Goal: Task Accomplishment & Management: Manage account settings

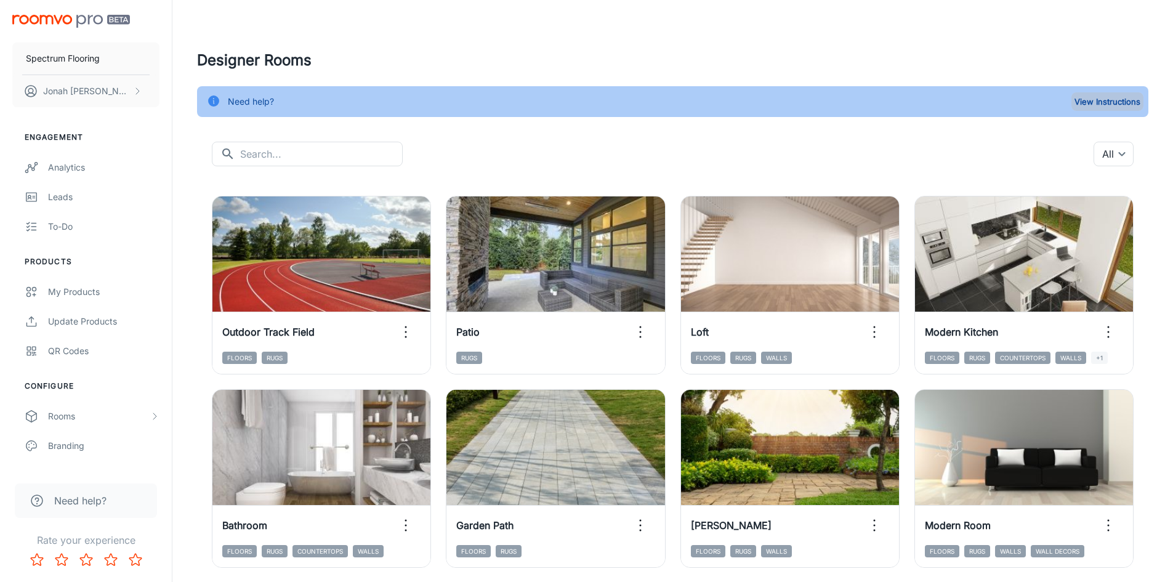
click at [1095, 107] on button "View Instructions" at bounding box center [1107, 101] width 72 height 18
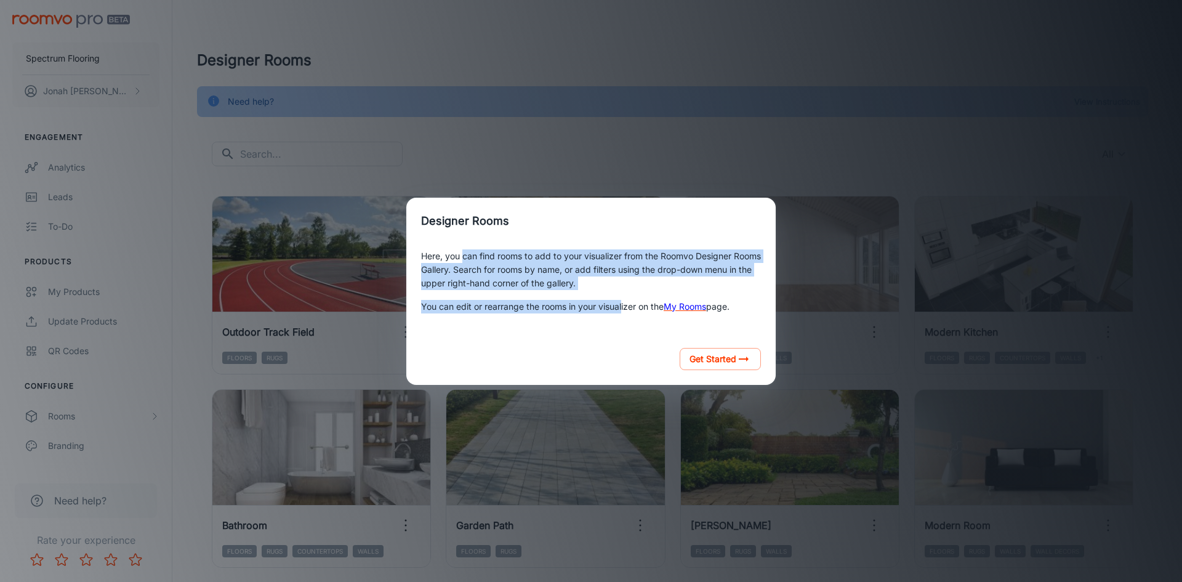
drag, startPoint x: 463, startPoint y: 254, endPoint x: 624, endPoint y: 304, distance: 168.2
click at [624, 304] on div "Here, you can find rooms to add to your visualizer from the Roomvo Designer Roo…" at bounding box center [591, 281] width 340 height 74
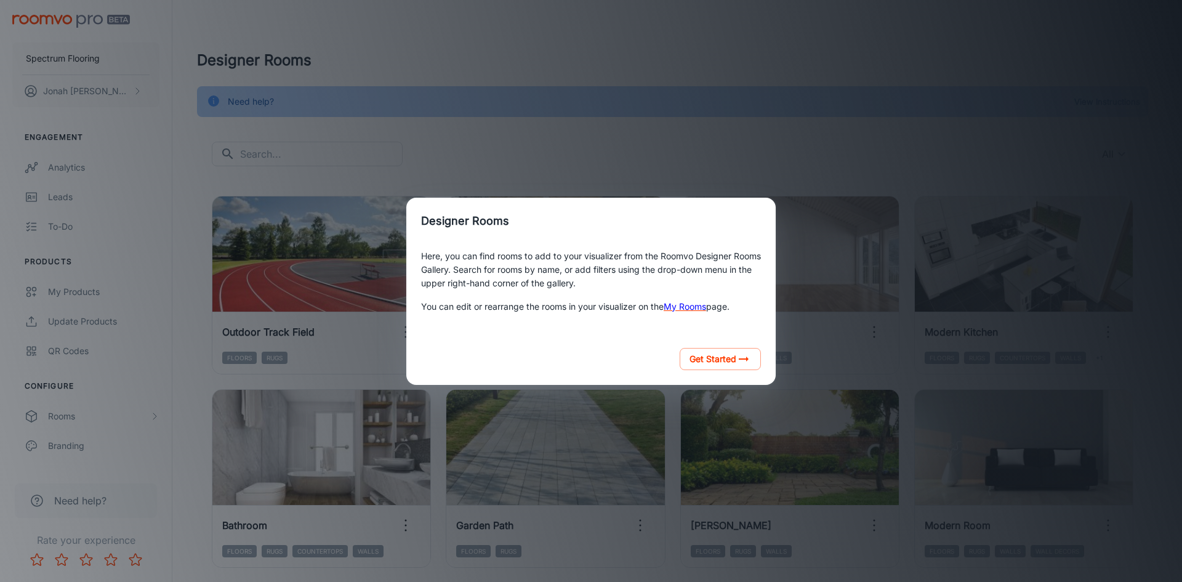
click at [626, 306] on p "You can edit or rearrange the rooms in your visualizer on the My Rooms page." at bounding box center [591, 306] width 340 height 23
click at [696, 305] on link "My Rooms" at bounding box center [685, 306] width 42 height 20
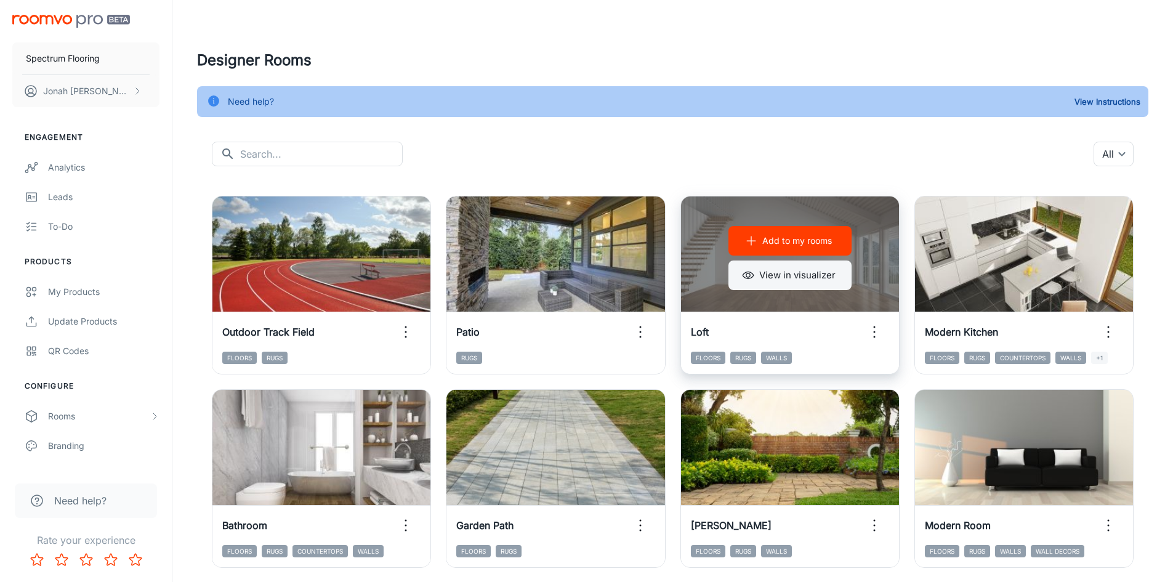
click at [803, 275] on button "View in visualizer" at bounding box center [789, 275] width 123 height 30
click at [873, 336] on icon "button" at bounding box center [874, 332] width 20 height 20
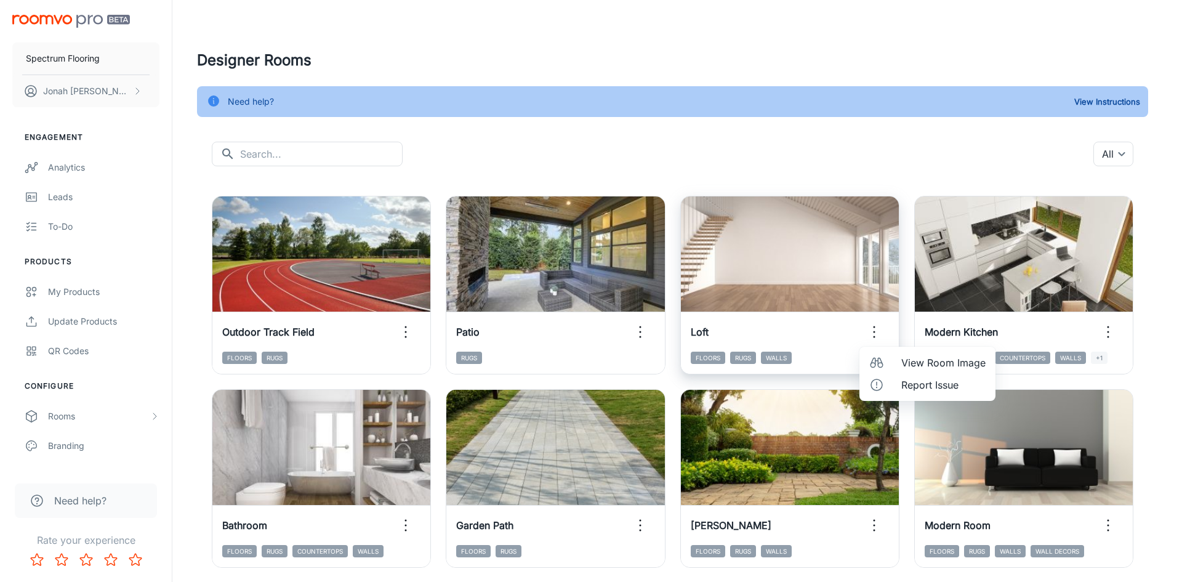
click at [873, 336] on div at bounding box center [591, 291] width 1182 height 582
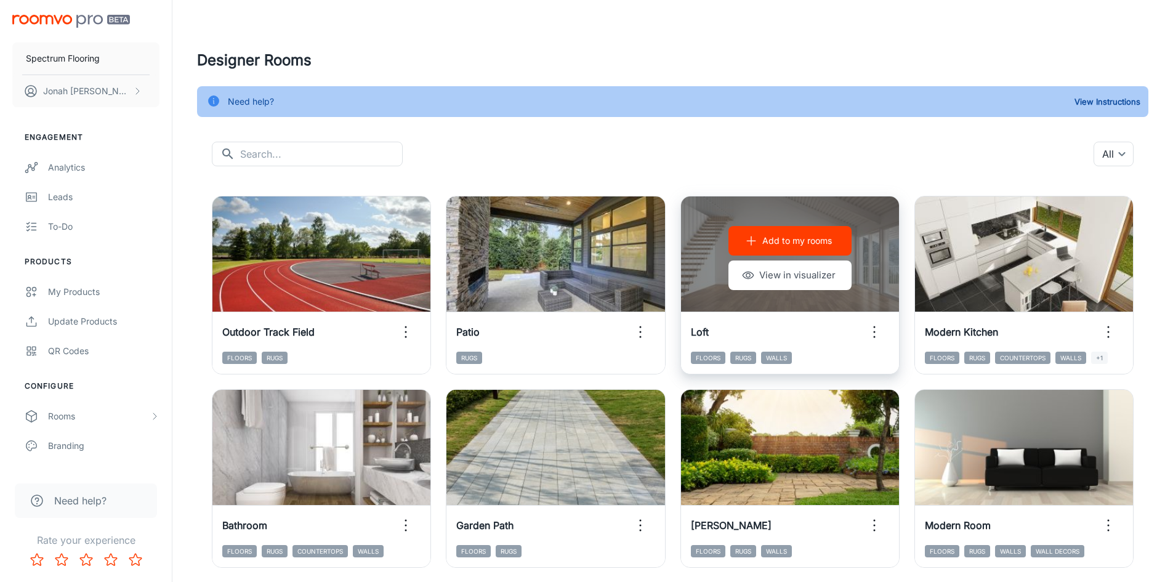
click at [805, 241] on p "Add to my rooms" at bounding box center [797, 241] width 70 height 14
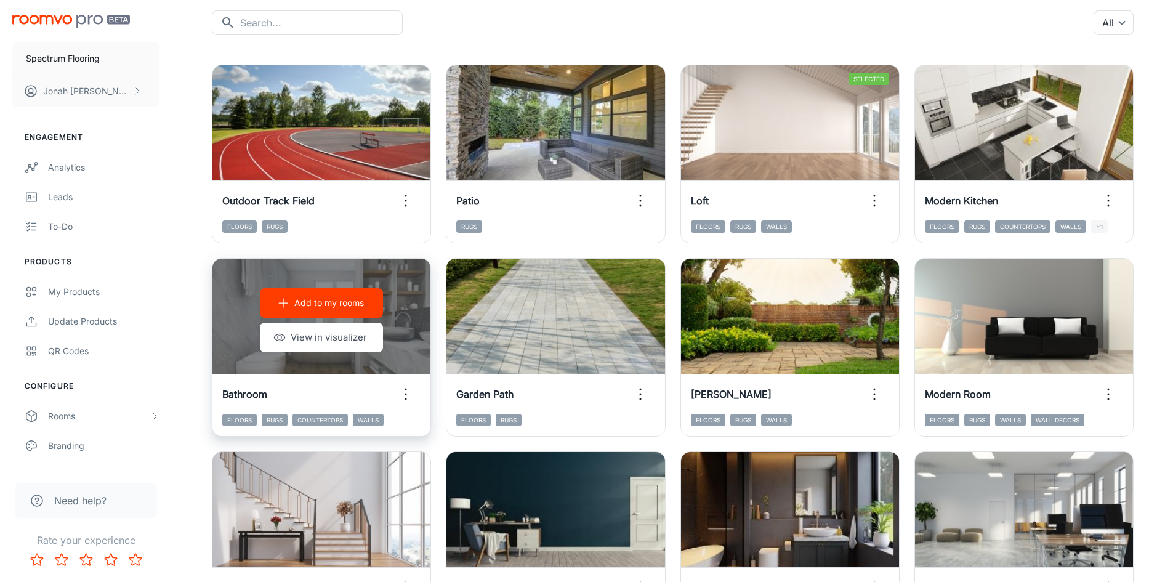
scroll to position [185, 0]
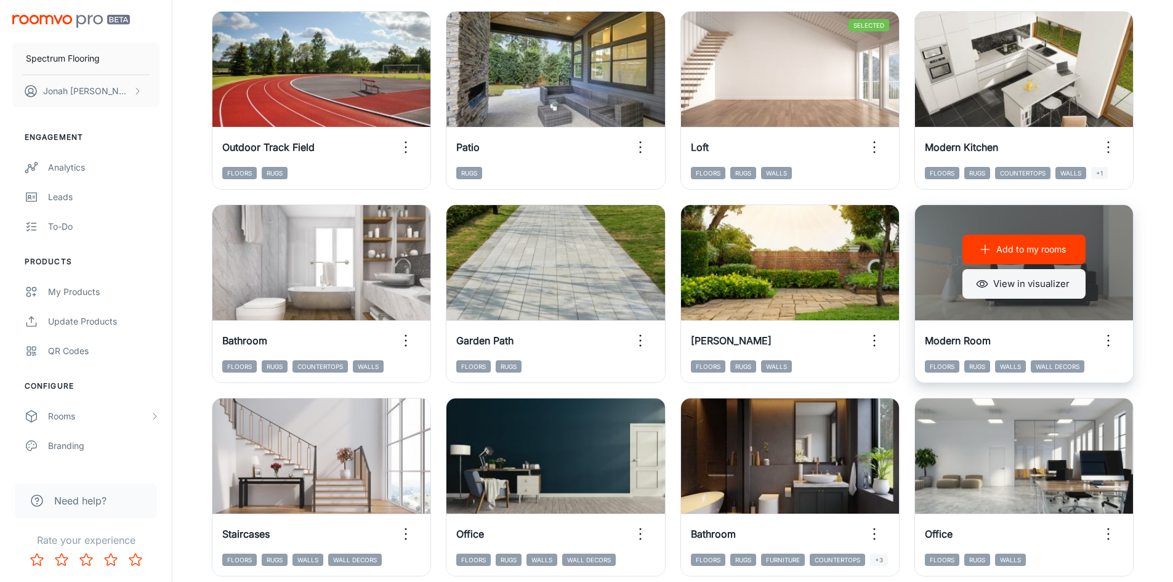
click at [1023, 287] on button "View in visualizer" at bounding box center [1023, 284] width 123 height 30
click at [1021, 252] on p "Add to my rooms" at bounding box center [1031, 250] width 70 height 14
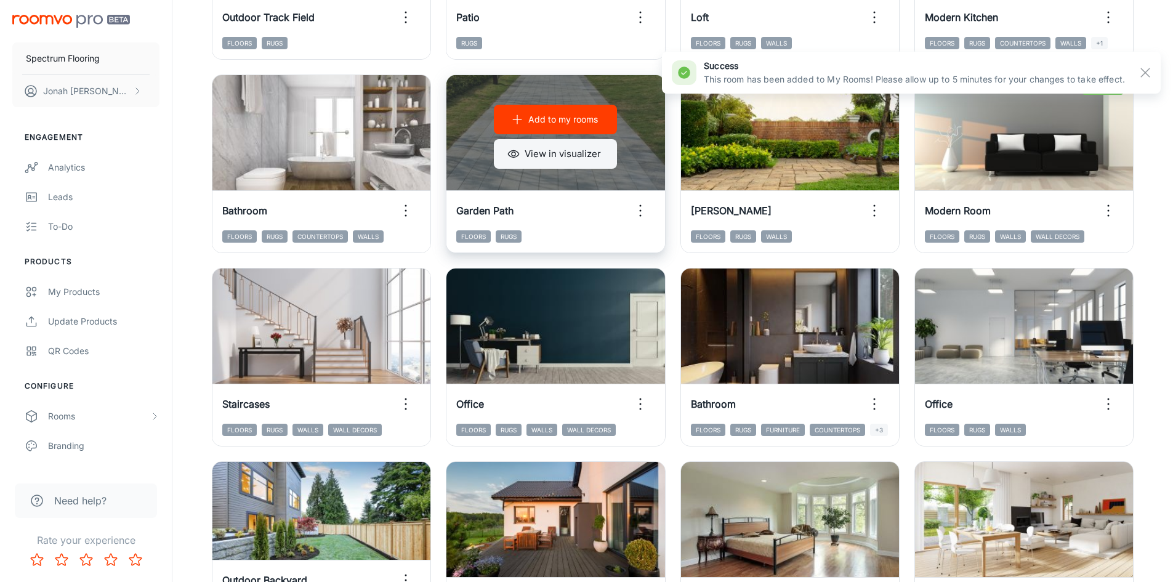
scroll to position [369, 0]
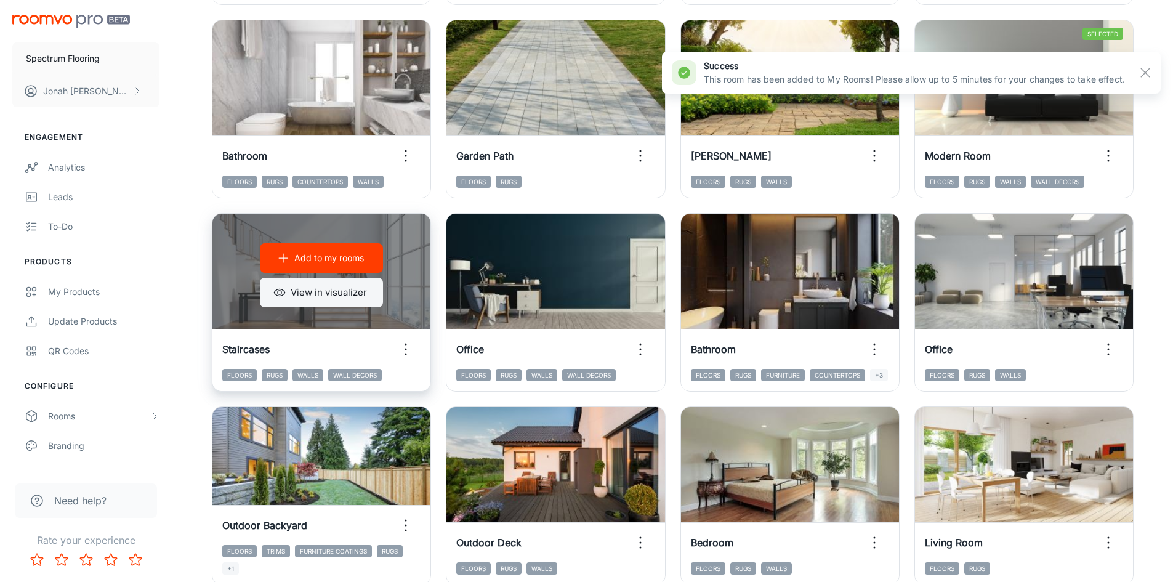
click at [346, 289] on button "View in visualizer" at bounding box center [321, 293] width 123 height 30
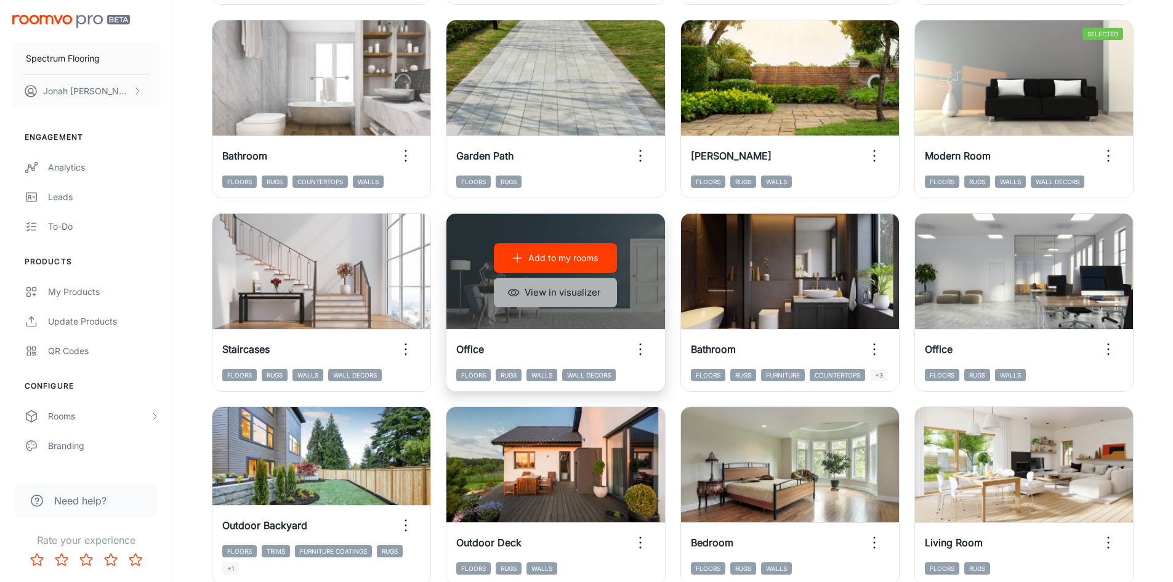
click at [563, 286] on button "View in visualizer" at bounding box center [555, 293] width 123 height 30
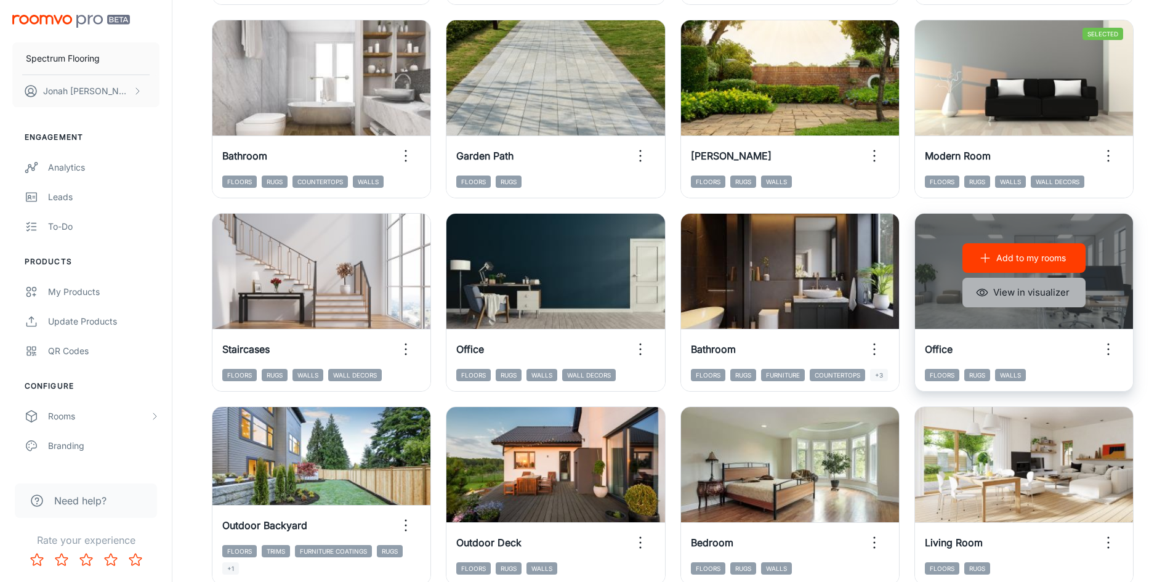
click at [1020, 291] on button "View in visualizer" at bounding box center [1023, 293] width 123 height 30
click at [1023, 259] on p "Add to my rooms" at bounding box center [1031, 258] width 70 height 14
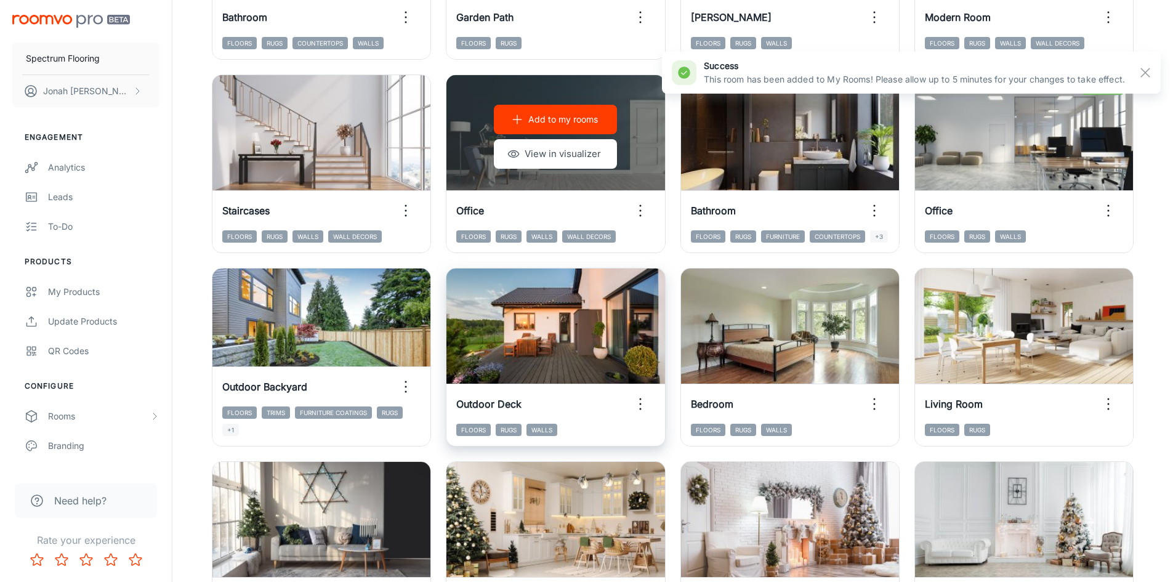
scroll to position [554, 0]
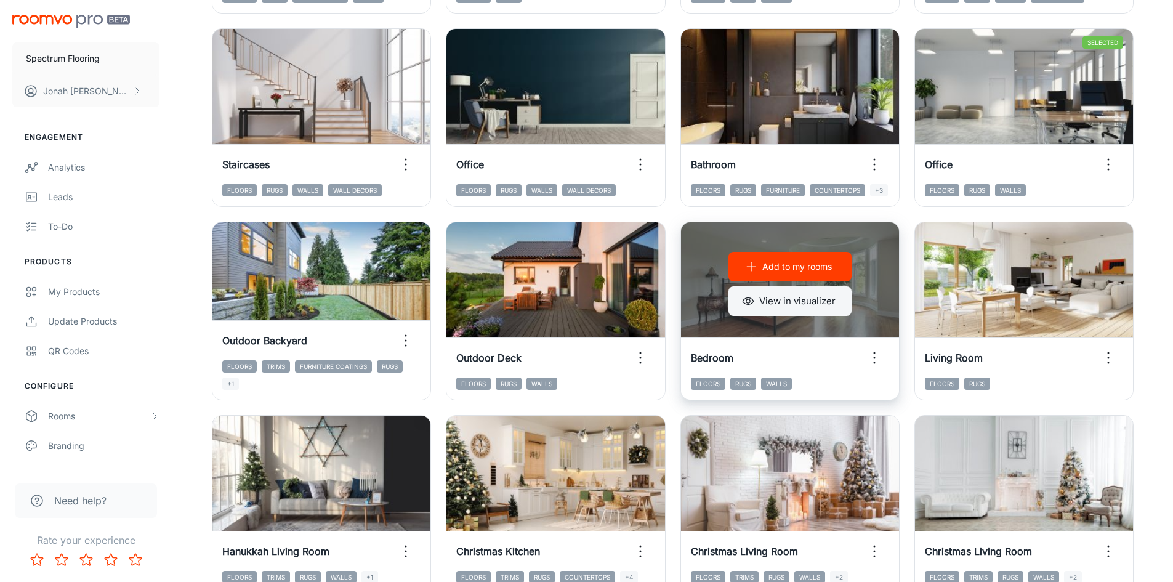
click at [792, 302] on button "View in visualizer" at bounding box center [789, 301] width 123 height 30
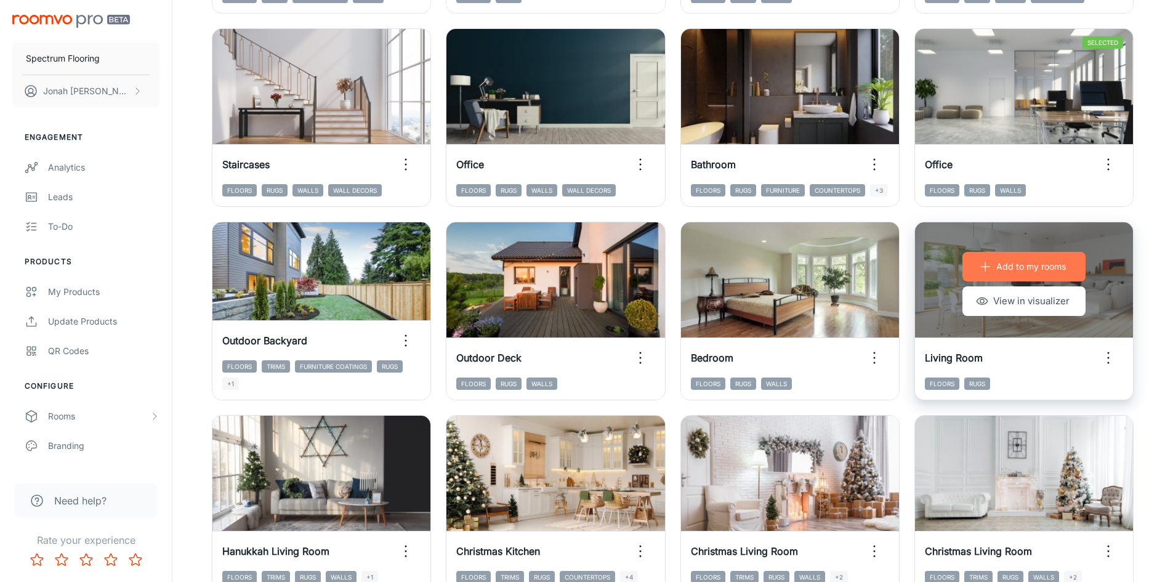
click at [981, 257] on button "Add to my rooms" at bounding box center [1023, 267] width 123 height 30
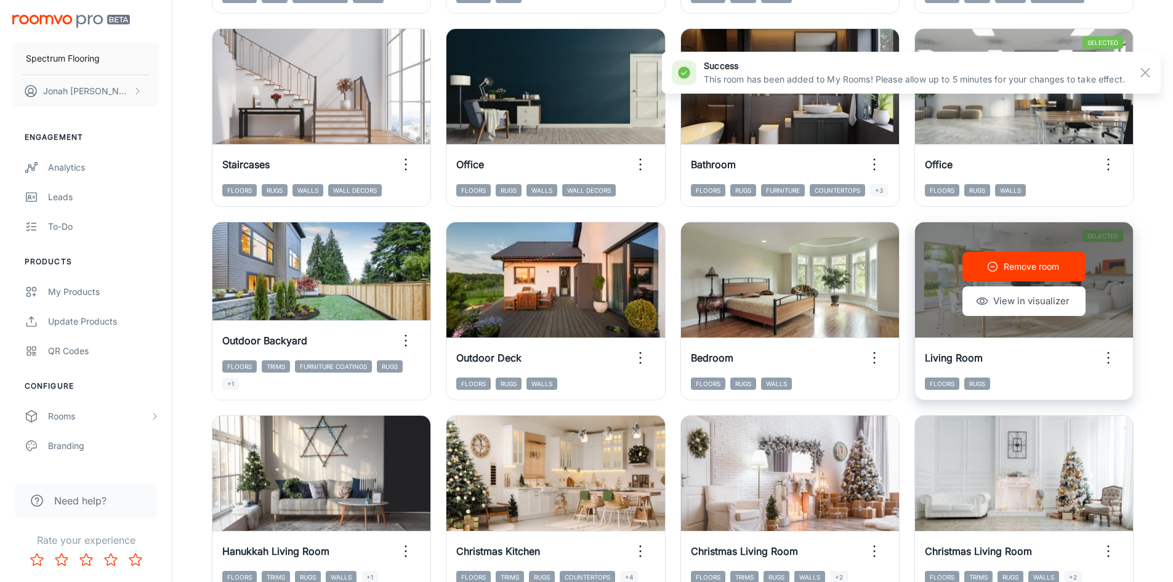
click at [1054, 270] on p "Remove room" at bounding box center [1030, 267] width 55 height 14
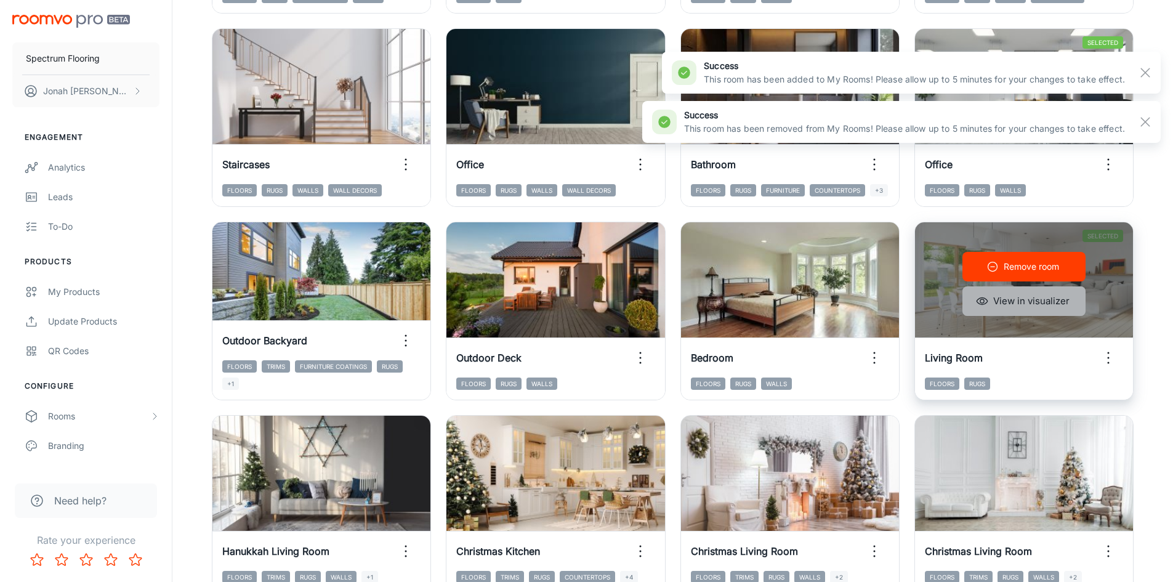
click at [1030, 304] on button "View in visualizer" at bounding box center [1023, 301] width 123 height 30
click at [1045, 268] on p "Add to my rooms" at bounding box center [1031, 267] width 70 height 14
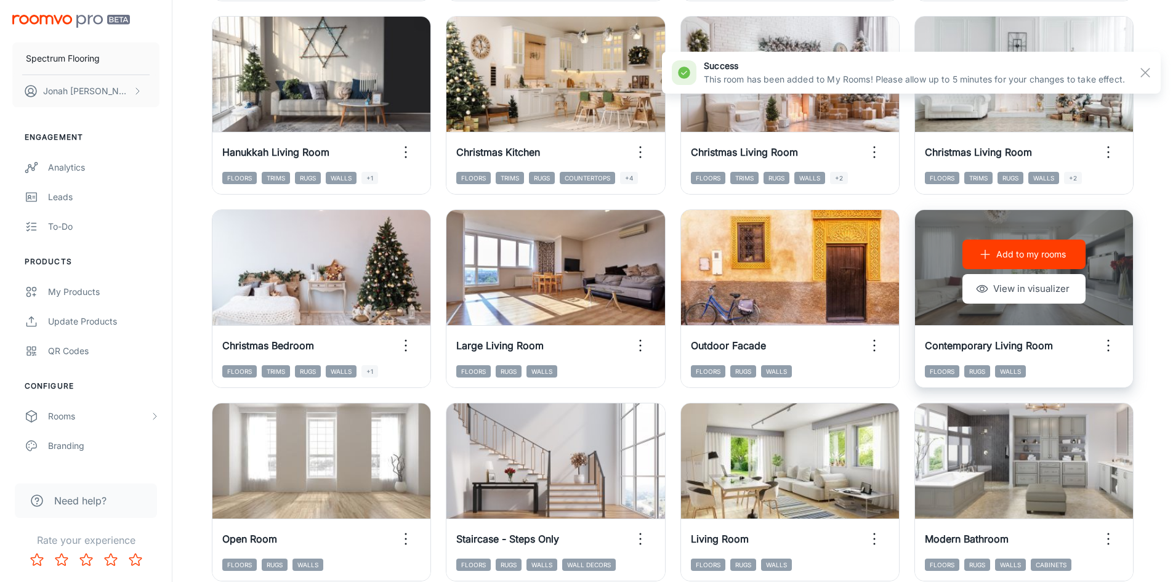
scroll to position [985, 0]
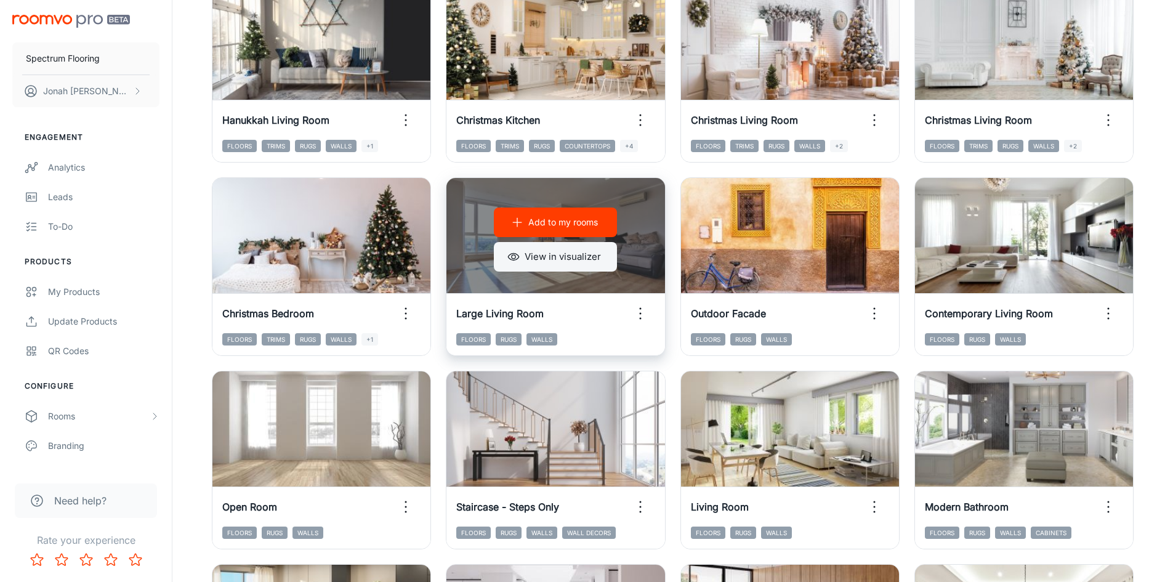
click at [553, 262] on button "View in visualizer" at bounding box center [555, 257] width 123 height 30
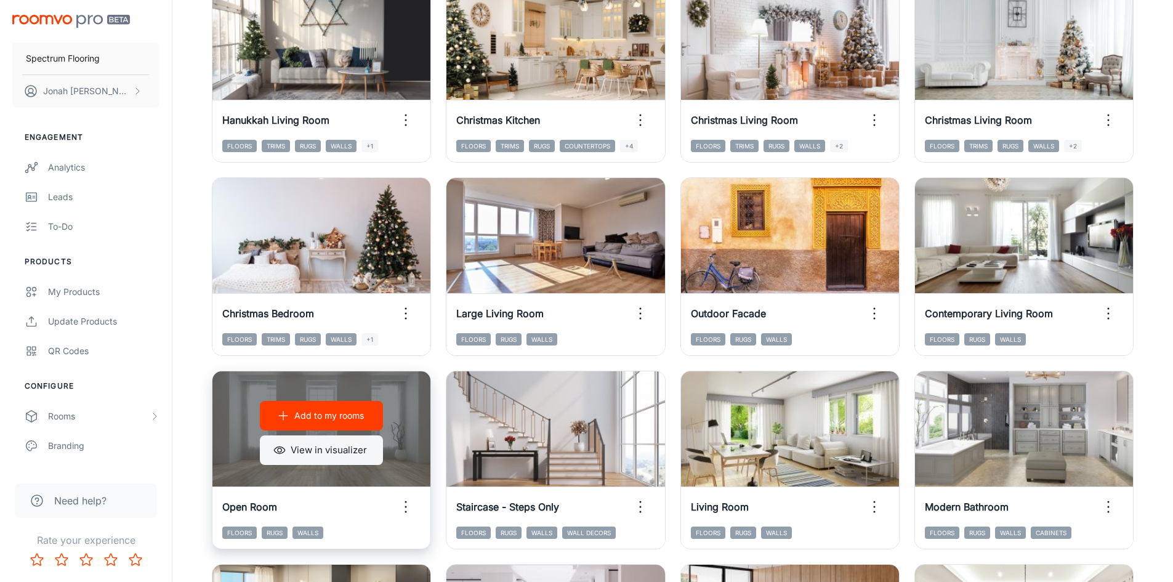
click at [327, 445] on button "View in visualizer" at bounding box center [321, 450] width 123 height 30
click at [289, 418] on button "Add to my rooms" at bounding box center [321, 416] width 123 height 30
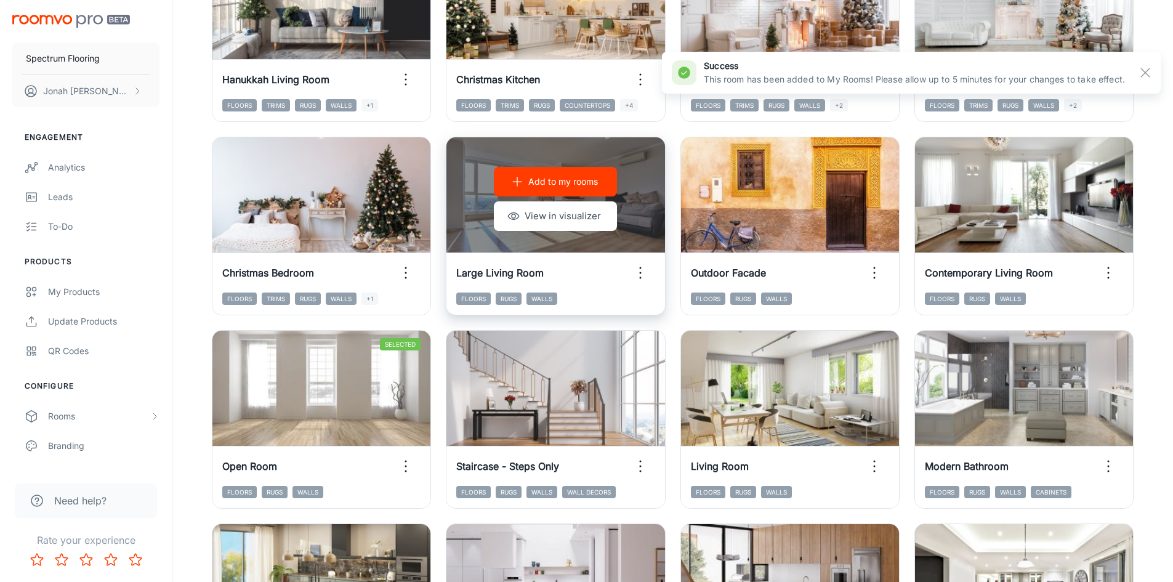
scroll to position [1047, 0]
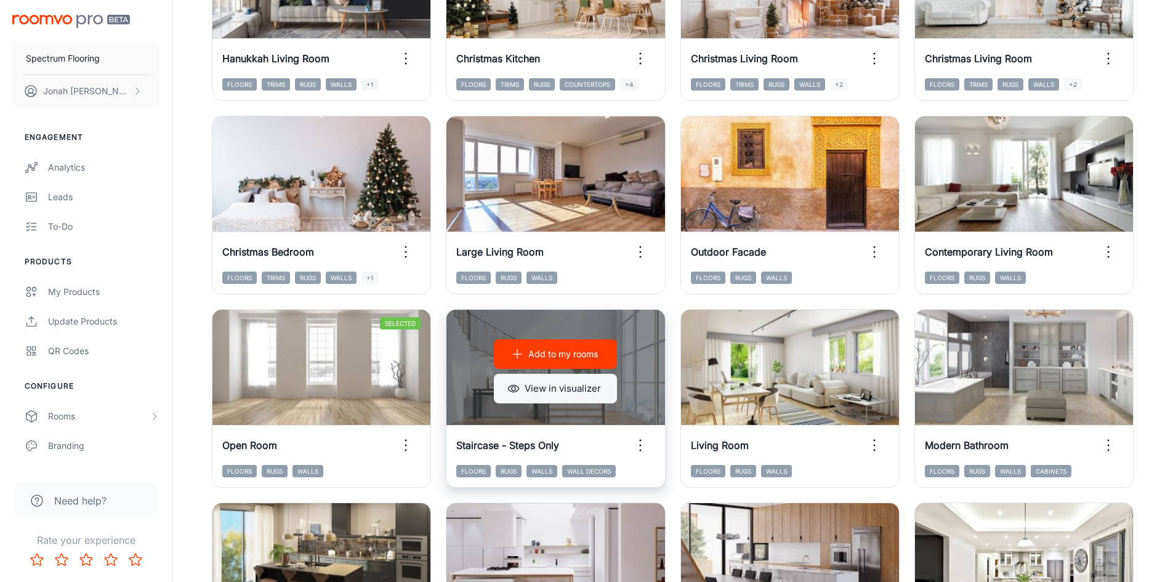
click at [566, 384] on button "View in visualizer" at bounding box center [555, 389] width 123 height 30
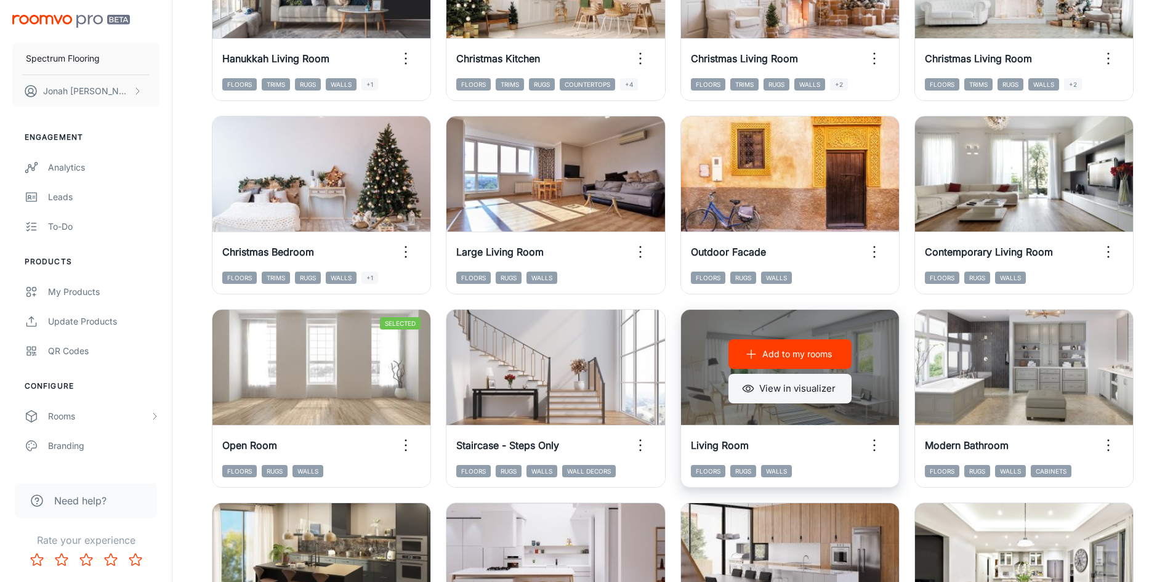
click at [754, 389] on icon "button" at bounding box center [748, 388] width 12 height 12
click at [781, 358] on p "Add to my rooms" at bounding box center [797, 354] width 70 height 14
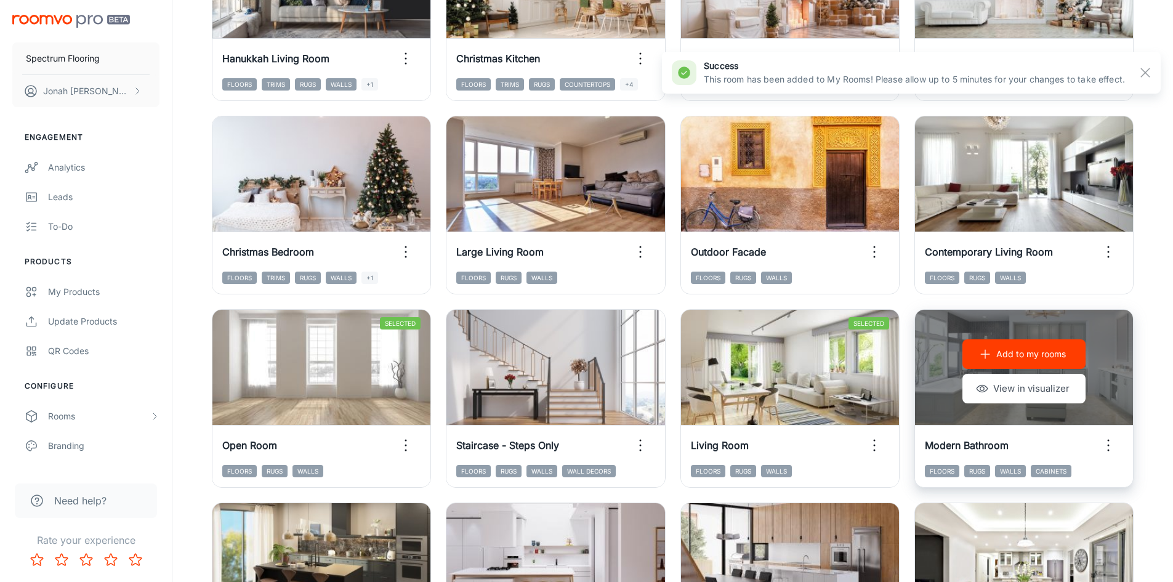
scroll to position [1170, 0]
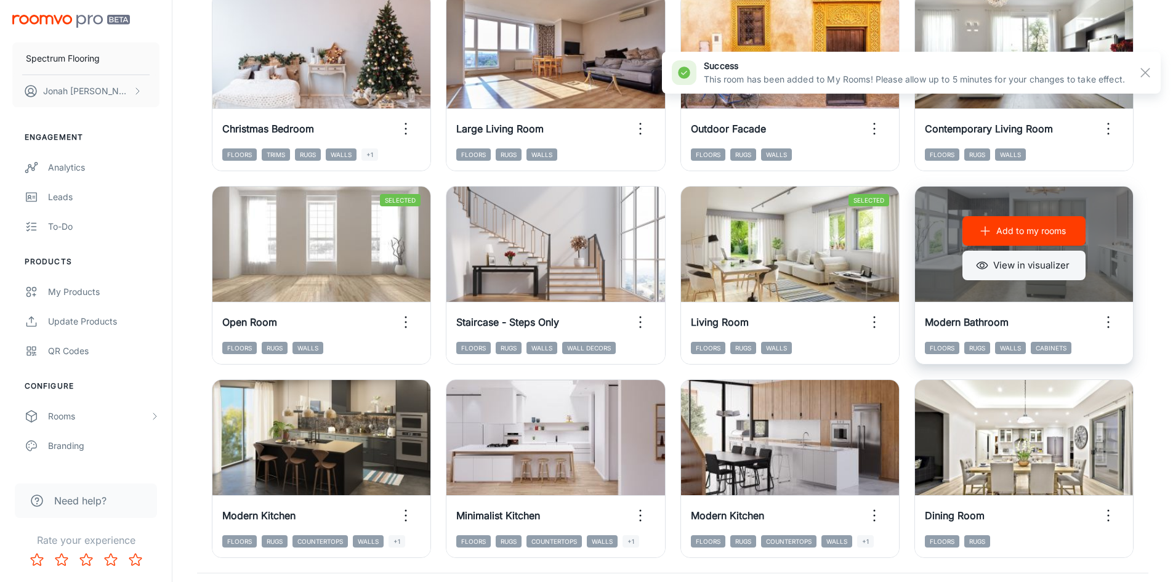
click at [1037, 266] on button "View in visualizer" at bounding box center [1023, 266] width 123 height 30
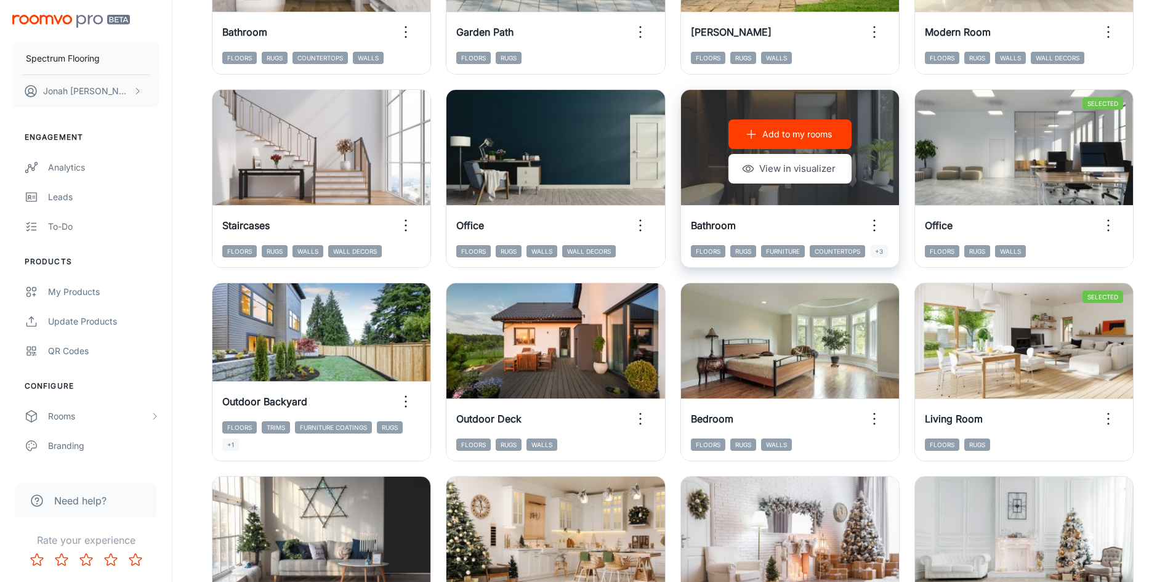
scroll to position [492, 0]
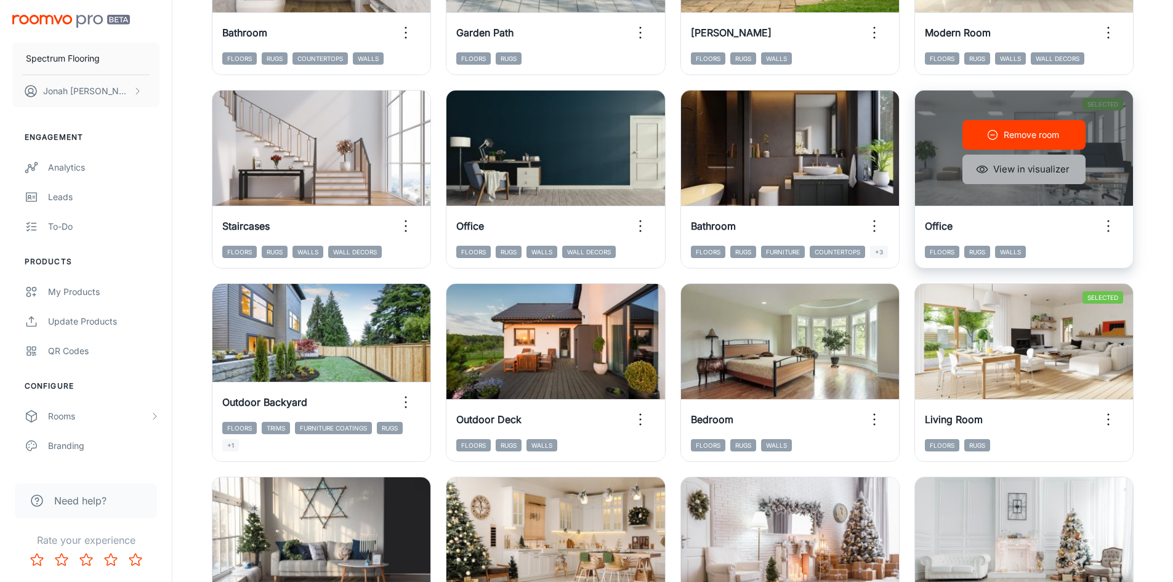
click at [1024, 166] on button "View in visualizer" at bounding box center [1023, 170] width 123 height 30
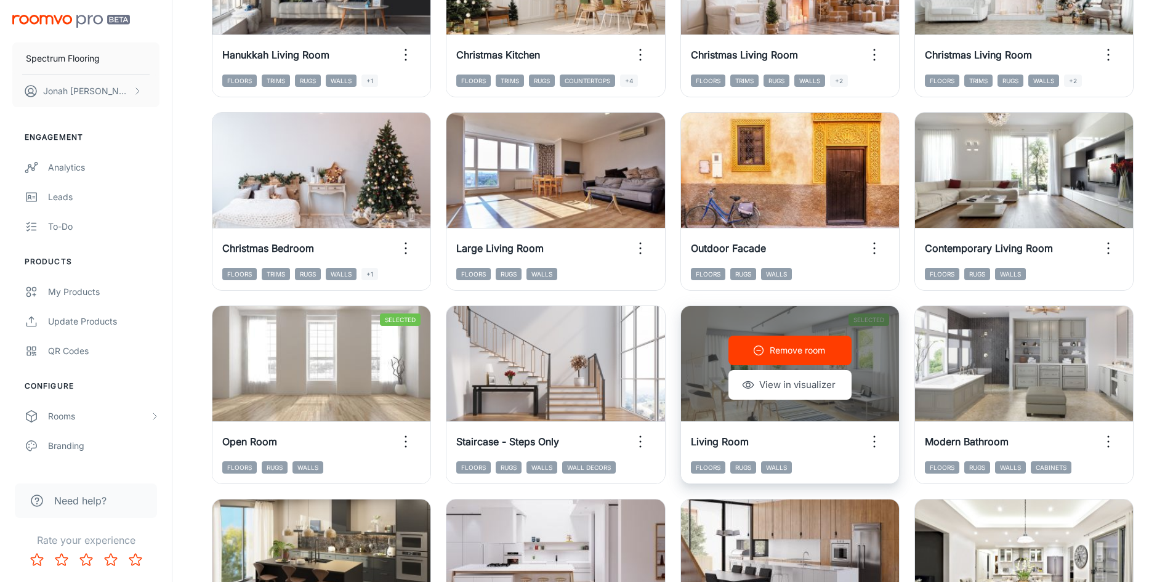
scroll to position [1047, 0]
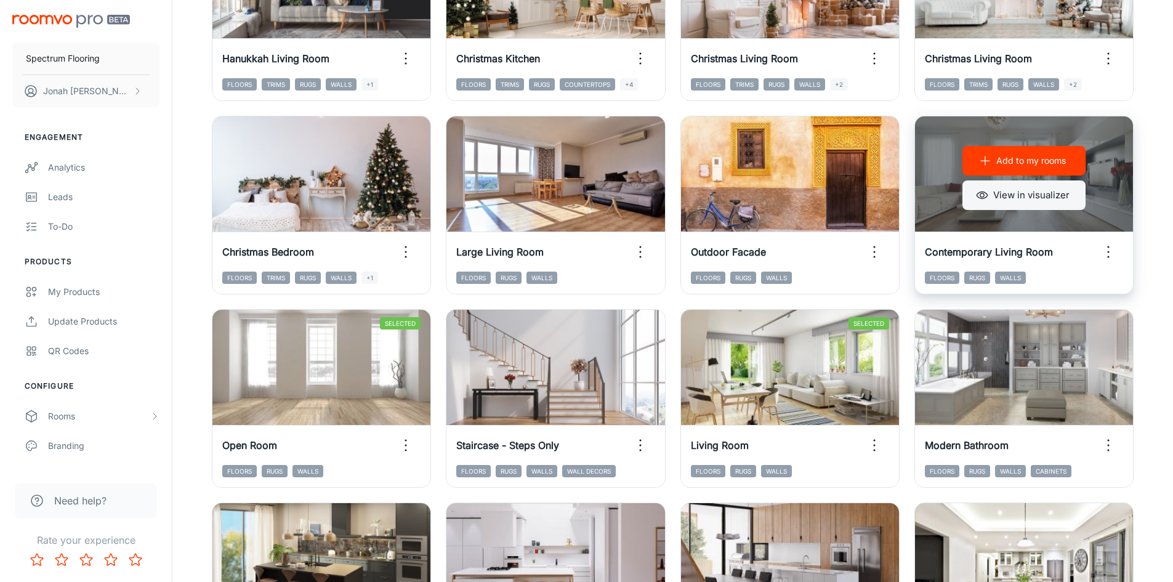
click at [1025, 190] on button "View in visualizer" at bounding box center [1023, 195] width 123 height 30
click at [1021, 167] on p "Add to my rooms" at bounding box center [1031, 161] width 70 height 14
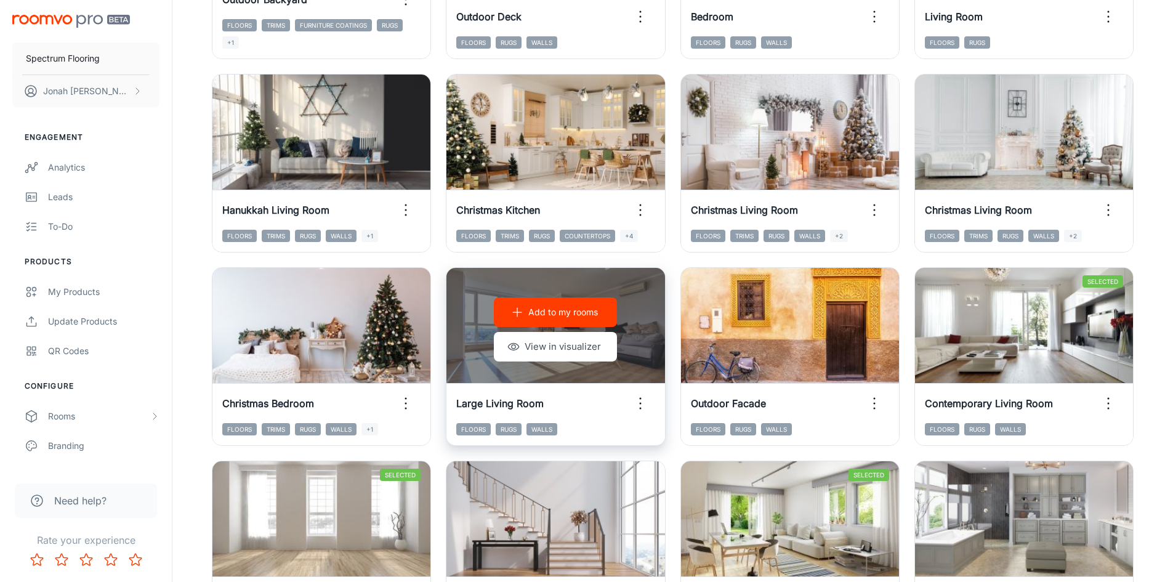
scroll to position [1250, 0]
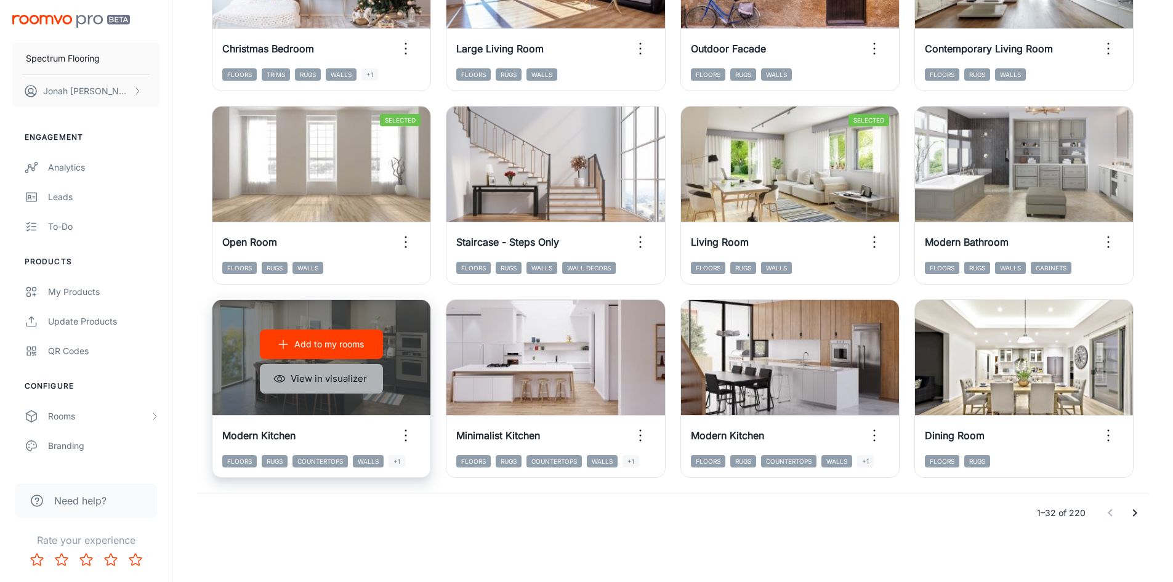
click at [323, 375] on button "View in visualizer" at bounding box center [321, 379] width 123 height 30
click at [315, 350] on p "Add to my rooms" at bounding box center [329, 344] width 70 height 14
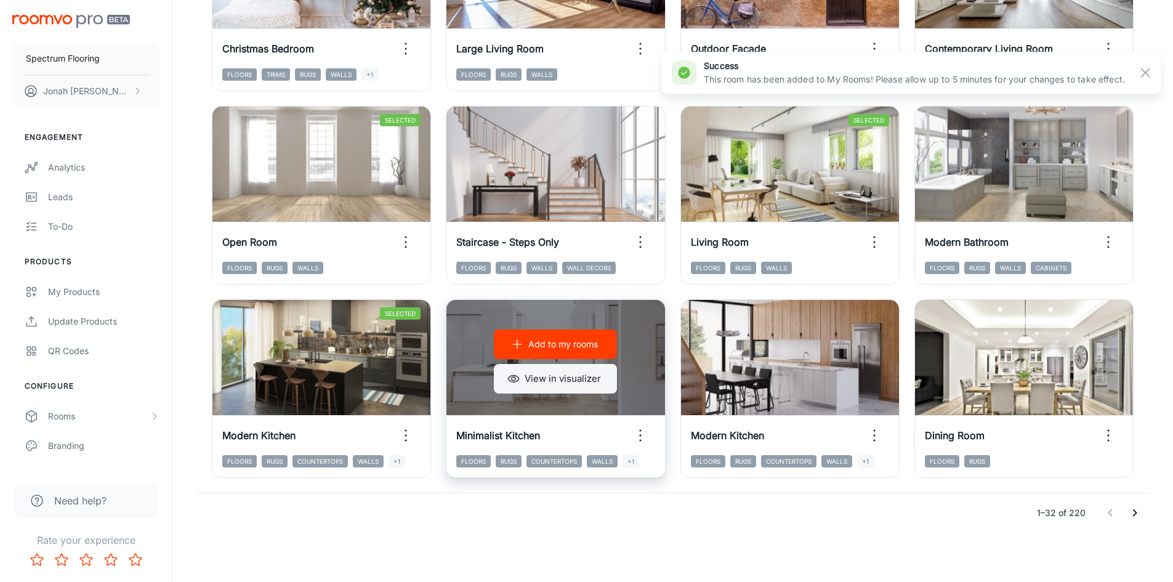
click at [564, 378] on button "View in visualizer" at bounding box center [555, 379] width 123 height 30
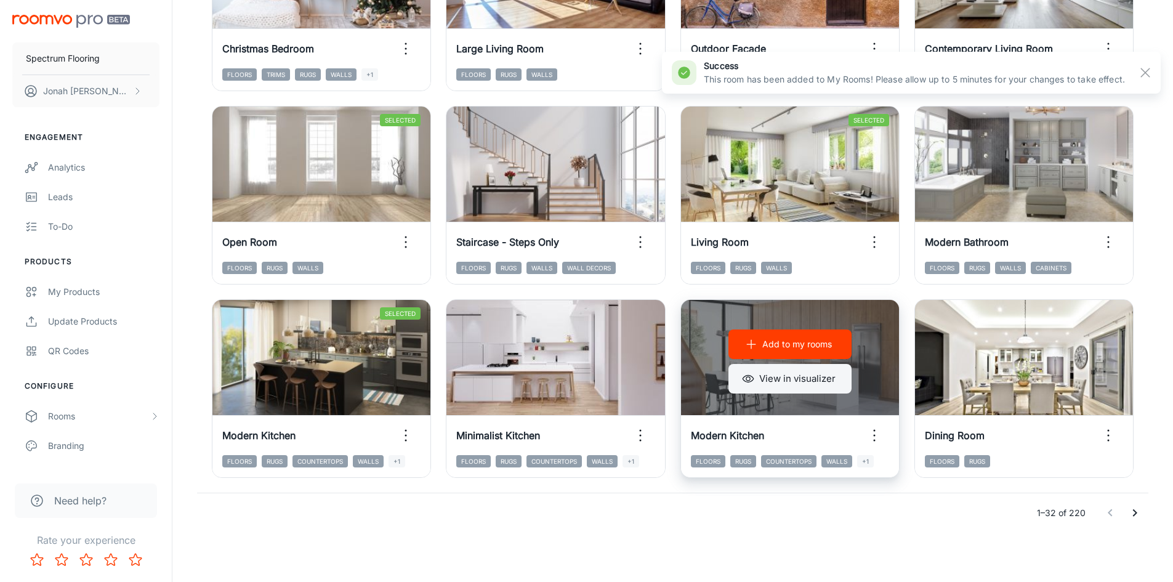
click at [768, 377] on button "View in visualizer" at bounding box center [789, 379] width 123 height 30
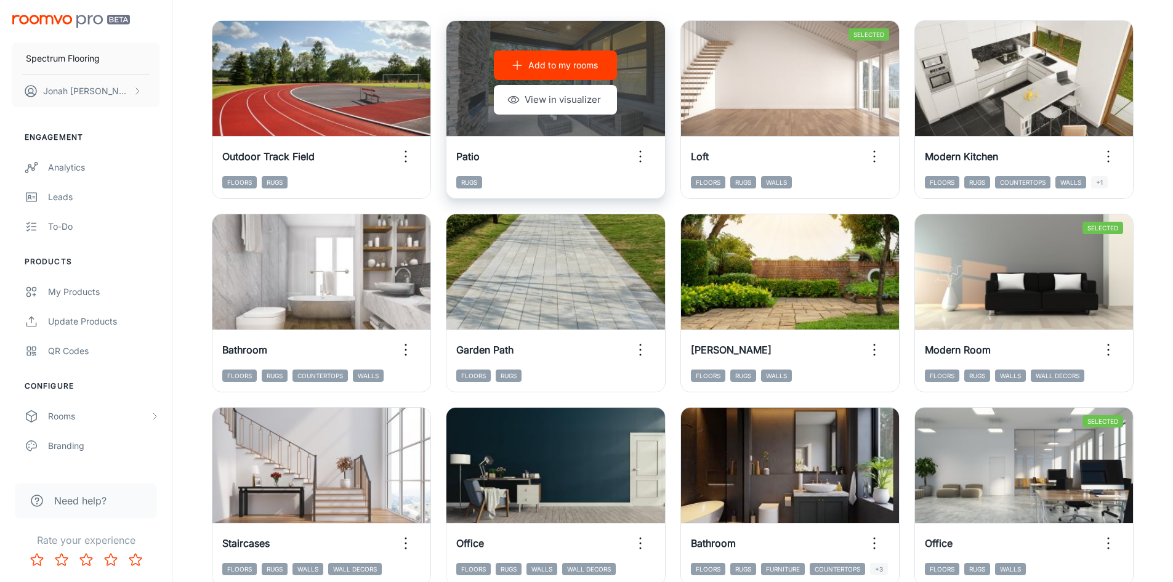
scroll to position [0, 0]
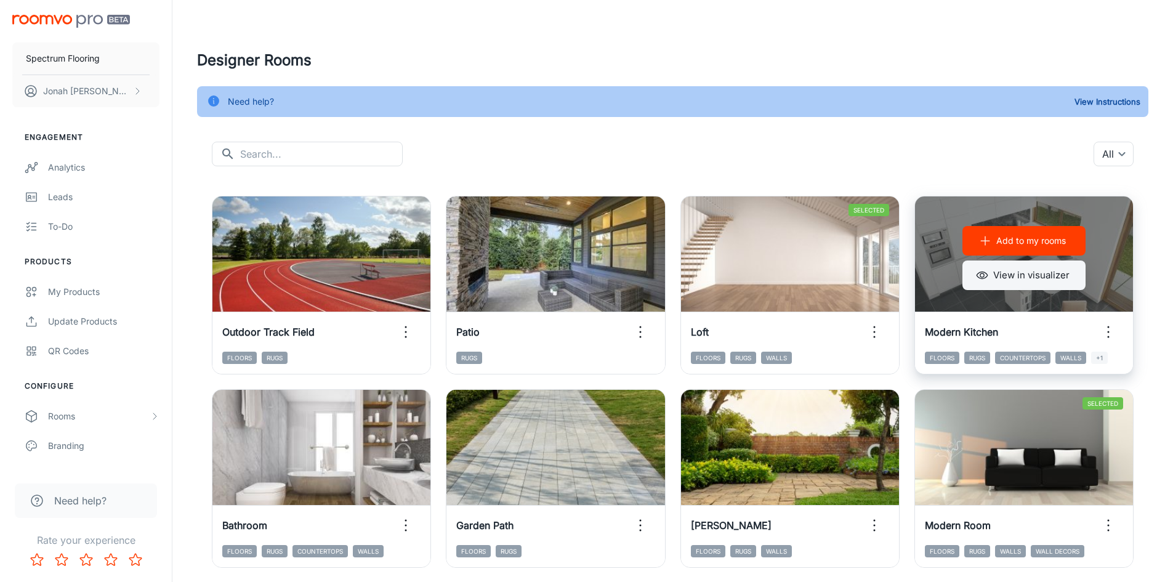
click at [1020, 278] on button "View in visualizer" at bounding box center [1023, 275] width 123 height 30
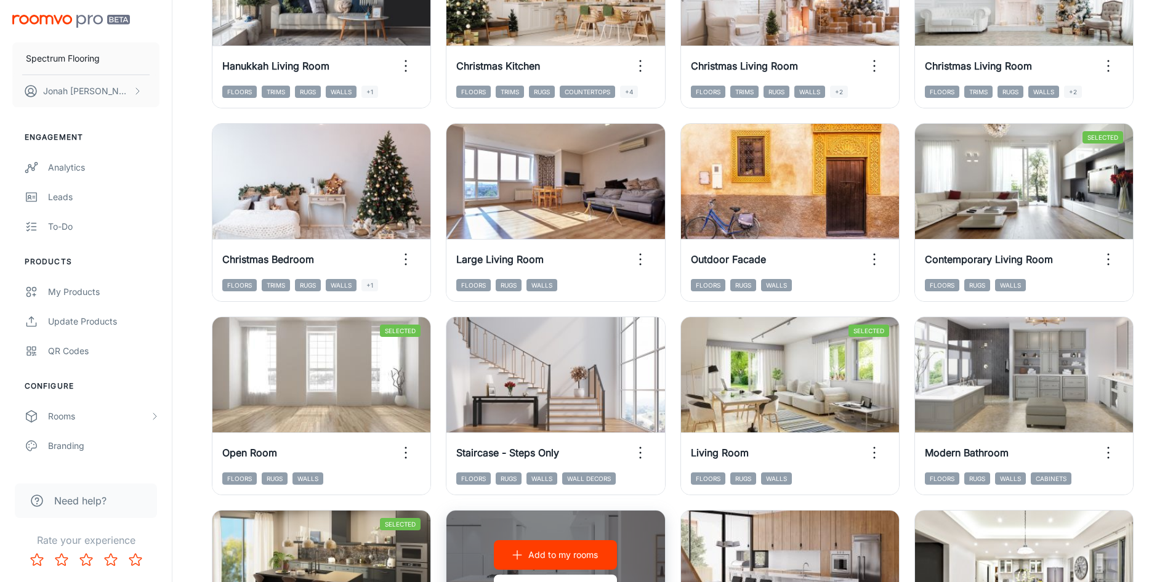
scroll to position [1250, 0]
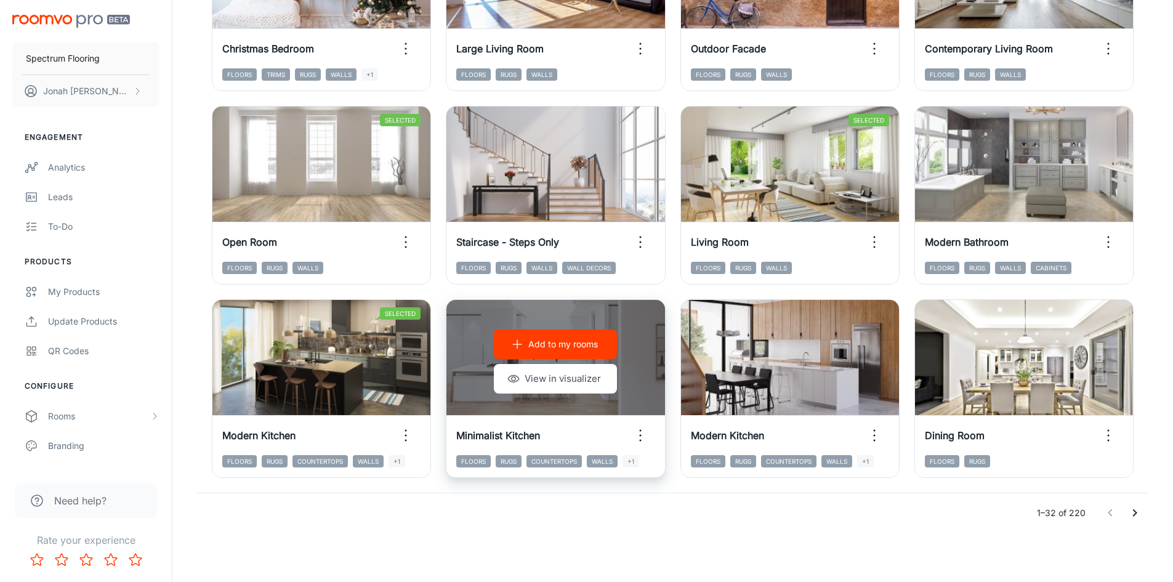
click at [556, 340] on p "Add to my rooms" at bounding box center [563, 344] width 70 height 14
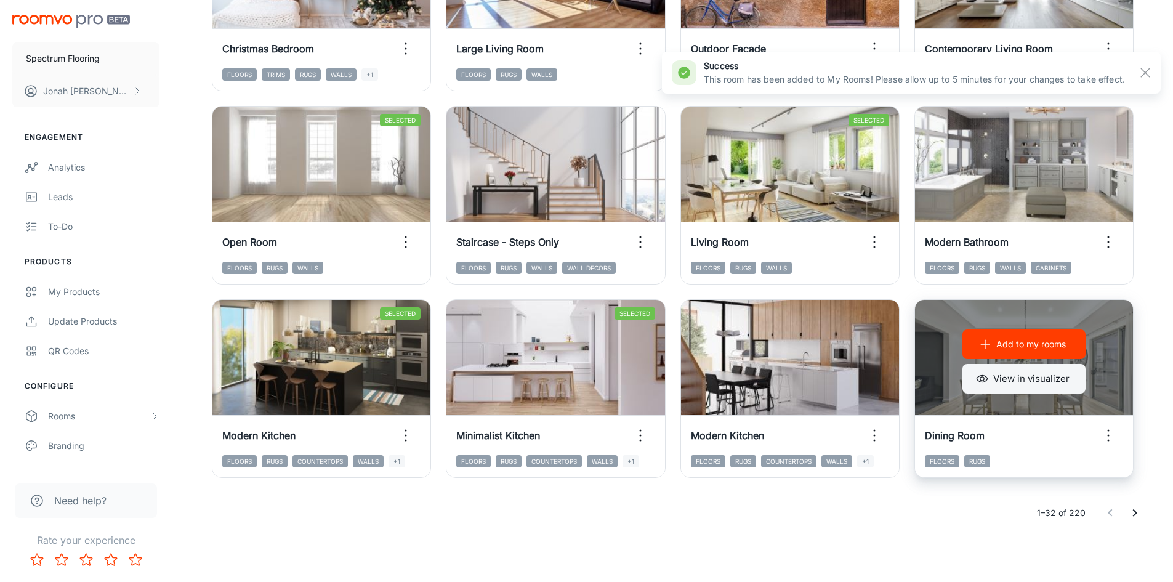
click at [1008, 378] on button "View in visualizer" at bounding box center [1023, 379] width 123 height 30
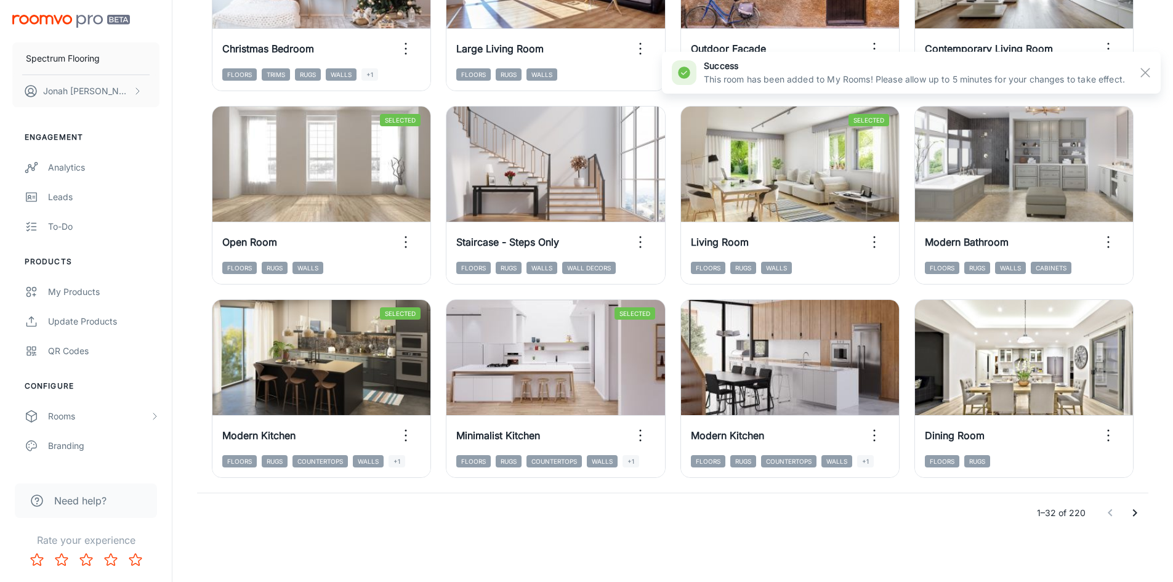
click at [1133, 512] on icon "Go to next page" at bounding box center [1134, 512] width 15 height 15
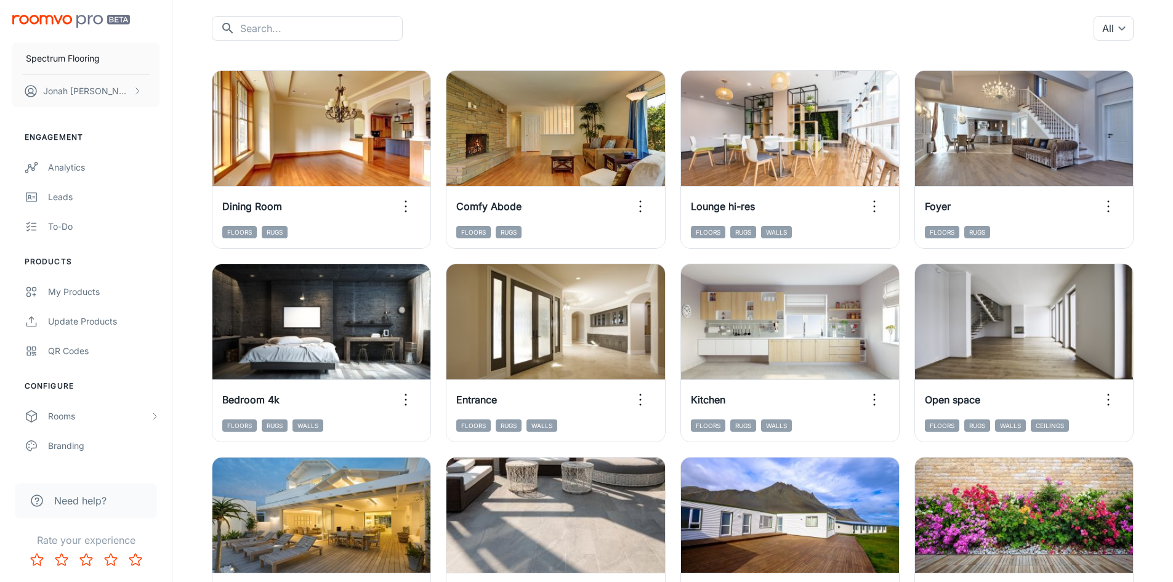
scroll to position [0, 0]
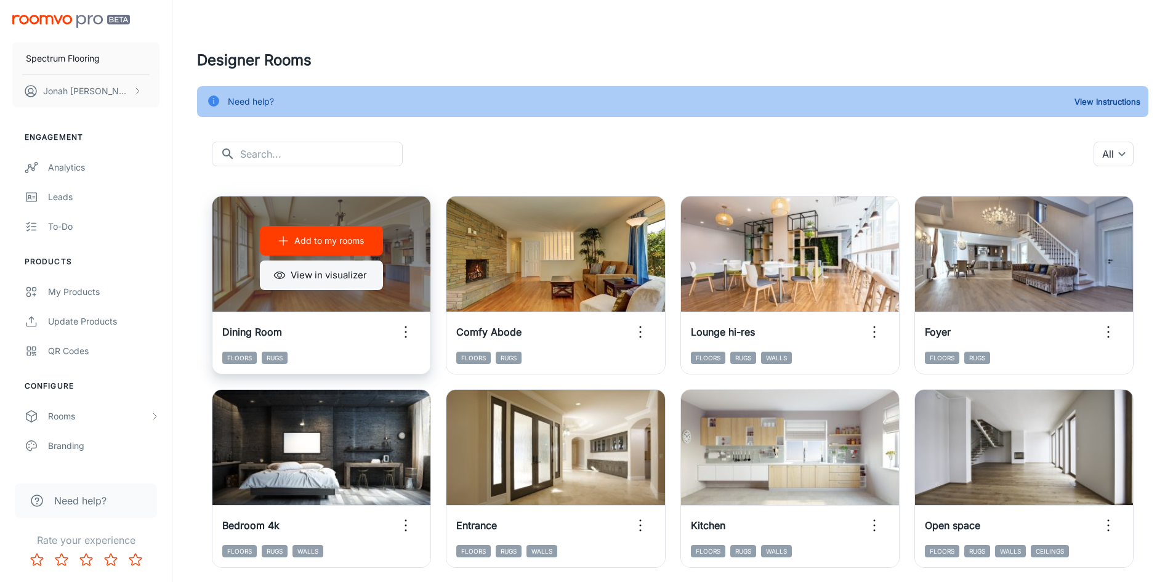
click at [329, 279] on button "View in visualizer" at bounding box center [321, 275] width 123 height 30
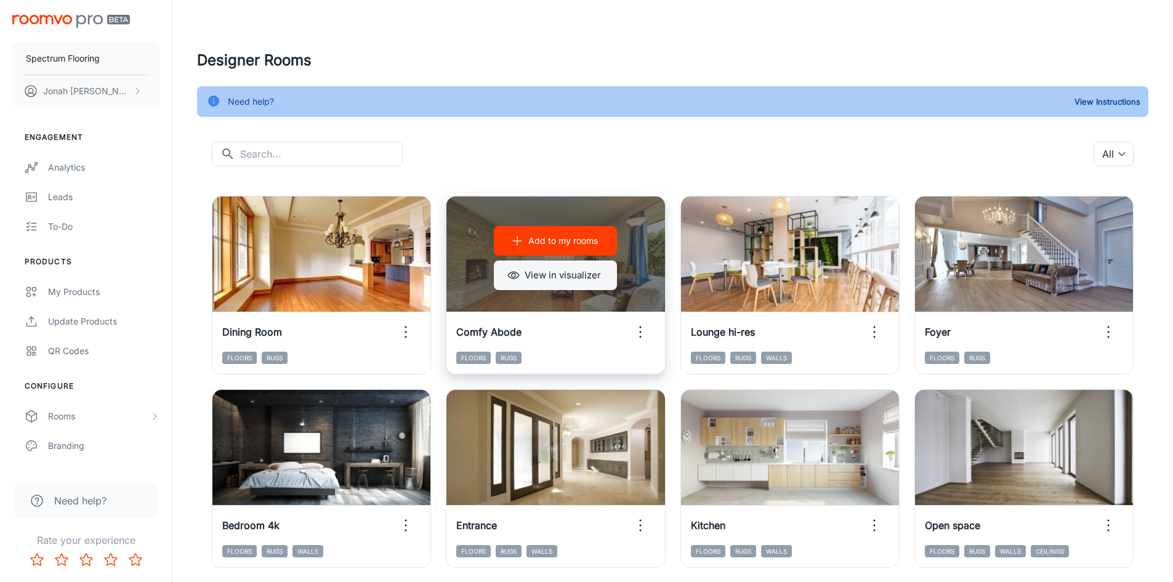
click at [576, 276] on button "View in visualizer" at bounding box center [555, 275] width 123 height 30
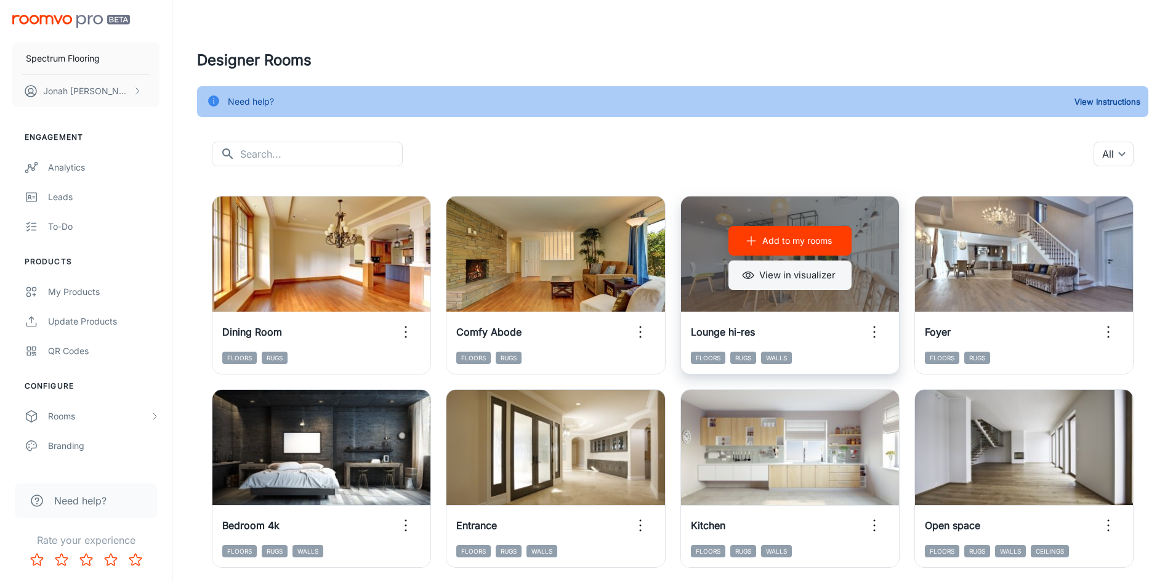
click at [778, 283] on button "View in visualizer" at bounding box center [789, 275] width 123 height 30
click at [771, 244] on p "Add to my rooms" at bounding box center [797, 241] width 70 height 14
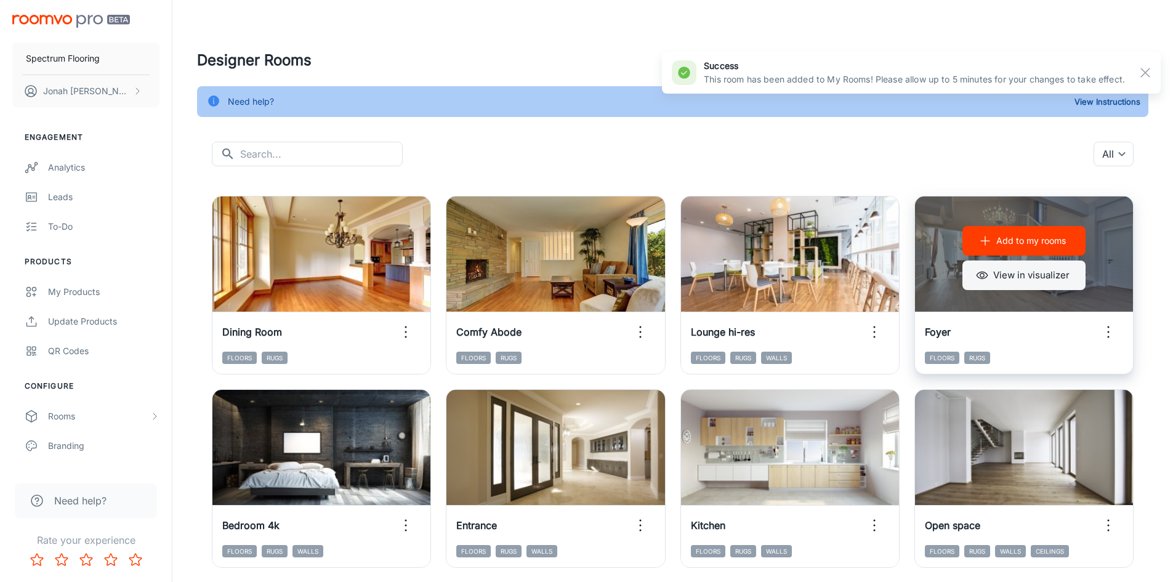
click at [986, 274] on icon "button" at bounding box center [982, 275] width 12 height 12
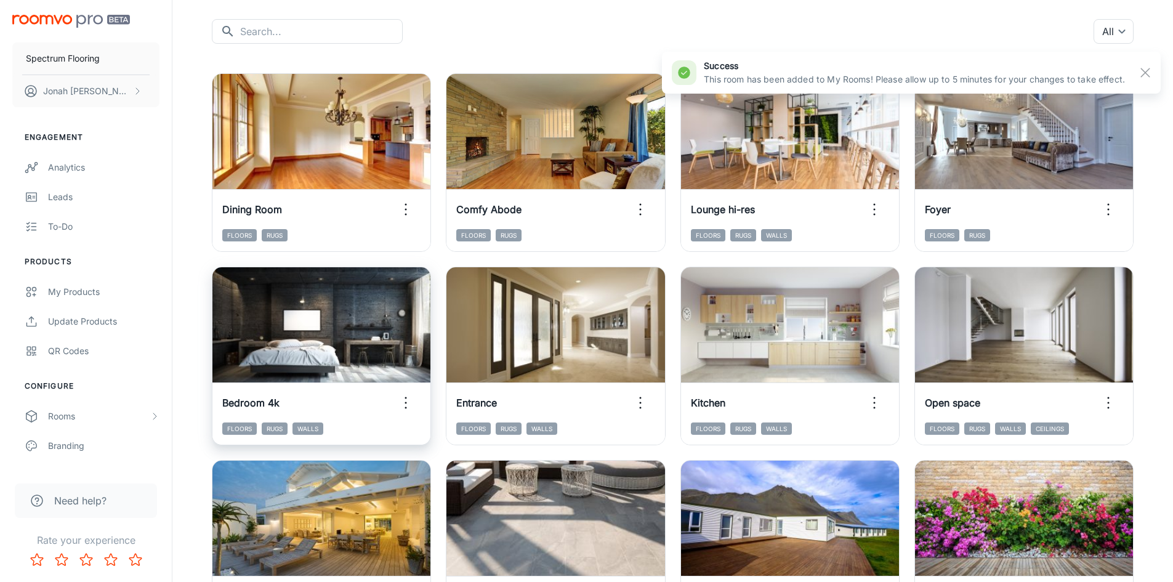
scroll to position [123, 0]
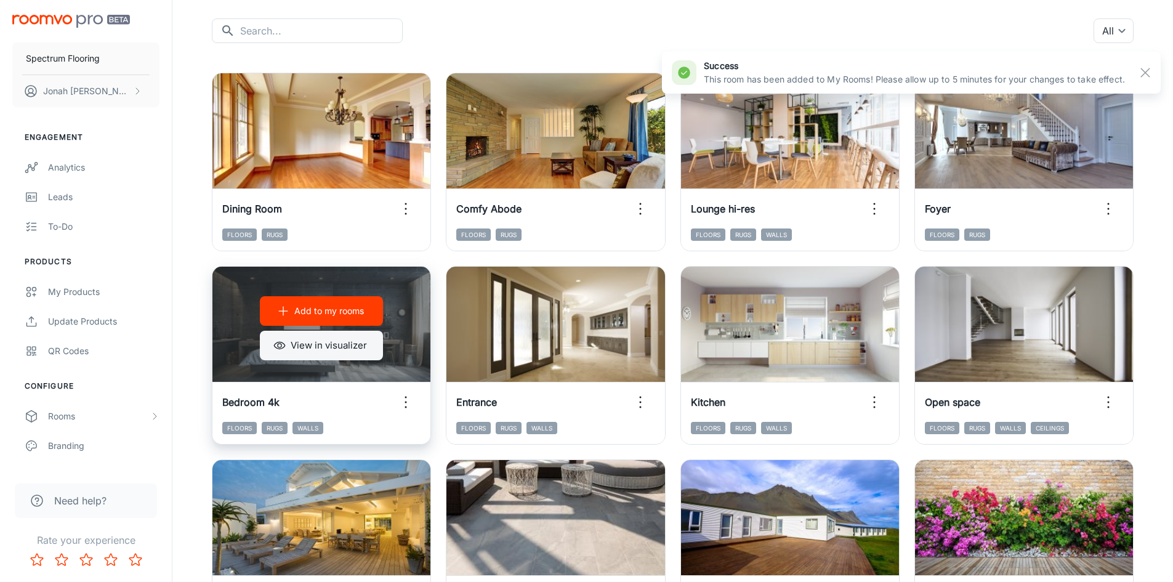
click at [302, 344] on button "View in visualizer" at bounding box center [321, 346] width 123 height 30
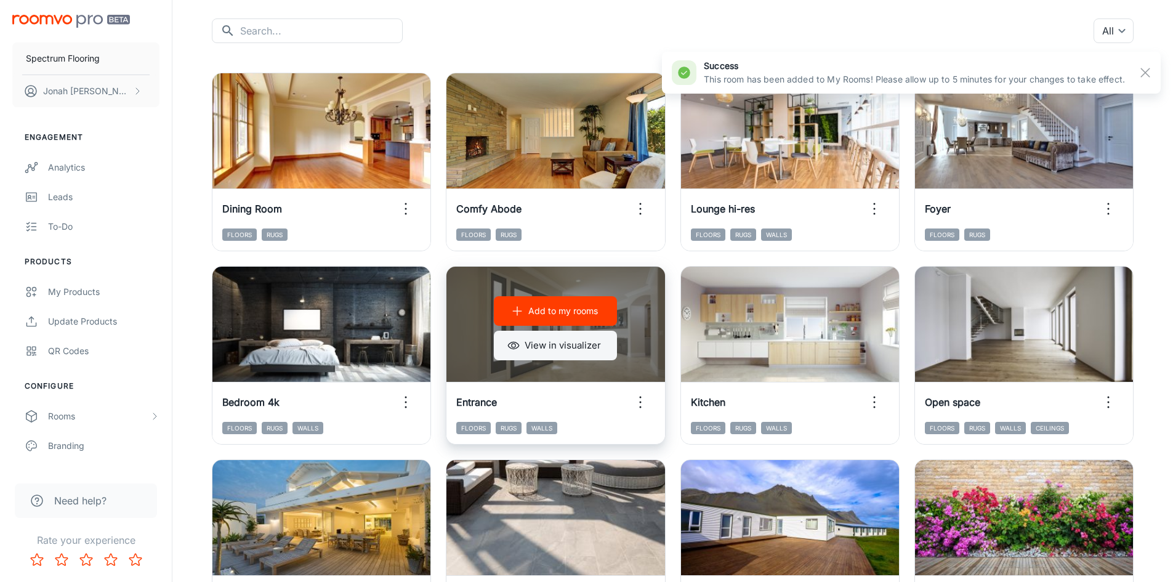
click at [557, 341] on button "View in visualizer" at bounding box center [555, 346] width 123 height 30
click at [547, 313] on p "Add to my rooms" at bounding box center [563, 311] width 70 height 14
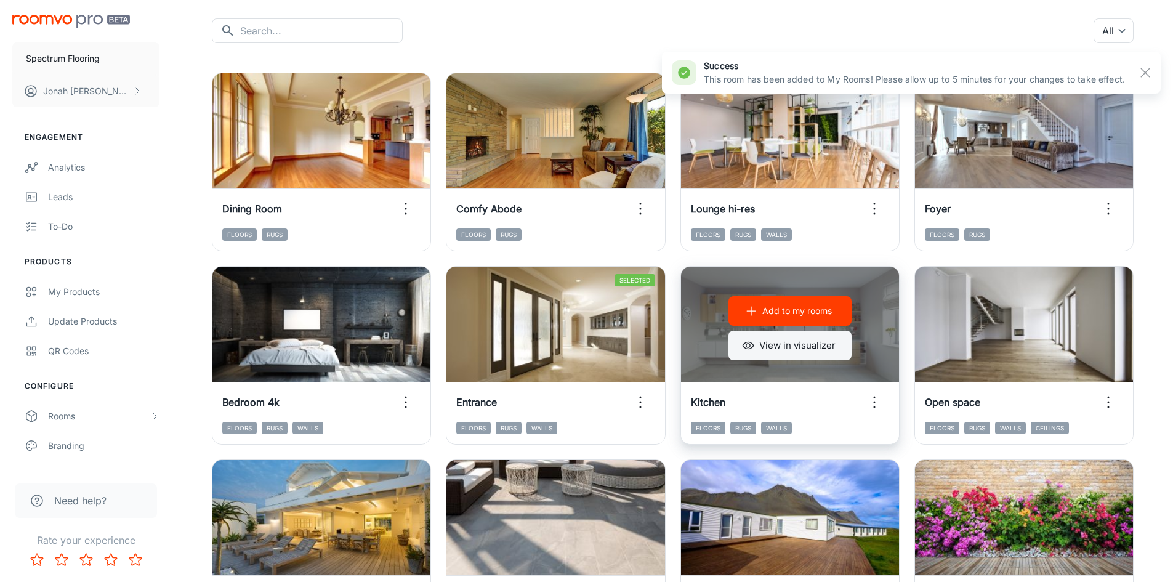
click at [792, 348] on button "View in visualizer" at bounding box center [789, 346] width 123 height 30
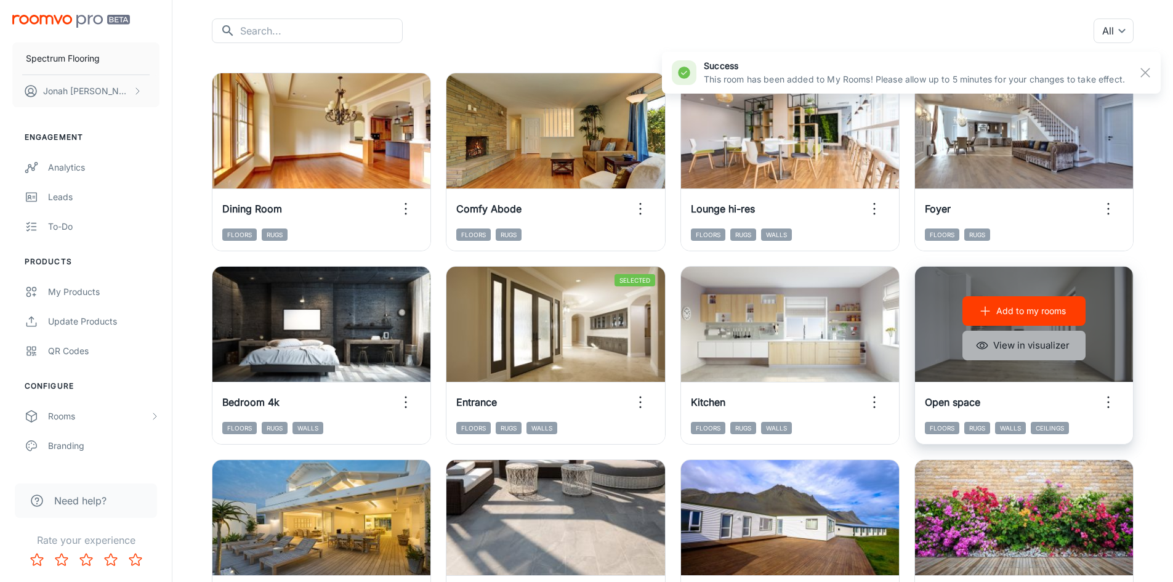
click at [1034, 339] on button "View in visualizer" at bounding box center [1023, 346] width 123 height 30
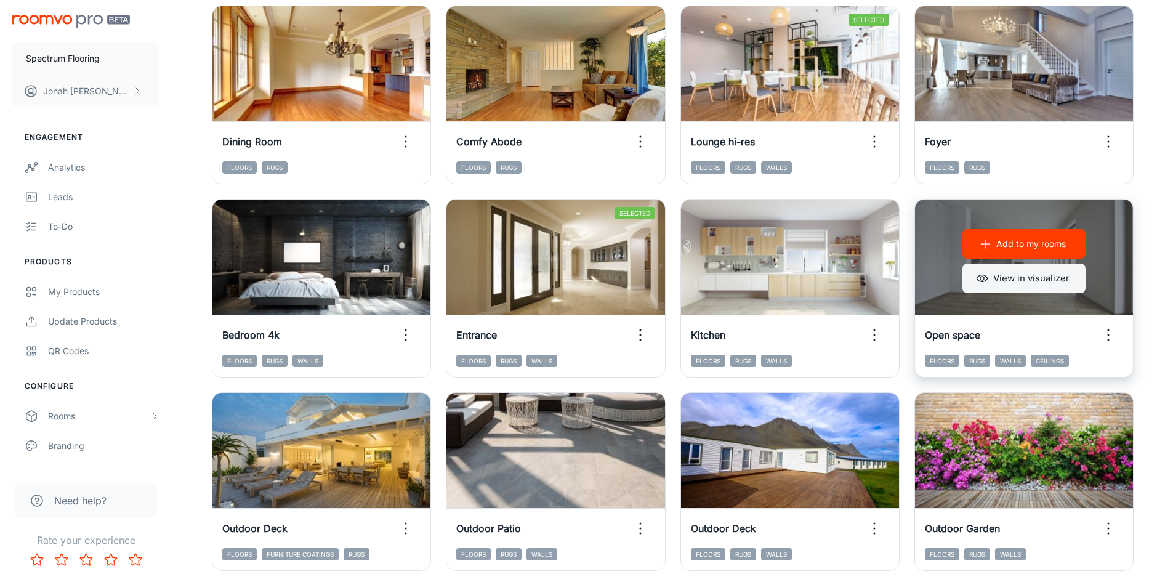
scroll to position [185, 0]
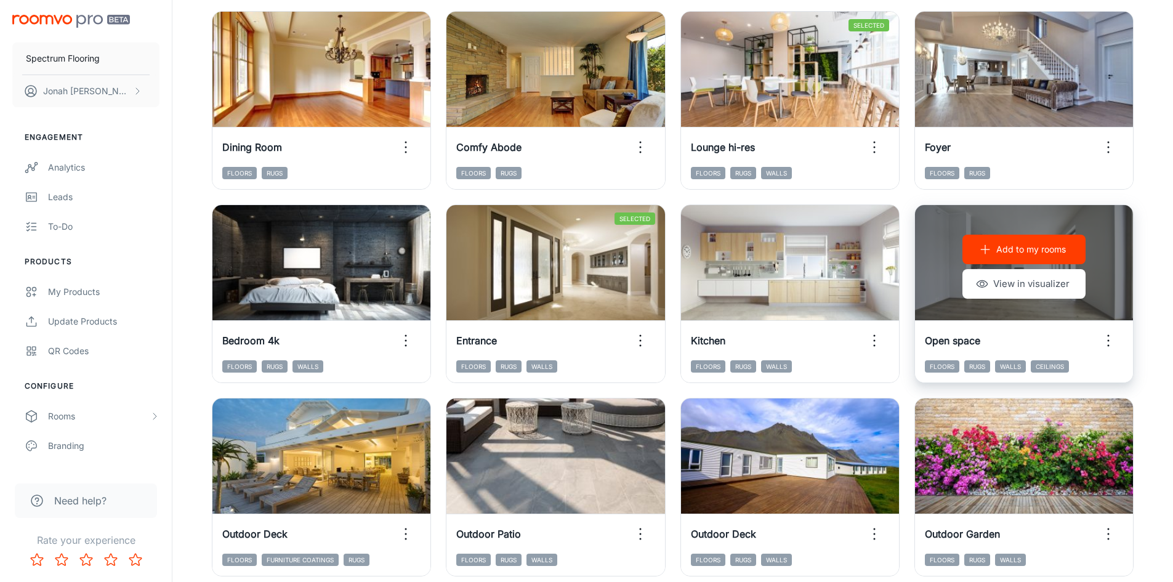
click at [996, 243] on p "Add to my rooms" at bounding box center [1031, 250] width 70 height 14
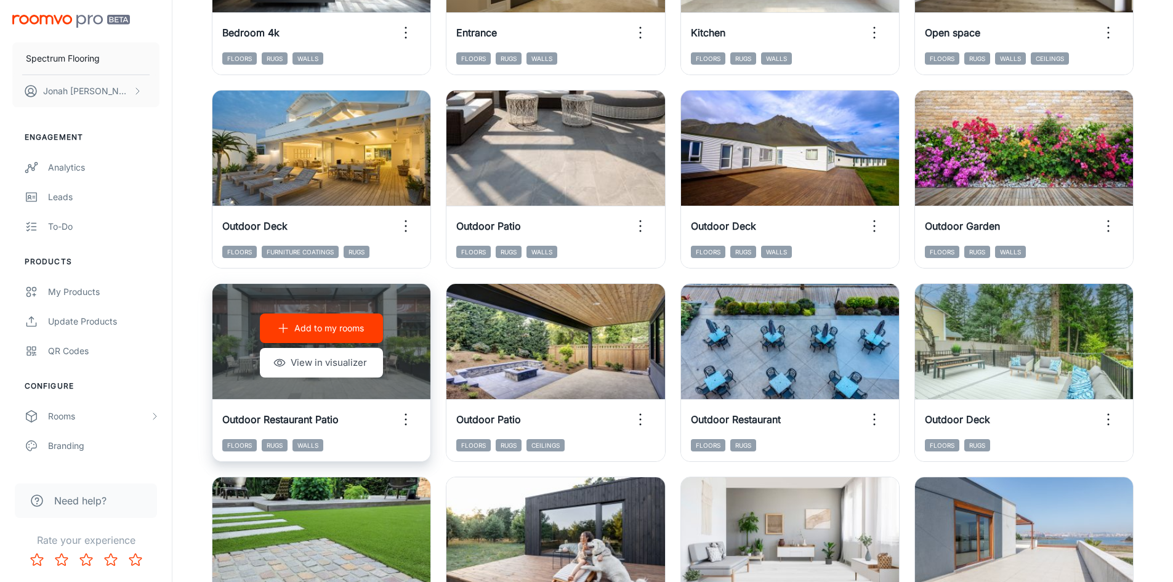
scroll to position [862, 0]
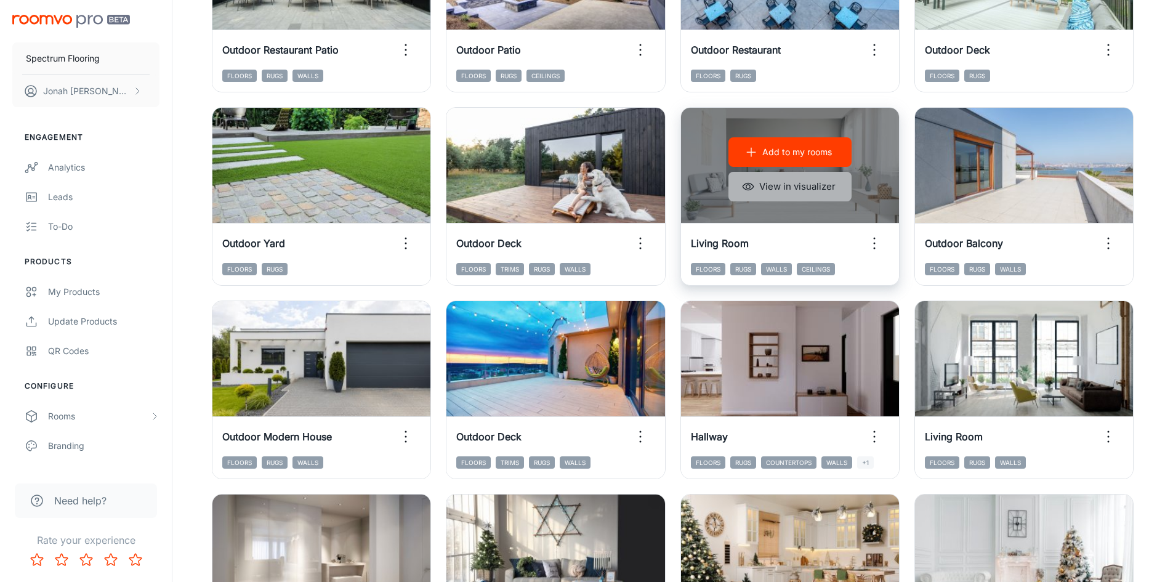
click at [779, 187] on button "View in visualizer" at bounding box center [789, 187] width 123 height 30
click at [808, 148] on p "Add to my rooms" at bounding box center [797, 152] width 70 height 14
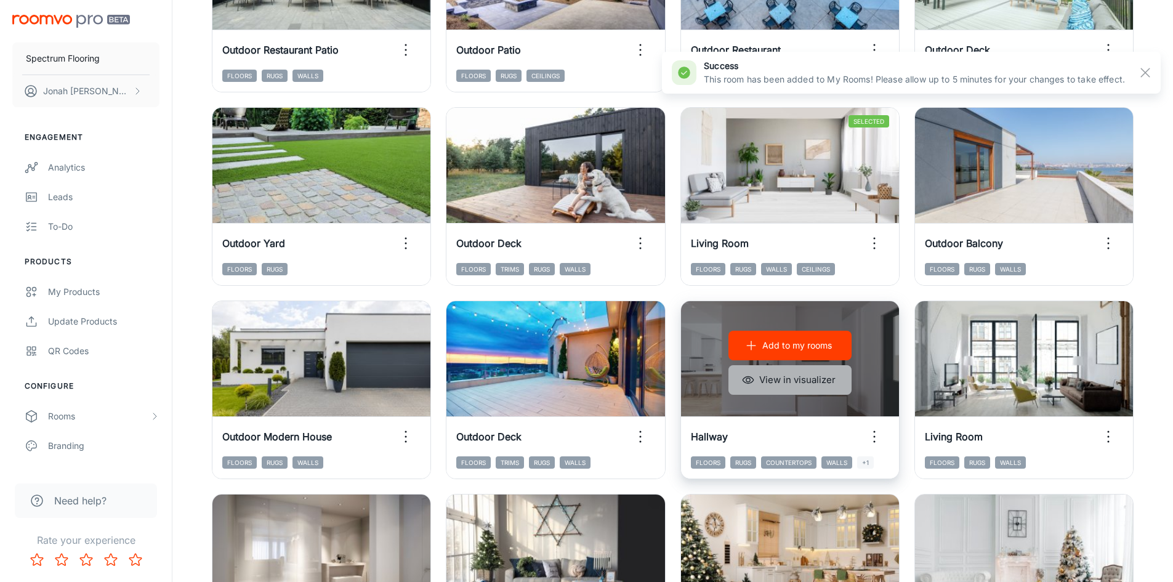
click at [793, 386] on button "View in visualizer" at bounding box center [789, 380] width 123 height 30
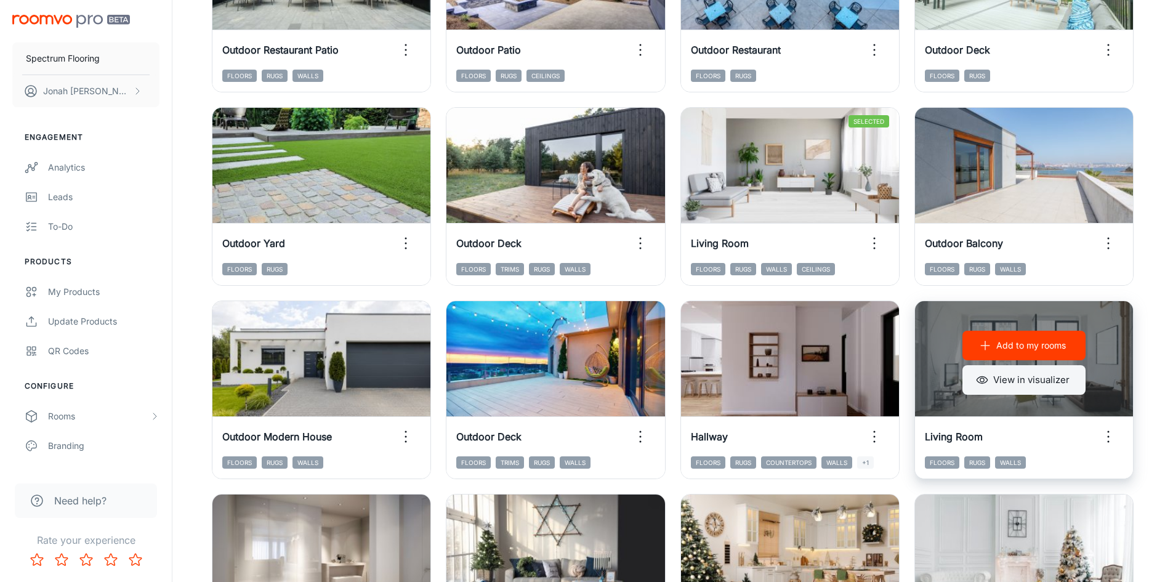
click at [1039, 377] on button "View in visualizer" at bounding box center [1023, 380] width 123 height 30
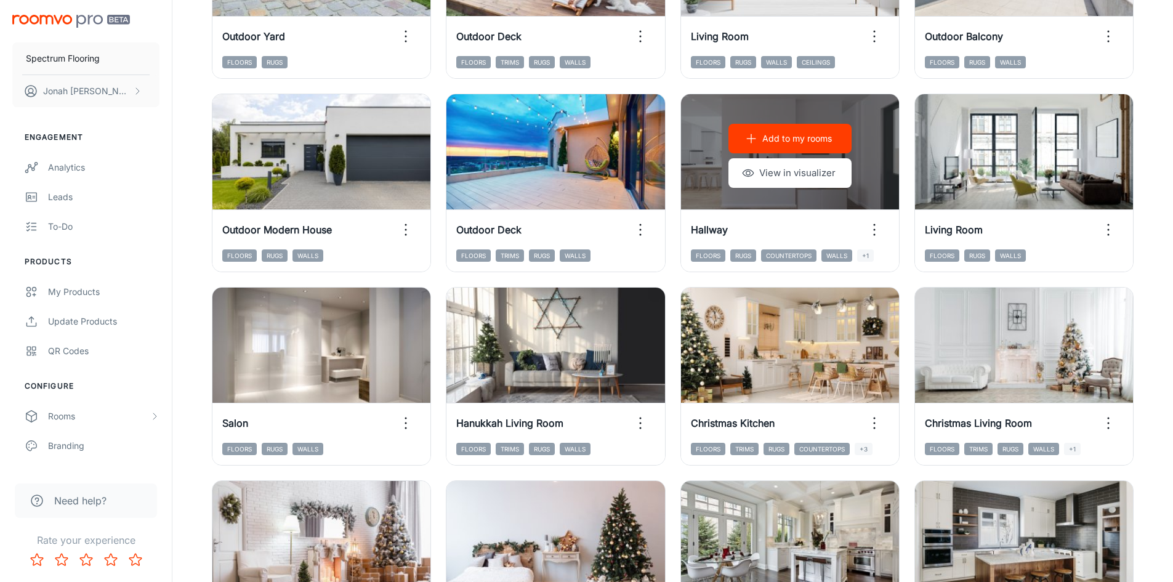
scroll to position [1108, 0]
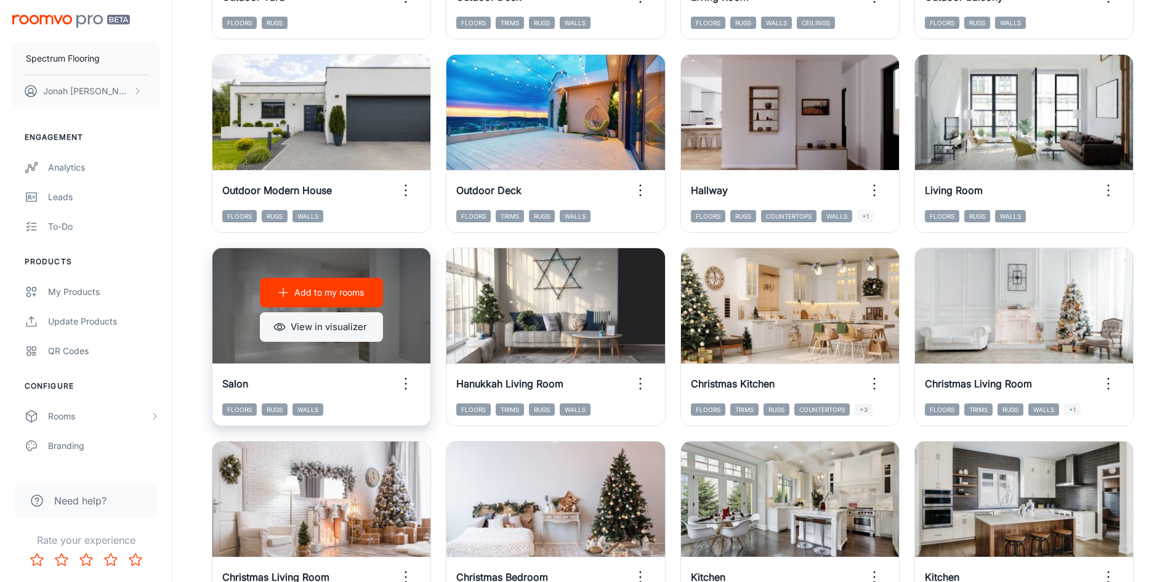
click at [314, 318] on button "View in visualizer" at bounding box center [321, 327] width 123 height 30
click at [317, 333] on button "View in visualizer" at bounding box center [321, 327] width 123 height 30
click at [281, 299] on button "Add to my rooms" at bounding box center [321, 293] width 123 height 30
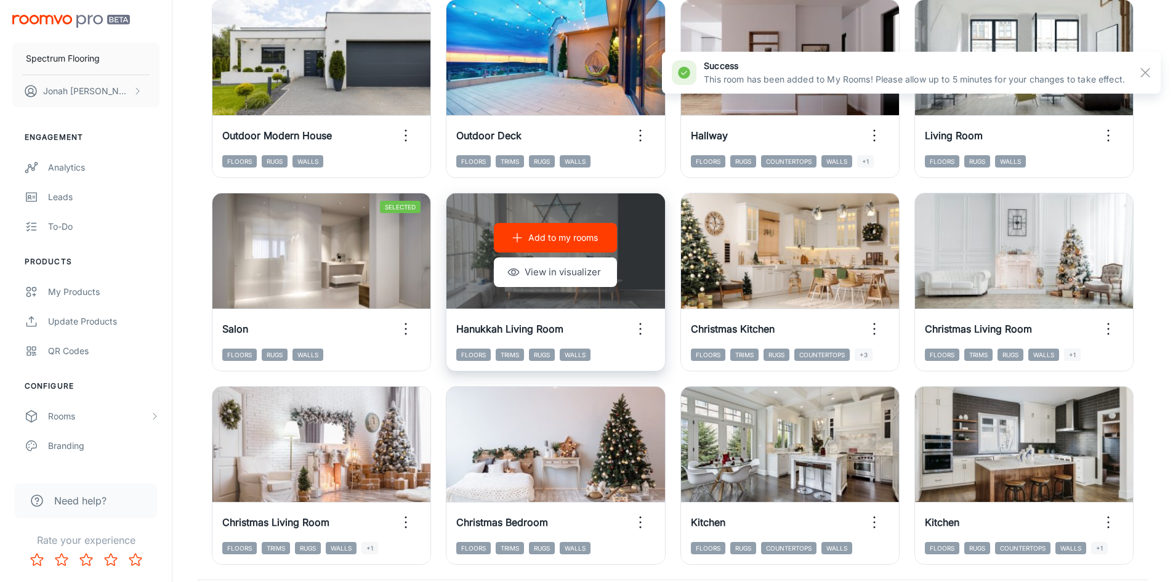
scroll to position [1231, 0]
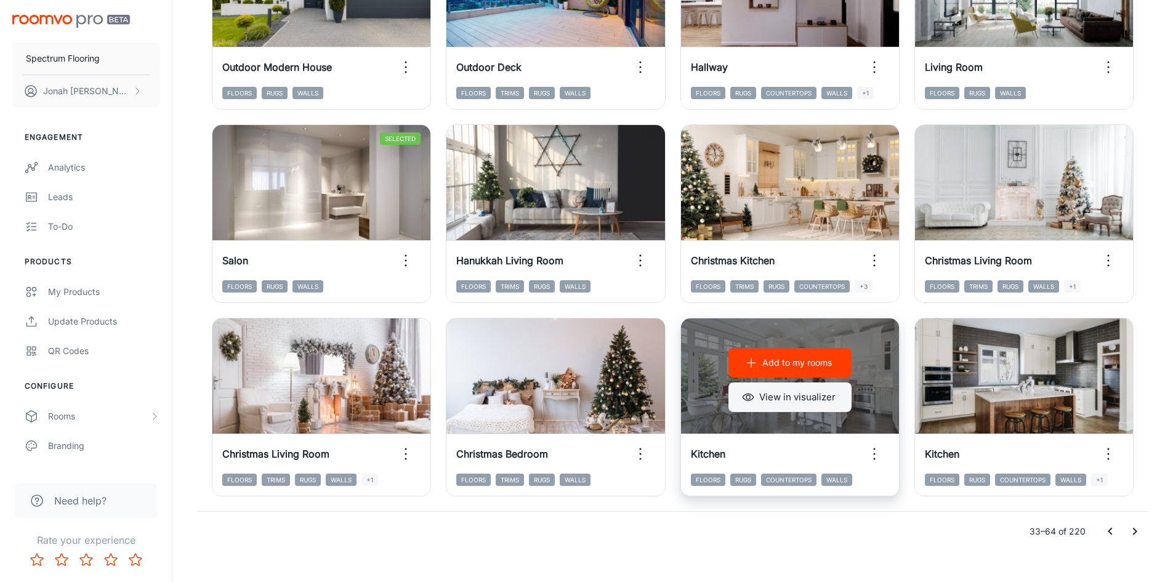
click at [800, 393] on button "View in visualizer" at bounding box center [789, 397] width 123 height 30
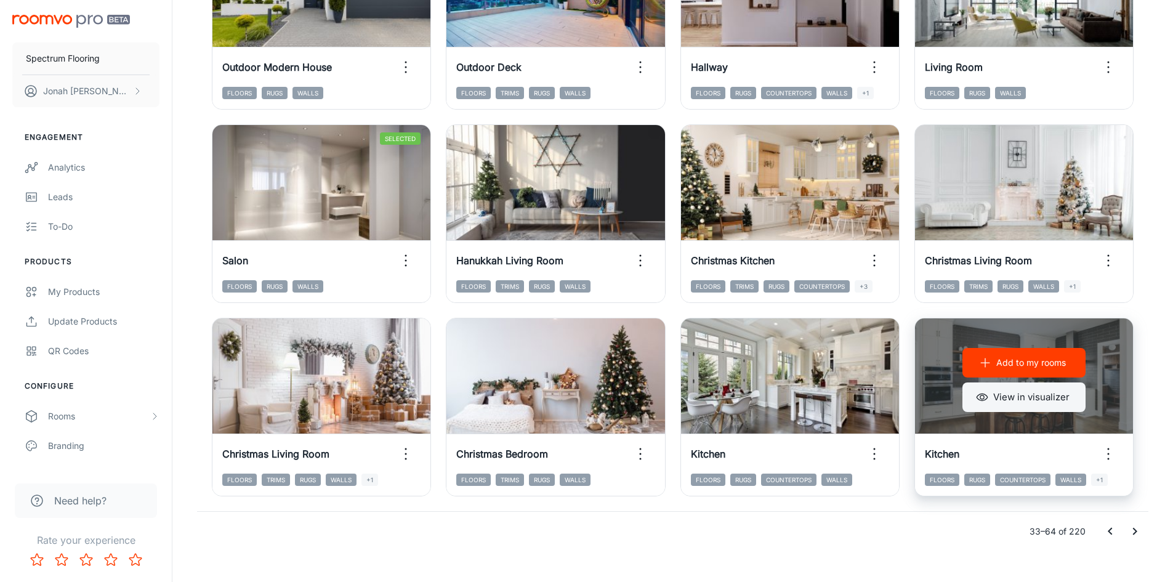
click at [1008, 400] on button "View in visualizer" at bounding box center [1023, 397] width 123 height 30
click at [1032, 367] on p "Add to my rooms" at bounding box center [1031, 363] width 70 height 14
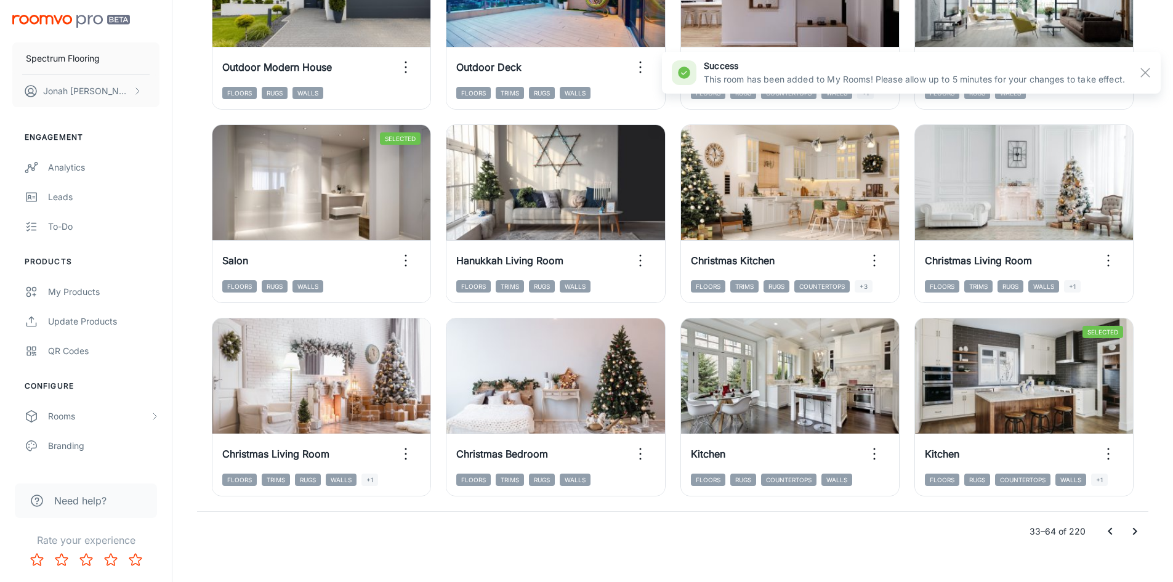
click at [1135, 532] on icon "Go to next page" at bounding box center [1135, 531] width 4 height 7
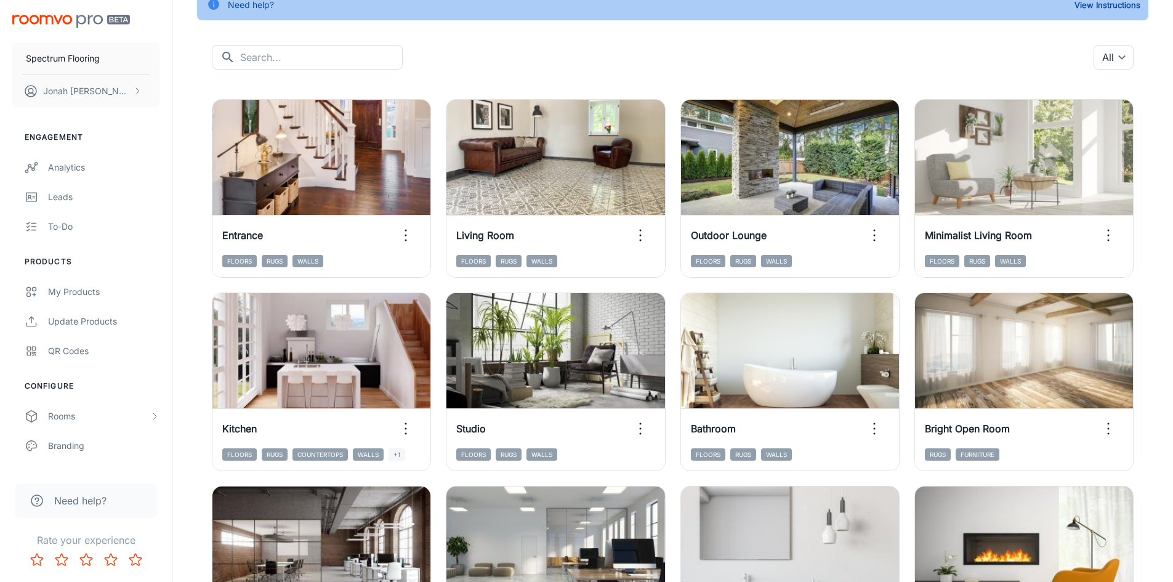
scroll to position [0, 0]
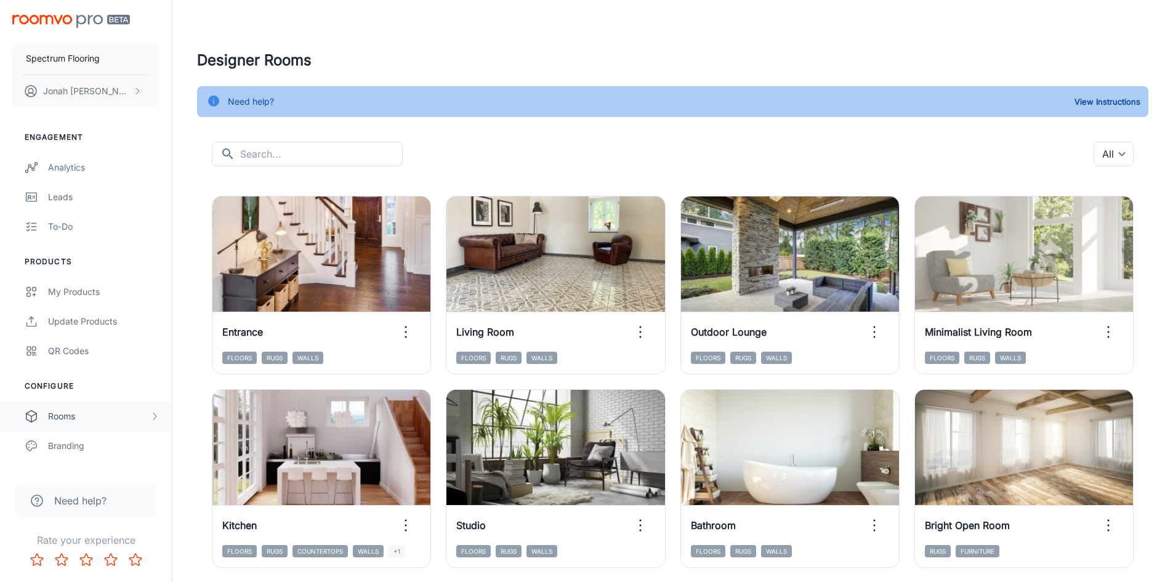
click at [84, 422] on div "Rooms" at bounding box center [99, 416] width 102 height 14
click at [82, 446] on div "My Rooms" at bounding box center [103, 446] width 111 height 14
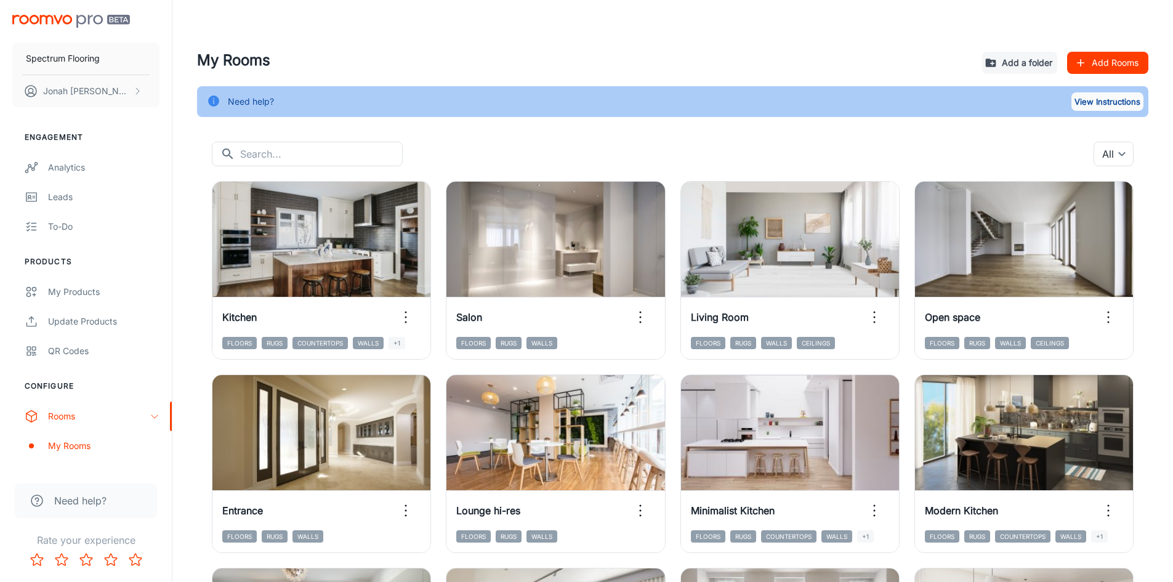
click at [1128, 105] on button "View Instructions" at bounding box center [1107, 101] width 72 height 18
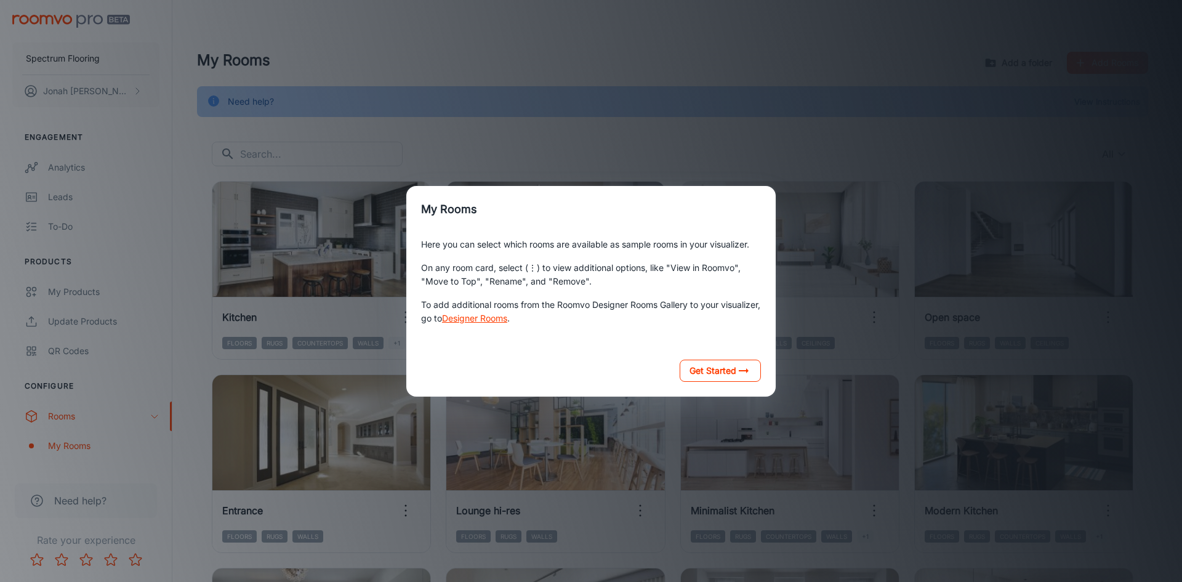
click at [704, 376] on button "Get Started" at bounding box center [720, 371] width 81 height 22
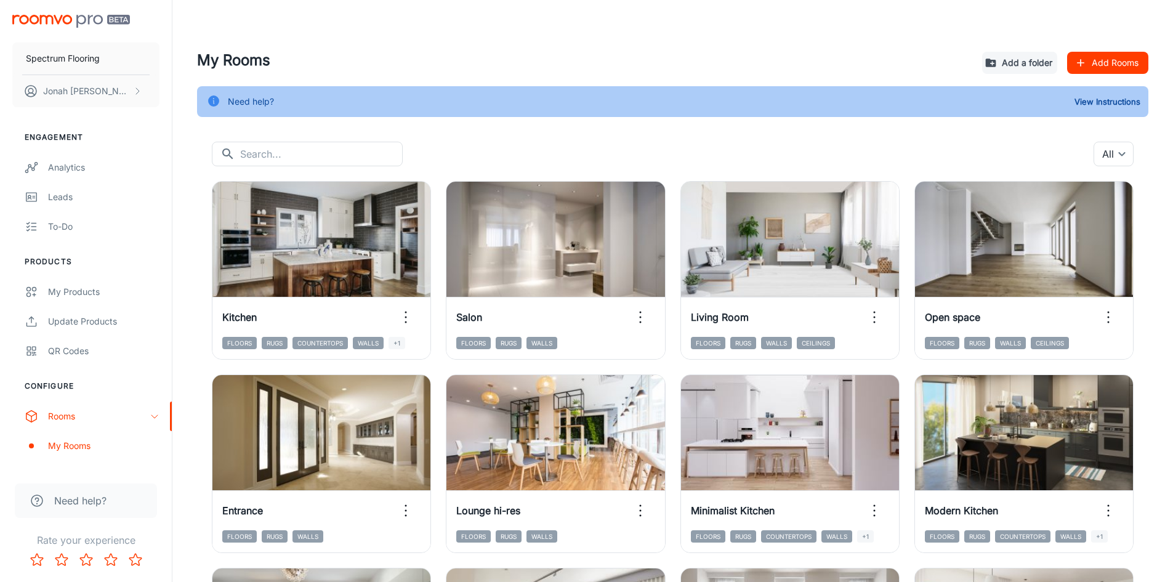
click at [1101, 65] on button "Add Rooms" at bounding box center [1107, 63] width 81 height 22
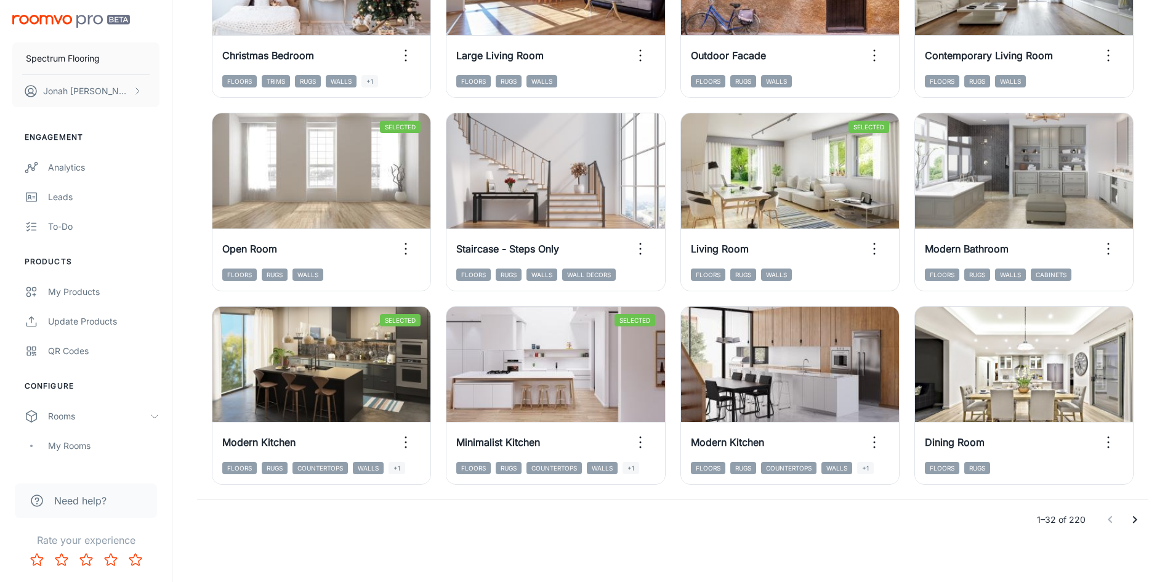
scroll to position [1250, 0]
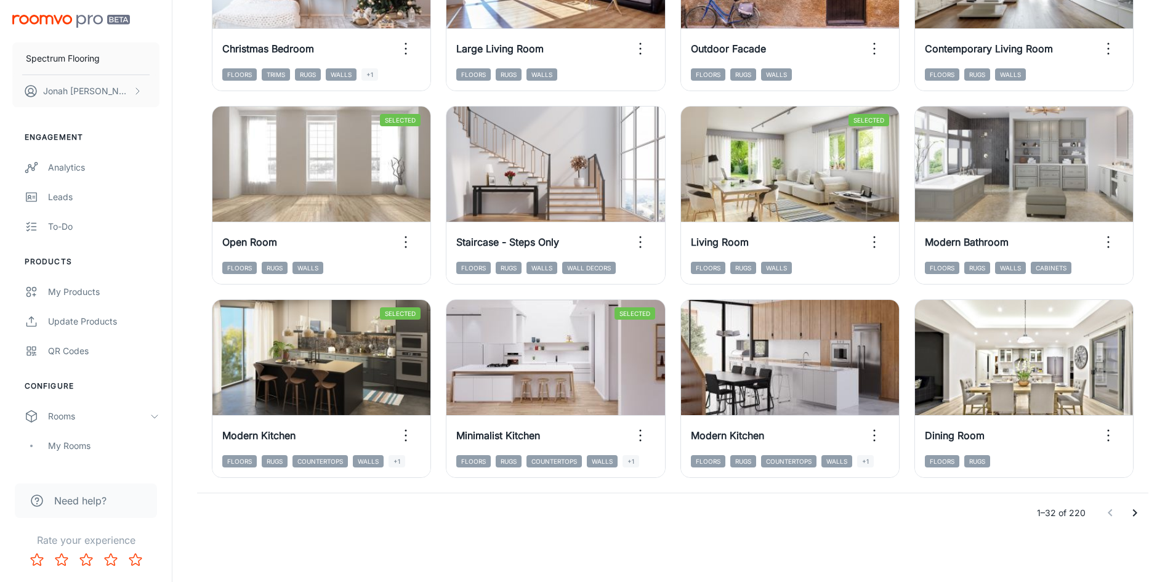
click at [1139, 509] on icon "Go to next page" at bounding box center [1134, 512] width 15 height 15
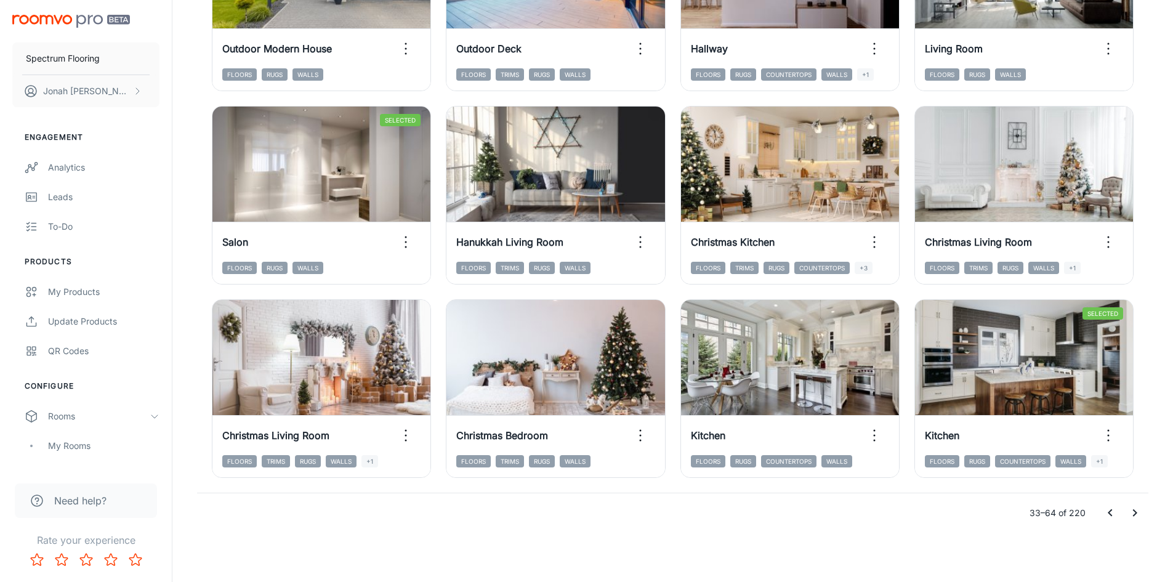
click at [1135, 510] on icon "Go to next page" at bounding box center [1134, 512] width 15 height 15
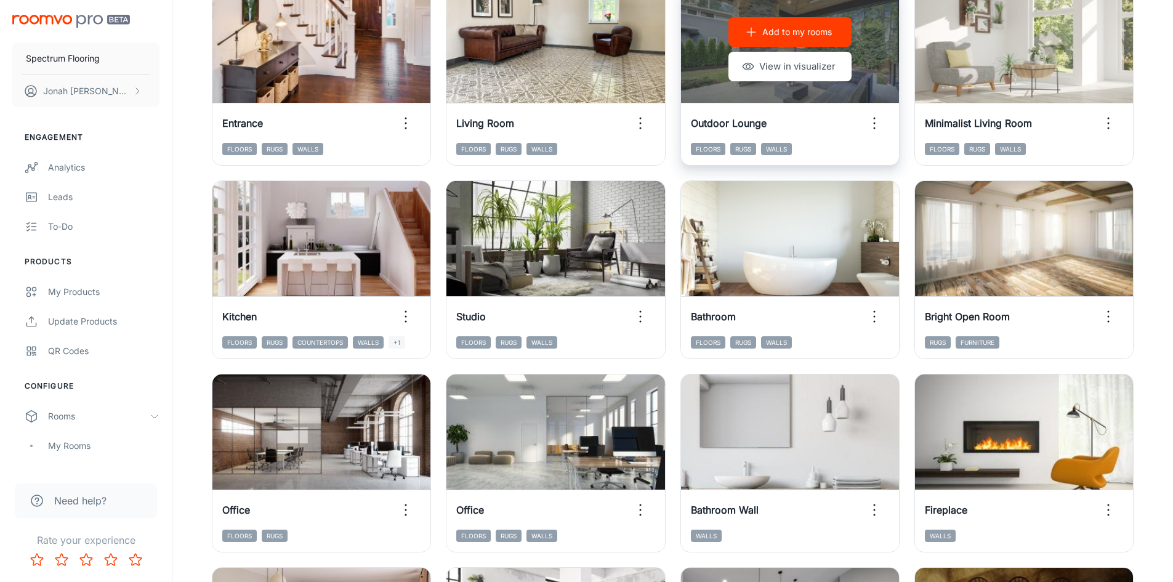
scroll to position [0, 0]
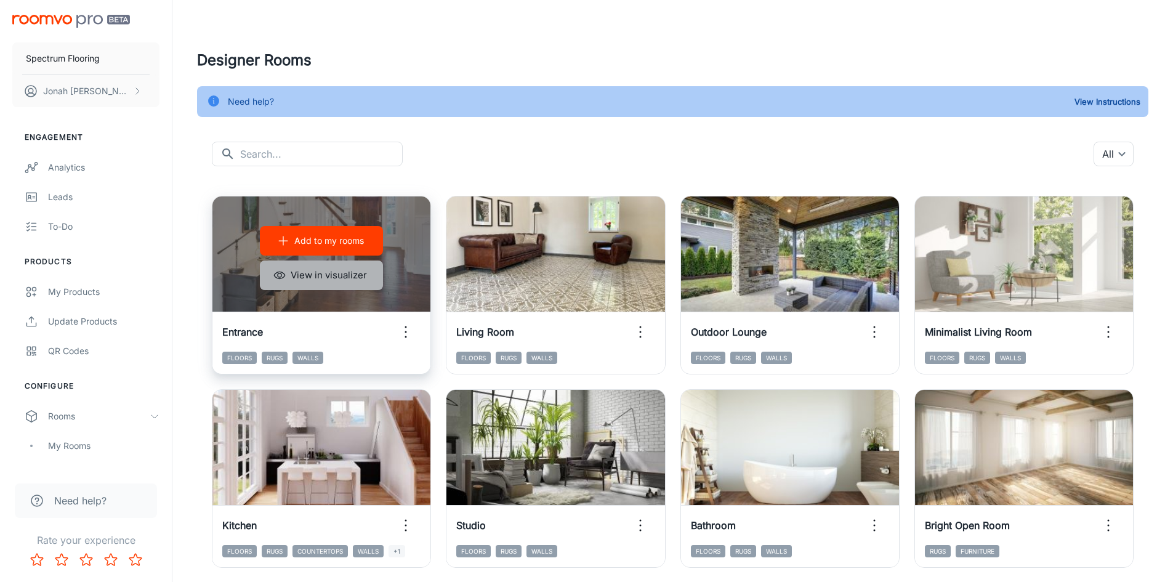
click at [329, 274] on button "View in visualizer" at bounding box center [321, 275] width 123 height 30
click at [314, 238] on p "Add to my rooms" at bounding box center [329, 241] width 70 height 14
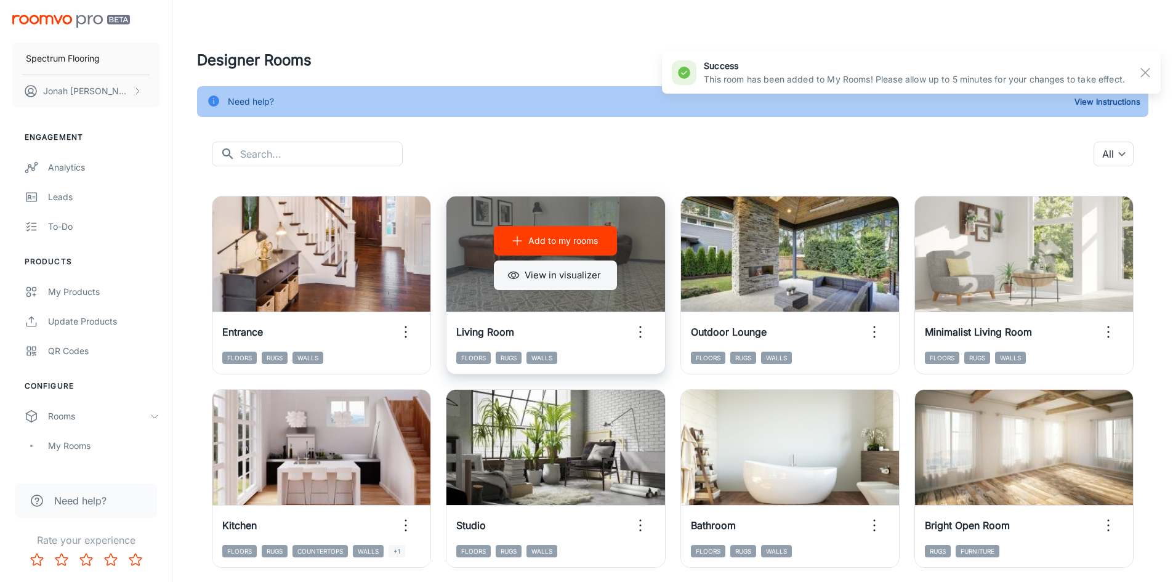
click at [545, 273] on button "View in visualizer" at bounding box center [555, 275] width 123 height 30
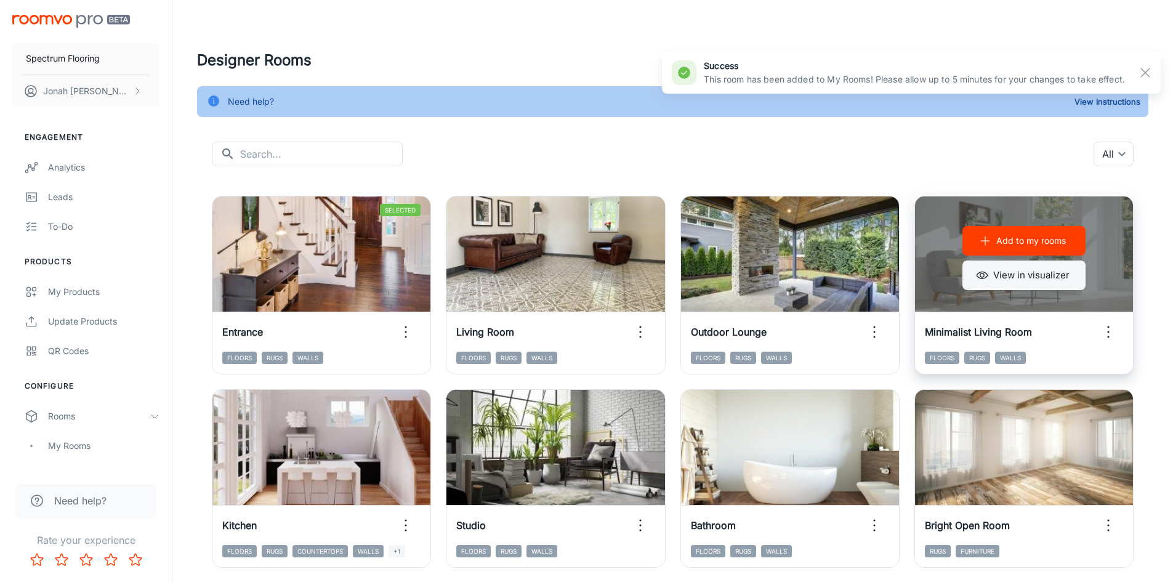
click at [1038, 277] on button "View in visualizer" at bounding box center [1023, 275] width 123 height 30
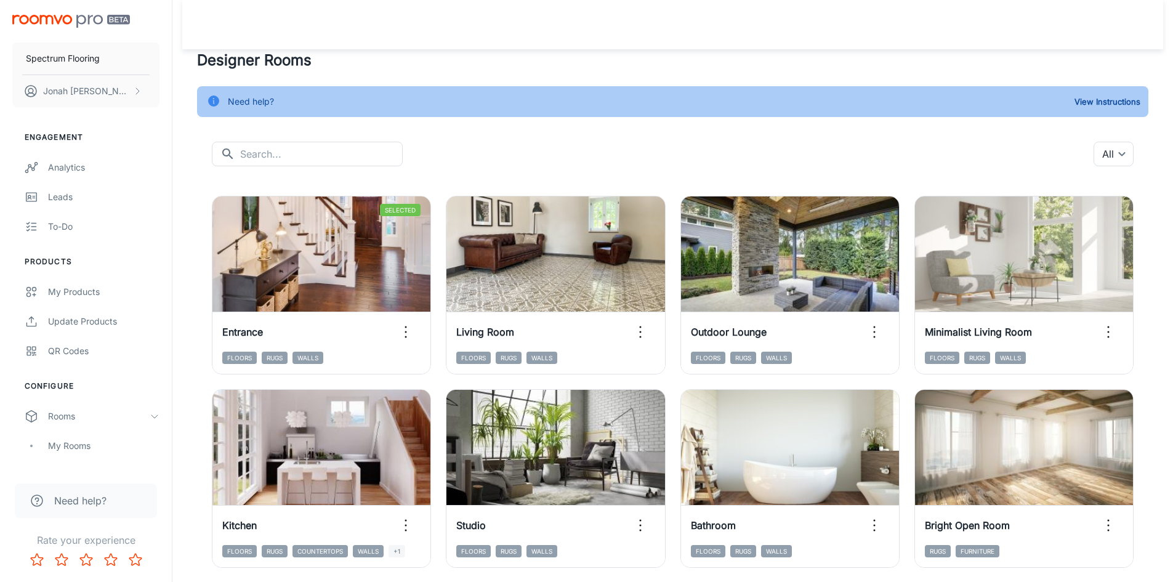
scroll to position [62, 0]
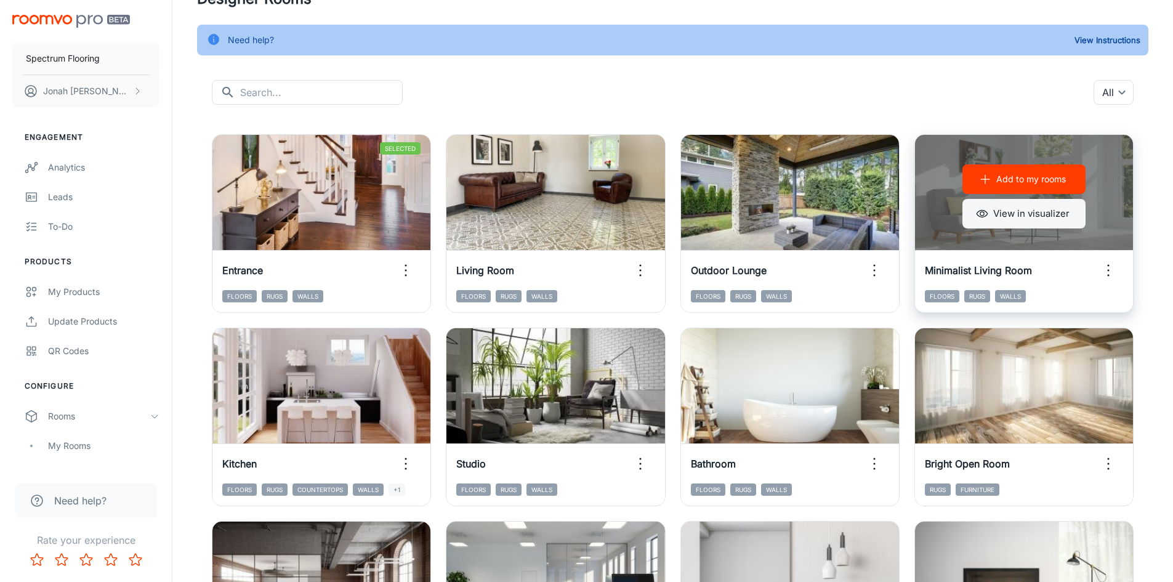
click at [1043, 211] on button "View in visualizer" at bounding box center [1023, 214] width 123 height 30
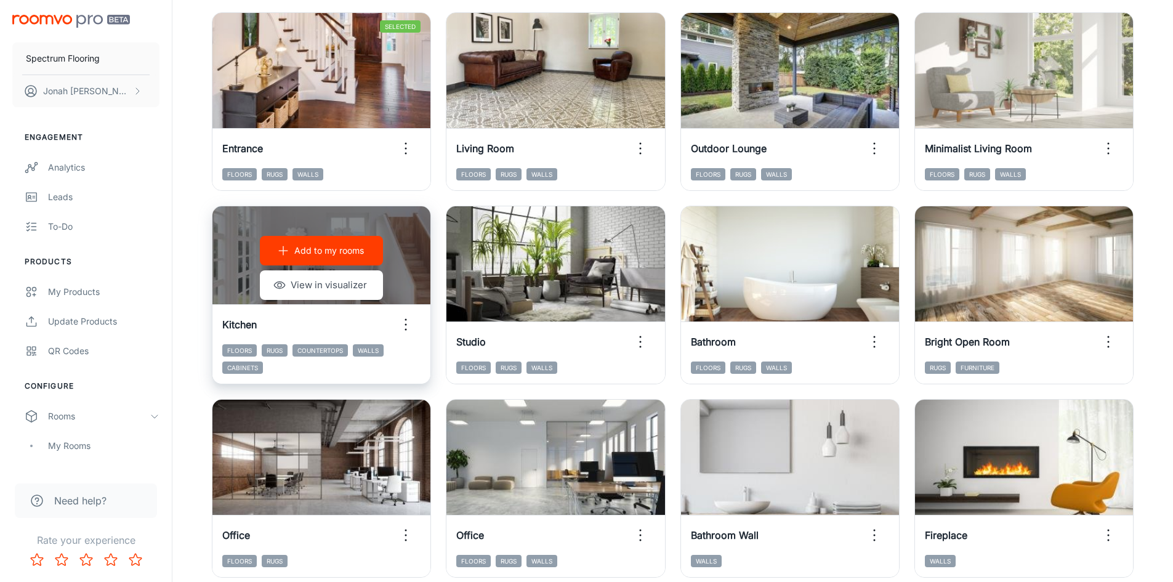
scroll to position [185, 0]
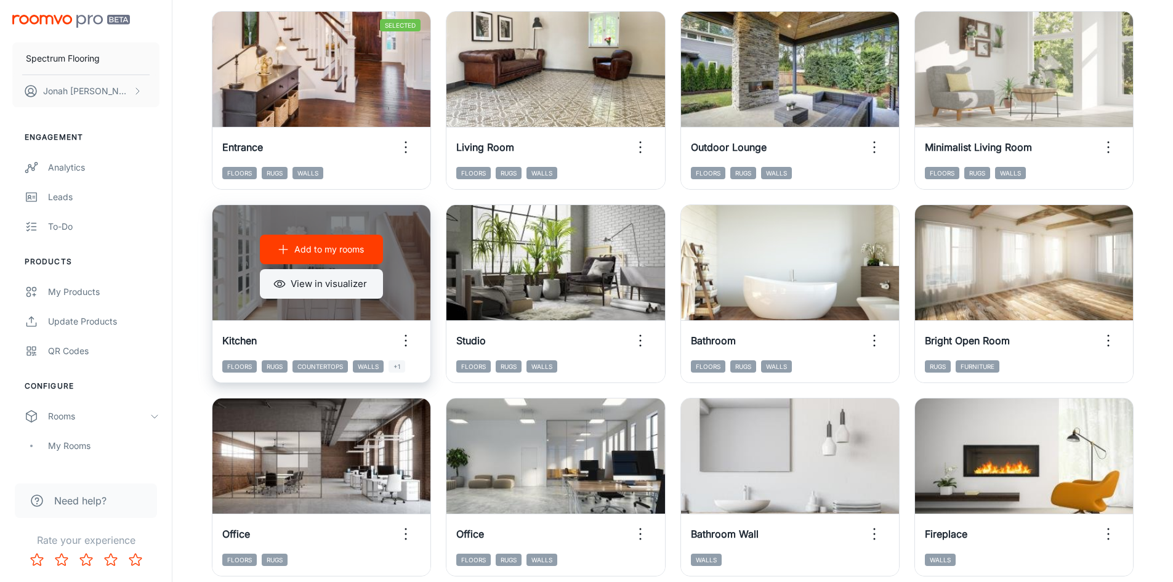
click at [337, 283] on button "View in visualizer" at bounding box center [321, 284] width 123 height 30
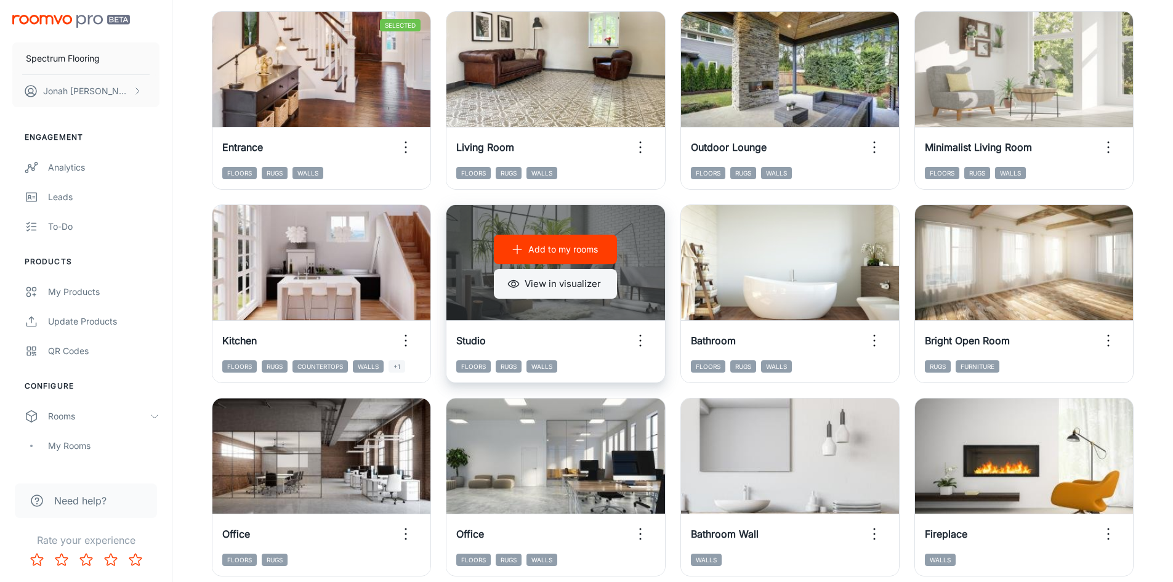
click at [567, 289] on button "View in visualizer" at bounding box center [555, 284] width 123 height 30
click at [542, 252] on p "Add to my rooms" at bounding box center [563, 250] width 70 height 14
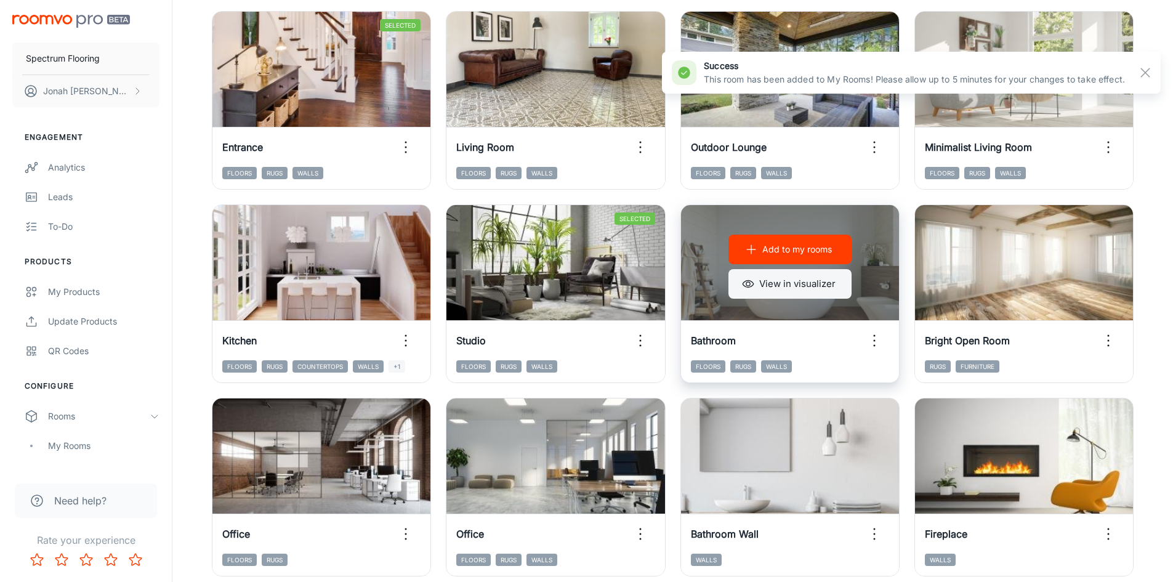
click at [789, 285] on button "View in visualizer" at bounding box center [789, 284] width 123 height 30
click at [808, 246] on p "Add to my rooms" at bounding box center [797, 250] width 70 height 14
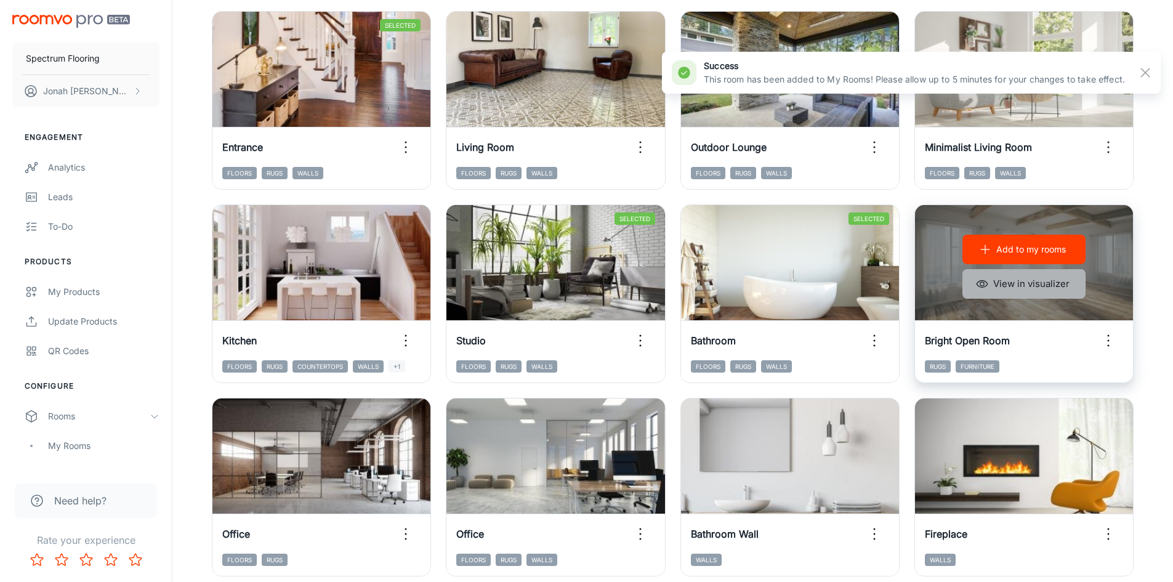
click at [999, 285] on button "View in visualizer" at bounding box center [1023, 284] width 123 height 30
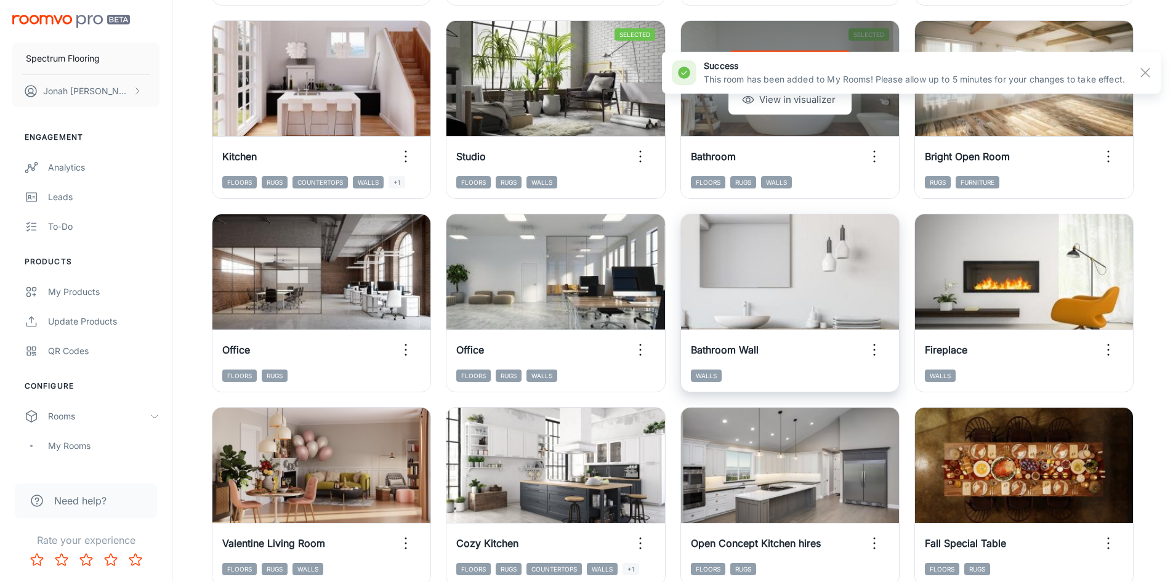
scroll to position [369, 0]
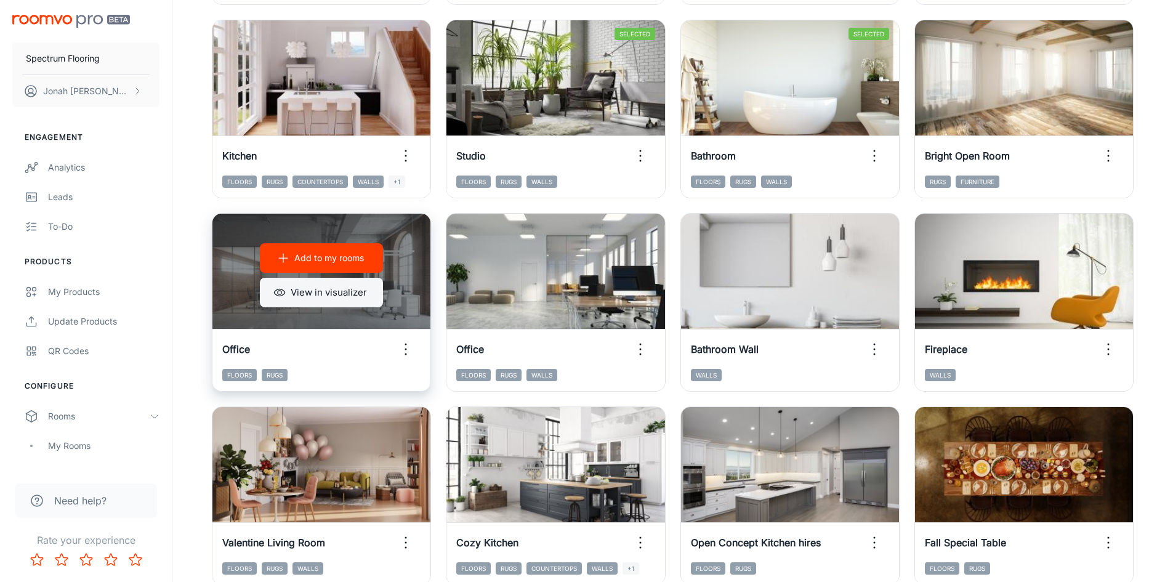
click at [325, 297] on button "View in visualizer" at bounding box center [321, 293] width 123 height 30
click at [315, 260] on p "Add to my rooms" at bounding box center [329, 258] width 70 height 14
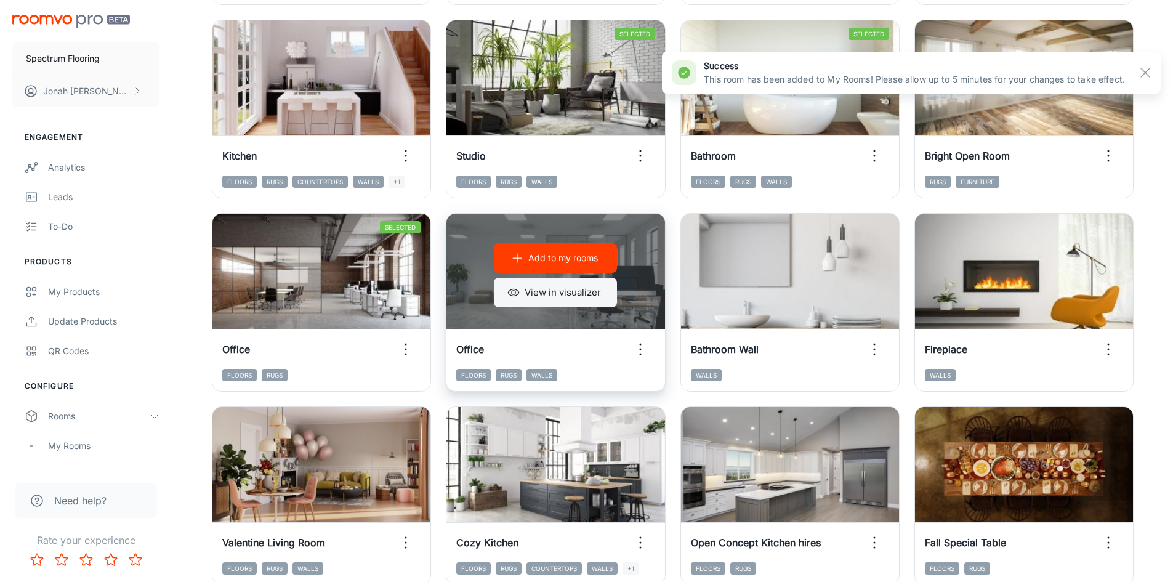
click at [570, 290] on button "View in visualizer" at bounding box center [555, 293] width 123 height 30
click at [553, 262] on p "Add to my rooms" at bounding box center [563, 258] width 70 height 14
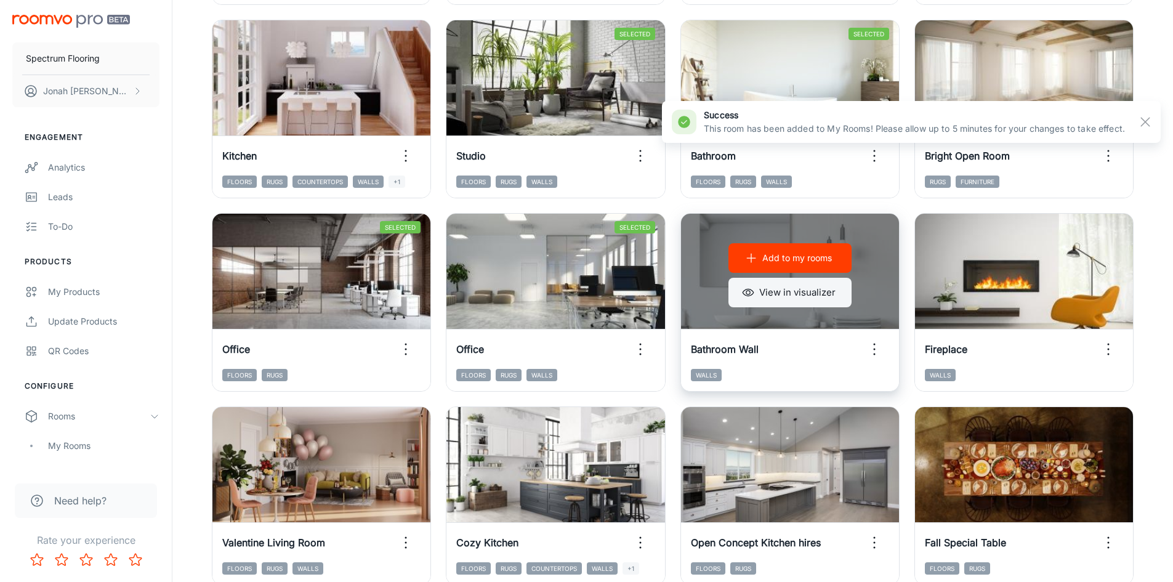
click at [819, 294] on button "View in visualizer" at bounding box center [789, 293] width 123 height 30
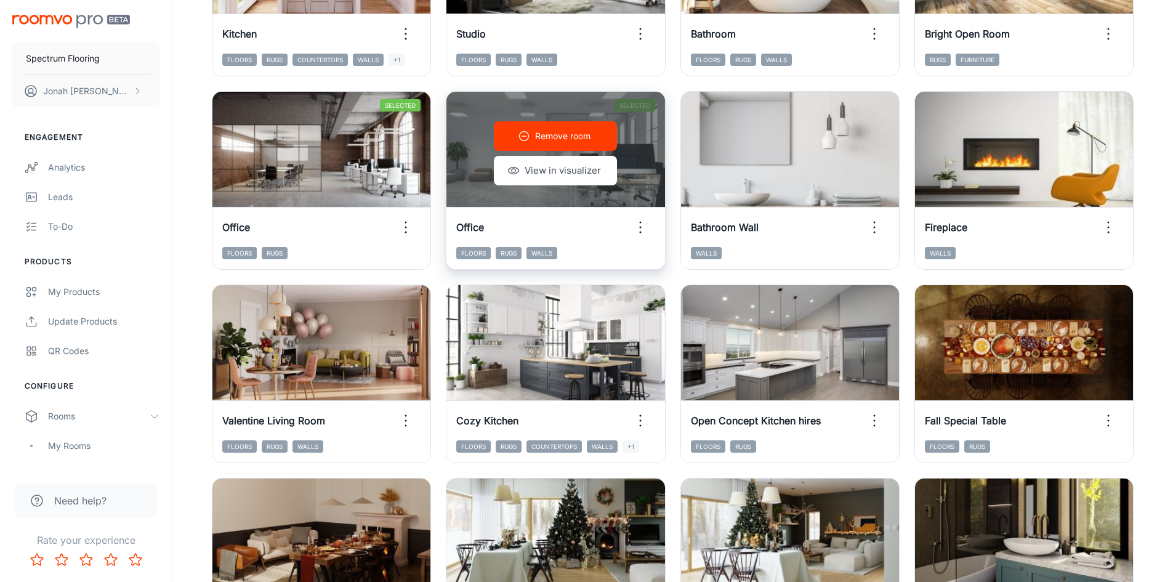
scroll to position [492, 0]
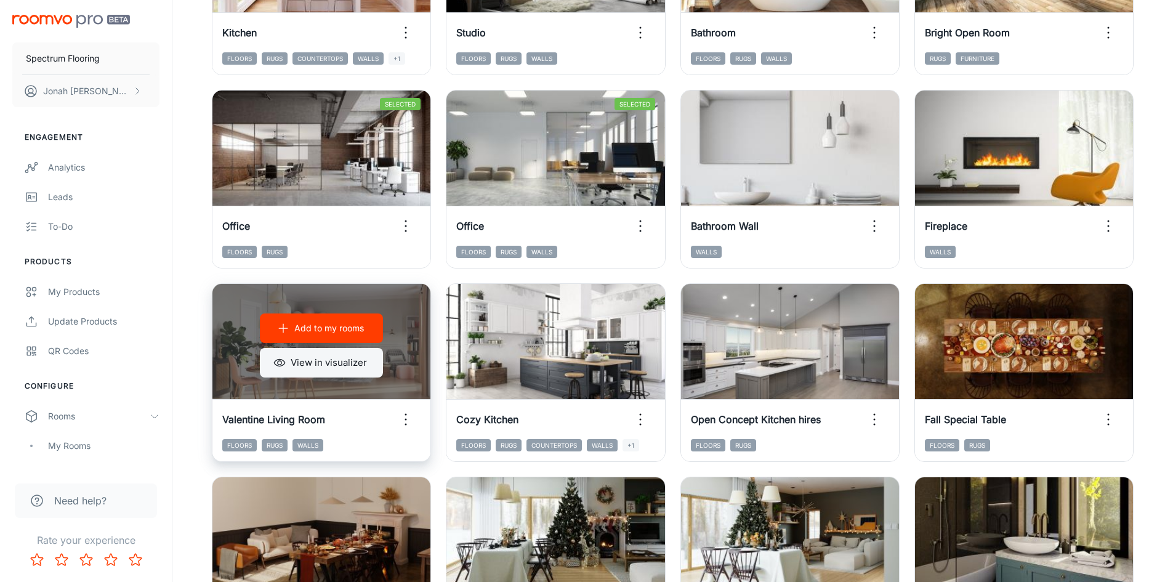
click at [304, 360] on button "View in visualizer" at bounding box center [321, 363] width 123 height 30
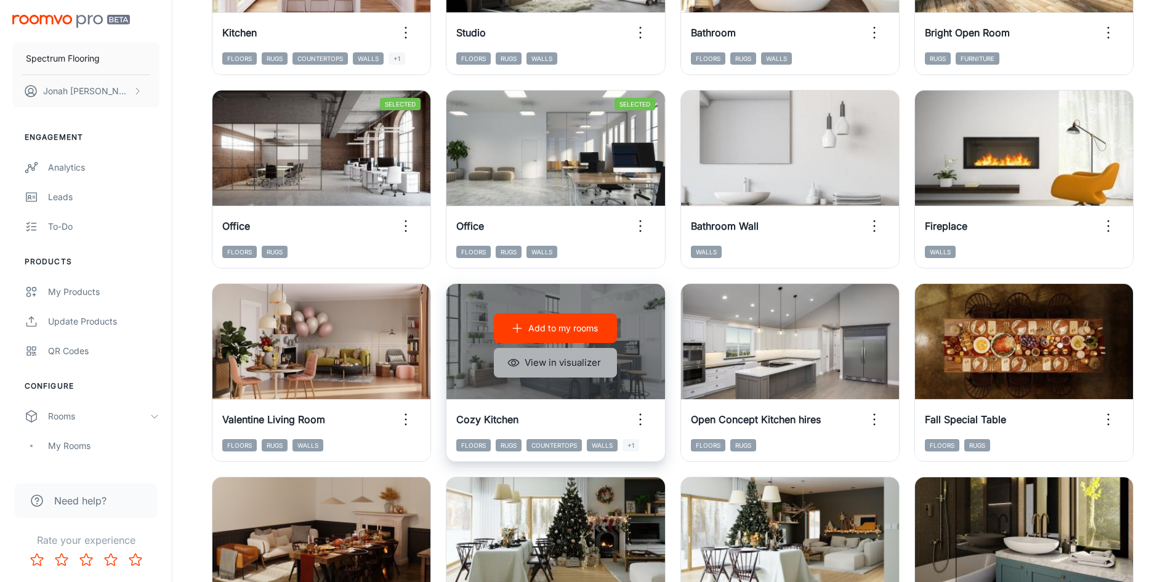
click at [567, 362] on button "View in visualizer" at bounding box center [555, 363] width 123 height 30
click at [560, 329] on p "Add to my rooms" at bounding box center [563, 328] width 70 height 14
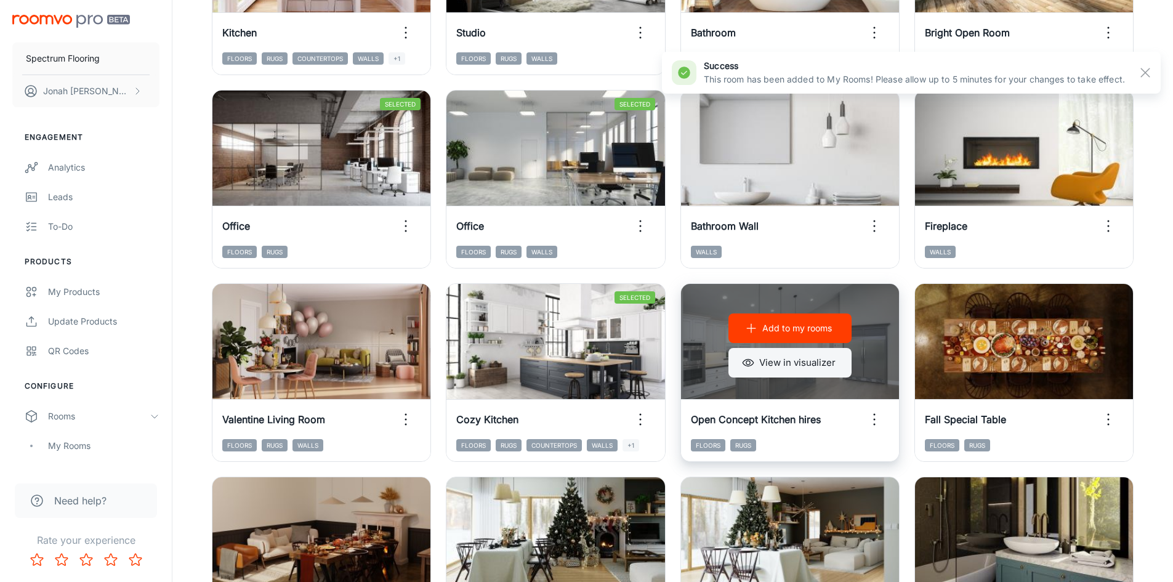
click at [829, 366] on button "View in visualizer" at bounding box center [789, 363] width 123 height 30
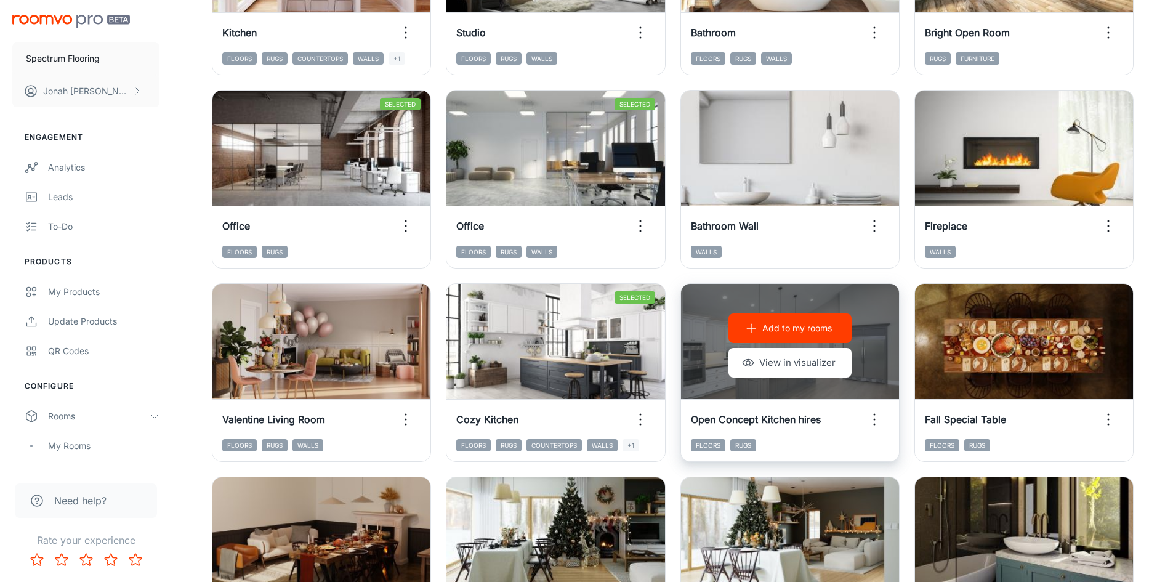
click at [778, 322] on p "Add to my rooms" at bounding box center [797, 328] width 70 height 14
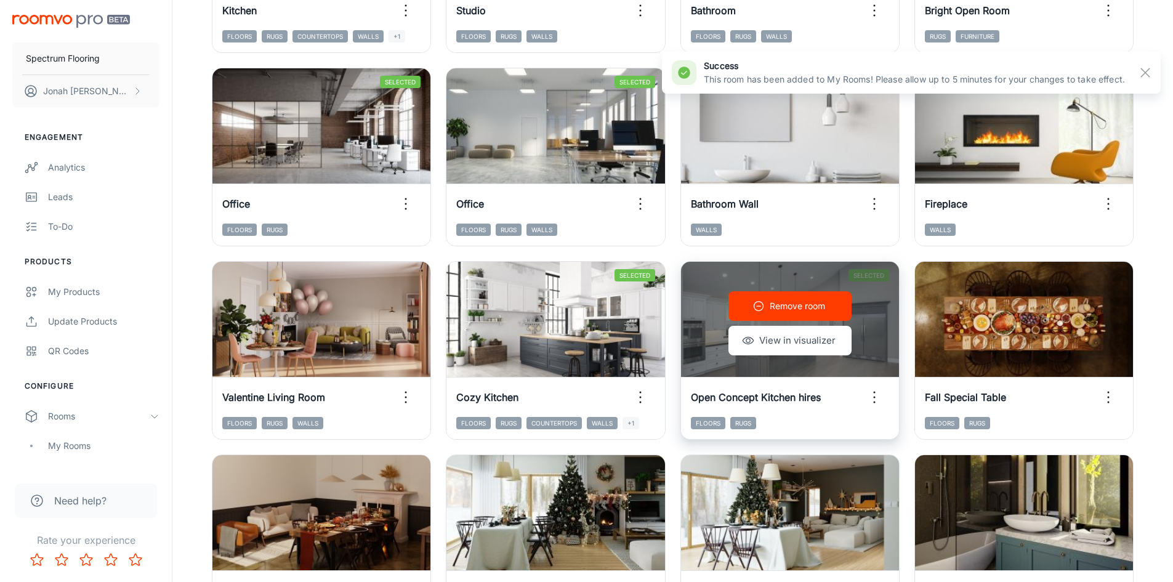
scroll to position [739, 0]
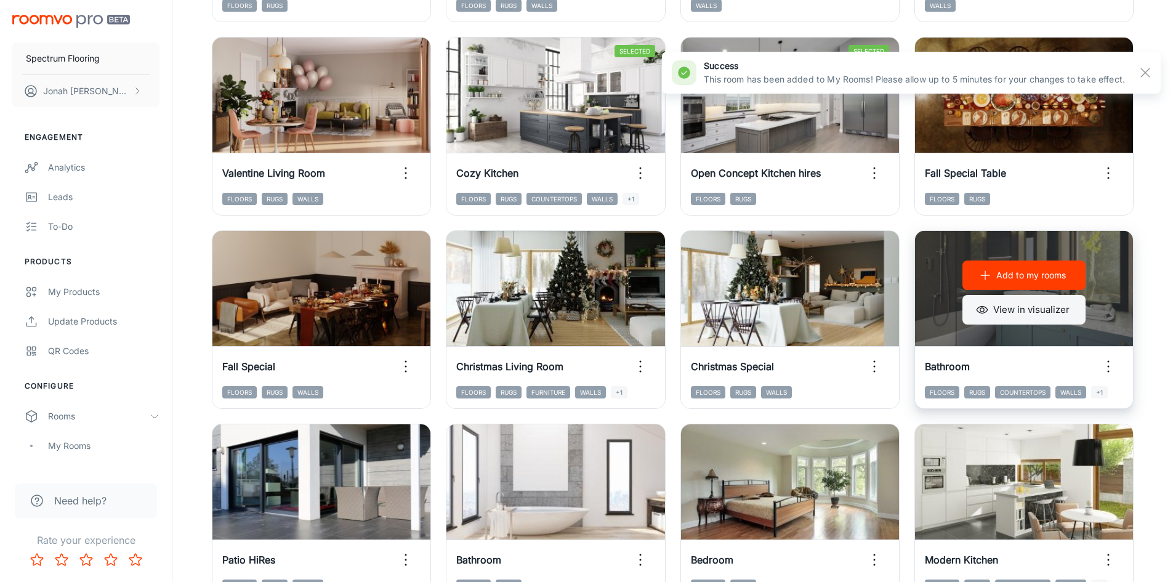
click at [1013, 310] on button "View in visualizer" at bounding box center [1023, 310] width 123 height 30
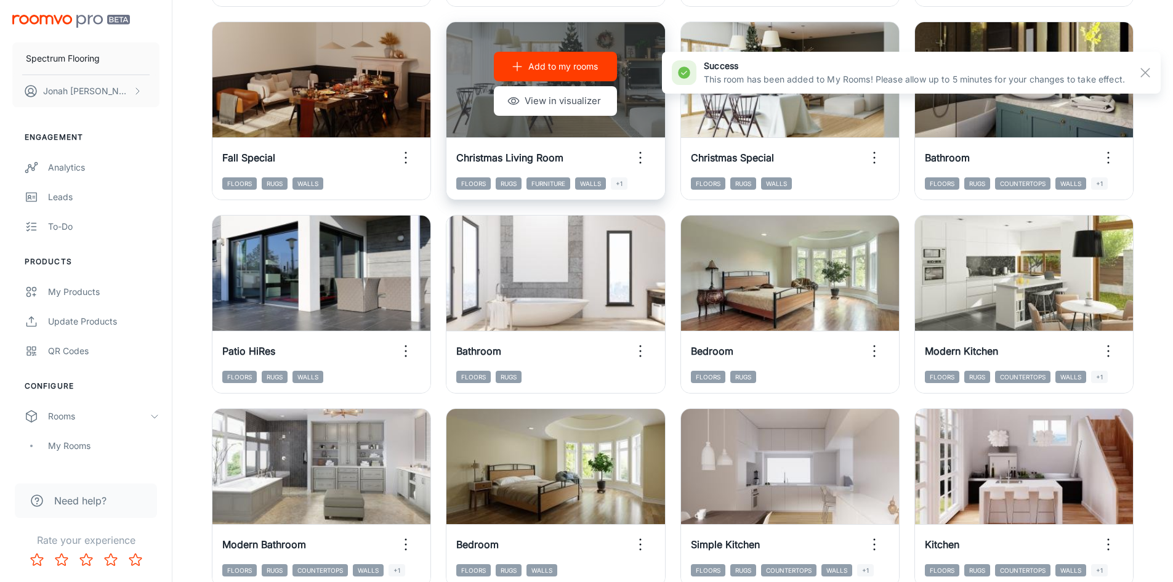
scroll to position [985, 0]
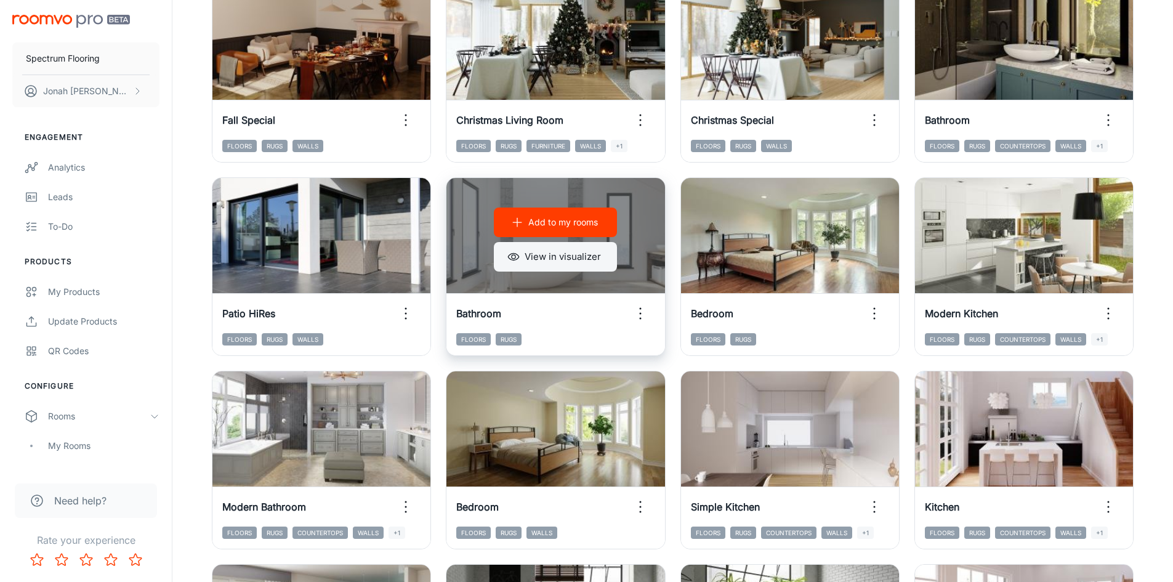
click at [526, 262] on button "View in visualizer" at bounding box center [555, 257] width 123 height 30
click at [528, 222] on p "Add to my rooms" at bounding box center [563, 222] width 70 height 14
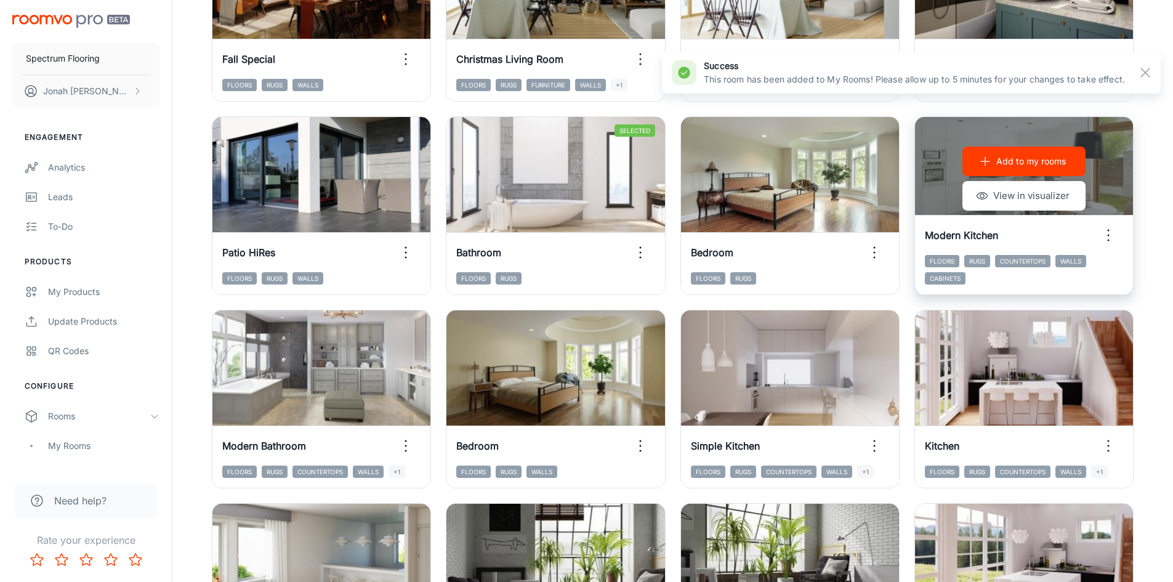
scroll to position [1047, 0]
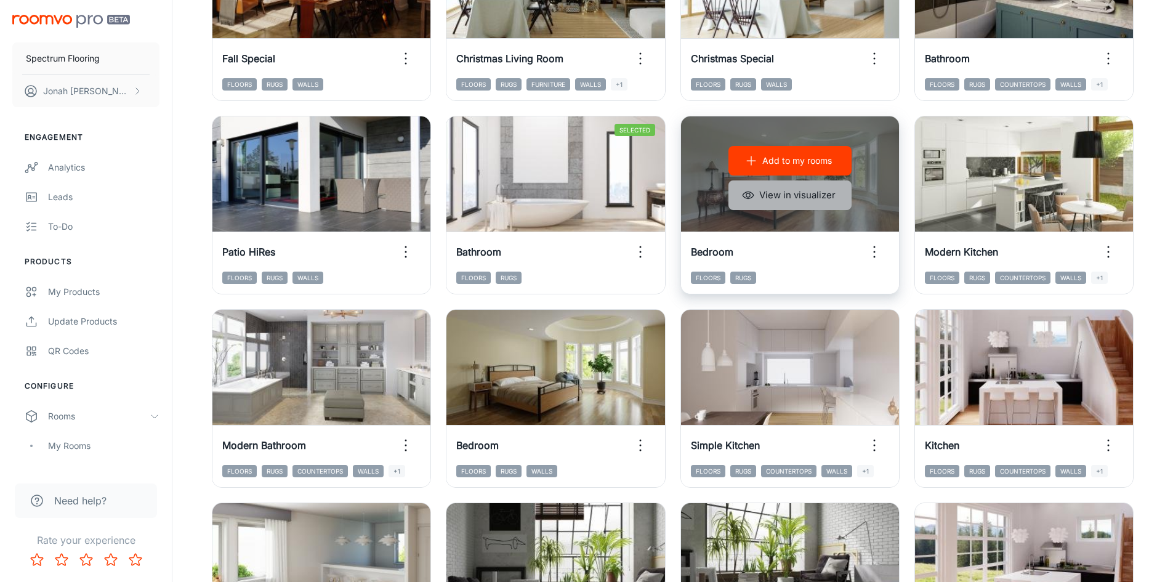
click at [797, 198] on button "View in visualizer" at bounding box center [789, 195] width 123 height 30
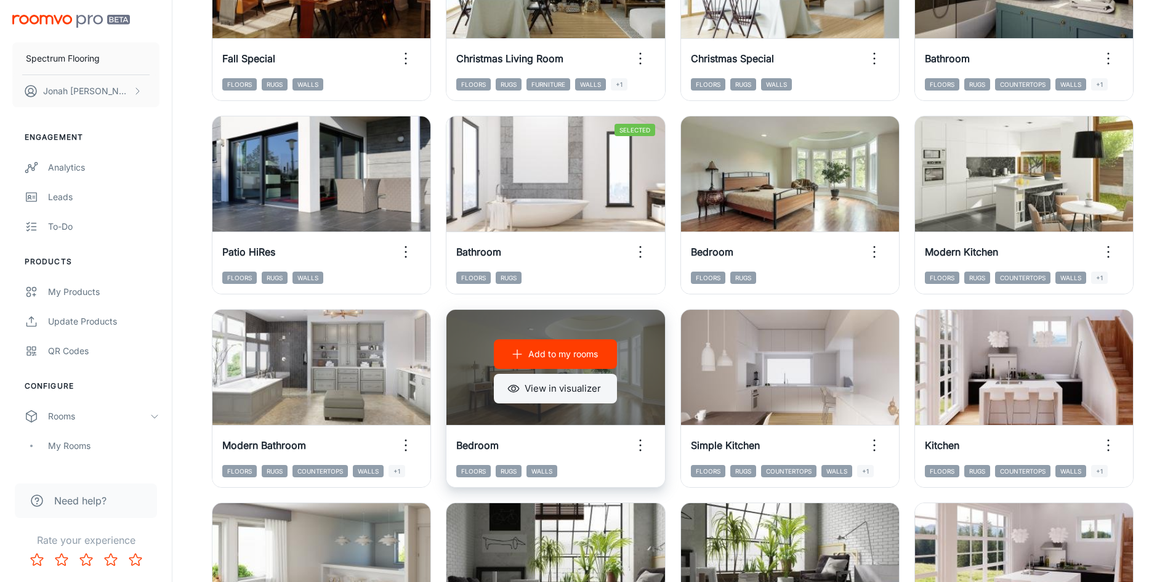
click at [524, 393] on button "View in visualizer" at bounding box center [555, 389] width 123 height 30
click at [560, 355] on p "Add to my rooms" at bounding box center [563, 354] width 70 height 14
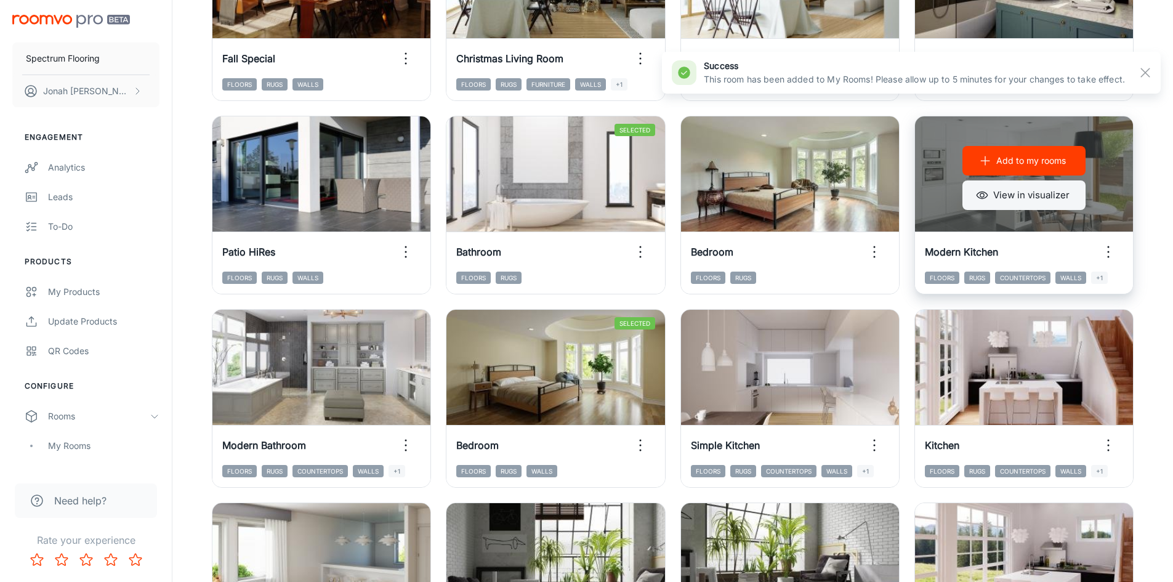
click at [1041, 199] on button "View in visualizer" at bounding box center [1023, 195] width 123 height 30
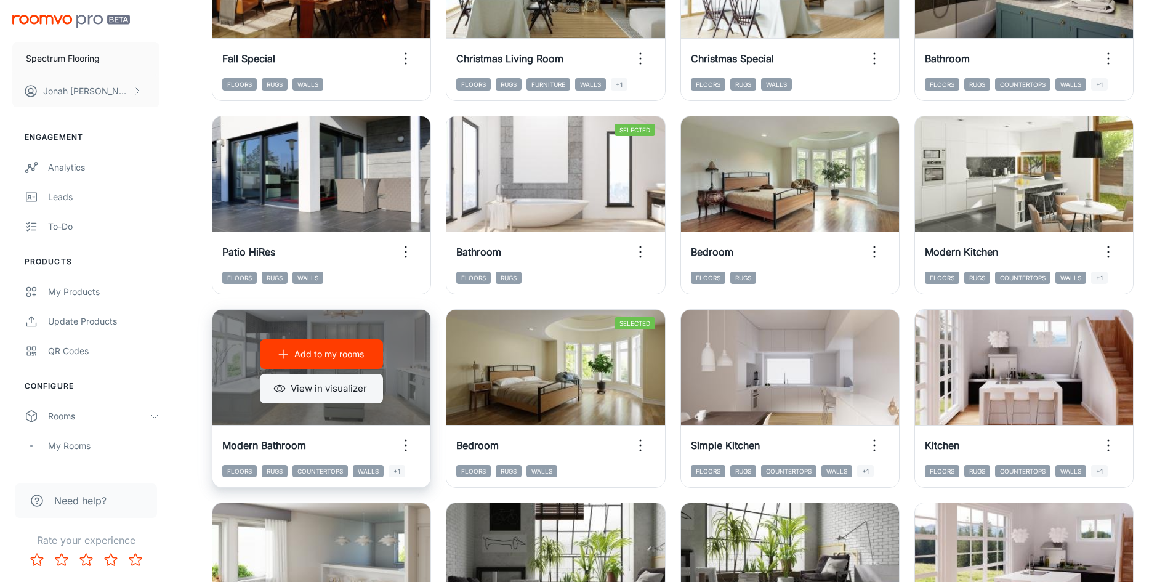
click at [319, 384] on button "View in visualizer" at bounding box center [321, 389] width 123 height 30
click at [307, 356] on p "Add to my rooms" at bounding box center [329, 354] width 70 height 14
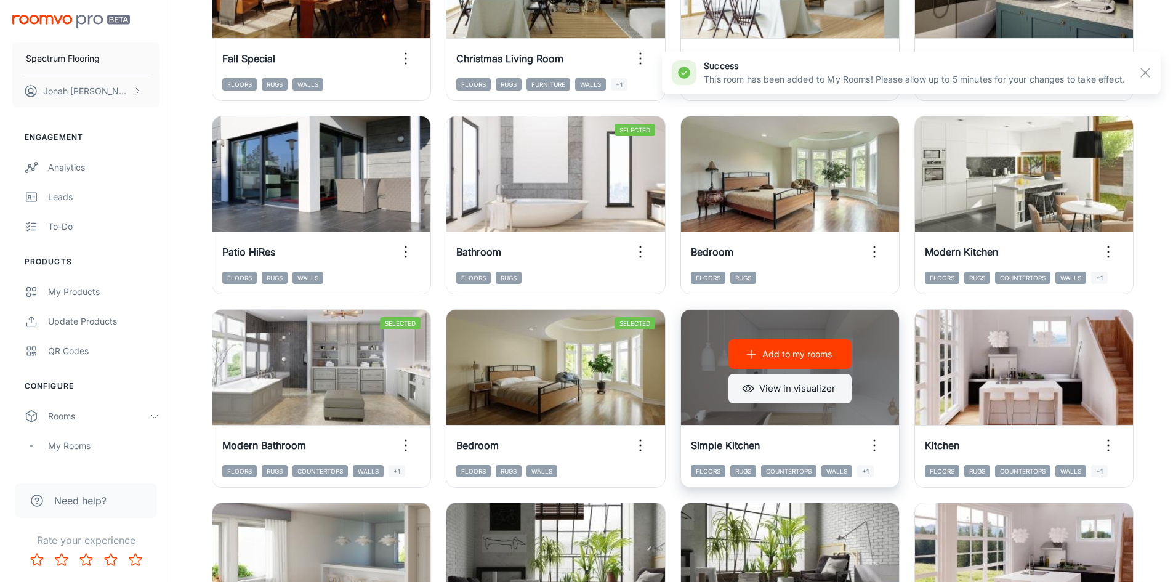
click at [768, 388] on button "View in visualizer" at bounding box center [789, 389] width 123 height 30
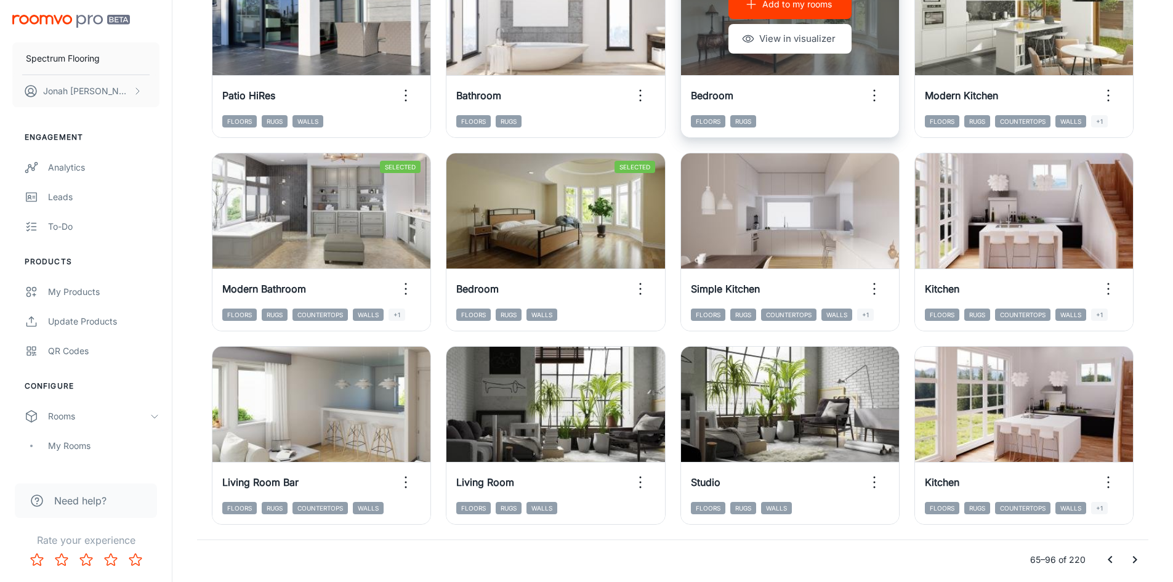
scroll to position [1231, 0]
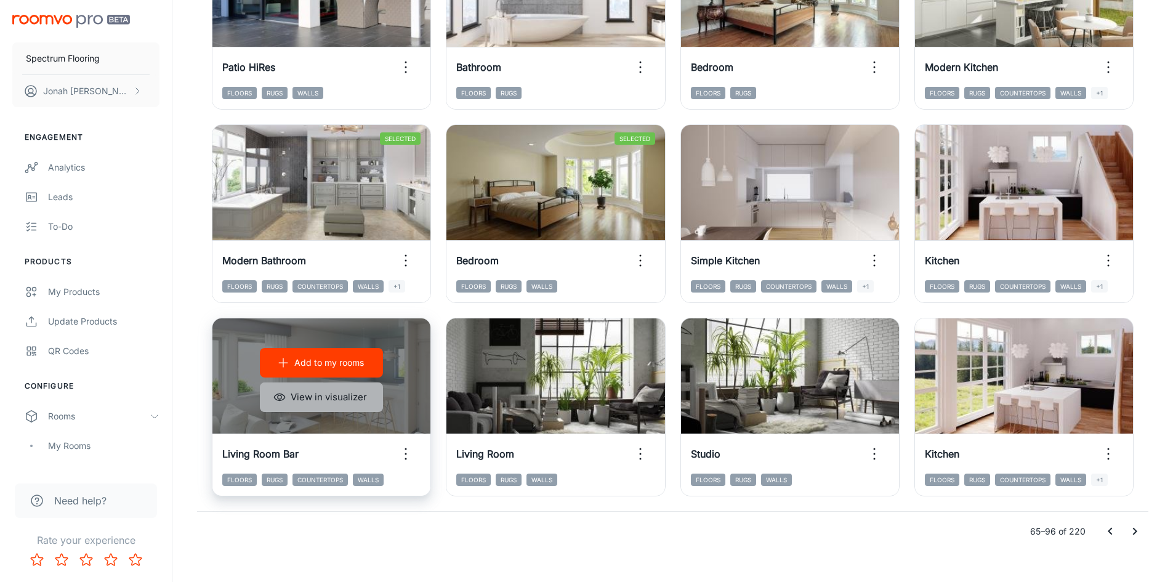
click at [344, 396] on button "View in visualizer" at bounding box center [321, 397] width 123 height 30
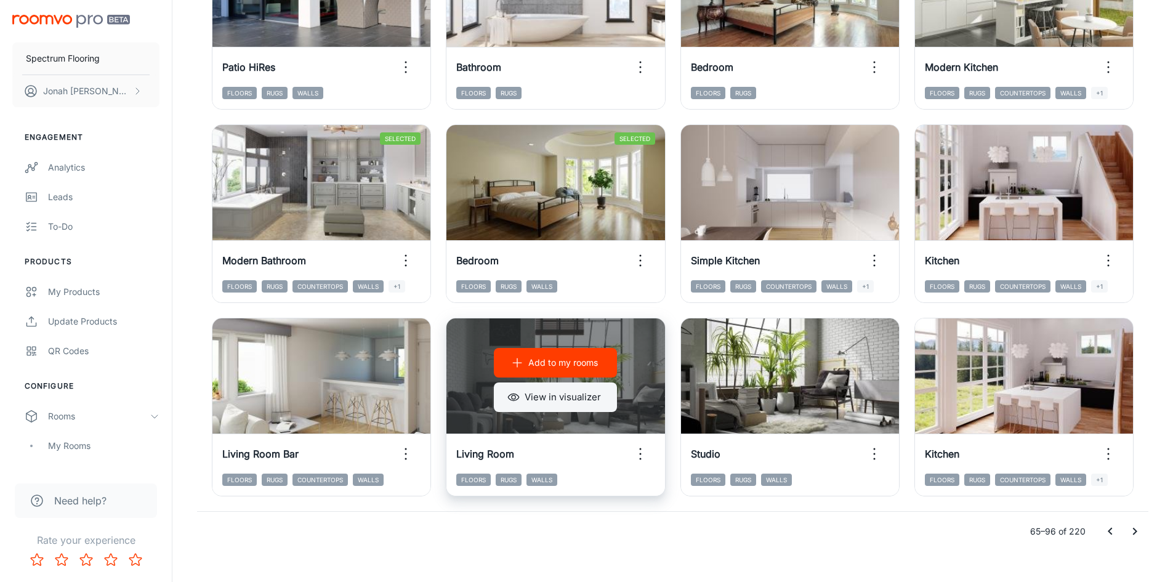
click at [565, 392] on button "View in visualizer" at bounding box center [555, 397] width 123 height 30
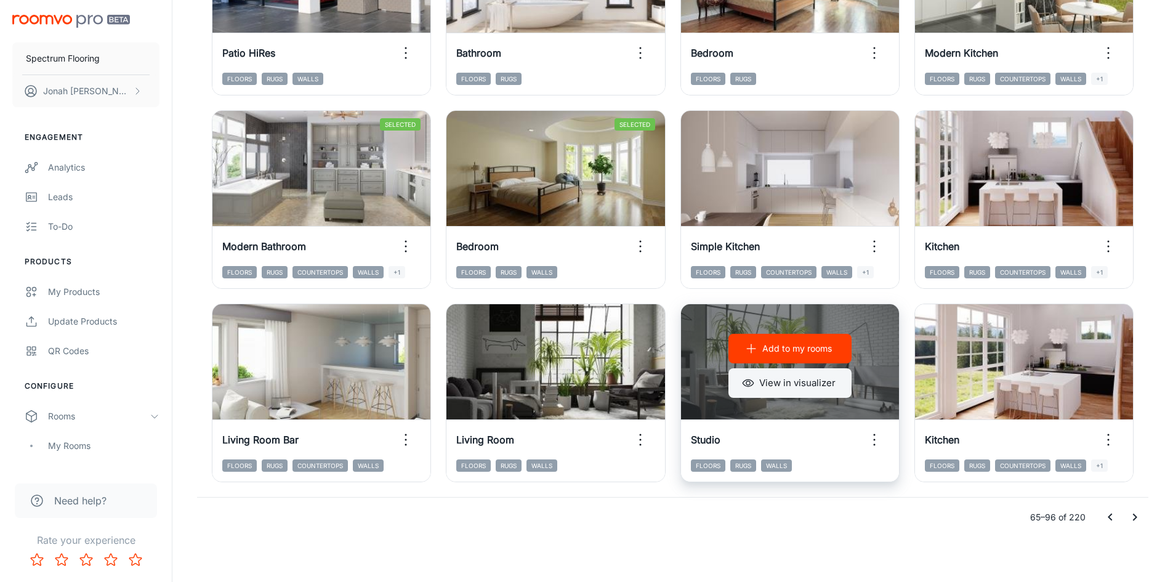
scroll to position [1250, 0]
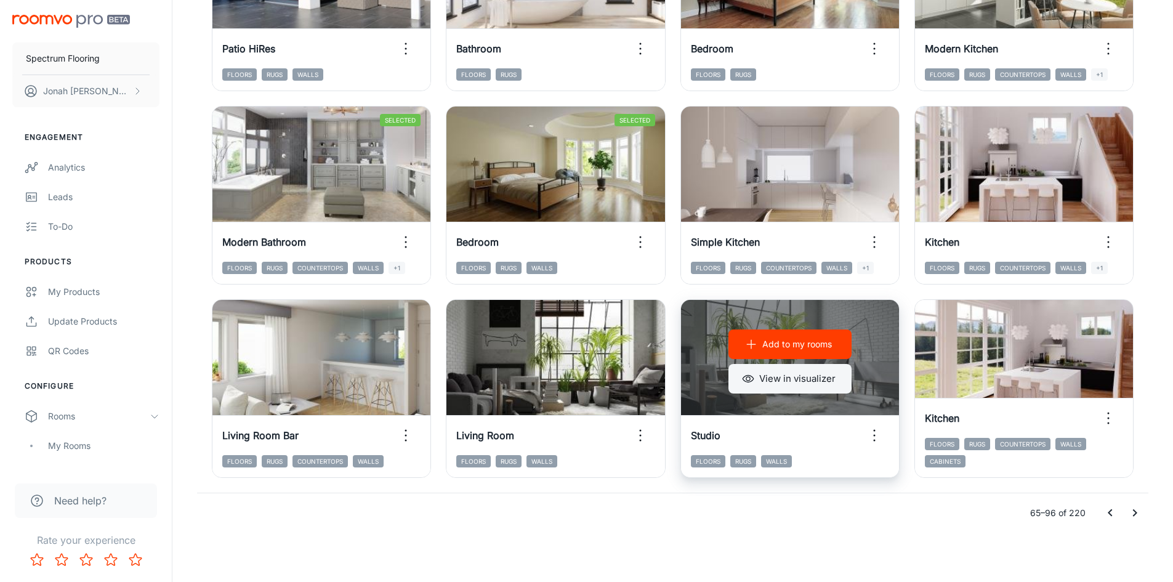
click at [821, 383] on button "View in visualizer" at bounding box center [789, 379] width 123 height 30
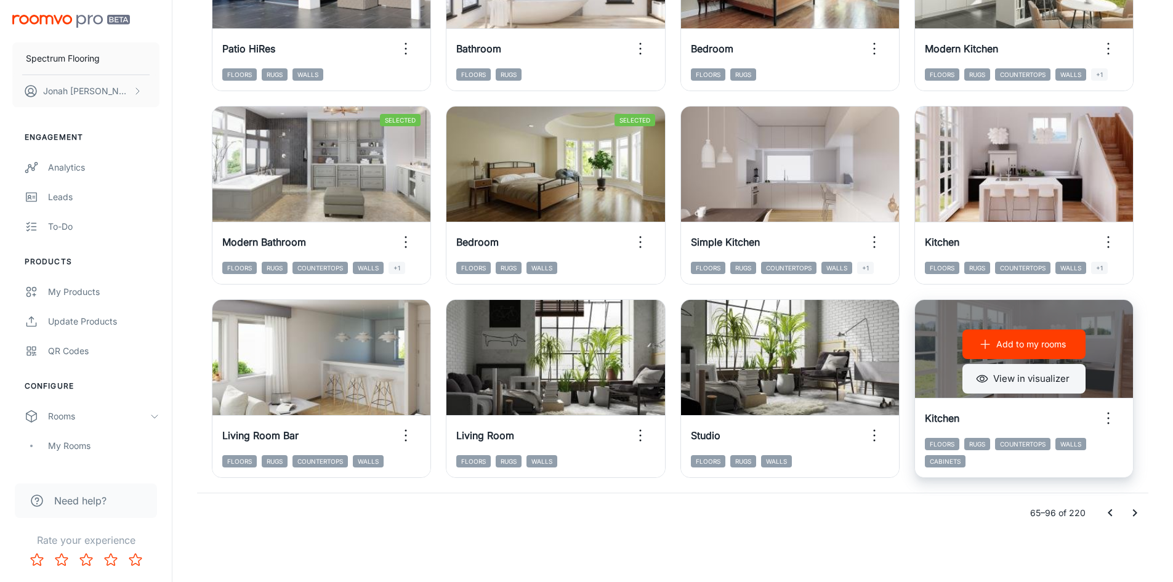
click at [1025, 374] on button "View in visualizer" at bounding box center [1023, 379] width 123 height 30
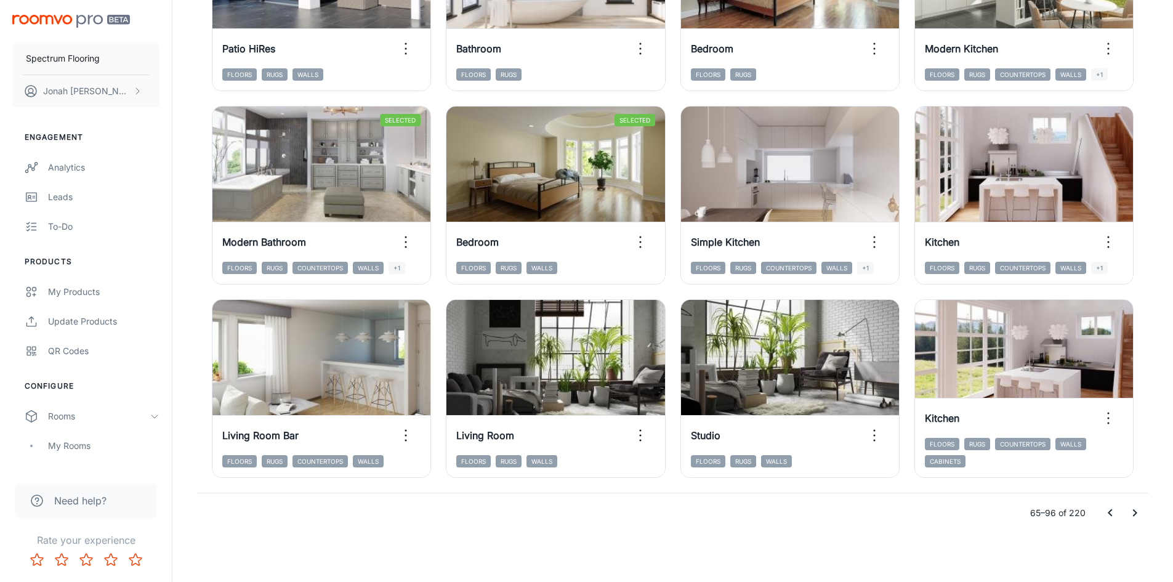
click at [1139, 515] on icon "Go to next page" at bounding box center [1134, 512] width 15 height 15
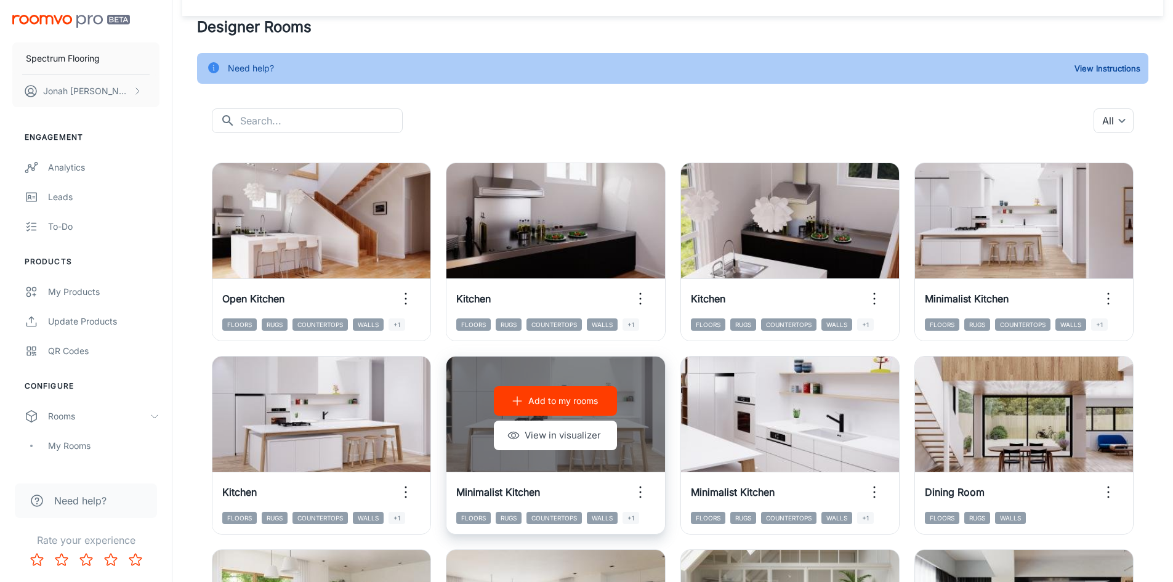
scroll to position [0, 0]
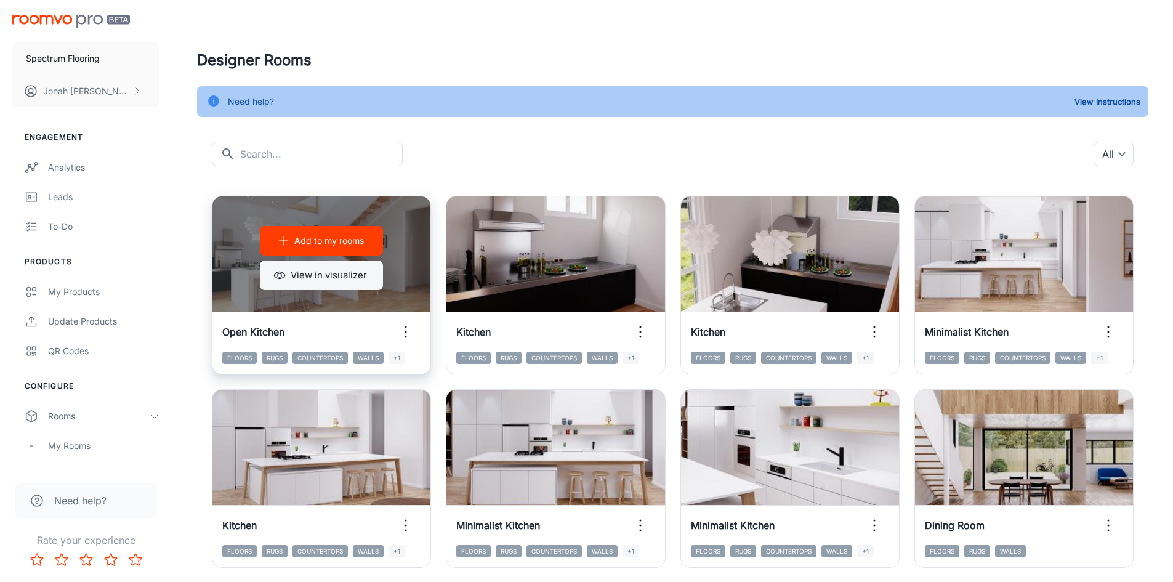
click at [311, 277] on button "View in visualizer" at bounding box center [321, 275] width 123 height 30
drag, startPoint x: 327, startPoint y: 241, endPoint x: 507, endPoint y: 270, distance: 182.2
click at [327, 240] on p "Add to my rooms" at bounding box center [329, 241] width 70 height 14
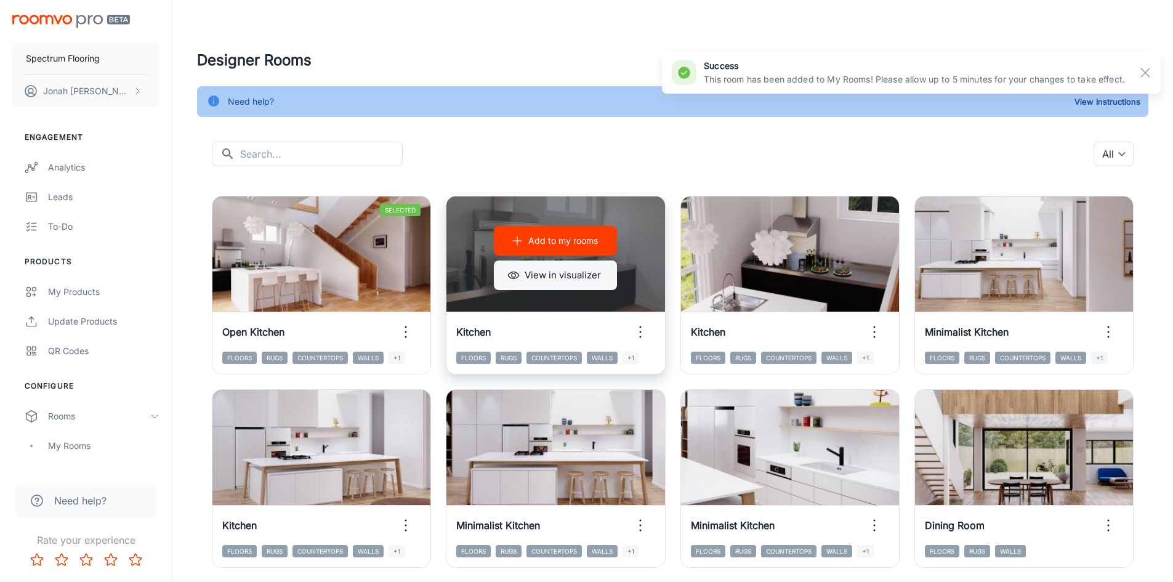
click at [557, 271] on button "View in visualizer" at bounding box center [555, 275] width 123 height 30
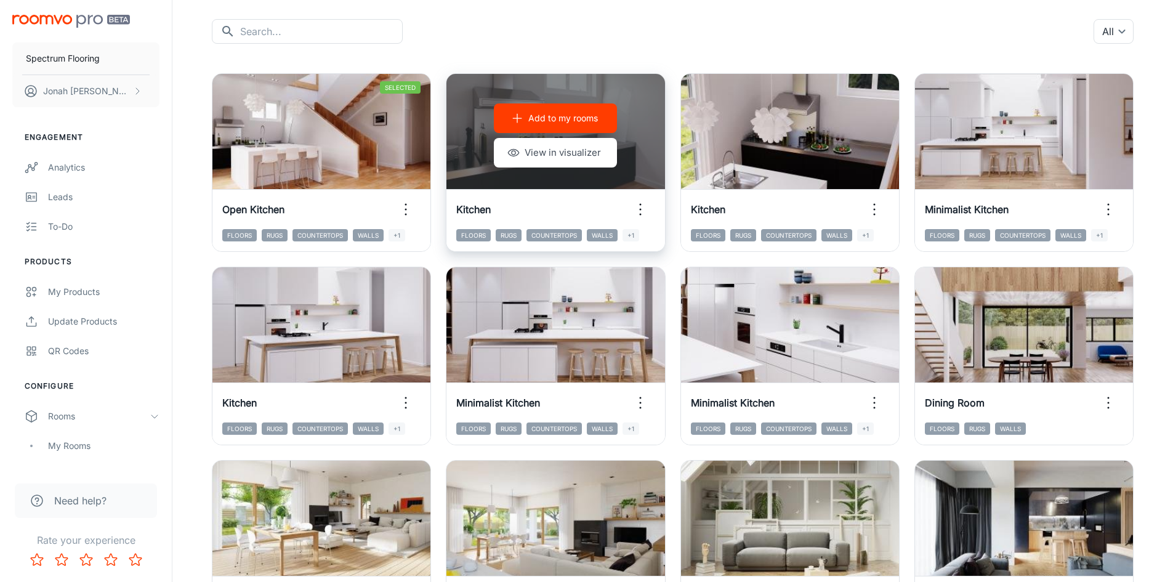
scroll to position [123, 0]
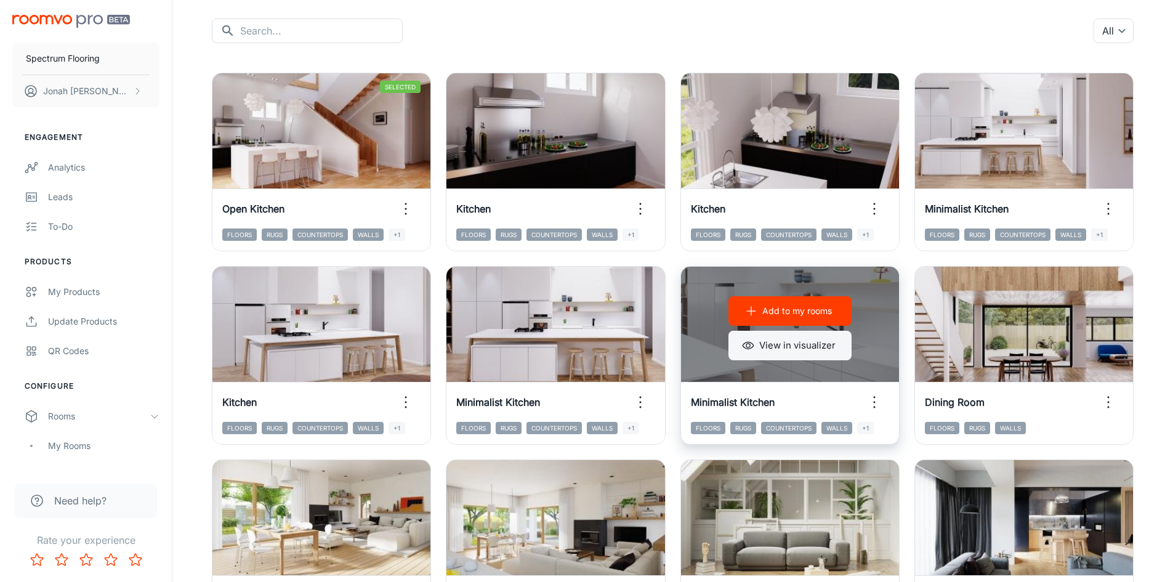
click at [821, 341] on button "View in visualizer" at bounding box center [789, 346] width 123 height 30
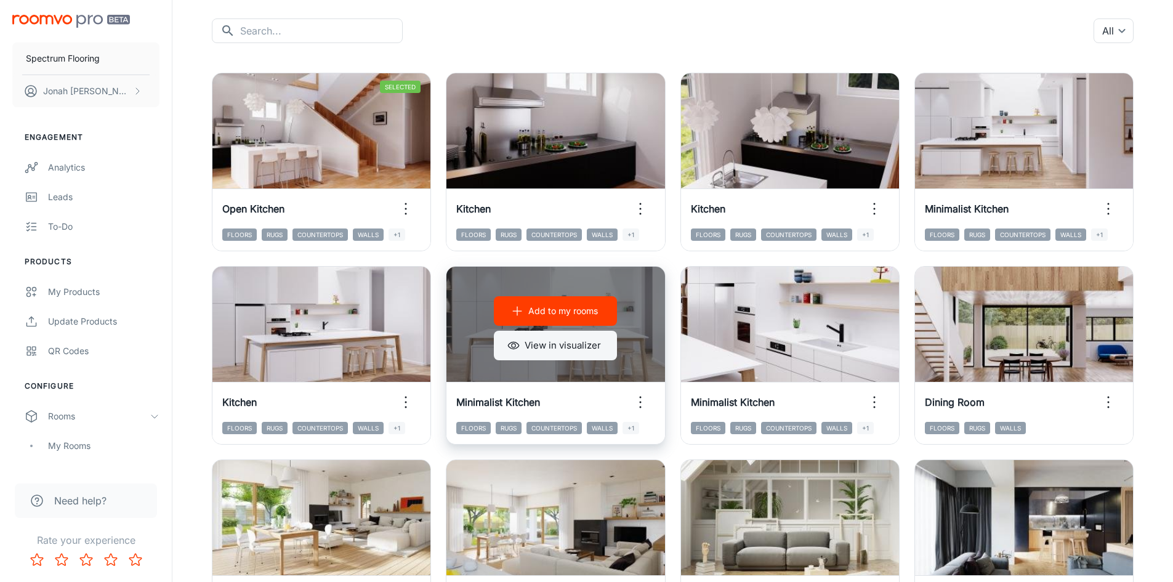
click at [542, 352] on button "View in visualizer" at bounding box center [555, 346] width 123 height 30
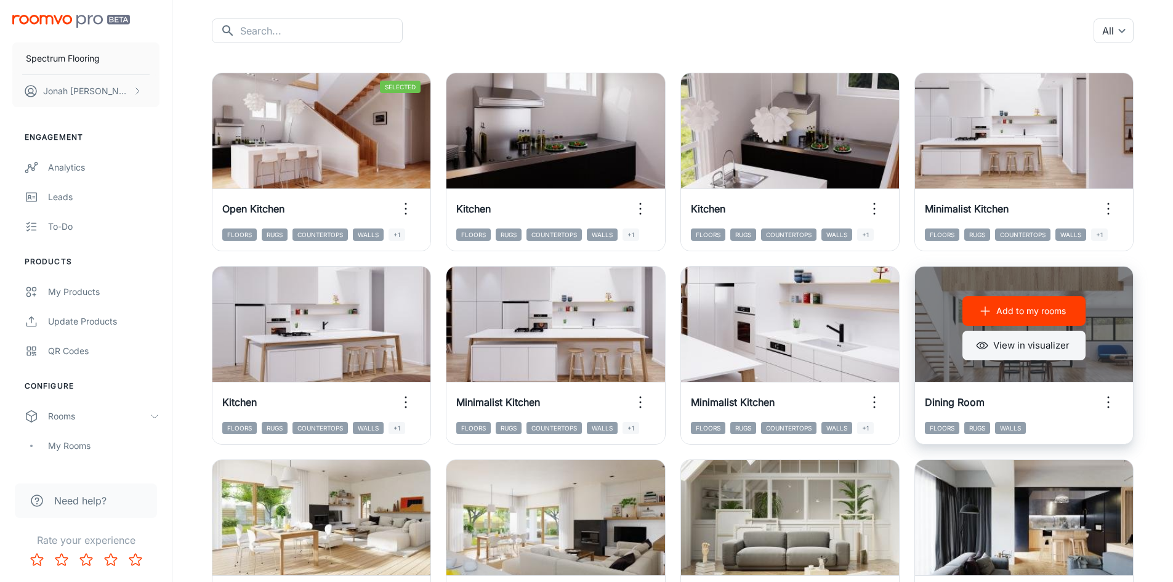
click at [991, 340] on button "View in visualizer" at bounding box center [1023, 346] width 123 height 30
click at [1019, 311] on p "Add to my rooms" at bounding box center [1031, 311] width 70 height 14
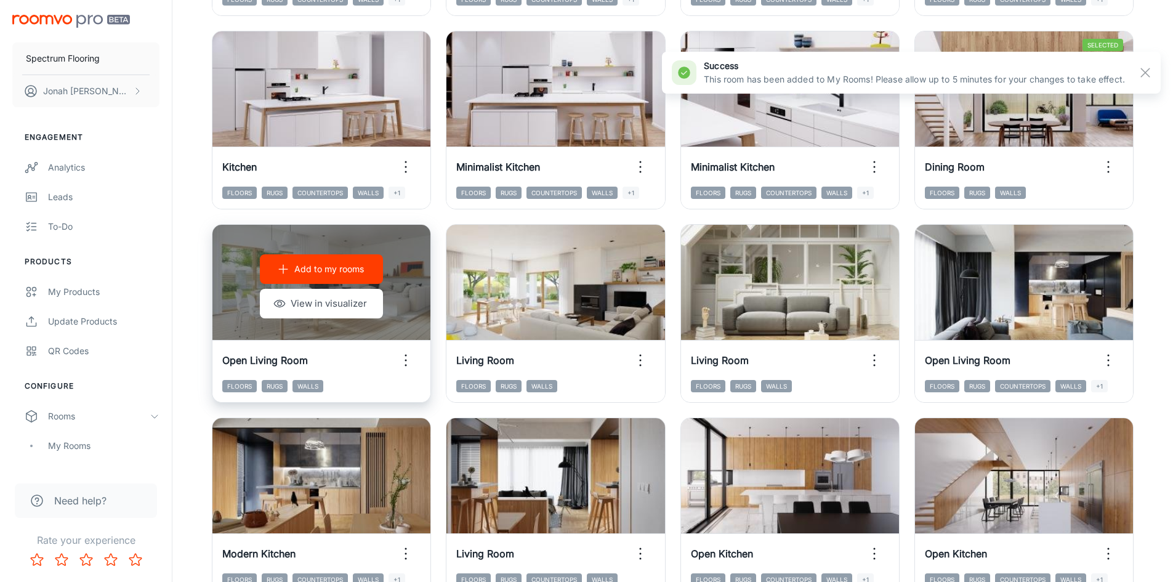
scroll to position [369, 0]
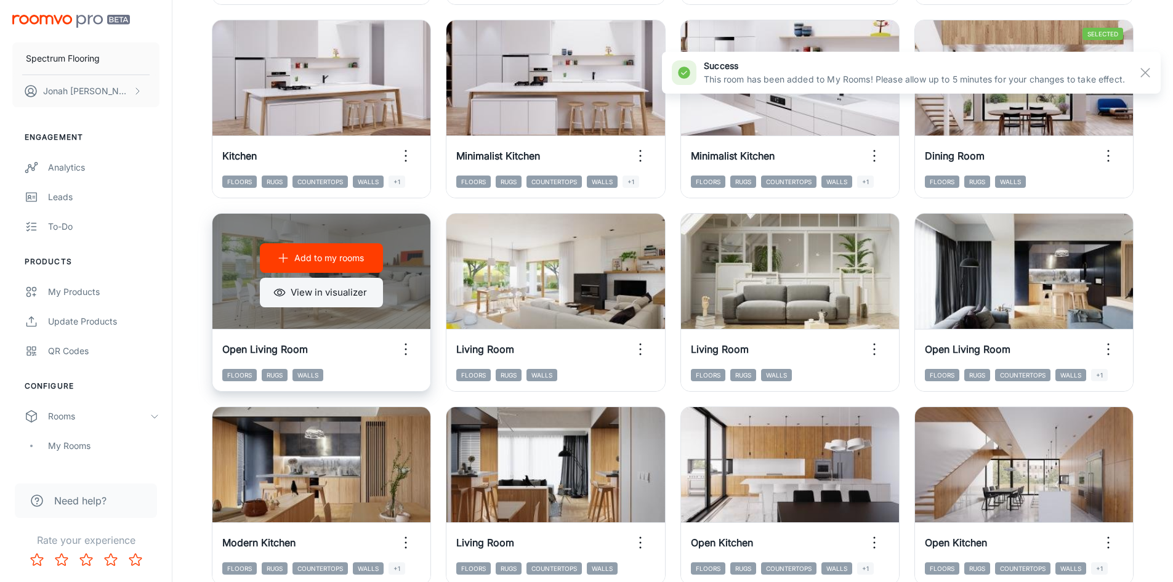
click at [348, 298] on button "View in visualizer" at bounding box center [321, 293] width 123 height 30
click at [296, 253] on p "Add to my rooms" at bounding box center [329, 258] width 70 height 14
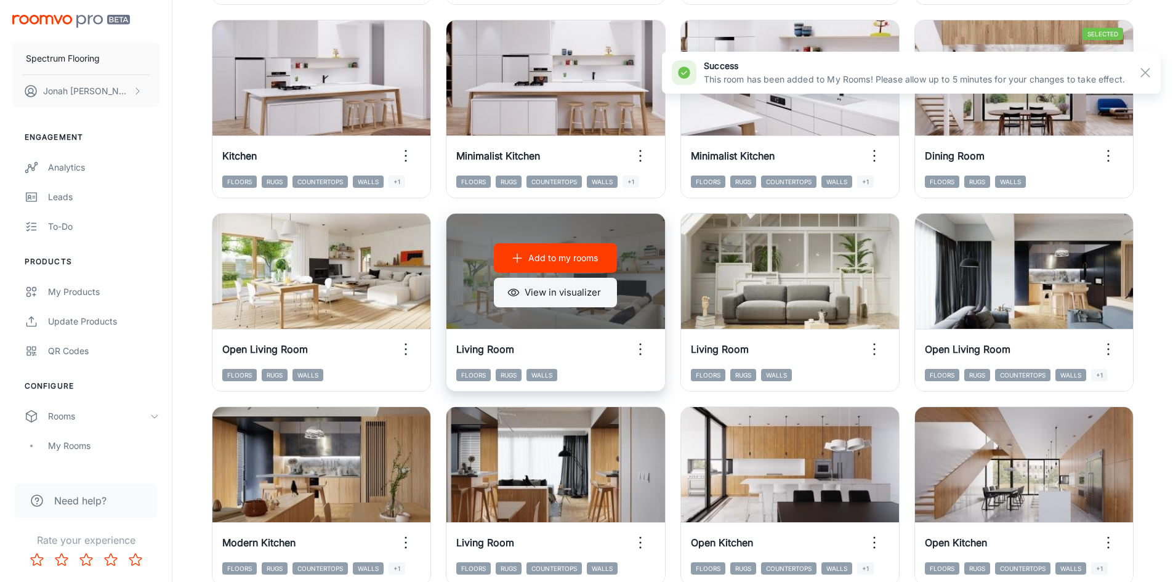
click at [569, 291] on button "View in visualizer" at bounding box center [555, 293] width 123 height 30
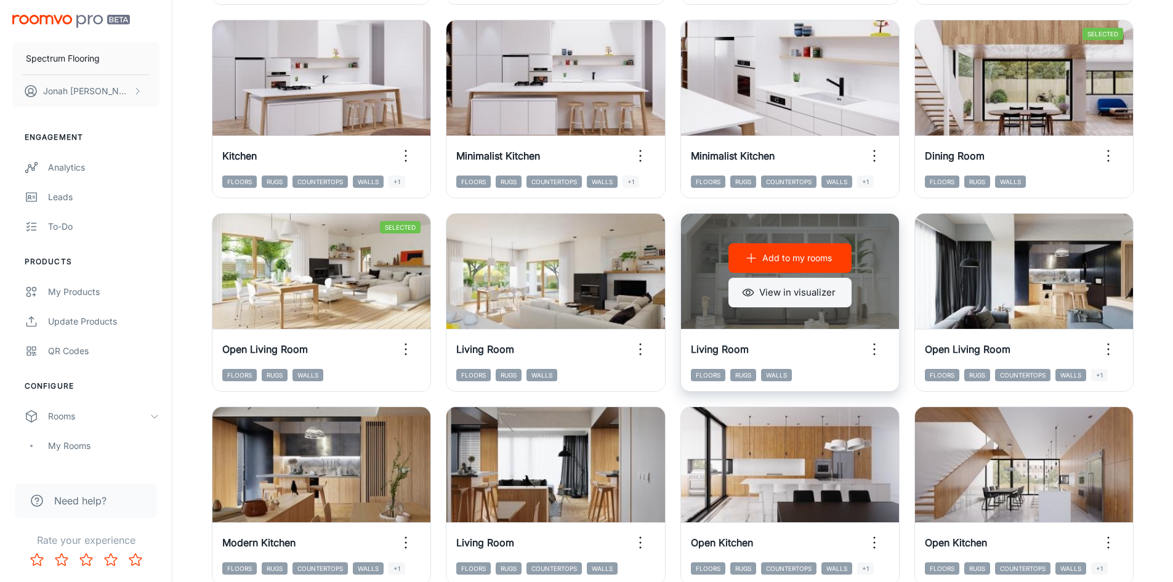
click at [793, 291] on button "View in visualizer" at bounding box center [789, 293] width 123 height 30
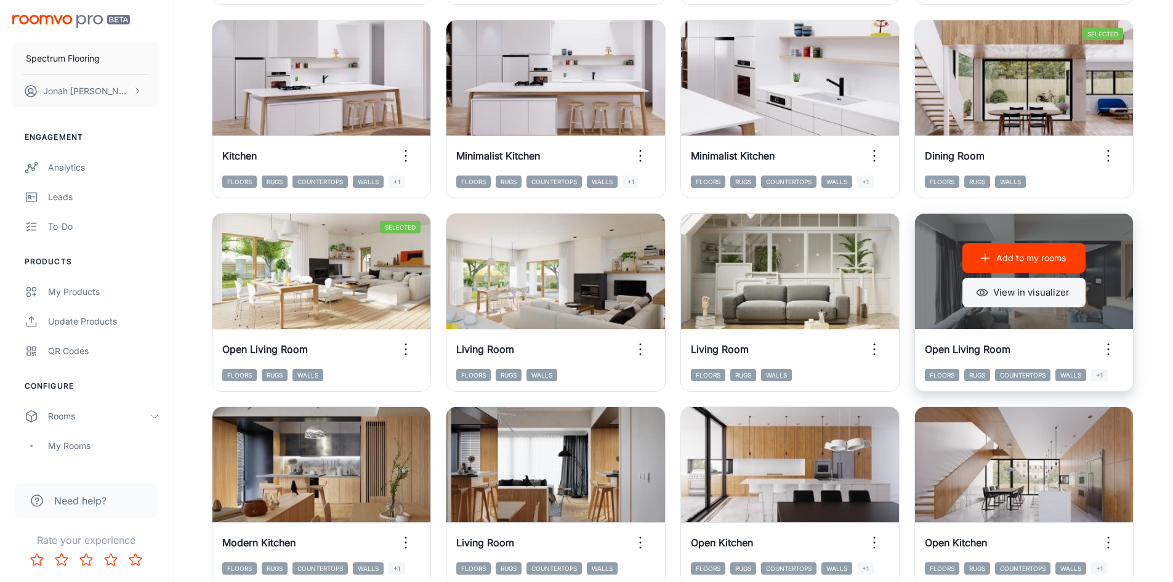
click at [1048, 292] on button "View in visualizer" at bounding box center [1023, 293] width 123 height 30
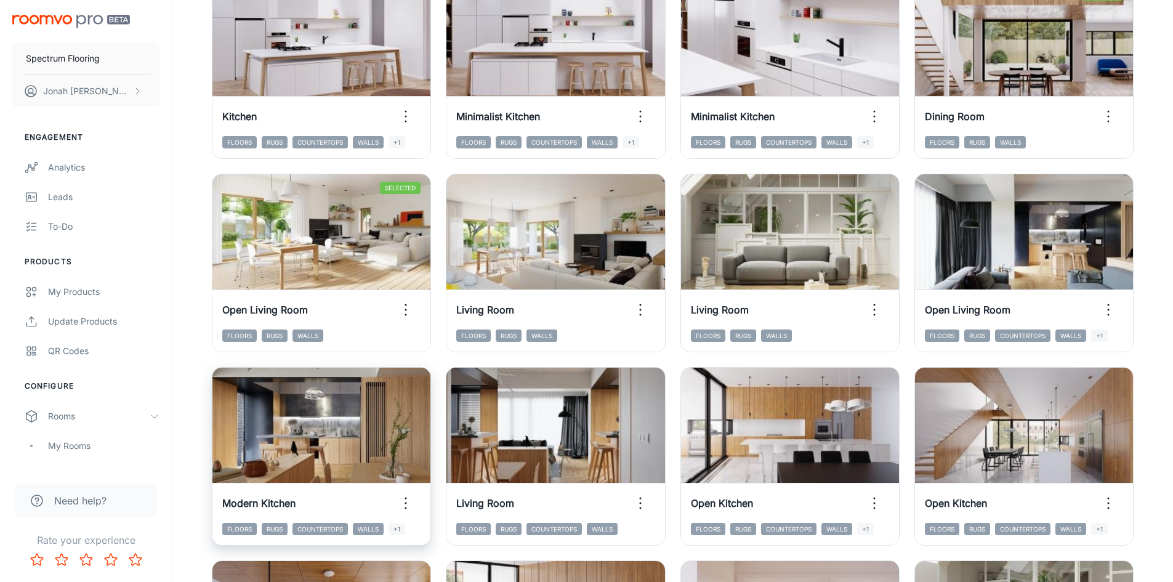
scroll to position [431, 0]
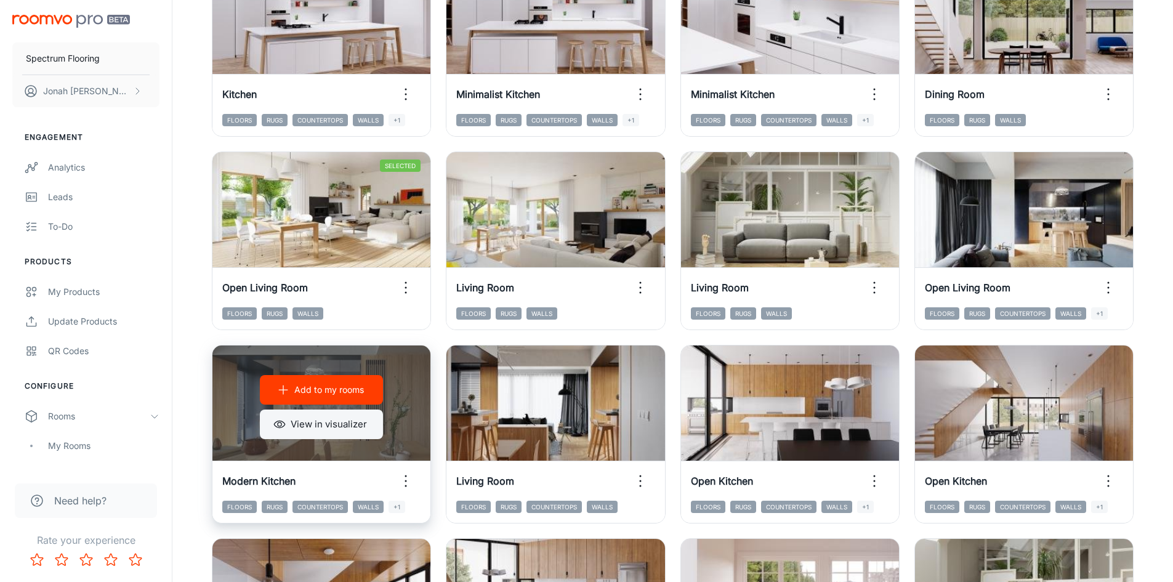
click at [309, 424] on button "View in visualizer" at bounding box center [321, 424] width 123 height 30
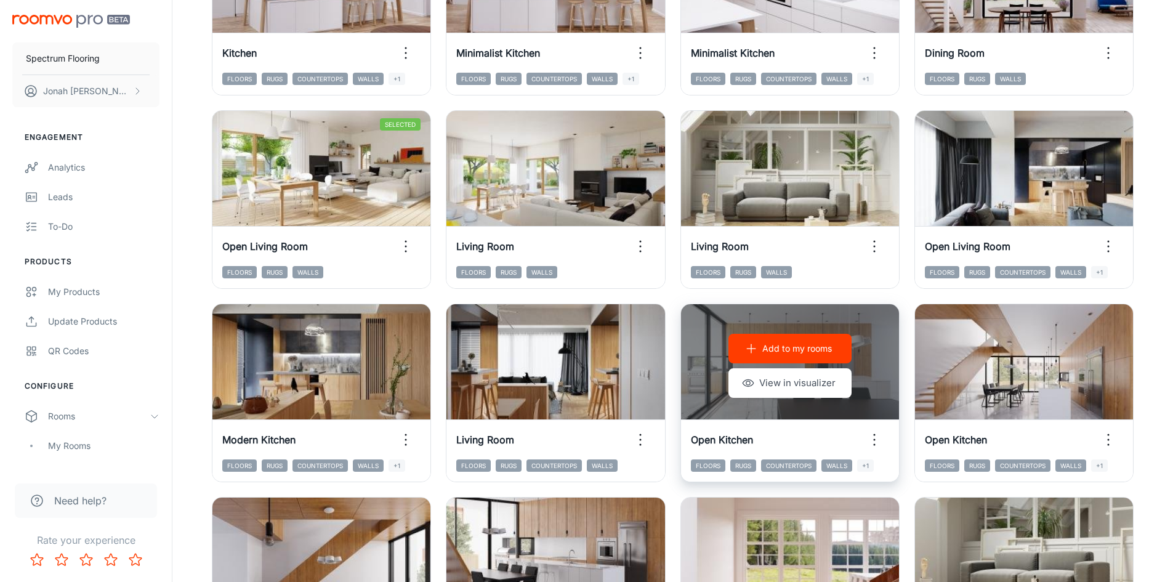
scroll to position [492, 0]
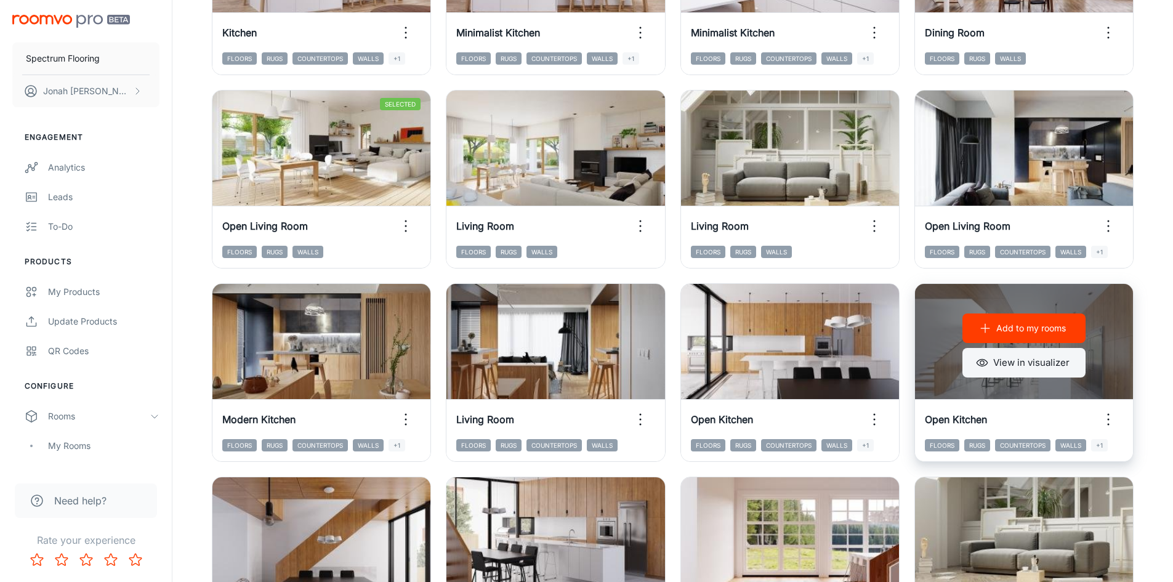
click at [1033, 369] on button "View in visualizer" at bounding box center [1023, 363] width 123 height 30
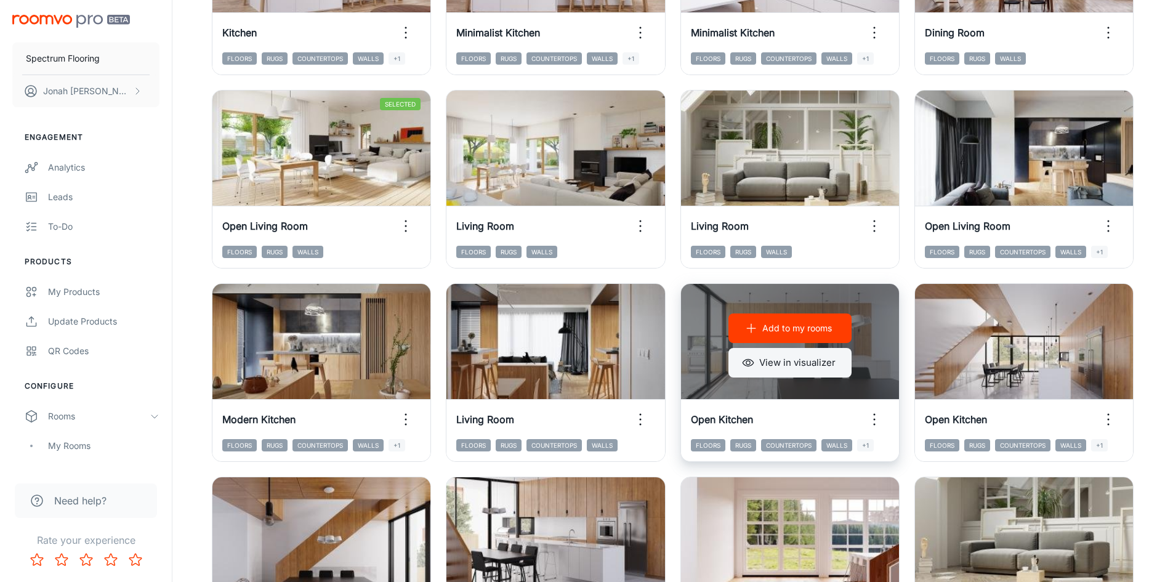
click at [816, 355] on button "View in visualizer" at bounding box center [789, 363] width 123 height 30
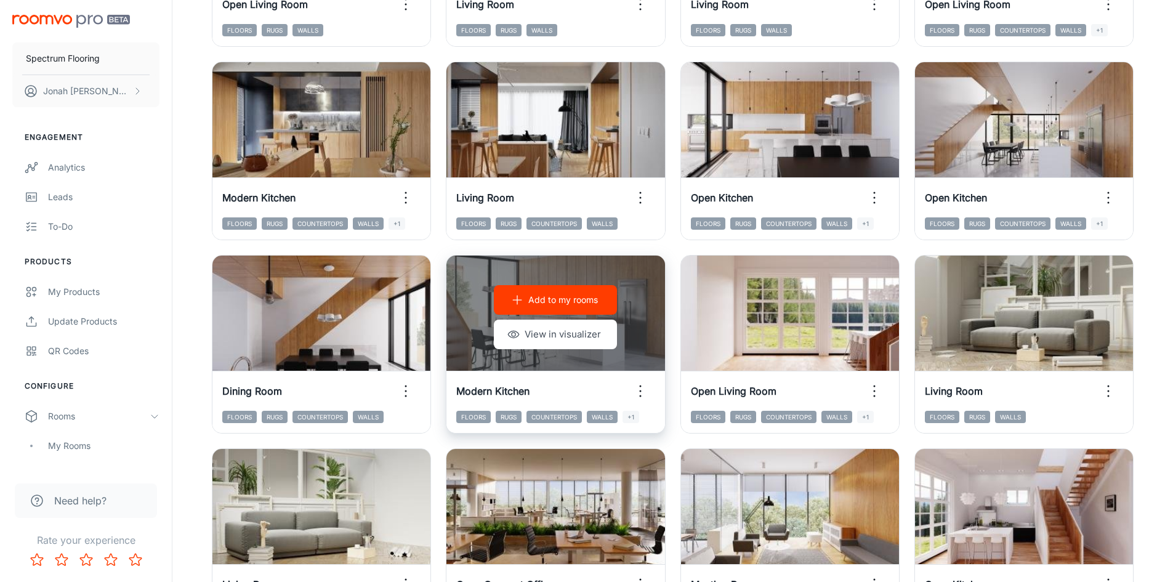
scroll to position [739, 0]
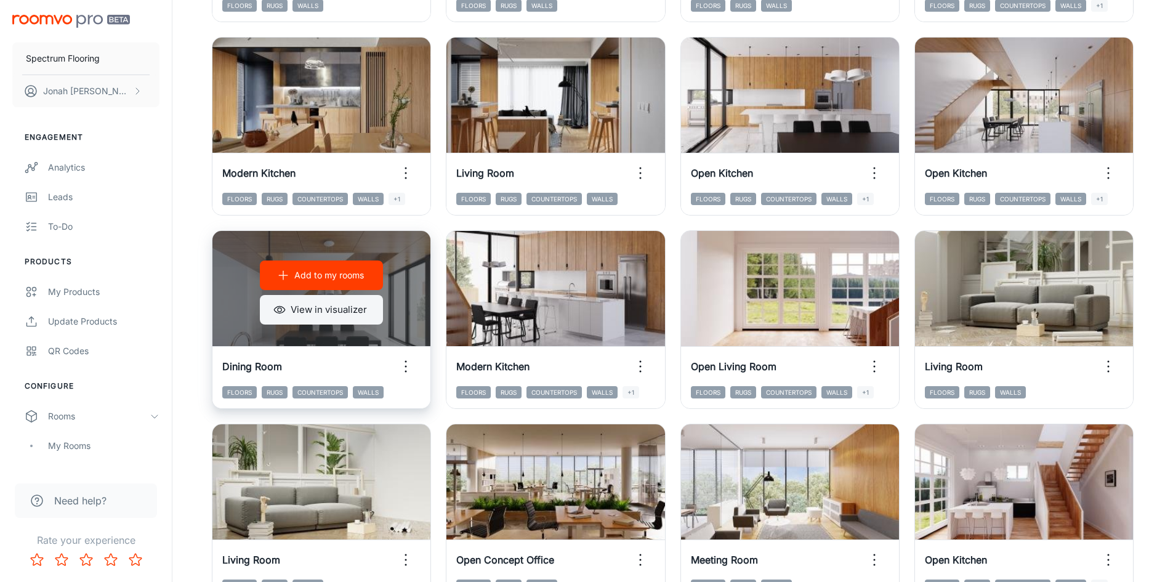
click at [342, 310] on button "View in visualizer" at bounding box center [321, 310] width 123 height 30
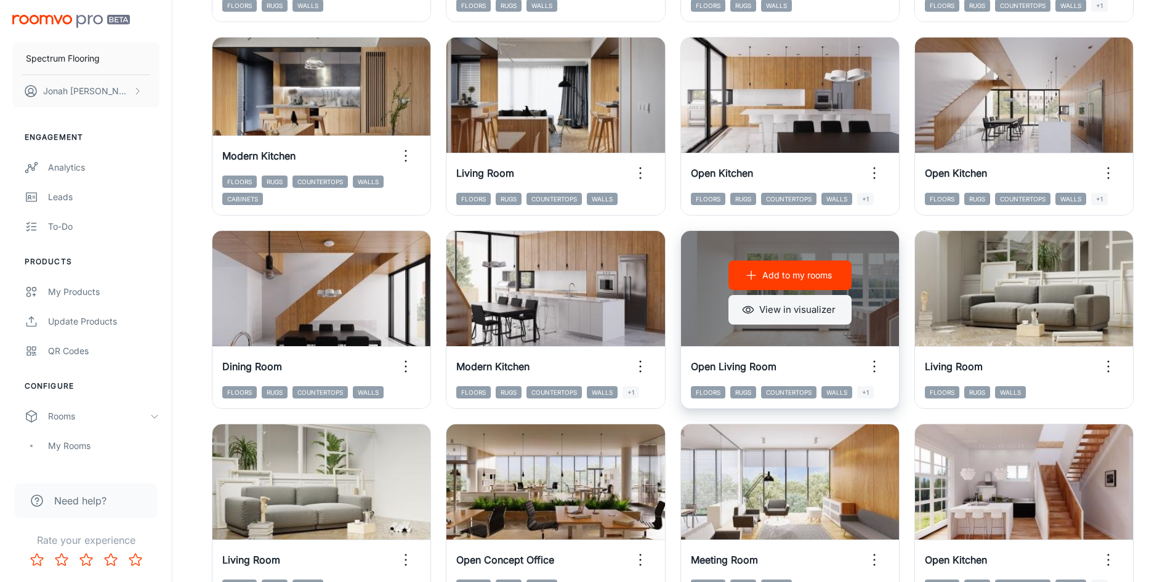
click at [798, 310] on button "View in visualizer" at bounding box center [789, 310] width 123 height 30
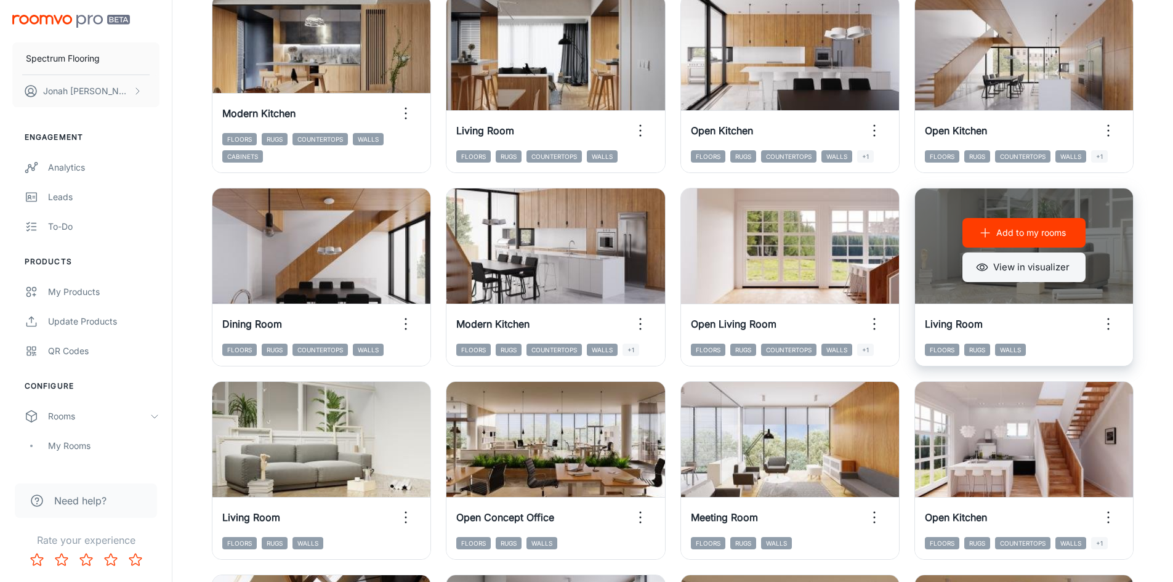
scroll to position [862, 0]
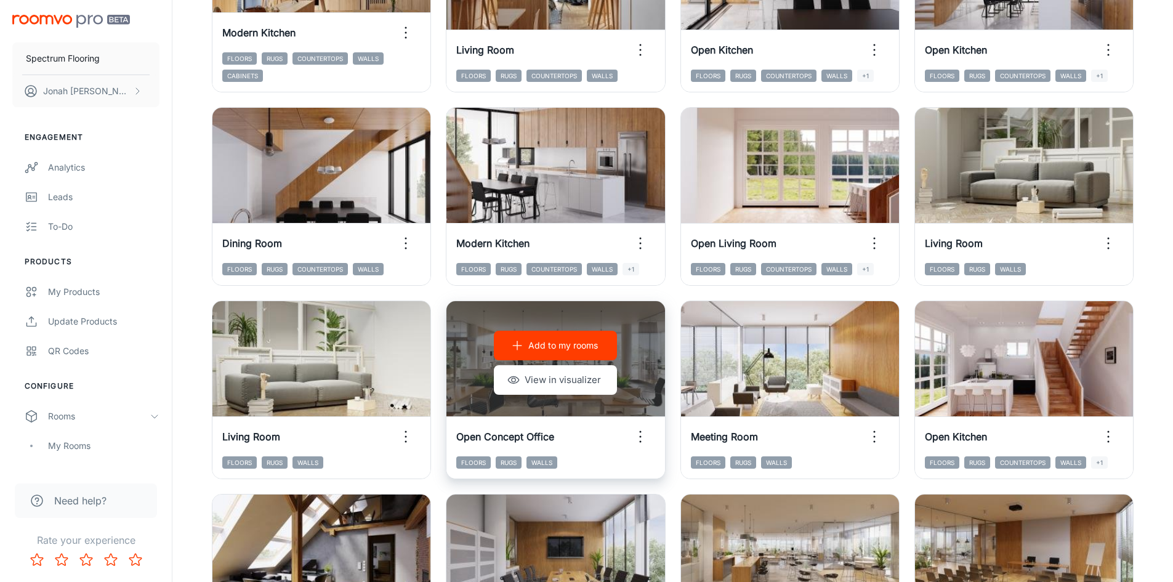
click at [554, 378] on button "View in visualizer" at bounding box center [555, 380] width 123 height 30
click at [569, 339] on p "Add to my rooms" at bounding box center [563, 346] width 70 height 14
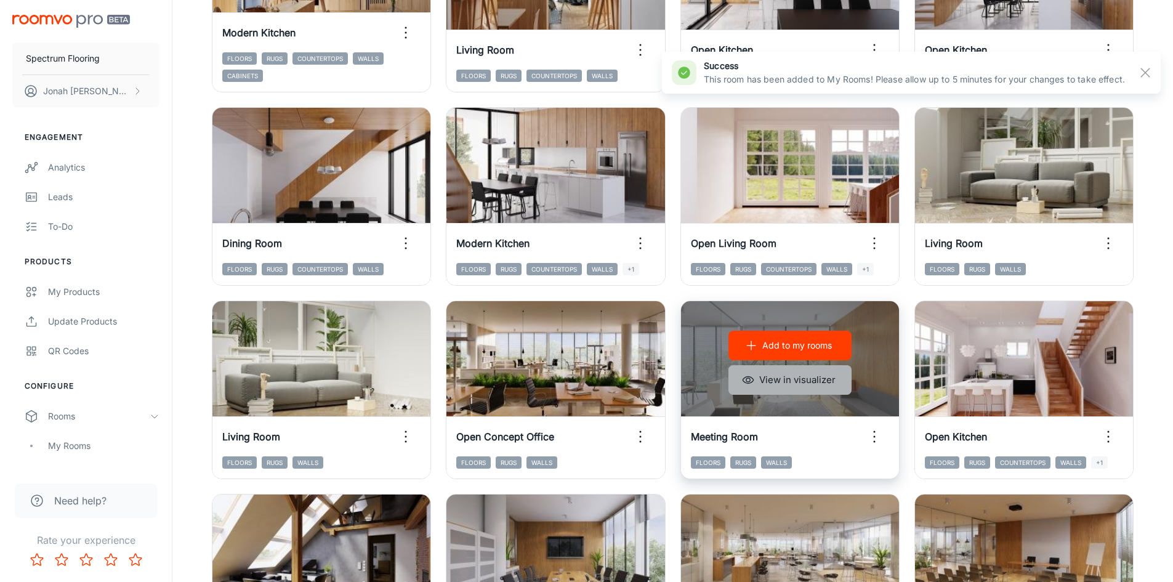
click at [797, 374] on button "View in visualizer" at bounding box center [789, 380] width 123 height 30
drag, startPoint x: 759, startPoint y: 340, endPoint x: 1104, endPoint y: 374, distance: 347.0
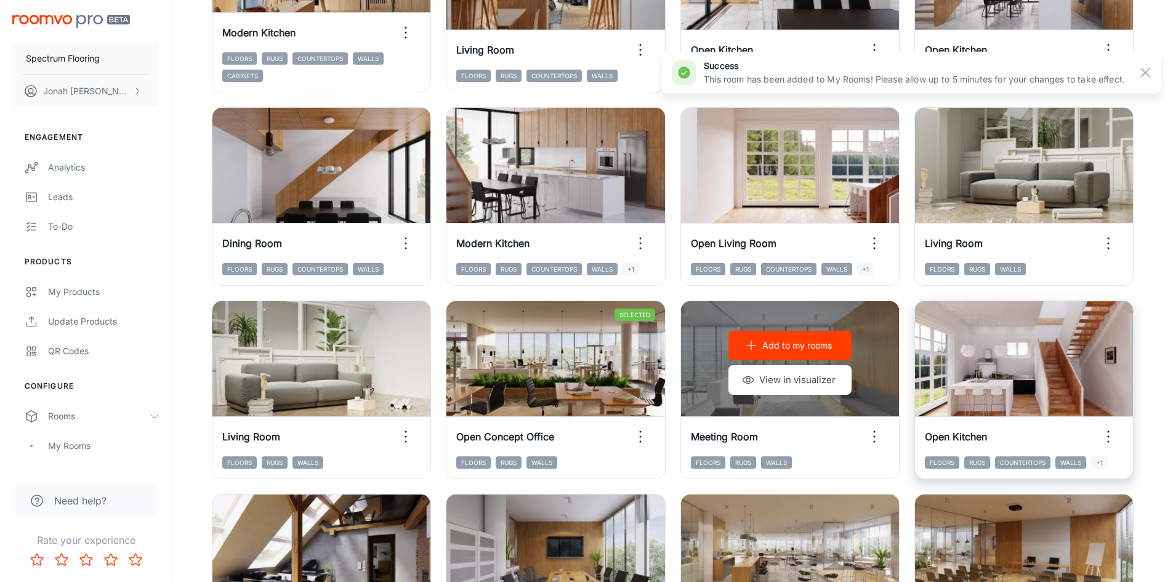
click at [759, 339] on button "Add to my rooms" at bounding box center [789, 346] width 123 height 30
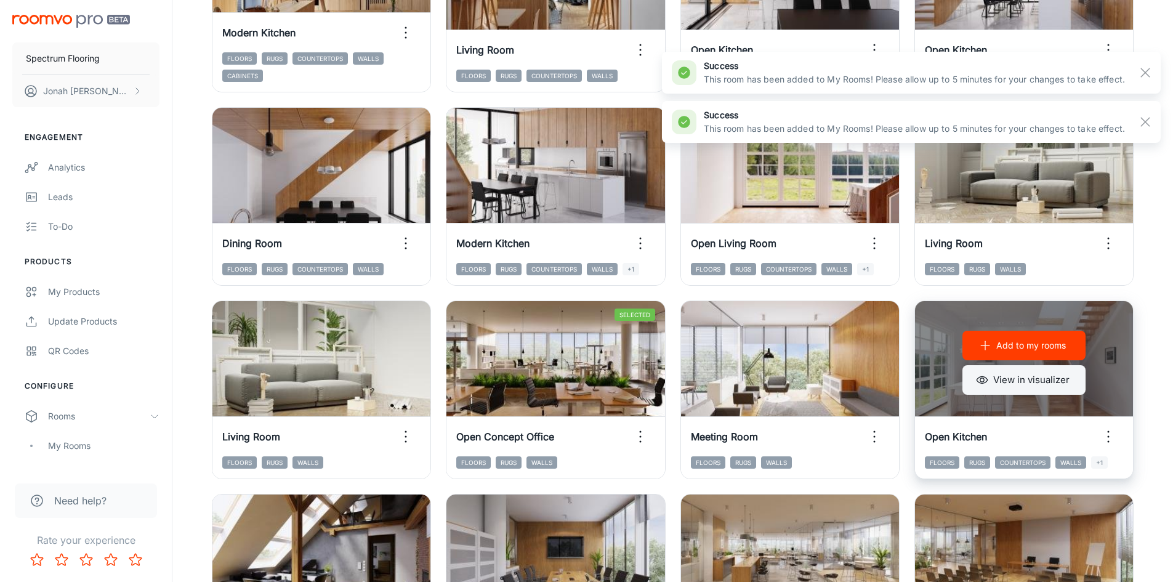
click at [1032, 376] on button "View in visualizer" at bounding box center [1023, 380] width 123 height 30
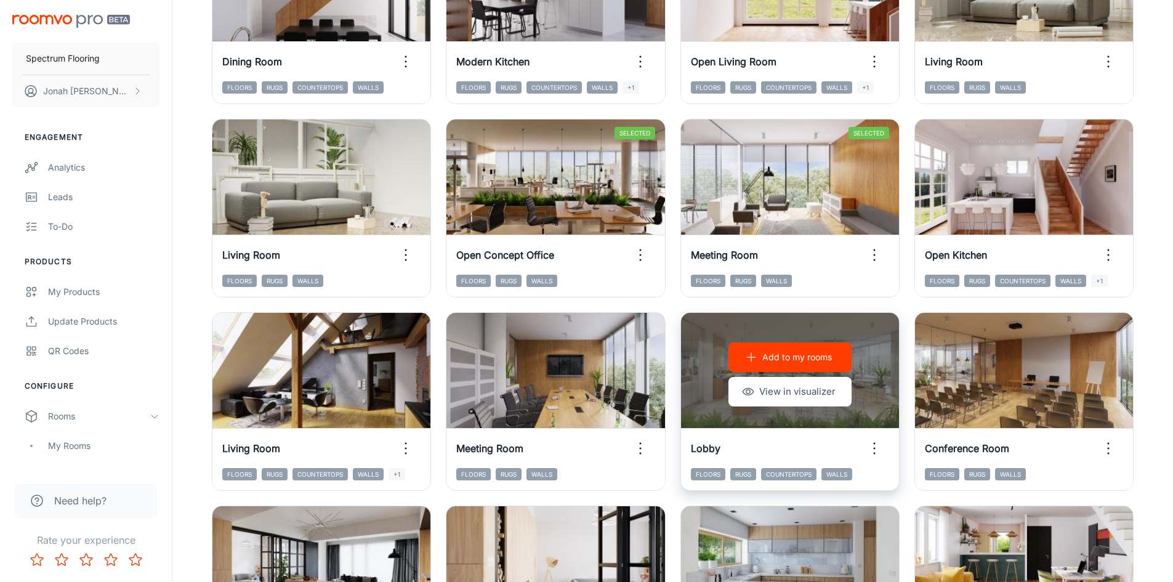
scroll to position [1047, 0]
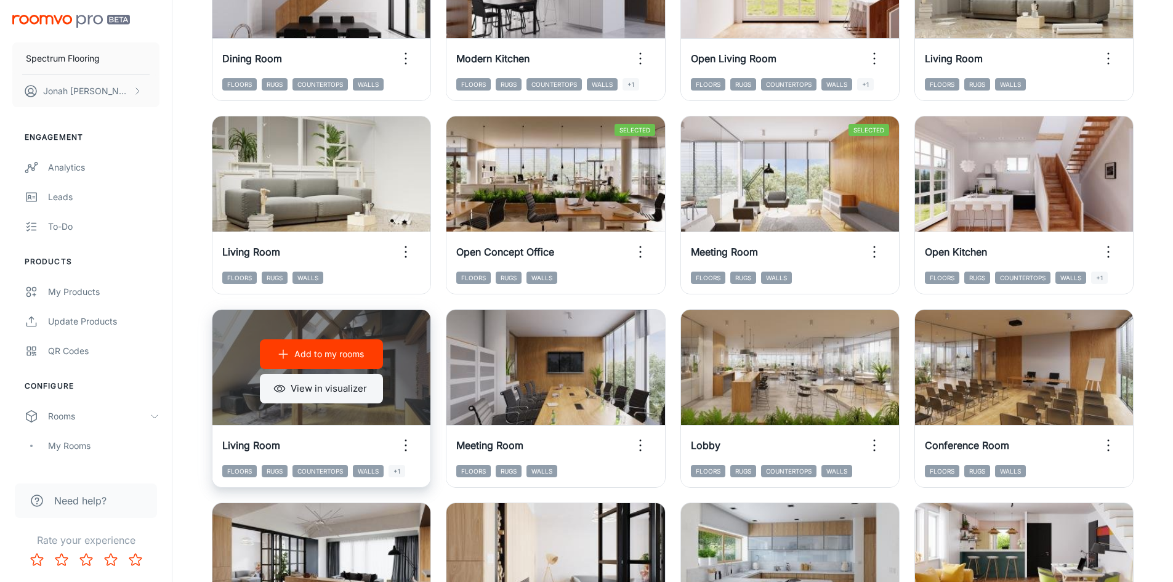
click at [341, 391] on button "View in visualizer" at bounding box center [321, 389] width 123 height 30
click at [335, 355] on p "Add to my rooms" at bounding box center [329, 354] width 70 height 14
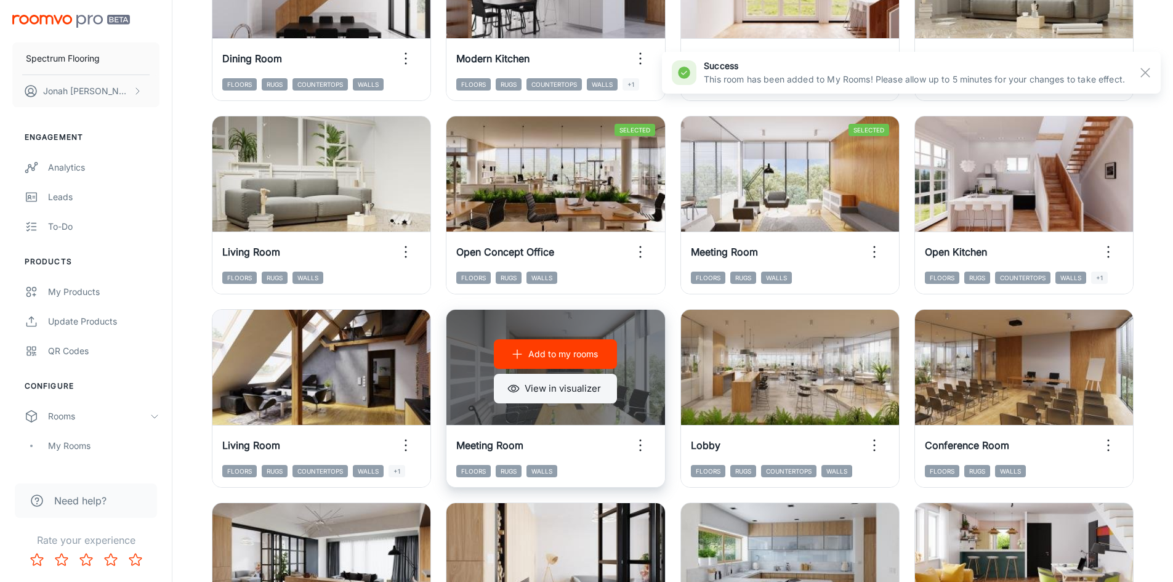
click at [560, 390] on button "View in visualizer" at bounding box center [555, 389] width 123 height 30
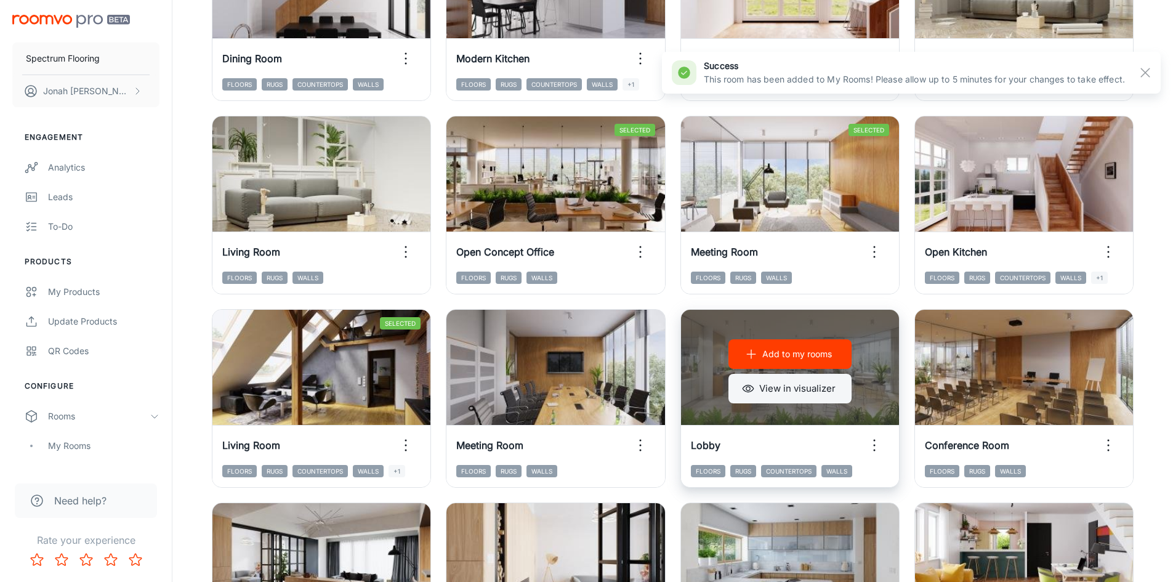
click at [765, 384] on button "View in visualizer" at bounding box center [789, 389] width 123 height 30
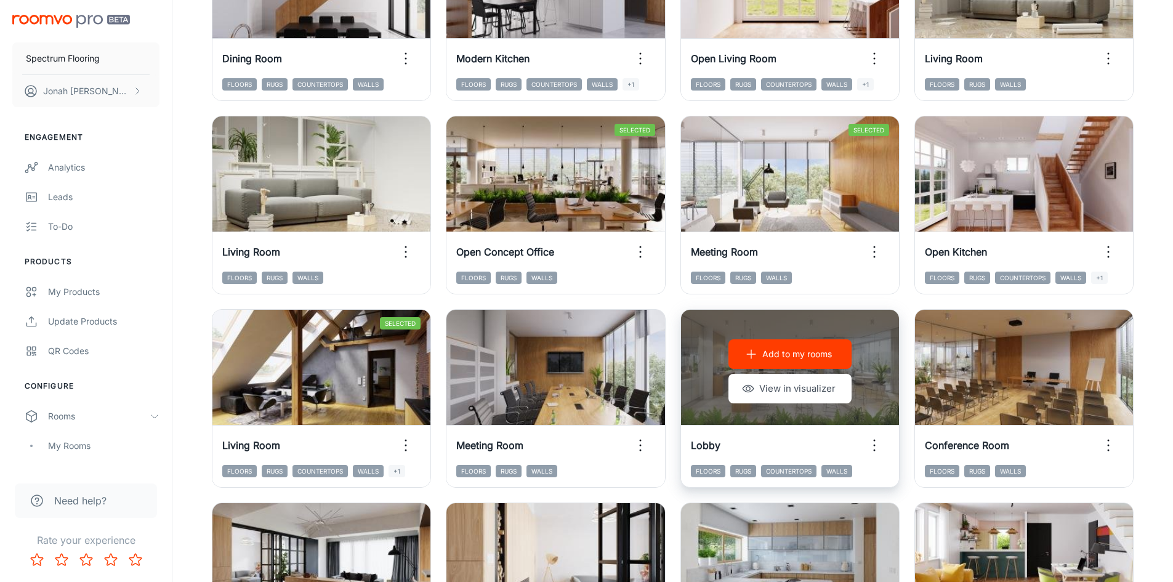
click at [781, 355] on p "Add to my rooms" at bounding box center [797, 354] width 70 height 14
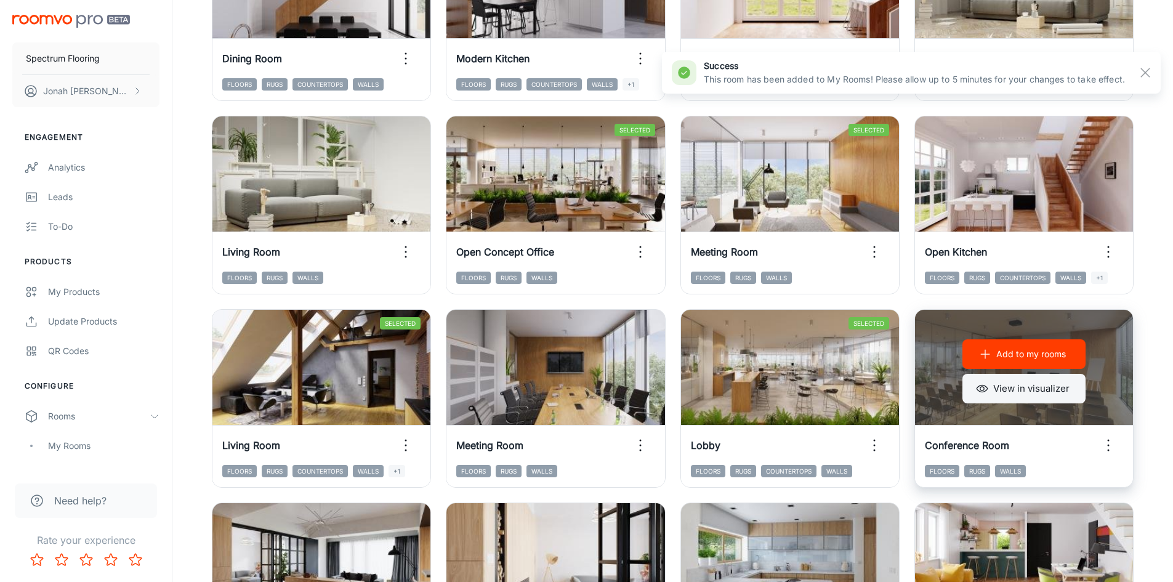
click at [994, 385] on button "View in visualizer" at bounding box center [1023, 389] width 123 height 30
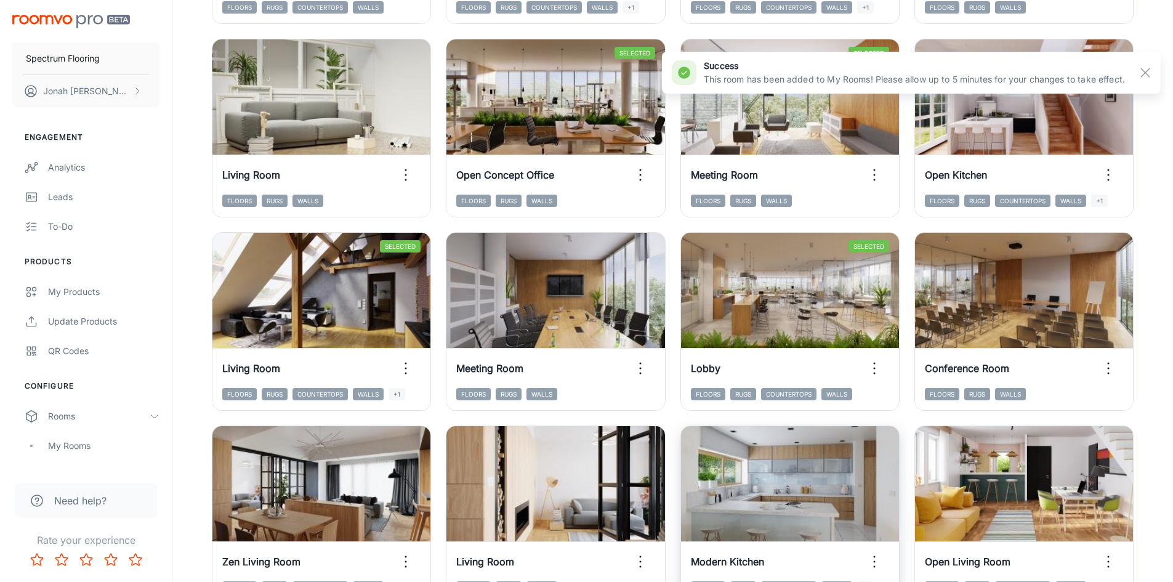
scroll to position [1231, 0]
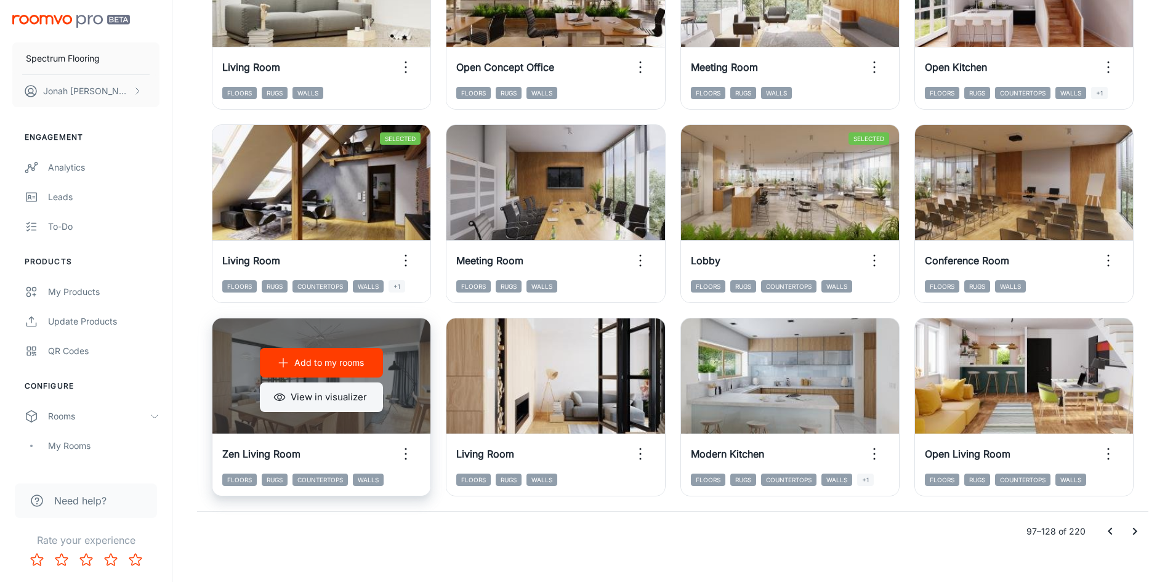
click at [357, 393] on button "View in visualizer" at bounding box center [321, 397] width 123 height 30
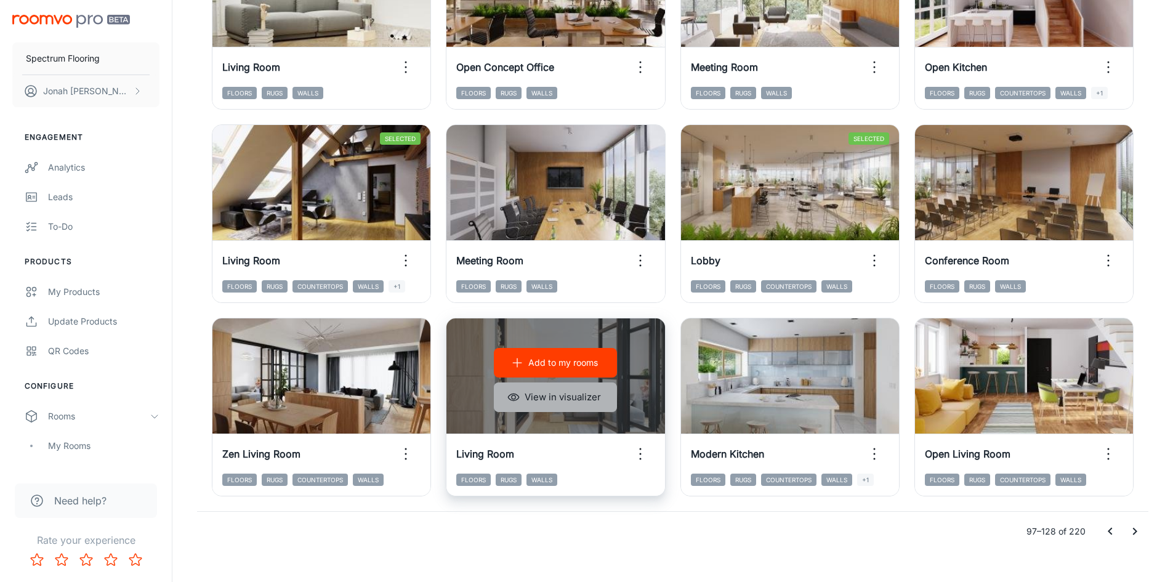
click at [548, 407] on button "View in visualizer" at bounding box center [555, 397] width 123 height 30
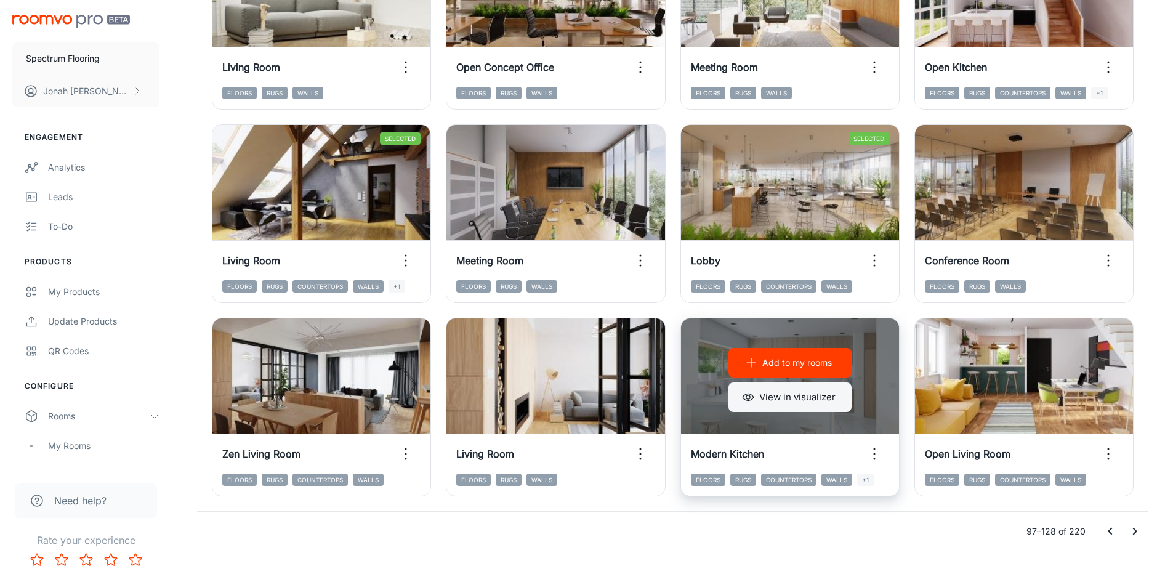
click at [774, 396] on button "View in visualizer" at bounding box center [789, 397] width 123 height 30
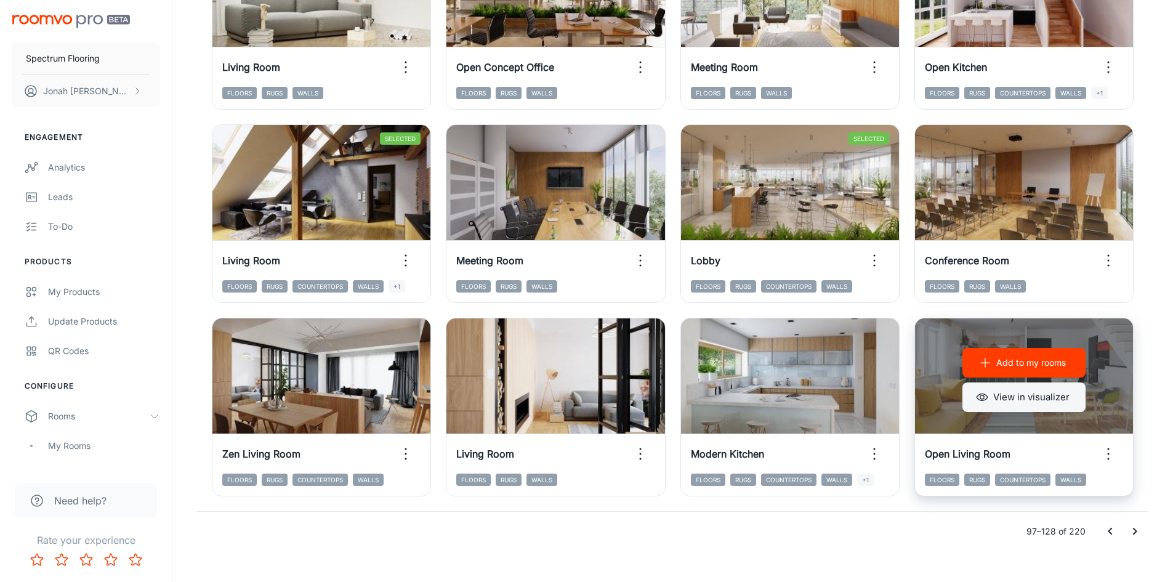
click at [1019, 395] on button "View in visualizer" at bounding box center [1023, 397] width 123 height 30
click at [1040, 366] on p "Add to my rooms" at bounding box center [1031, 363] width 70 height 14
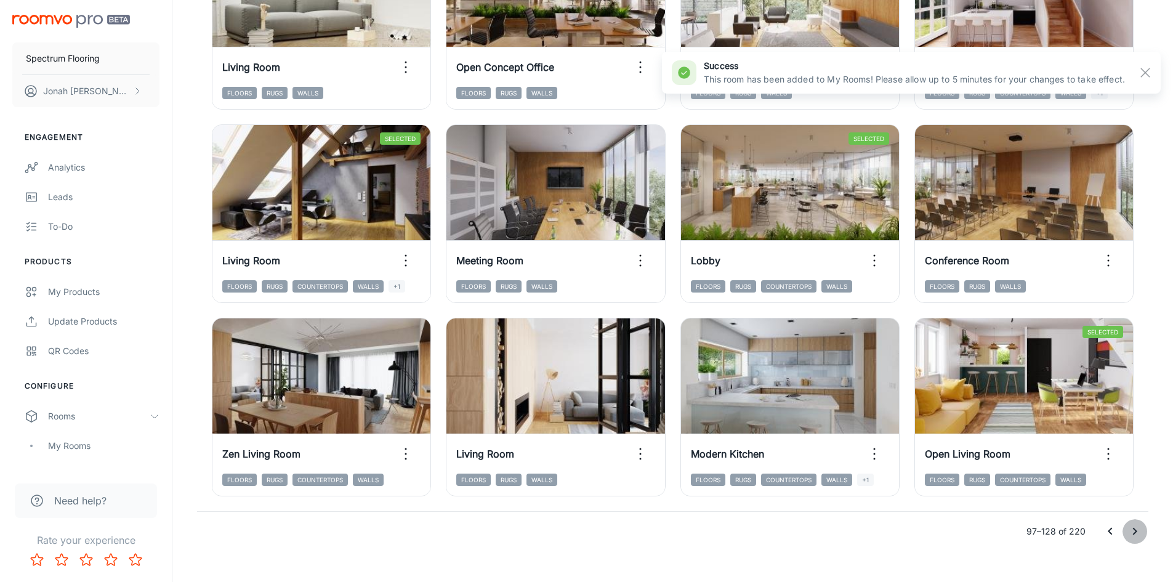
click at [1143, 532] on button "Go to next page" at bounding box center [1134, 531] width 25 height 25
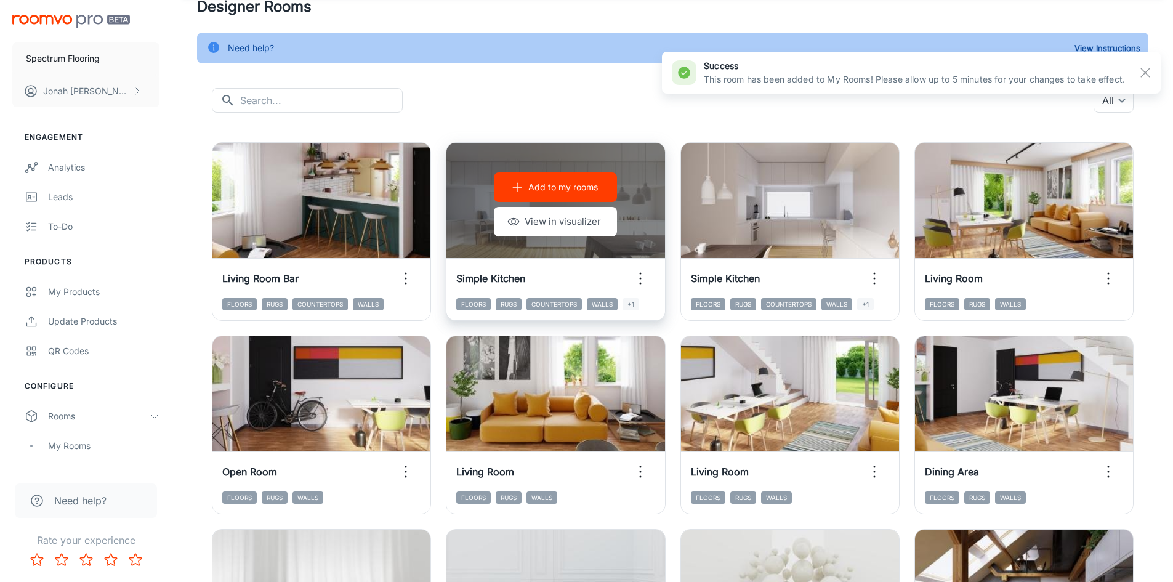
scroll to position [0, 0]
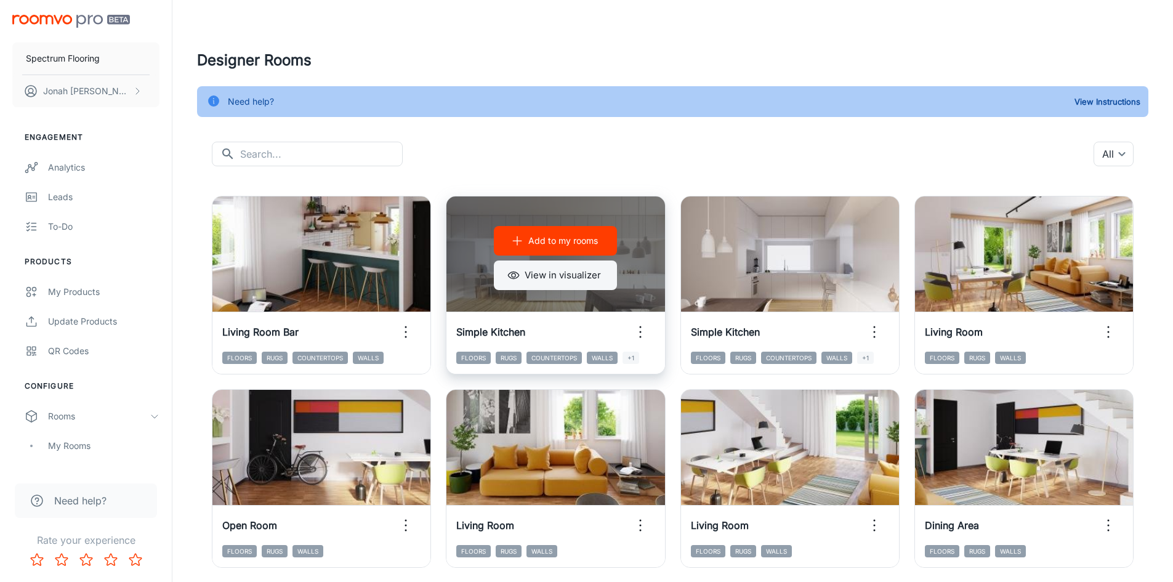
click at [573, 282] on button "View in visualizer" at bounding box center [555, 275] width 123 height 30
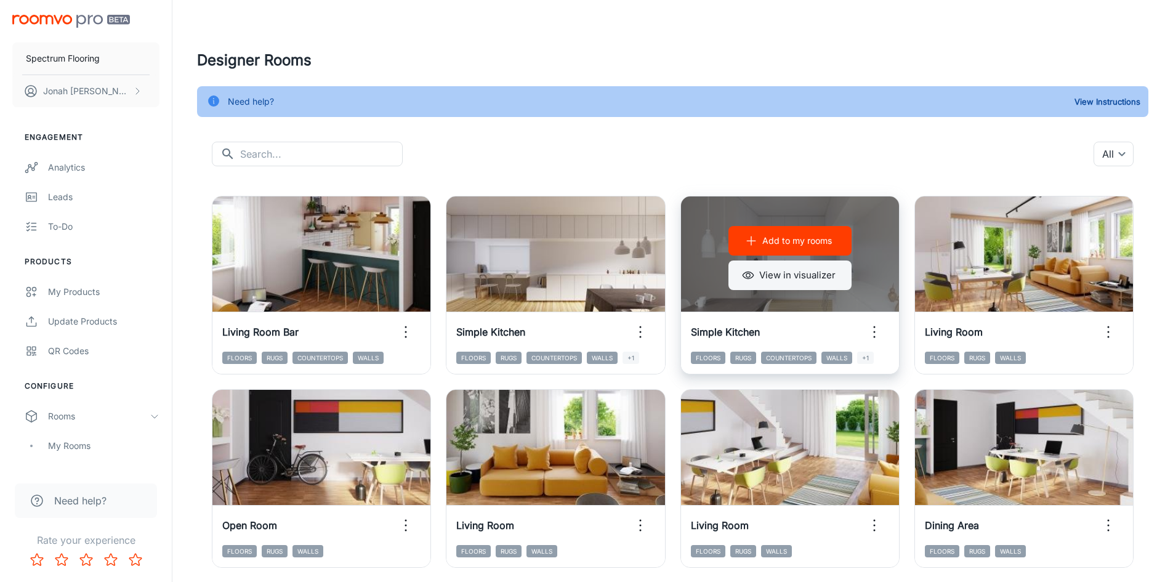
click at [784, 270] on button "View in visualizer" at bounding box center [789, 275] width 123 height 30
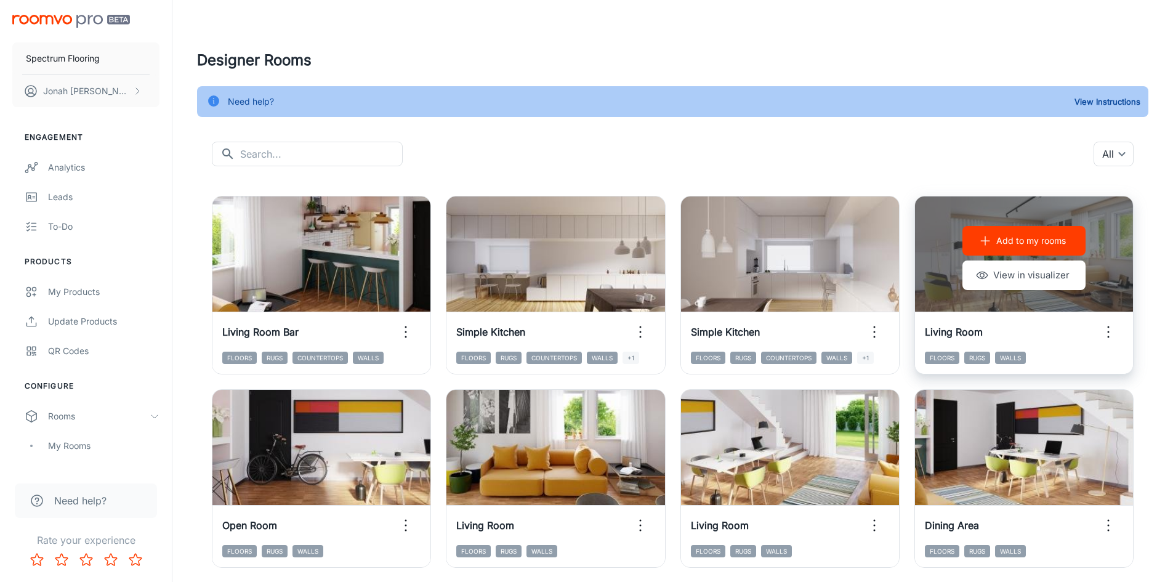
click at [966, 255] on button "Add to my rooms" at bounding box center [1023, 241] width 123 height 30
click at [1000, 277] on button "View in visualizer" at bounding box center [1023, 275] width 123 height 30
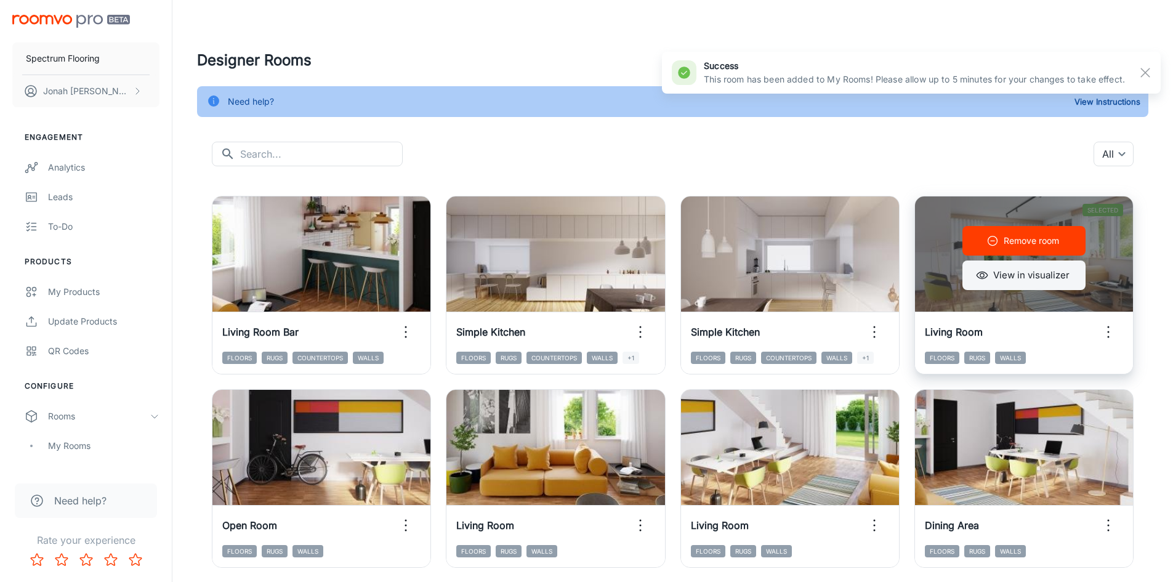
click at [1044, 274] on button "View in visualizer" at bounding box center [1023, 275] width 123 height 30
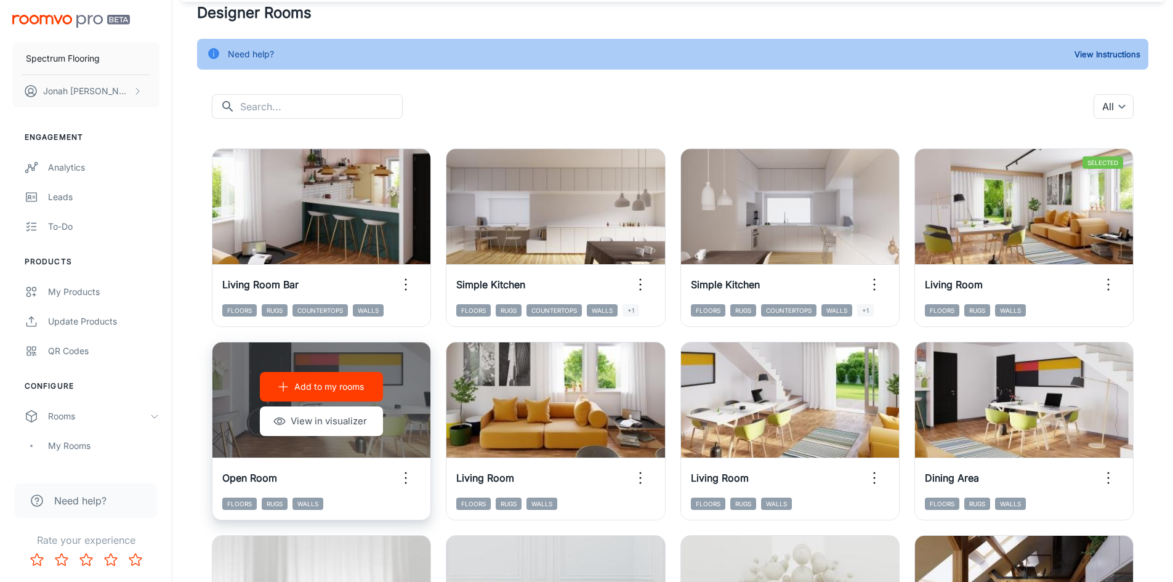
scroll to position [123, 0]
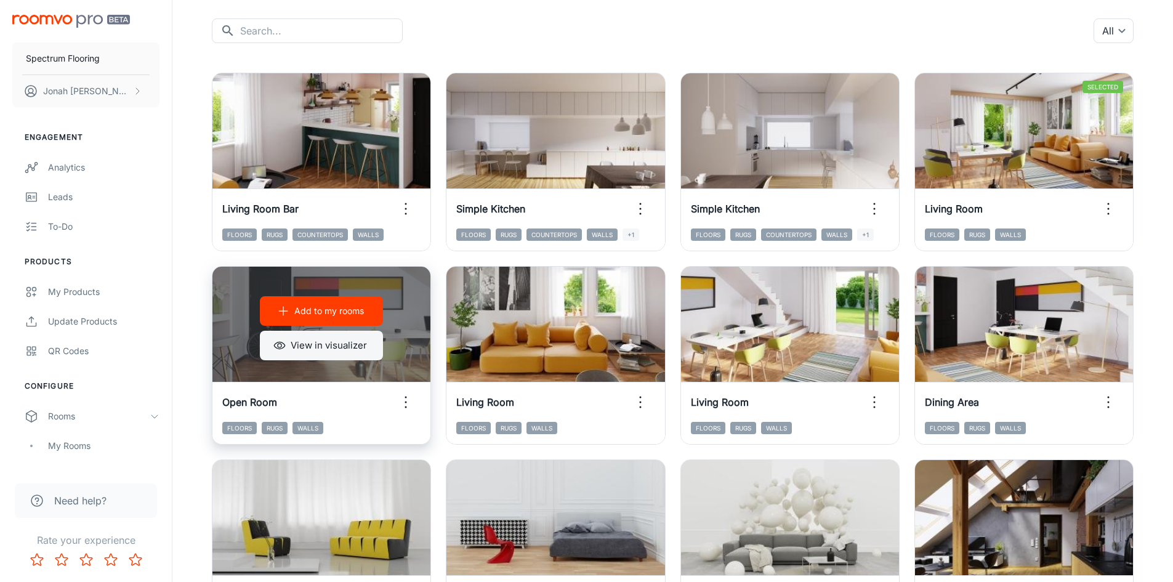
click at [334, 346] on button "View in visualizer" at bounding box center [321, 346] width 123 height 30
click at [323, 334] on button "View in visualizer" at bounding box center [321, 346] width 123 height 30
click at [321, 311] on p "Add to my rooms" at bounding box center [329, 311] width 70 height 14
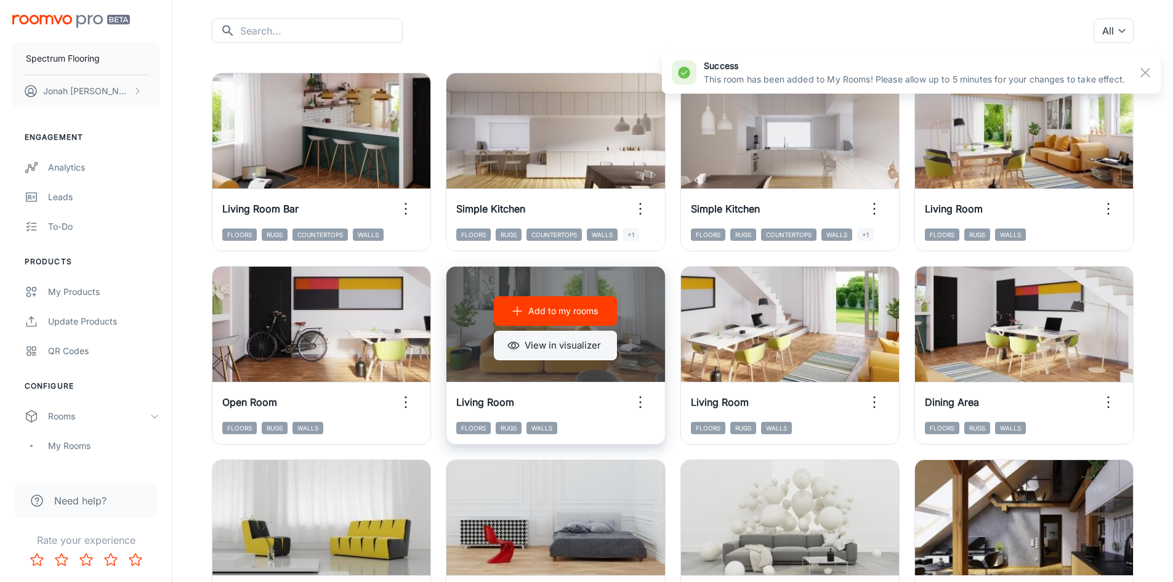
click at [553, 346] on button "View in visualizer" at bounding box center [555, 346] width 123 height 30
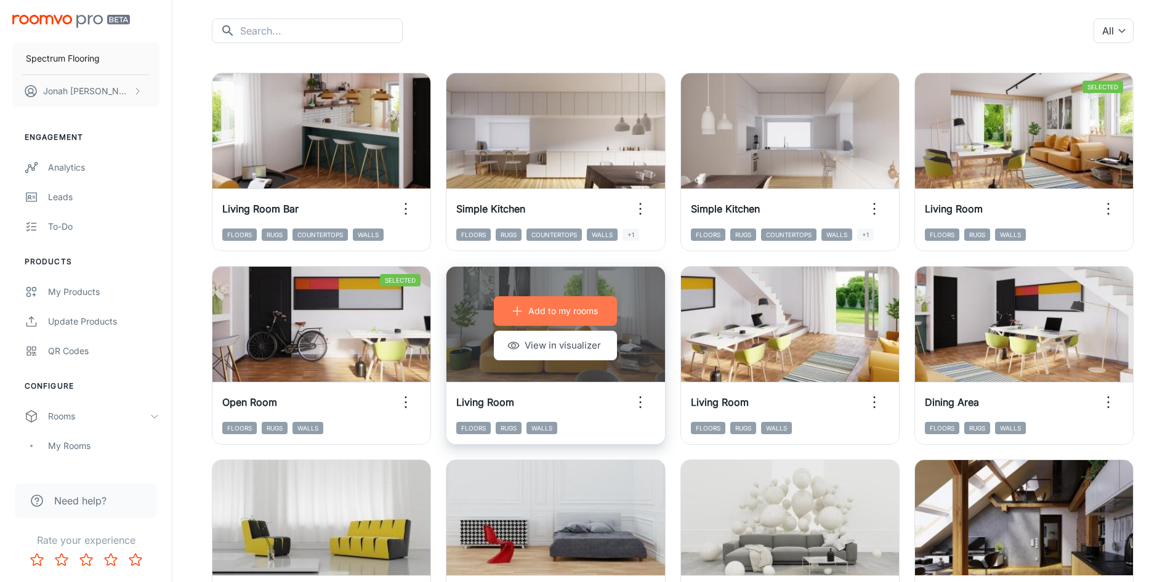
click at [550, 310] on p "Add to my rooms" at bounding box center [563, 311] width 70 height 14
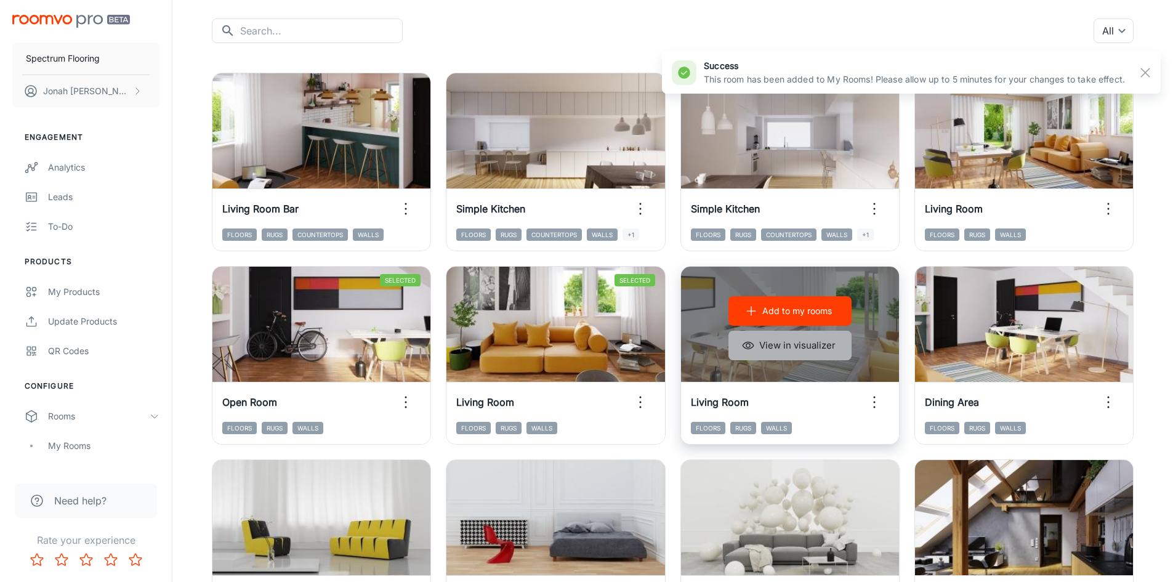
click at [821, 340] on button "View in visualizer" at bounding box center [789, 346] width 123 height 30
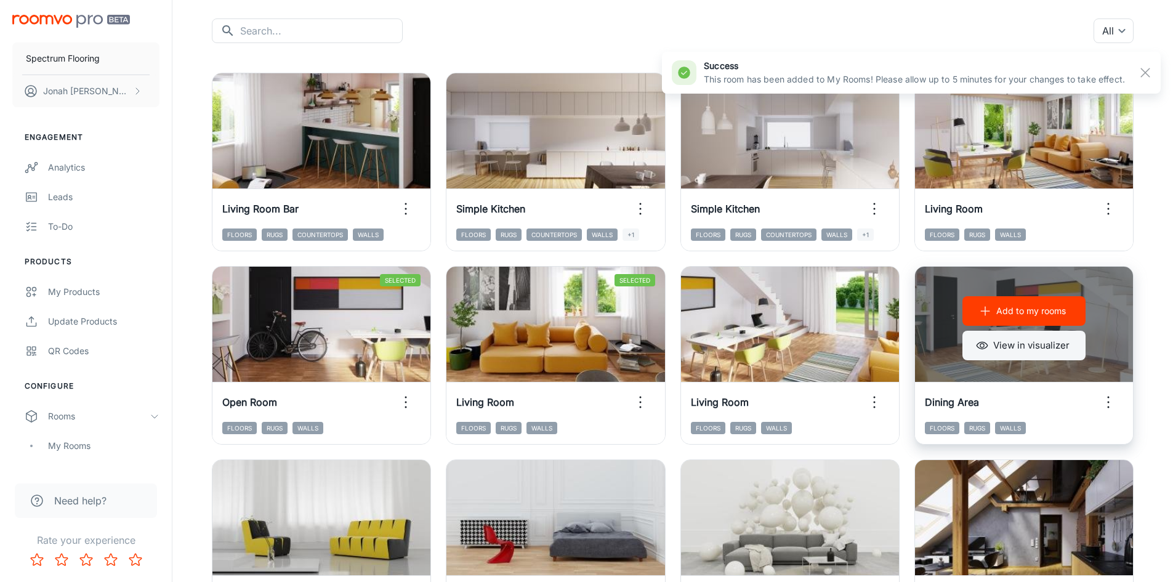
click at [1053, 345] on button "View in visualizer" at bounding box center [1023, 346] width 123 height 30
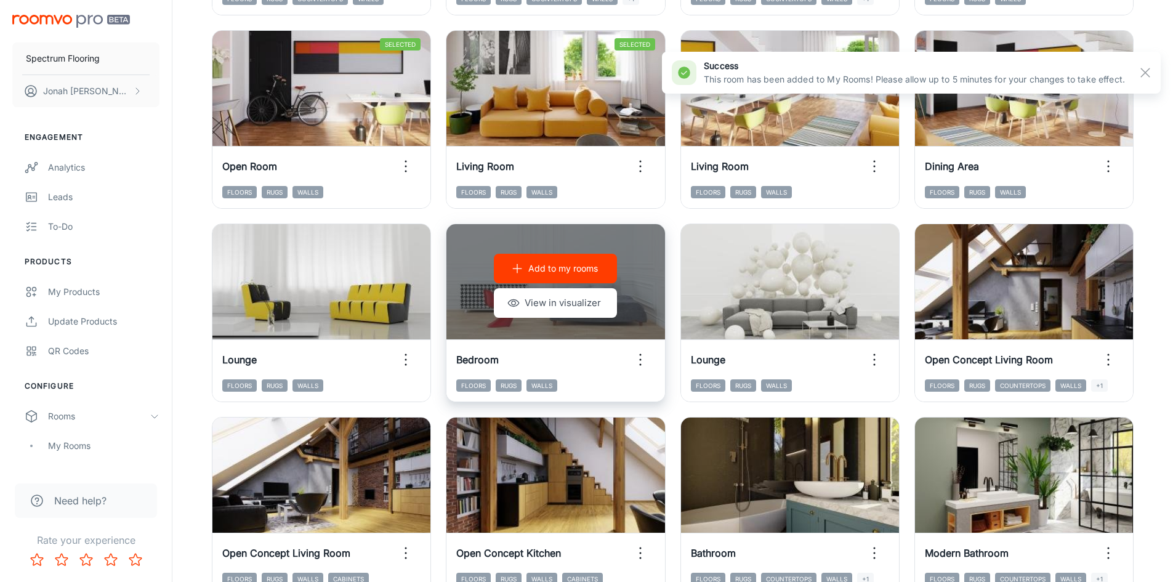
scroll to position [369, 0]
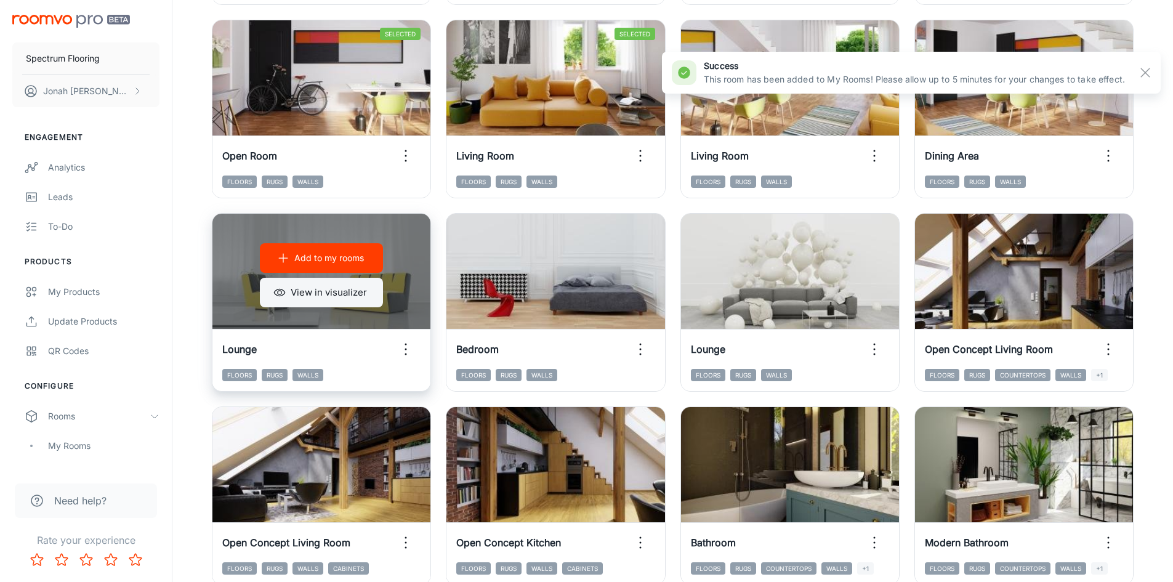
click at [350, 286] on button "View in visualizer" at bounding box center [321, 293] width 123 height 30
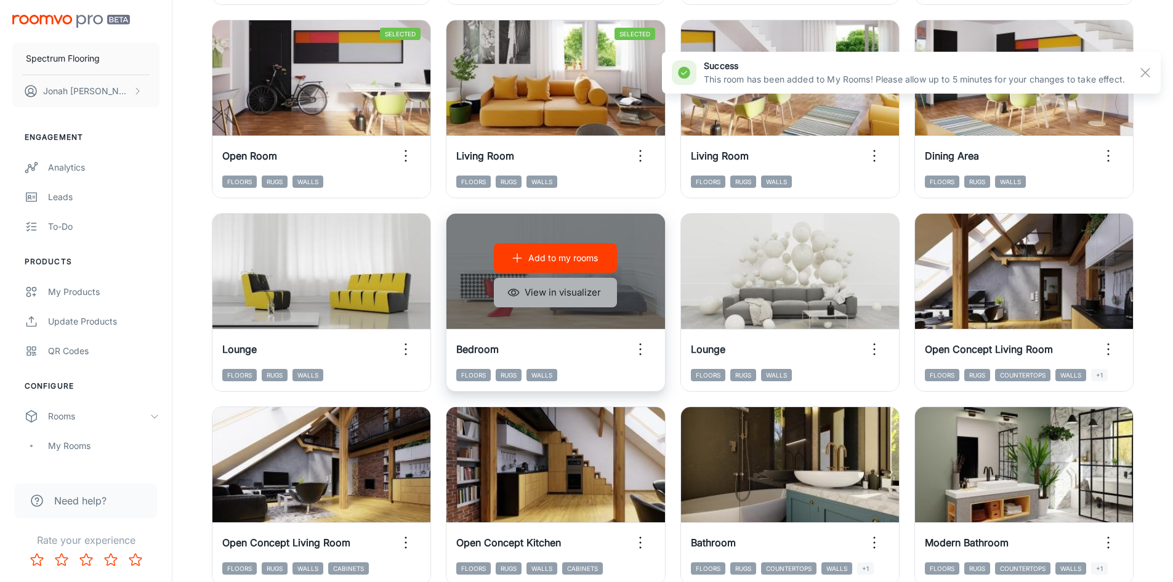
click at [516, 296] on icon "button" at bounding box center [513, 292] width 12 height 12
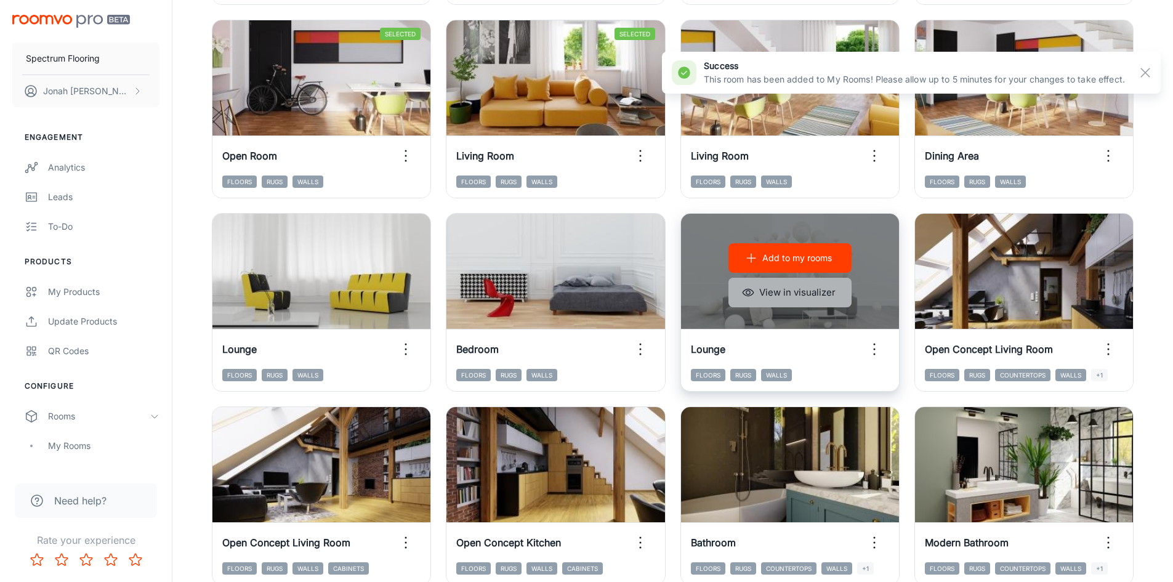
click at [799, 292] on button "View in visualizer" at bounding box center [789, 293] width 123 height 30
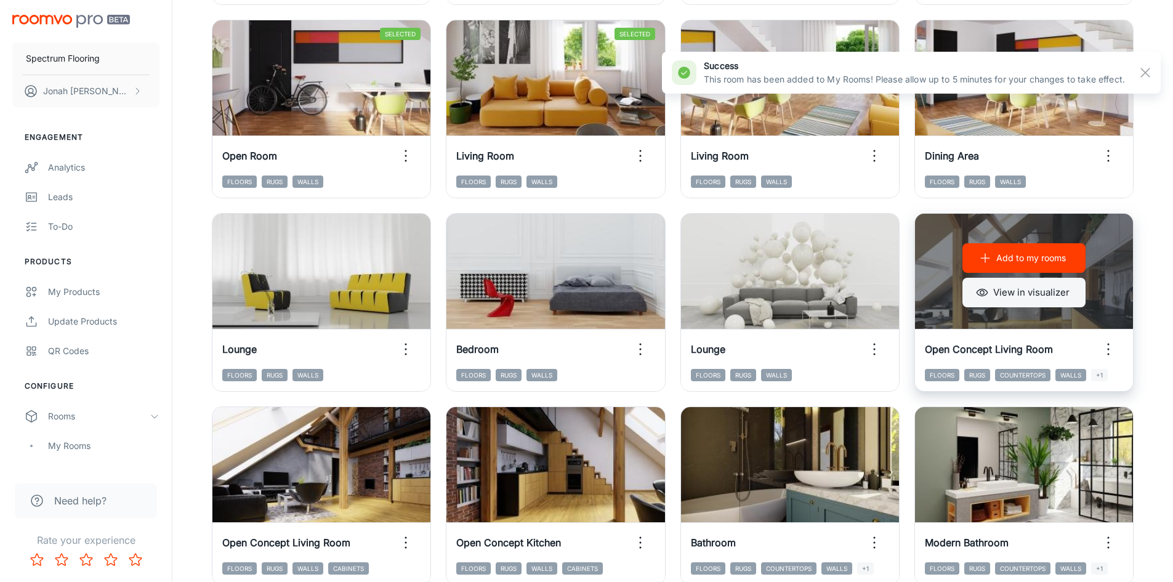
click at [1019, 297] on button "View in visualizer" at bounding box center [1023, 293] width 123 height 30
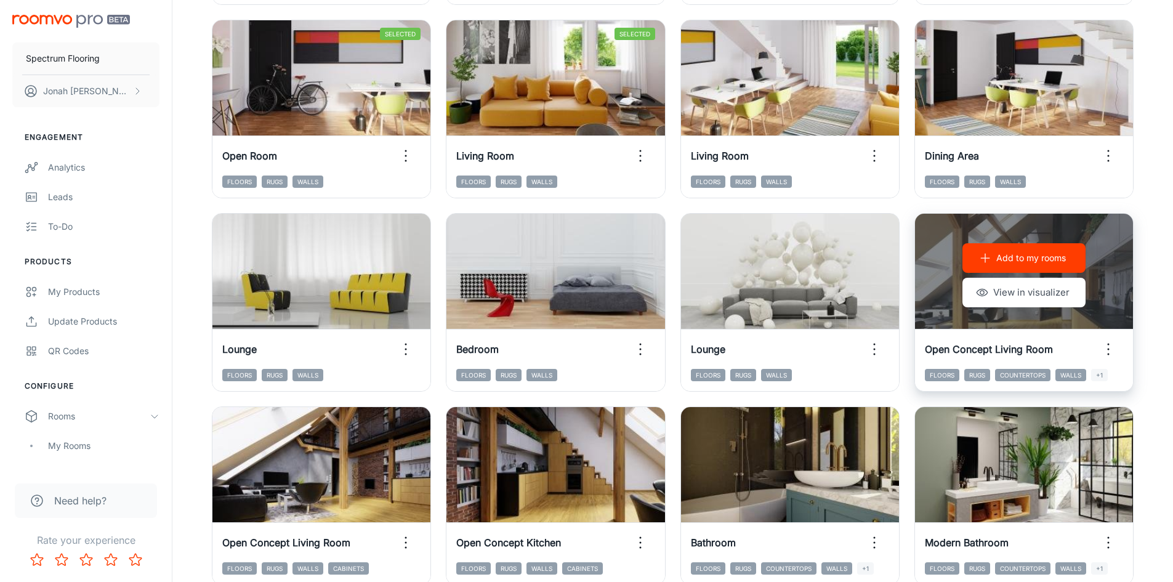
click at [1003, 254] on p "Add to my rooms" at bounding box center [1031, 258] width 70 height 14
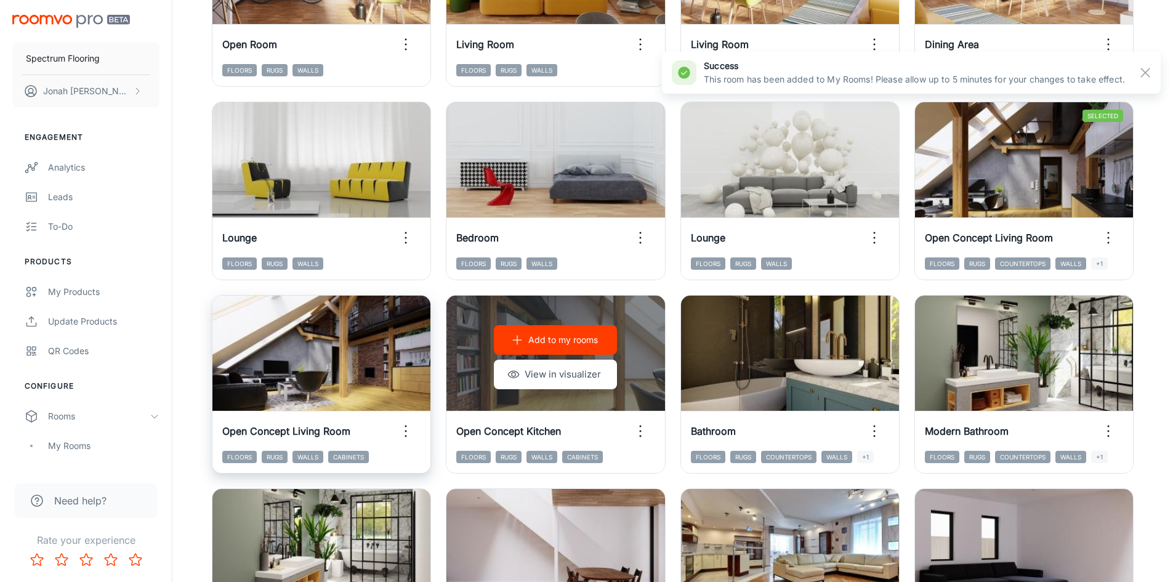
scroll to position [492, 0]
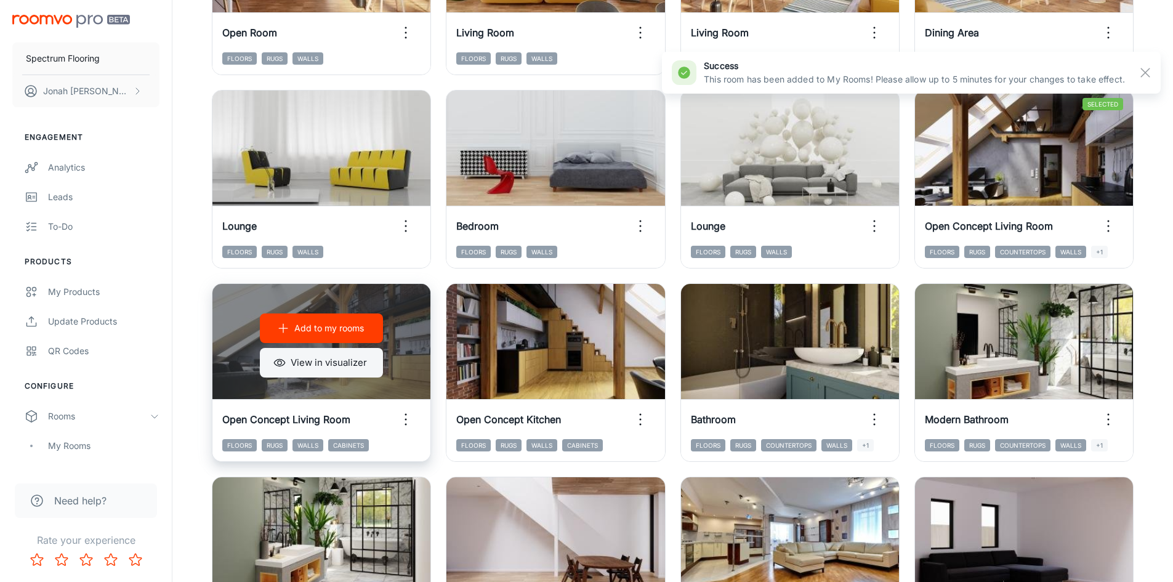
click at [307, 371] on button "View in visualizer" at bounding box center [321, 363] width 123 height 30
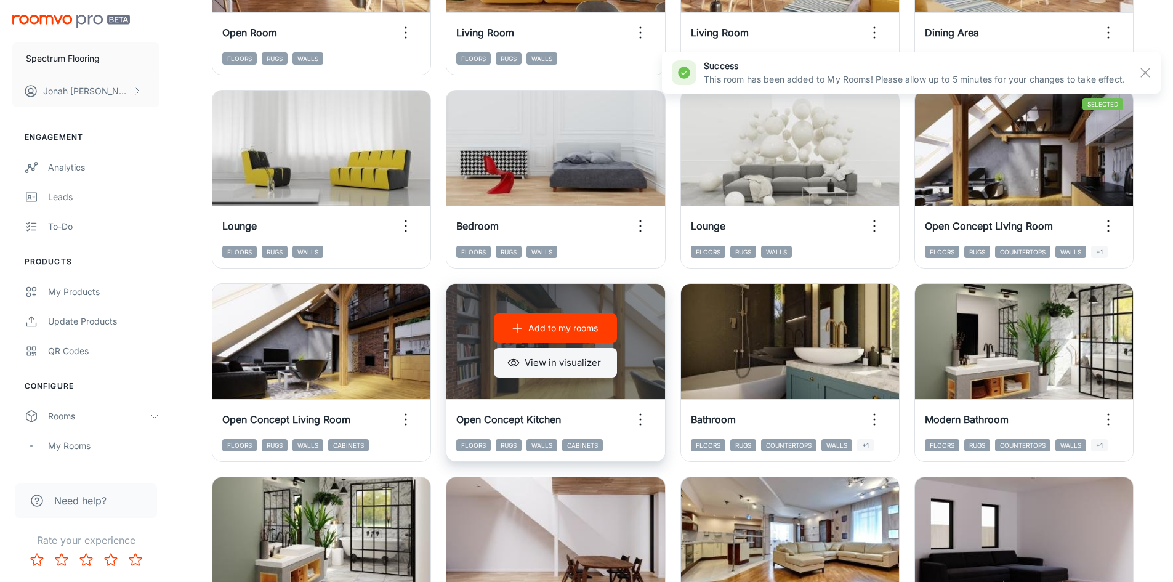
click at [552, 365] on button "View in visualizer" at bounding box center [555, 363] width 123 height 30
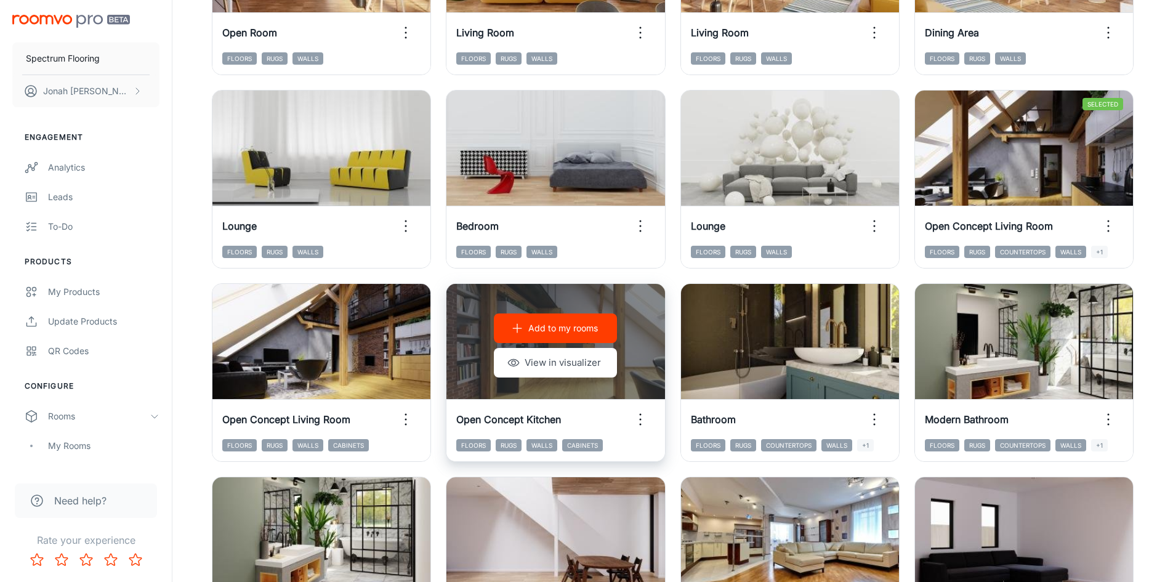
click at [560, 332] on p "Add to my rooms" at bounding box center [563, 328] width 70 height 14
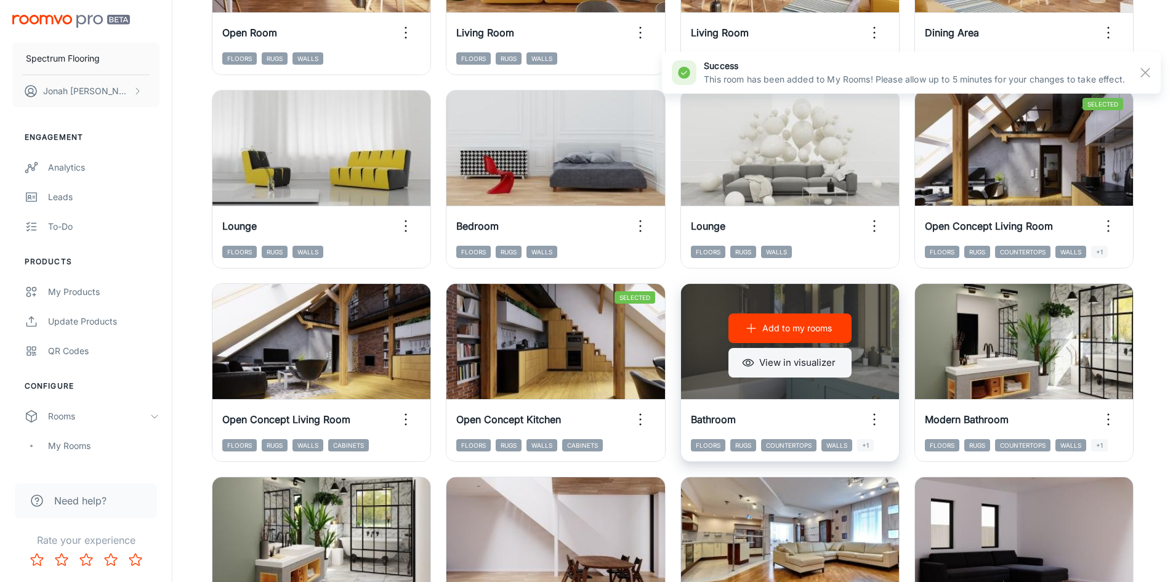
click at [793, 361] on button "View in visualizer" at bounding box center [789, 363] width 123 height 30
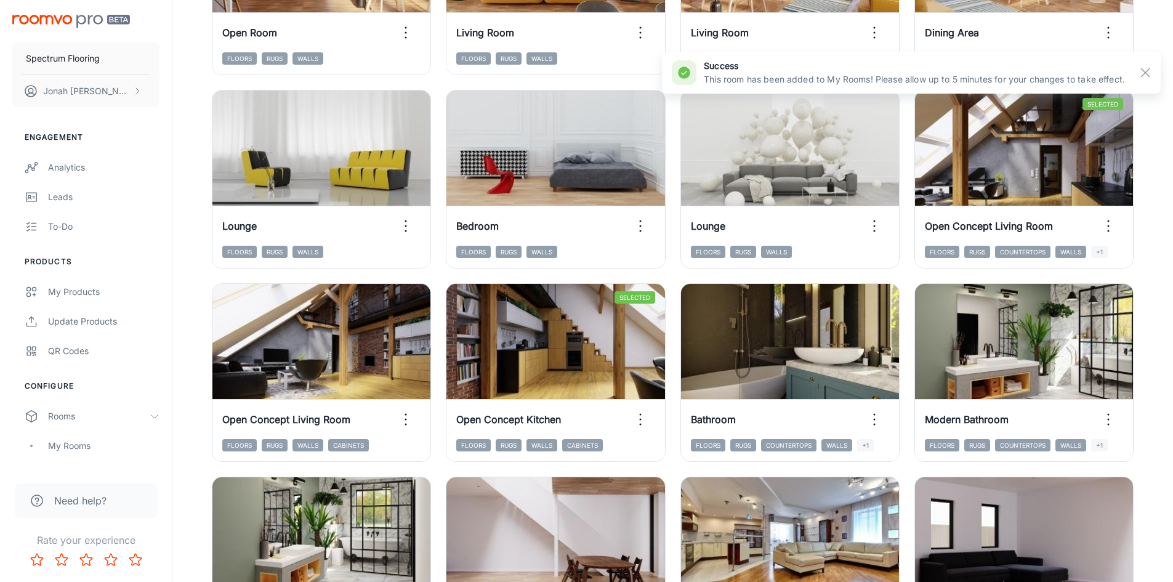
scroll to position [431, 0]
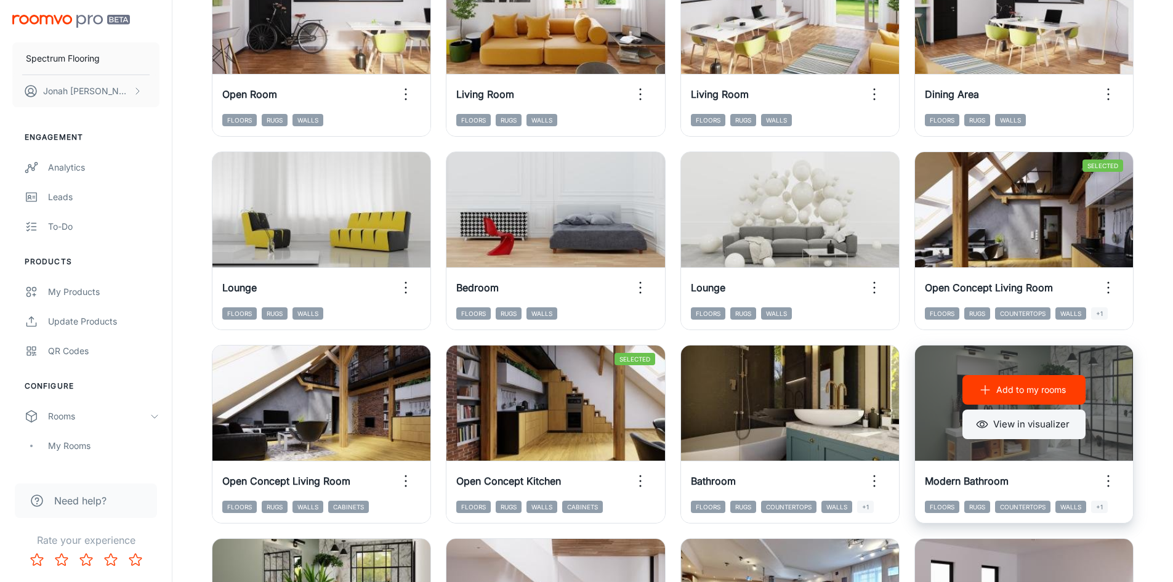
click at [1011, 425] on button "View in visualizer" at bounding box center [1023, 424] width 123 height 30
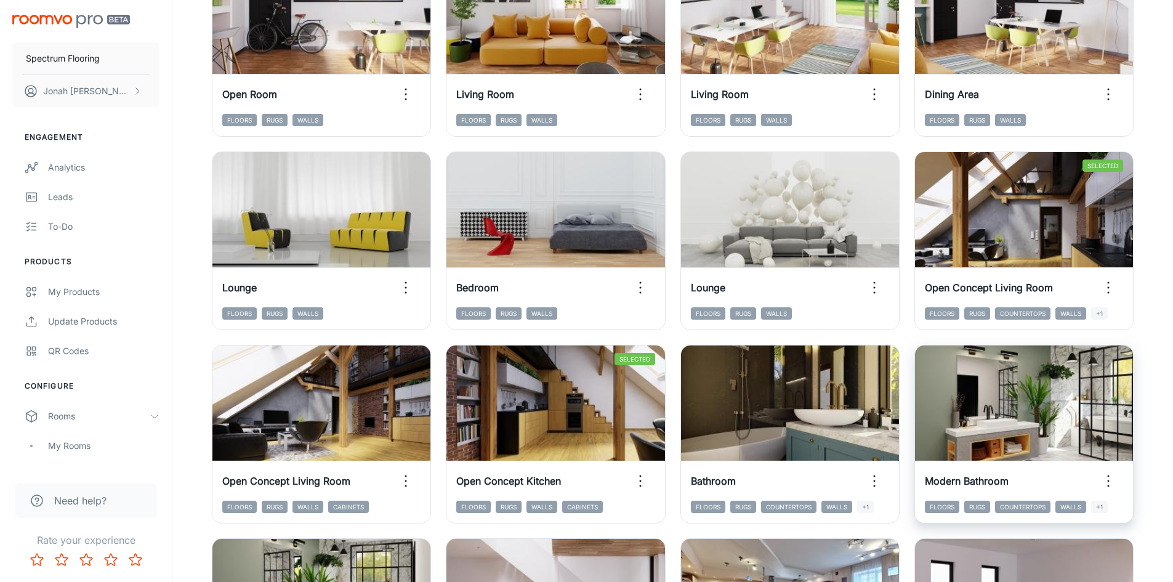
scroll to position [492, 0]
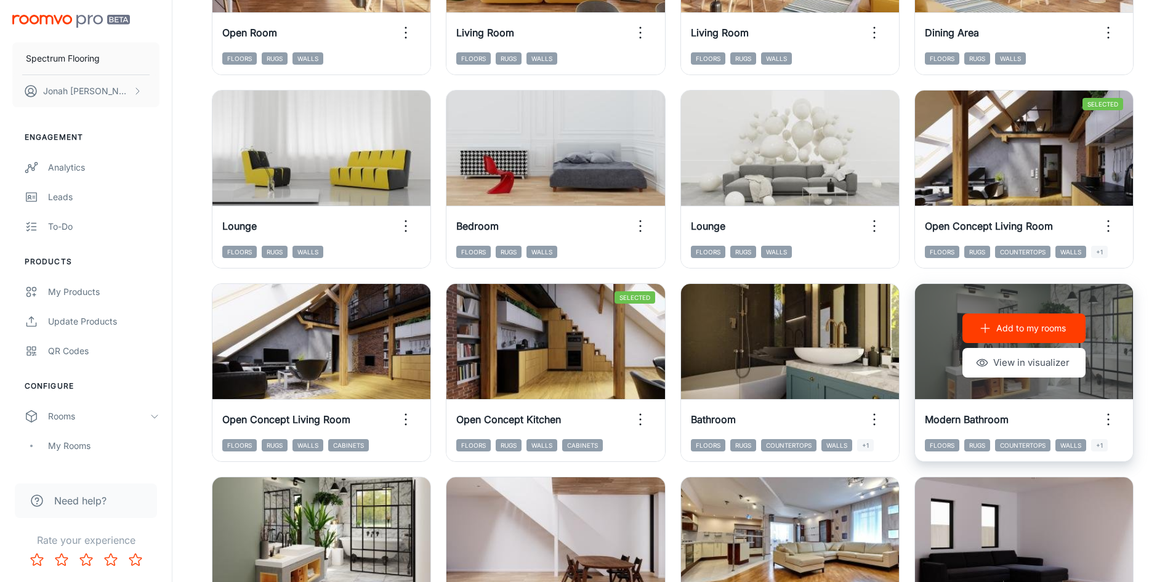
click at [1033, 332] on p "Add to my rooms" at bounding box center [1031, 328] width 70 height 14
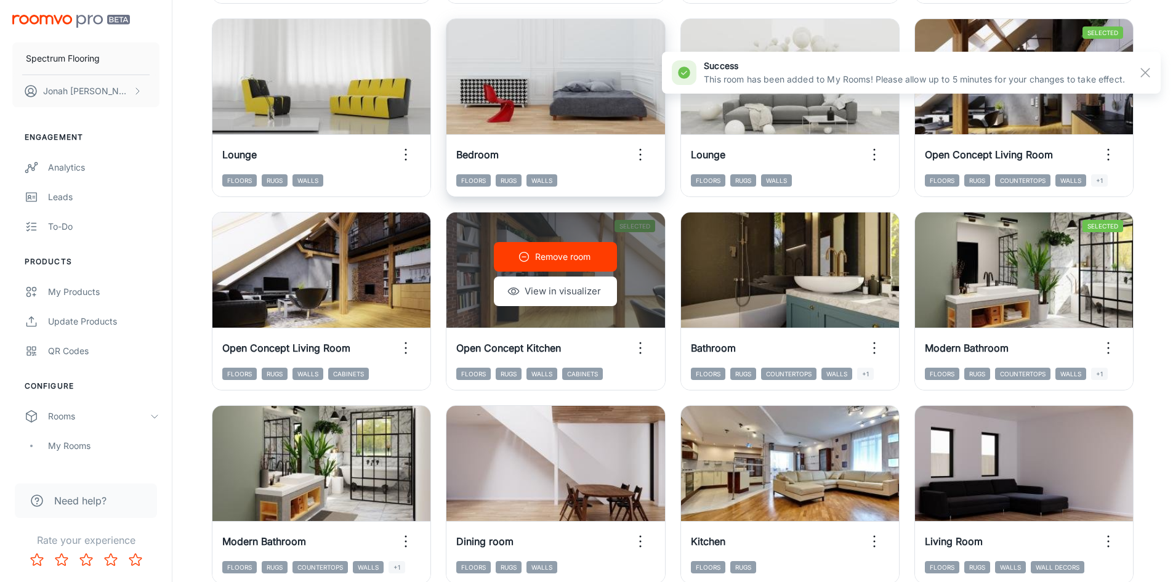
scroll to position [677, 0]
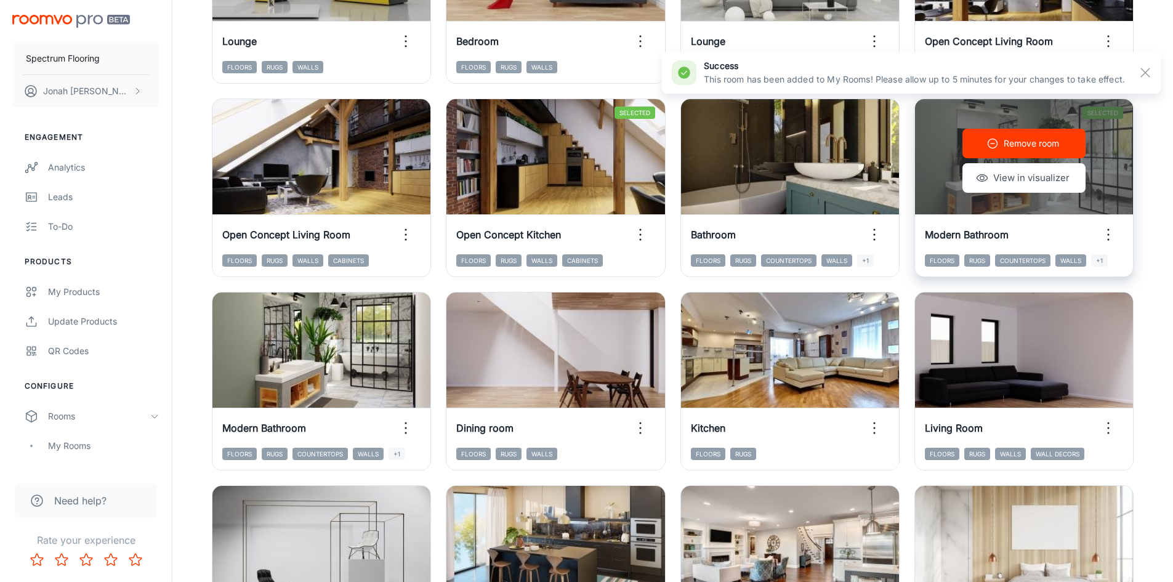
click at [1045, 145] on p "Remove room" at bounding box center [1030, 144] width 55 height 14
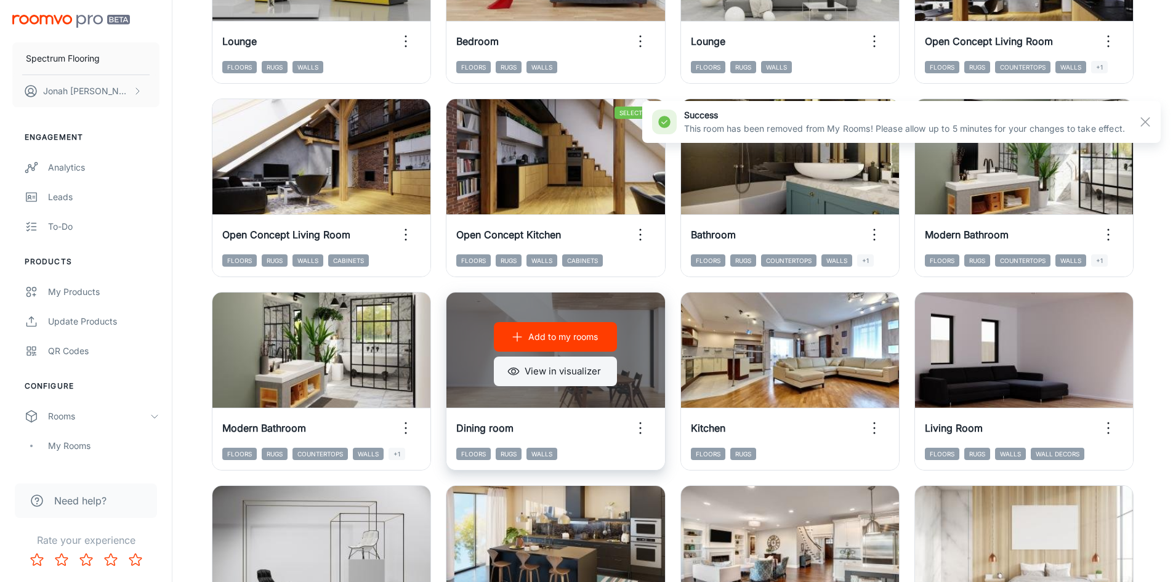
click at [547, 373] on button "View in visualizer" at bounding box center [555, 371] width 123 height 30
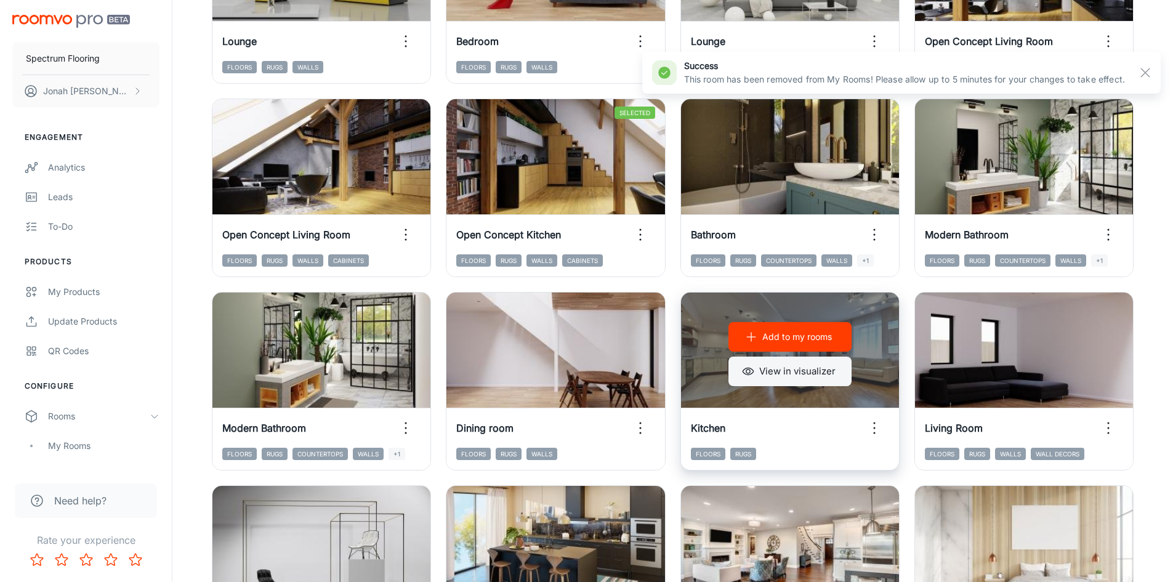
click at [807, 377] on button "View in visualizer" at bounding box center [789, 371] width 123 height 30
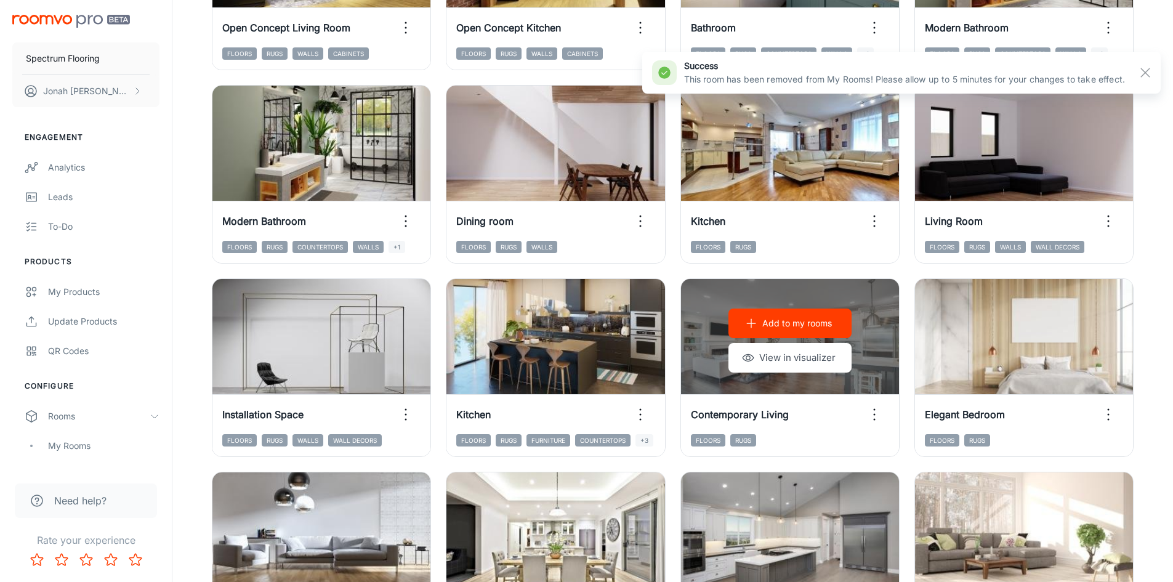
scroll to position [923, 0]
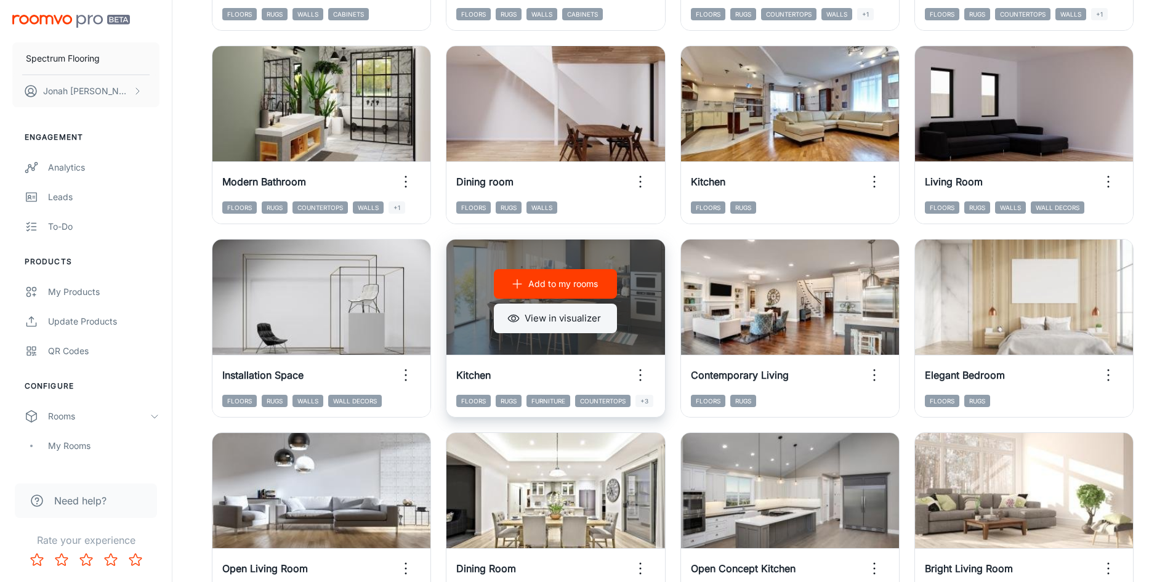
click at [552, 317] on button "View in visualizer" at bounding box center [555, 318] width 123 height 30
click at [567, 291] on button "Add to my rooms" at bounding box center [555, 284] width 123 height 30
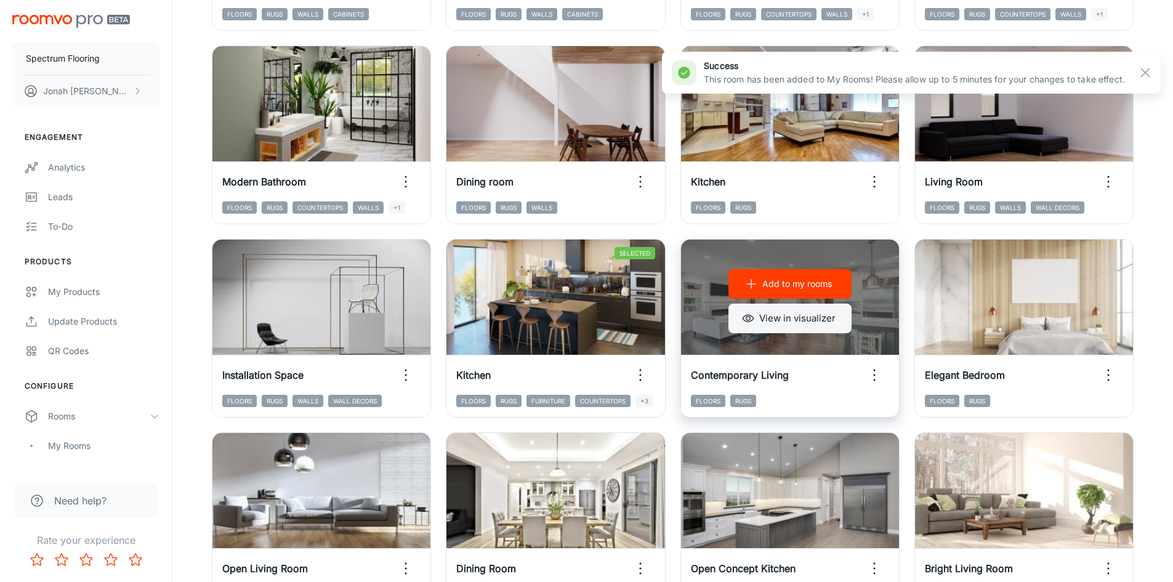
click at [776, 320] on button "View in visualizer" at bounding box center [789, 318] width 123 height 30
click at [824, 278] on p "Add to my rooms" at bounding box center [797, 284] width 70 height 14
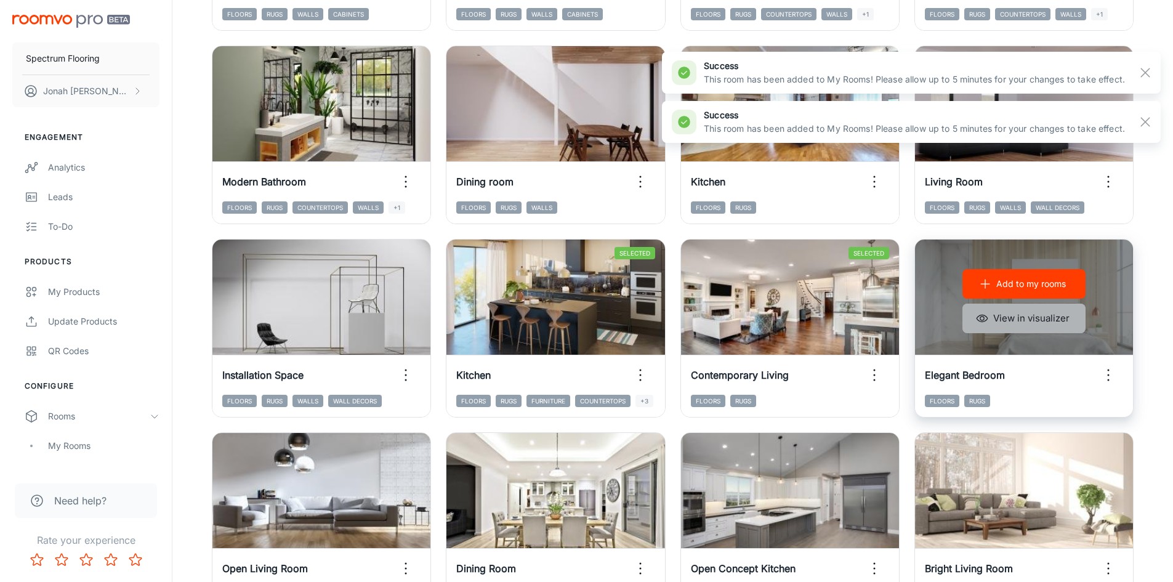
click at [1023, 322] on button "View in visualizer" at bounding box center [1023, 318] width 123 height 30
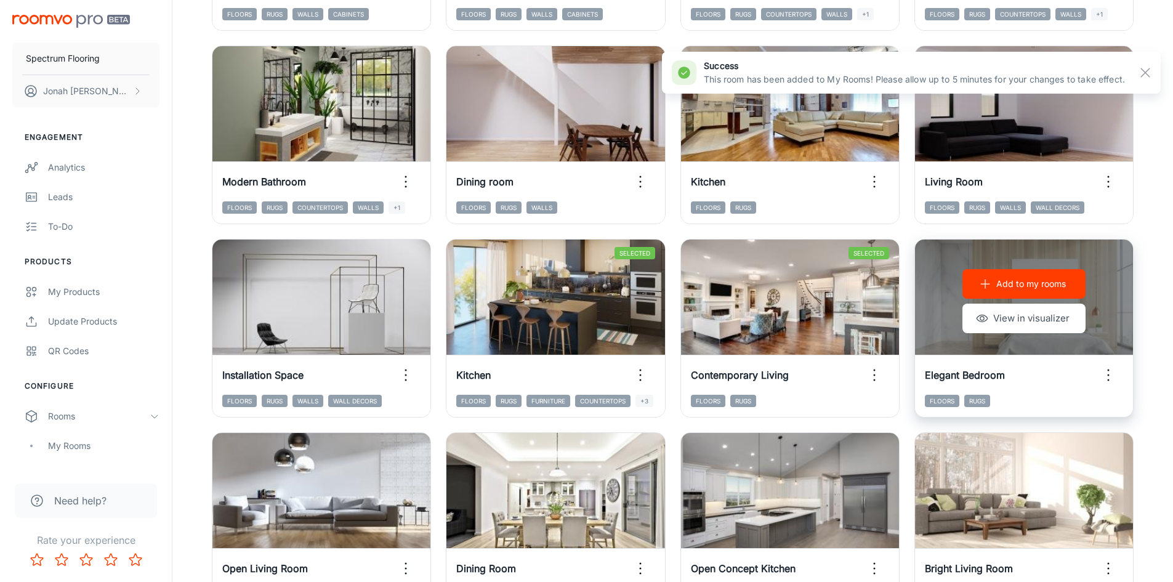
click at [1033, 287] on p "Add to my rooms" at bounding box center [1031, 284] width 70 height 14
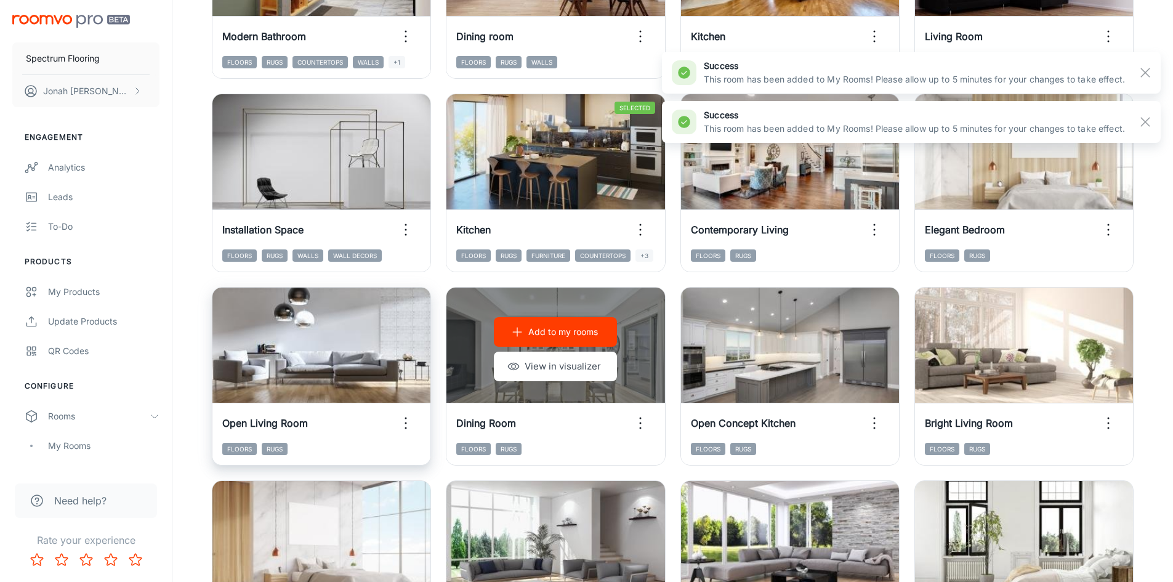
scroll to position [1108, 0]
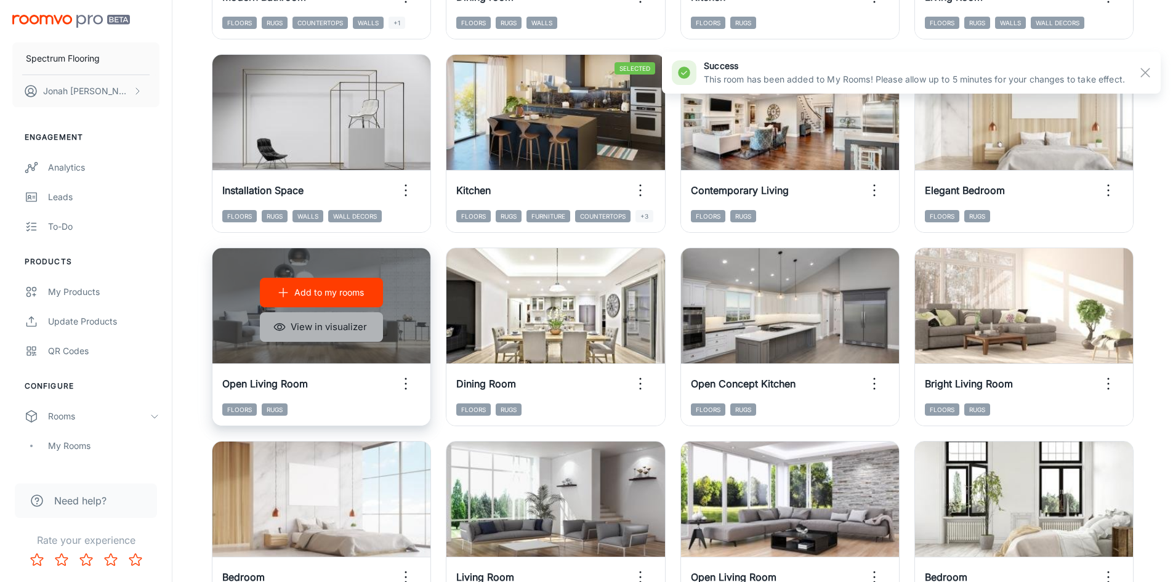
click at [310, 323] on button "View in visualizer" at bounding box center [321, 327] width 123 height 30
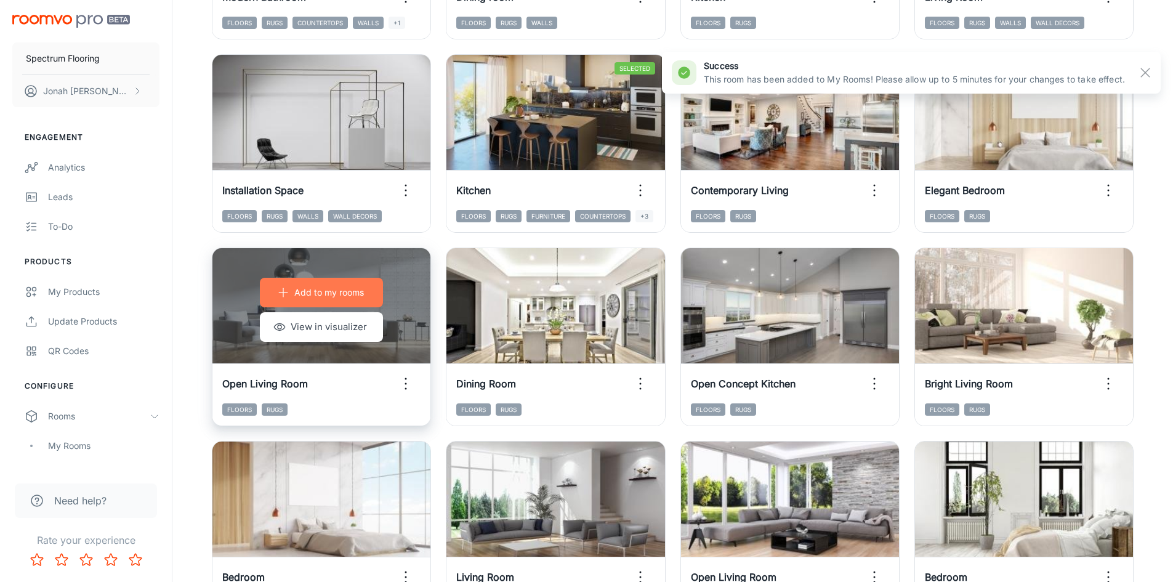
click at [319, 294] on p "Add to my rooms" at bounding box center [329, 293] width 70 height 14
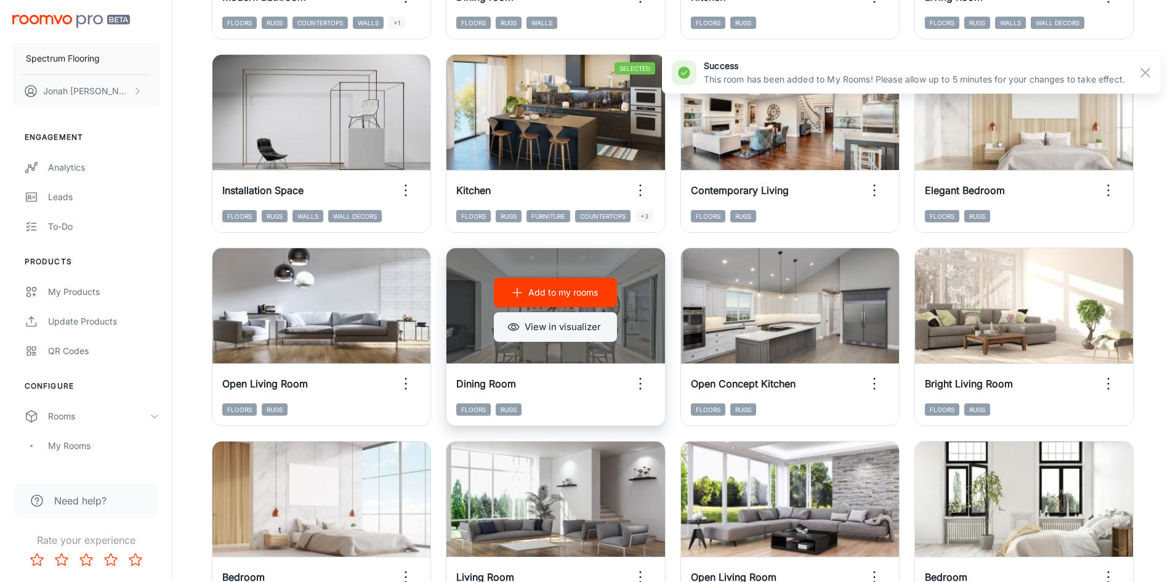
click at [540, 329] on button "View in visualizer" at bounding box center [555, 327] width 123 height 30
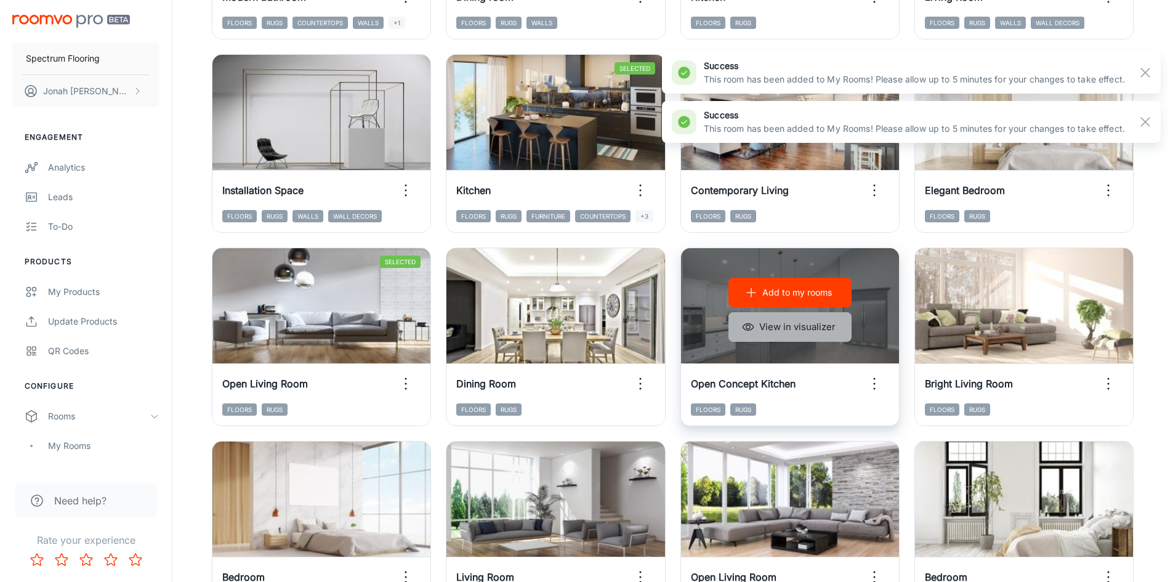
click at [813, 332] on button "View in visualizer" at bounding box center [789, 327] width 123 height 30
click at [784, 292] on p "Add to my rooms" at bounding box center [797, 293] width 70 height 14
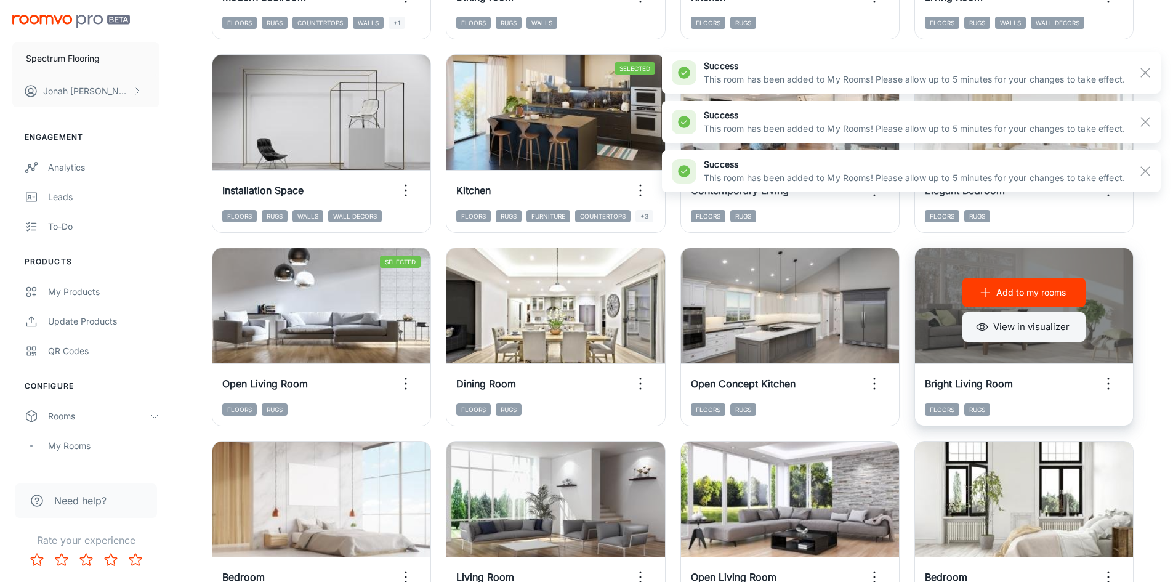
click at [988, 324] on icon "button" at bounding box center [982, 327] width 12 height 12
click at [976, 284] on button "Add to my rooms" at bounding box center [1023, 293] width 123 height 30
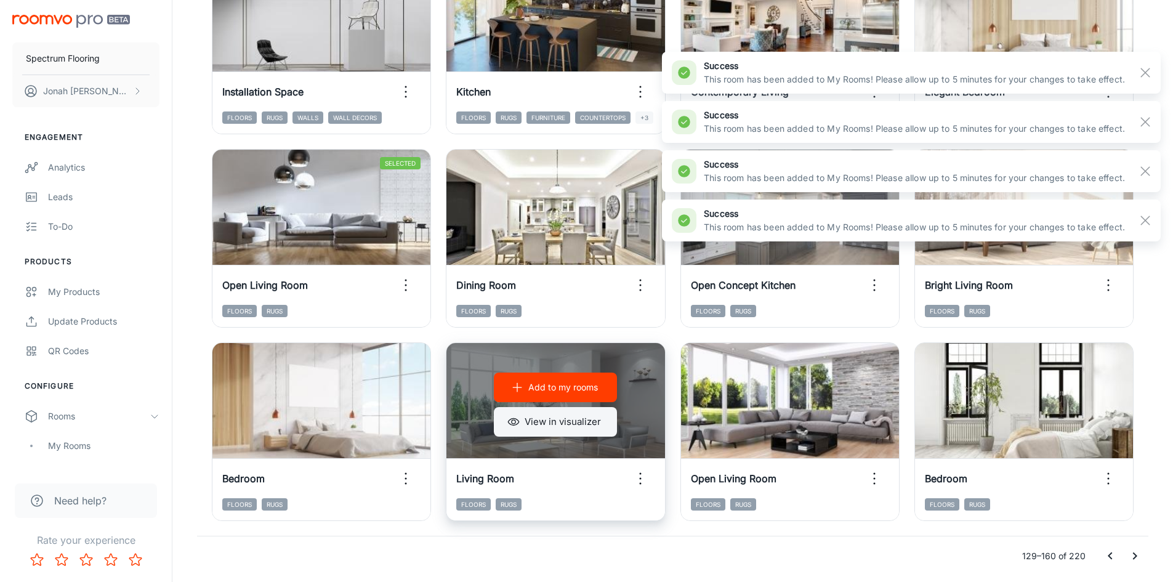
scroll to position [1250, 0]
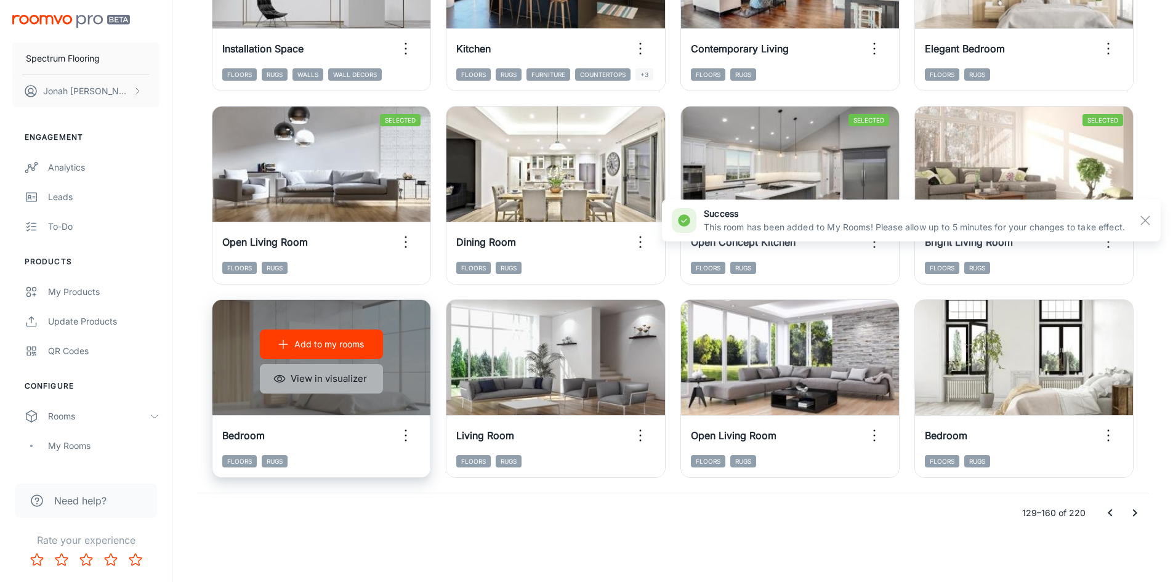
click at [334, 380] on button "View in visualizer" at bounding box center [321, 379] width 123 height 30
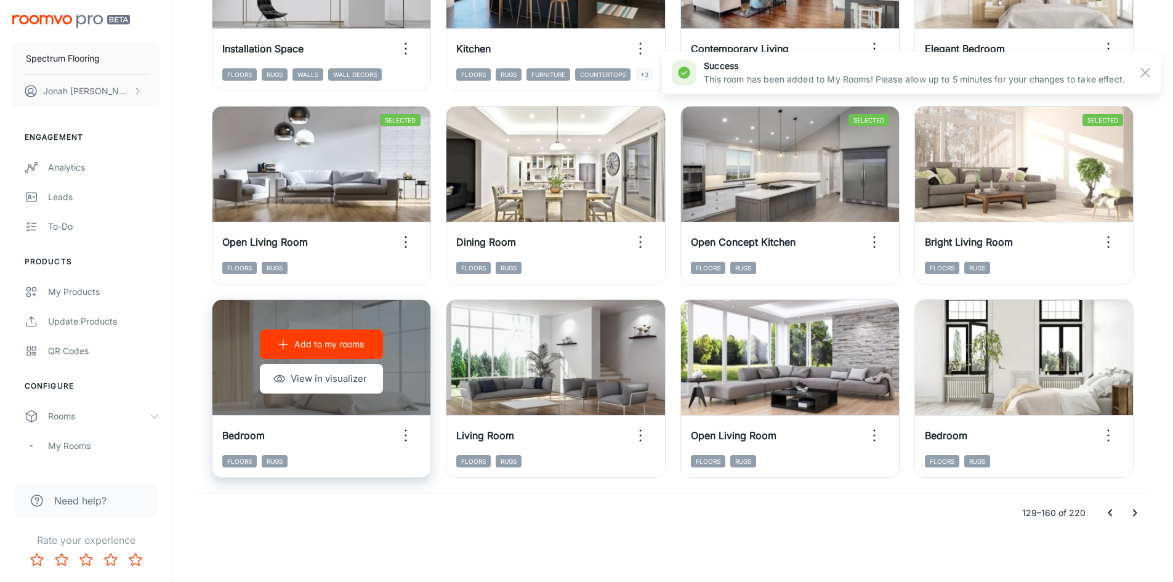
click at [324, 347] on p "Add to my rooms" at bounding box center [329, 344] width 70 height 14
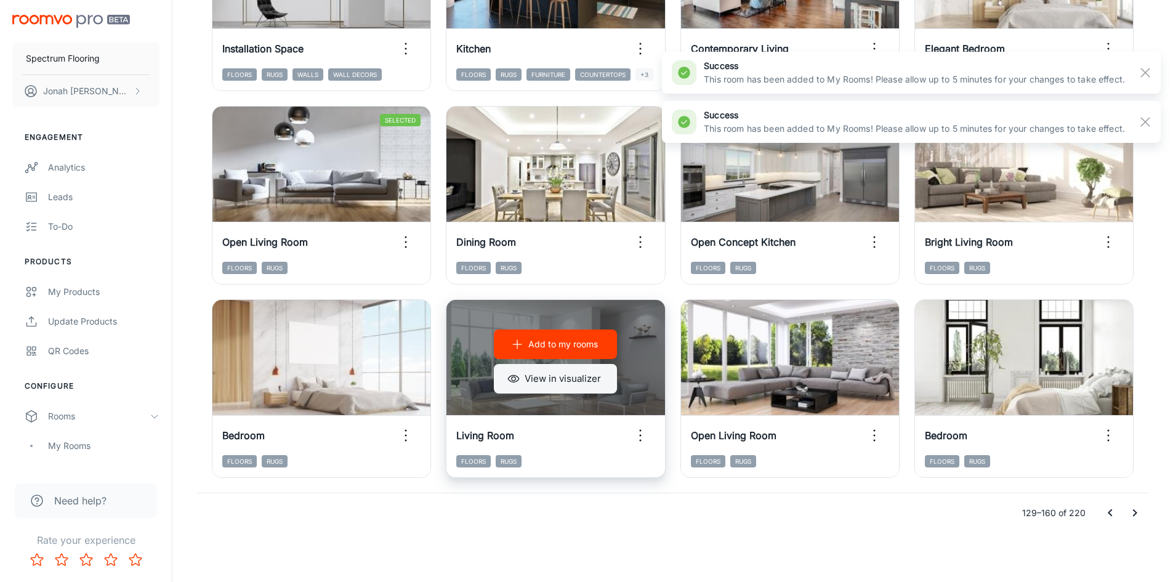
click at [545, 372] on button "View in visualizer" at bounding box center [555, 379] width 123 height 30
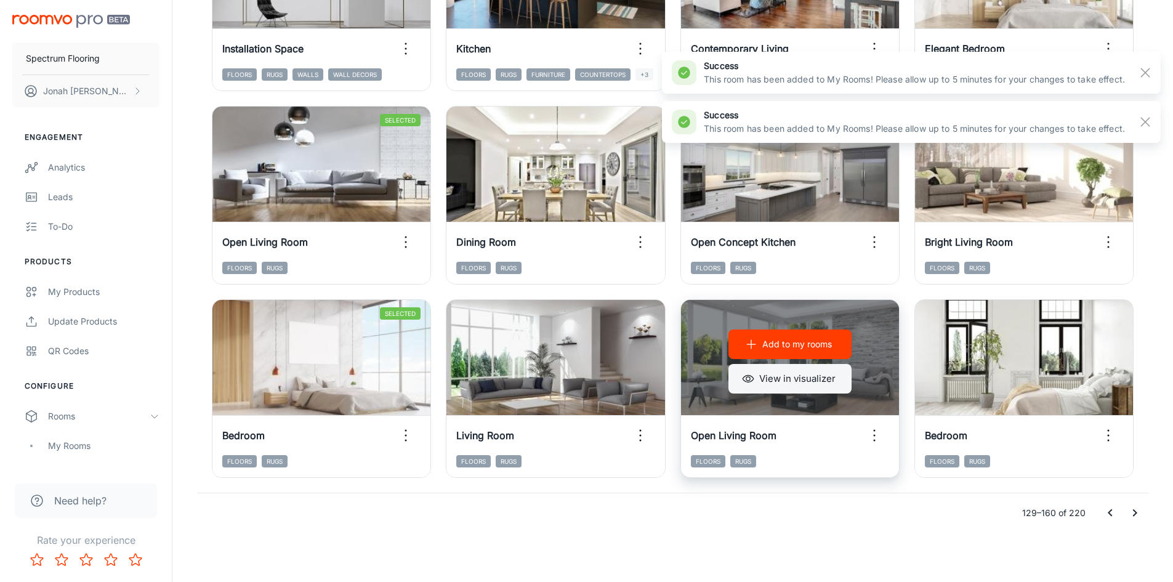
click at [828, 376] on button "View in visualizer" at bounding box center [789, 379] width 123 height 30
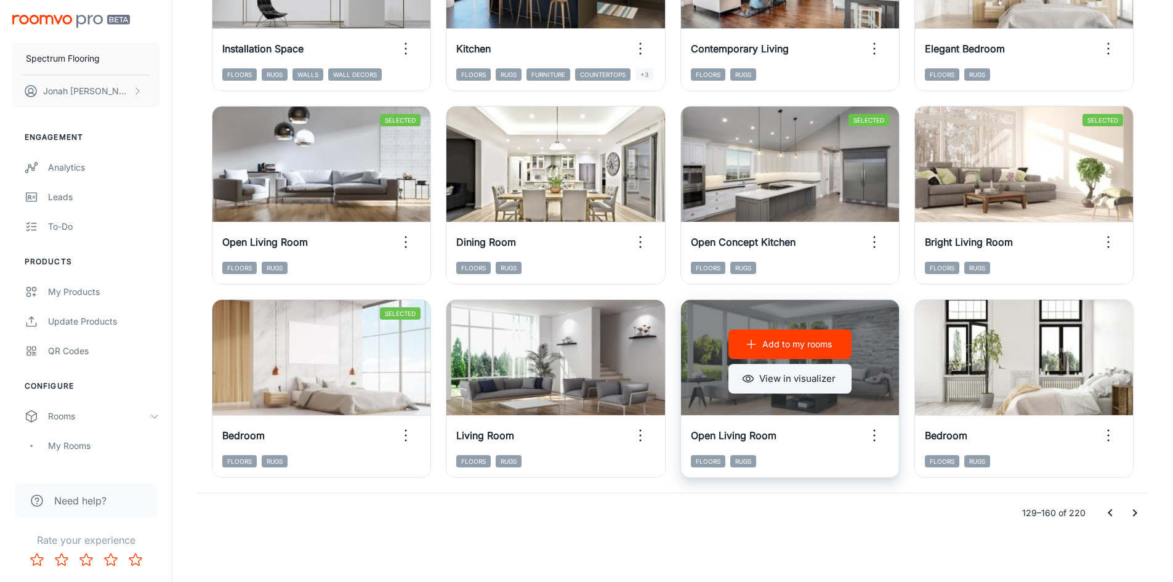
click at [770, 374] on button "View in visualizer" at bounding box center [789, 379] width 123 height 30
click at [828, 338] on p "Add to my rooms" at bounding box center [797, 344] width 70 height 14
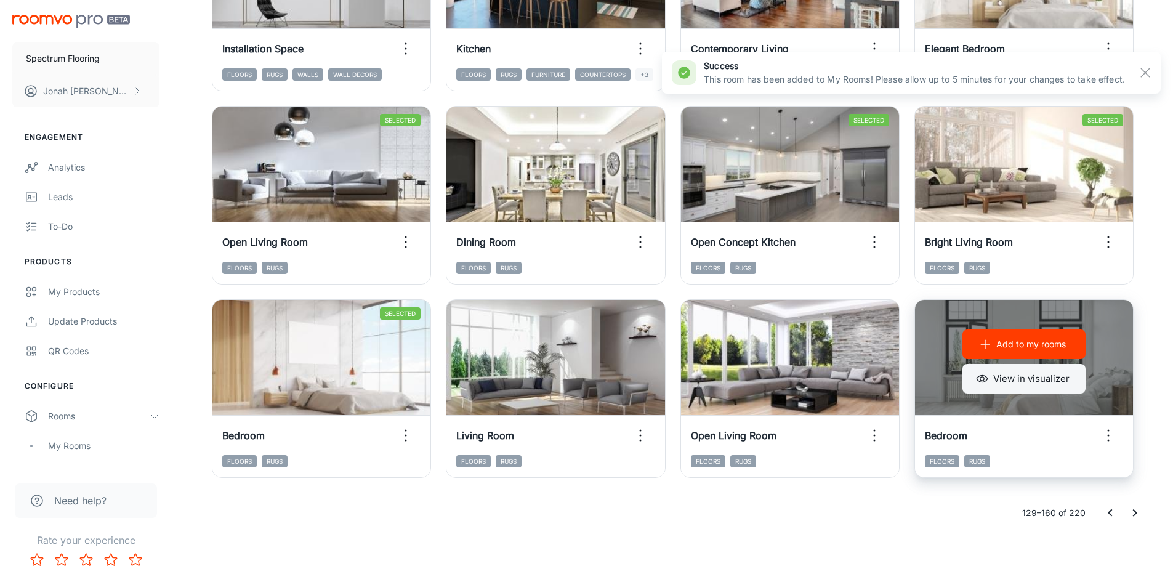
click at [1015, 371] on button "View in visualizer" at bounding box center [1023, 379] width 123 height 30
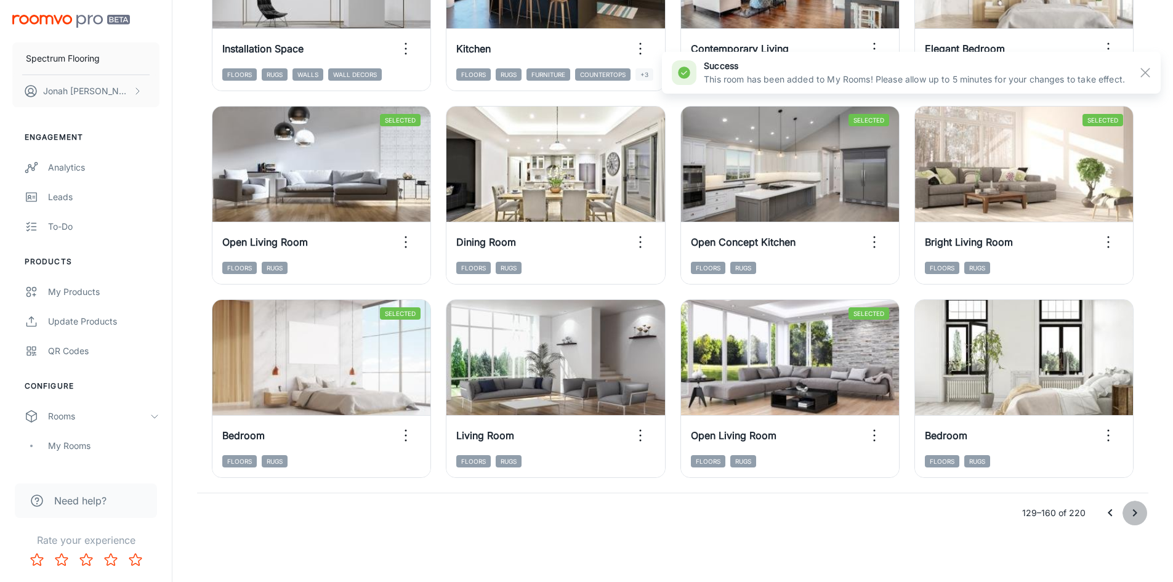
click at [1125, 510] on button "Go to next page" at bounding box center [1134, 512] width 25 height 25
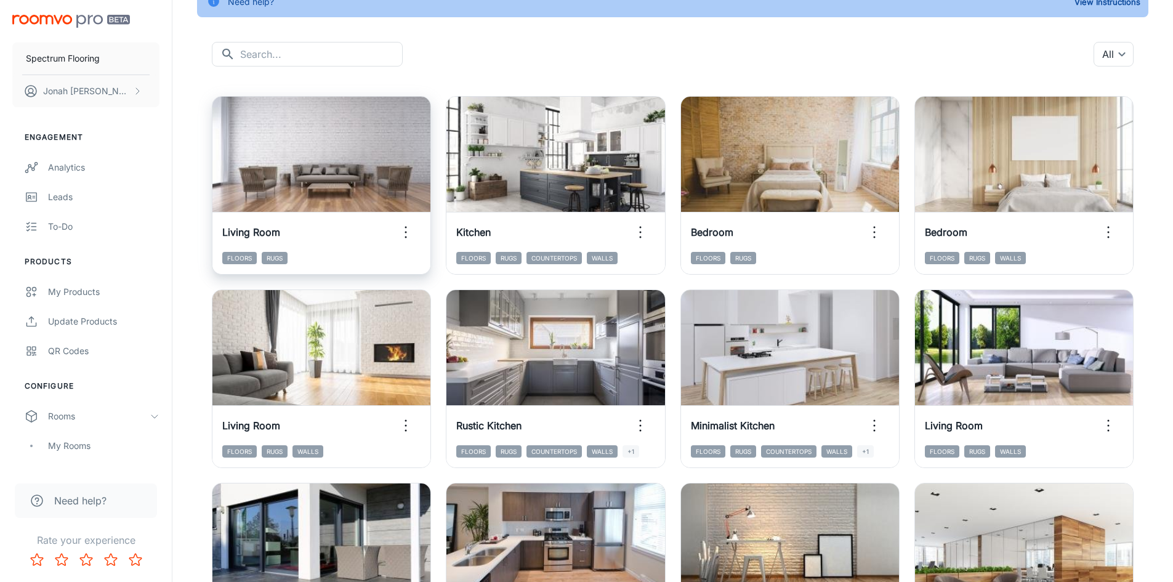
scroll to position [0, 0]
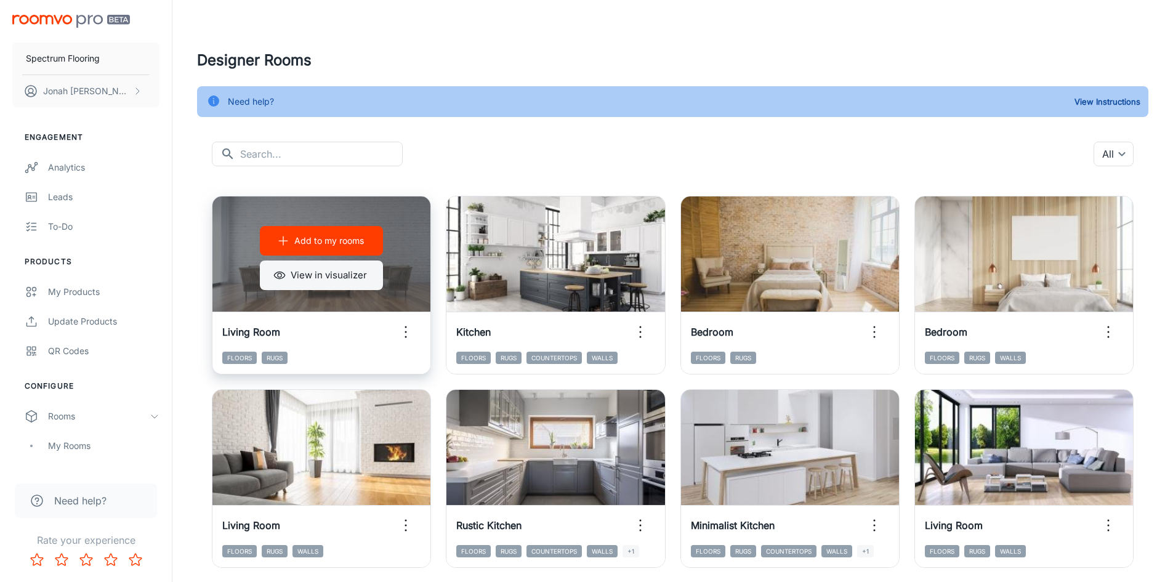
click at [355, 269] on button "View in visualizer" at bounding box center [321, 275] width 123 height 30
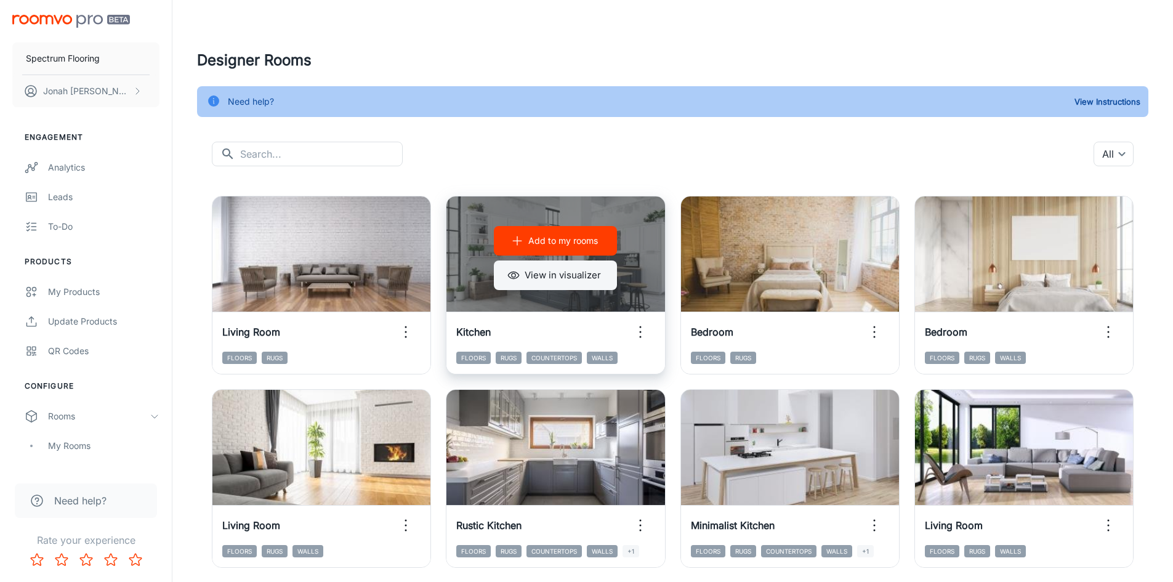
click at [570, 279] on button "View in visualizer" at bounding box center [555, 275] width 123 height 30
click at [558, 242] on p "Add to my rooms" at bounding box center [563, 241] width 70 height 14
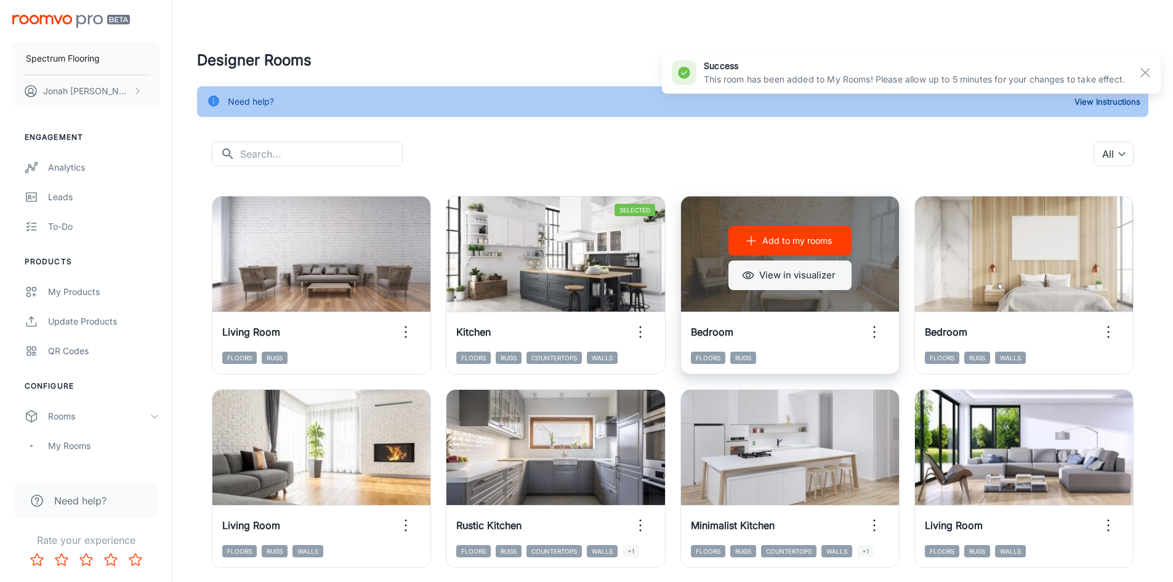
click at [779, 271] on button "View in visualizer" at bounding box center [789, 275] width 123 height 30
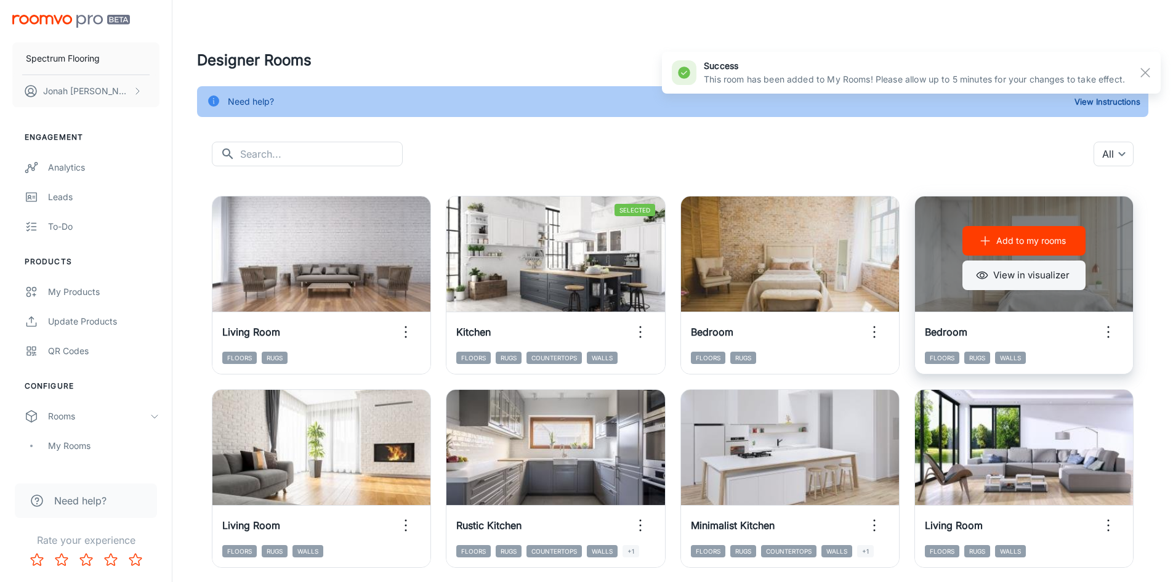
click at [1021, 275] on button "View in visualizer" at bounding box center [1023, 275] width 123 height 30
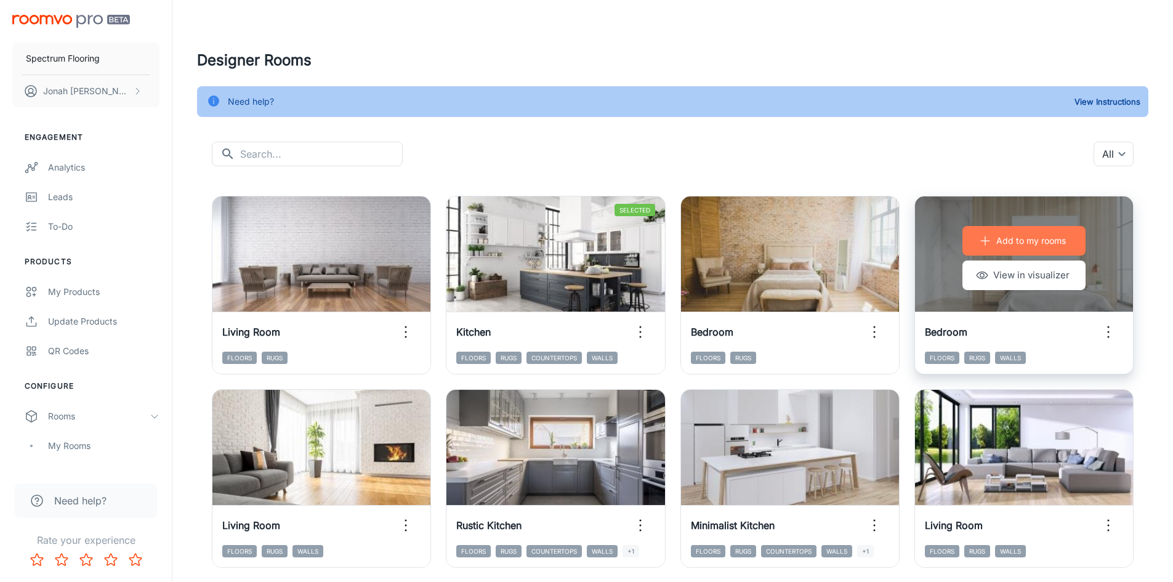
click at [1001, 232] on button "Add to my rooms" at bounding box center [1023, 241] width 123 height 30
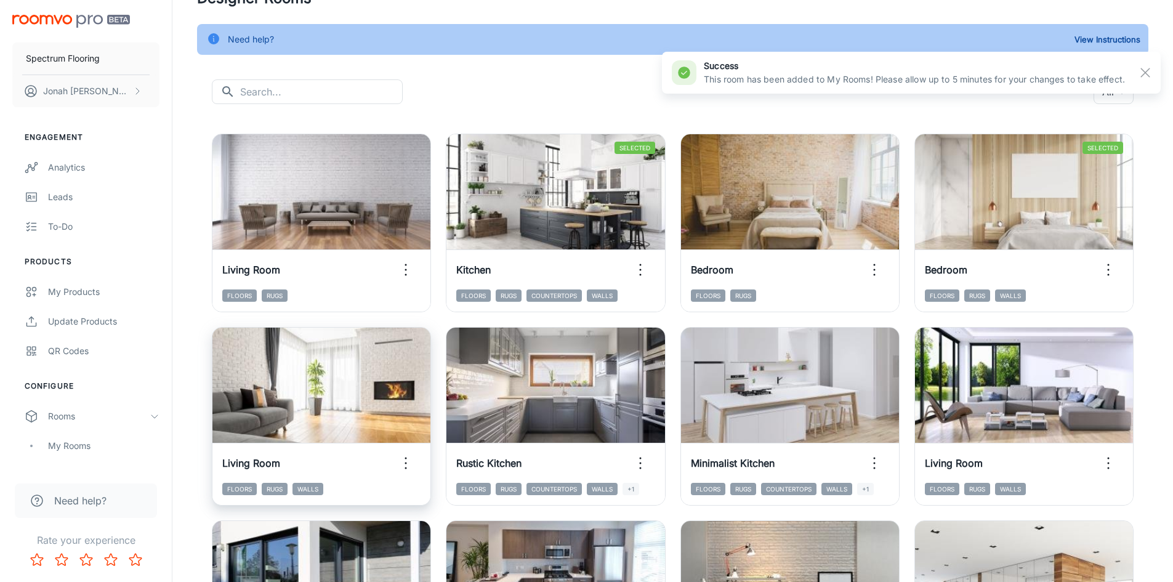
scroll to position [246, 0]
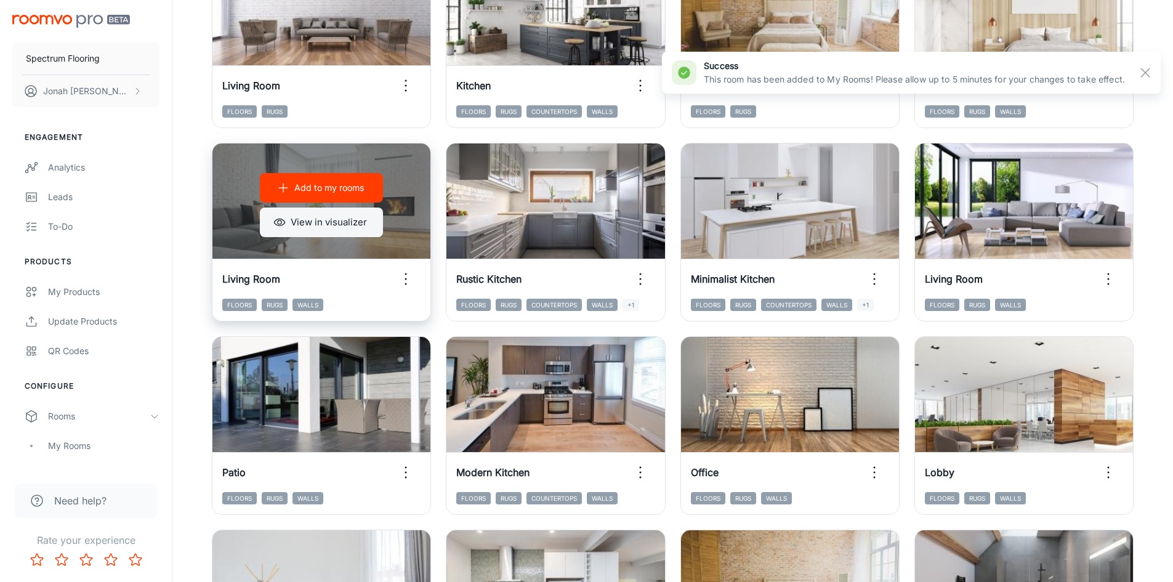
click at [334, 220] on button "View in visualizer" at bounding box center [321, 222] width 123 height 30
click at [326, 198] on button "Add to my rooms" at bounding box center [321, 188] width 123 height 30
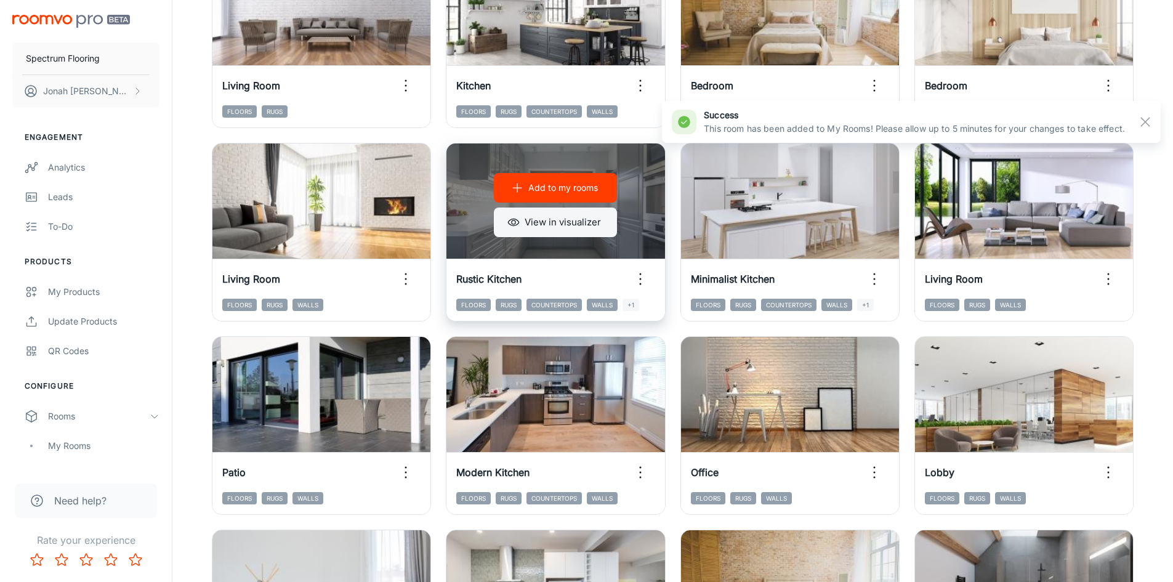
click at [532, 233] on button "View in visualizer" at bounding box center [555, 222] width 123 height 30
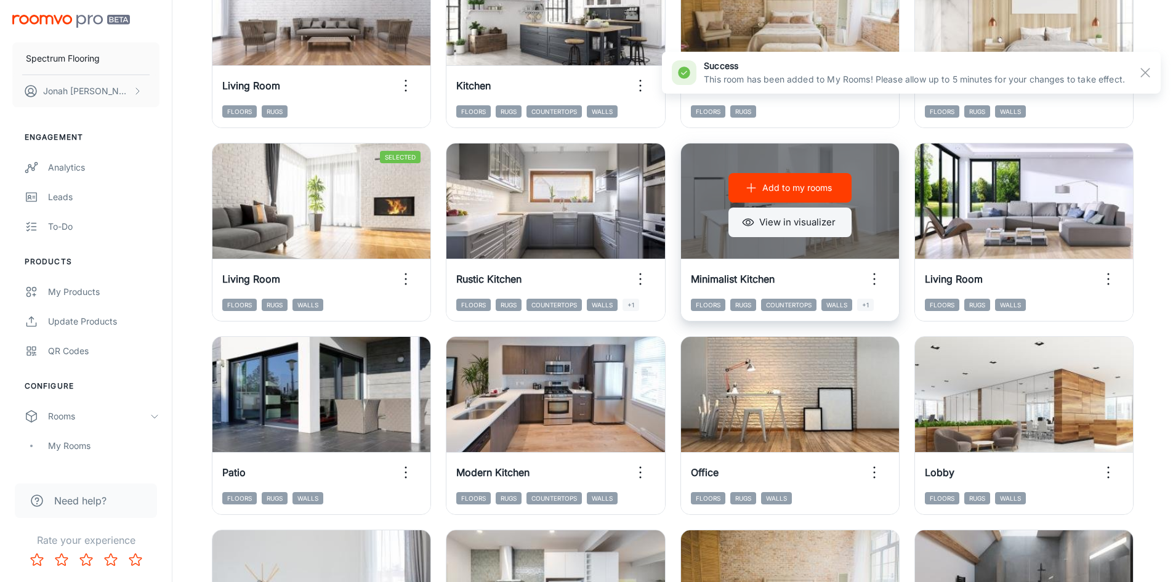
click at [797, 227] on button "View in visualizer" at bounding box center [789, 222] width 123 height 30
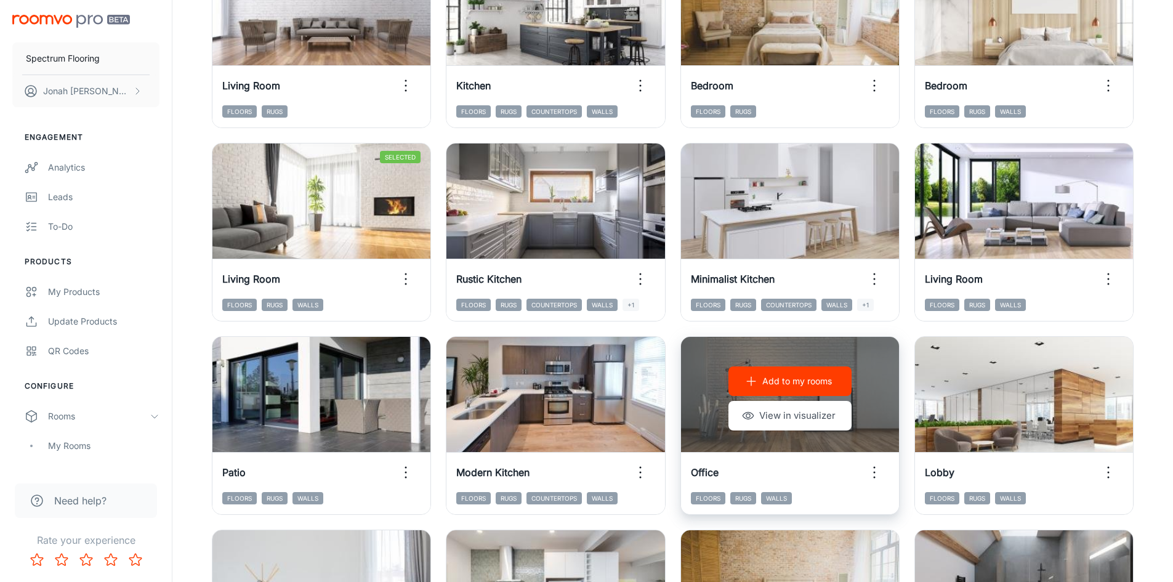
click at [806, 383] on p "Add to my rooms" at bounding box center [797, 381] width 70 height 14
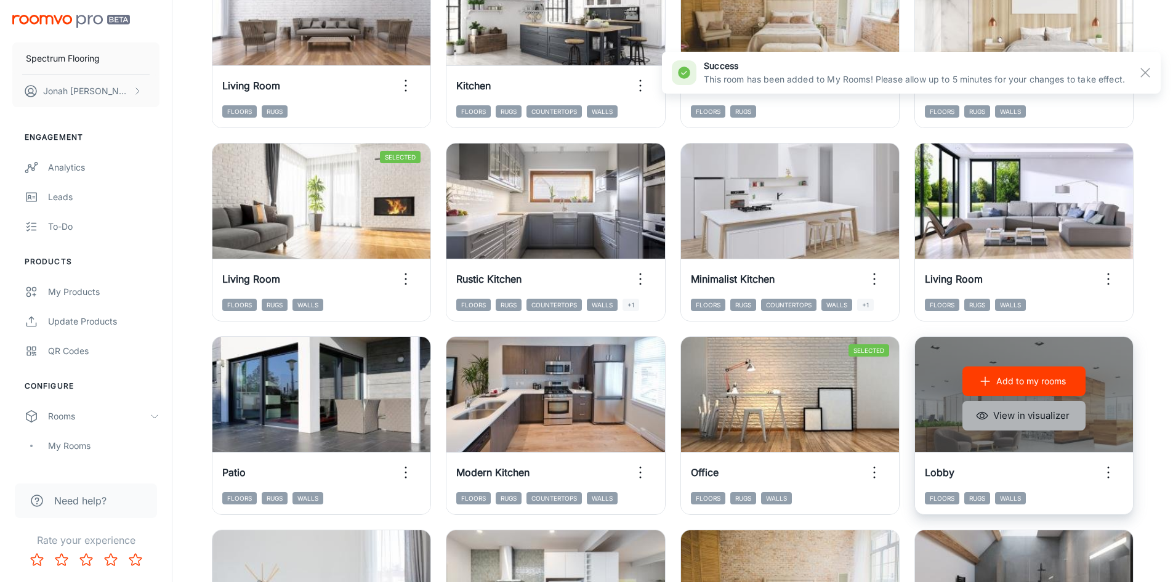
click at [1002, 419] on button "View in visualizer" at bounding box center [1023, 416] width 123 height 30
click at [1029, 377] on p "Add to my rooms" at bounding box center [1031, 381] width 70 height 14
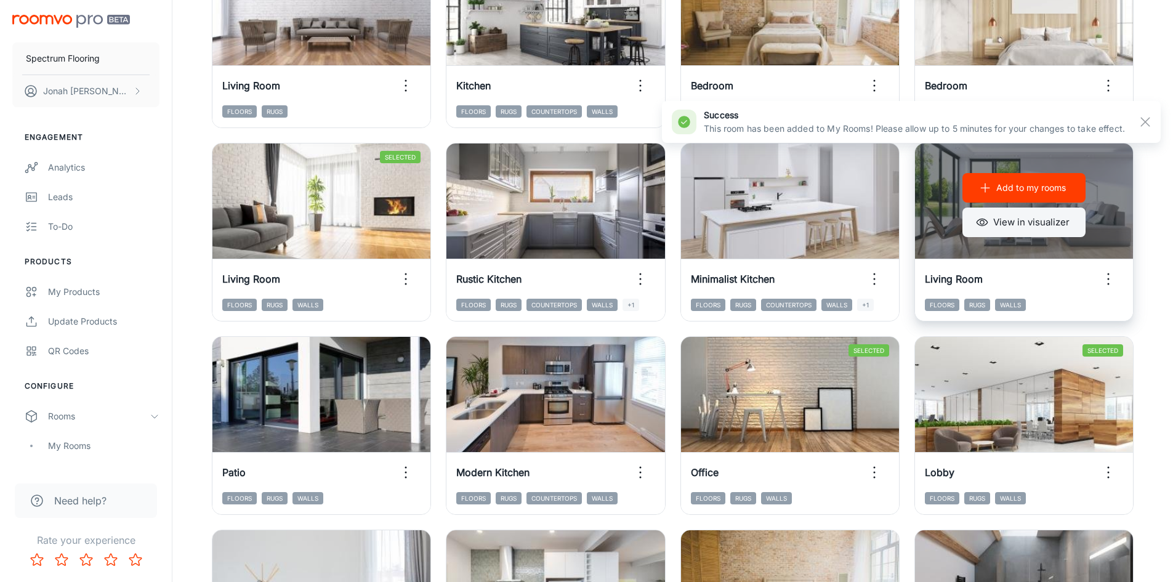
click at [1008, 217] on button "View in visualizer" at bounding box center [1023, 222] width 123 height 30
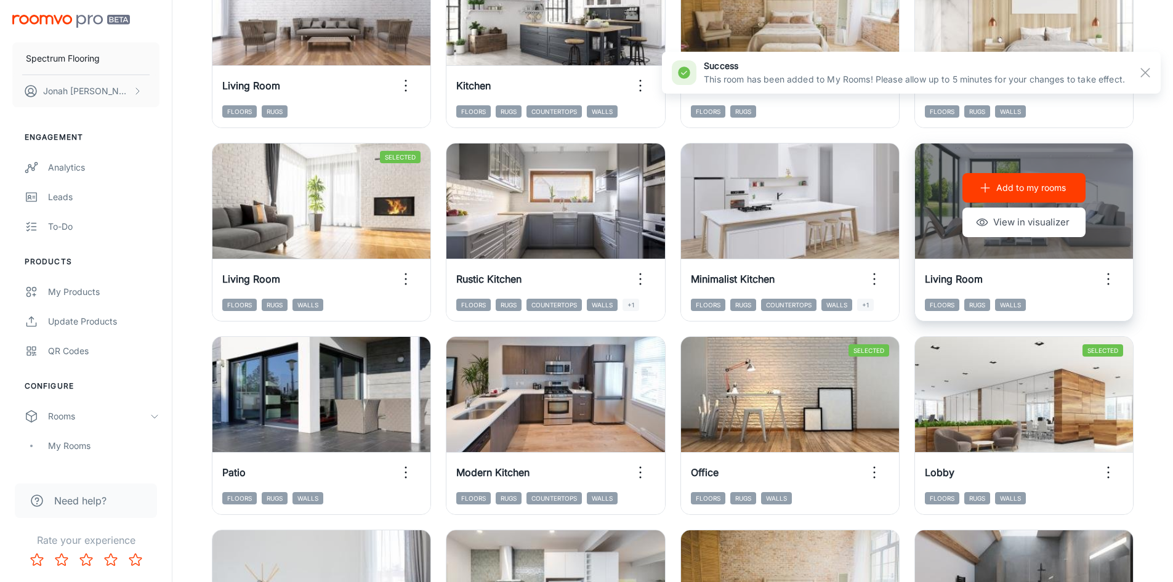
click at [998, 192] on p "Add to my rooms" at bounding box center [1031, 188] width 70 height 14
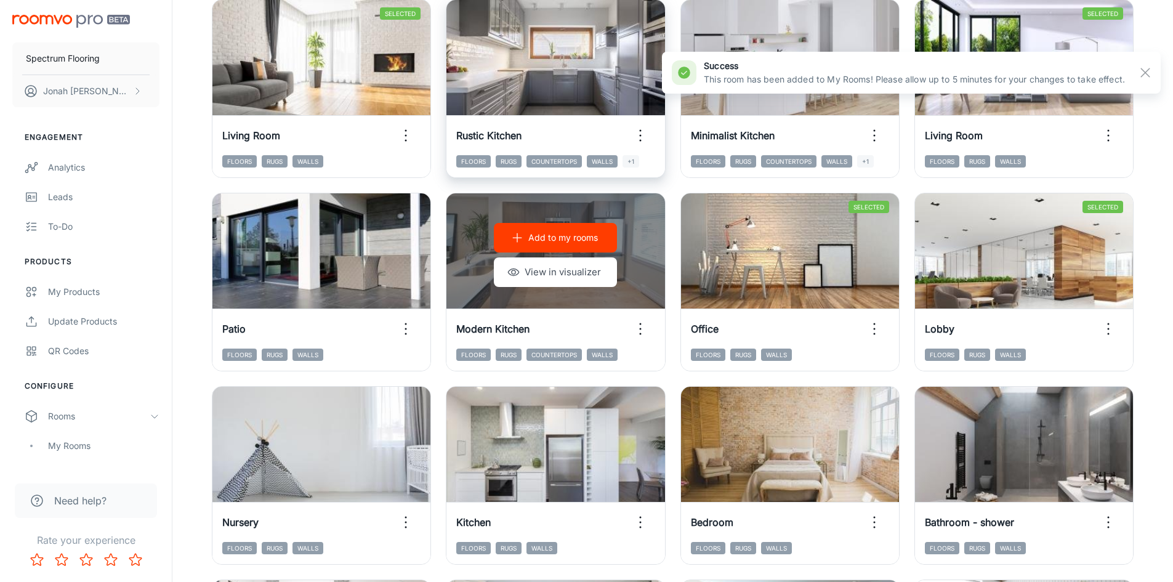
scroll to position [431, 0]
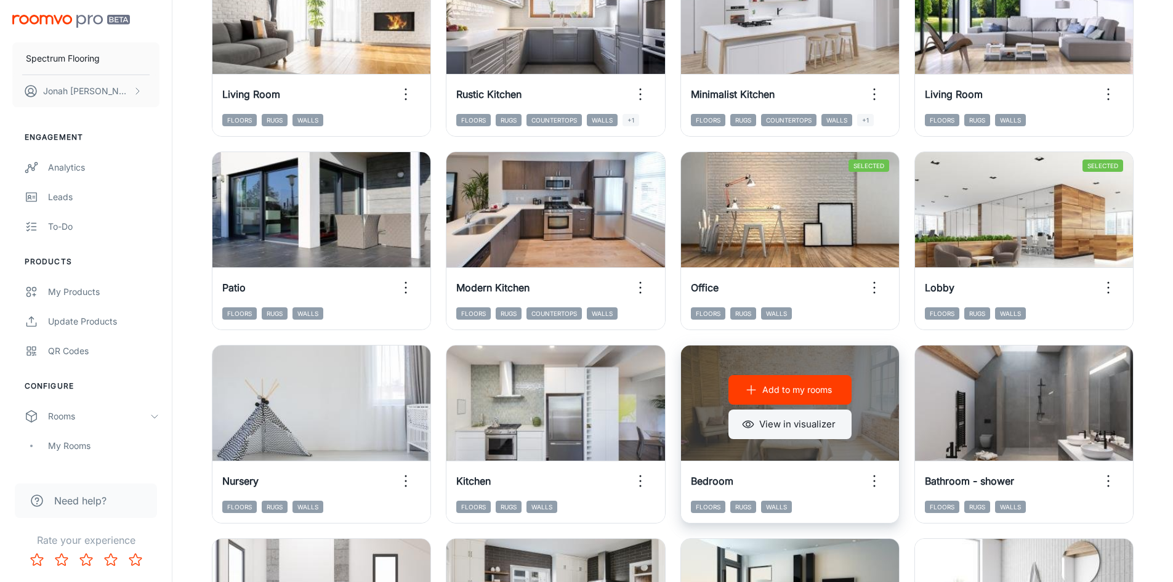
click at [834, 424] on button "View in visualizer" at bounding box center [789, 424] width 123 height 30
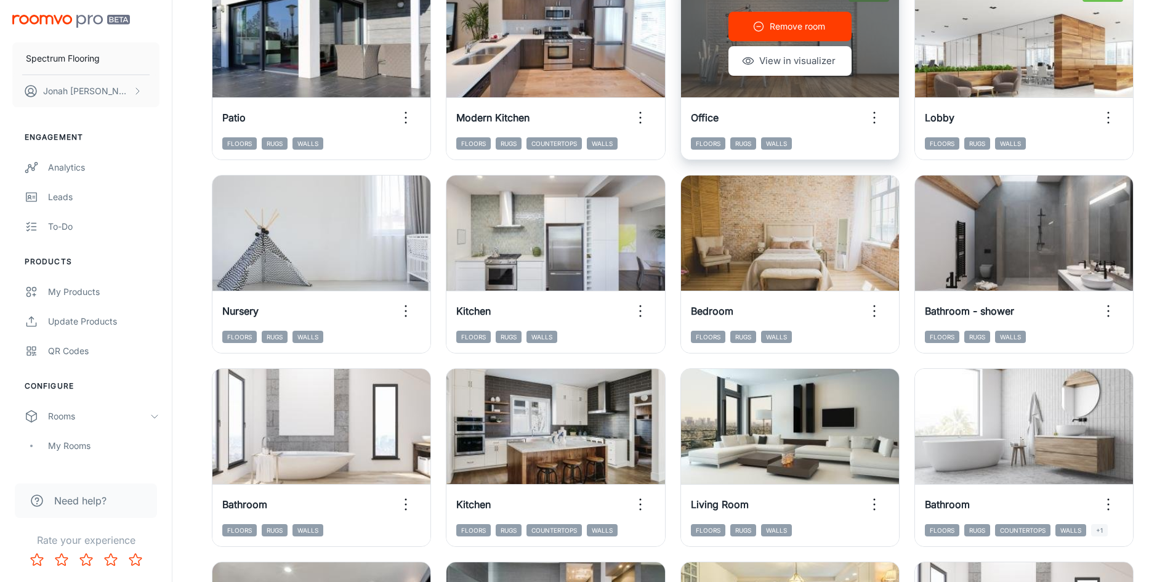
scroll to position [616, 0]
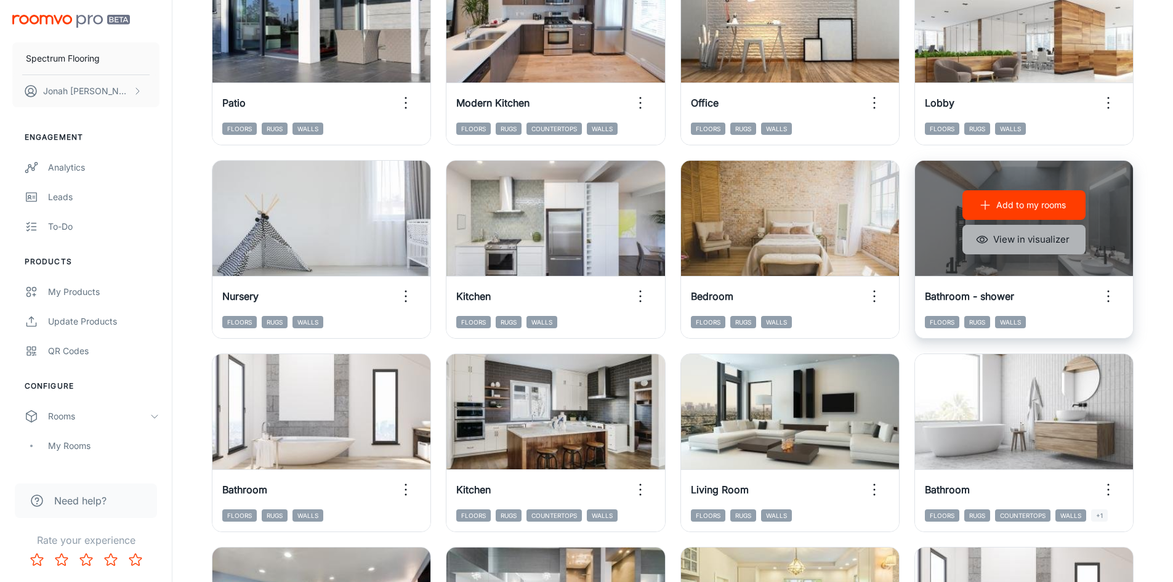
click at [1000, 233] on button "View in visualizer" at bounding box center [1023, 240] width 123 height 30
click at [1007, 208] on p "Add to my rooms" at bounding box center [1031, 205] width 70 height 14
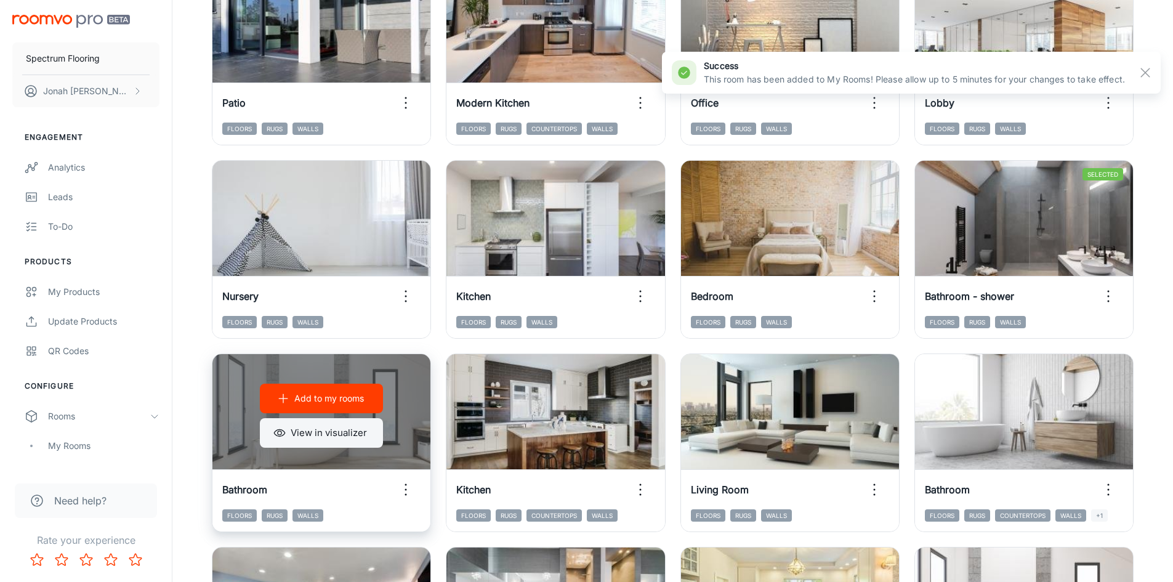
click at [317, 430] on button "View in visualizer" at bounding box center [321, 433] width 123 height 30
click at [313, 408] on button "Add to my rooms" at bounding box center [321, 399] width 123 height 30
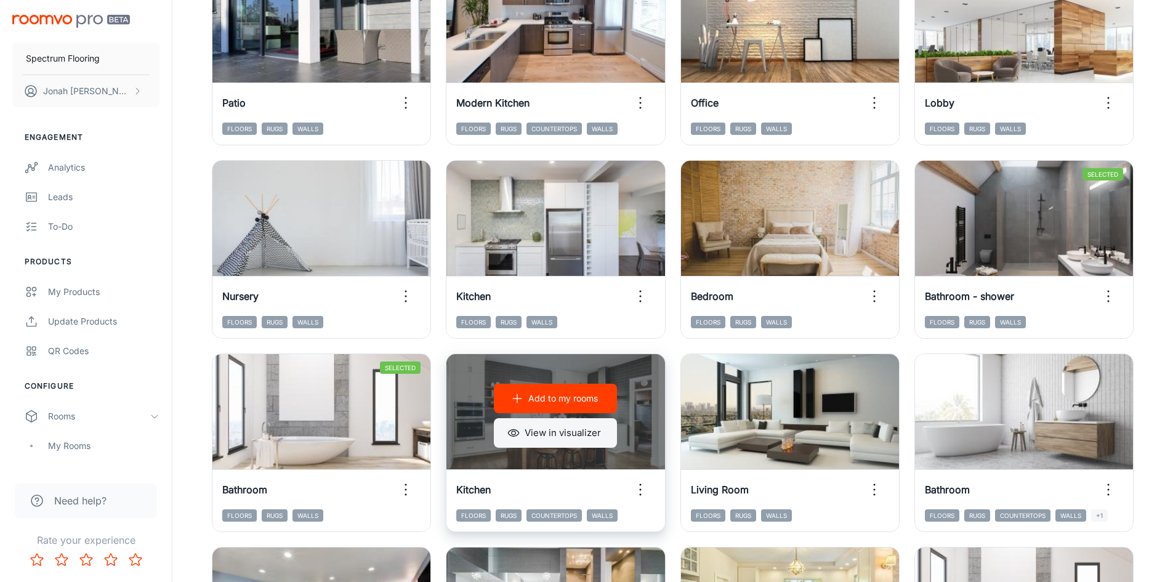
click at [537, 428] on button "View in visualizer" at bounding box center [555, 433] width 123 height 30
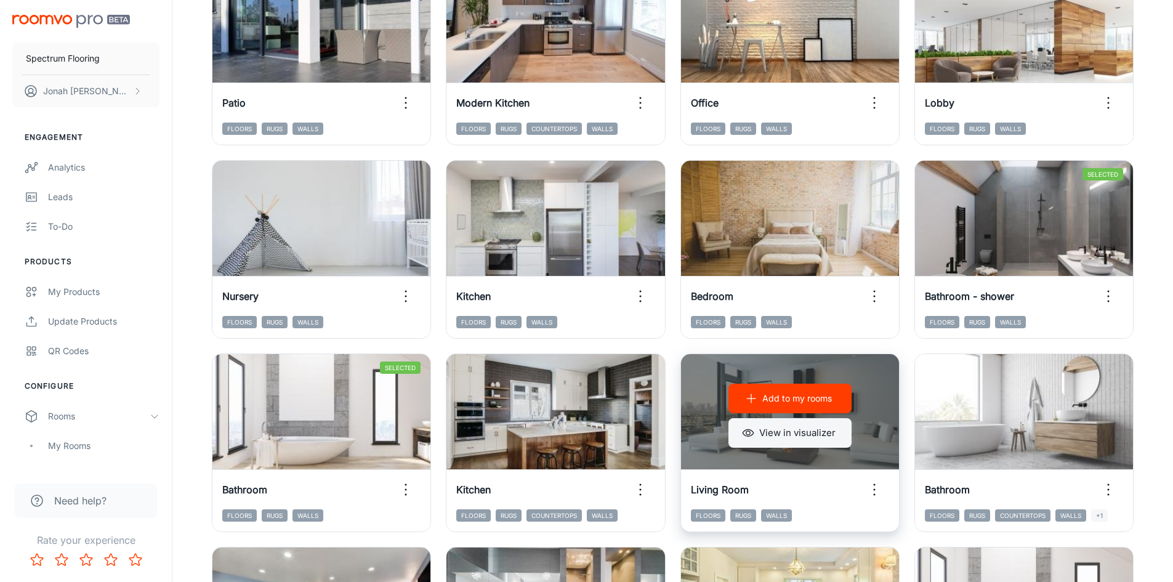
click at [763, 435] on button "View in visualizer" at bounding box center [789, 433] width 123 height 30
click at [822, 404] on p "Add to my rooms" at bounding box center [797, 399] width 70 height 14
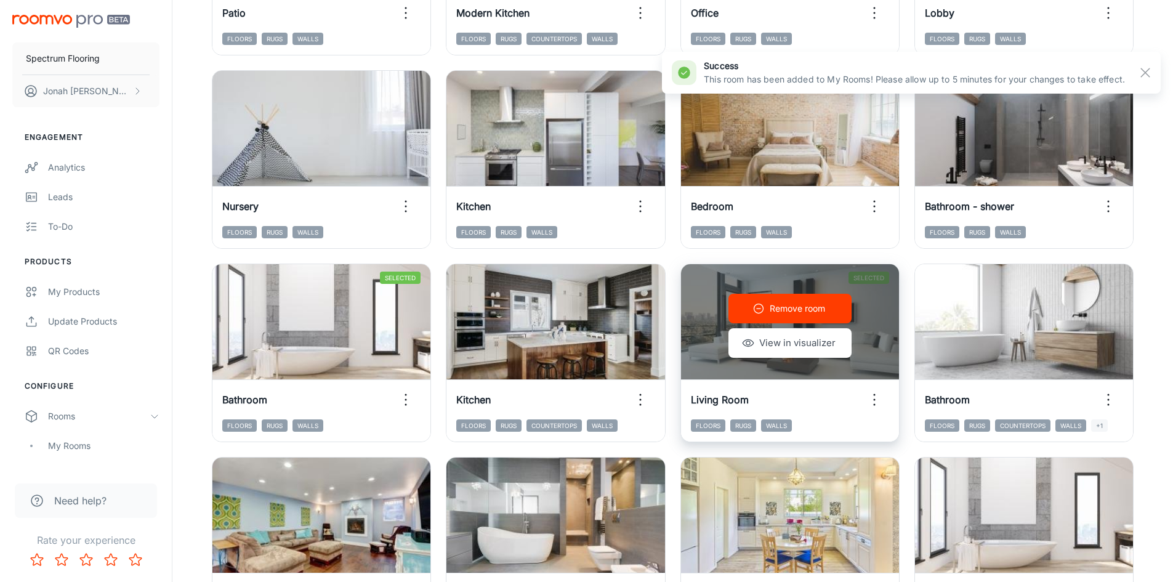
scroll to position [739, 0]
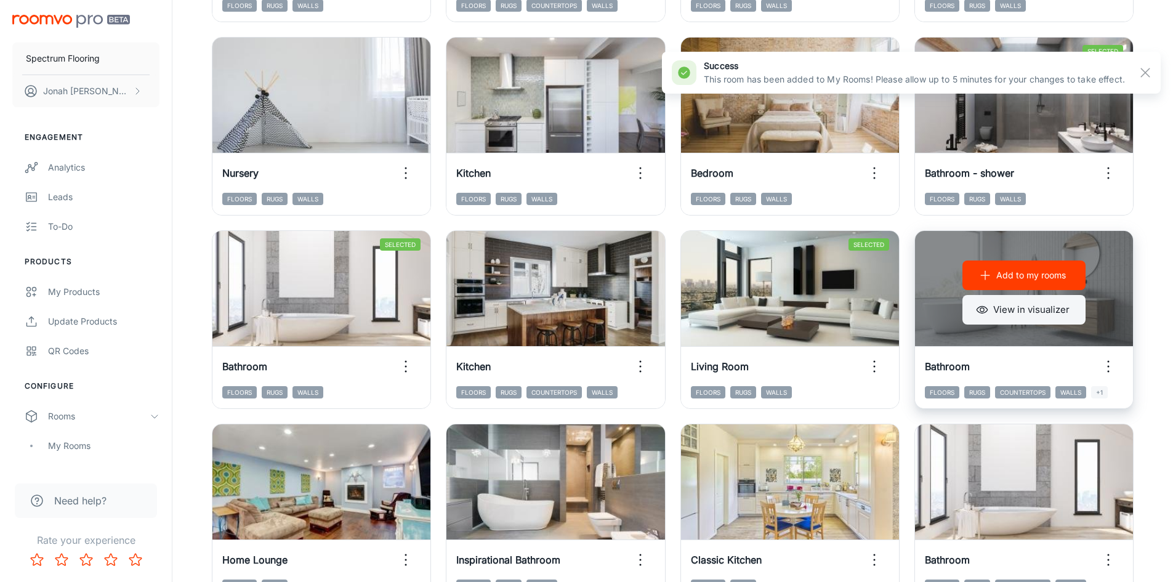
click at [1006, 308] on button "View in visualizer" at bounding box center [1023, 310] width 123 height 30
click at [997, 279] on p "Add to my rooms" at bounding box center [1031, 275] width 70 height 14
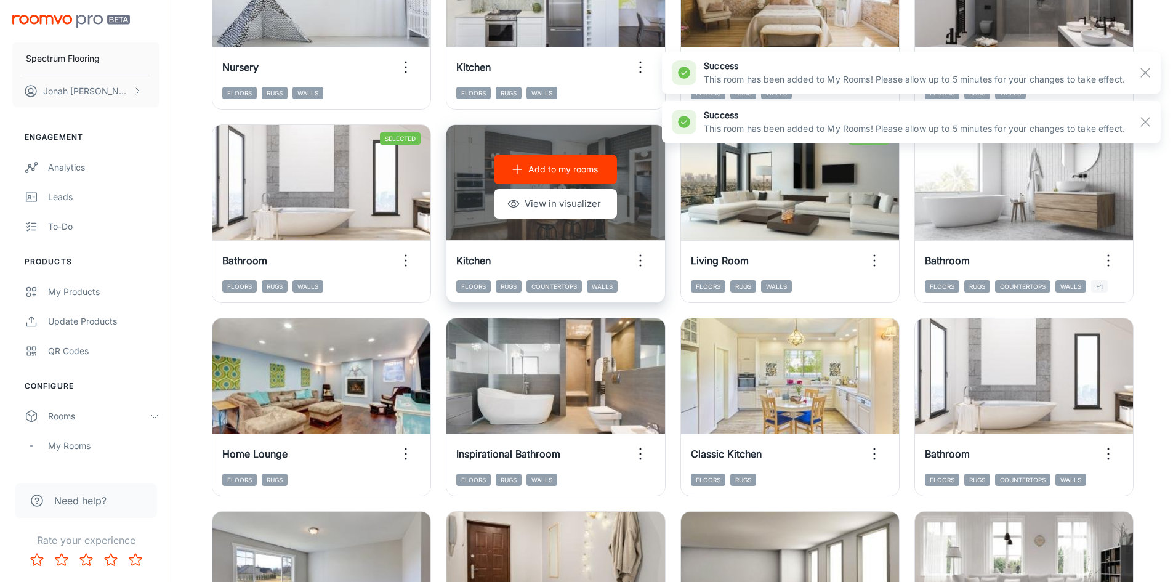
scroll to position [923, 0]
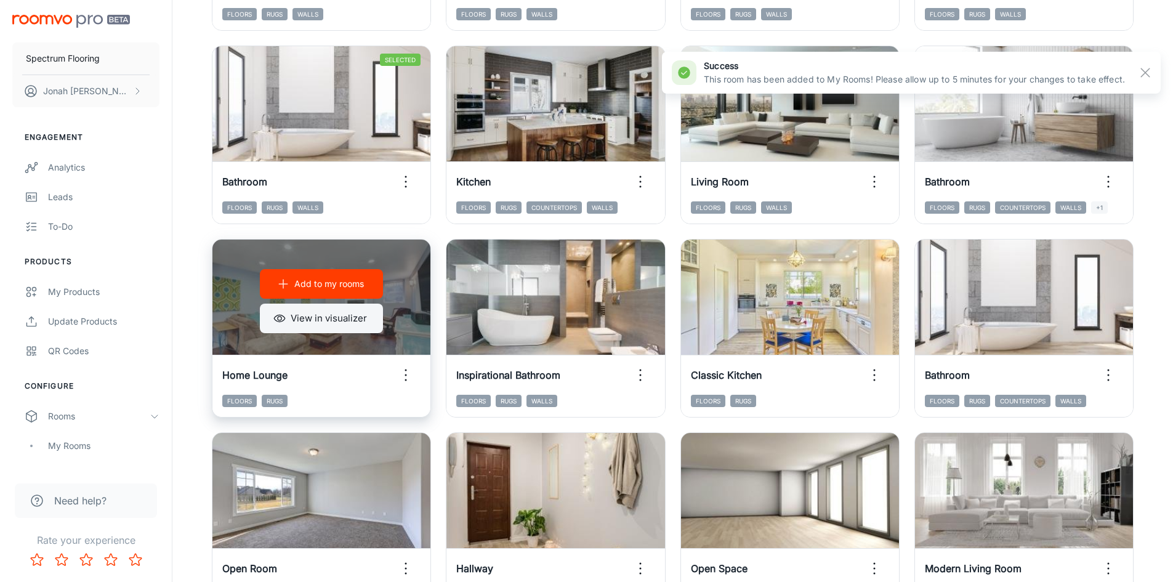
click at [362, 314] on button "View in visualizer" at bounding box center [321, 318] width 123 height 30
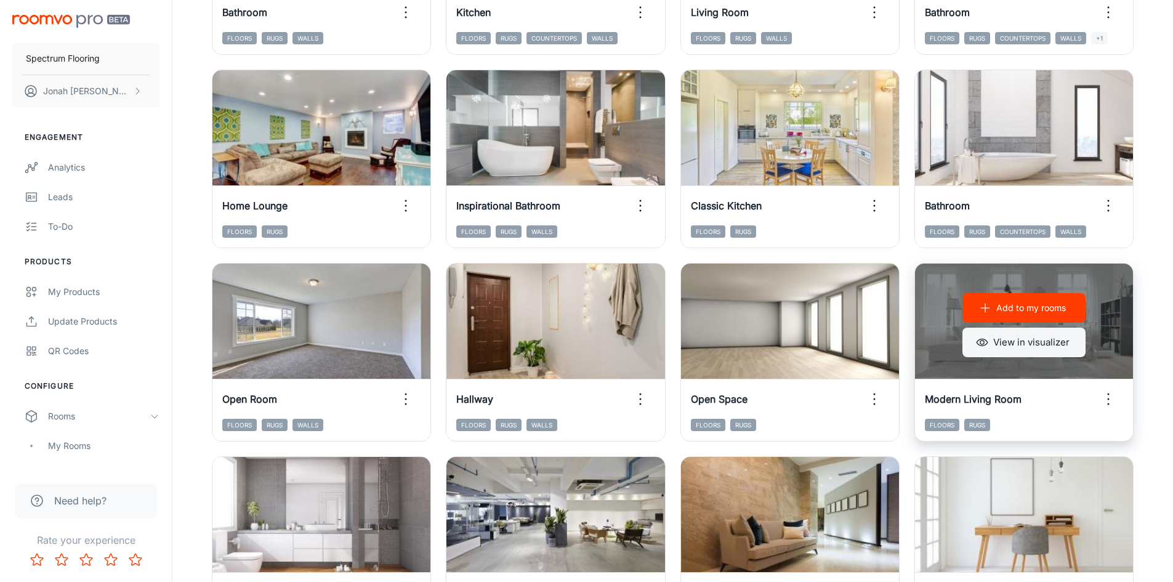
scroll to position [1108, 0]
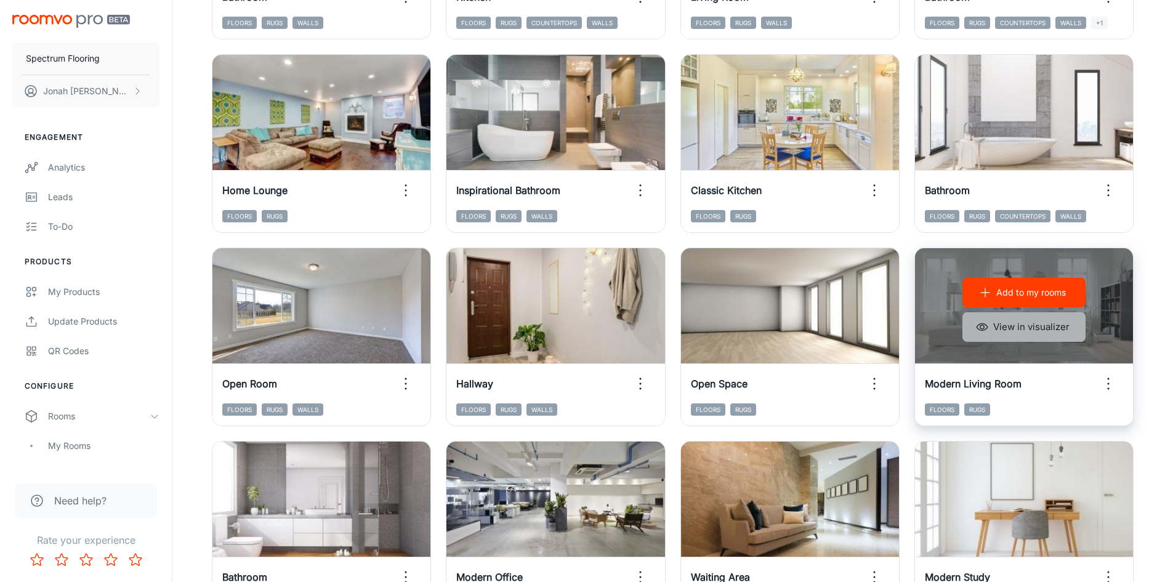
click at [1031, 321] on button "View in visualizer" at bounding box center [1023, 327] width 123 height 30
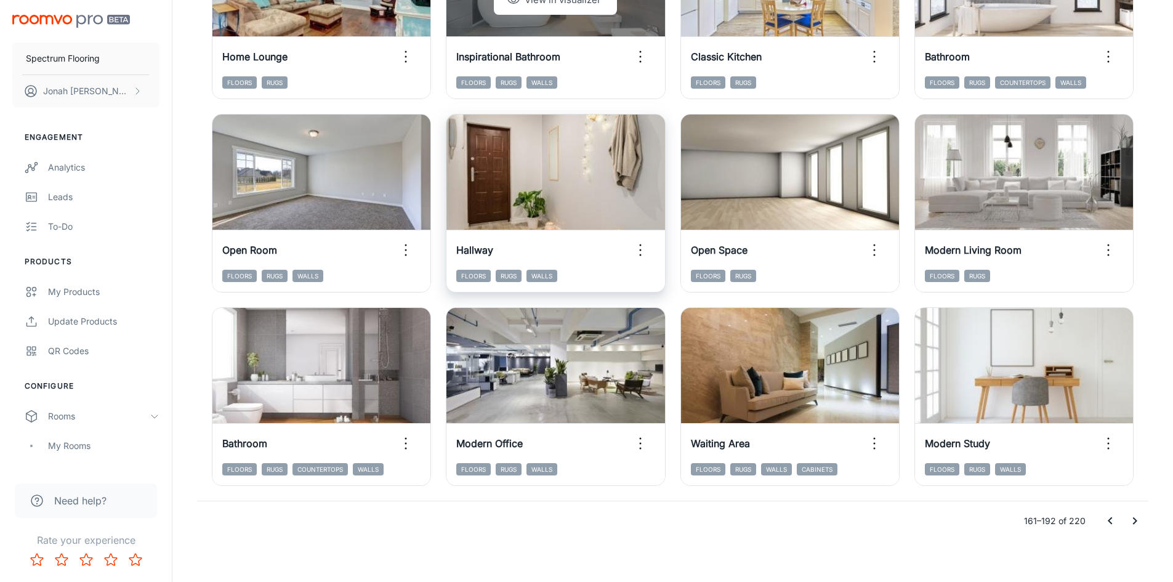
scroll to position [1250, 0]
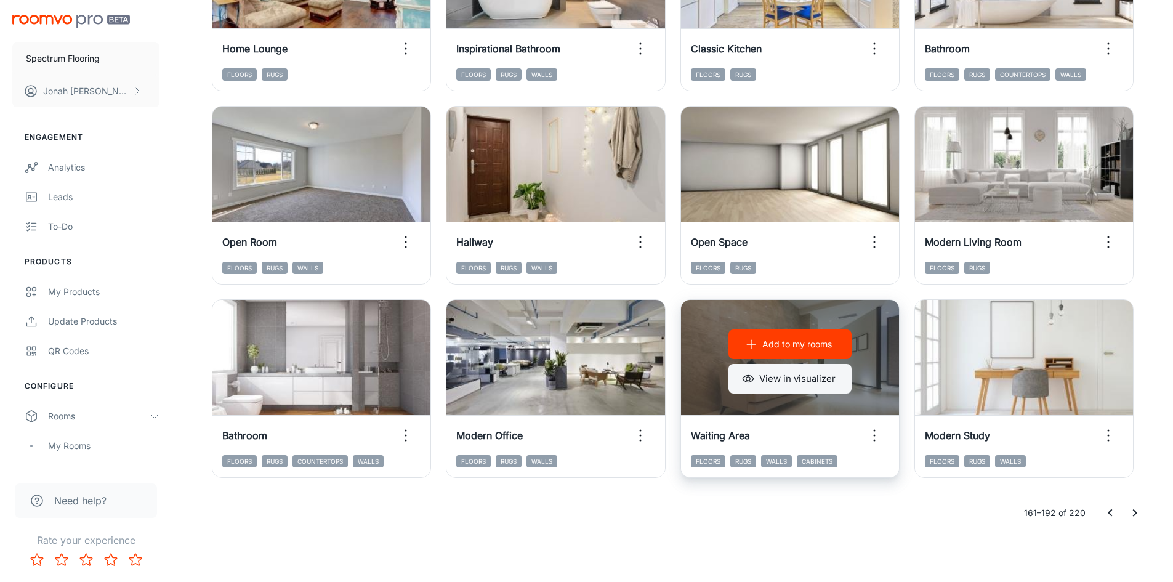
click at [816, 384] on button "View in visualizer" at bounding box center [789, 379] width 123 height 30
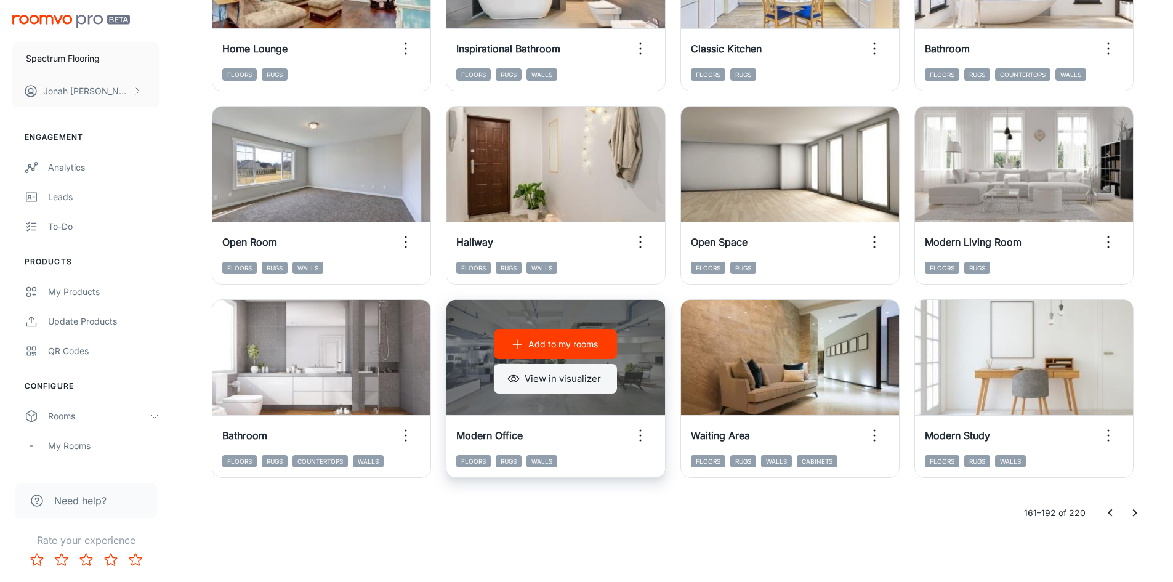
click at [589, 383] on button "View in visualizer" at bounding box center [555, 379] width 123 height 30
click at [566, 348] on p "Add to my rooms" at bounding box center [563, 344] width 70 height 14
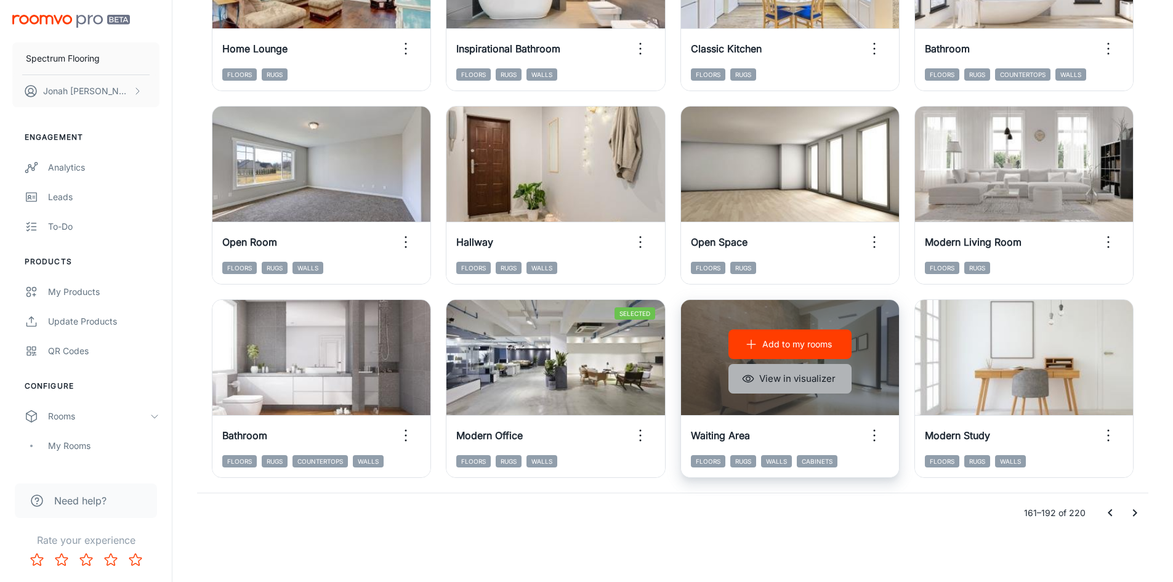
click at [835, 374] on button "View in visualizer" at bounding box center [789, 379] width 123 height 30
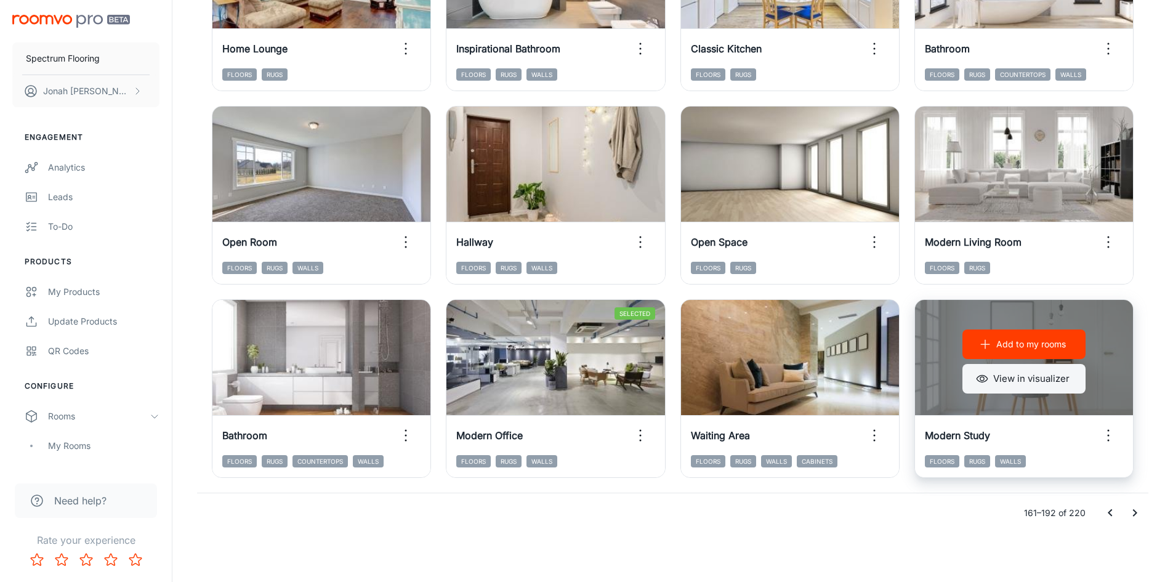
click at [1011, 373] on button "View in visualizer" at bounding box center [1023, 379] width 123 height 30
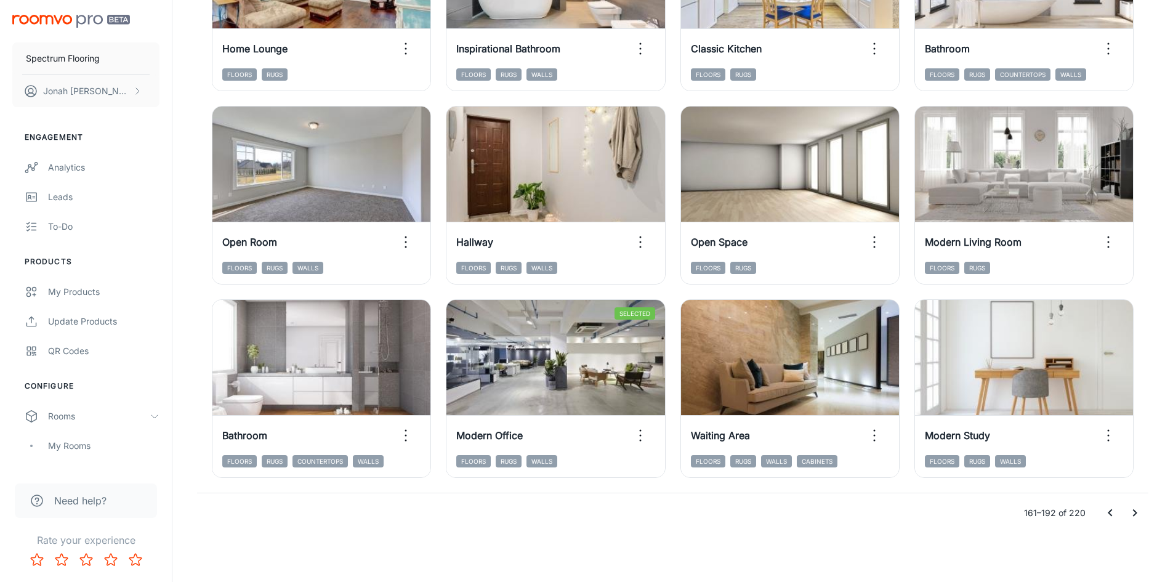
click at [1131, 516] on icon "Go to next page" at bounding box center [1134, 512] width 15 height 15
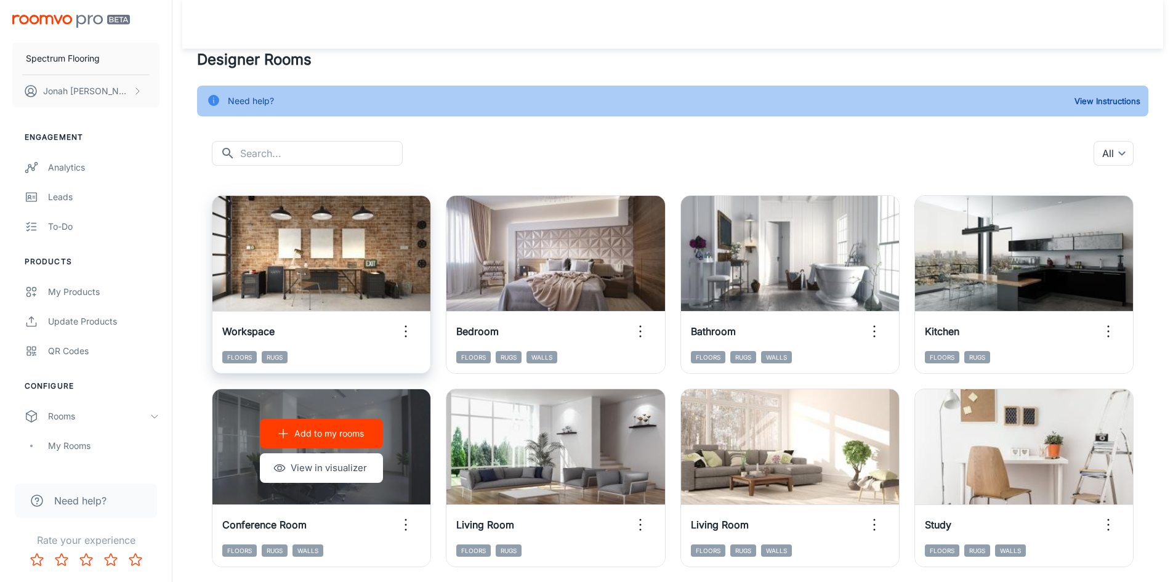
scroll to position [0, 0]
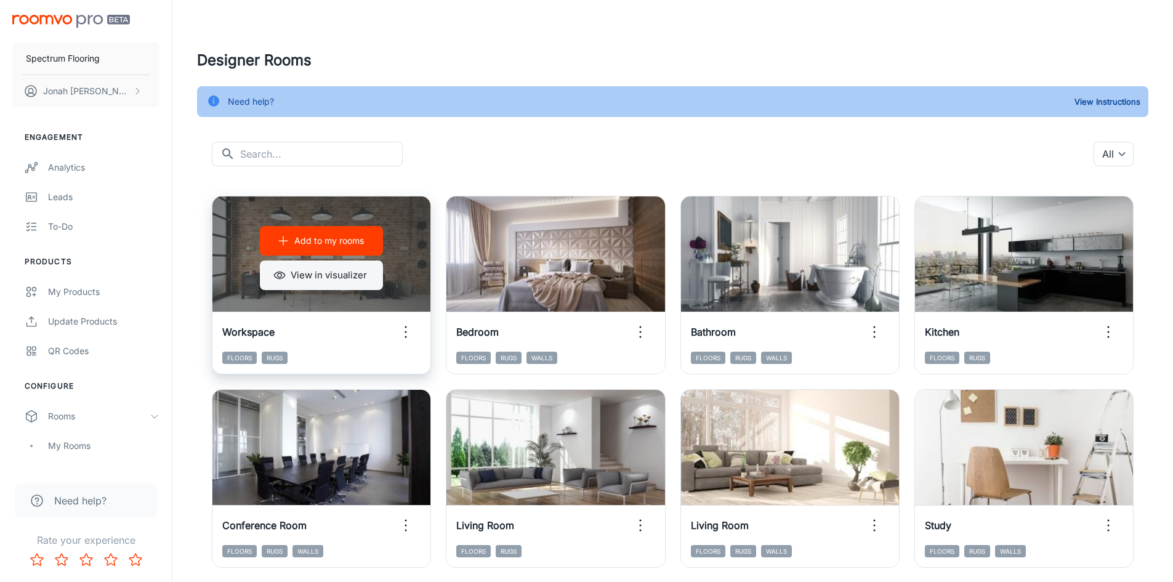
click at [334, 278] on button "View in visualizer" at bounding box center [321, 275] width 123 height 30
click at [331, 242] on p "Add to my rooms" at bounding box center [329, 241] width 70 height 14
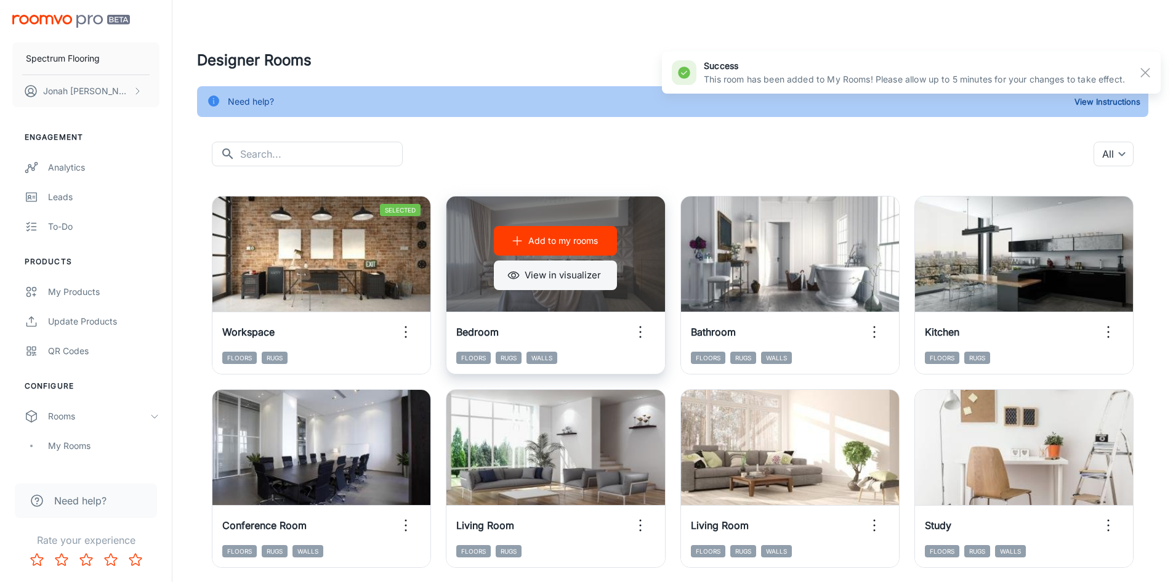
click at [558, 271] on button "View in visualizer" at bounding box center [555, 275] width 123 height 30
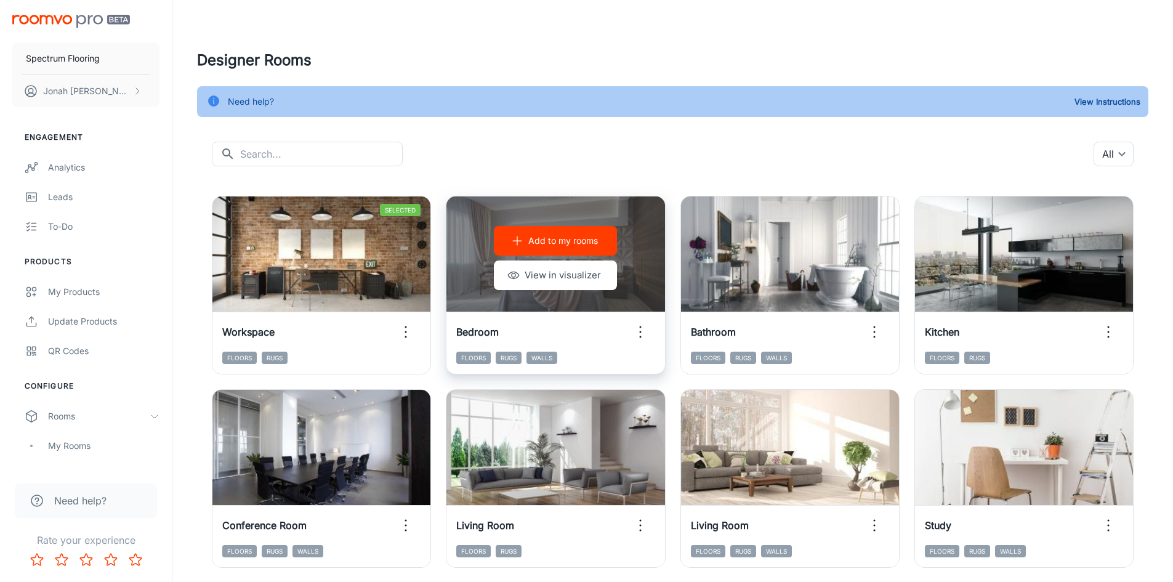
click at [557, 250] on button "Add to my rooms" at bounding box center [555, 241] width 123 height 30
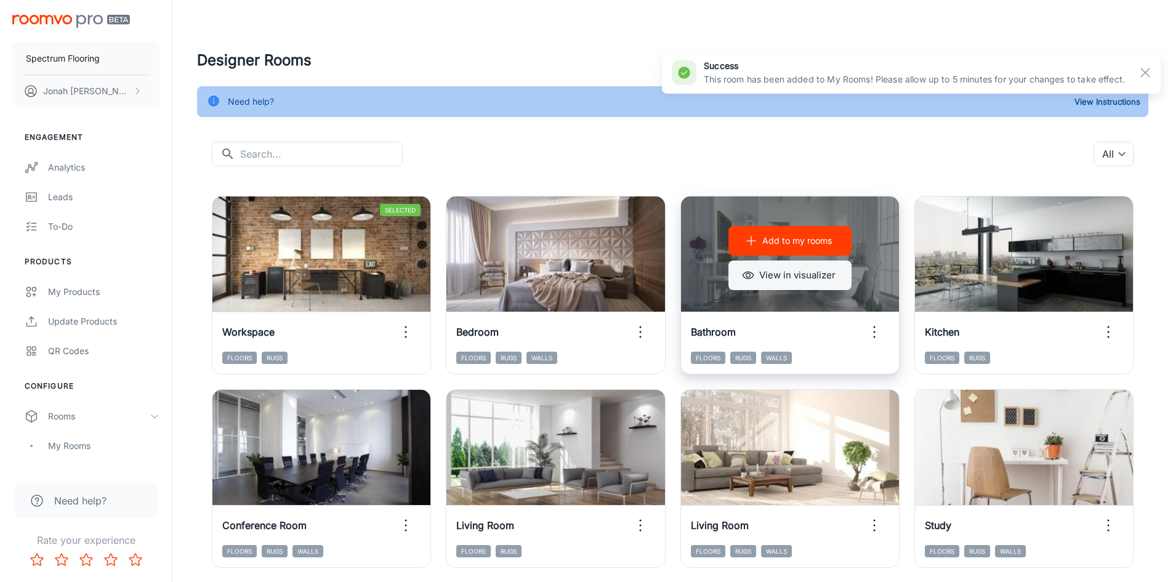
click at [804, 279] on button "View in visualizer" at bounding box center [789, 275] width 123 height 30
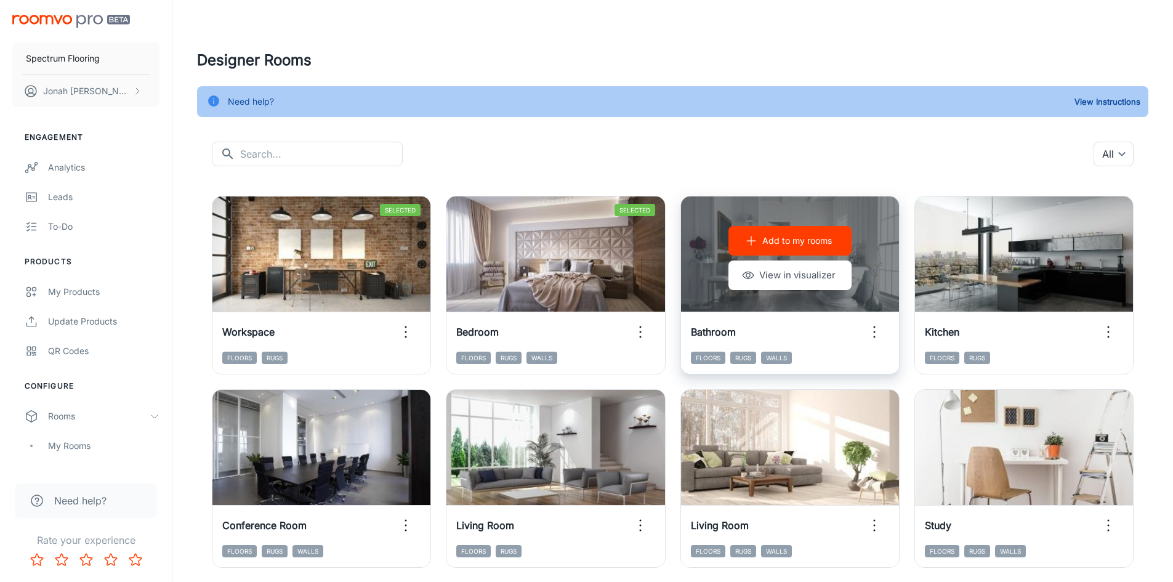
click at [784, 244] on p "Add to my rooms" at bounding box center [797, 241] width 70 height 14
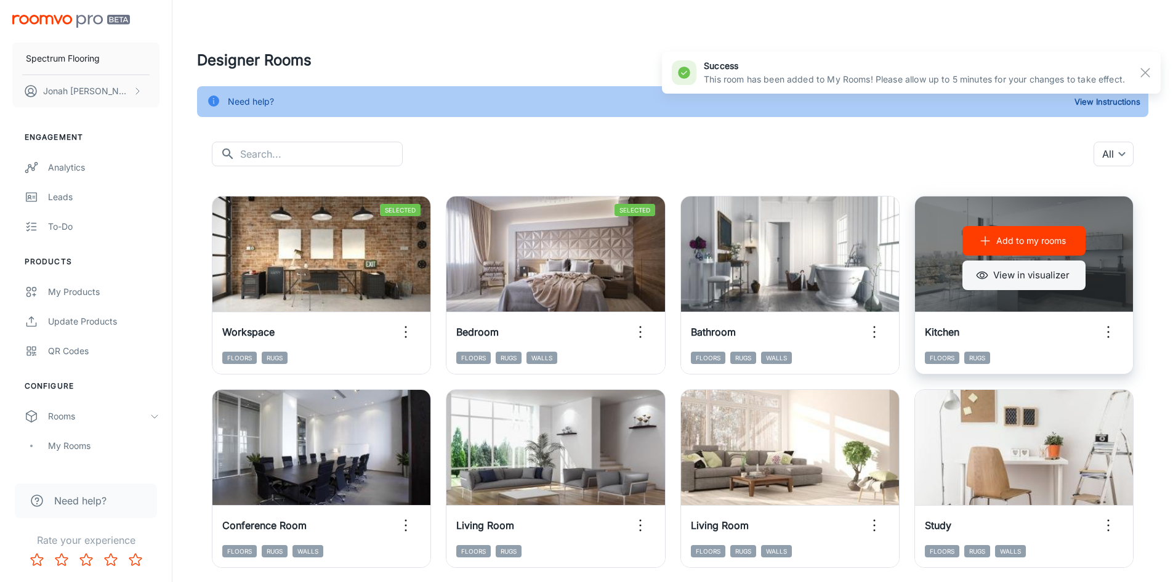
click at [1011, 267] on button "View in visualizer" at bounding box center [1023, 275] width 123 height 30
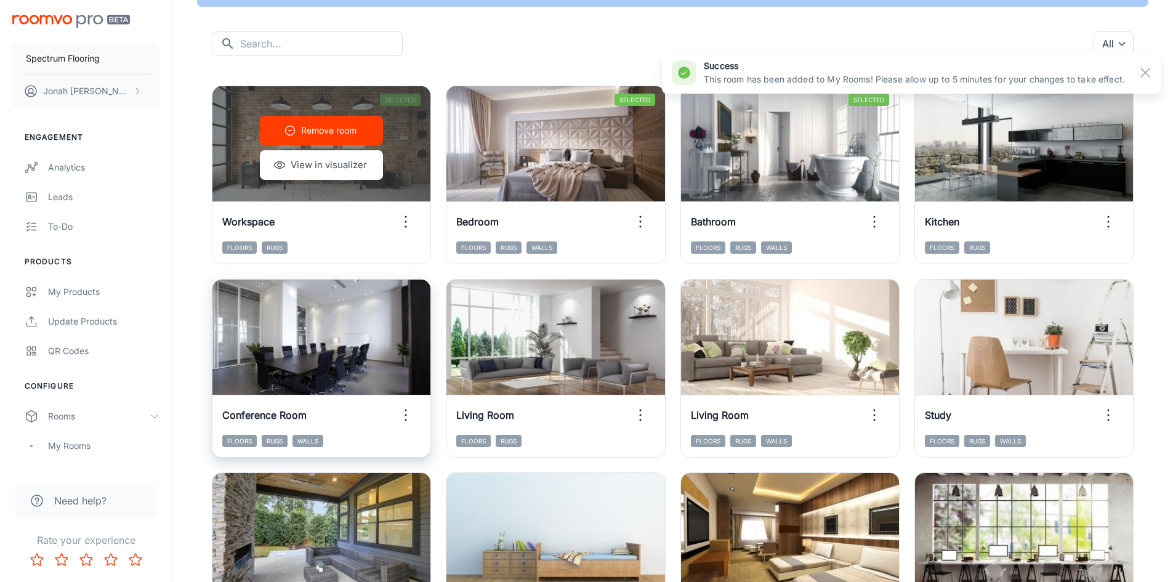
scroll to position [123, 0]
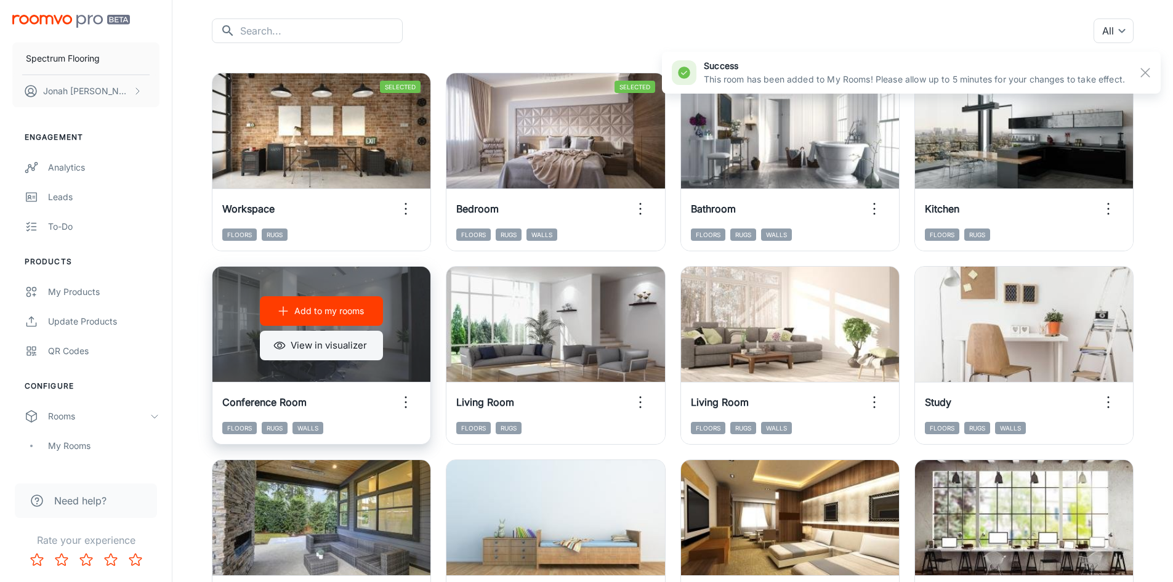
click at [332, 351] on button "View in visualizer" at bounding box center [321, 346] width 123 height 30
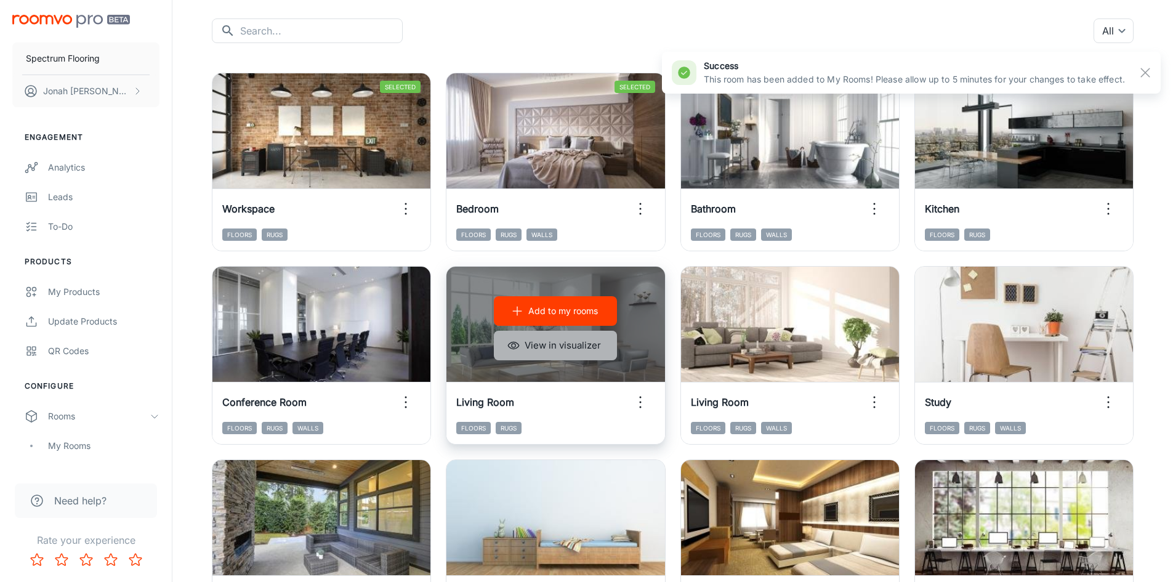
click at [566, 340] on button "View in visualizer" at bounding box center [555, 346] width 123 height 30
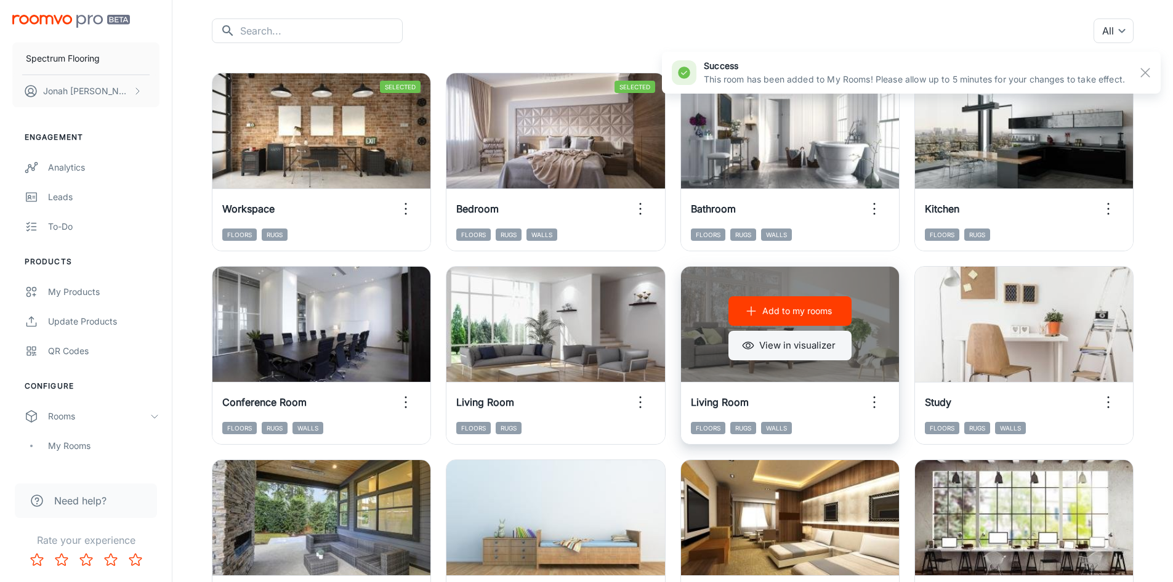
click at [780, 339] on button "View in visualizer" at bounding box center [789, 346] width 123 height 30
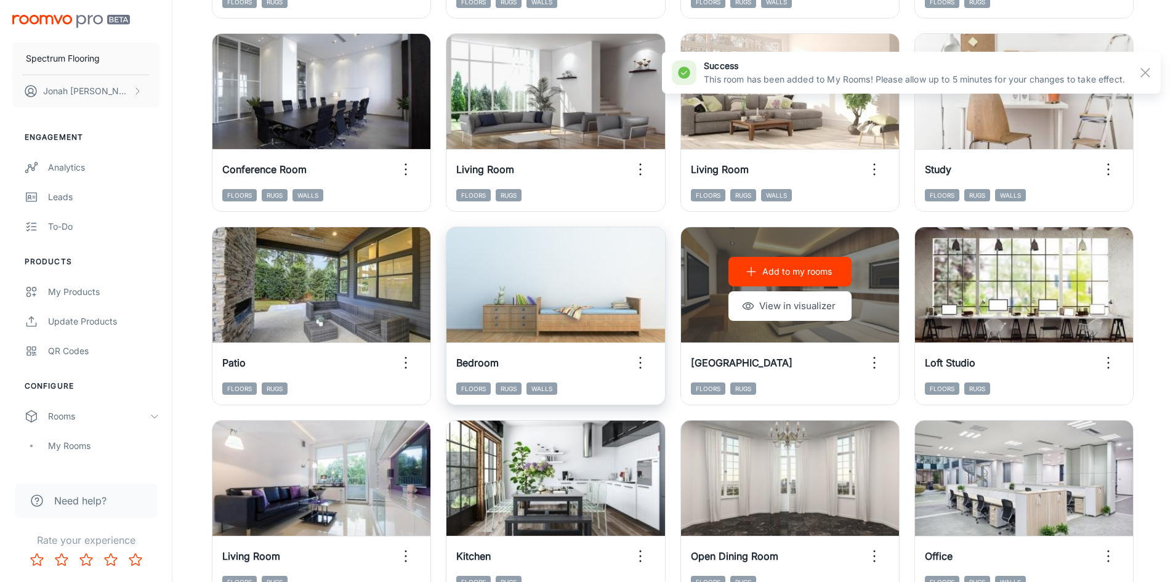
scroll to position [369, 0]
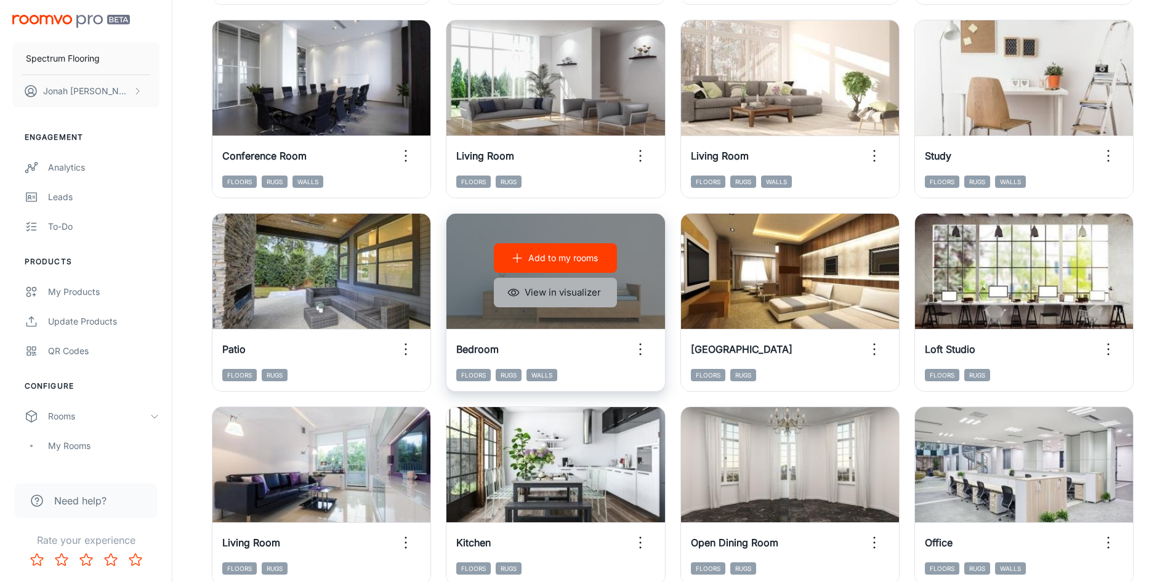
click at [547, 291] on button "View in visualizer" at bounding box center [555, 293] width 123 height 30
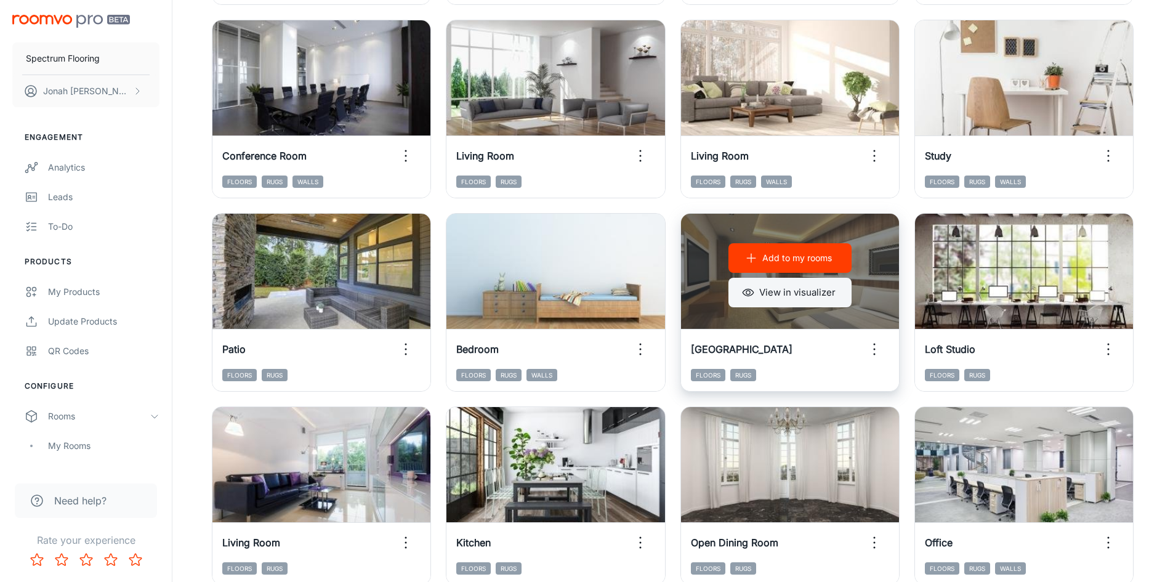
click at [803, 302] on button "View in visualizer" at bounding box center [789, 293] width 123 height 30
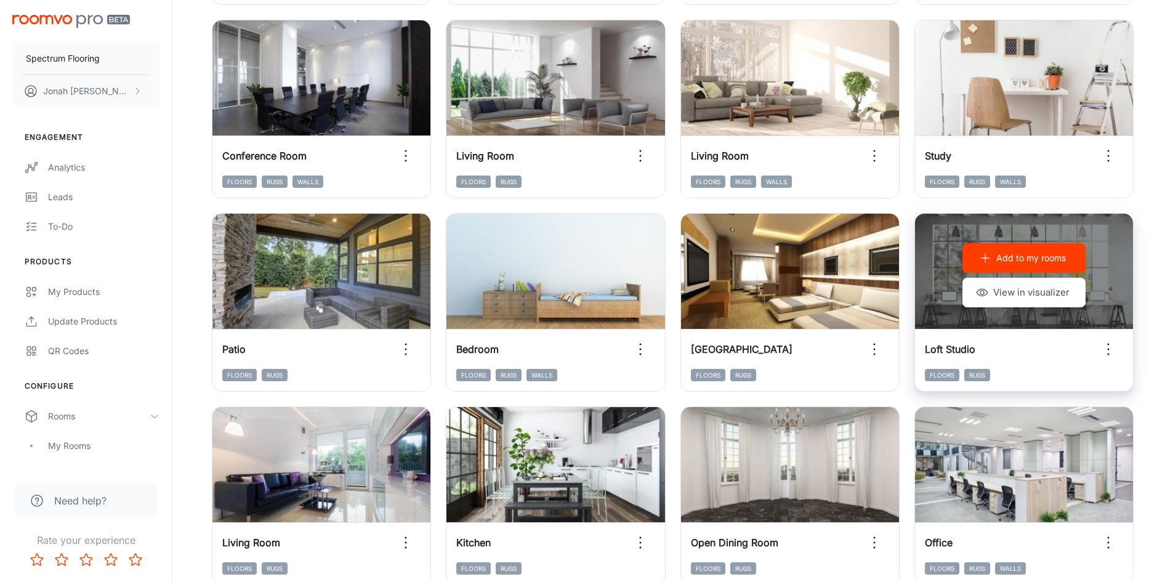
click at [1002, 273] on div "Add to my rooms View in visualizer" at bounding box center [1024, 275] width 218 height 123
click at [1023, 281] on button "View in visualizer" at bounding box center [1023, 293] width 123 height 30
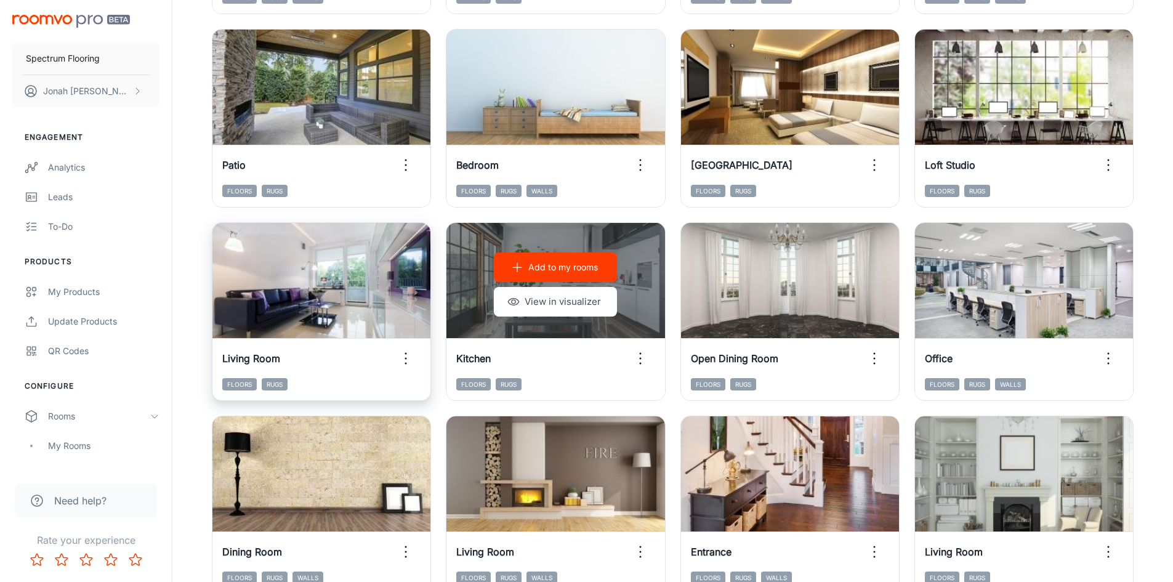
scroll to position [554, 0]
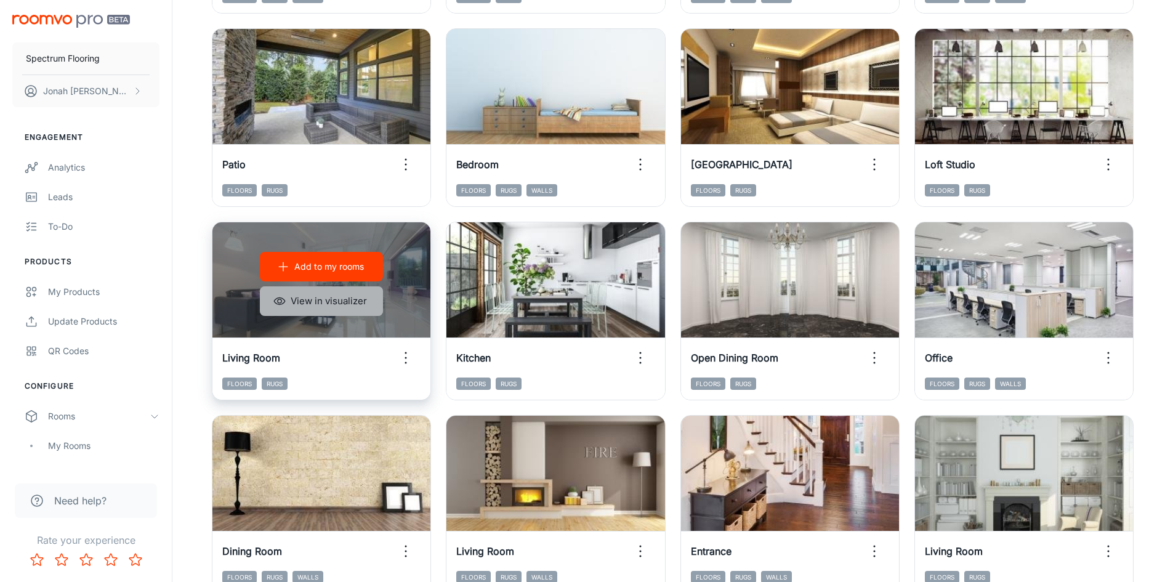
click at [345, 297] on button "View in visualizer" at bounding box center [321, 301] width 123 height 30
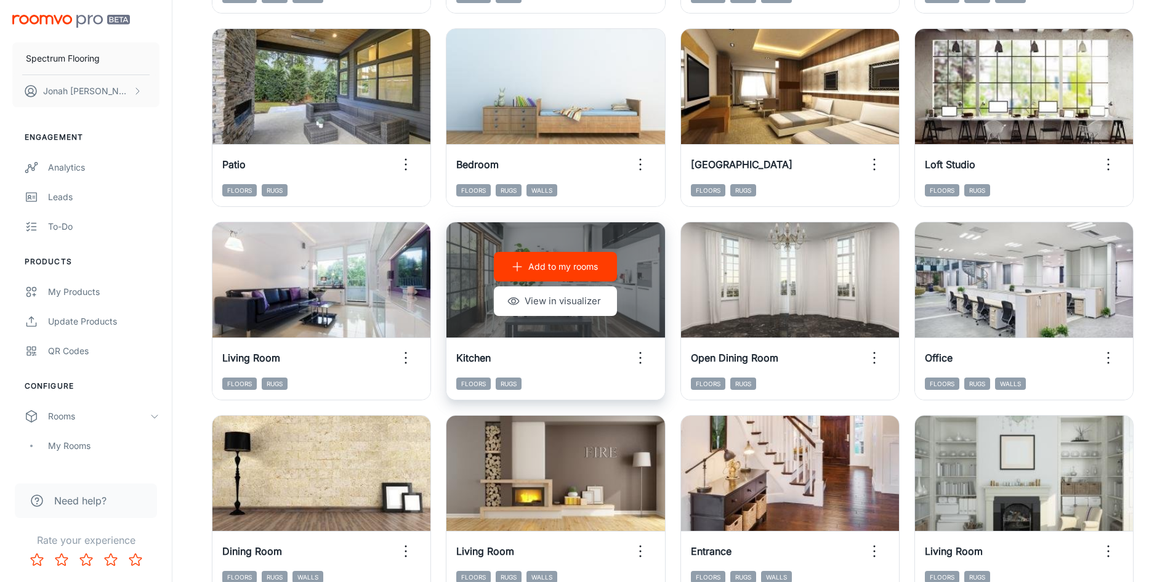
click at [638, 357] on icon "button" at bounding box center [640, 358] width 20 height 20
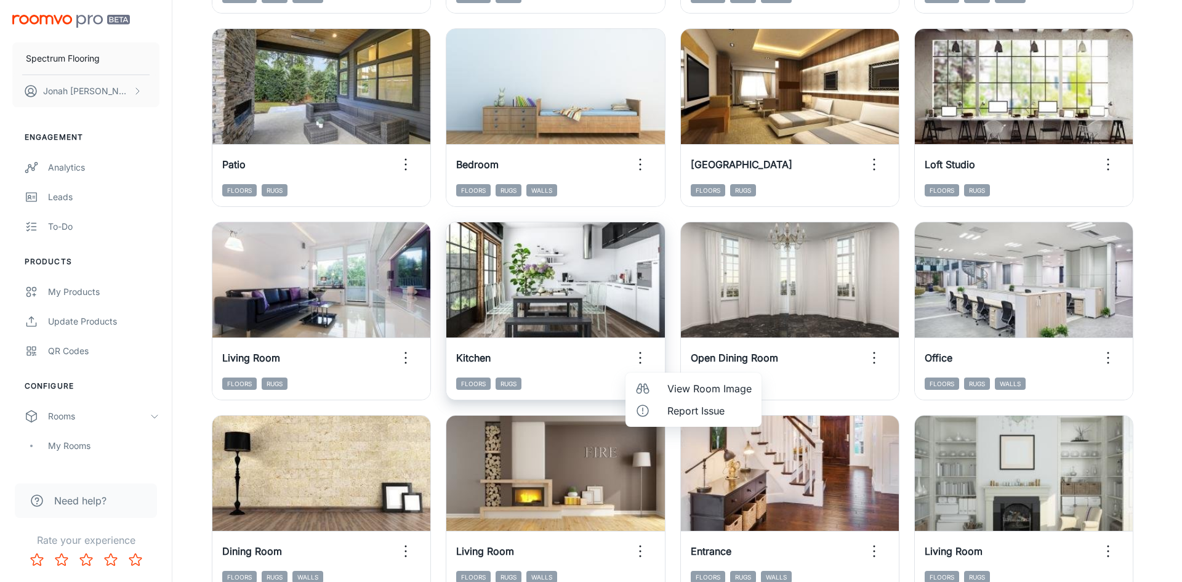
click at [638, 357] on div at bounding box center [591, 291] width 1182 height 582
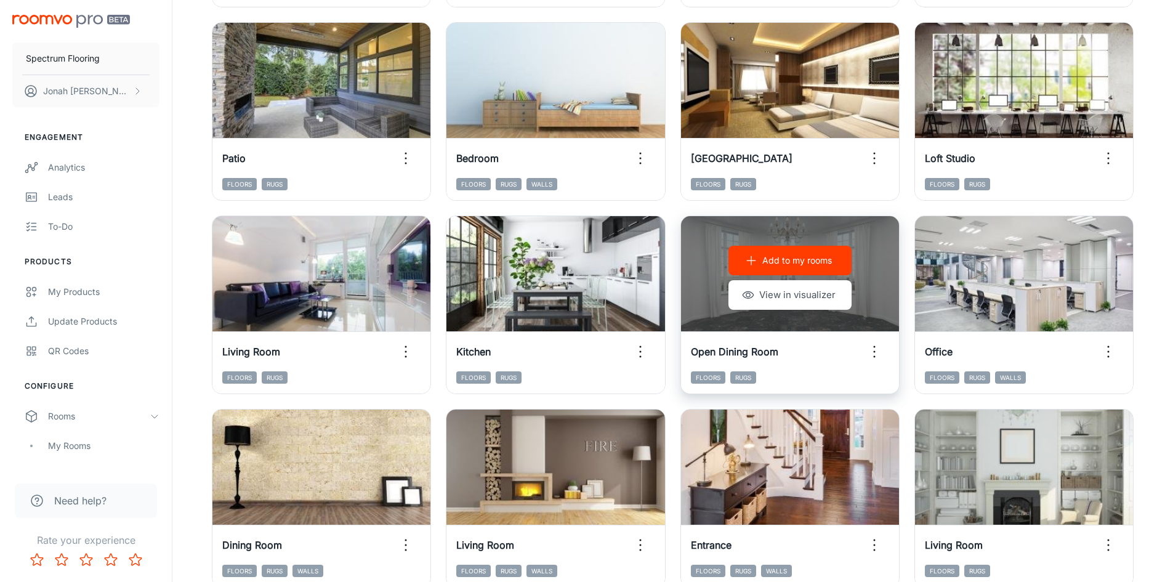
scroll to position [616, 0]
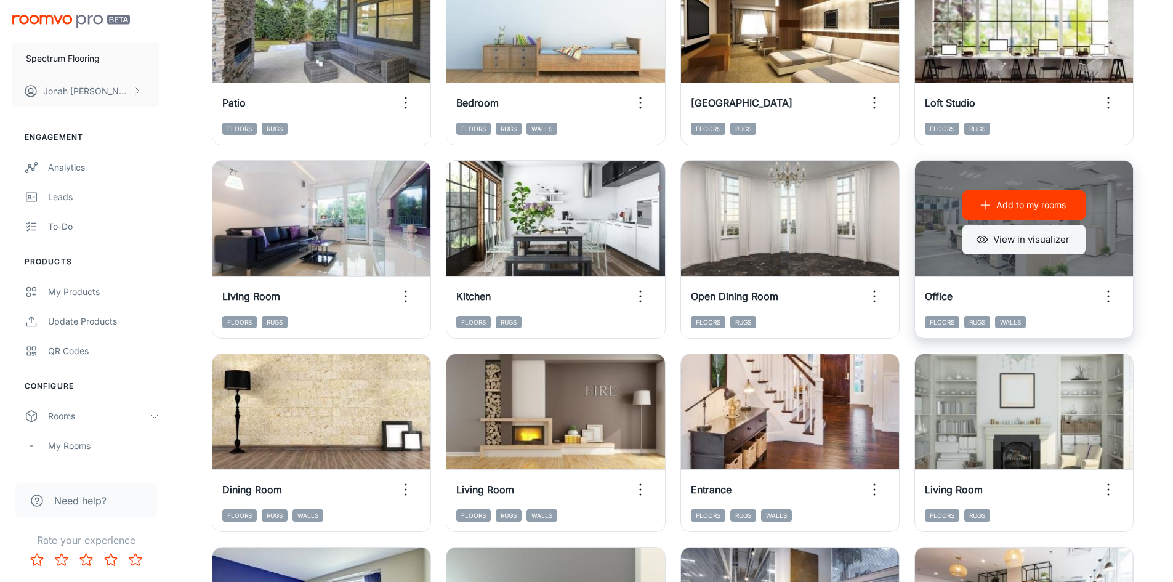
click at [1025, 251] on button "View in visualizer" at bounding box center [1023, 240] width 123 height 30
click at [983, 204] on icon "button" at bounding box center [985, 205] width 12 height 12
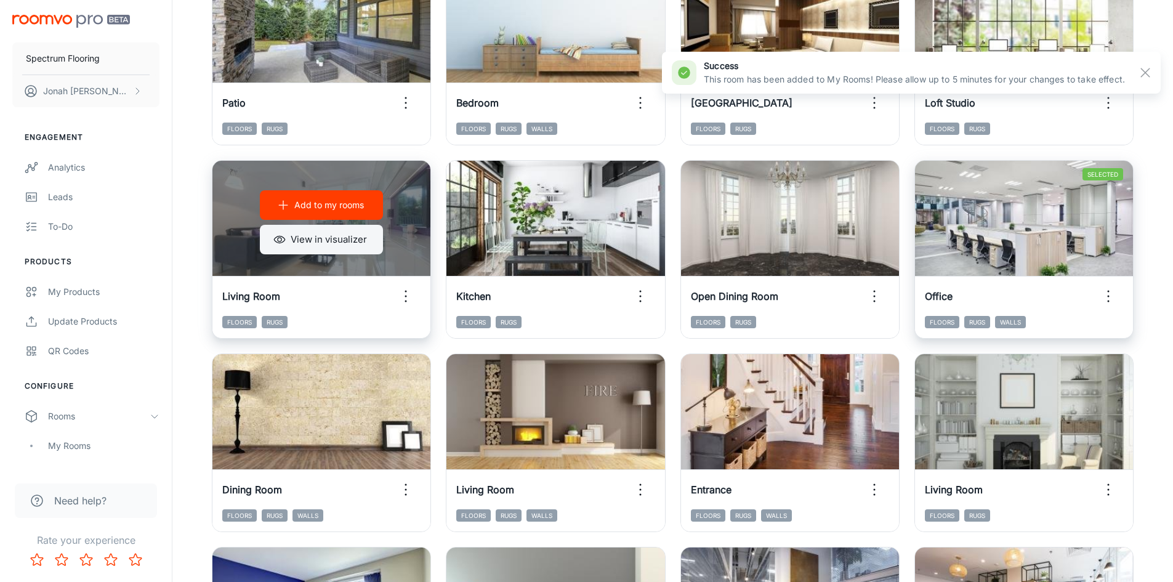
click at [345, 241] on button "View in visualizer" at bounding box center [321, 240] width 123 height 30
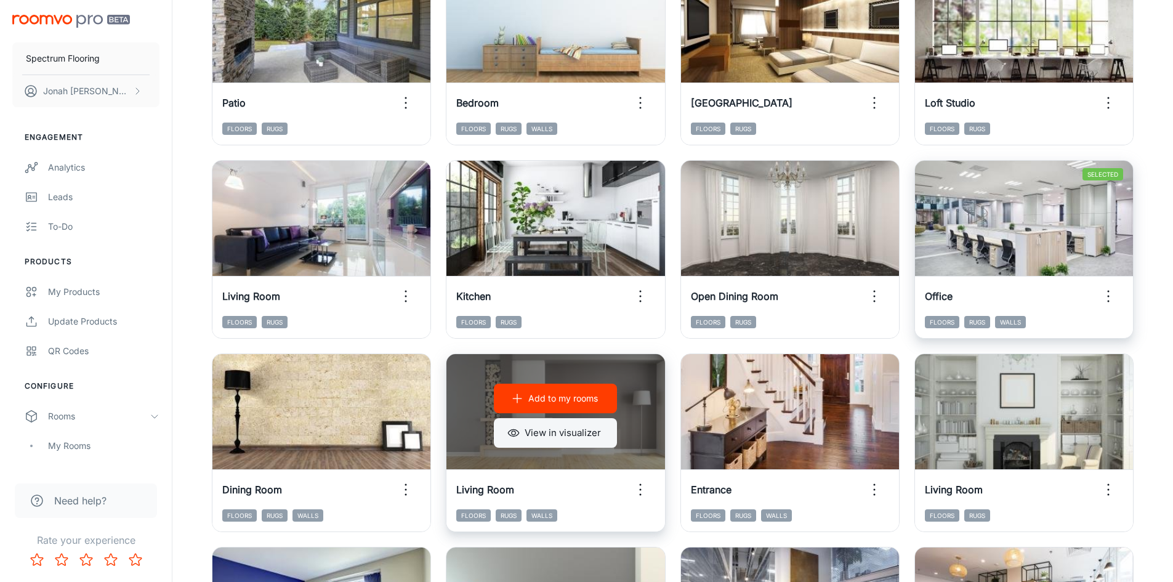
click at [585, 438] on button "View in visualizer" at bounding box center [555, 433] width 123 height 30
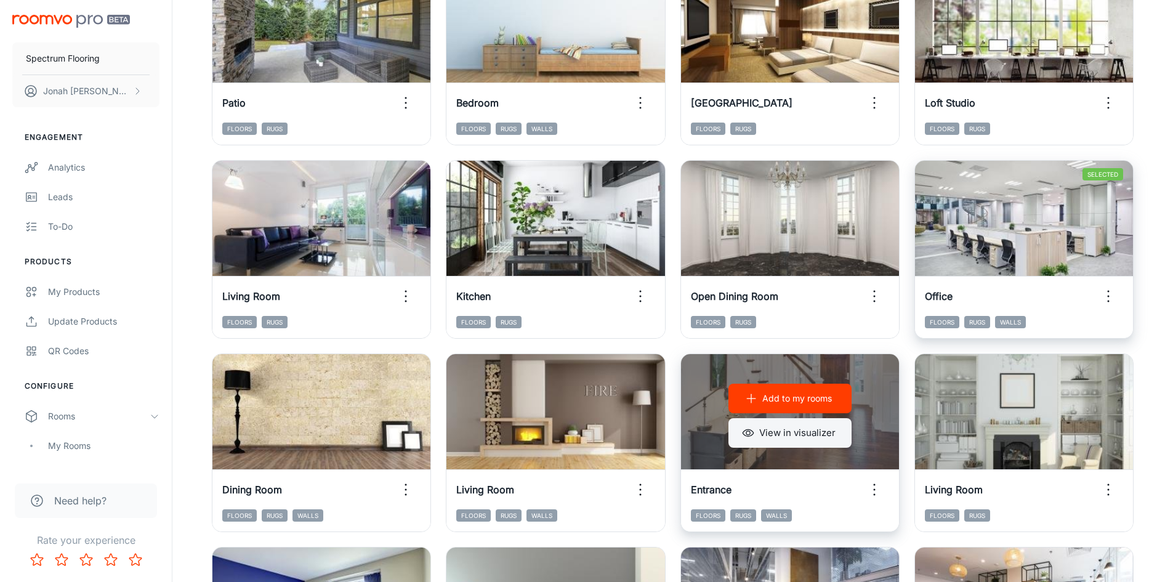
click at [814, 430] on button "View in visualizer" at bounding box center [789, 433] width 123 height 30
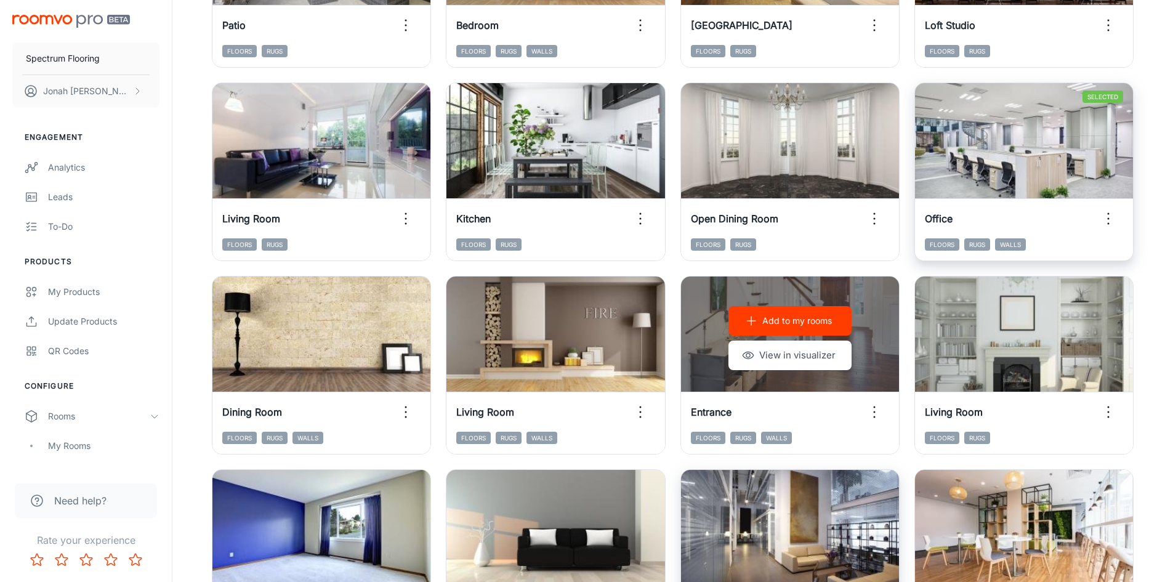
scroll to position [739, 0]
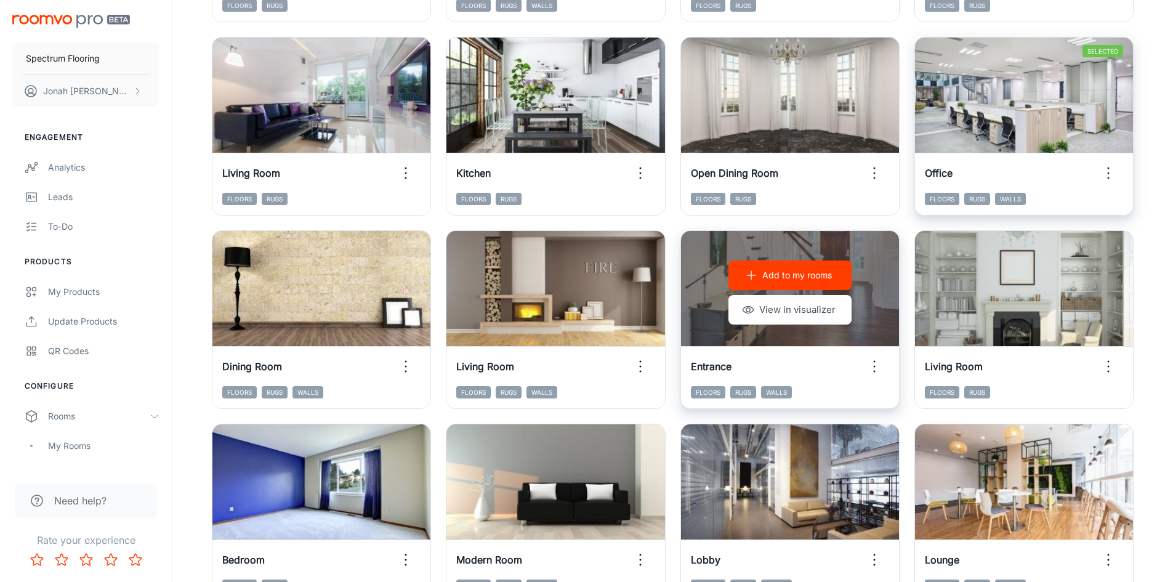
click at [771, 281] on p "Add to my rooms" at bounding box center [797, 275] width 70 height 14
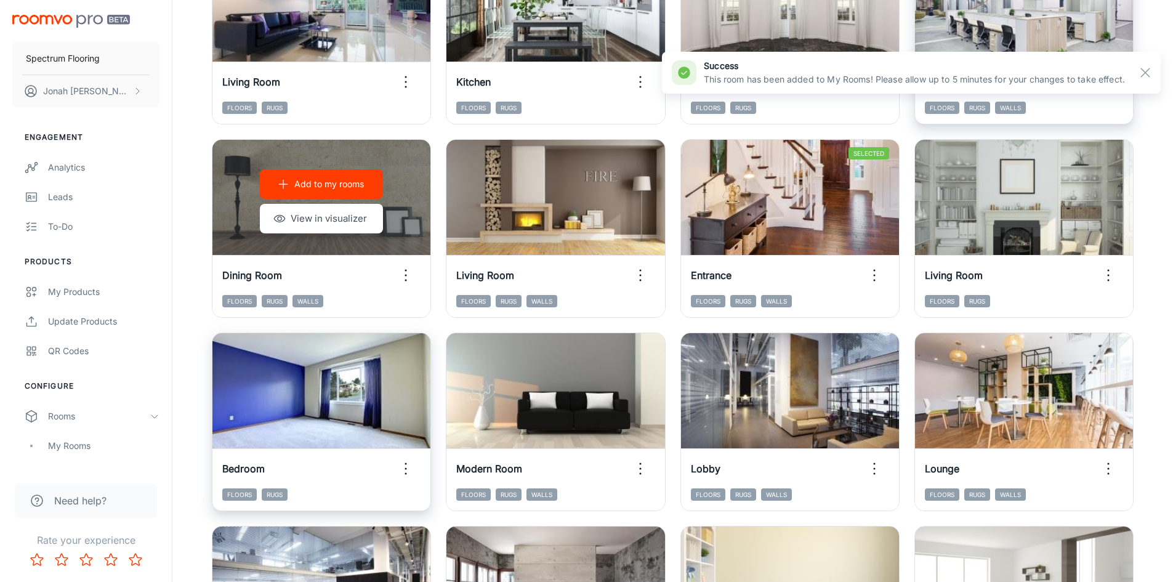
scroll to position [862, 0]
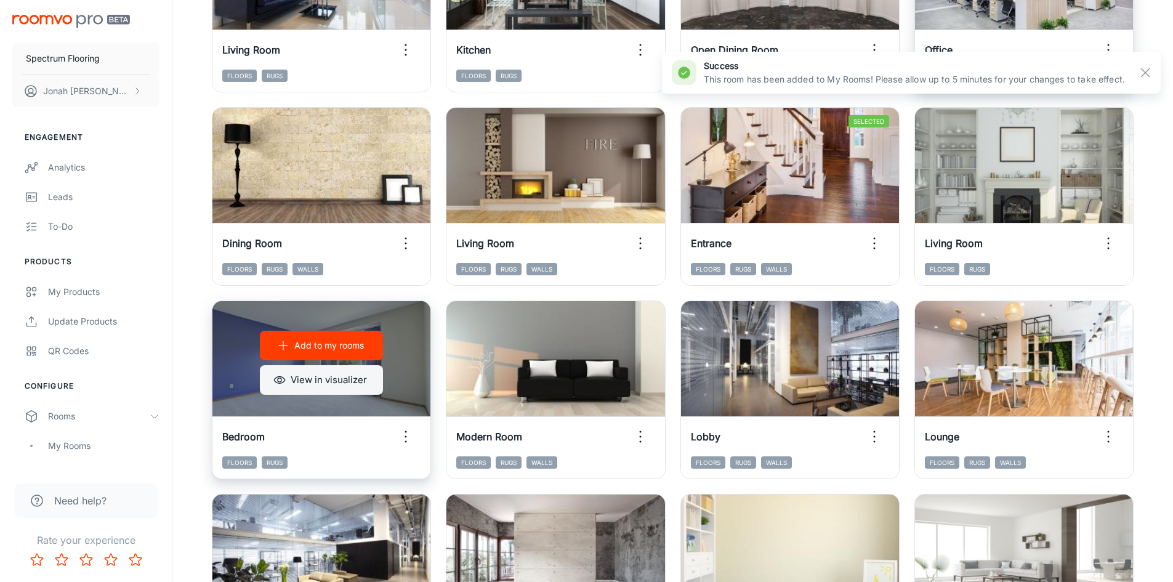
click at [330, 386] on button "View in visualizer" at bounding box center [321, 380] width 123 height 30
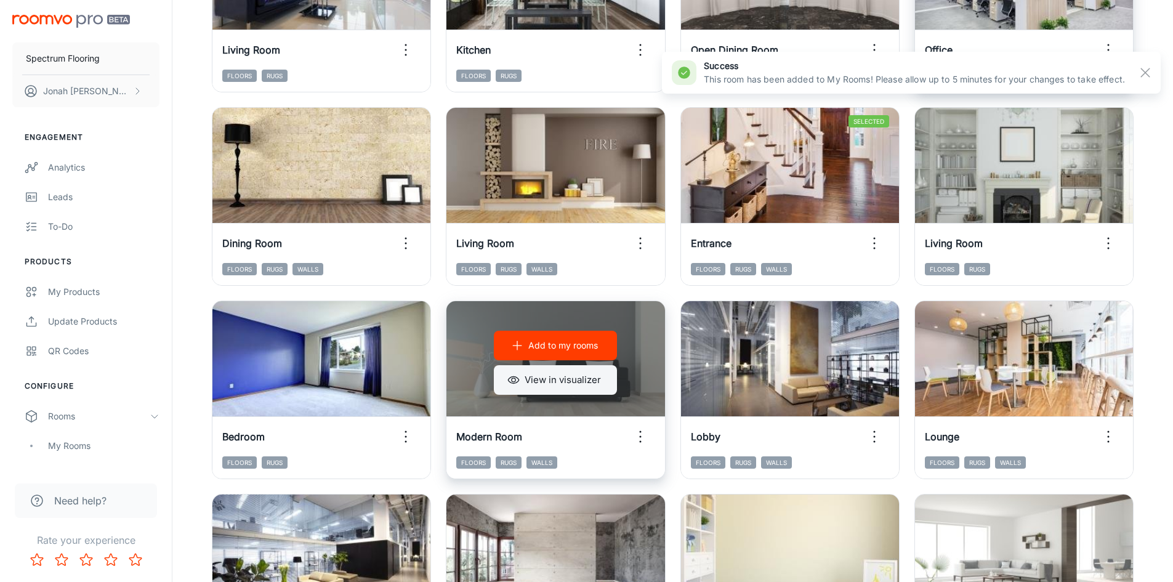
click at [584, 387] on button "View in visualizer" at bounding box center [555, 380] width 123 height 30
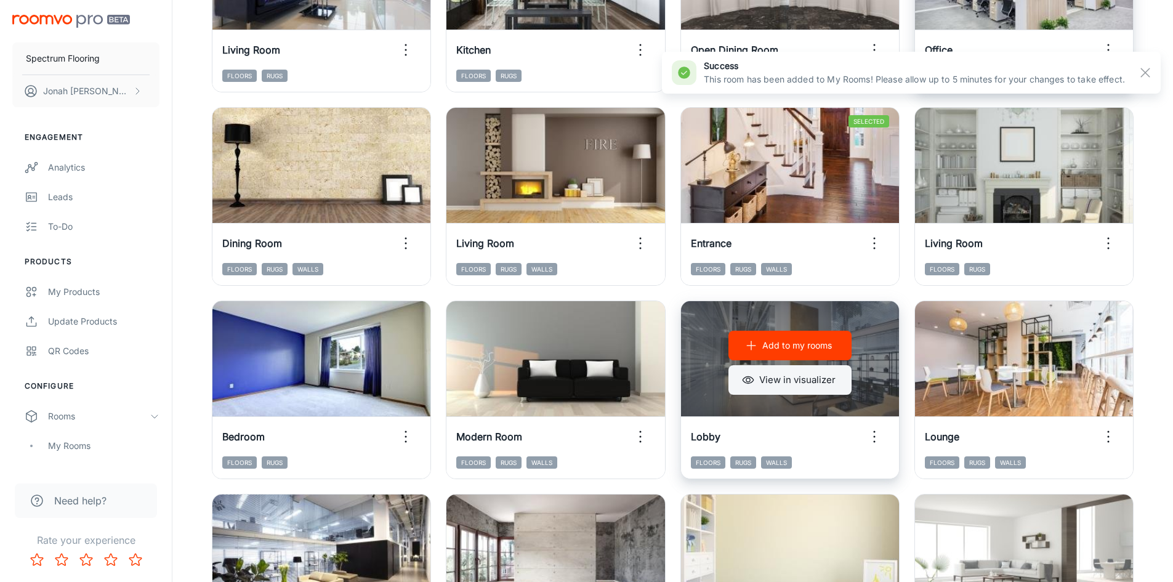
click at [805, 374] on button "View in visualizer" at bounding box center [789, 380] width 123 height 30
click at [778, 353] on button "Add to my rooms" at bounding box center [789, 346] width 123 height 30
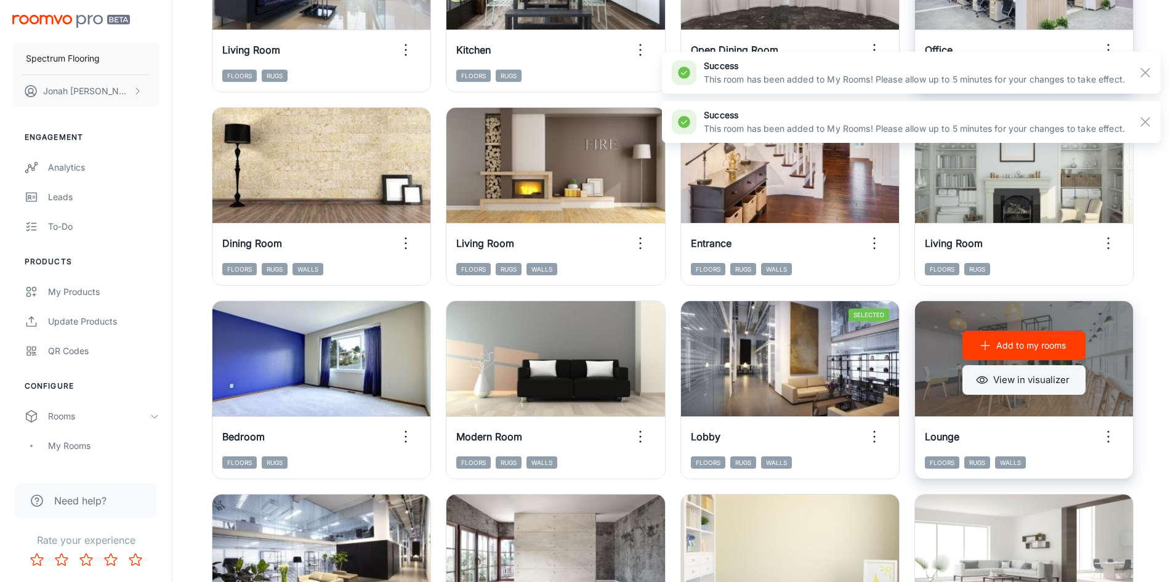
click at [993, 385] on button "View in visualizer" at bounding box center [1023, 380] width 123 height 30
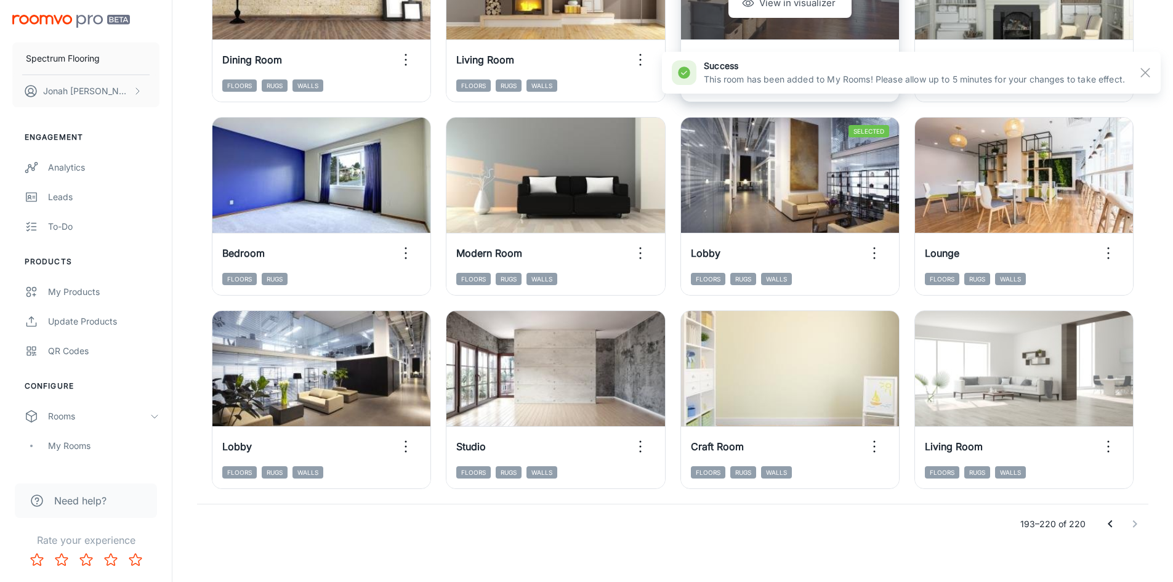
scroll to position [1056, 0]
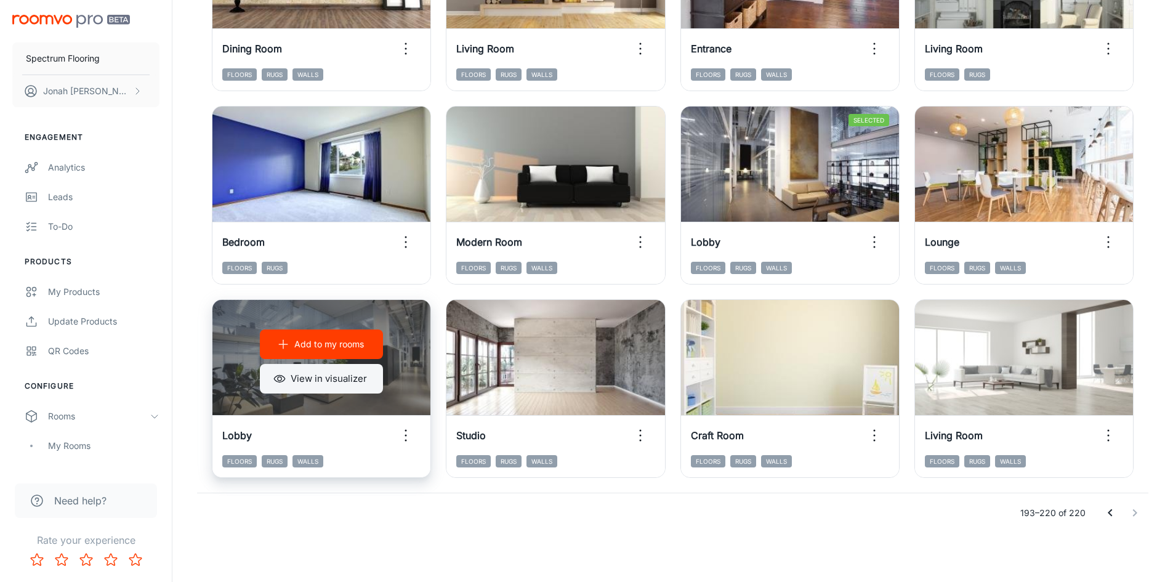
click at [350, 384] on button "View in visualizer" at bounding box center [321, 379] width 123 height 30
click at [366, 349] on button "Add to my rooms" at bounding box center [321, 344] width 123 height 30
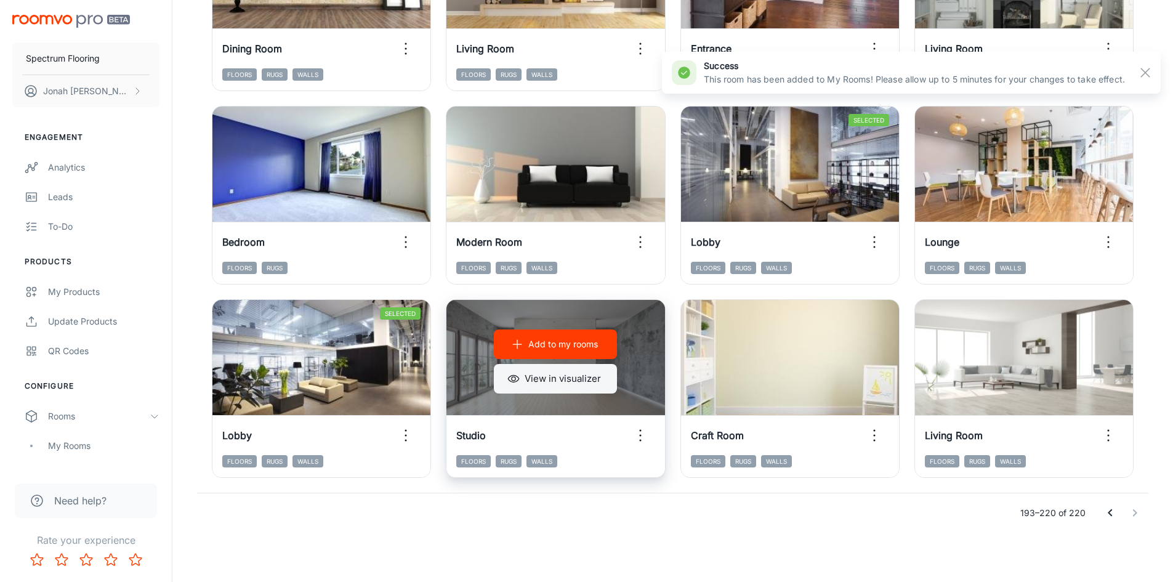
click at [581, 376] on button "View in visualizer" at bounding box center [555, 379] width 123 height 30
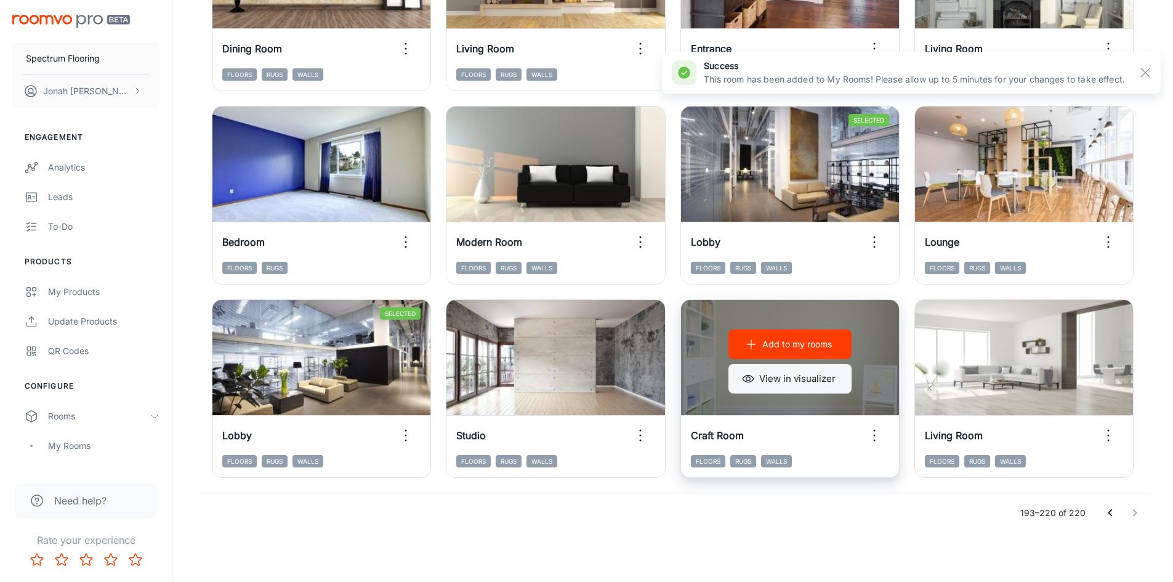
click at [791, 375] on button "View in visualizer" at bounding box center [789, 379] width 123 height 30
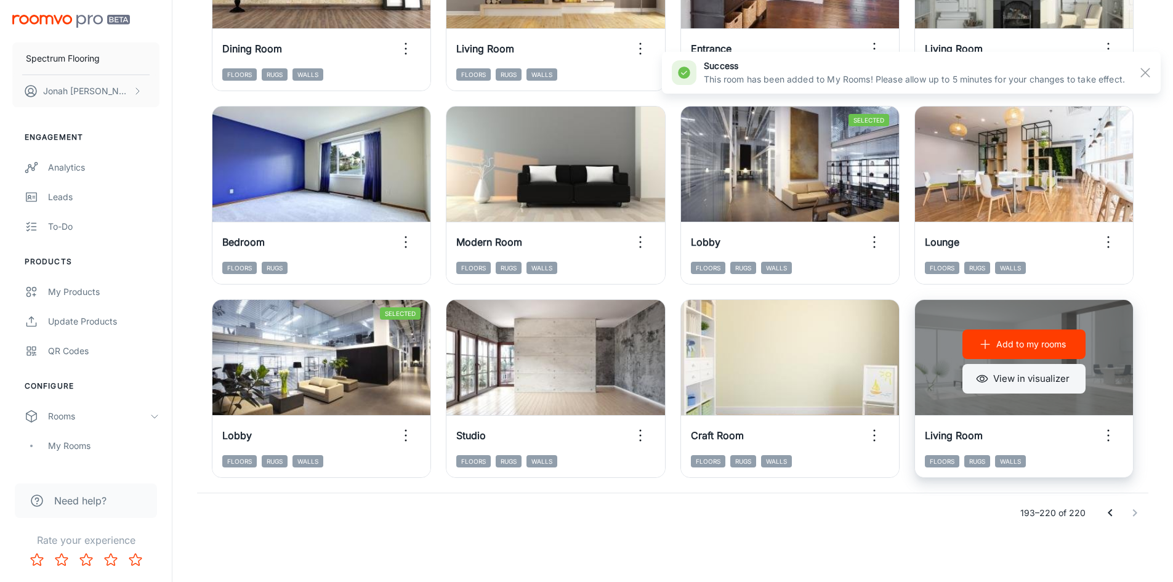
click at [999, 377] on button "View in visualizer" at bounding box center [1023, 379] width 123 height 30
click at [1027, 347] on p "Add to my rooms" at bounding box center [1031, 344] width 70 height 14
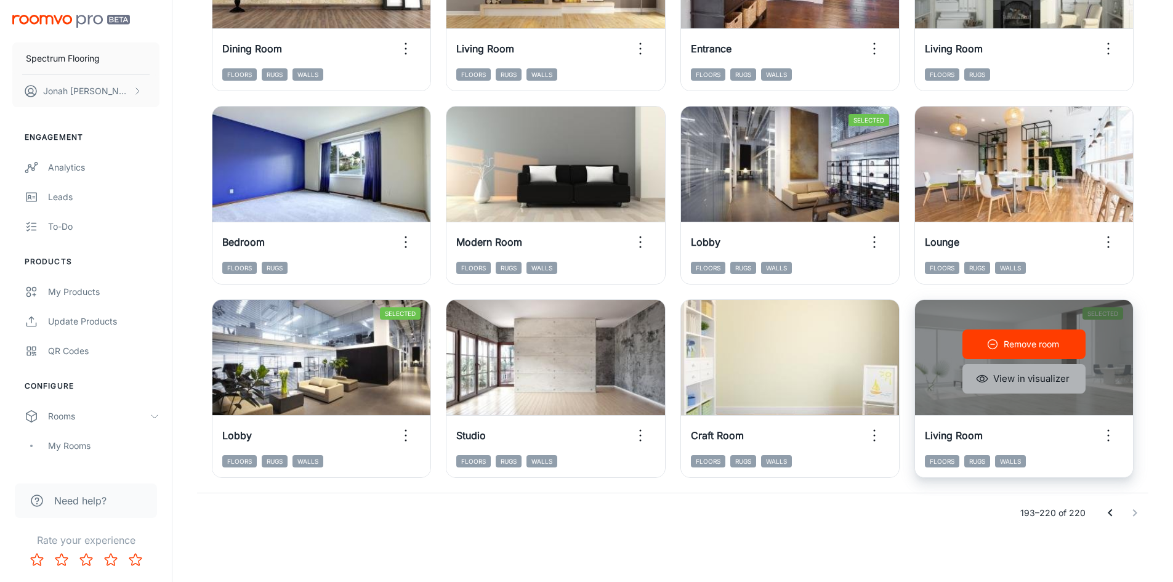
click at [1001, 384] on button "View in visualizer" at bounding box center [1023, 379] width 123 height 30
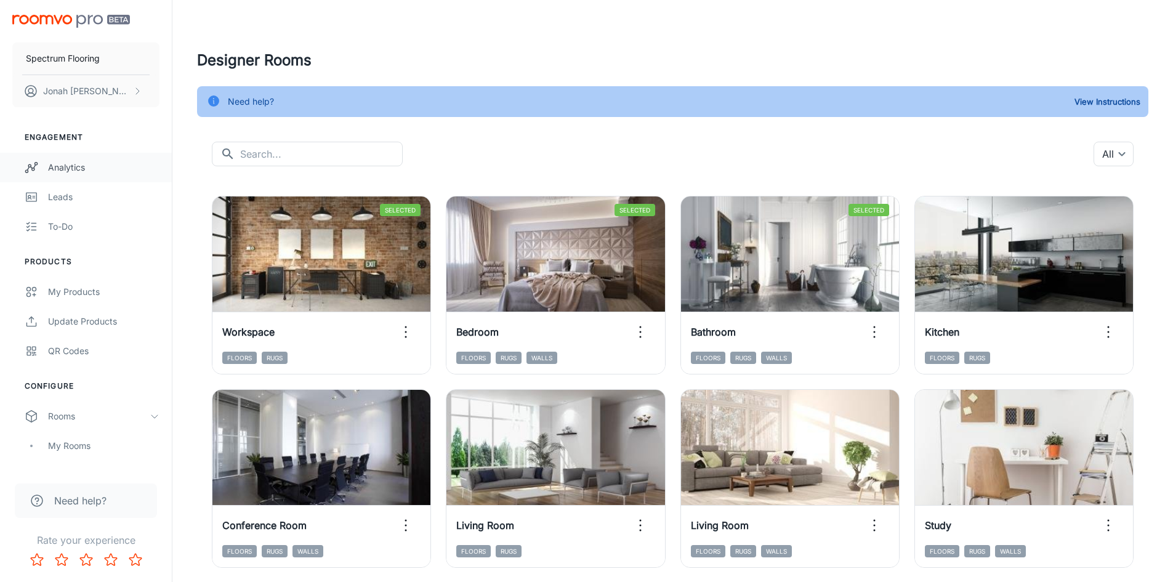
scroll to position [123, 0]
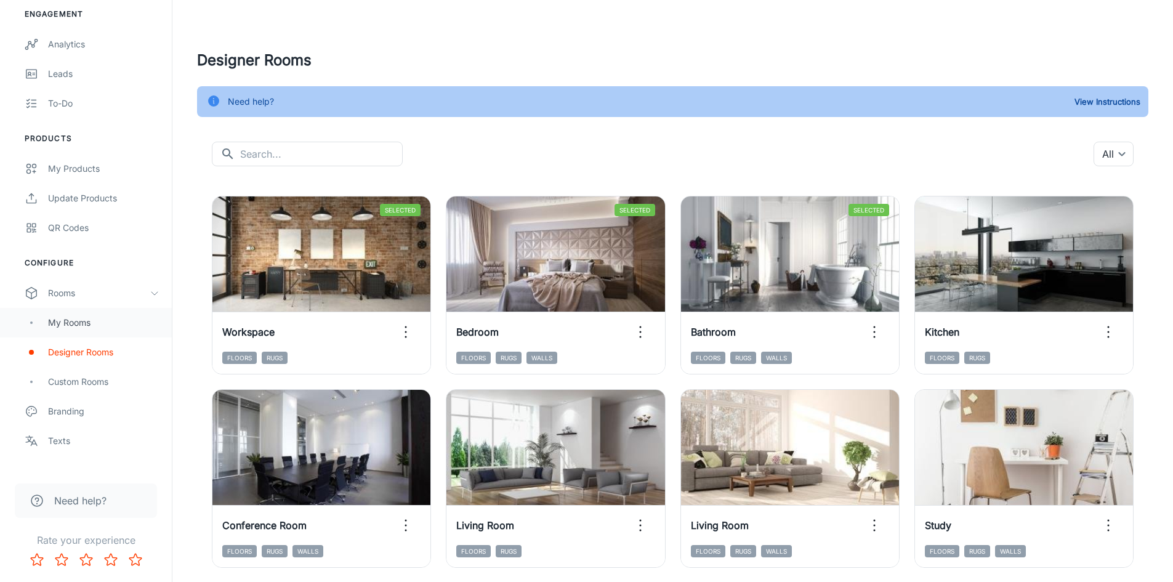
click at [79, 319] on div "My Rooms" at bounding box center [103, 323] width 111 height 14
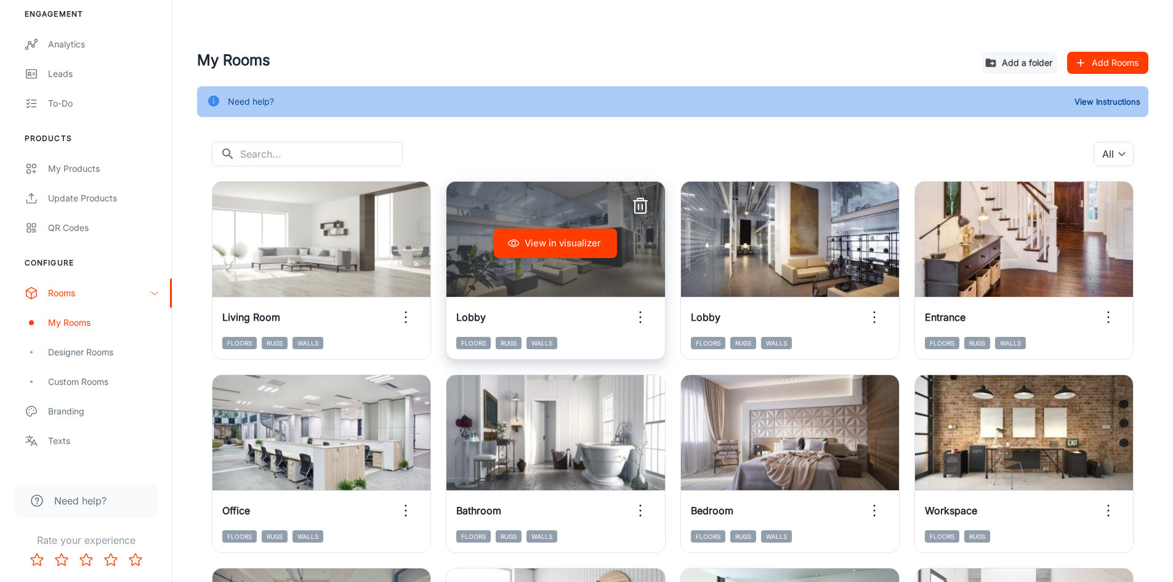
click at [640, 316] on circle "button" at bounding box center [640, 317] width 2 height 2
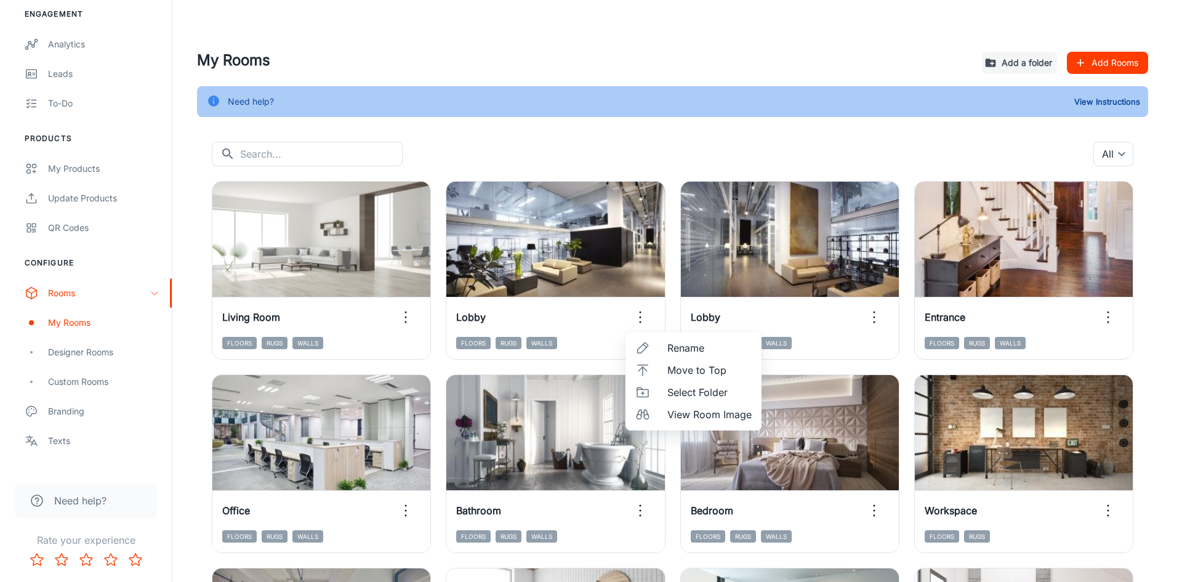
click at [688, 140] on div at bounding box center [591, 291] width 1182 height 582
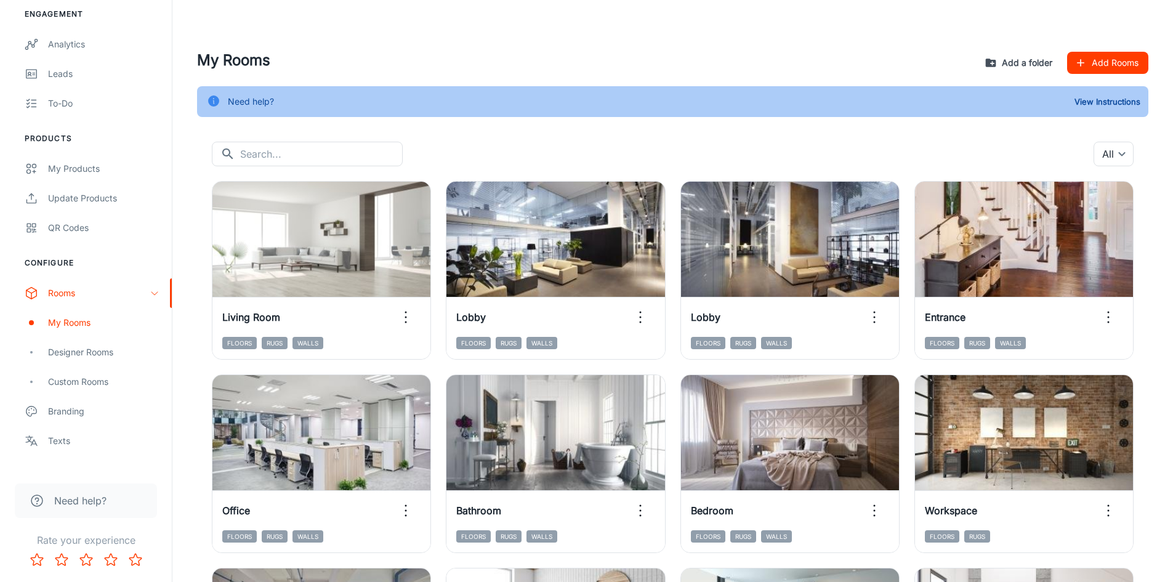
click at [1038, 60] on button "Add a folder" at bounding box center [1019, 63] width 75 height 22
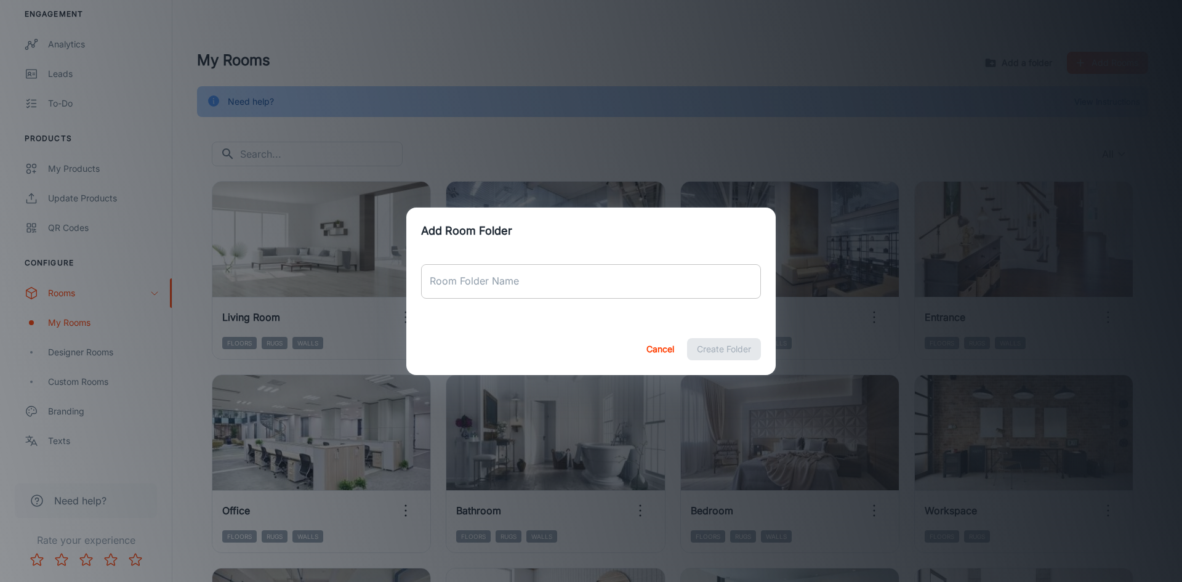
click at [633, 287] on input "Room Folder Name" at bounding box center [591, 281] width 340 height 34
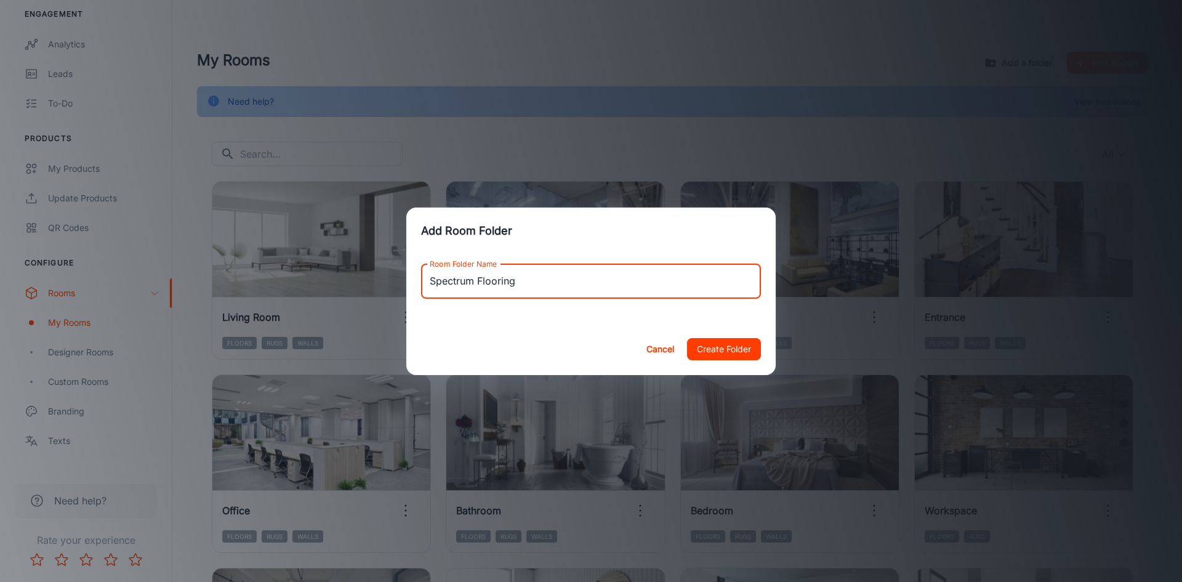
type input "Spectrum Flooring"
click at [719, 345] on button "Create Folder" at bounding box center [724, 349] width 74 height 22
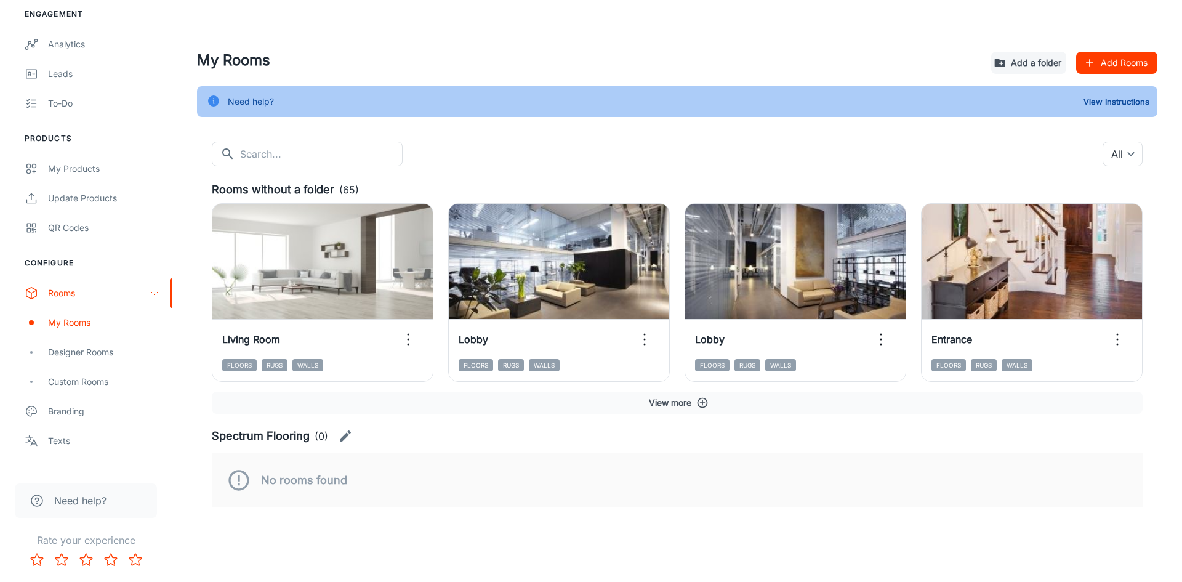
click at [263, 191] on div "View in visualizer Living Room Floors Rugs Walls" at bounding box center [315, 284] width 236 height 193
click at [265, 188] on div "View in visualizer Living Room Floors Rugs Walls" at bounding box center [315, 284] width 236 height 193
click at [72, 320] on div "My Rooms" at bounding box center [103, 323] width 111 height 14
click at [84, 323] on div "My Rooms" at bounding box center [103, 323] width 111 height 14
click at [1130, 156] on body "Spectrum Flooring [PERSON_NAME] Engagement Analytics Leads To-do Products My Pr…" at bounding box center [591, 291] width 1182 height 582
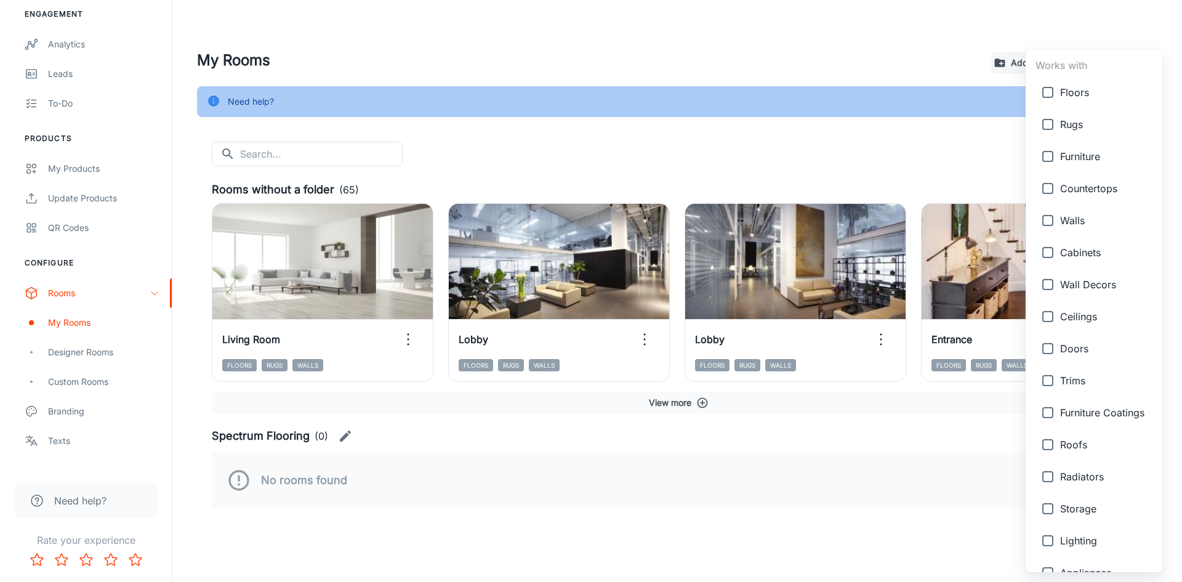
click at [917, 165] on div at bounding box center [591, 291] width 1182 height 582
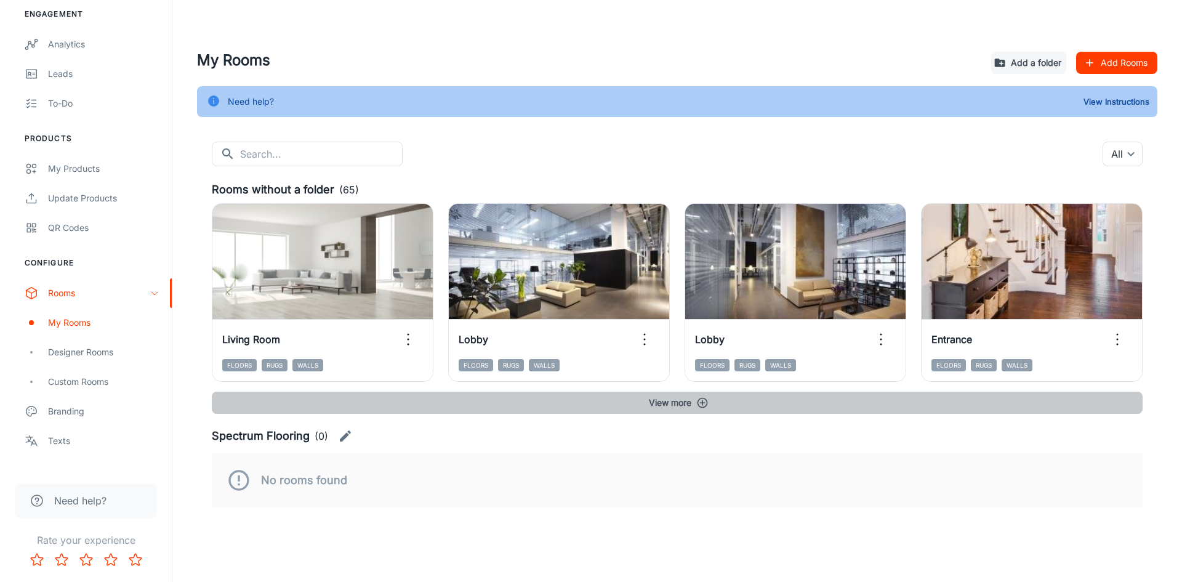
click at [683, 403] on button "View more" at bounding box center [677, 403] width 931 height 22
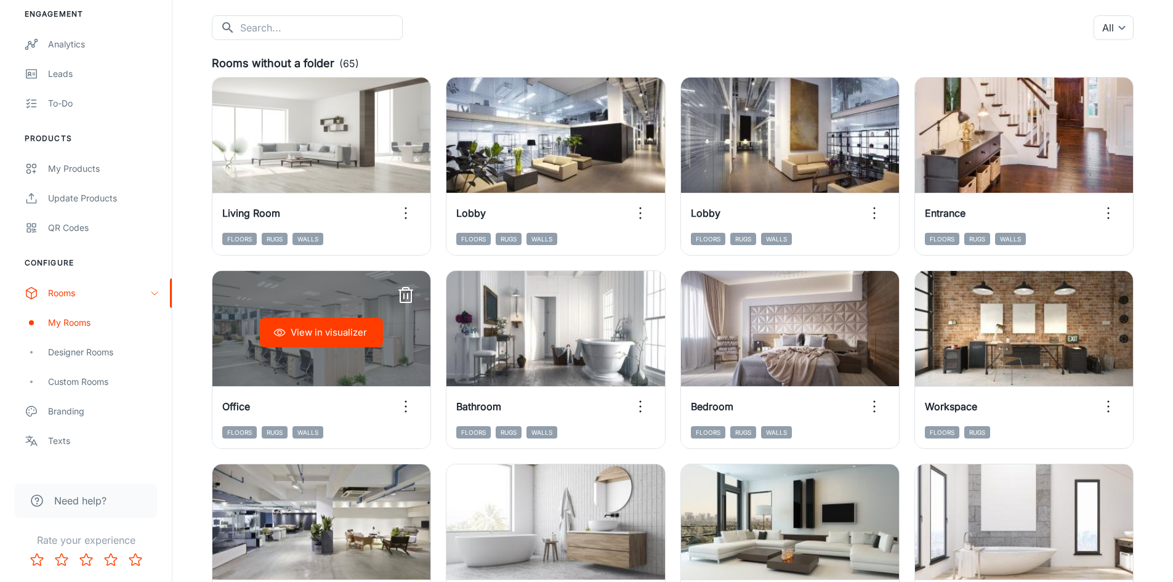
scroll to position [123, 0]
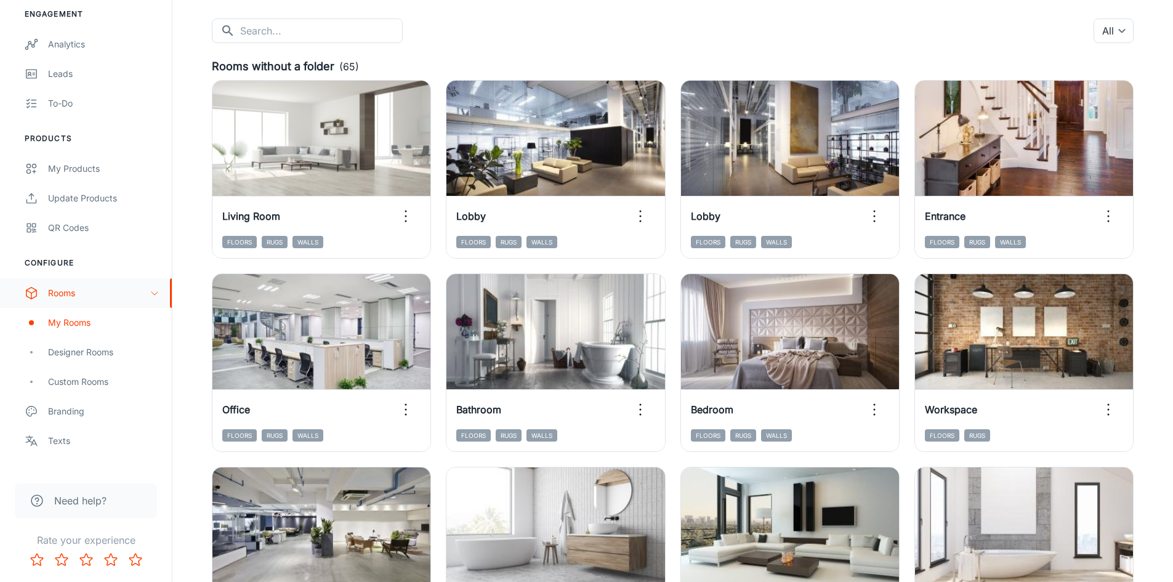
click at [63, 297] on div "Rooms" at bounding box center [99, 293] width 102 height 14
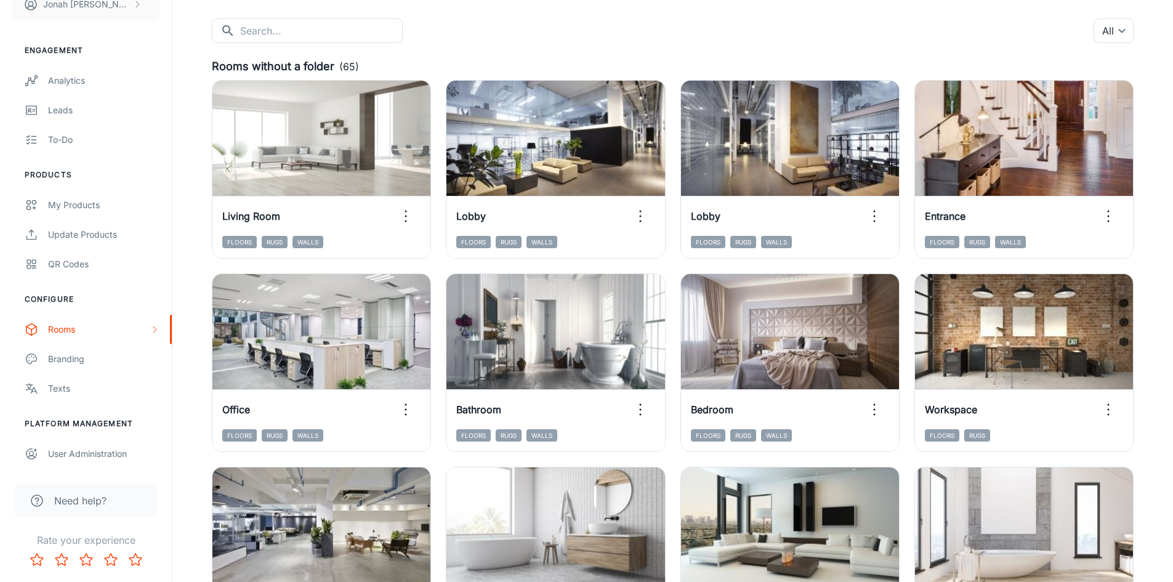
drag, startPoint x: 73, startPoint y: 328, endPoint x: 69, endPoint y: 336, distance: 8.6
click at [73, 328] on div "Rooms" at bounding box center [99, 330] width 102 height 14
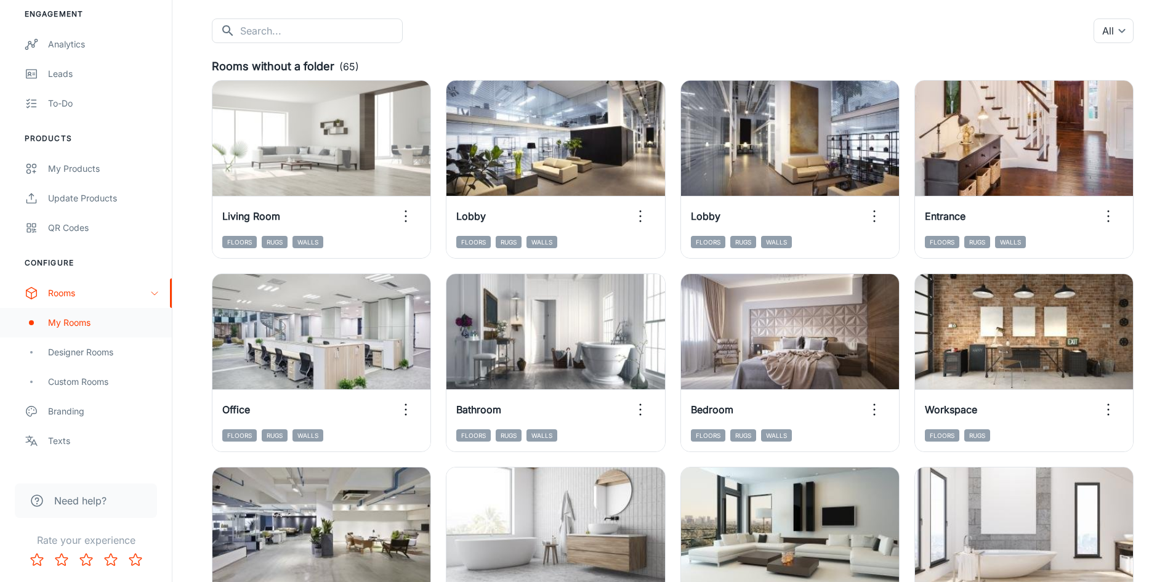
click at [67, 323] on div "My Rooms" at bounding box center [103, 323] width 111 height 14
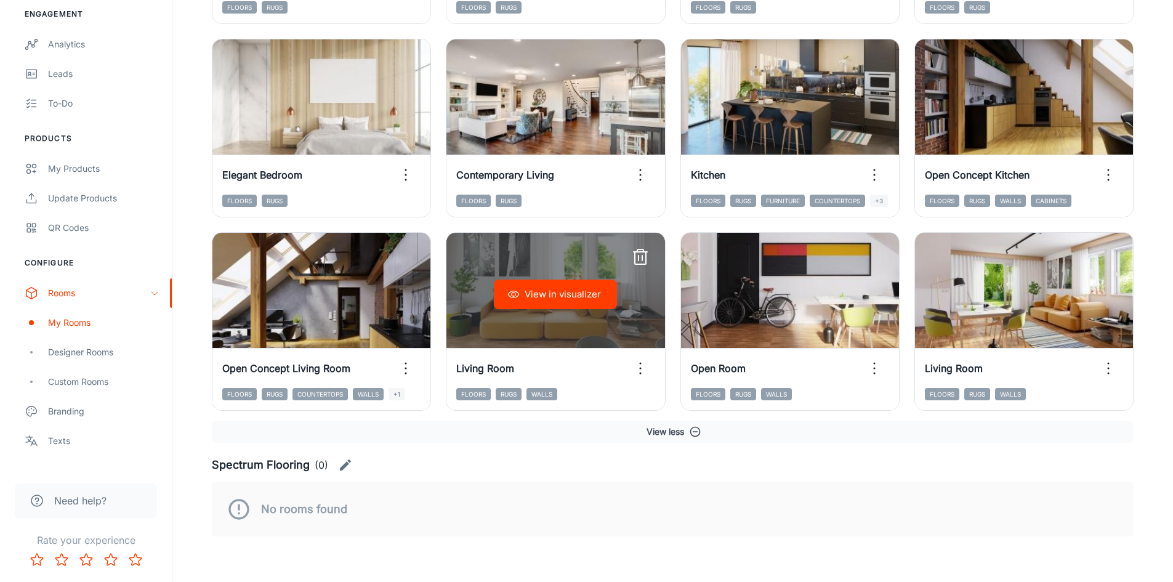
scroll to position [1338, 0]
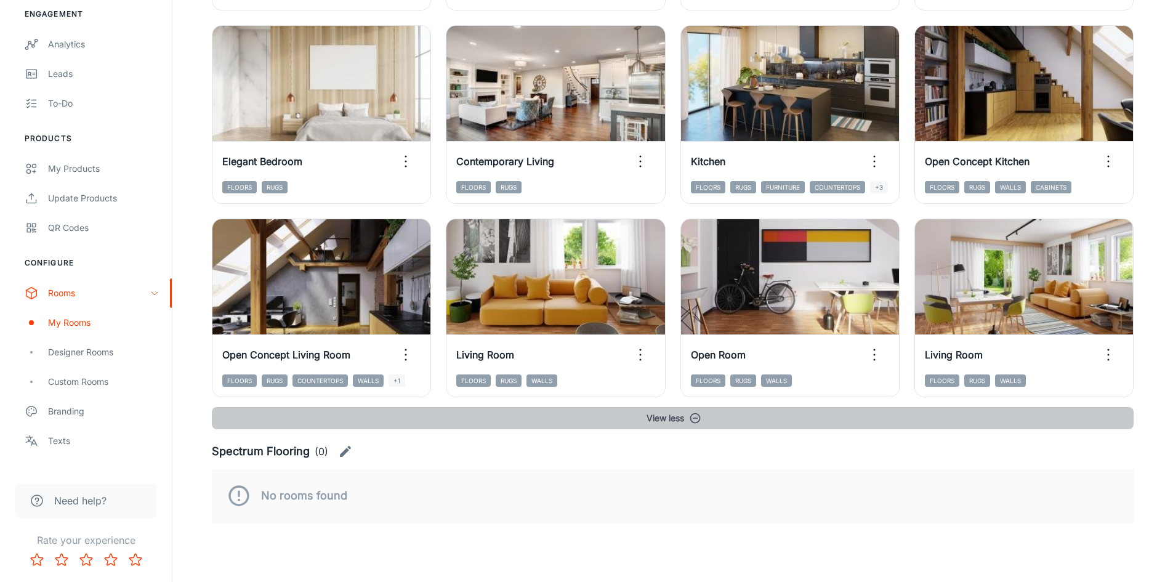
click at [653, 419] on button "View less" at bounding box center [673, 418] width 922 height 22
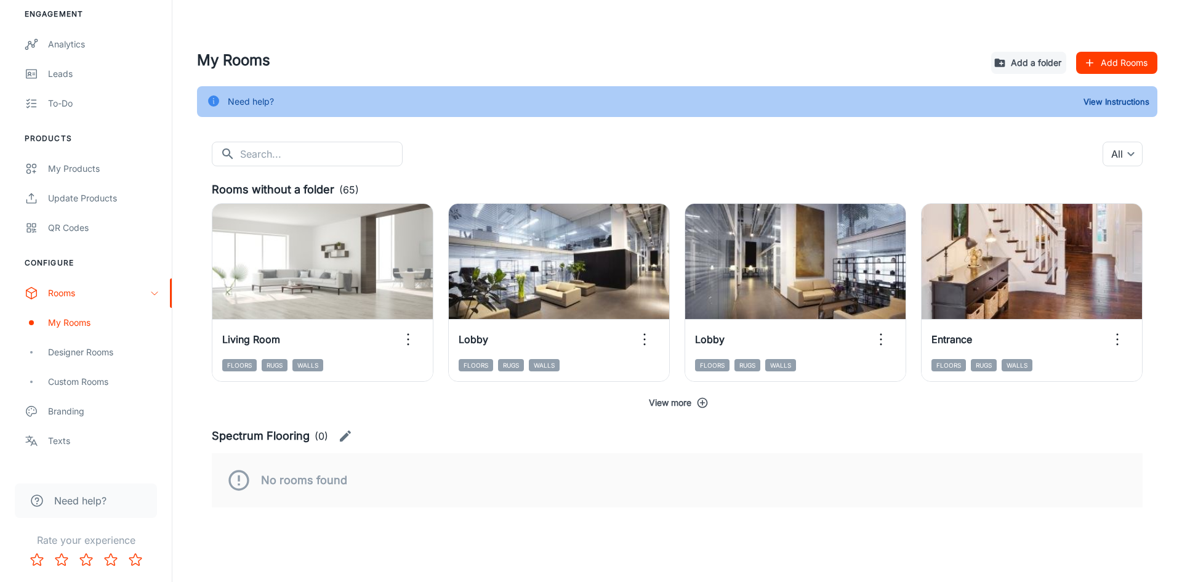
click at [661, 403] on button "View more" at bounding box center [677, 403] width 931 height 22
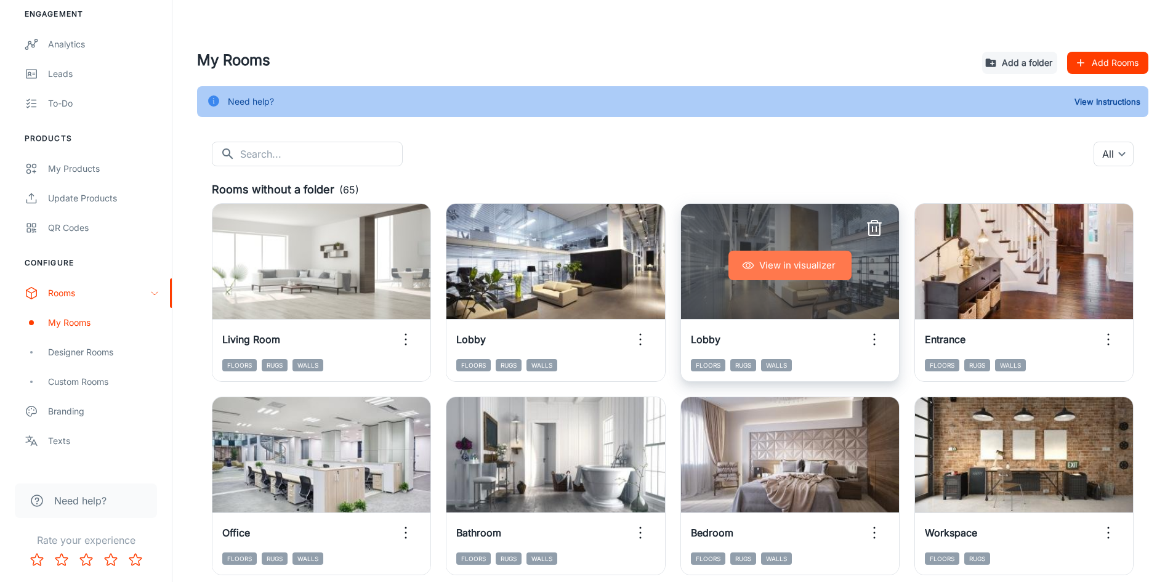
click at [775, 265] on button "View in visualizer" at bounding box center [789, 266] width 123 height 30
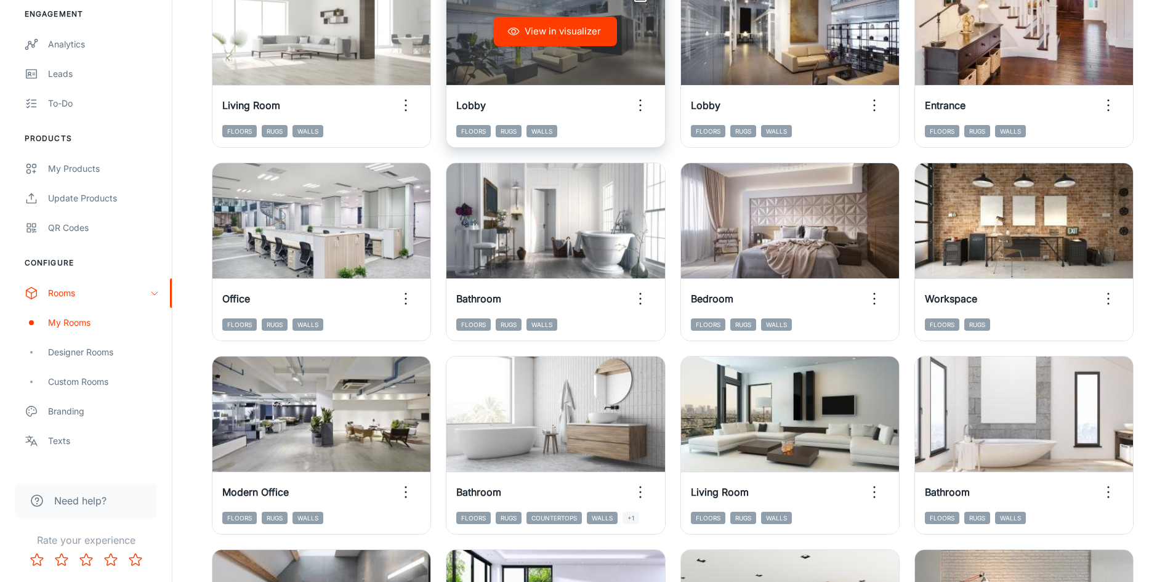
scroll to position [246, 0]
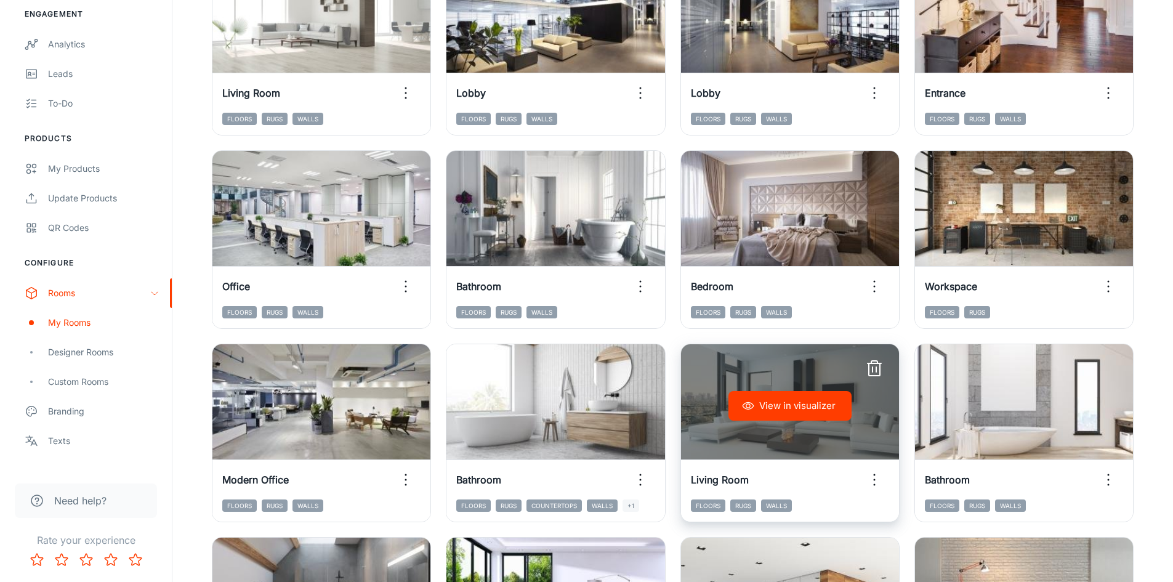
click at [813, 404] on button "View in visualizer" at bounding box center [789, 406] width 123 height 30
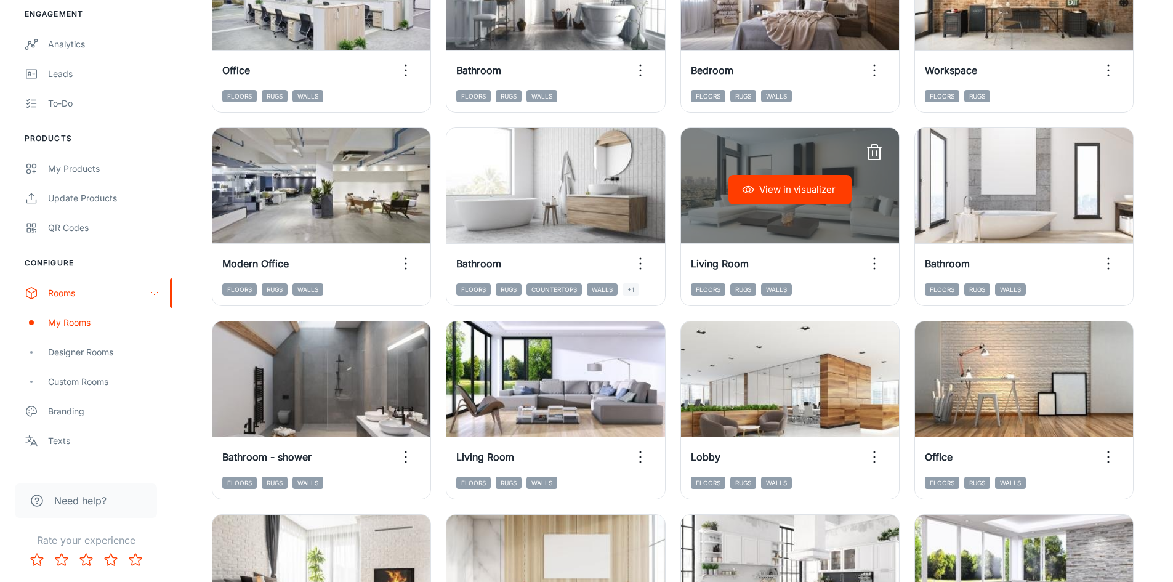
scroll to position [492, 0]
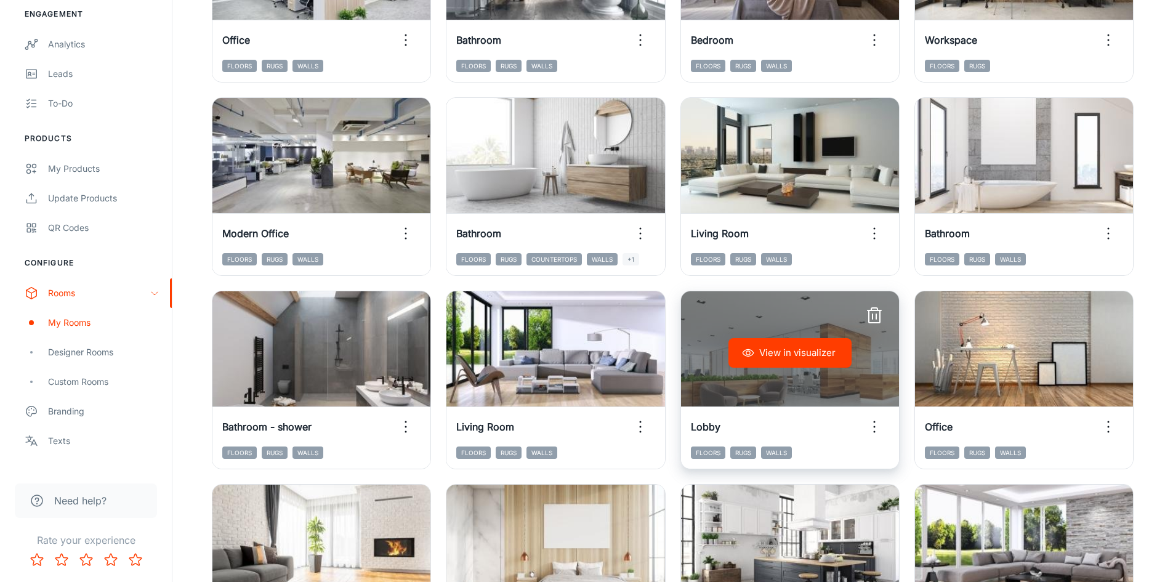
click at [780, 344] on button "View in visualizer" at bounding box center [789, 353] width 123 height 30
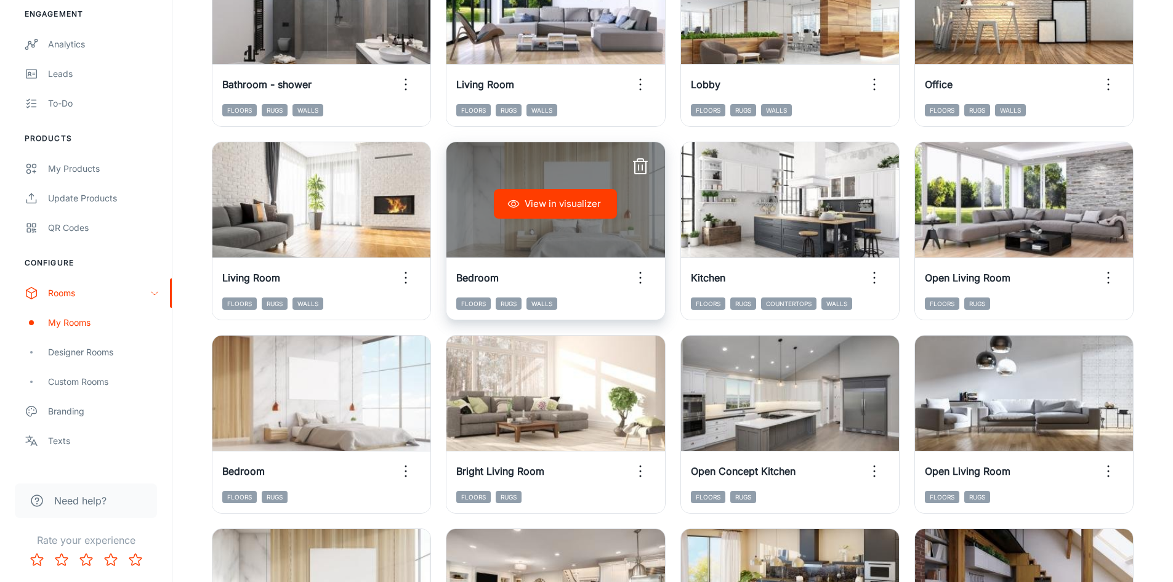
scroll to position [862, 0]
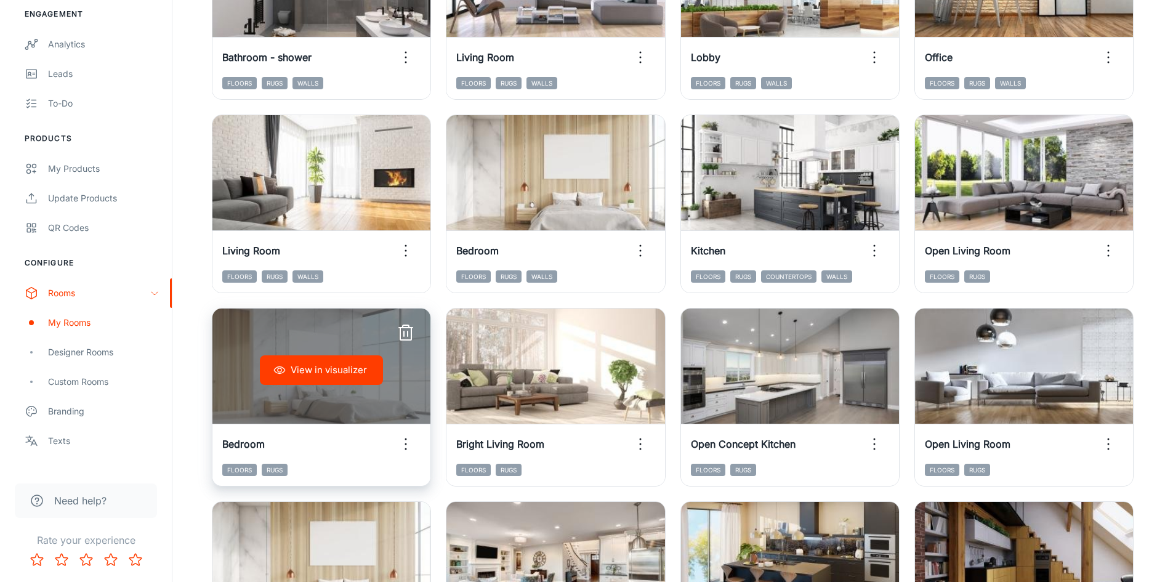
click at [344, 372] on button "View in visualizer" at bounding box center [321, 370] width 123 height 30
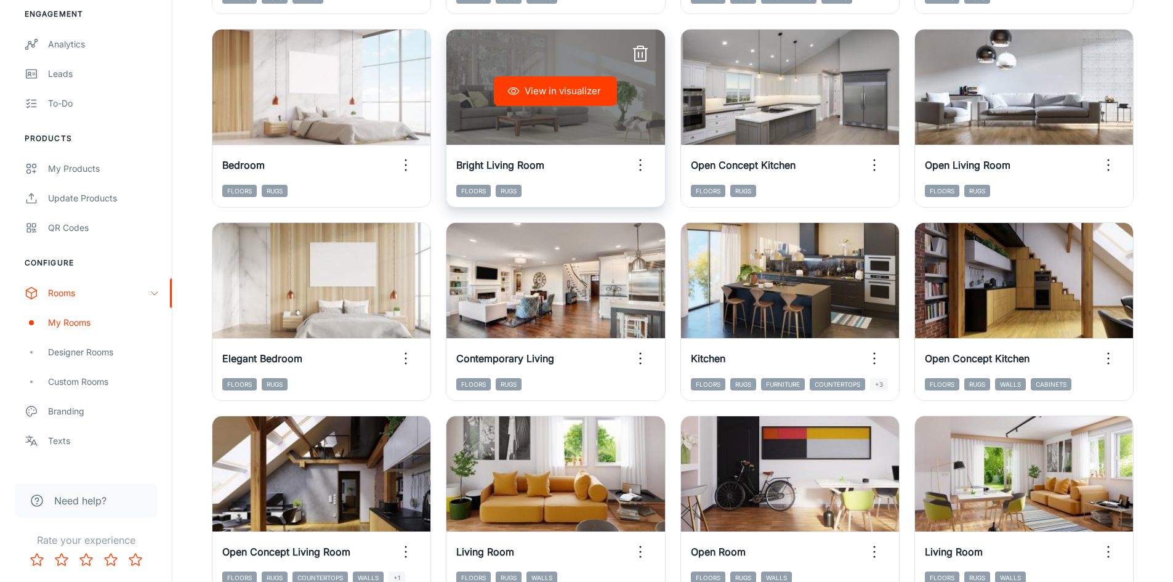
scroll to position [1170, 0]
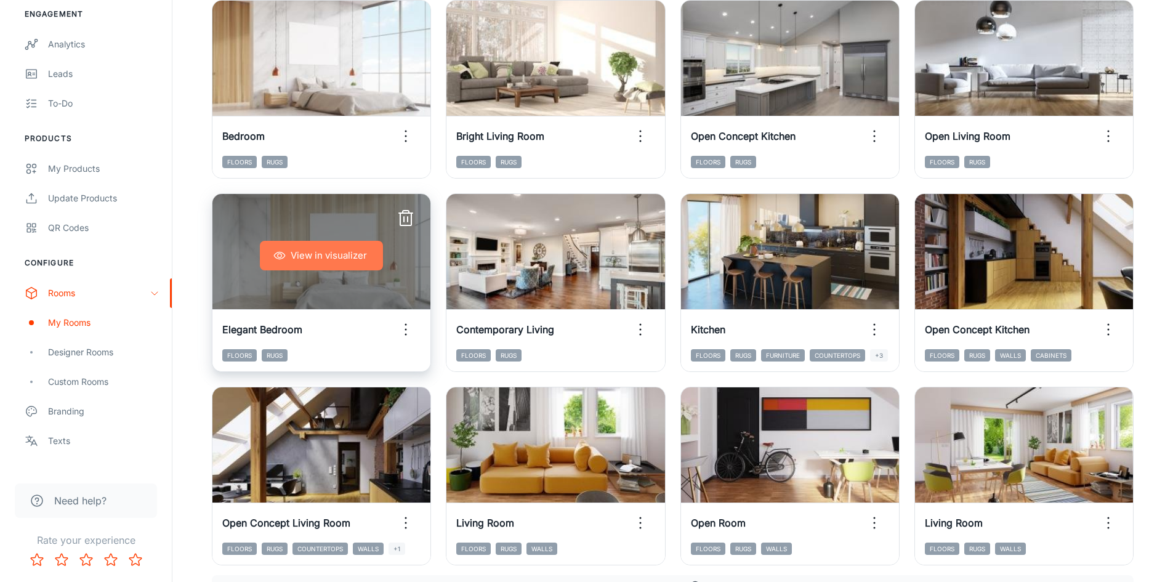
click at [335, 251] on button "View in visualizer" at bounding box center [321, 256] width 123 height 30
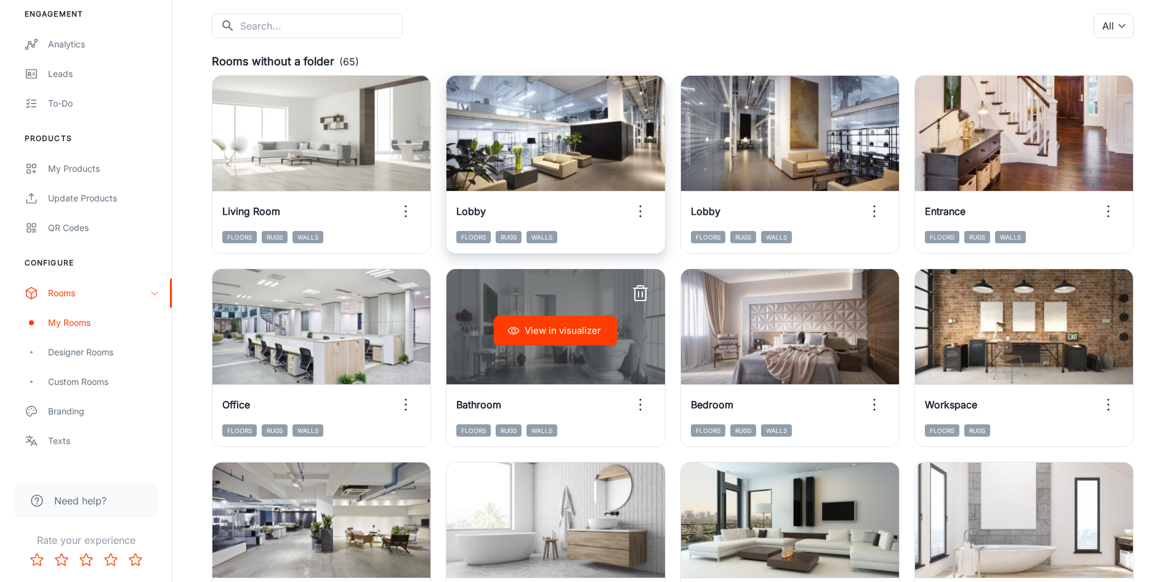
scroll to position [106, 0]
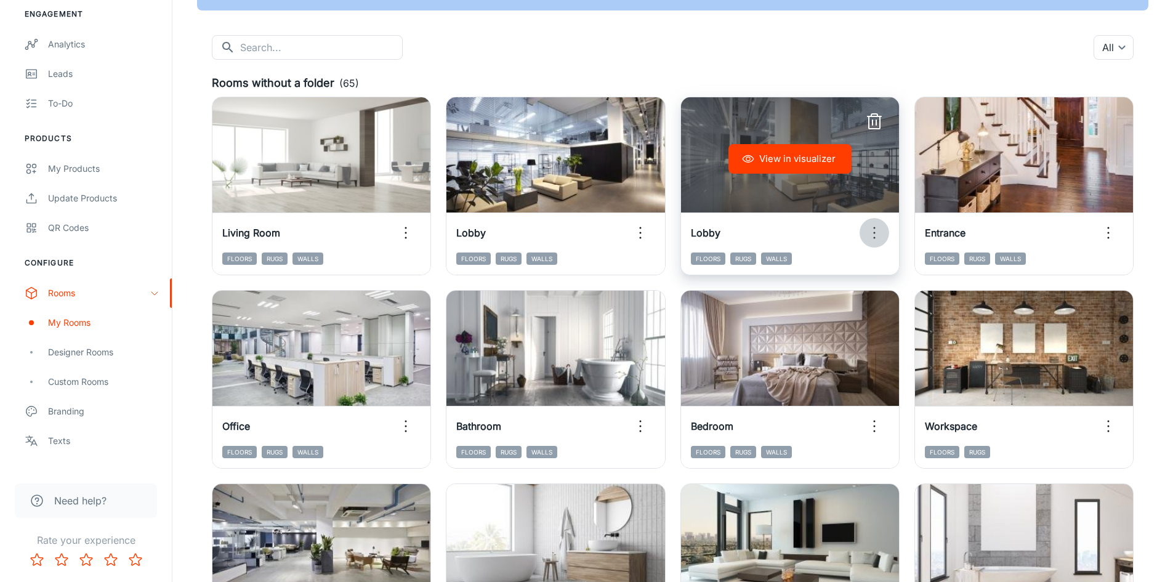
click at [877, 229] on icon "button" at bounding box center [874, 233] width 20 height 20
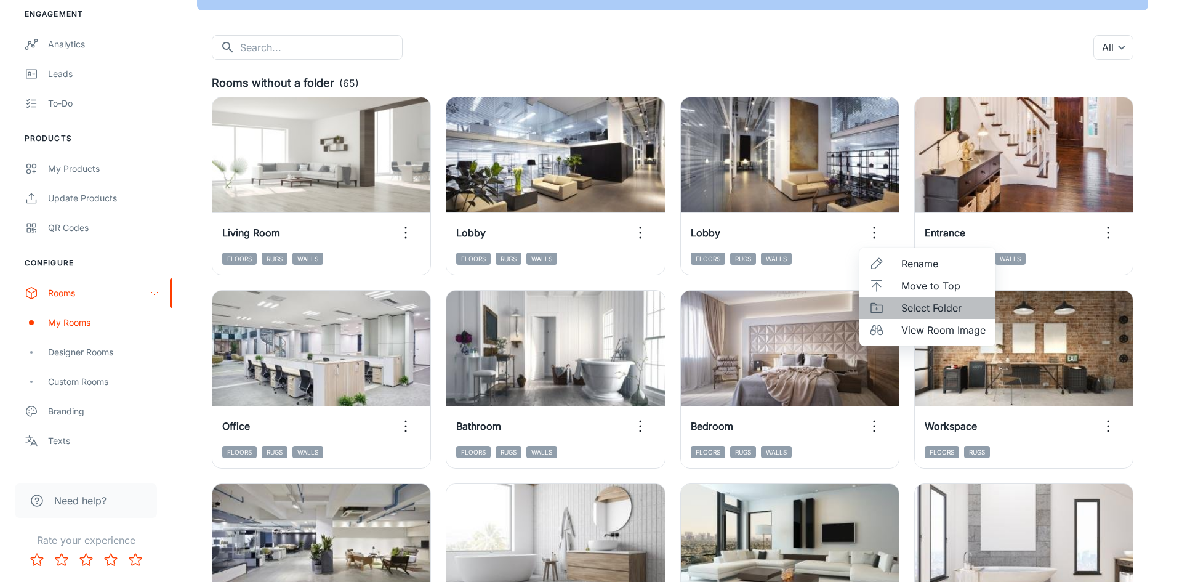
click at [896, 304] on li "Select Folder" at bounding box center [927, 308] width 136 height 22
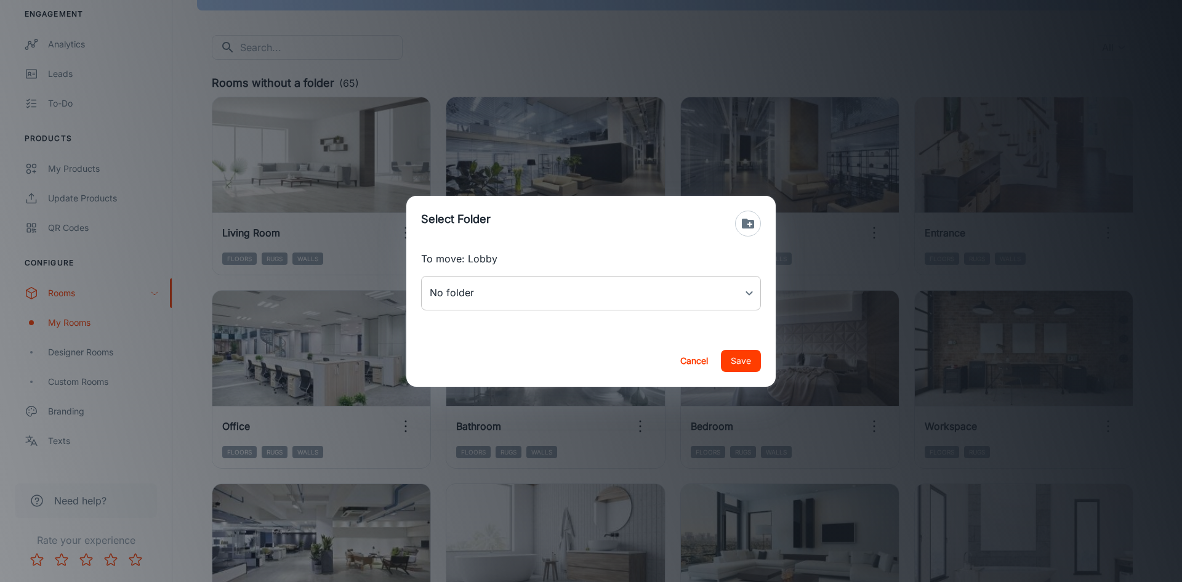
click at [601, 301] on body "Spectrum Flooring [PERSON_NAME] Engagement Analytics Leads To-do Products My Pr…" at bounding box center [591, 185] width 1182 height 582
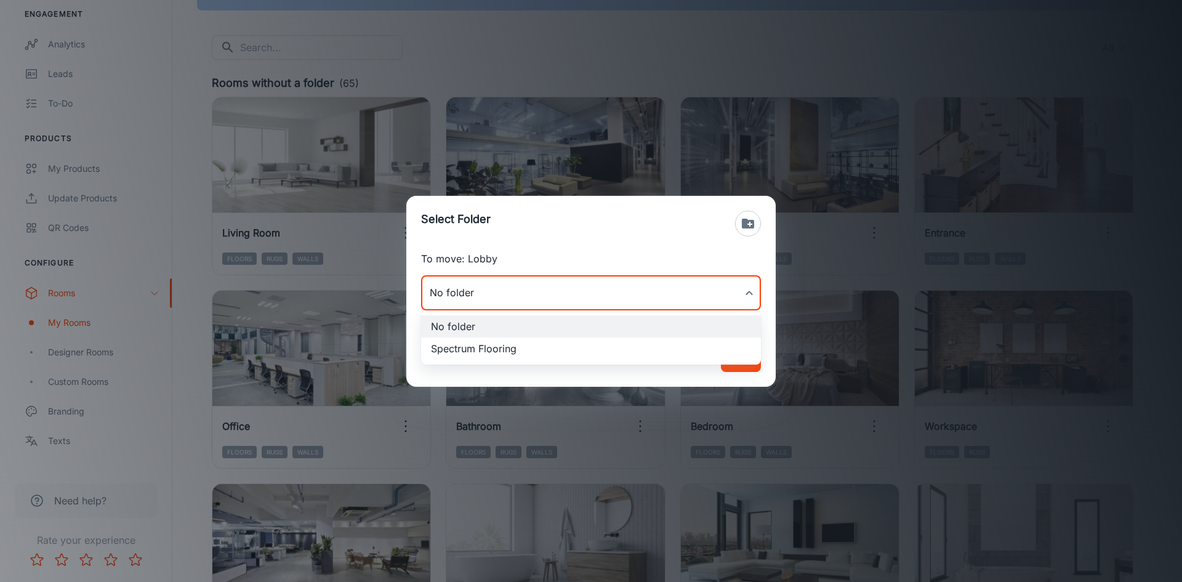
click at [597, 350] on li "Spectrum Flooring" at bounding box center [591, 348] width 340 height 22
type input "Spectrum Flooring"
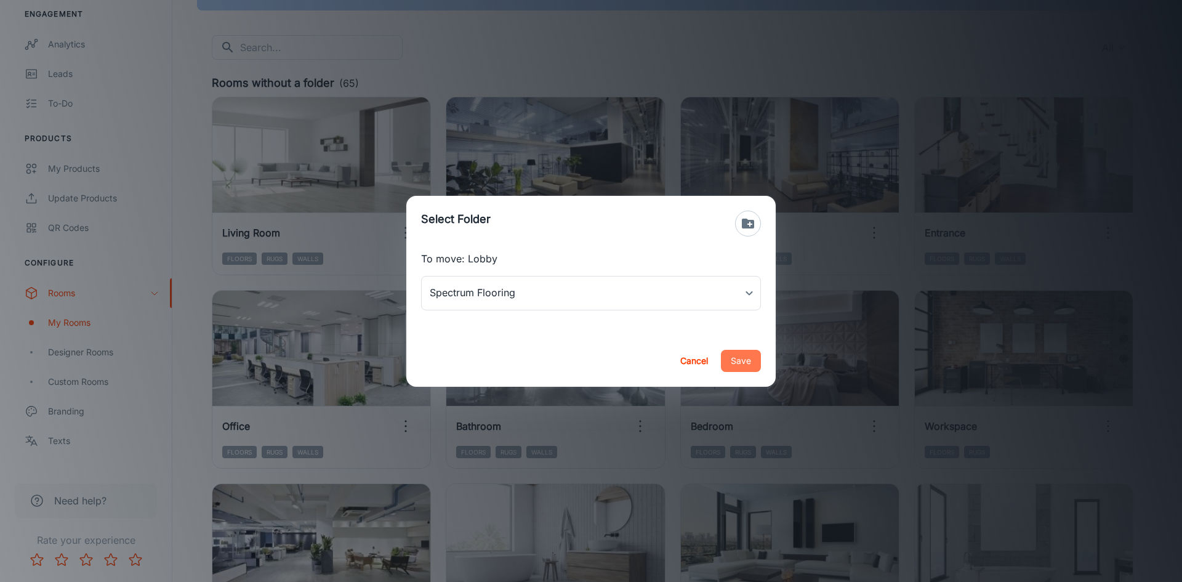
click at [739, 357] on button "Save" at bounding box center [741, 361] width 40 height 22
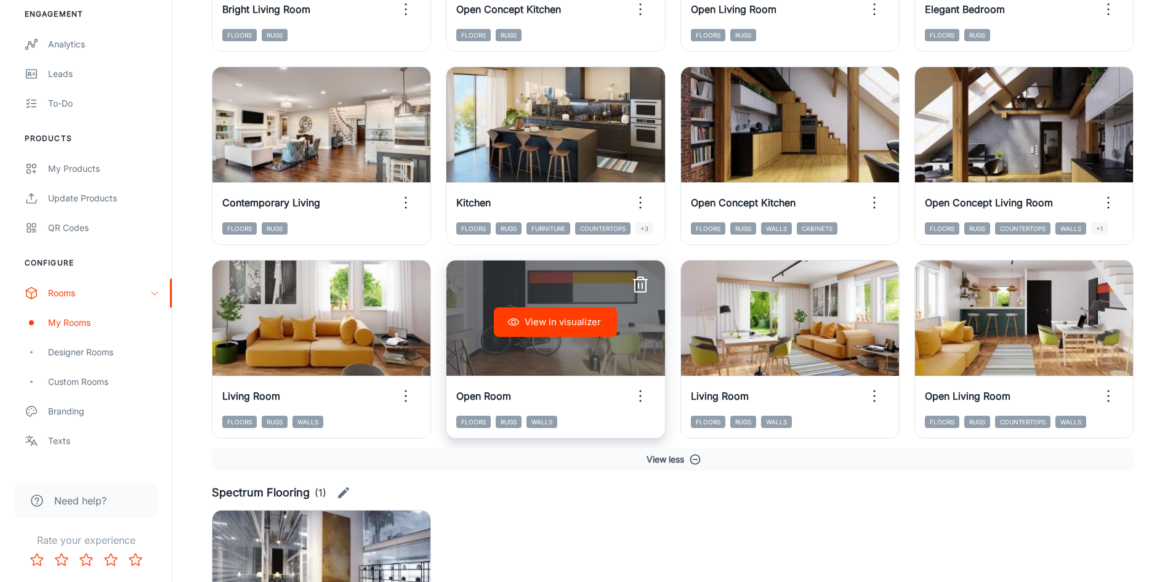
scroll to position [1277, 0]
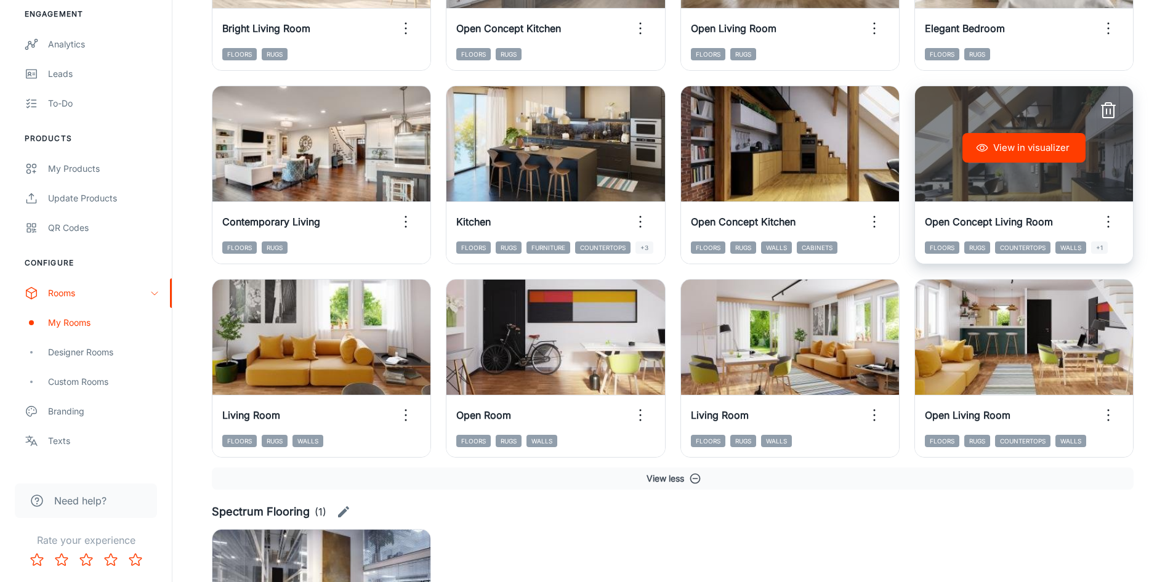
click at [1034, 145] on button "View in visualizer" at bounding box center [1023, 148] width 123 height 30
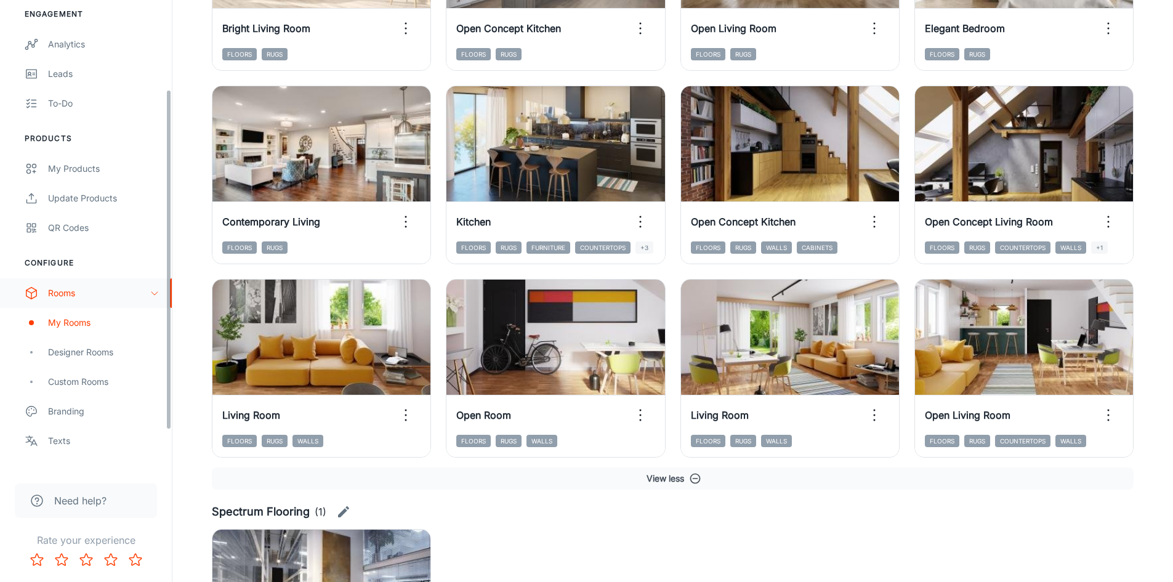
click at [69, 291] on div "Rooms" at bounding box center [99, 293] width 102 height 14
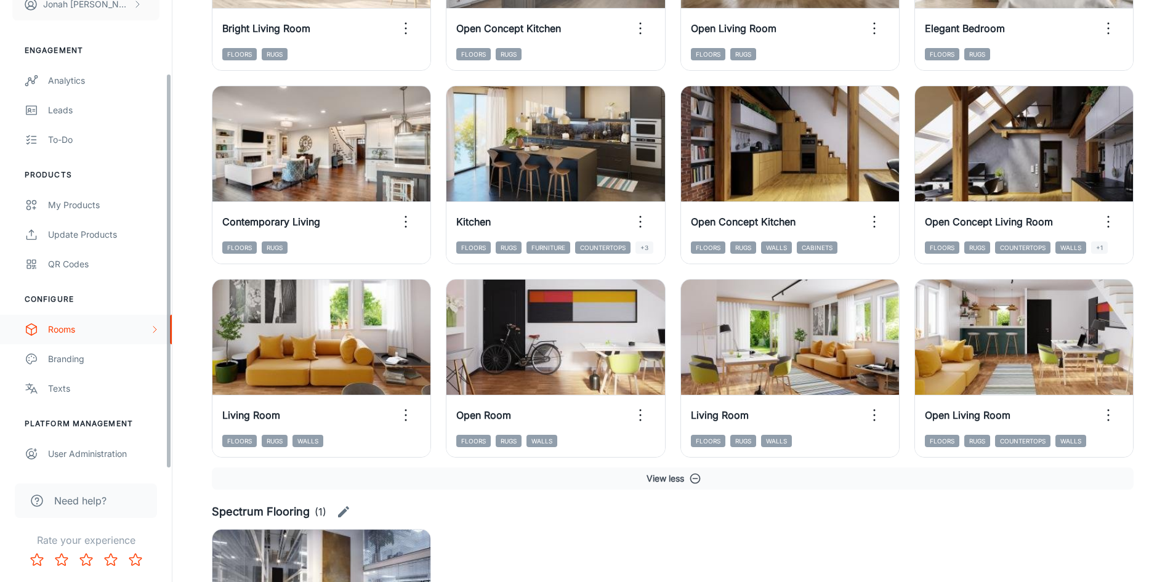
click at [96, 326] on div "Rooms" at bounding box center [99, 330] width 102 height 14
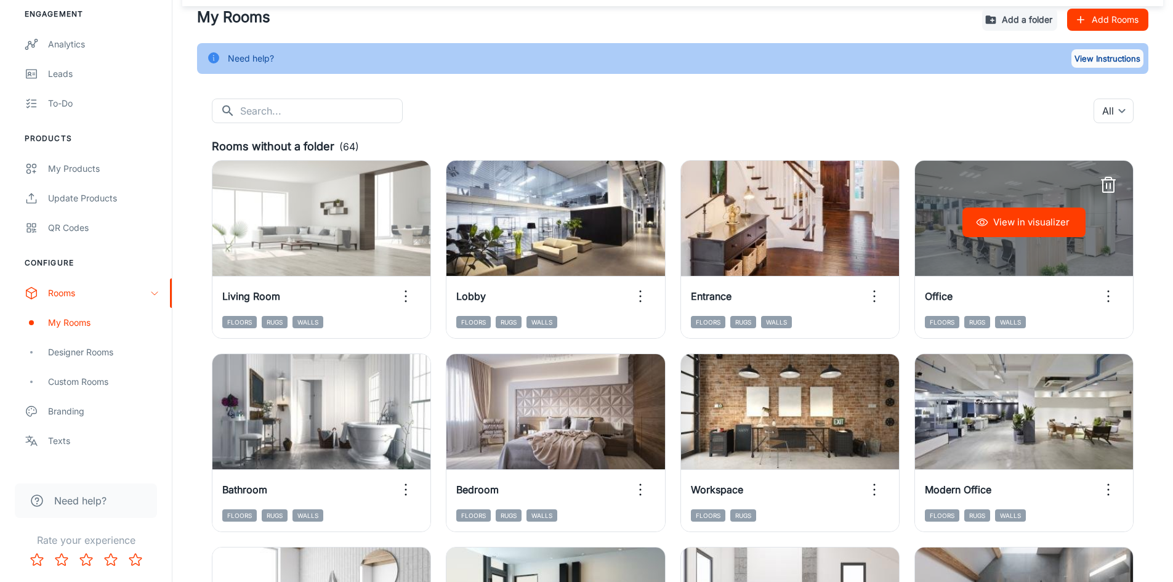
scroll to position [0, 0]
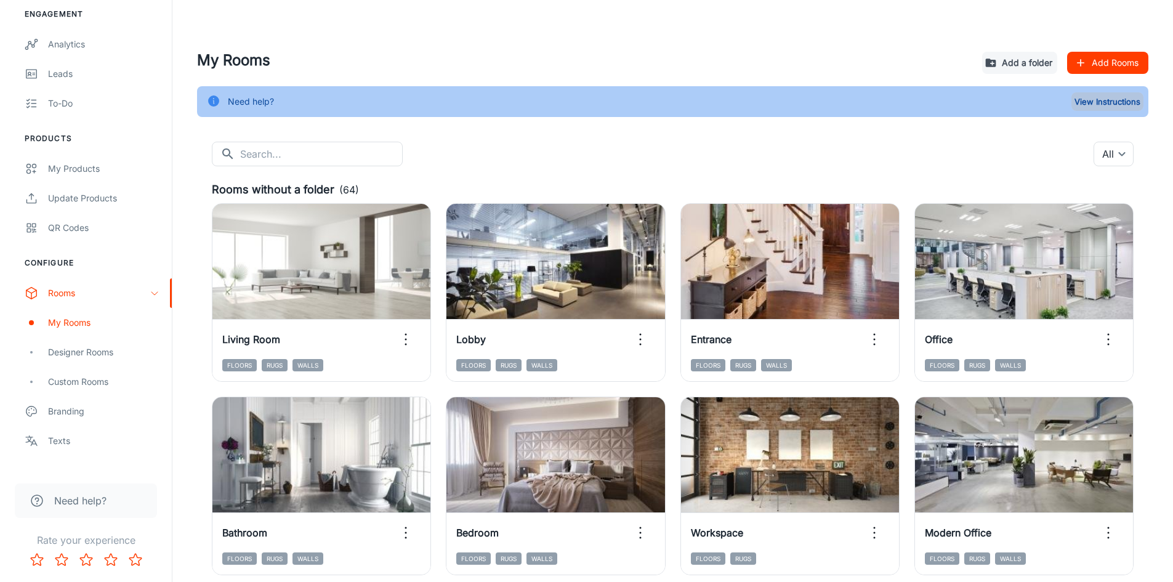
click at [1096, 102] on button "View Instructions" at bounding box center [1107, 101] width 72 height 18
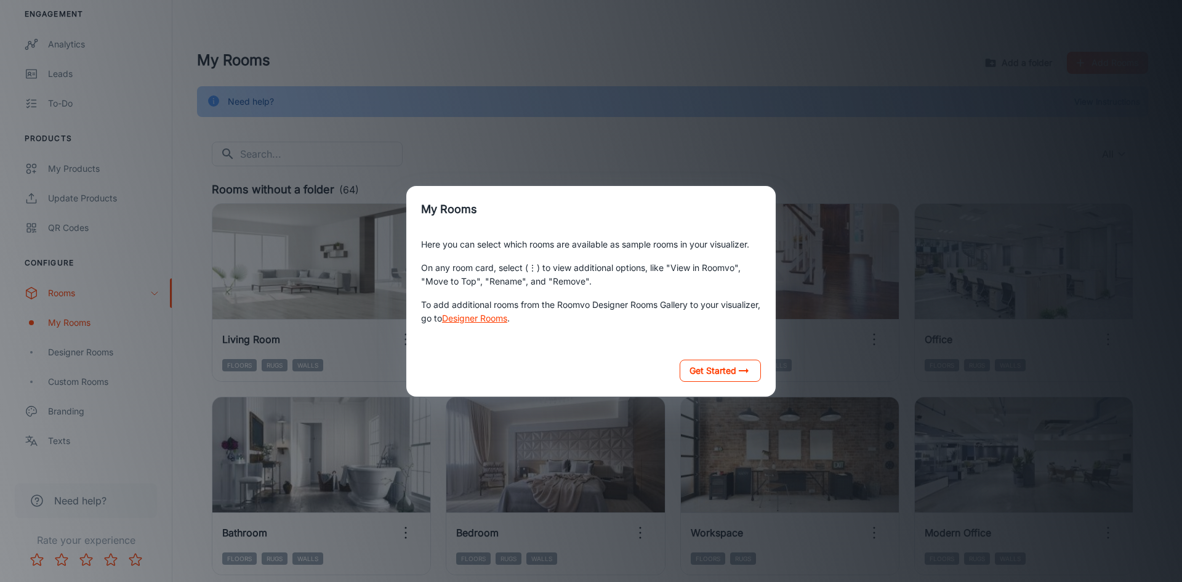
click at [726, 364] on button "Get Started" at bounding box center [720, 371] width 81 height 22
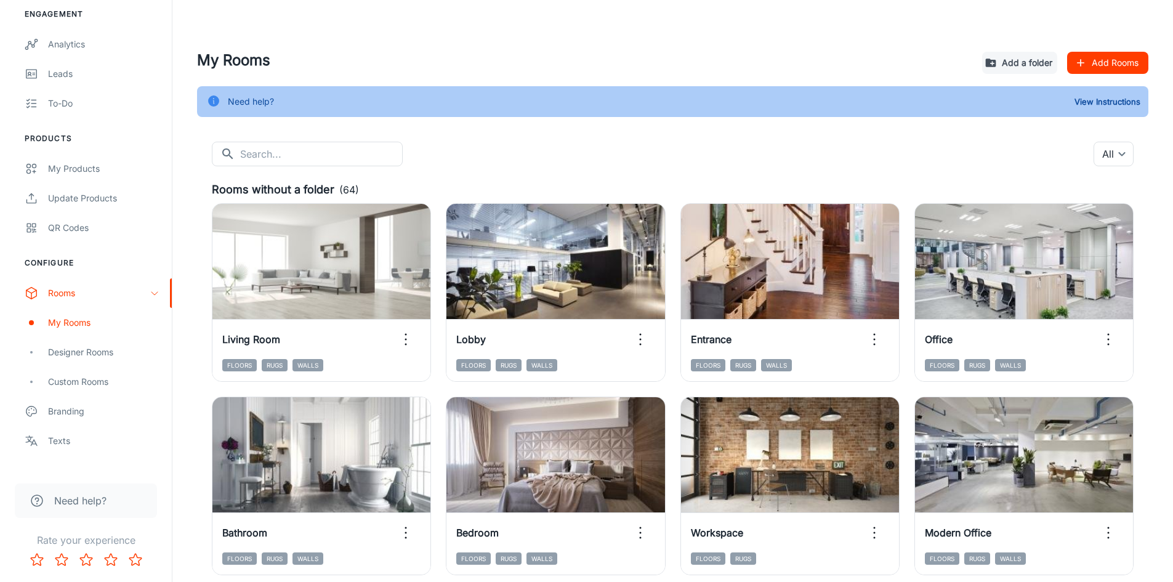
click at [1135, 59] on button "Add Rooms" at bounding box center [1107, 63] width 81 height 22
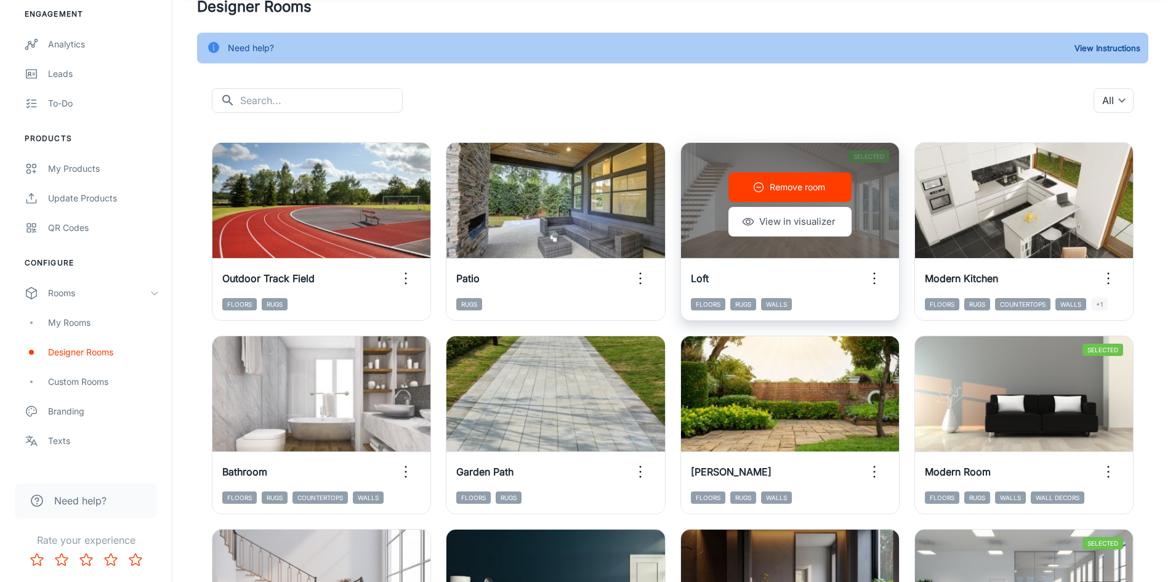
scroll to position [246, 0]
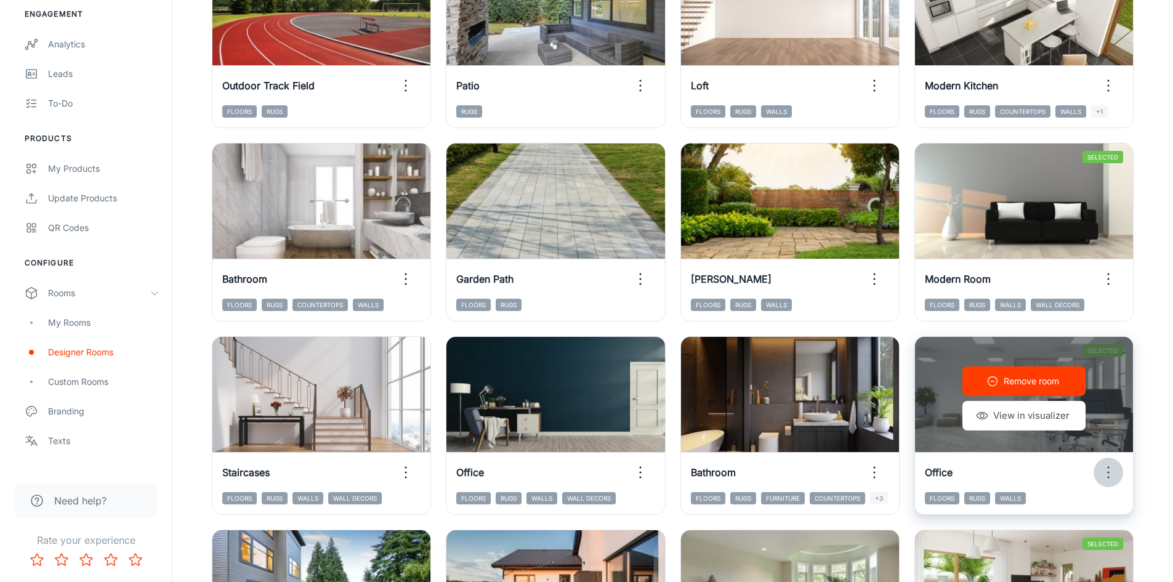
click at [1109, 472] on circle "button" at bounding box center [1108, 473] width 2 height 2
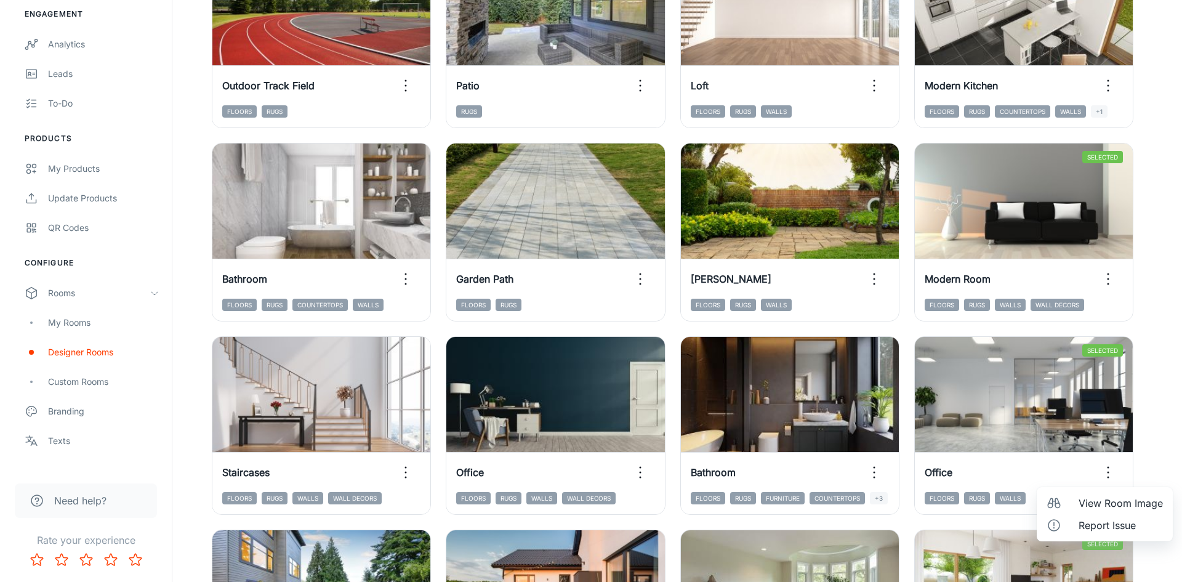
click at [1078, 419] on div at bounding box center [591, 291] width 1182 height 582
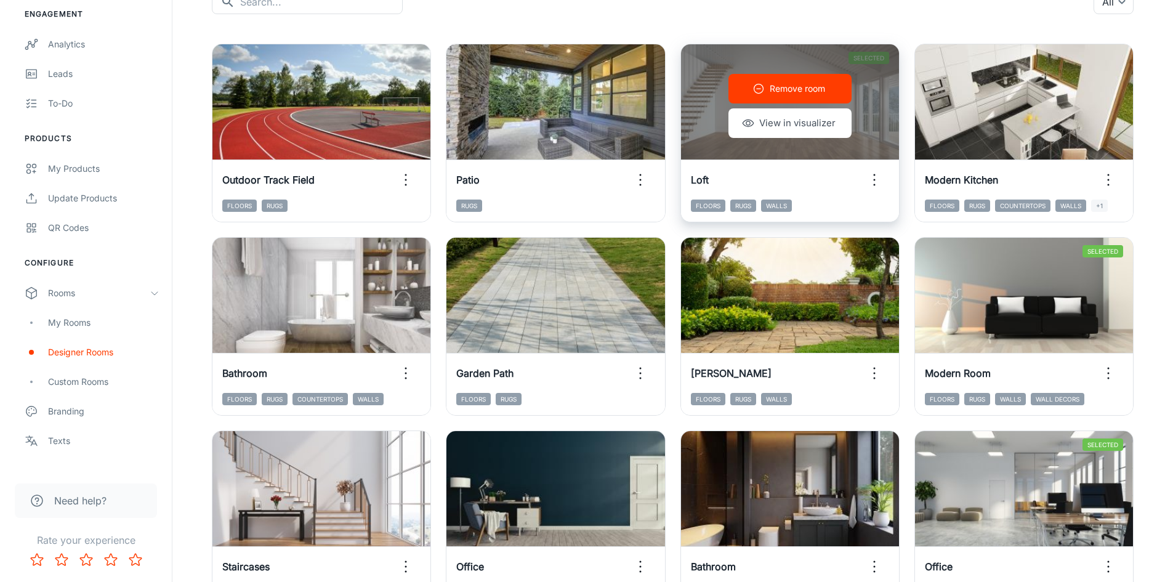
scroll to position [0, 0]
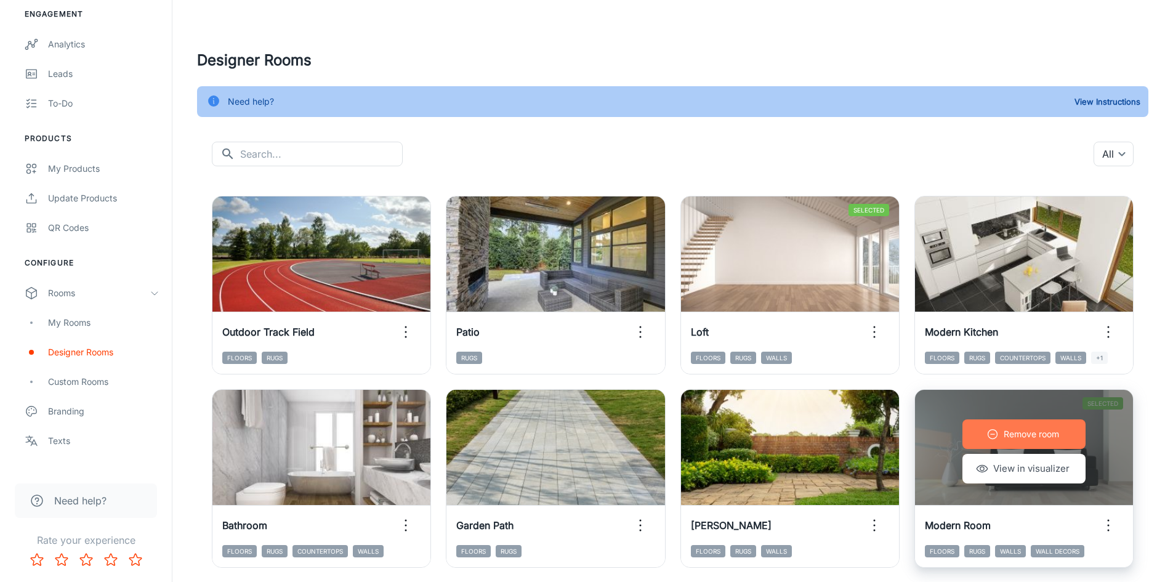
click at [1052, 440] on p "Remove room" at bounding box center [1030, 434] width 55 height 14
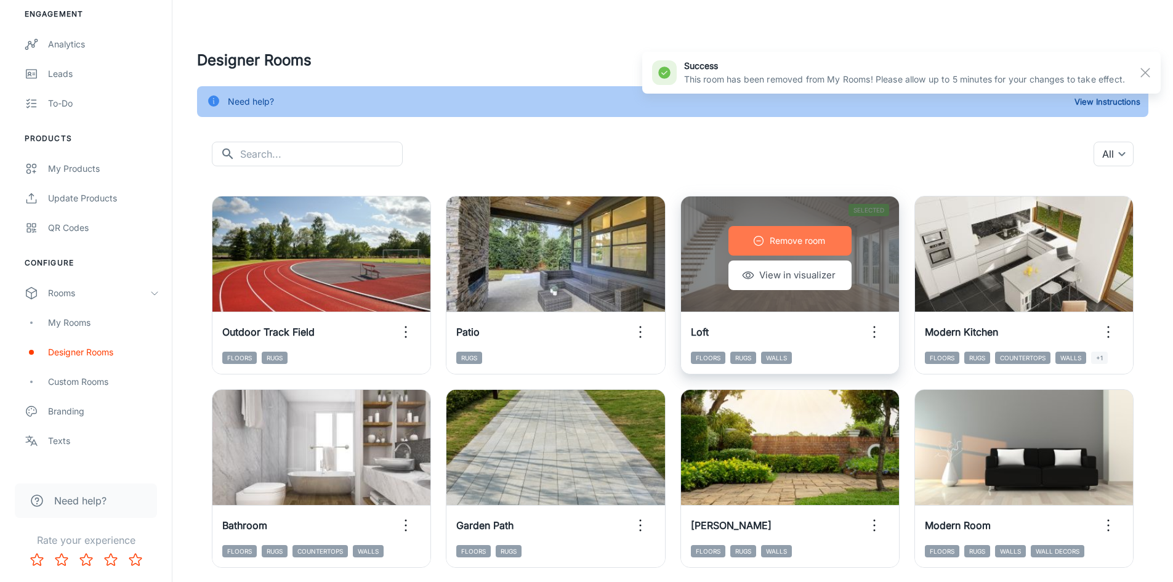
click at [803, 246] on p "Remove room" at bounding box center [796, 241] width 55 height 14
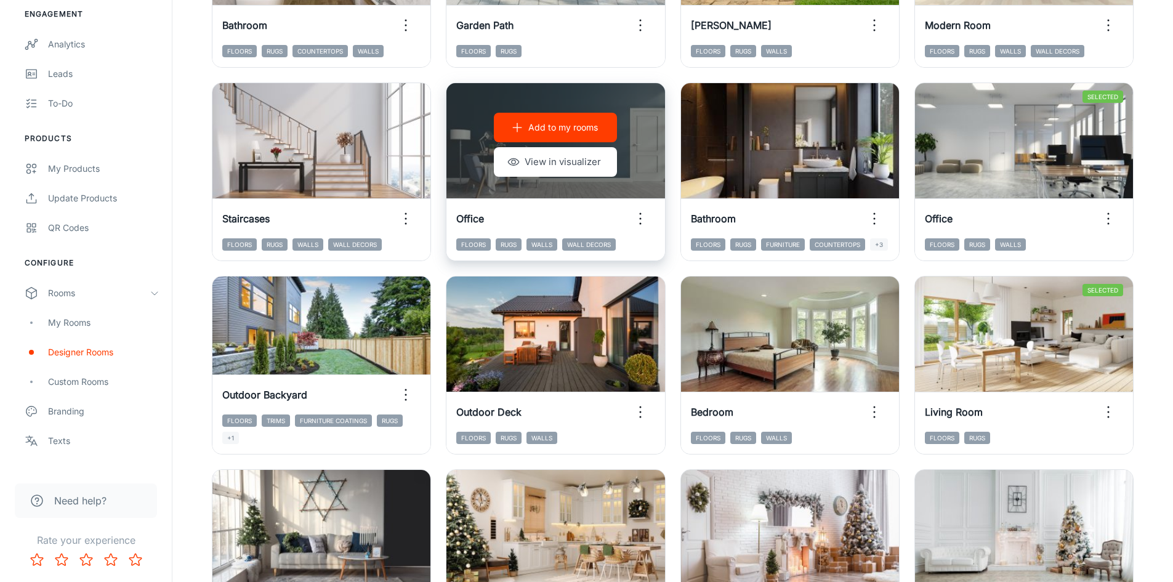
scroll to position [554, 0]
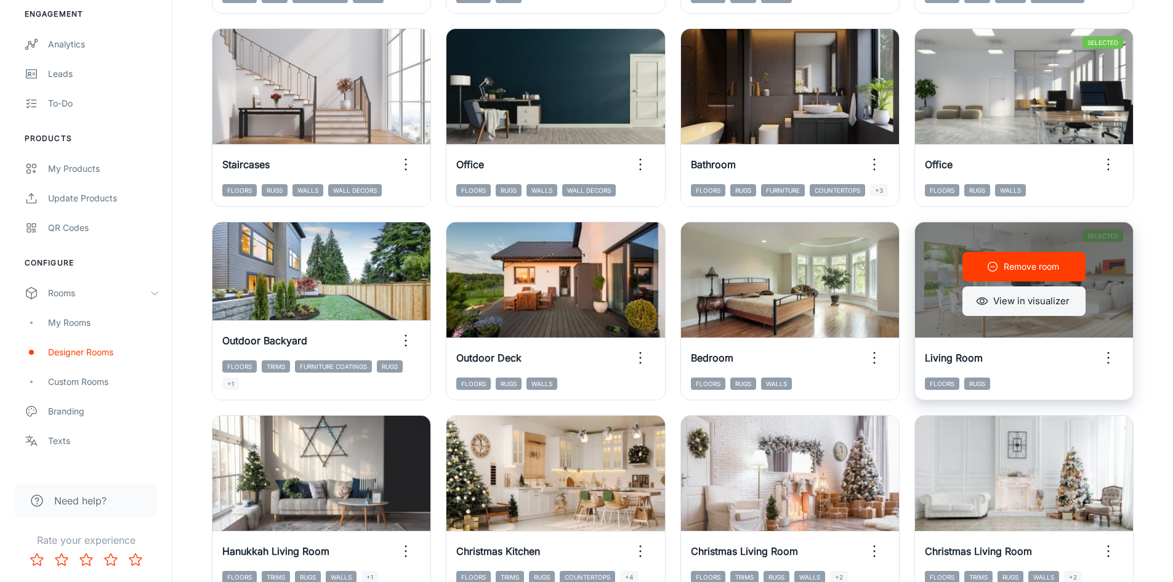
click at [1034, 303] on button "View in visualizer" at bounding box center [1023, 301] width 123 height 30
click at [1054, 270] on p "Remove room" at bounding box center [1030, 267] width 55 height 14
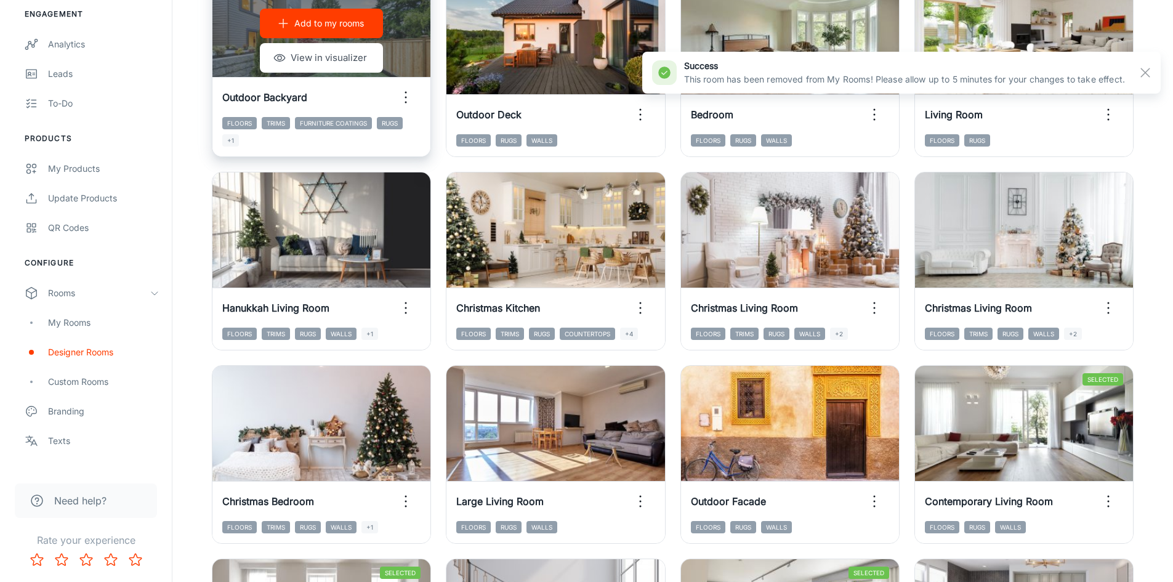
scroll to position [800, 0]
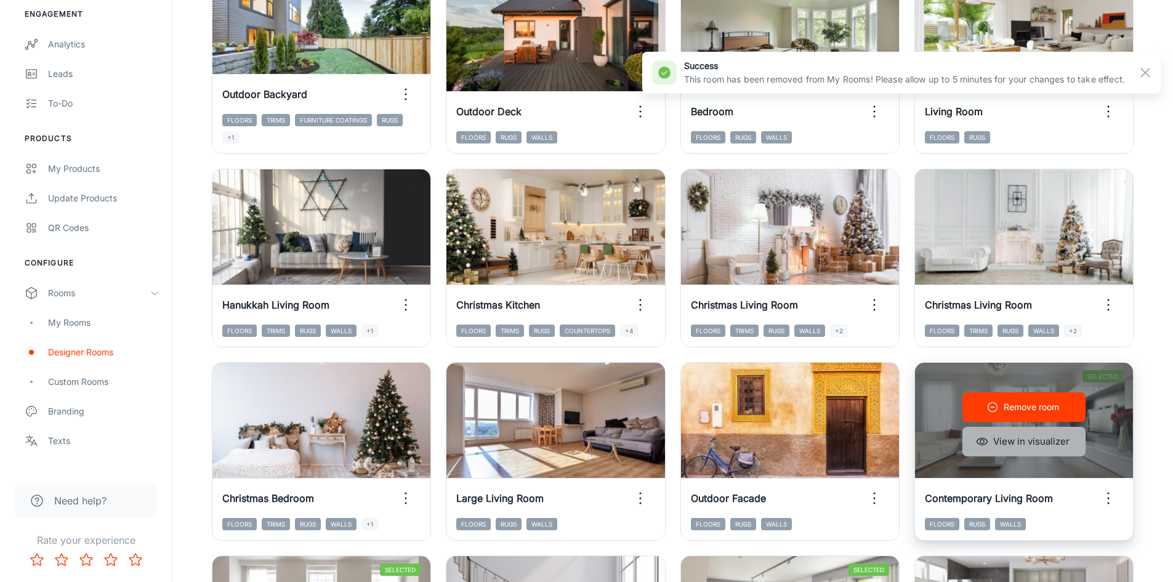
click at [1030, 437] on button "View in visualizer" at bounding box center [1023, 442] width 123 height 30
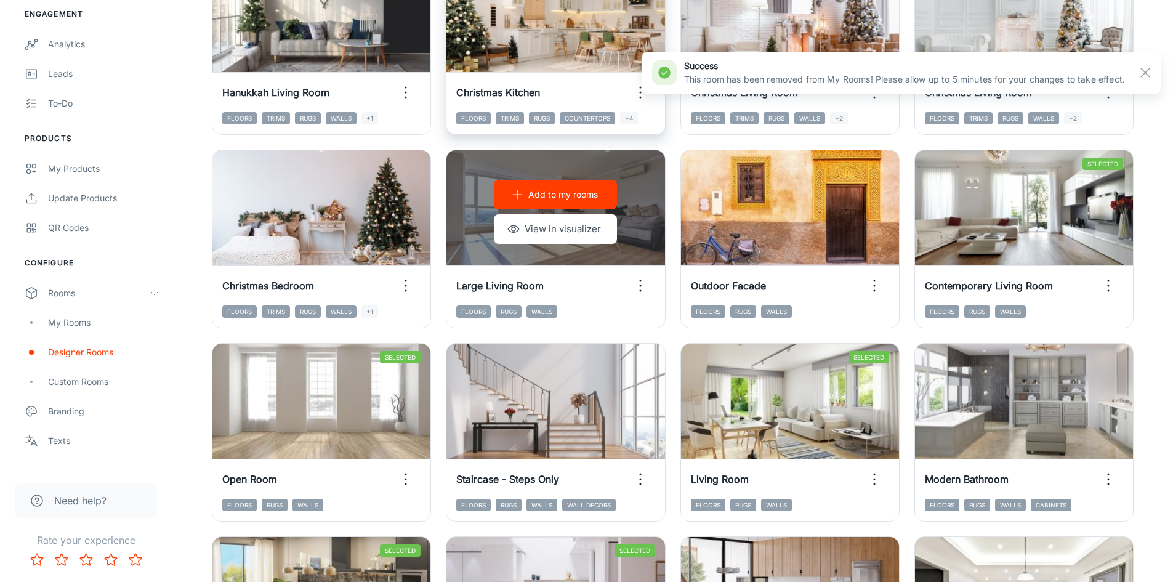
scroll to position [1047, 0]
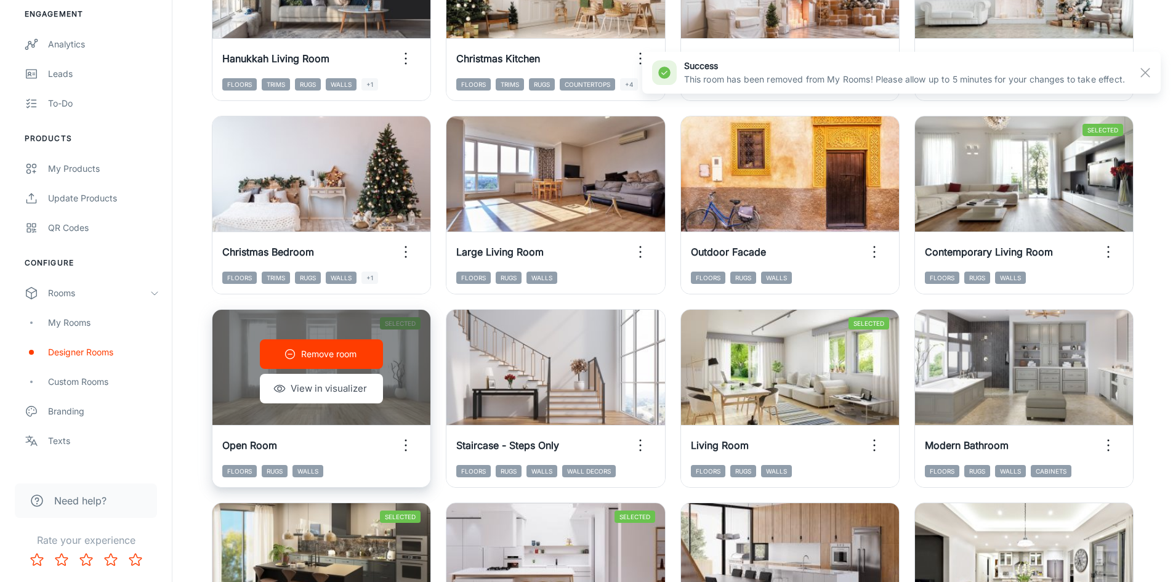
click at [333, 356] on p "Remove room" at bounding box center [328, 354] width 55 height 14
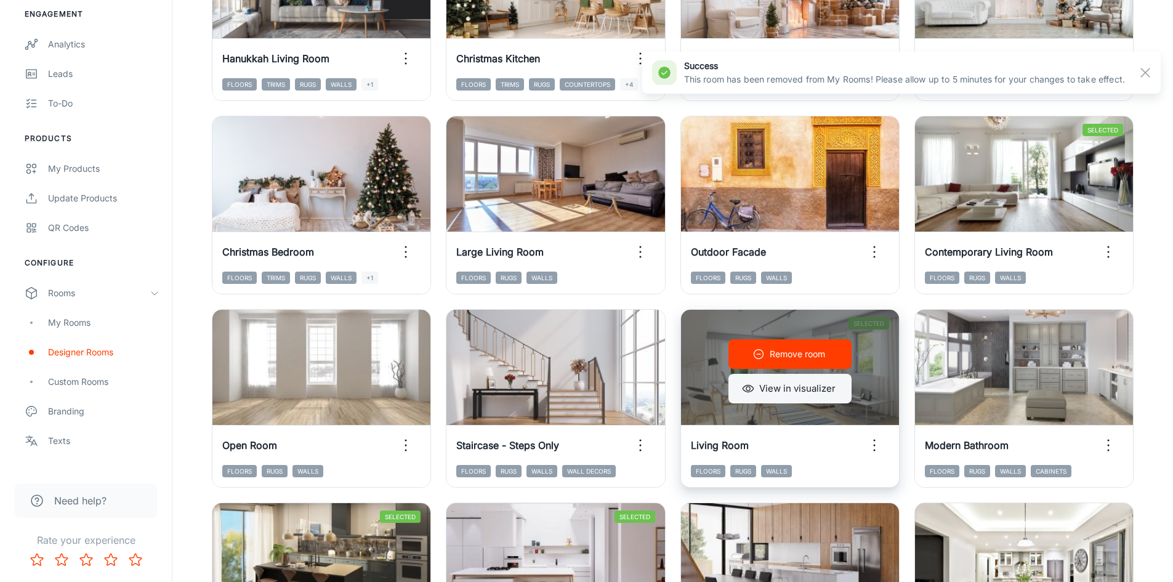
click at [774, 389] on button "View in visualizer" at bounding box center [789, 389] width 123 height 30
click at [797, 356] on p "Remove room" at bounding box center [796, 354] width 55 height 14
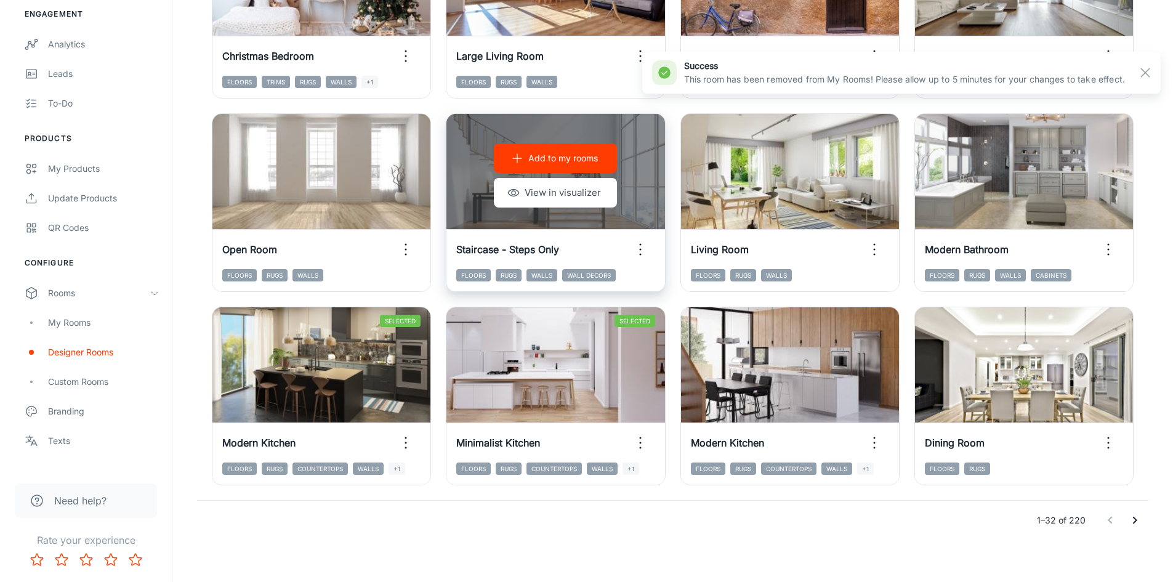
scroll to position [1250, 0]
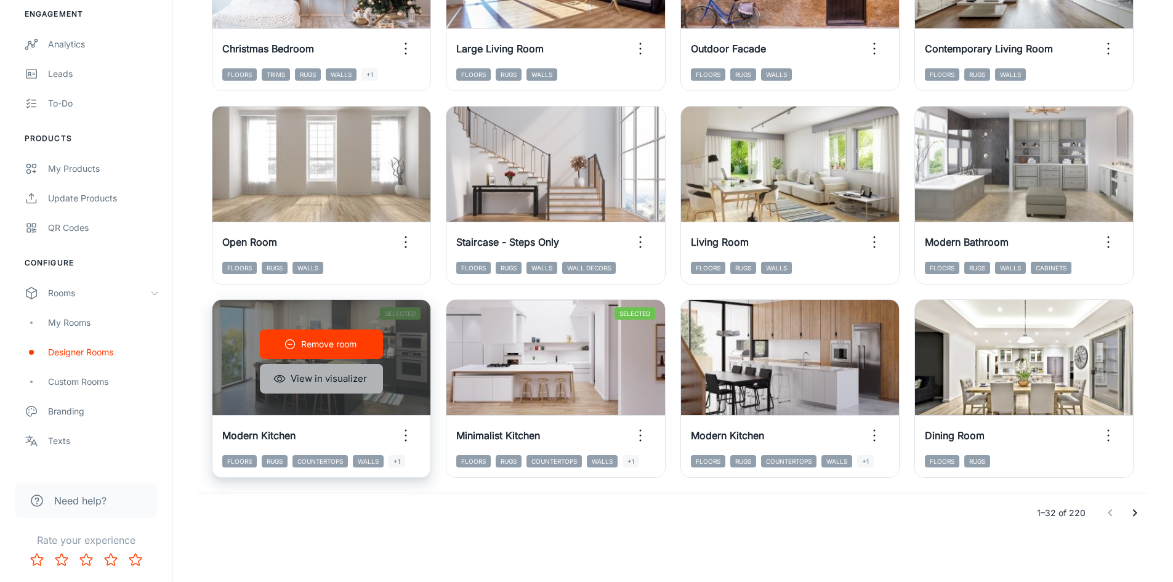
click at [321, 383] on button "View in visualizer" at bounding box center [321, 379] width 123 height 30
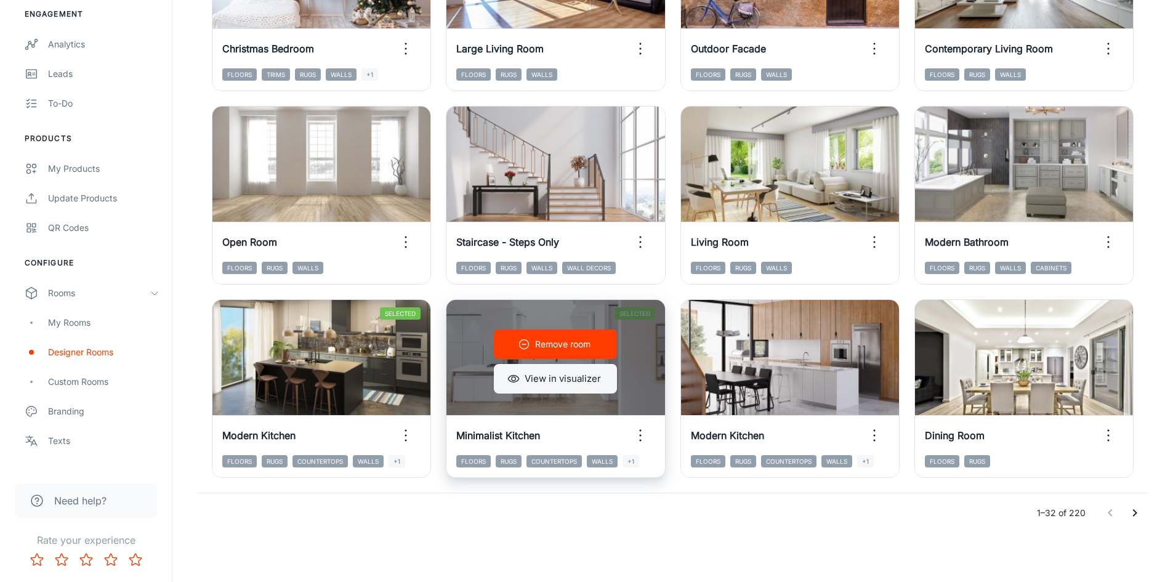
click at [549, 380] on button "View in visualizer" at bounding box center [555, 379] width 123 height 30
click at [571, 340] on p "Remove room" at bounding box center [562, 344] width 55 height 14
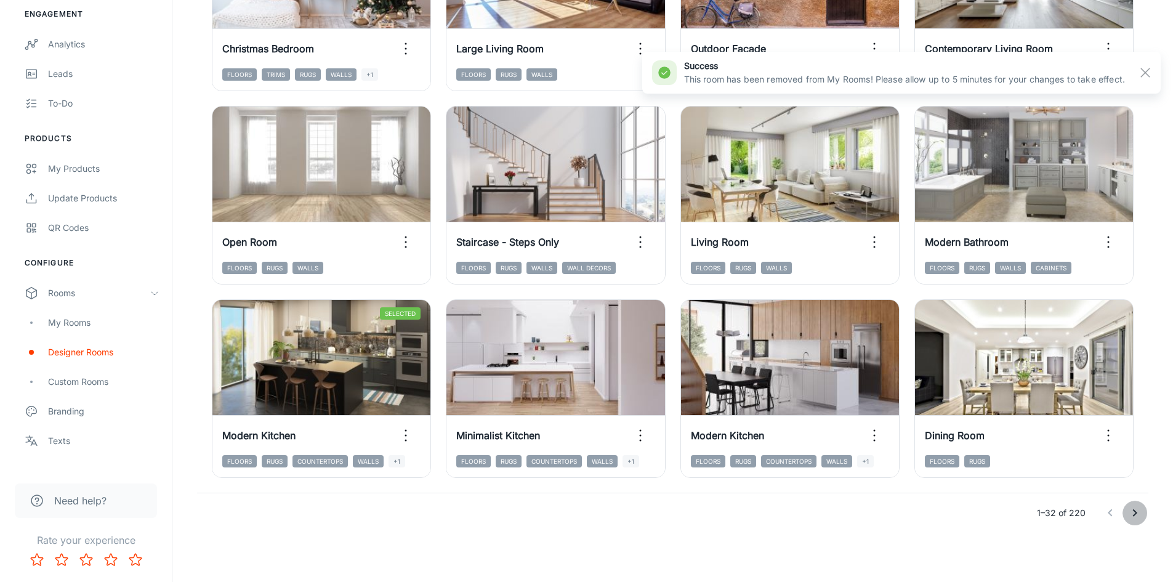
click at [1130, 506] on icon "Go to next page" at bounding box center [1134, 512] width 15 height 15
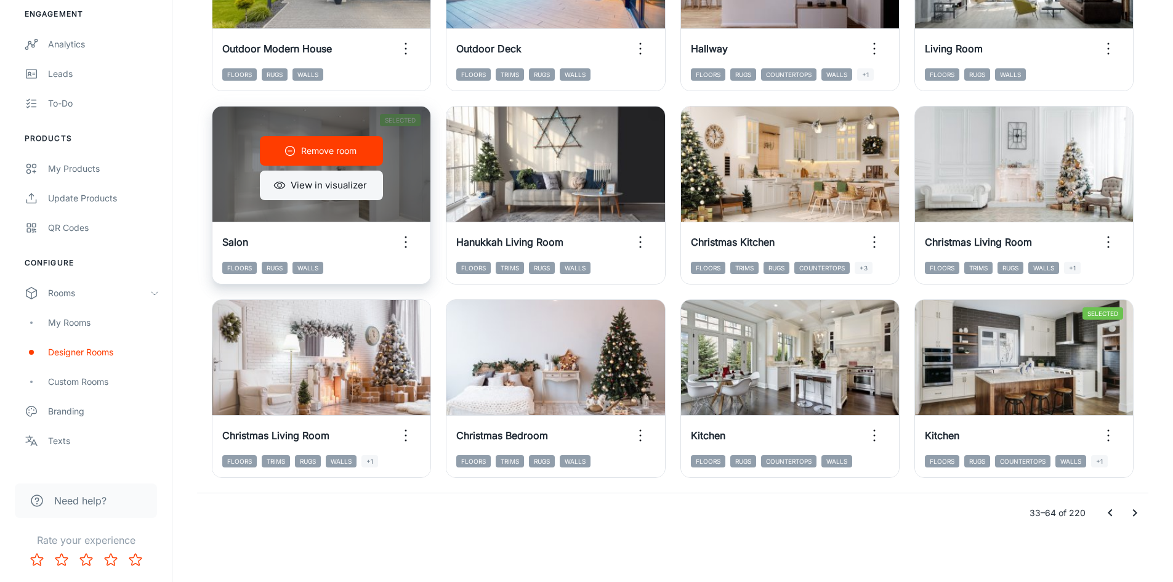
click at [324, 180] on button "View in visualizer" at bounding box center [321, 186] width 123 height 30
click at [408, 243] on icon "button" at bounding box center [406, 242] width 20 height 20
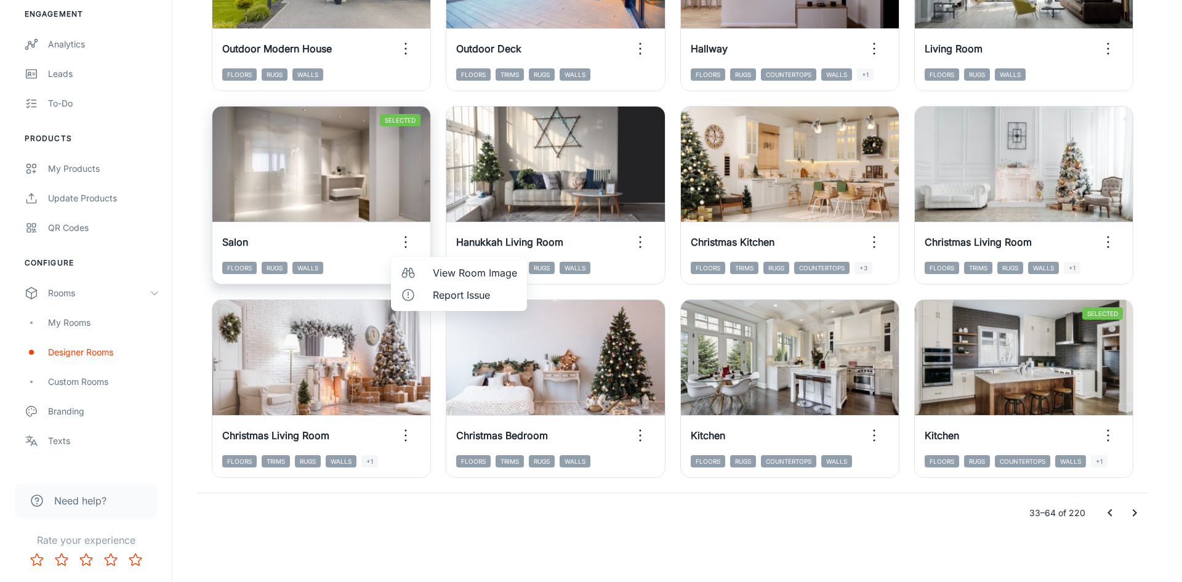
click at [408, 243] on div at bounding box center [591, 291] width 1182 height 582
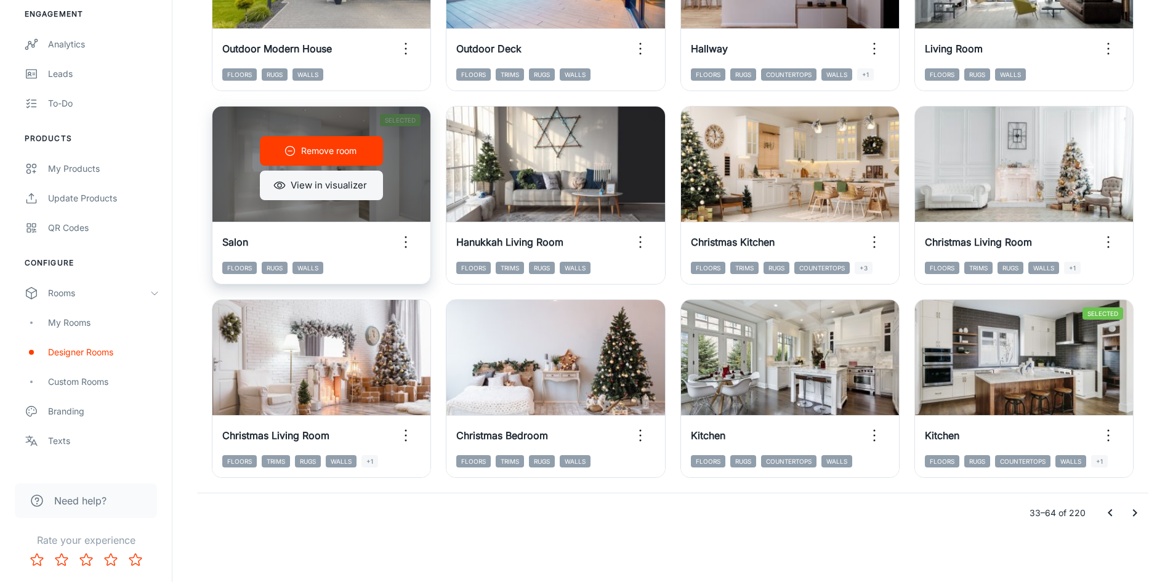
click at [327, 184] on button "View in visualizer" at bounding box center [321, 186] width 123 height 30
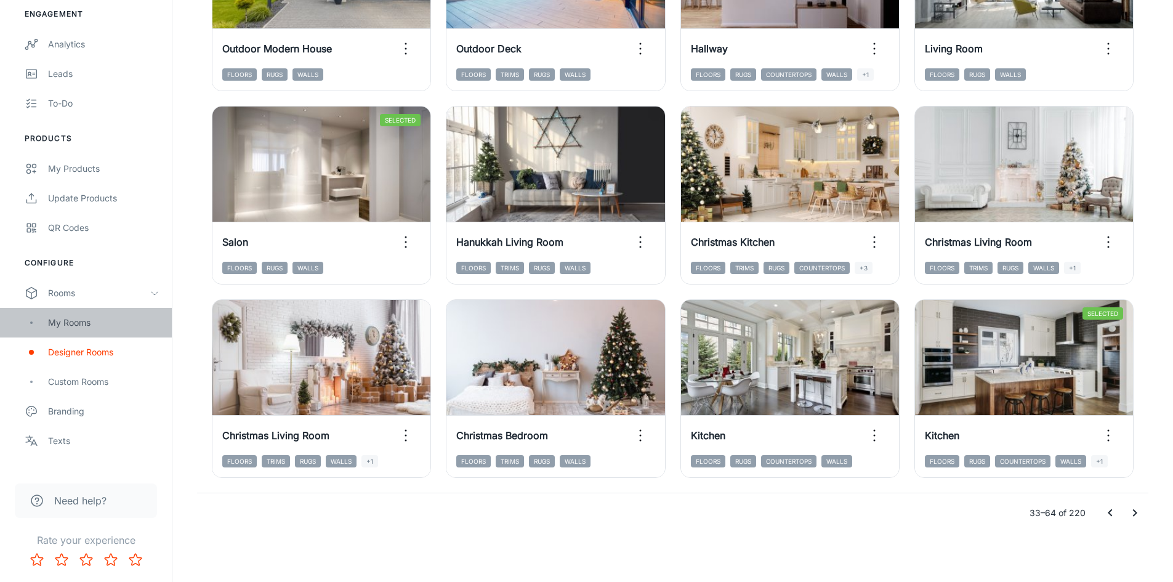
click at [89, 321] on div "My Rooms" at bounding box center [103, 323] width 111 height 14
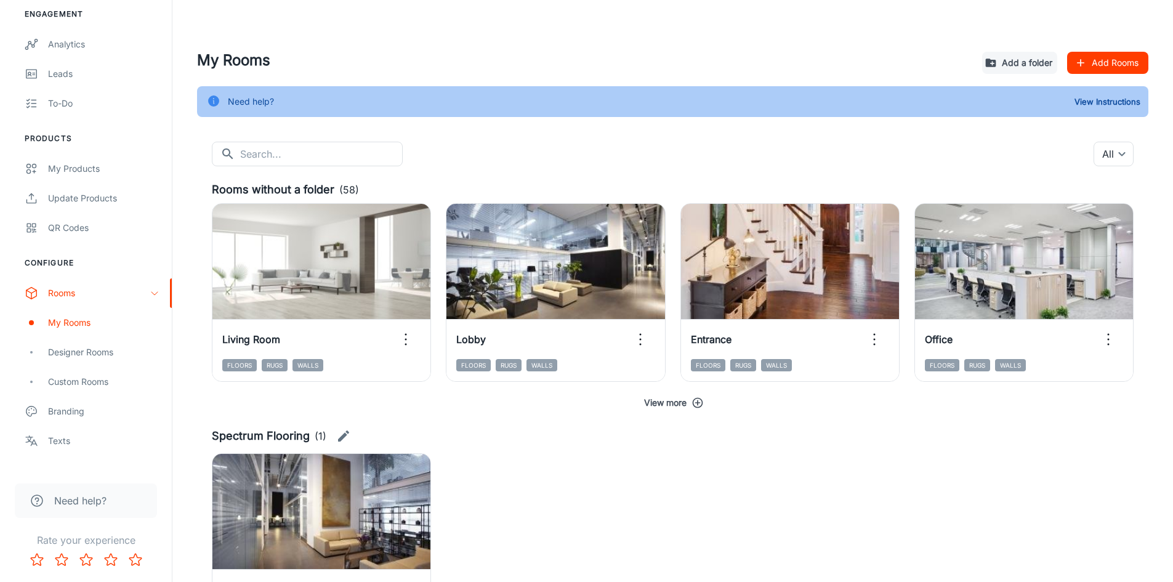
click at [667, 401] on button "View more" at bounding box center [673, 403] width 922 height 22
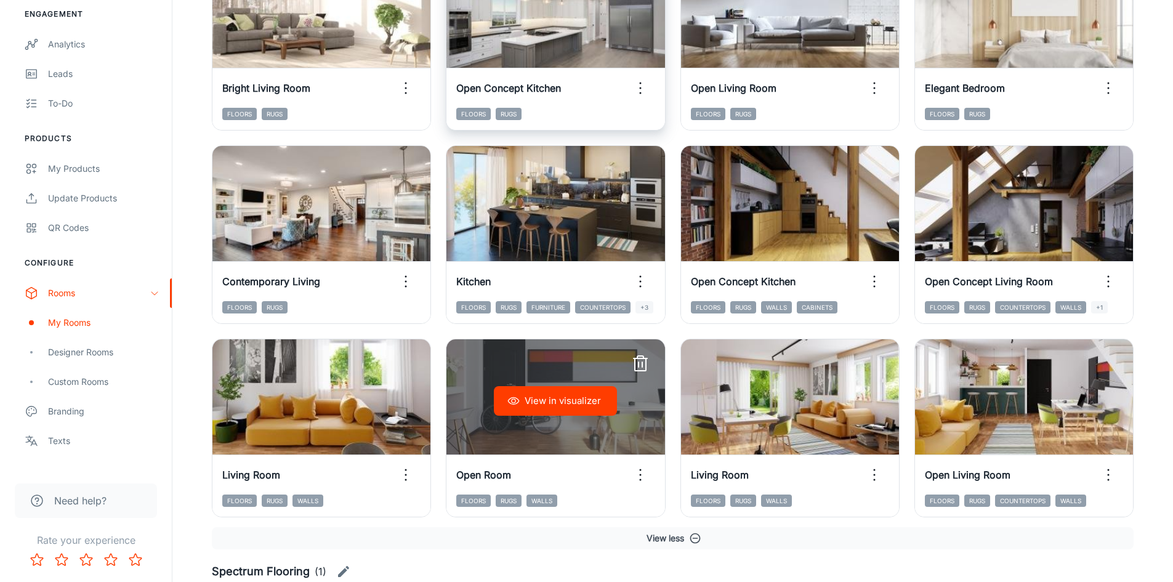
scroll to position [1462, 0]
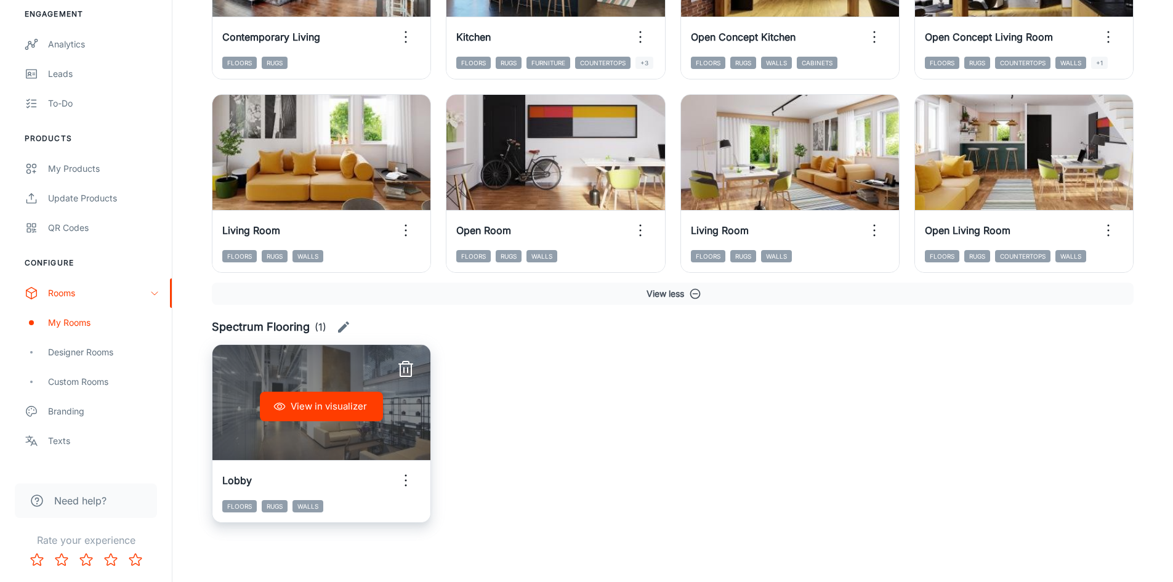
click at [408, 481] on icon "button" at bounding box center [406, 480] width 20 height 20
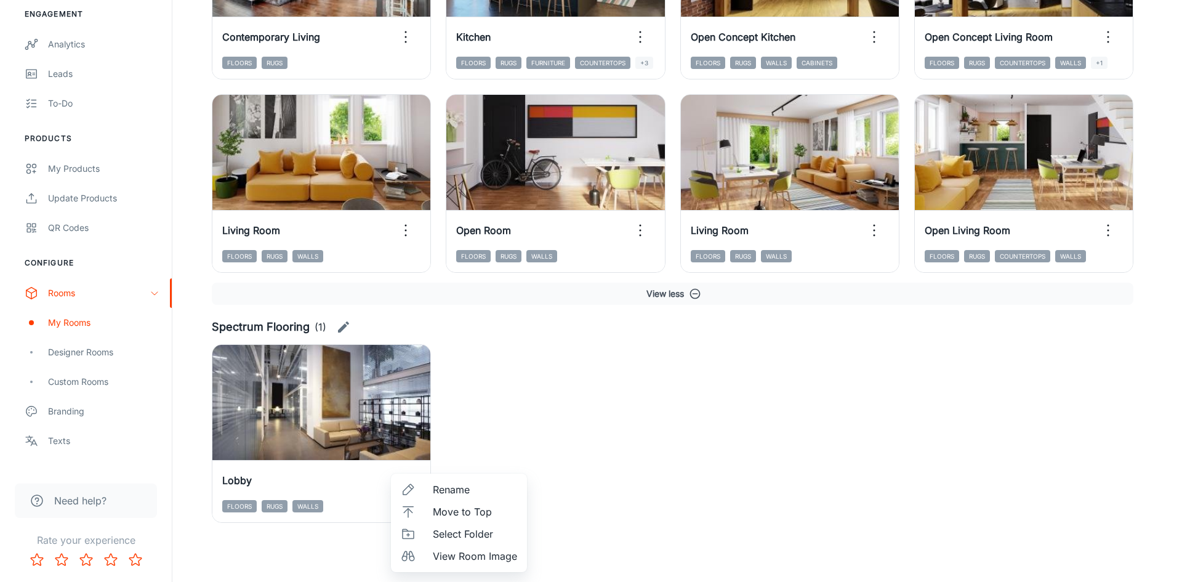
click at [593, 456] on div at bounding box center [591, 291] width 1182 height 582
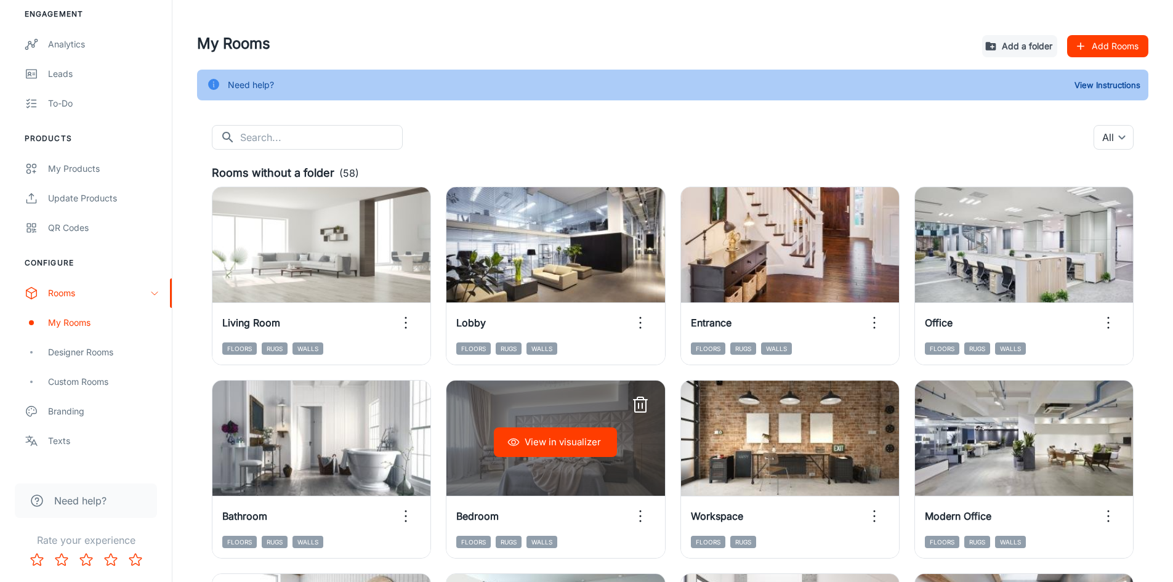
scroll to position [0, 0]
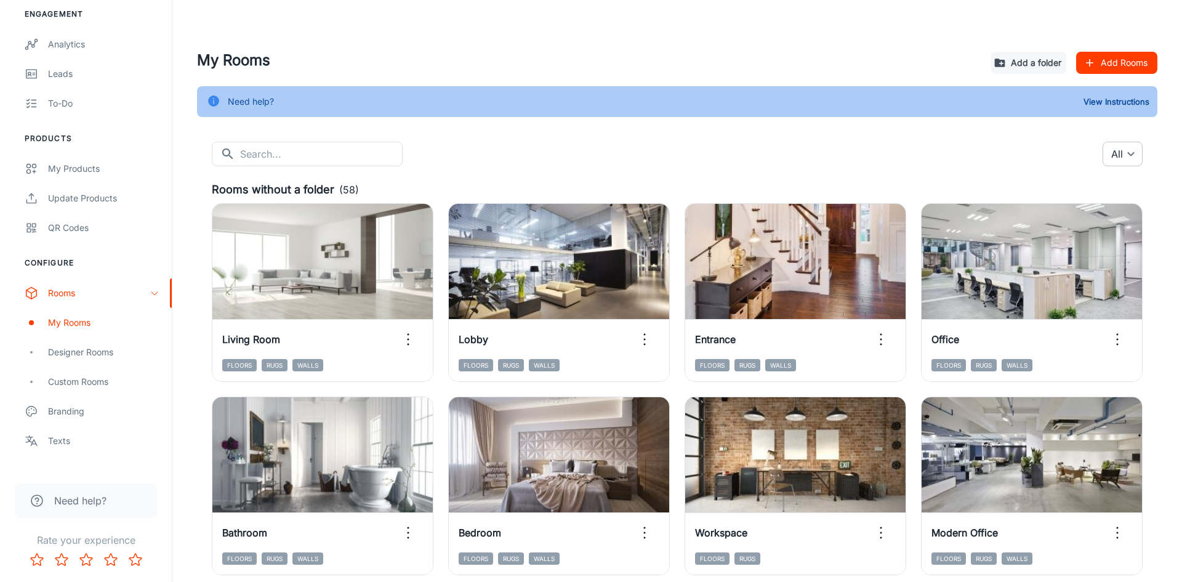
click at [1106, 161] on body "Spectrum Flooring [PERSON_NAME] Engagement Analytics Leads To-do Products My Pr…" at bounding box center [591, 291] width 1182 height 582
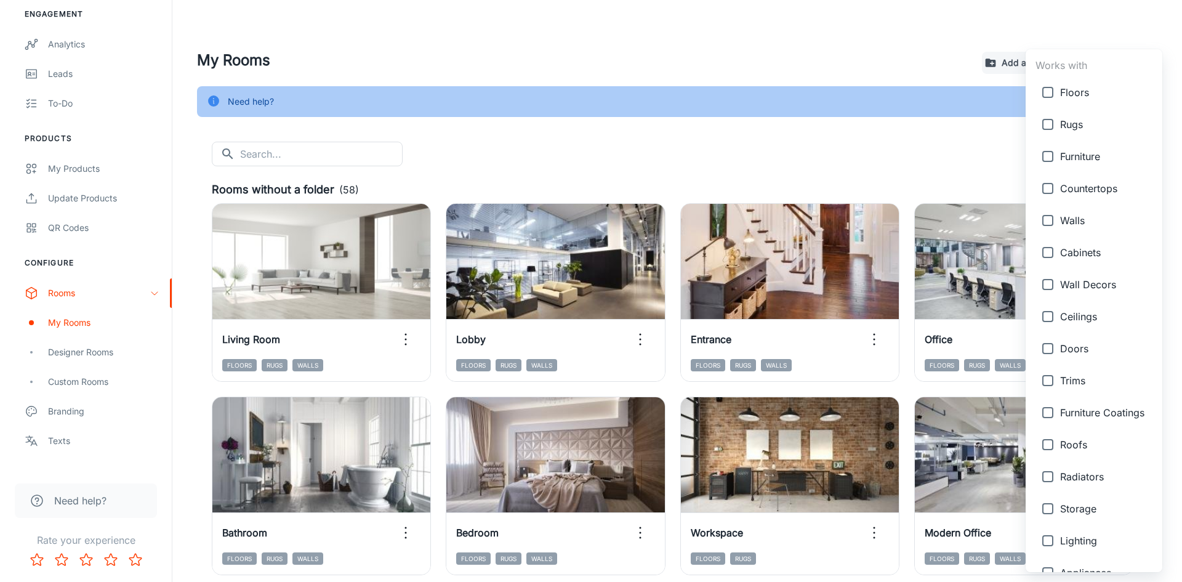
click at [875, 153] on div at bounding box center [591, 291] width 1182 height 582
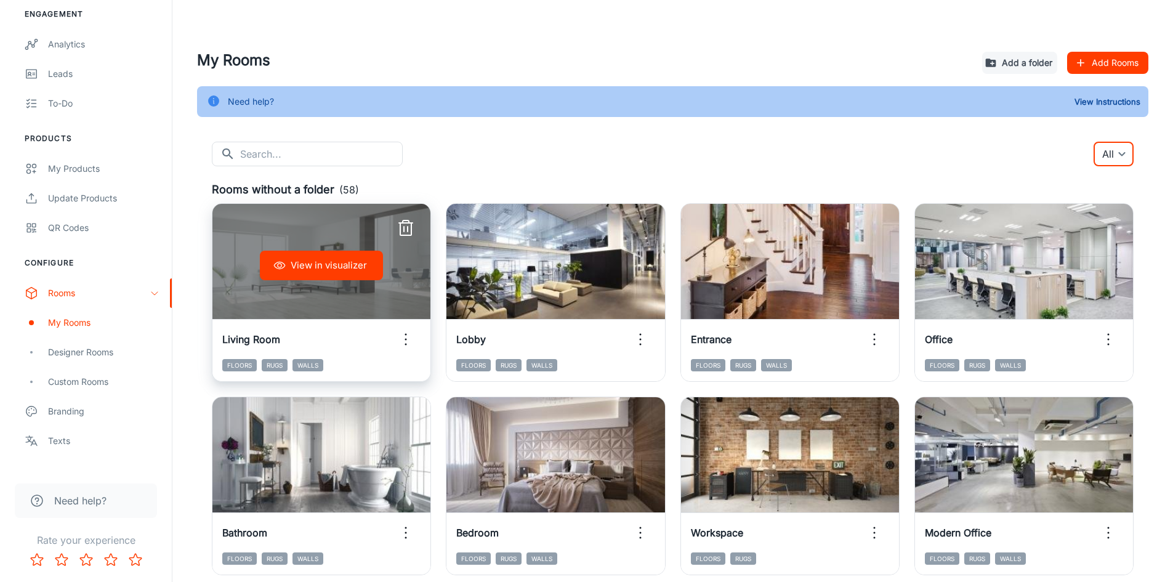
click at [408, 340] on icon "button" at bounding box center [406, 339] width 20 height 20
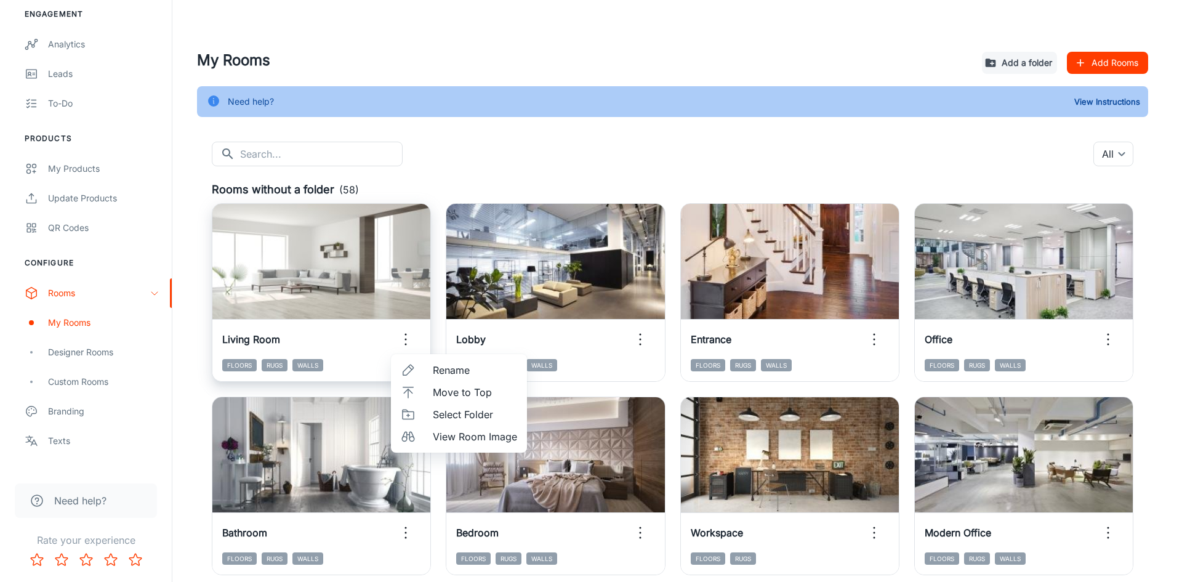
click at [408, 340] on div at bounding box center [591, 291] width 1182 height 582
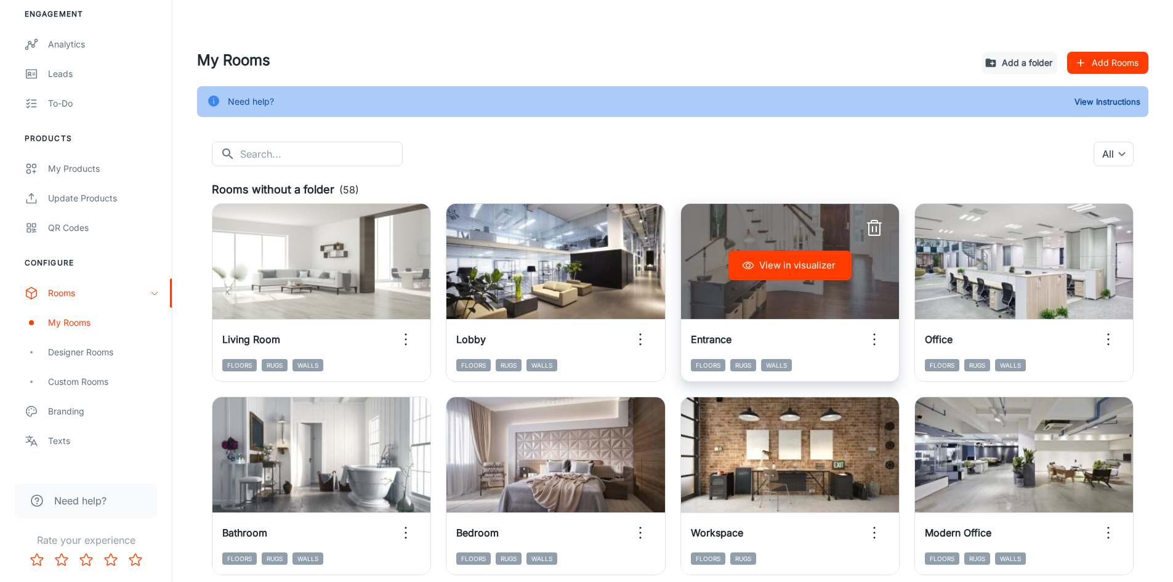
click at [872, 225] on icon "button" at bounding box center [874, 229] width 20 height 20
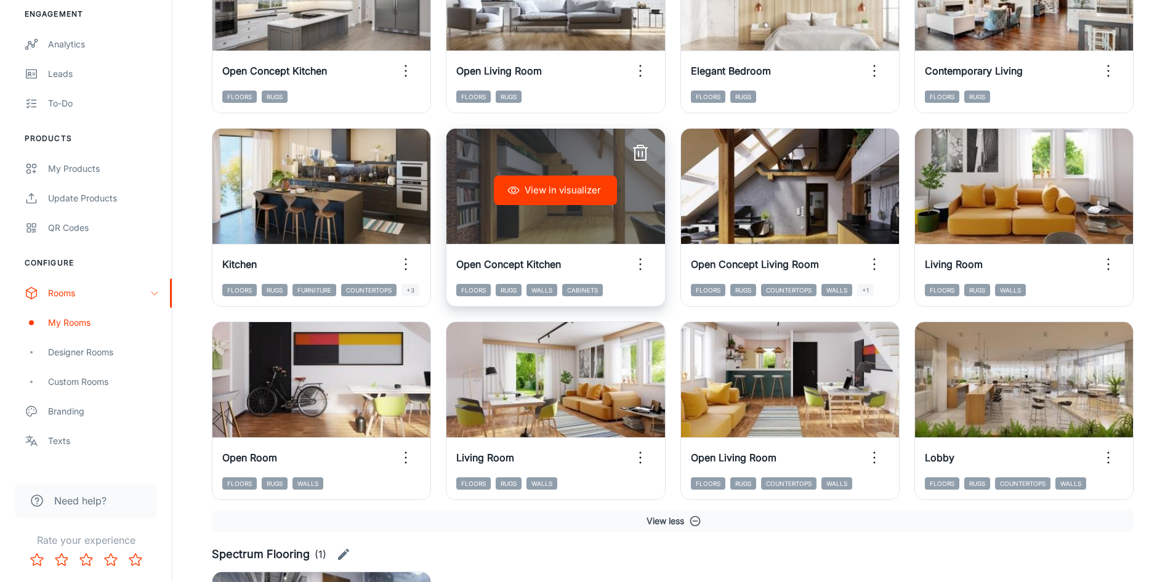
scroll to position [1154, 0]
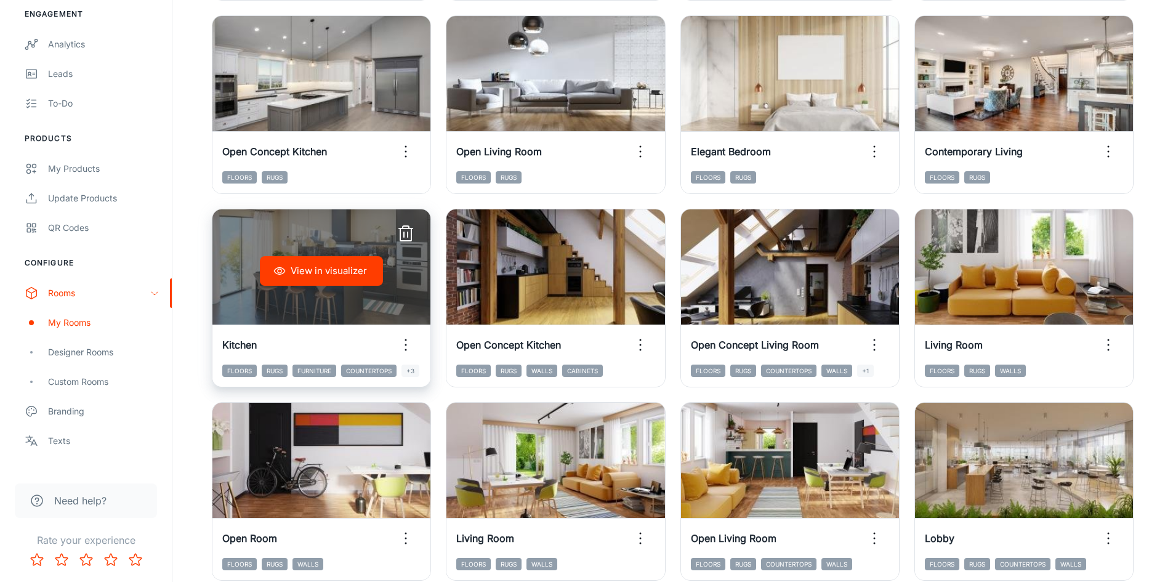
click at [404, 228] on line "button" at bounding box center [406, 228] width 14 height 0
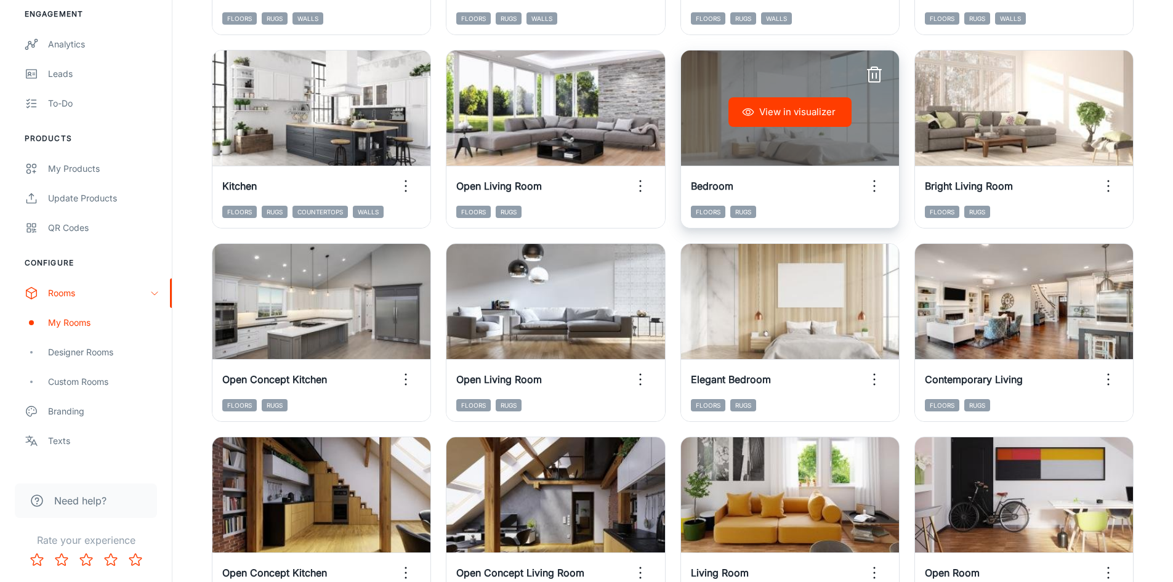
scroll to position [846, 0]
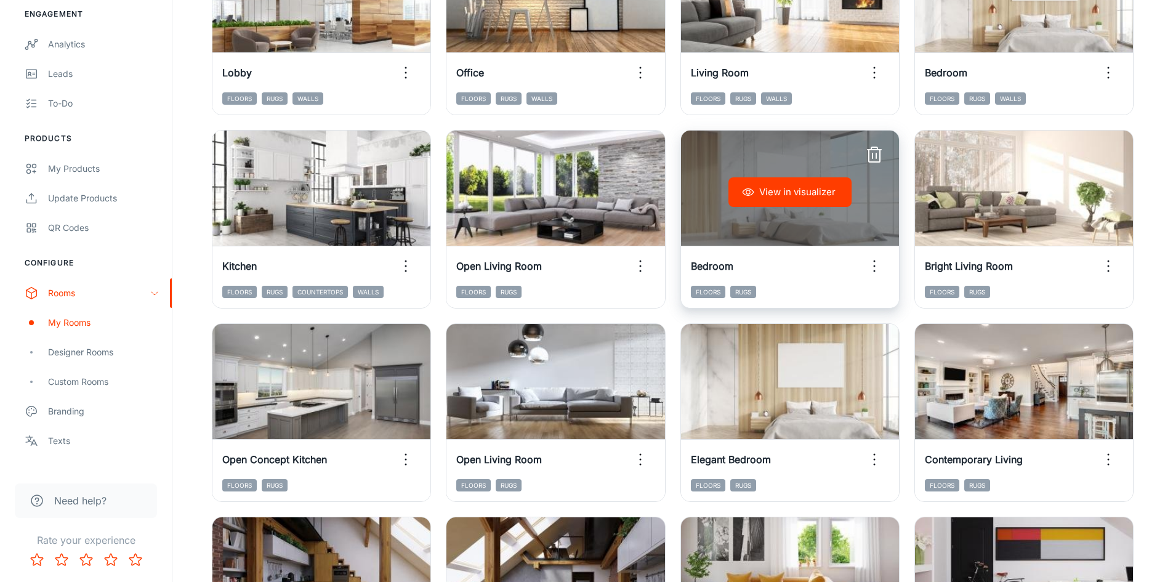
click at [871, 147] on icon "button" at bounding box center [874, 148] width 6 height 2
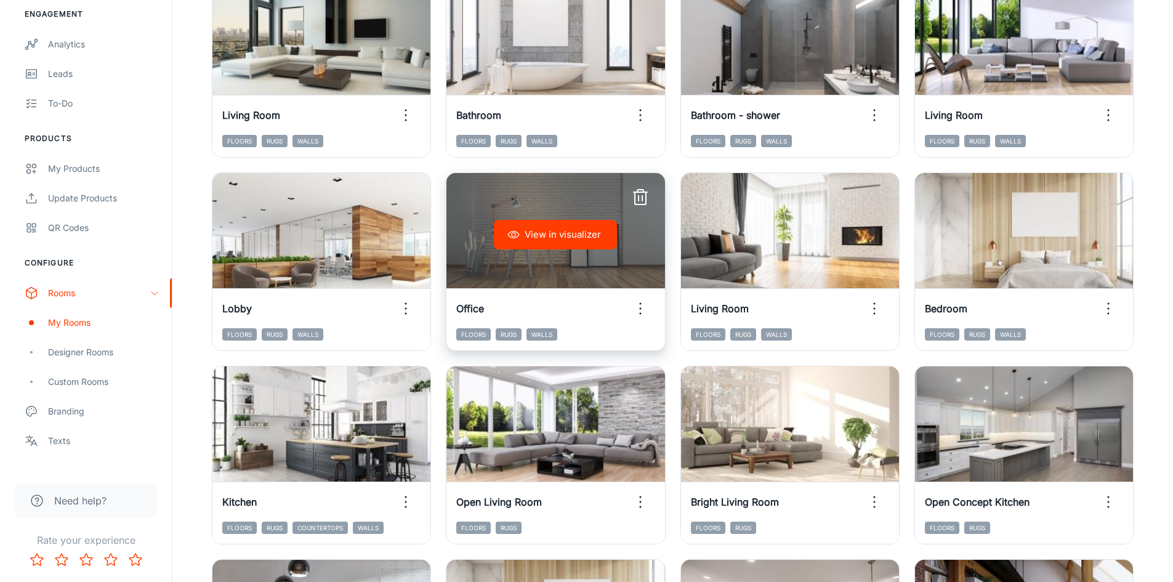
scroll to position [600, 0]
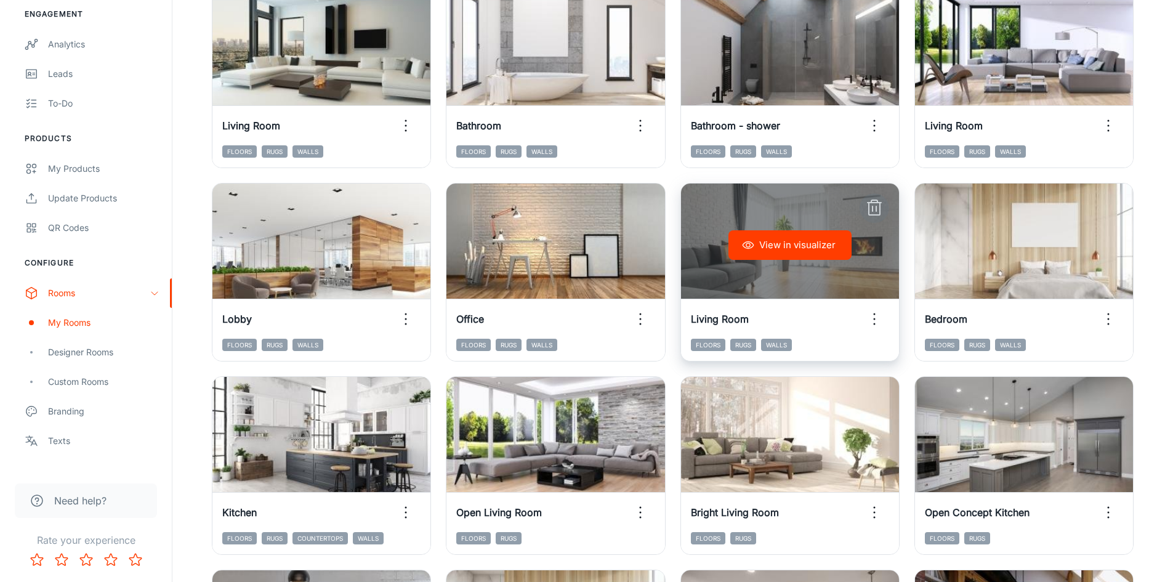
click at [875, 205] on icon "button" at bounding box center [874, 208] width 20 height 20
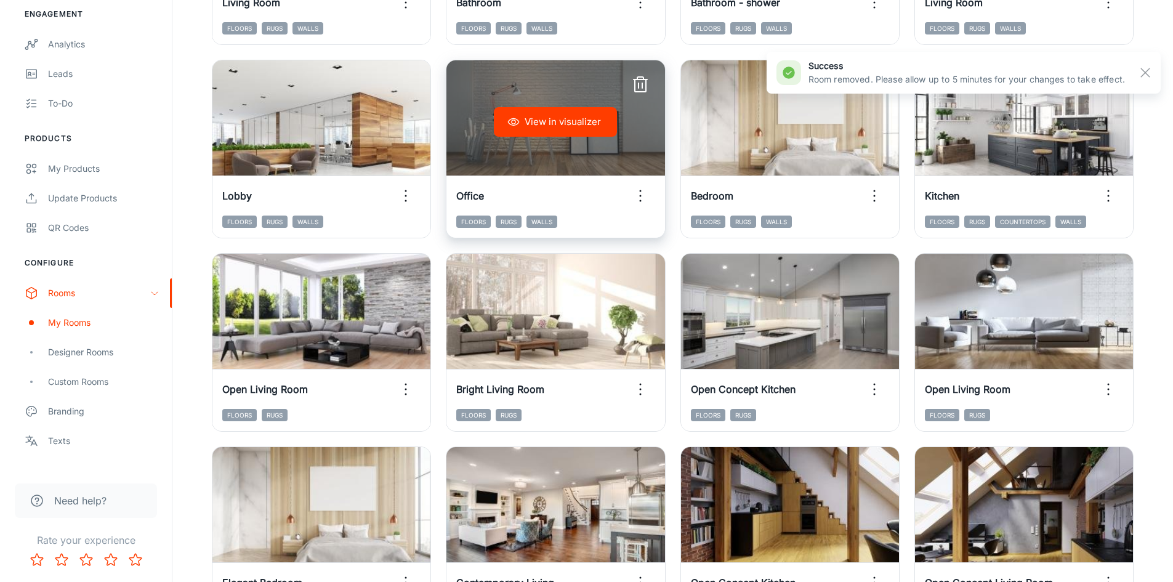
scroll to position [1216, 0]
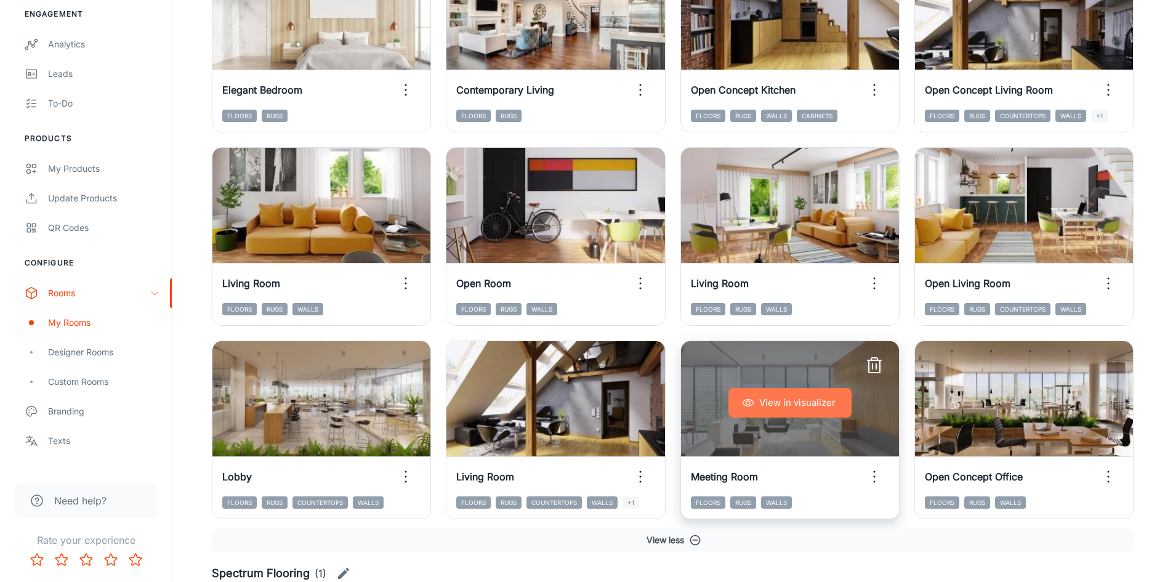
click at [798, 404] on button "View in visualizer" at bounding box center [789, 403] width 123 height 30
click at [873, 358] on icon "button" at bounding box center [874, 359] width 6 height 2
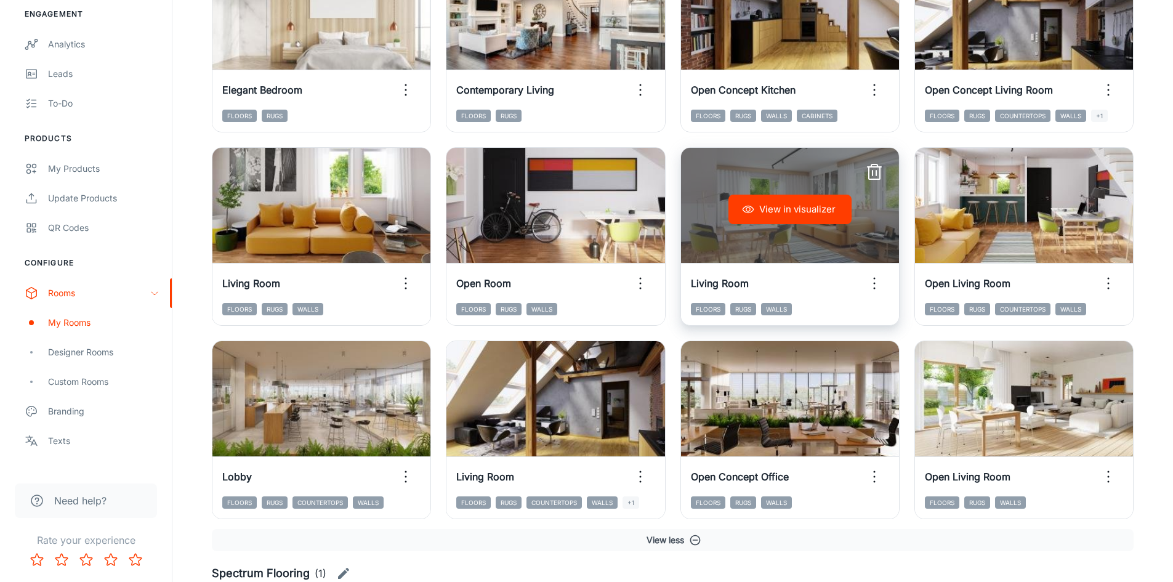
scroll to position [1154, 0]
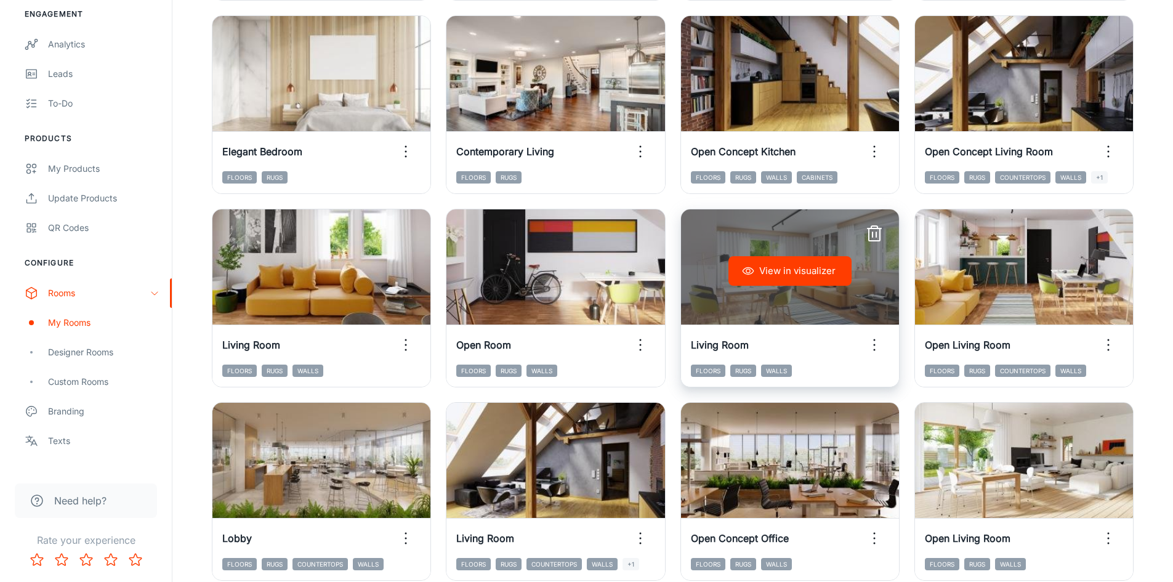
click at [872, 230] on icon "button" at bounding box center [874, 234] width 20 height 20
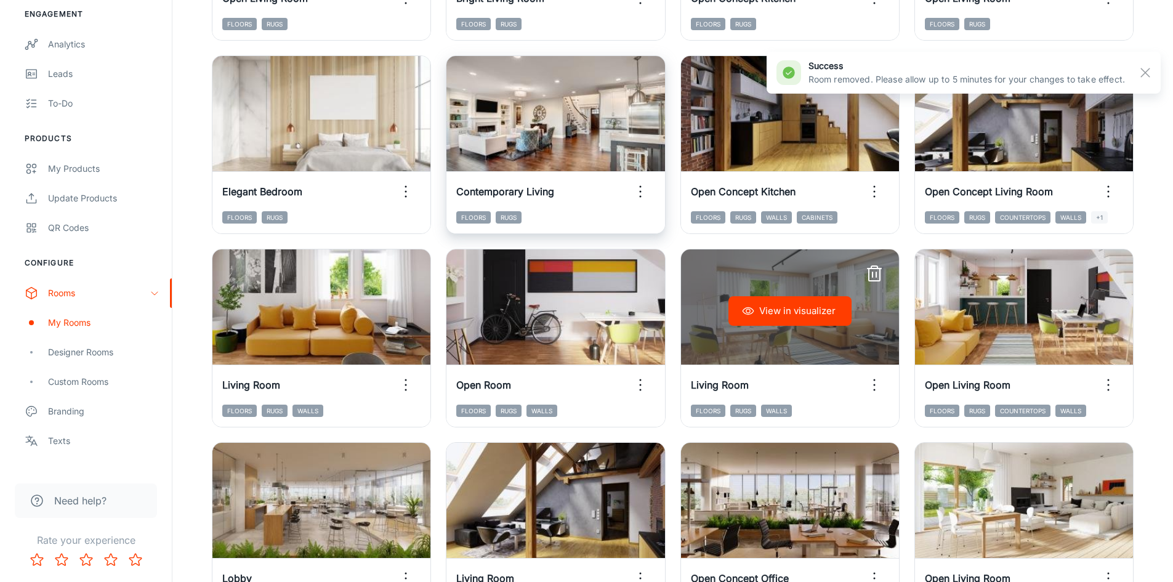
scroll to position [1093, 0]
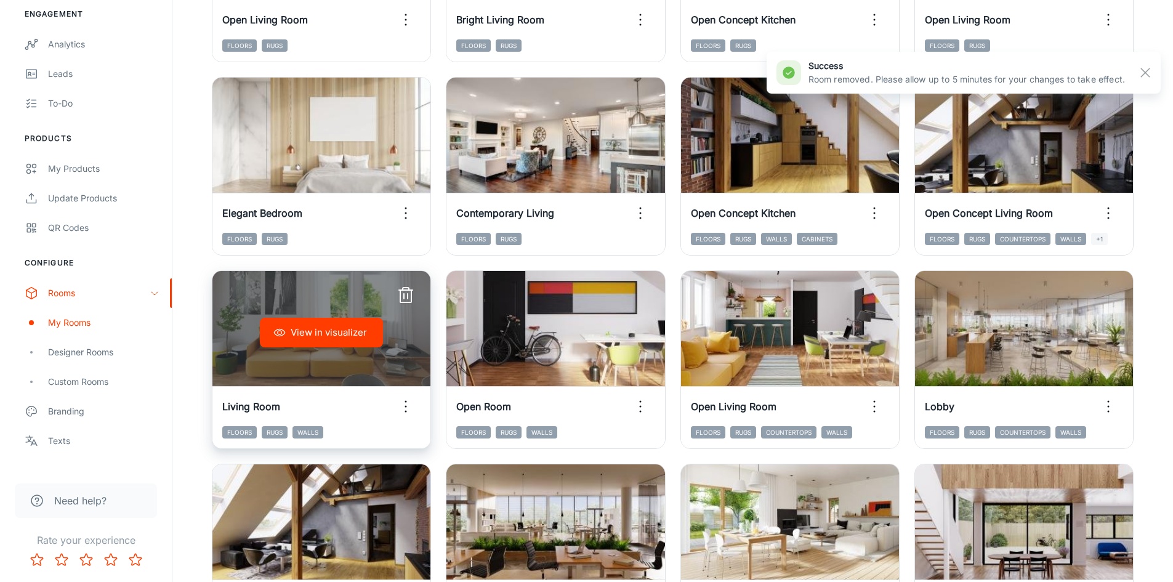
click at [406, 292] on icon "button" at bounding box center [406, 296] width 20 height 20
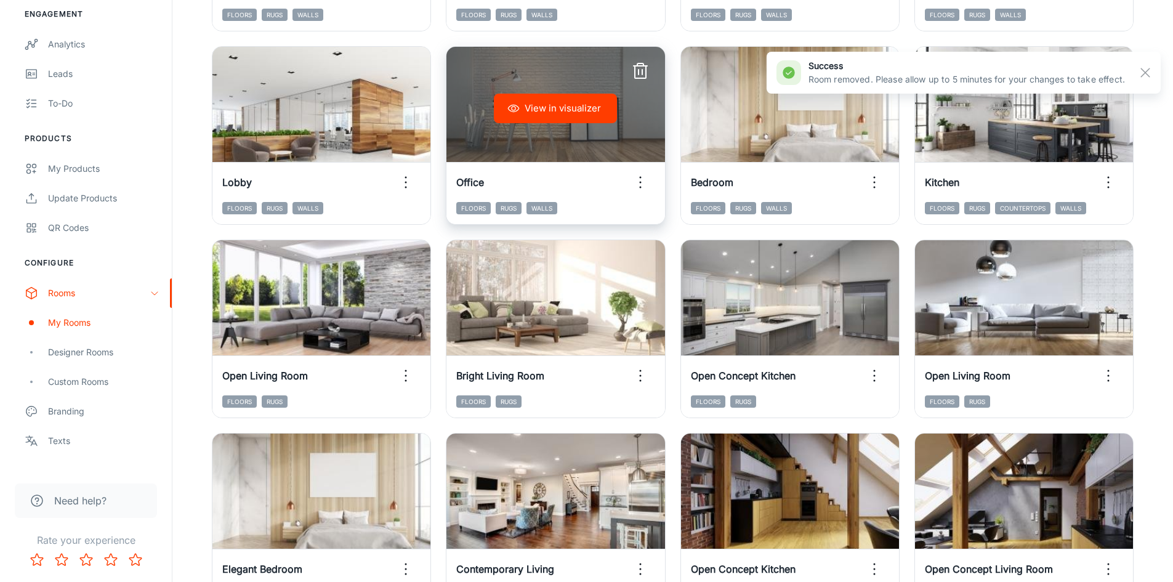
scroll to position [539, 0]
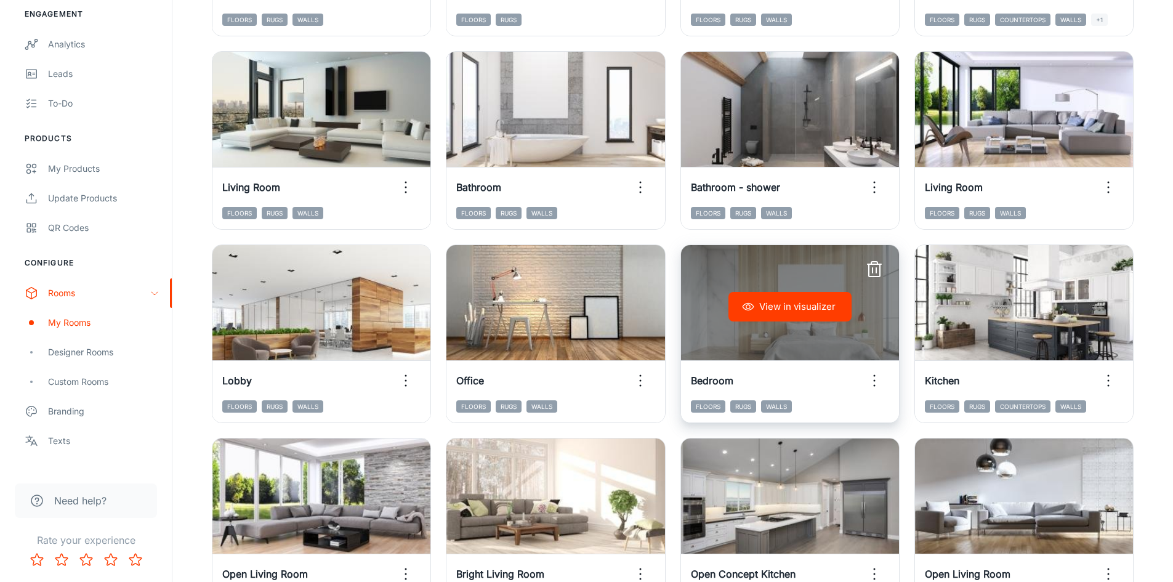
click at [878, 271] on icon "button" at bounding box center [874, 270] width 20 height 20
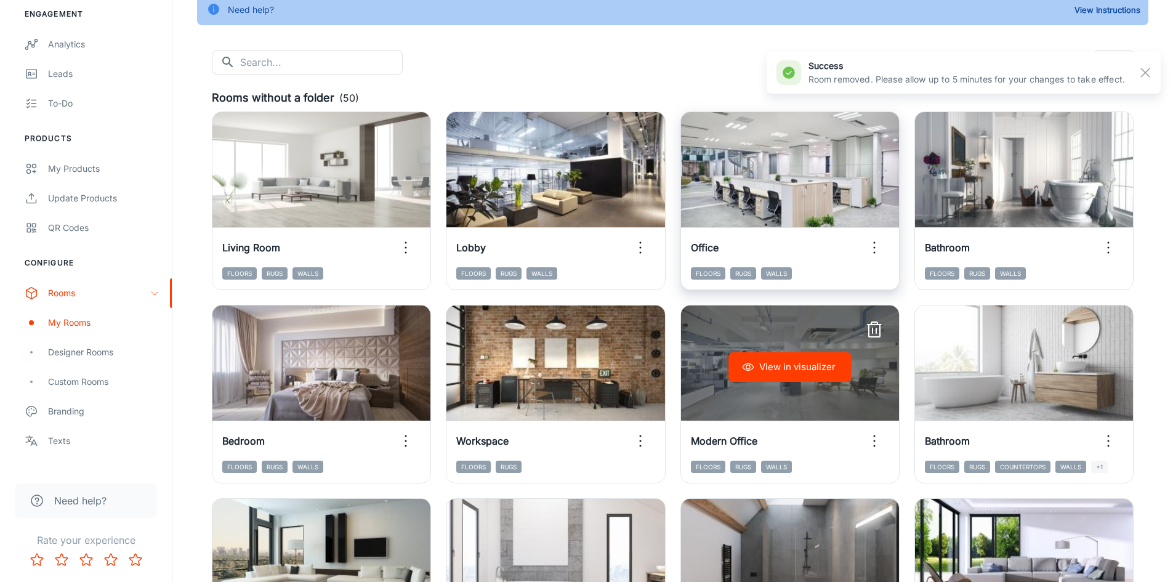
scroll to position [46, 0]
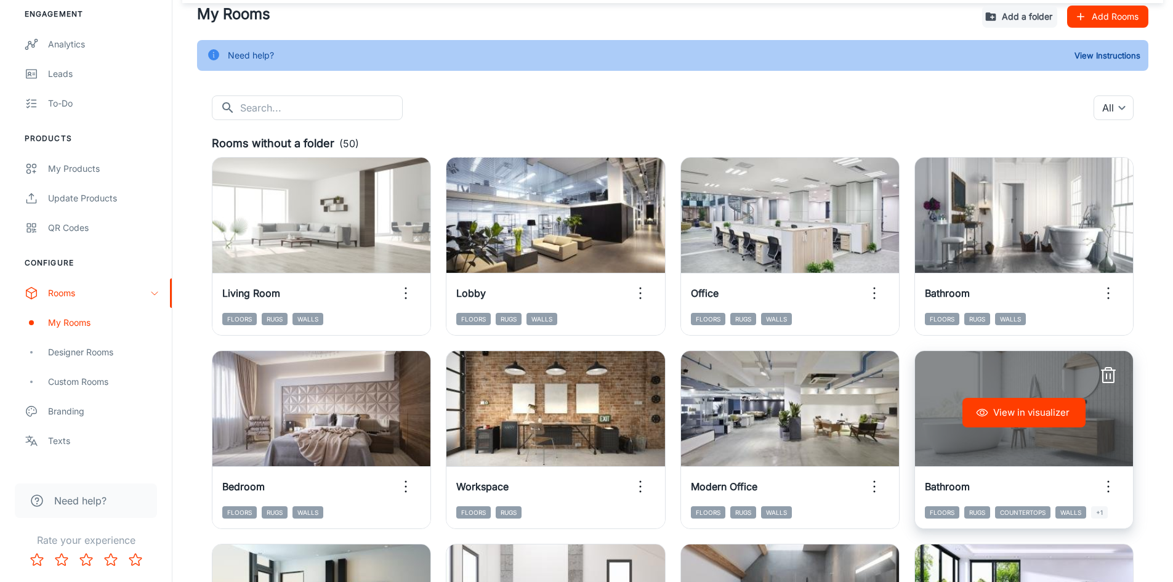
click at [1103, 374] on icon "button" at bounding box center [1108, 376] width 11 height 12
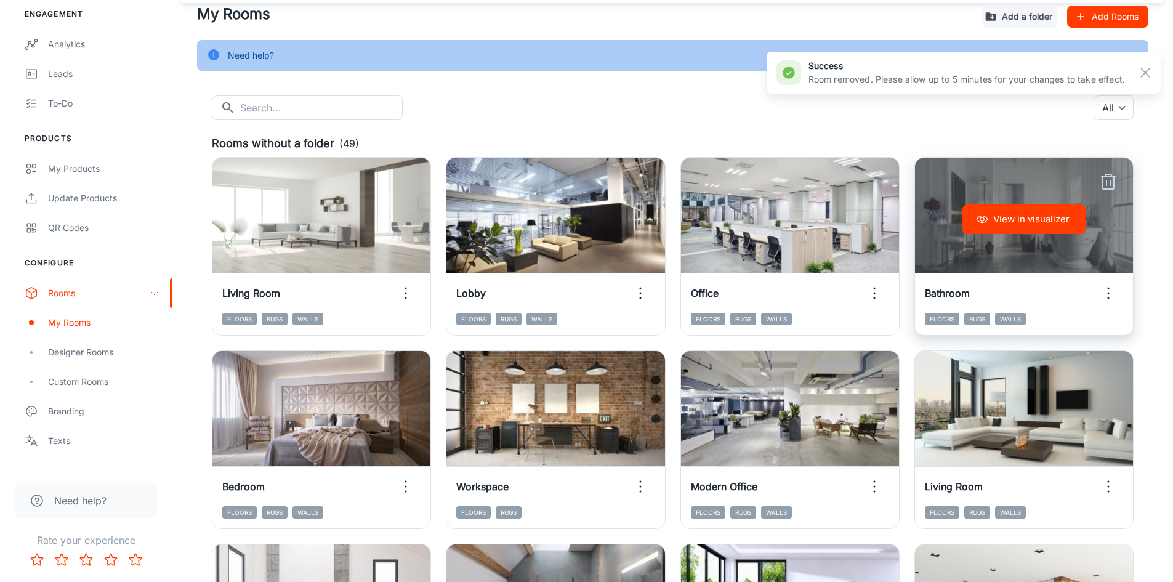
click at [1113, 179] on icon "button" at bounding box center [1108, 183] width 11 height 12
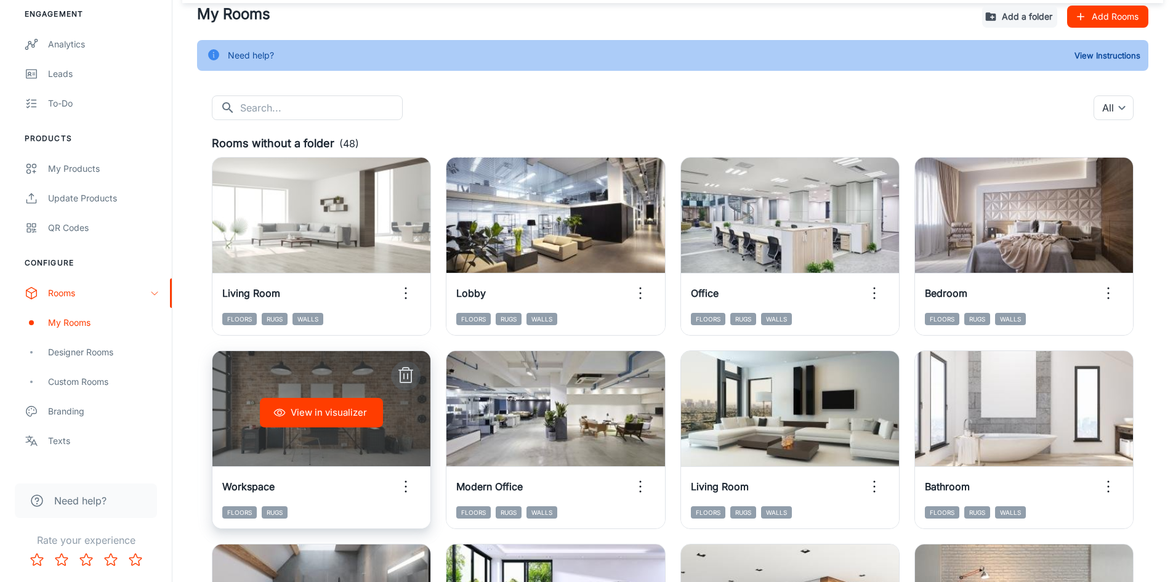
click at [408, 374] on line "button" at bounding box center [408, 376] width 0 height 5
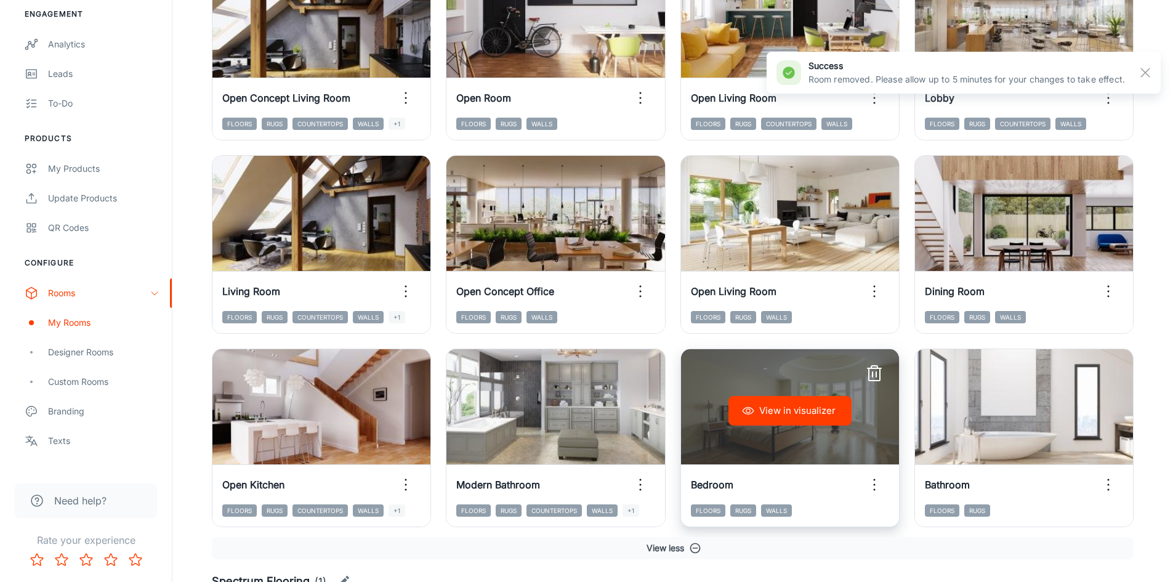
scroll to position [1216, 0]
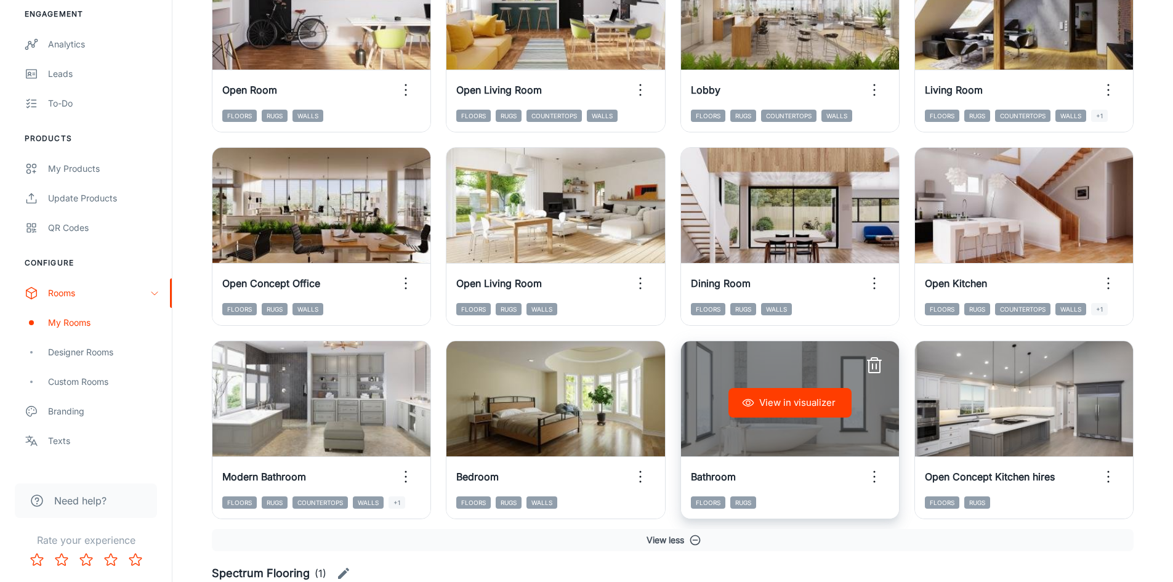
click at [876, 365] on line "button" at bounding box center [876, 366] width 0 height 5
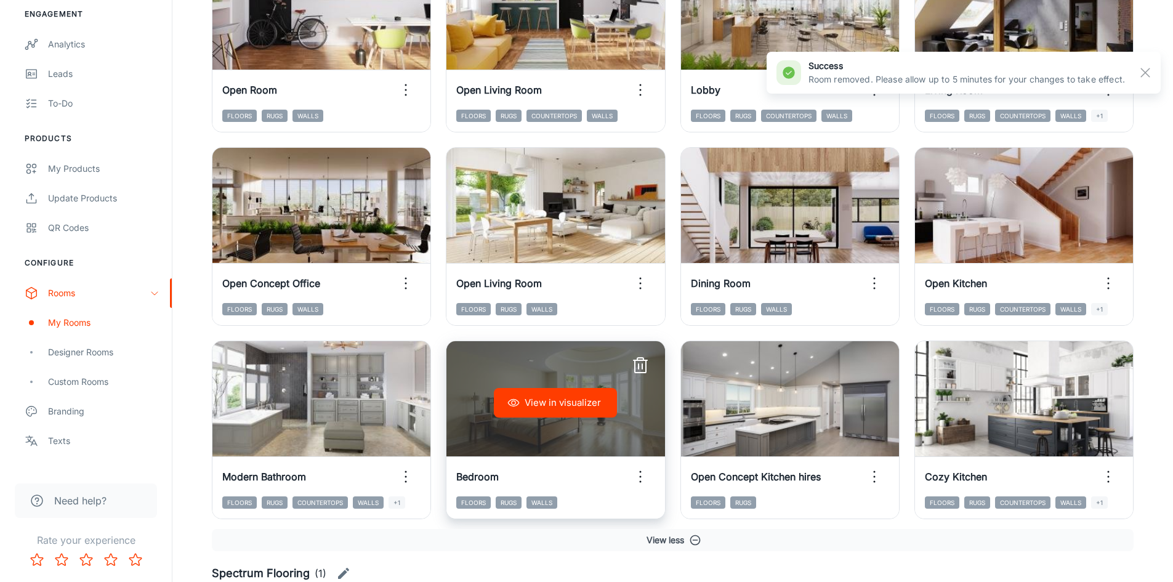
click at [643, 364] on icon "button" at bounding box center [640, 366] width 20 height 20
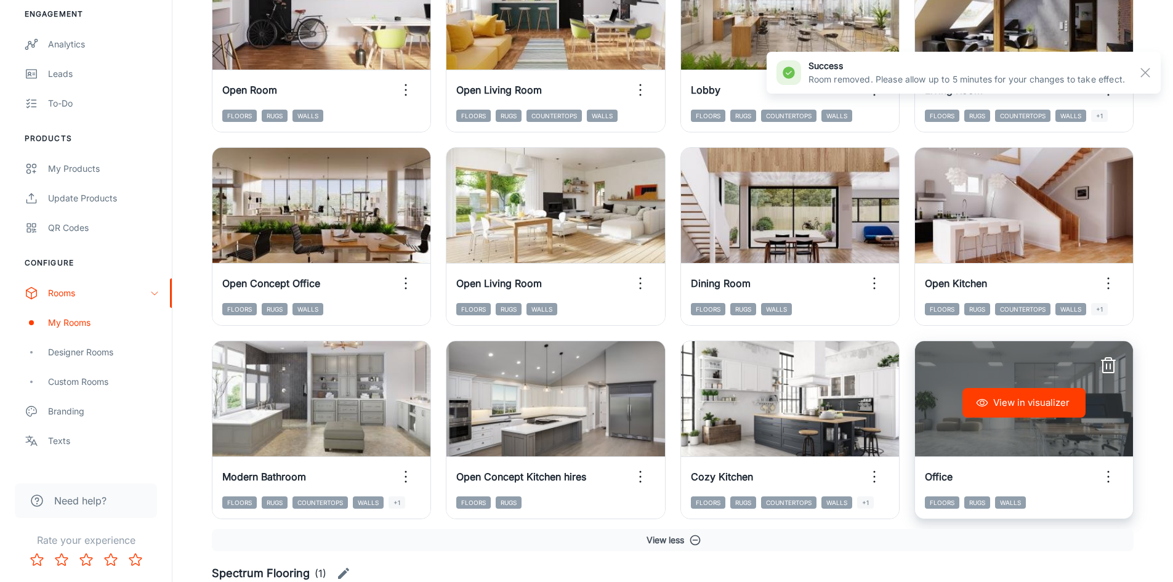
click at [1040, 400] on button "View in visualizer" at bounding box center [1023, 403] width 123 height 30
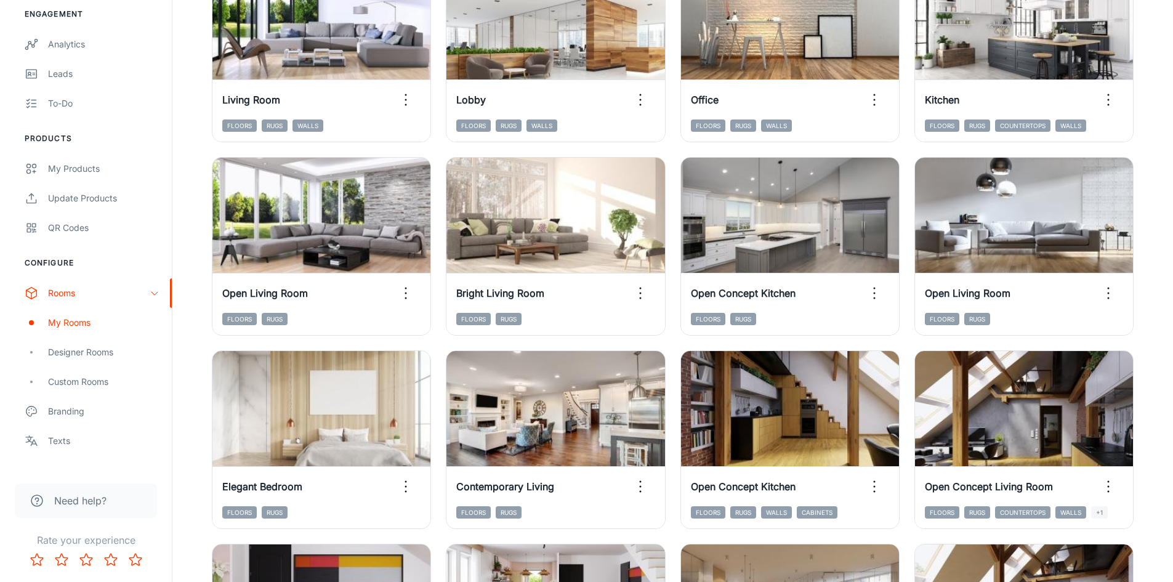
scroll to position [477, 0]
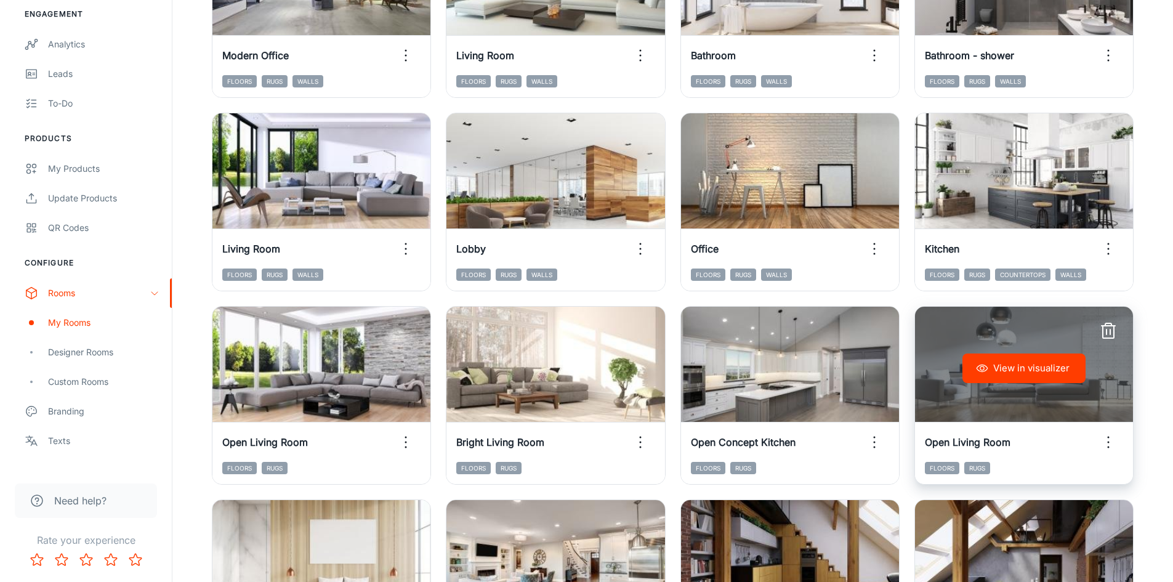
click at [1101, 441] on icon "button" at bounding box center [1108, 442] width 20 height 20
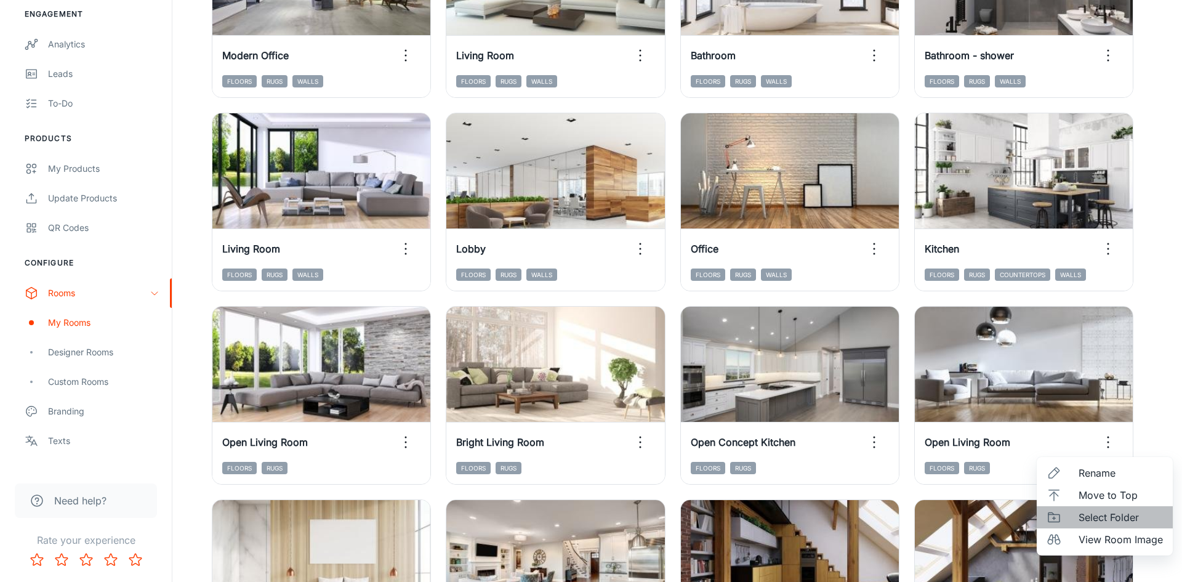
click at [1090, 523] on span "Select Folder" at bounding box center [1121, 517] width 84 height 15
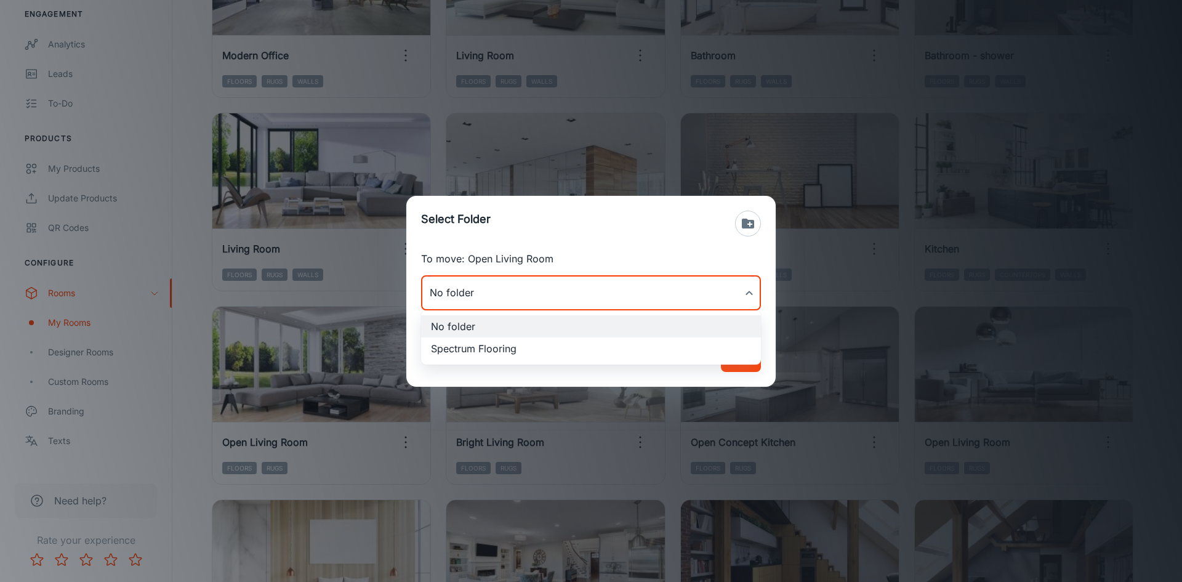
click at [564, 355] on li "Spectrum Flooring" at bounding box center [591, 348] width 340 height 22
type input "Spectrum Flooring"
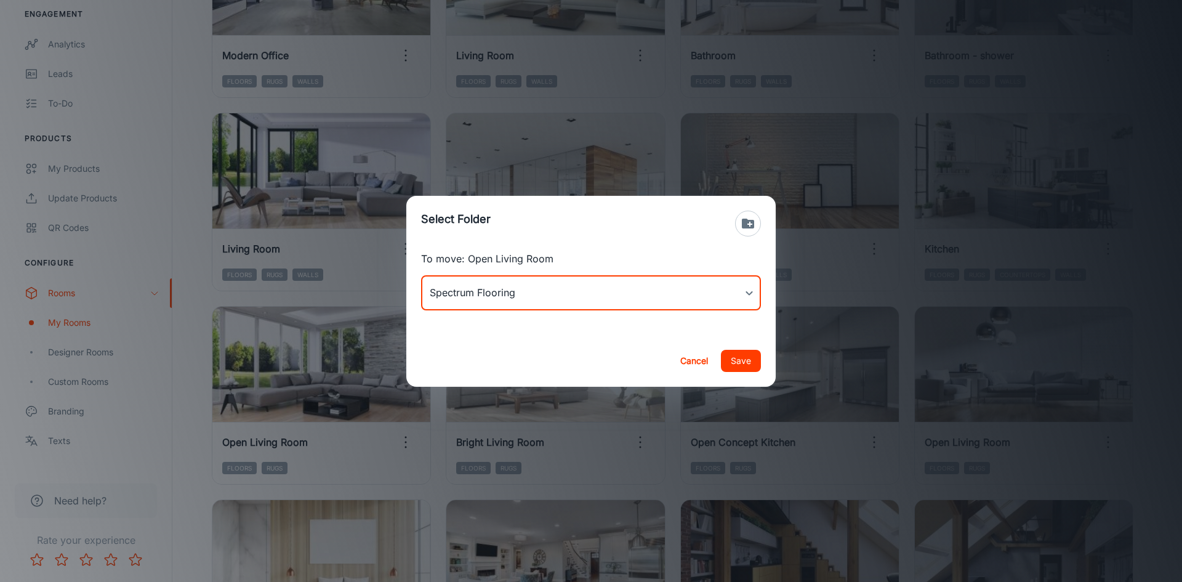
drag, startPoint x: 746, startPoint y: 363, endPoint x: 851, endPoint y: 373, distance: 105.7
click at [747, 364] on button "Save" at bounding box center [741, 361] width 40 height 22
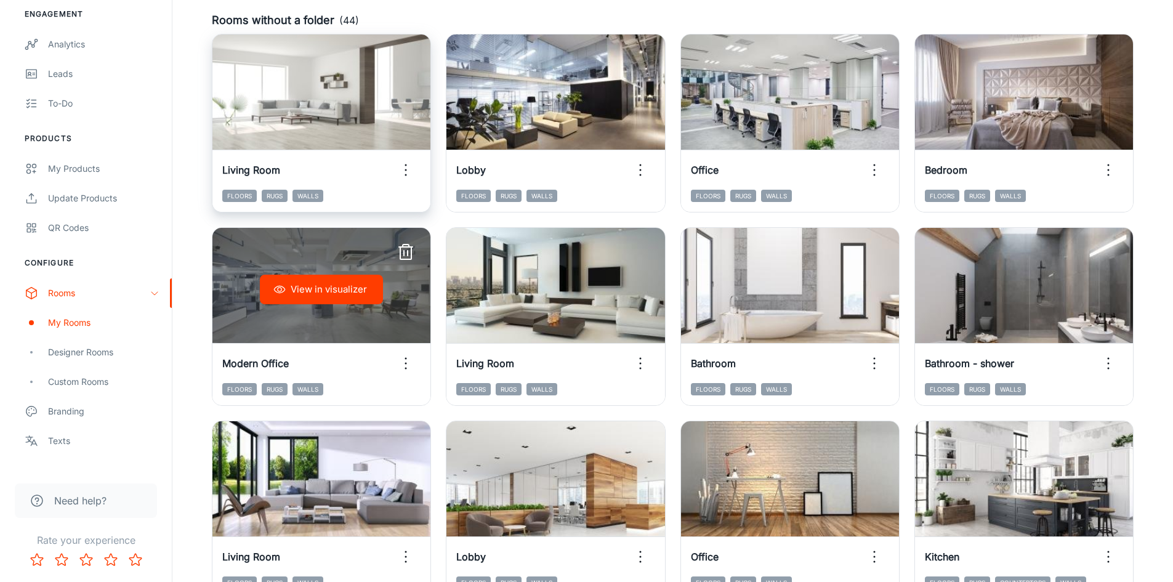
scroll to position [0, 0]
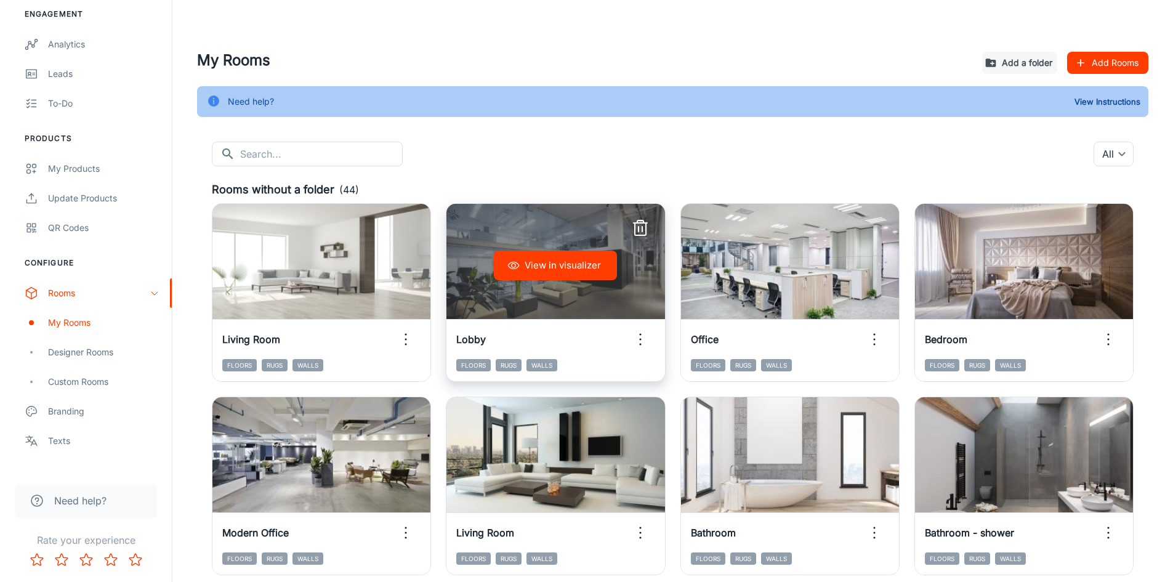
click at [645, 340] on icon "button" at bounding box center [640, 339] width 20 height 20
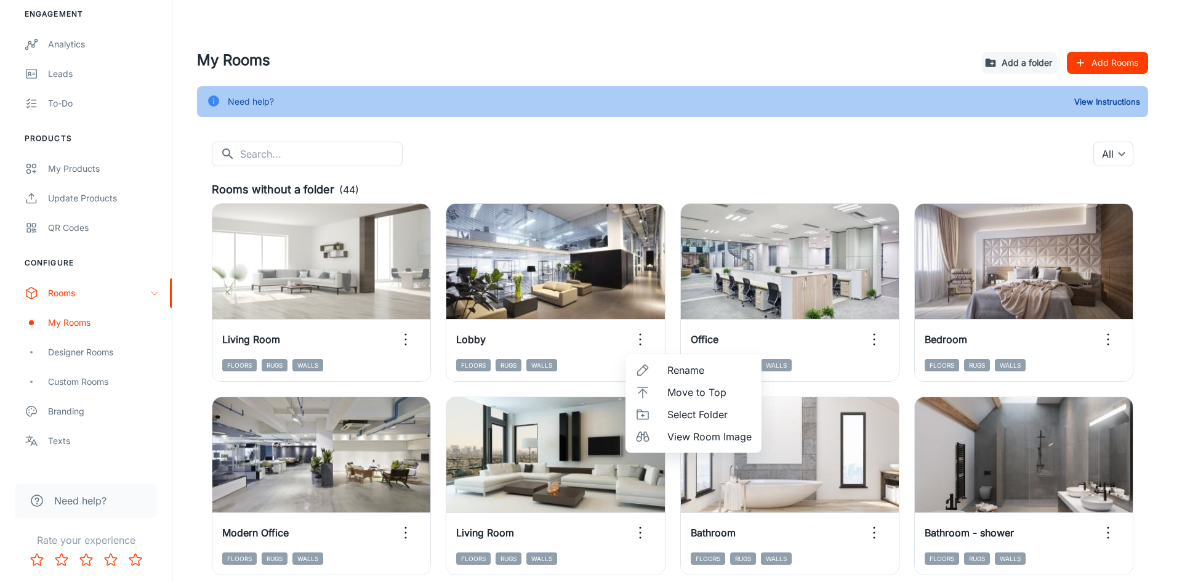
click at [693, 420] on span "Select Folder" at bounding box center [709, 414] width 84 height 15
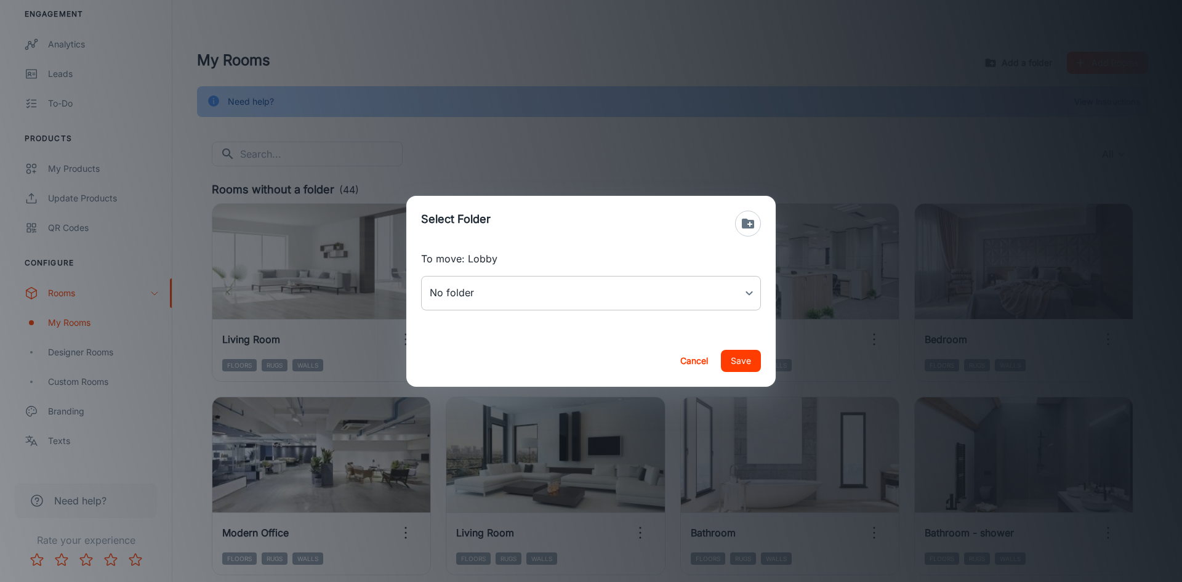
click at [578, 295] on body "Spectrum Flooring [PERSON_NAME] Engagement Analytics Leads To-do Products My Pr…" at bounding box center [591, 291] width 1182 height 582
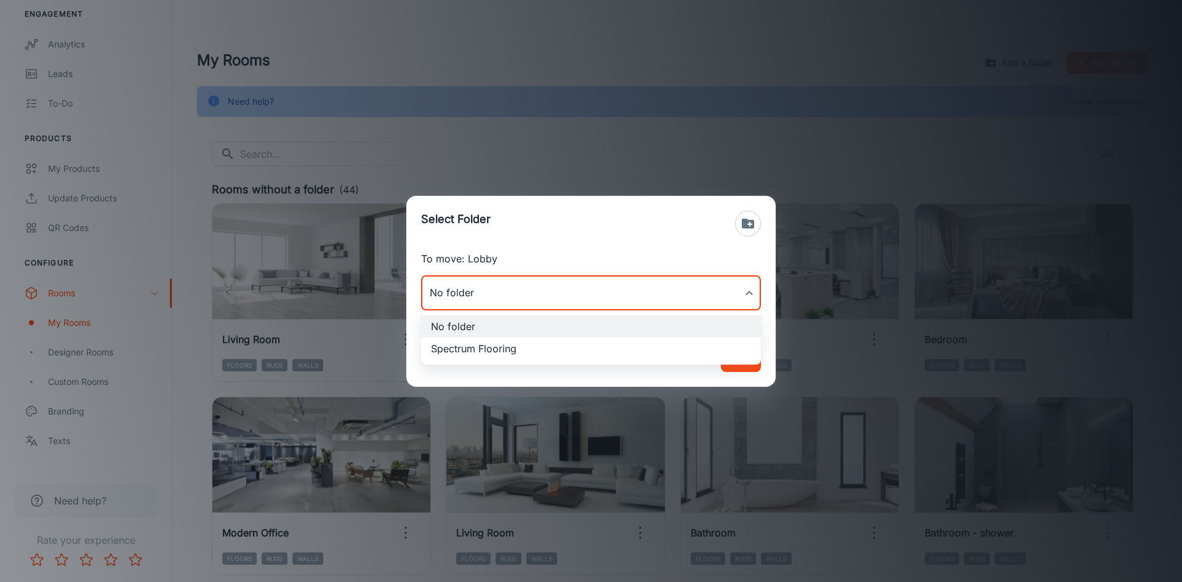
click at [576, 355] on li "Spectrum Flooring" at bounding box center [591, 348] width 340 height 22
type input "Spectrum Flooring"
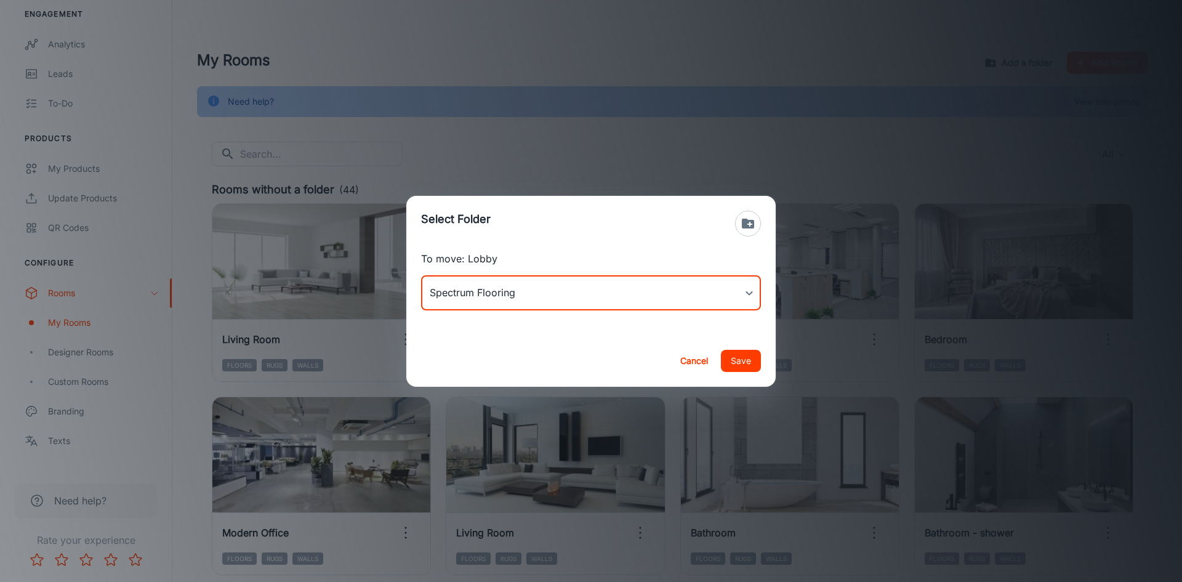
click at [756, 367] on button "Save" at bounding box center [741, 361] width 40 height 22
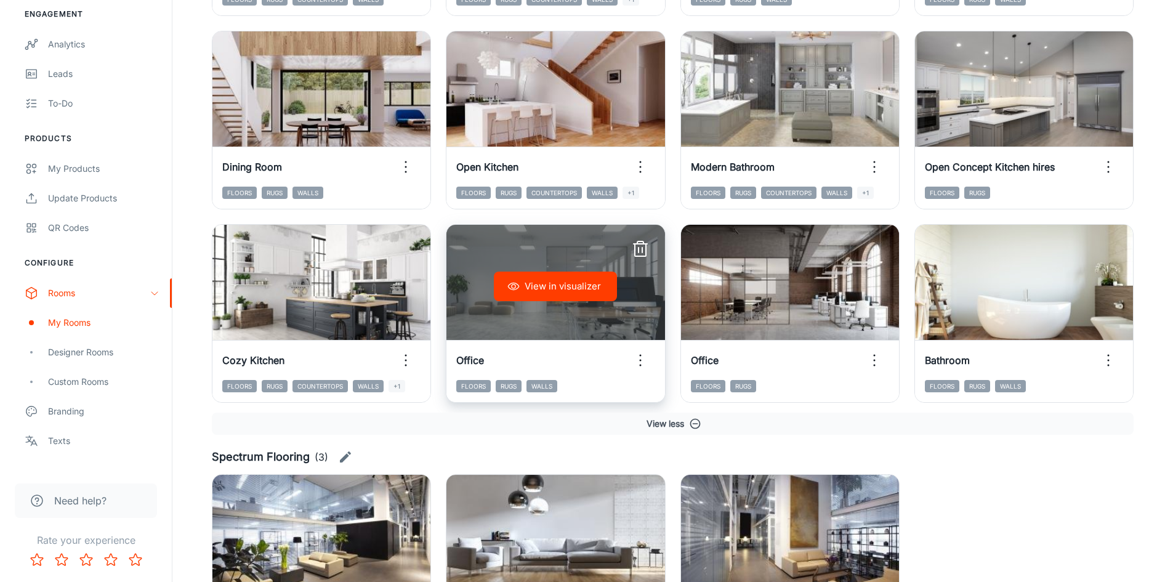
scroll to position [1354, 0]
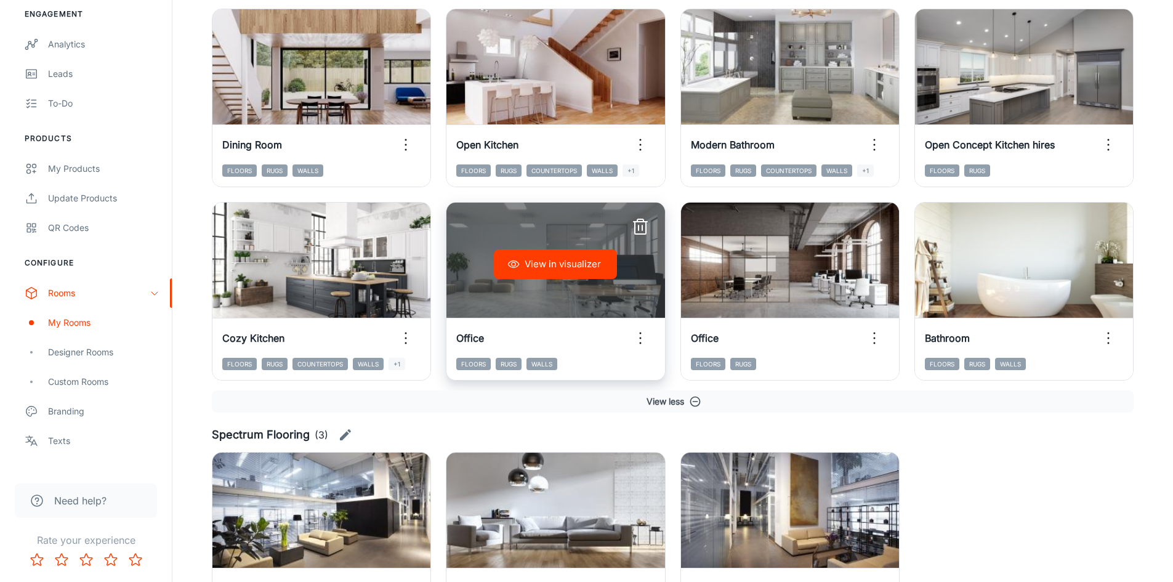
click at [639, 336] on icon "button" at bounding box center [640, 338] width 20 height 20
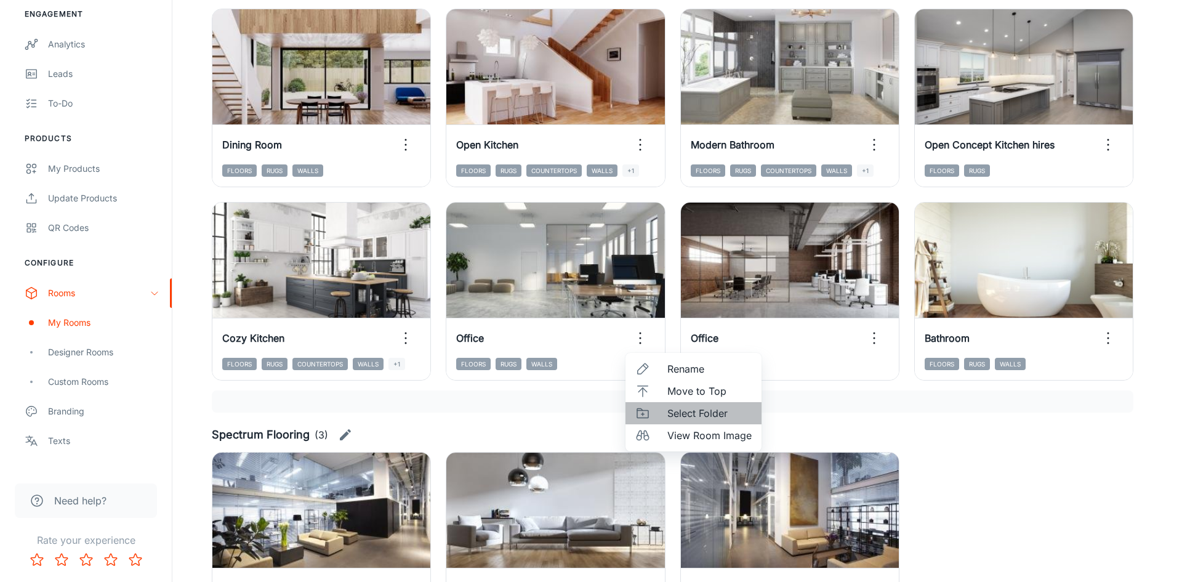
click at [669, 415] on span "Select Folder" at bounding box center [709, 413] width 84 height 15
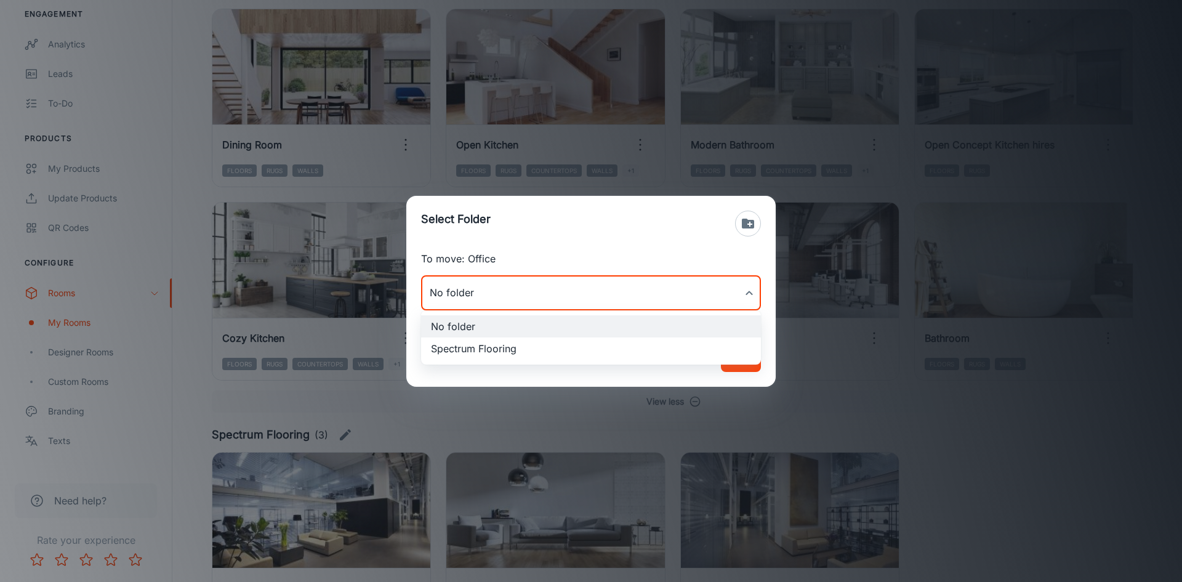
click at [590, 353] on li "Spectrum Flooring" at bounding box center [591, 348] width 340 height 22
type input "Spectrum Flooring"
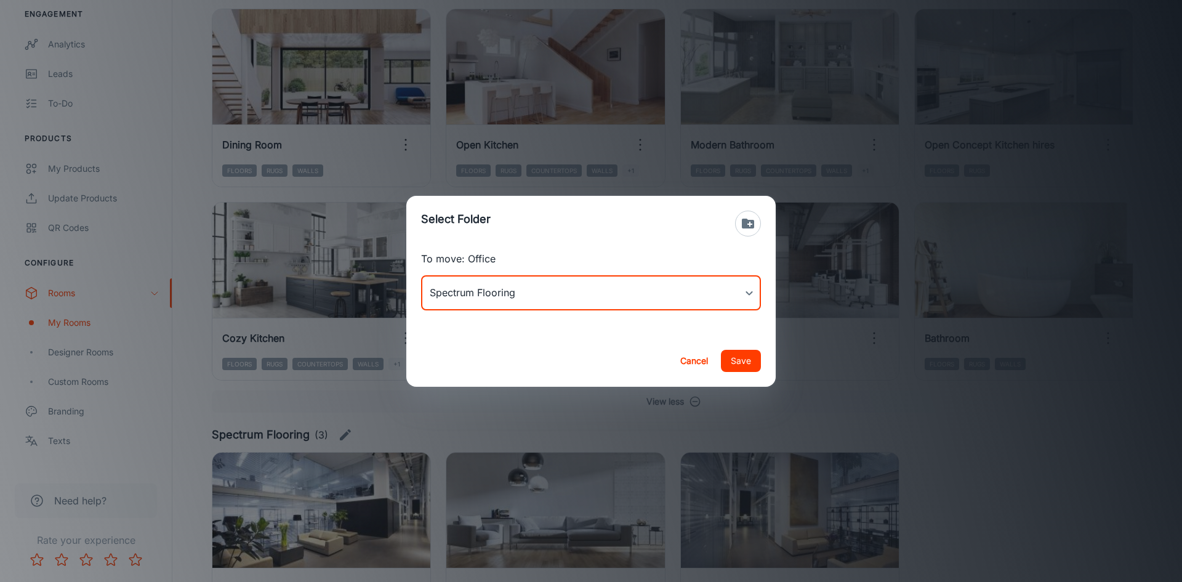
drag, startPoint x: 740, startPoint y: 357, endPoint x: 782, endPoint y: 355, distance: 42.5
click at [742, 357] on button "Save" at bounding box center [741, 361] width 40 height 22
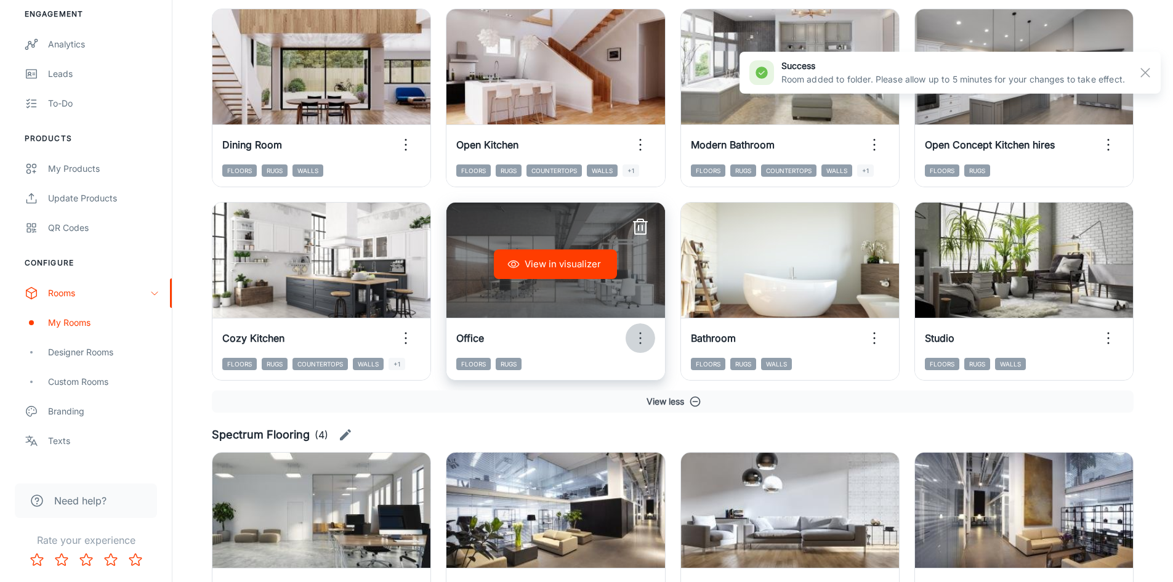
click at [640, 336] on icon "button" at bounding box center [640, 338] width 20 height 20
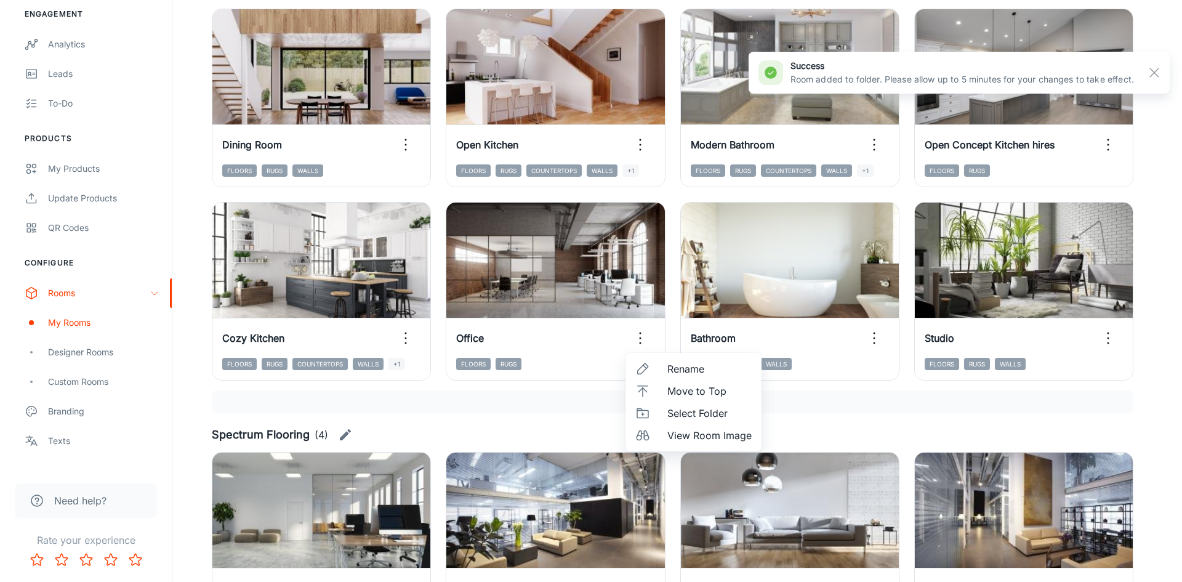
click at [671, 416] on span "Select Folder" at bounding box center [709, 413] width 84 height 15
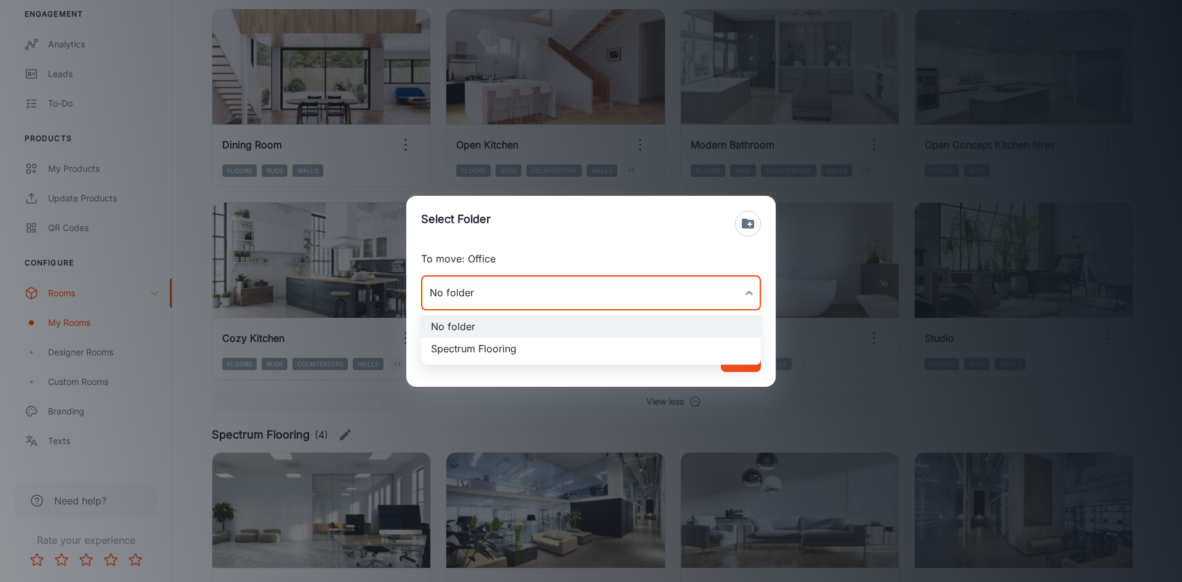
click at [669, 358] on li "Spectrum Flooring" at bounding box center [591, 348] width 340 height 22
type input "Spectrum Flooring"
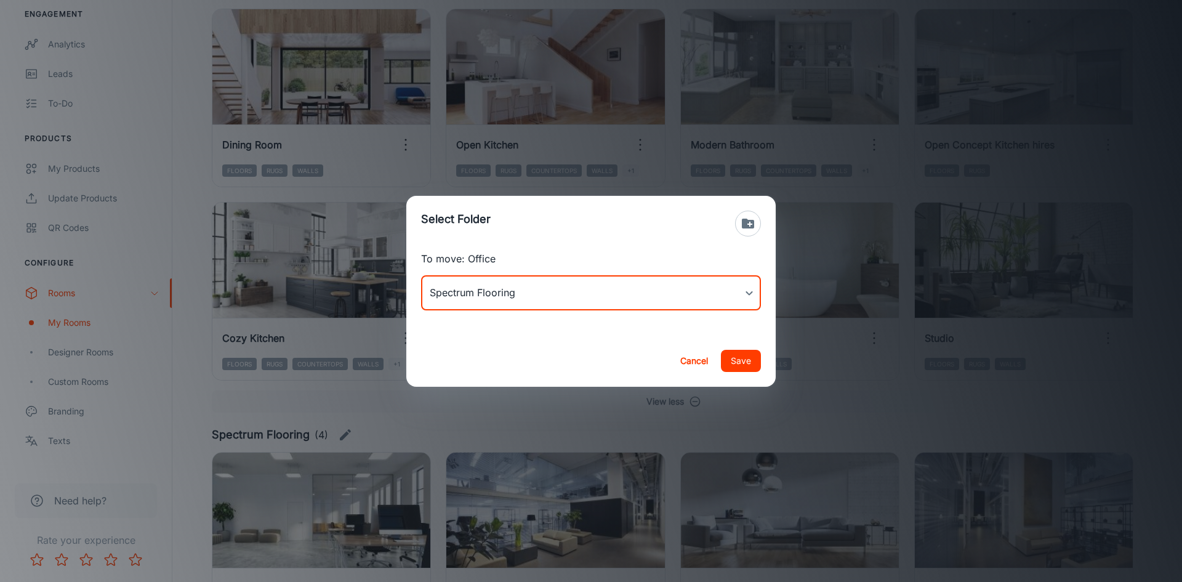
click at [730, 364] on button "Save" at bounding box center [741, 361] width 40 height 22
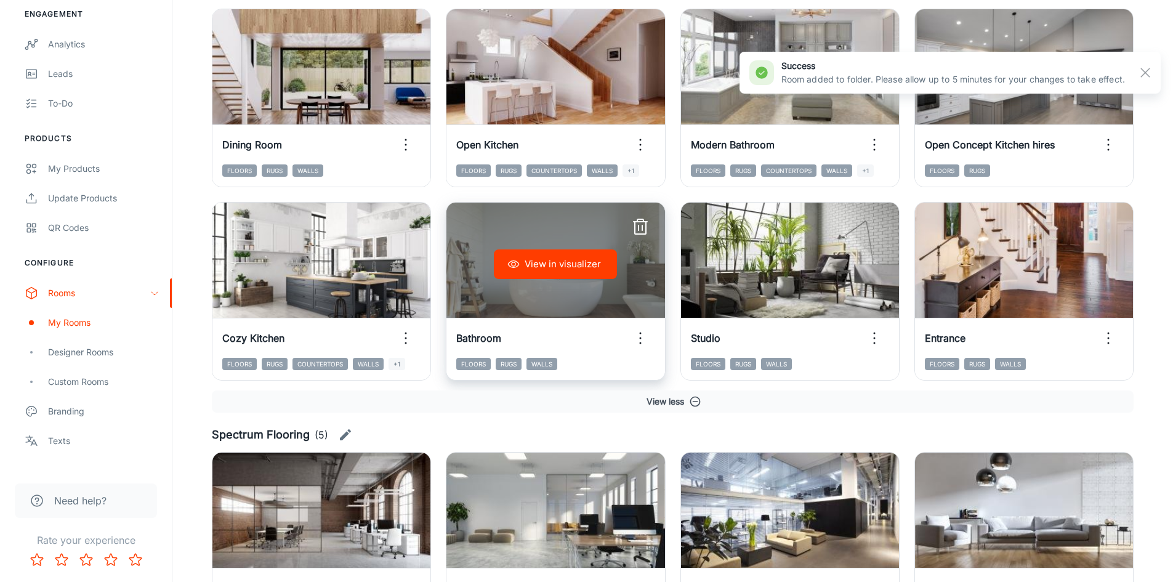
click at [641, 223] on icon "button" at bounding box center [640, 227] width 20 height 20
click at [642, 230] on line "button" at bounding box center [642, 227] width 0 height 5
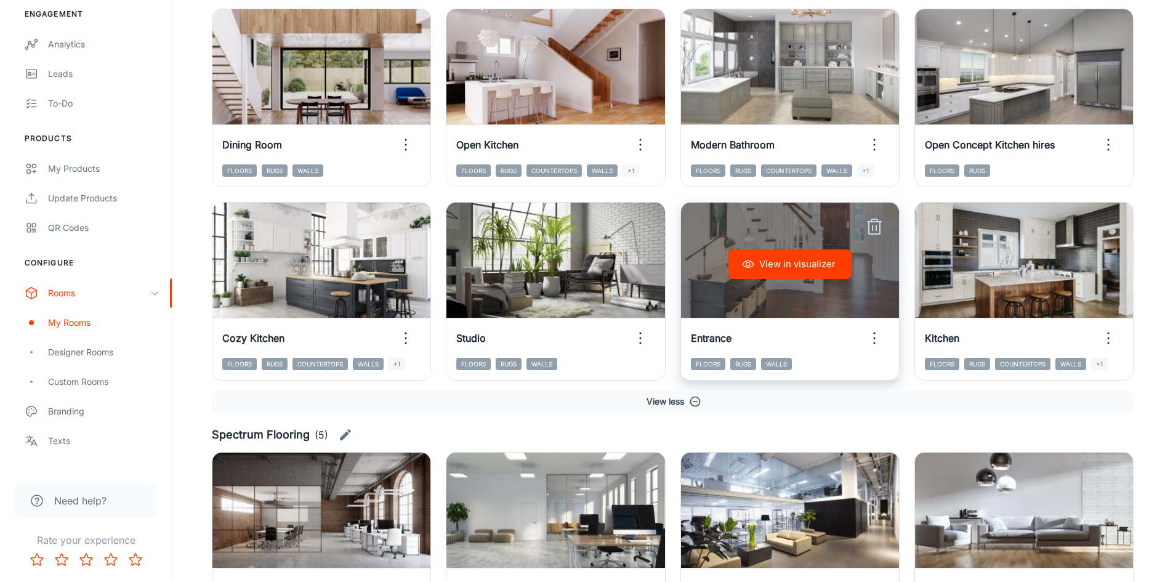
click at [877, 227] on icon "button" at bounding box center [874, 227] width 20 height 20
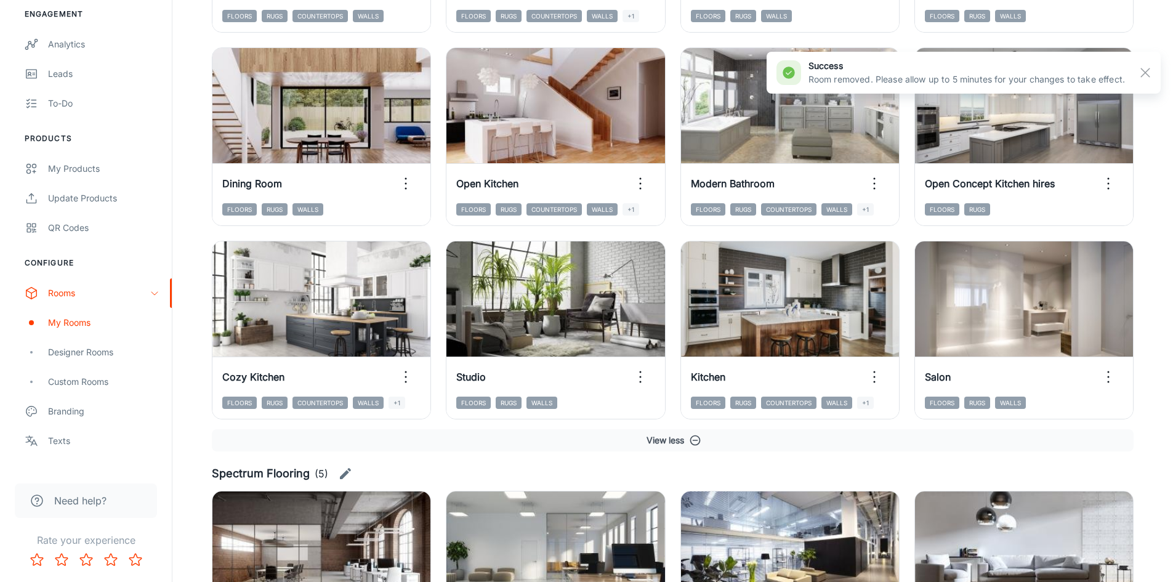
scroll to position [1248, 0]
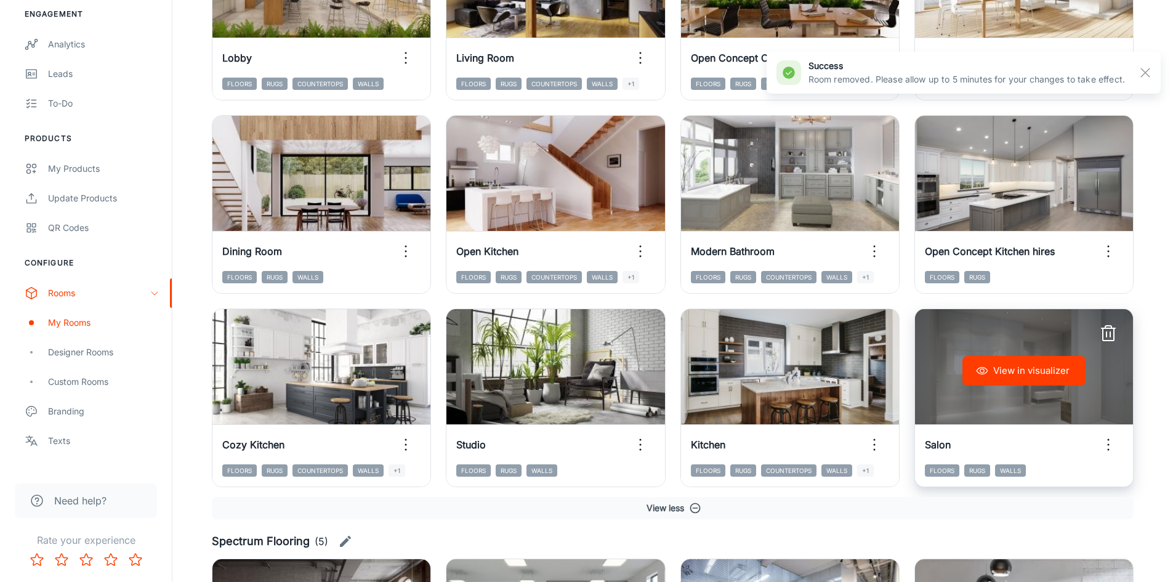
click at [1108, 445] on circle "button" at bounding box center [1108, 445] width 2 height 2
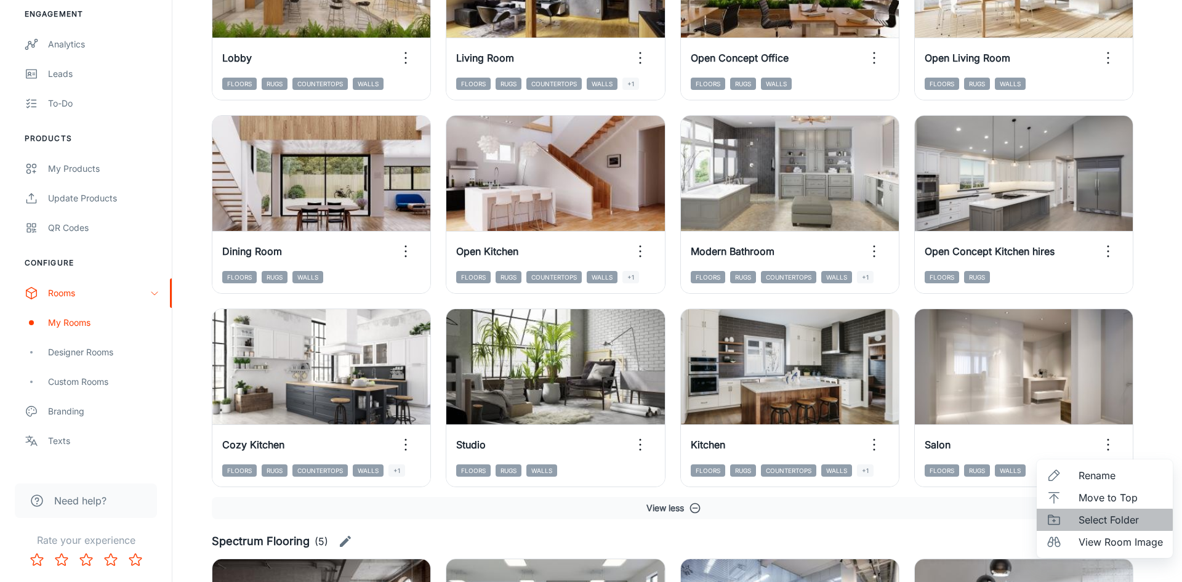
click at [1098, 520] on span "Select Folder" at bounding box center [1121, 519] width 84 height 15
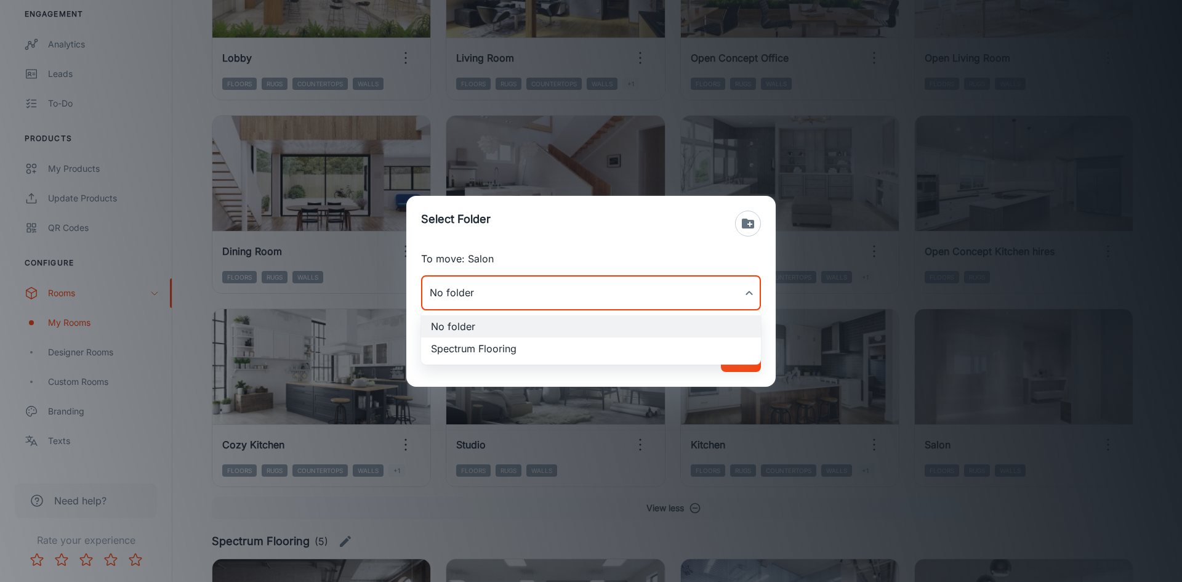
click at [595, 350] on li "Spectrum Flooring" at bounding box center [591, 348] width 340 height 22
type input "Spectrum Flooring"
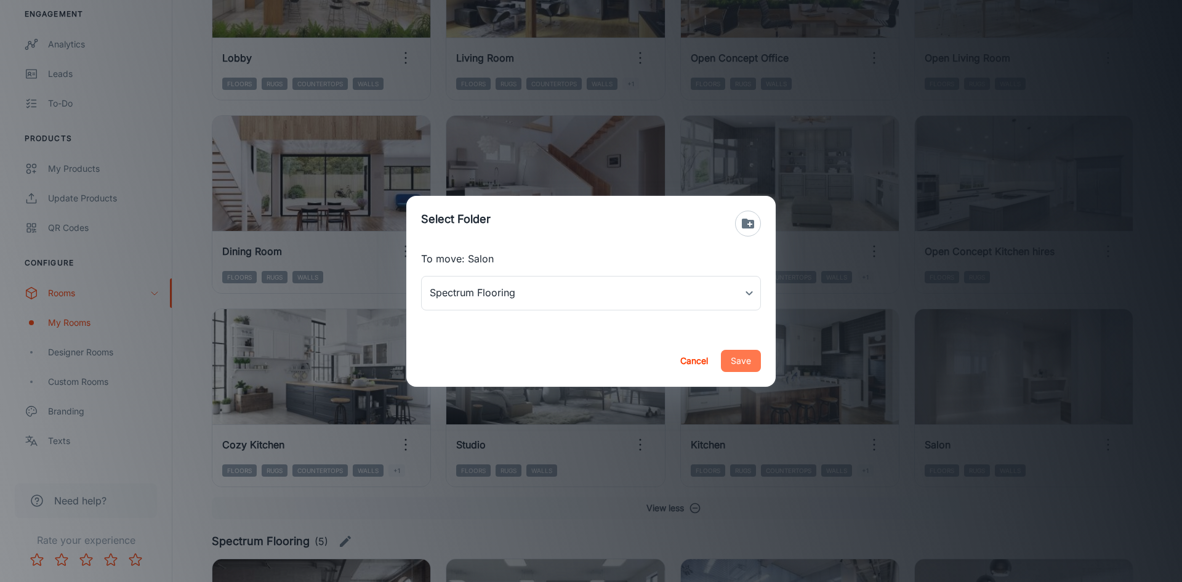
click at [735, 361] on button "Save" at bounding box center [741, 361] width 40 height 22
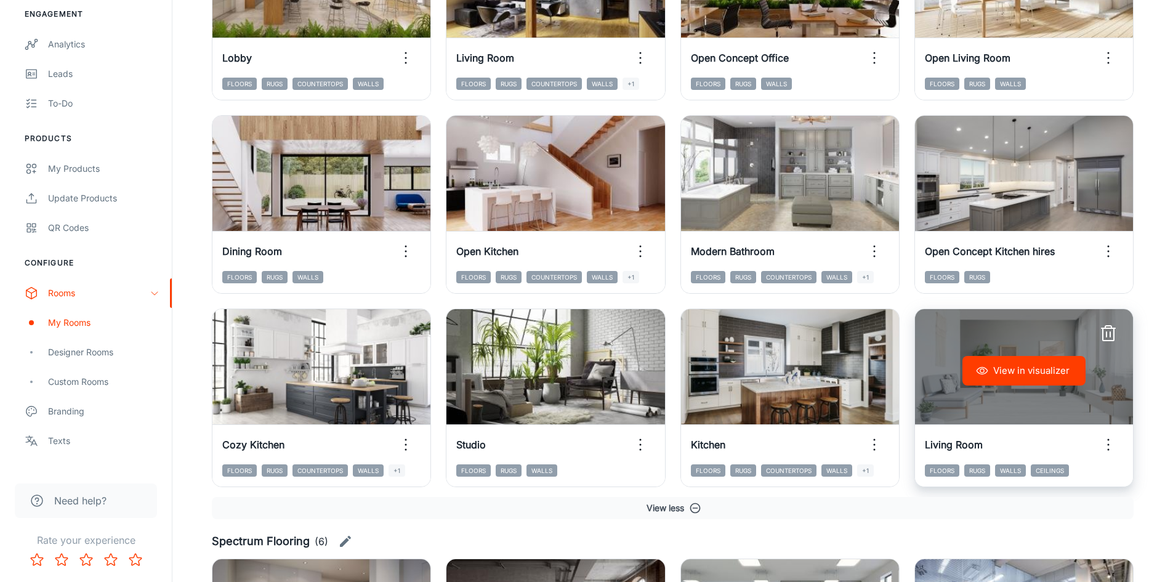
click at [992, 362] on button "View in visualizer" at bounding box center [1023, 371] width 123 height 30
click at [1107, 444] on circle "button" at bounding box center [1108, 445] width 2 height 2
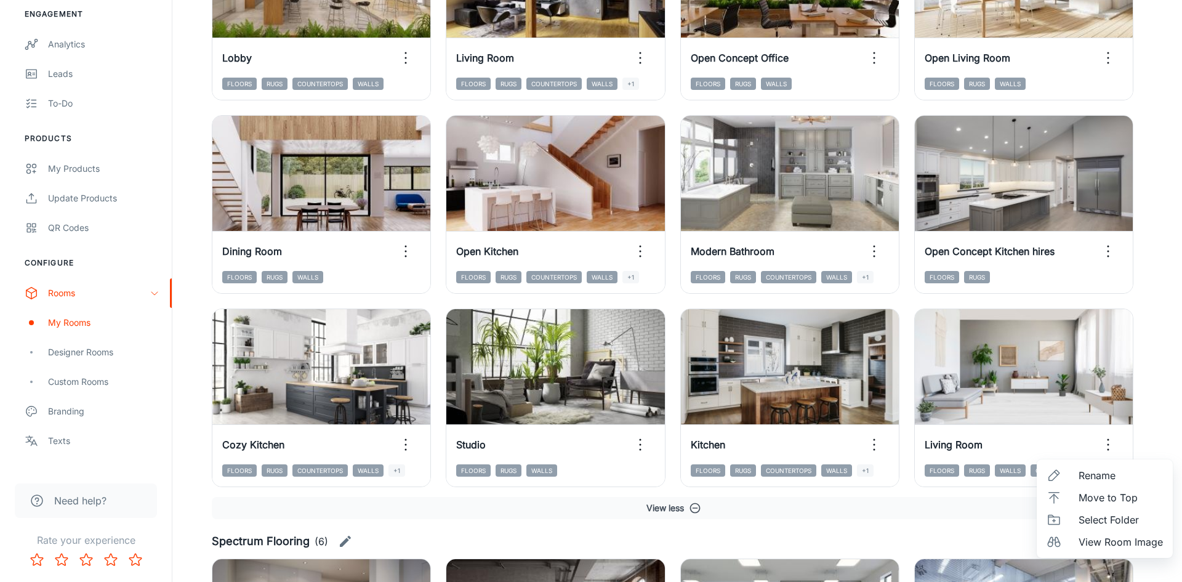
click at [1099, 524] on span "Select Folder" at bounding box center [1121, 519] width 84 height 15
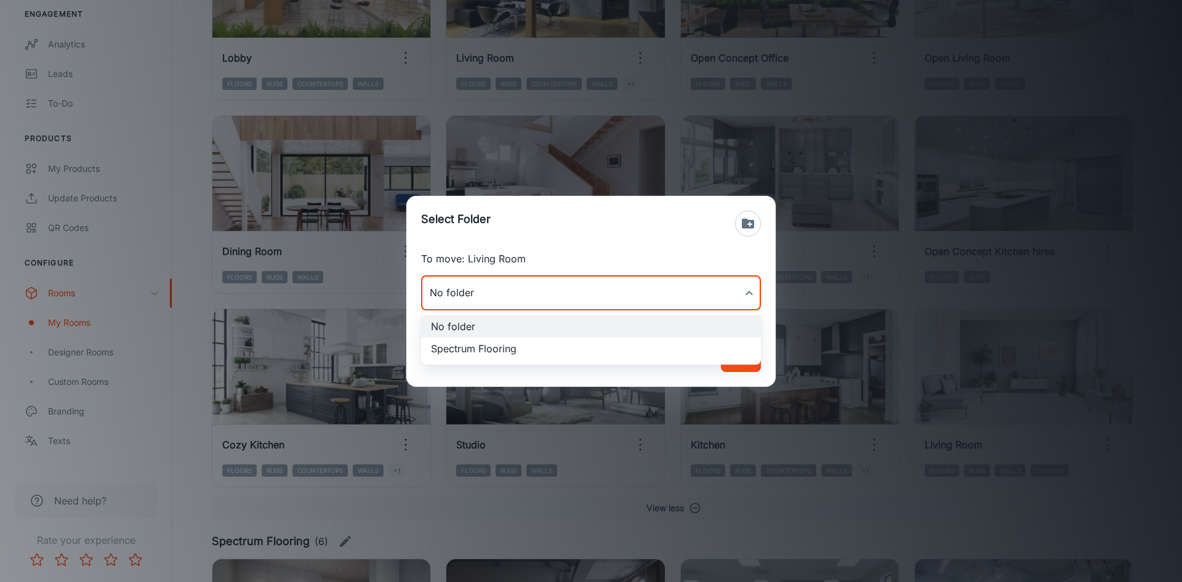
click at [630, 347] on li "Spectrum Flooring" at bounding box center [591, 348] width 340 height 22
type input "Spectrum Flooring"
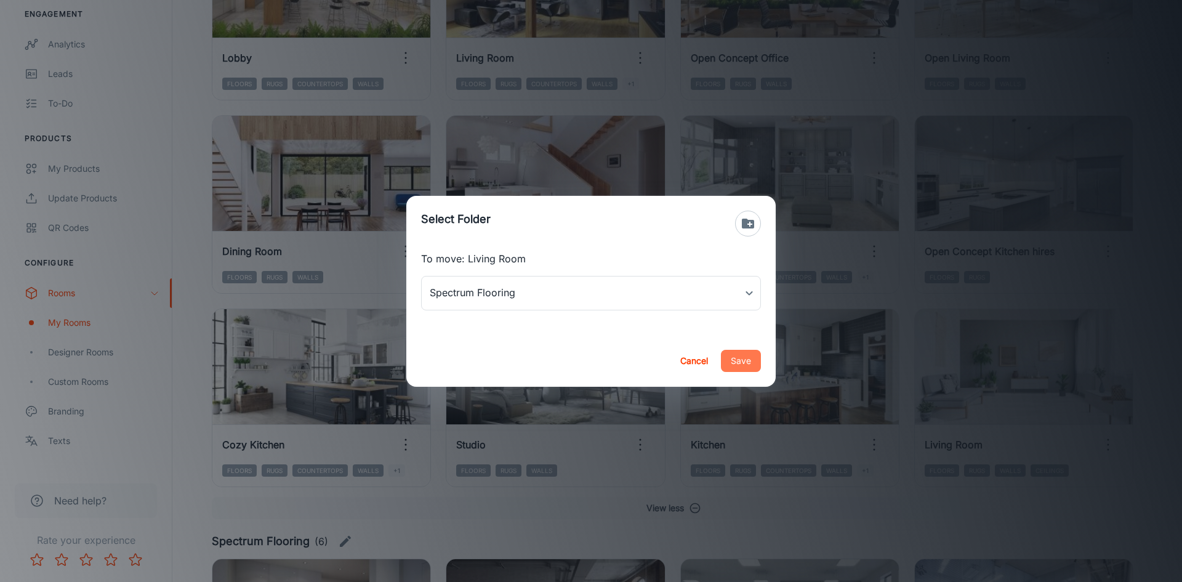
click at [731, 359] on button "Save" at bounding box center [741, 361] width 40 height 22
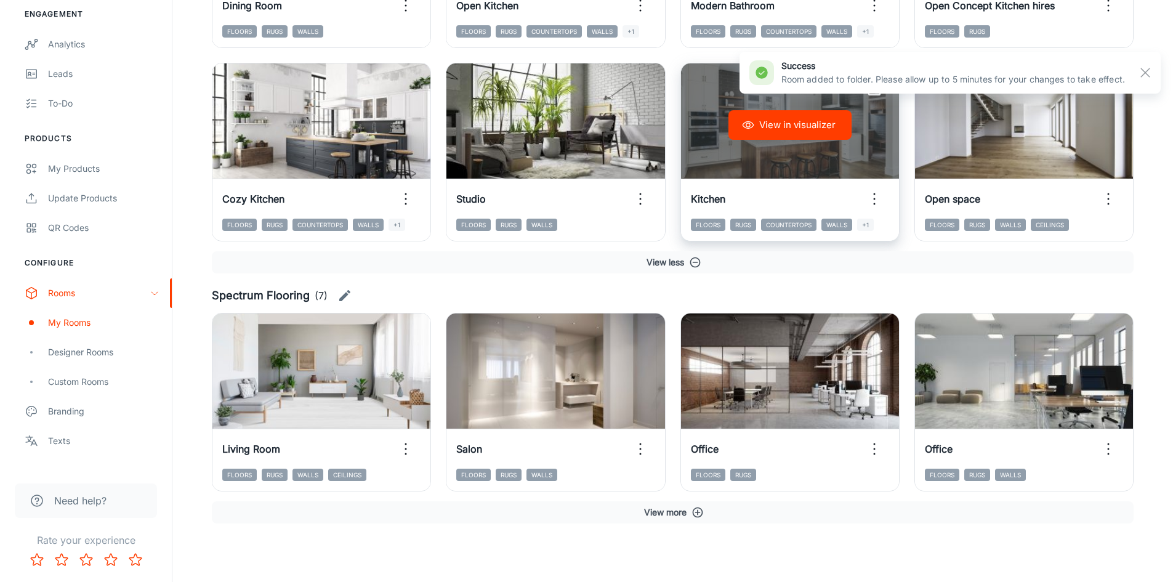
scroll to position [1494, 0]
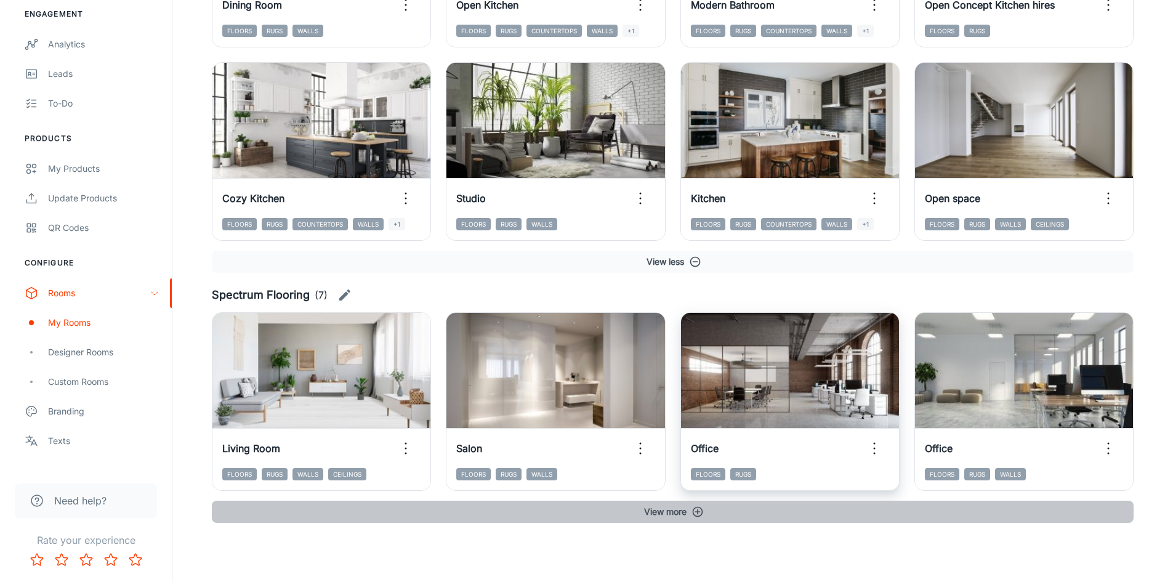
drag, startPoint x: 677, startPoint y: 504, endPoint x: 770, endPoint y: 470, distance: 98.7
click at [678, 504] on button "View more" at bounding box center [673, 511] width 922 height 22
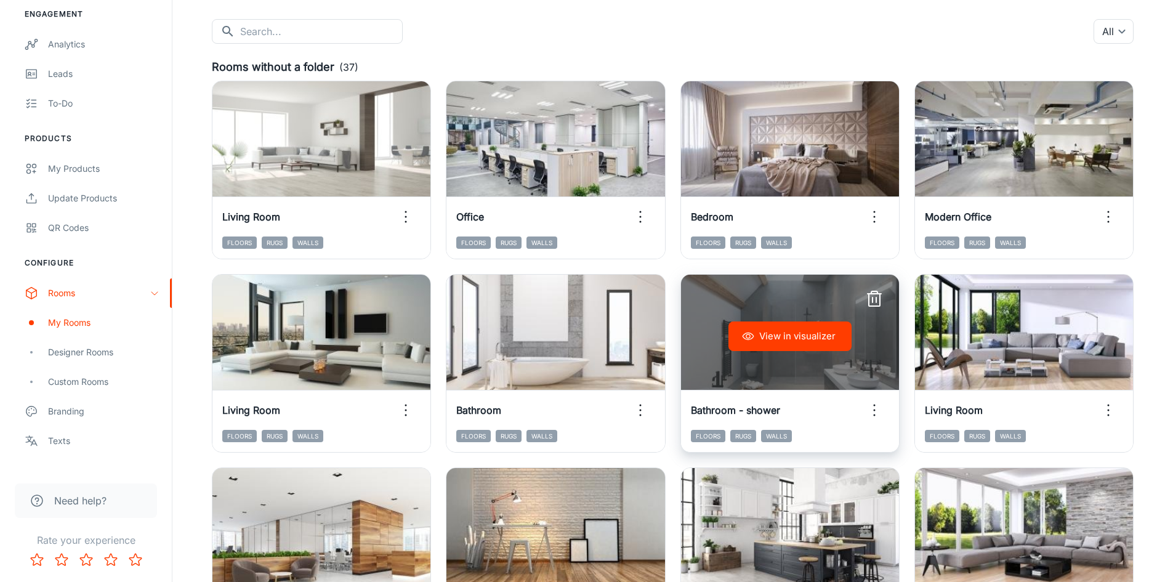
scroll to position [0, 0]
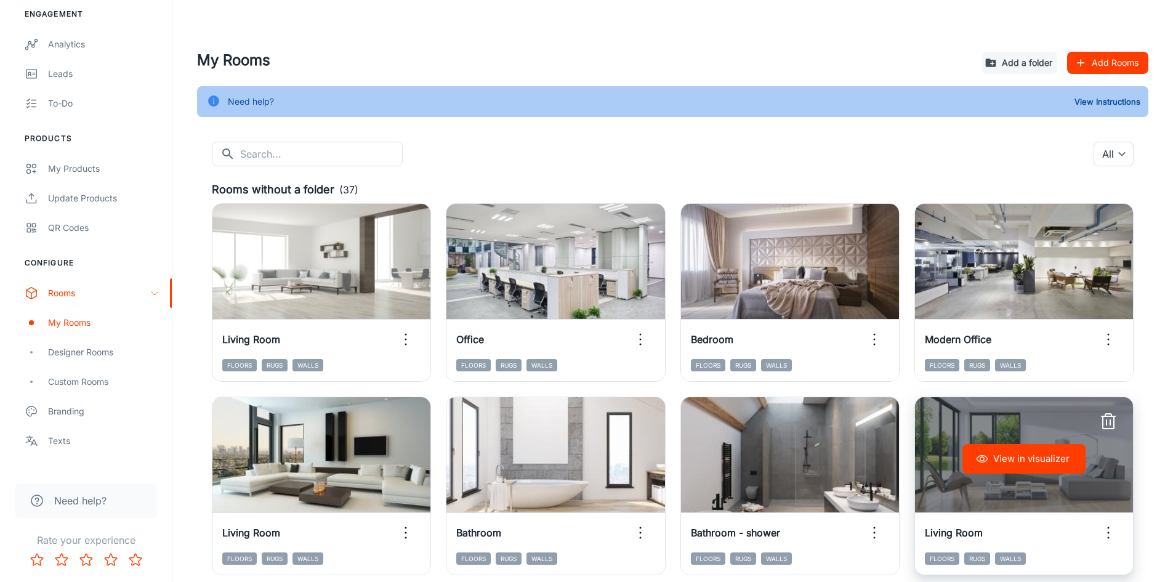
click at [1110, 535] on icon "button" at bounding box center [1108, 533] width 20 height 20
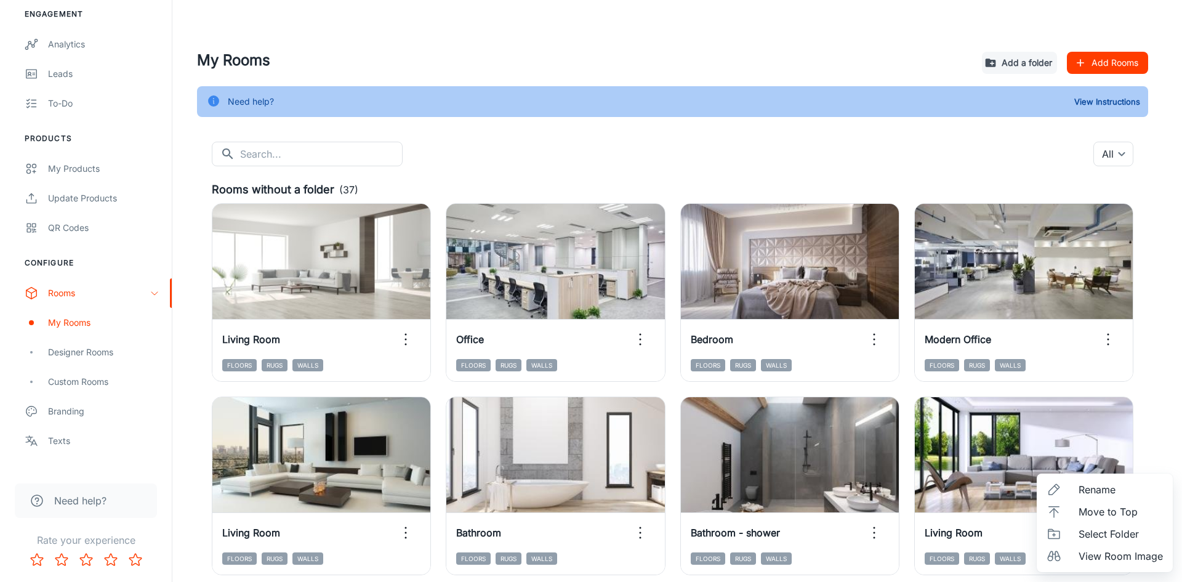
click at [1101, 532] on span "Select Folder" at bounding box center [1121, 533] width 84 height 15
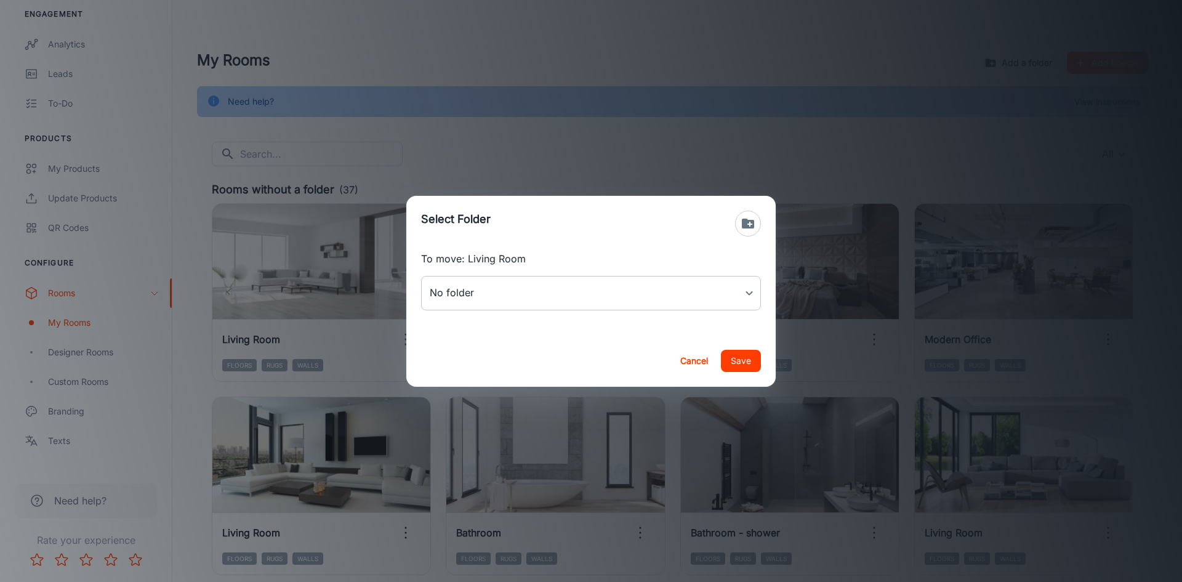
click at [603, 293] on body "Spectrum Flooring [PERSON_NAME] Engagement Analytics Leads To-do Products My Pr…" at bounding box center [591, 291] width 1182 height 582
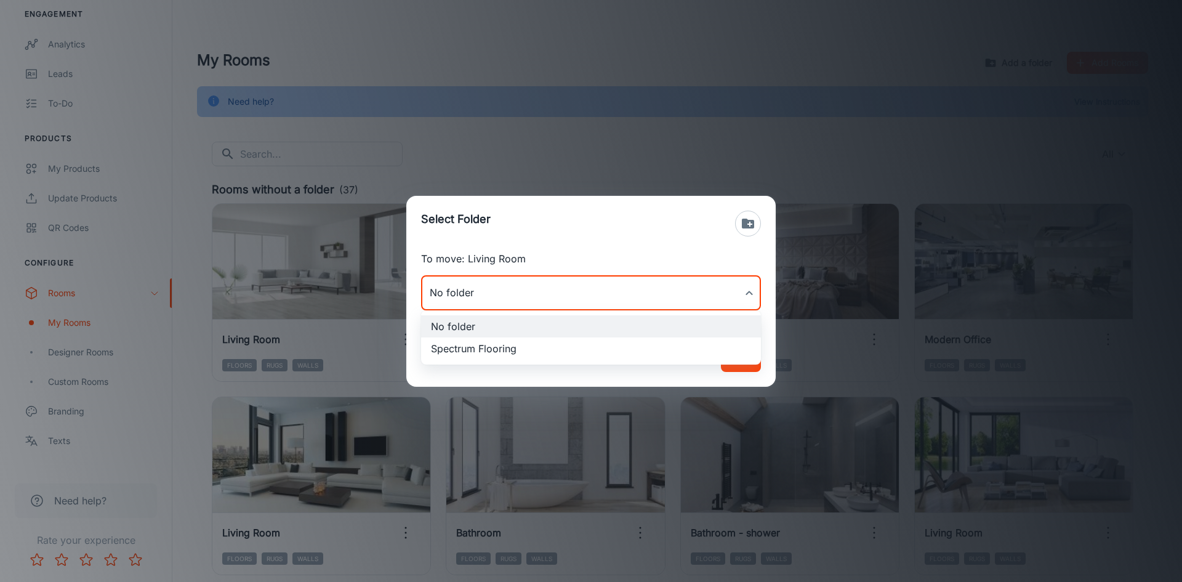
click at [592, 351] on li "Spectrum Flooring" at bounding box center [591, 348] width 340 height 22
type input "Spectrum Flooring"
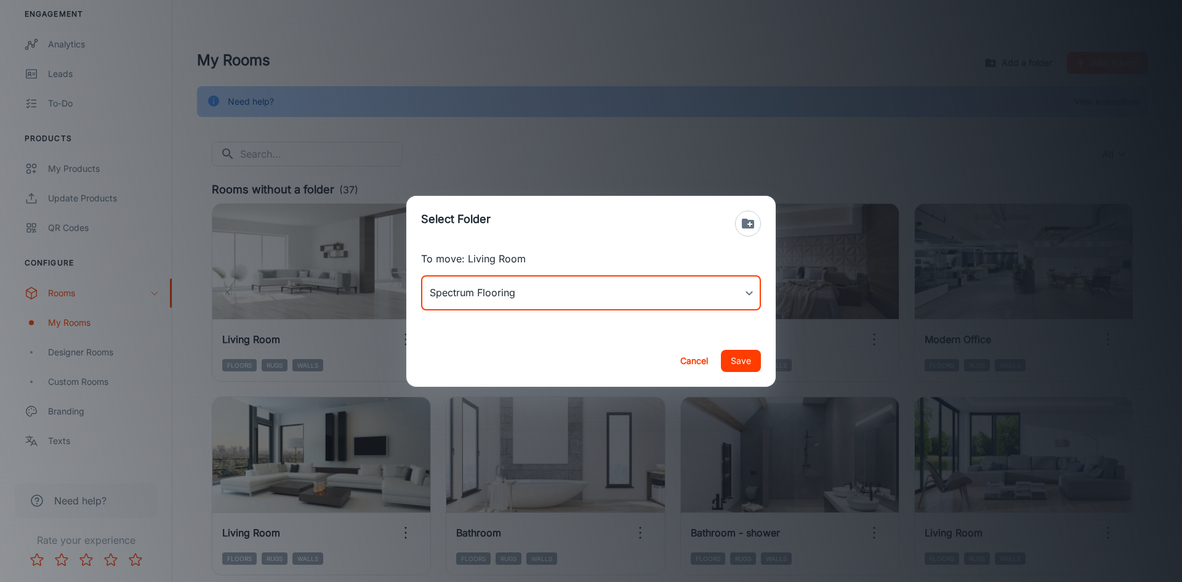
click at [753, 365] on button "Save" at bounding box center [741, 361] width 40 height 22
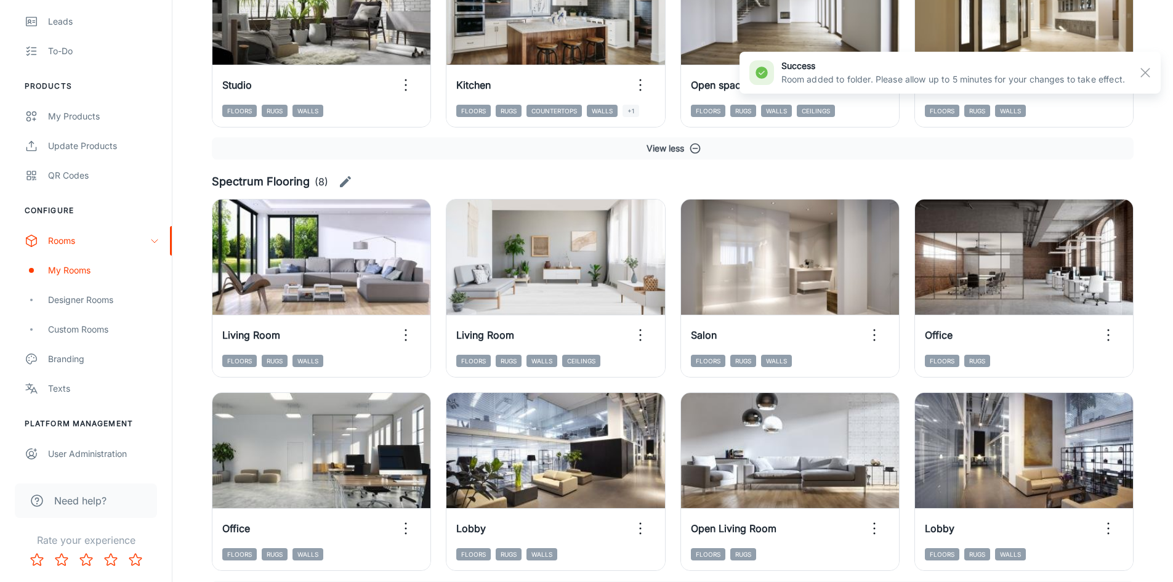
scroll to position [1662, 0]
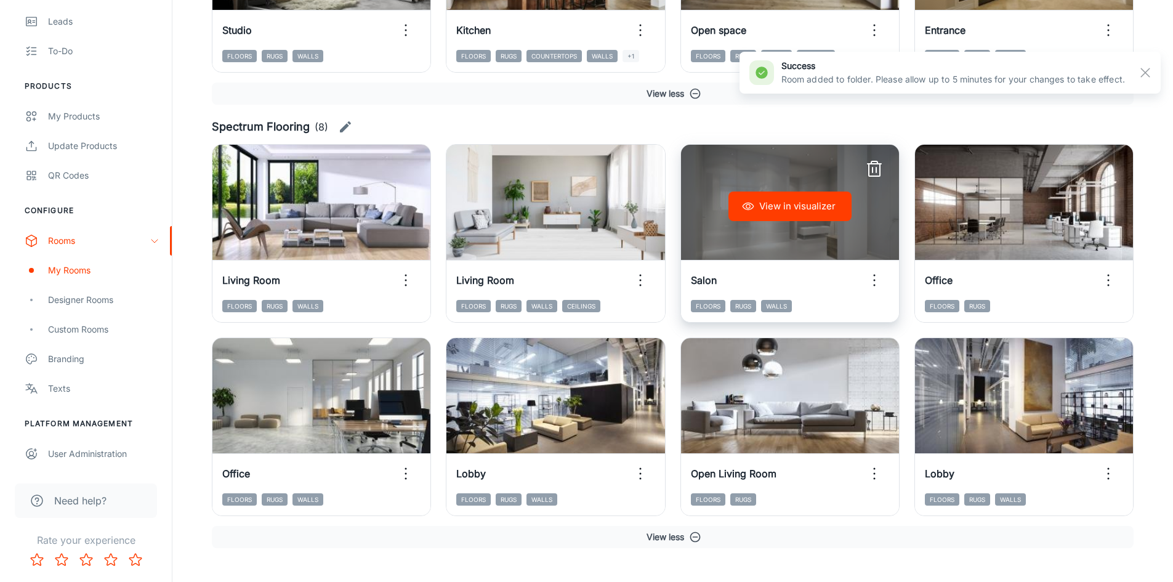
click at [791, 244] on div "View in visualizer" at bounding box center [790, 206] width 218 height 123
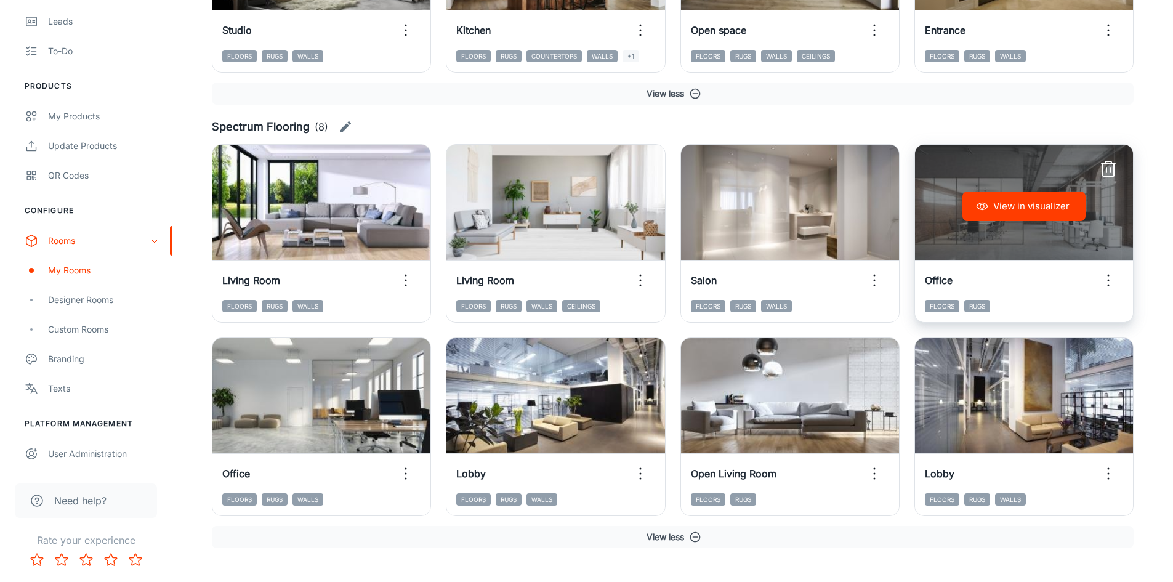
click at [1031, 215] on button "View in visualizer" at bounding box center [1023, 206] width 123 height 30
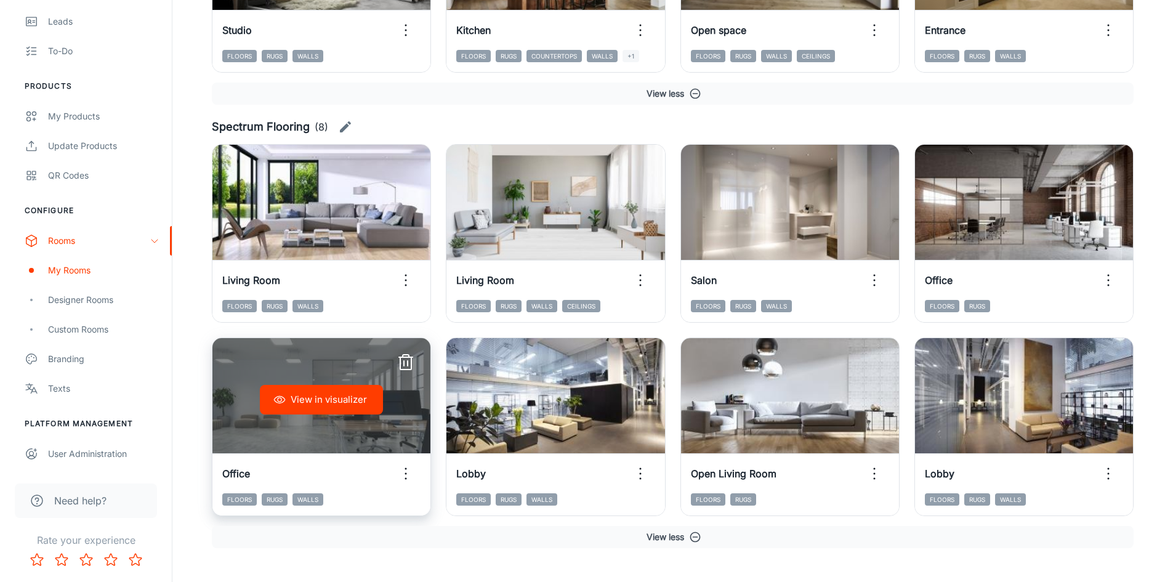
click at [301, 406] on button "View in visualizer" at bounding box center [321, 400] width 123 height 30
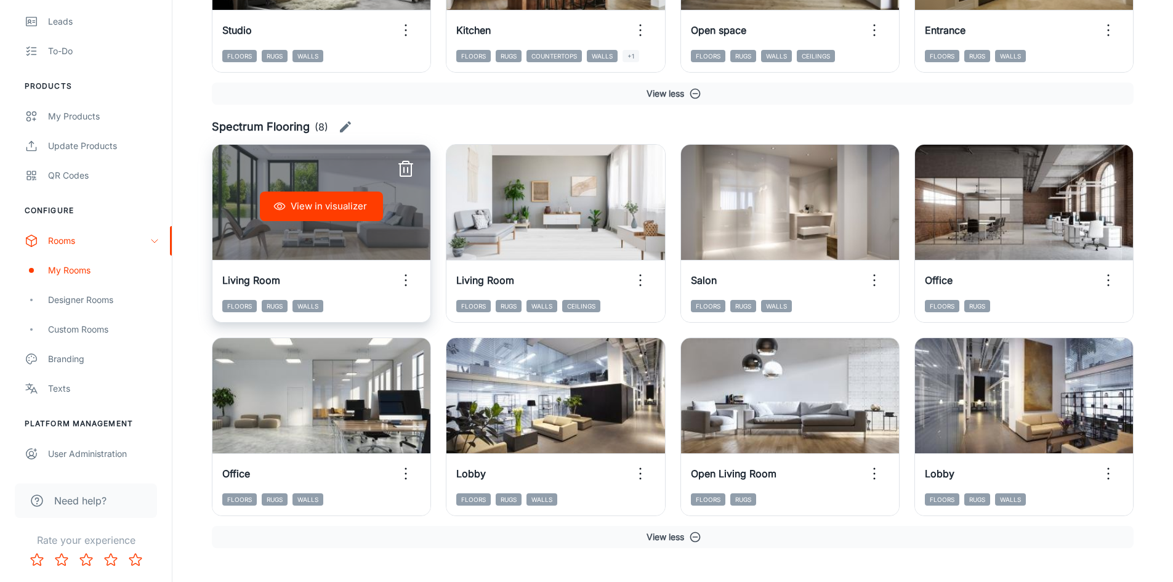
click at [332, 203] on button "View in visualizer" at bounding box center [321, 206] width 123 height 30
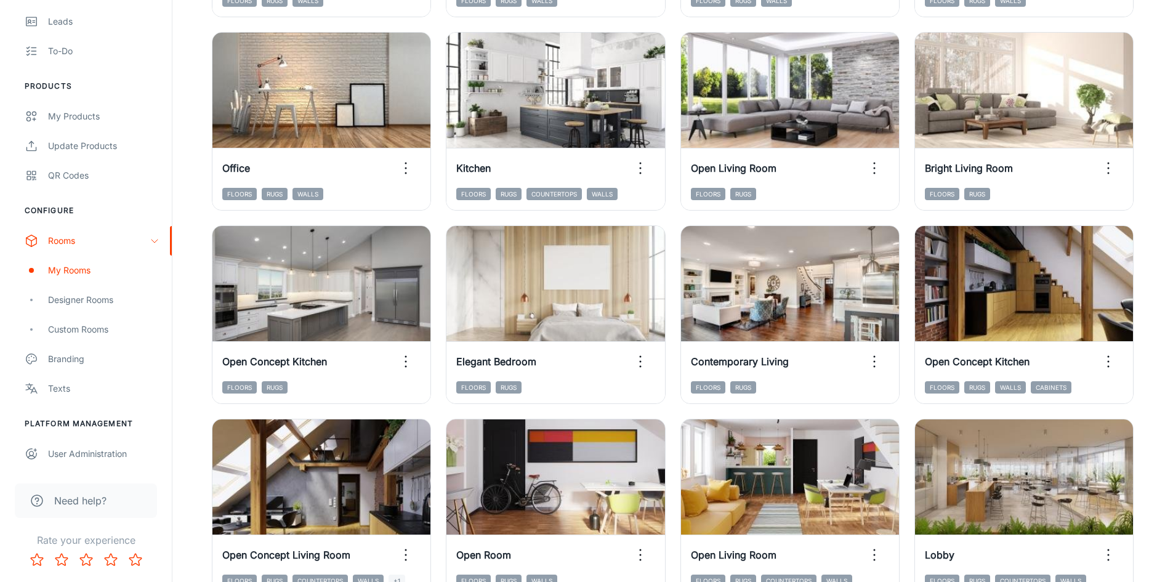
scroll to position [456, 0]
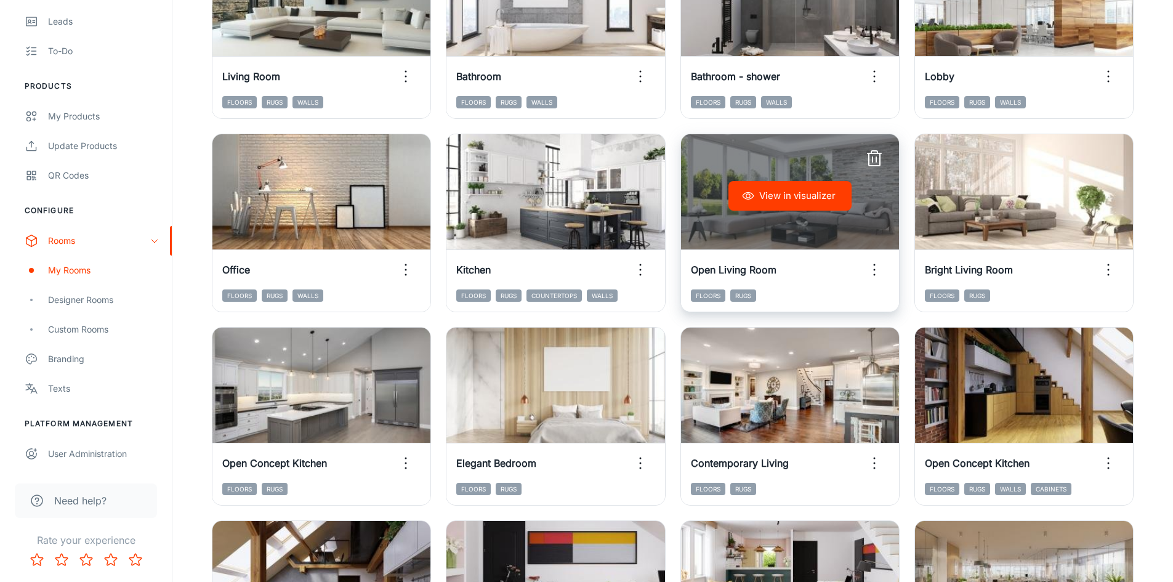
click at [776, 199] on button "View in visualizer" at bounding box center [789, 196] width 123 height 30
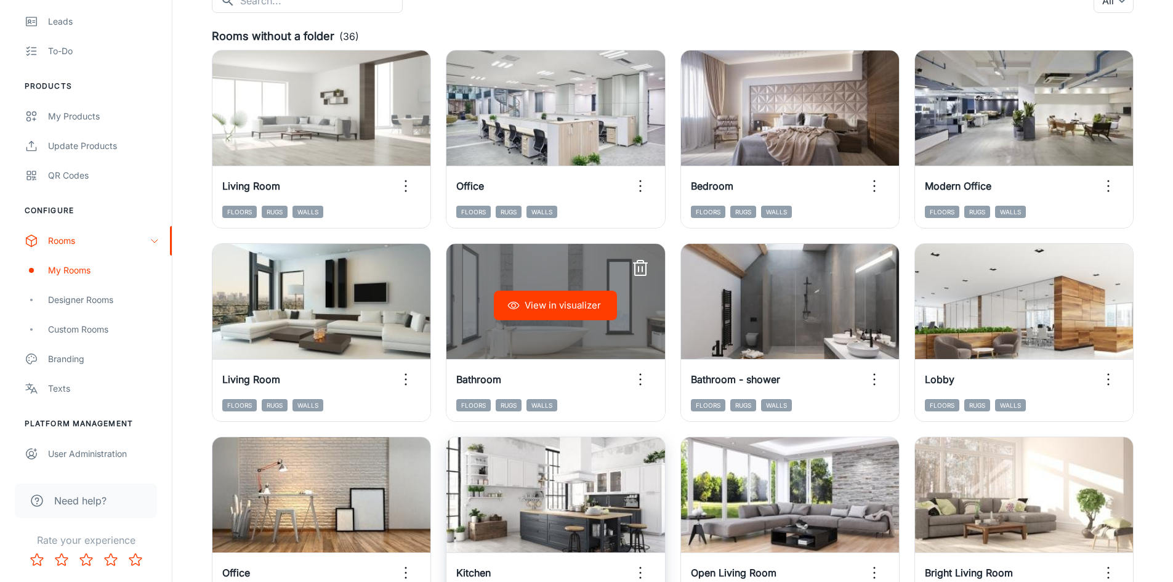
scroll to position [148, 0]
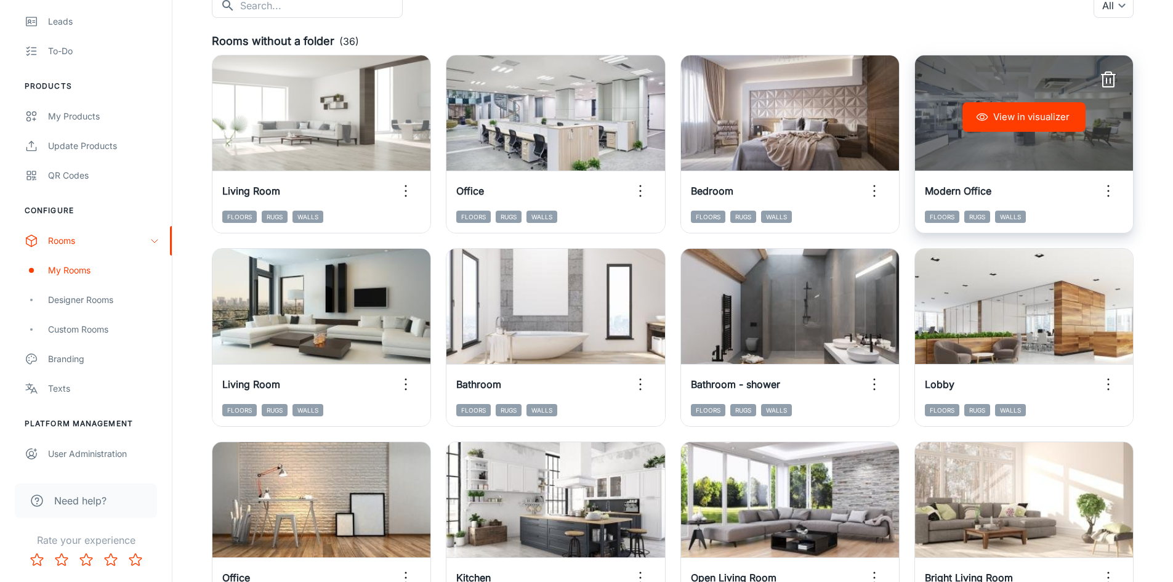
click at [1000, 125] on button "View in visualizer" at bounding box center [1023, 117] width 123 height 30
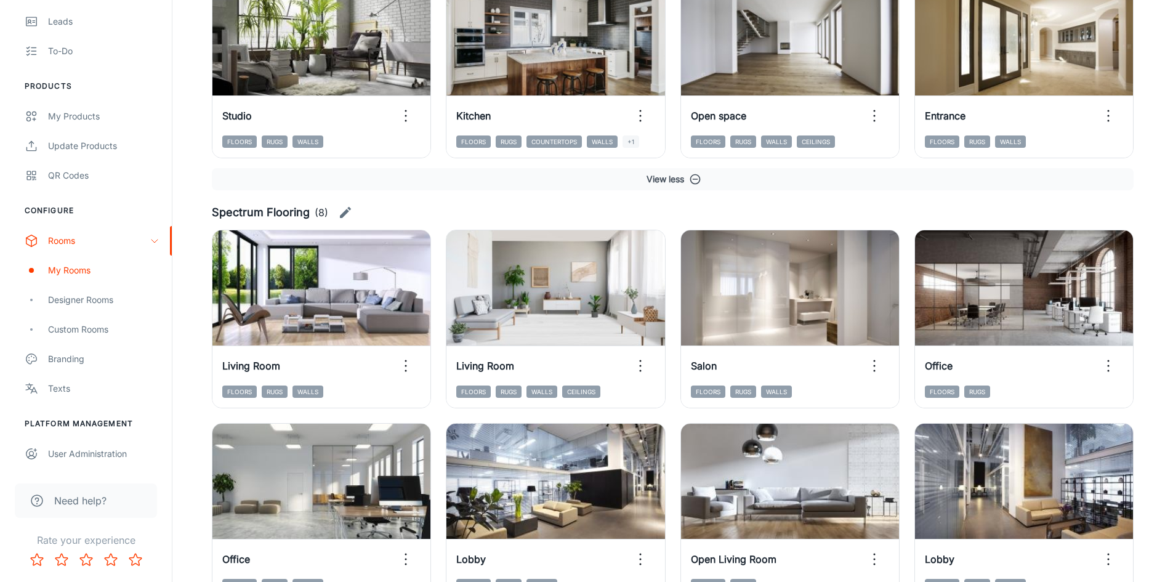
scroll to position [1687, 0]
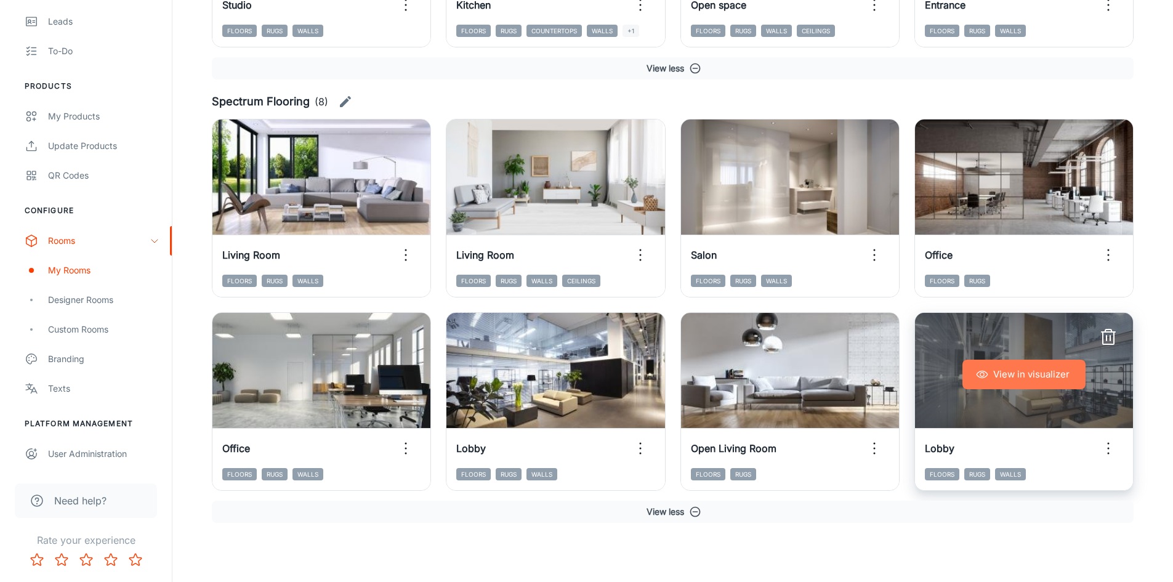
click at [1064, 375] on button "View in visualizer" at bounding box center [1023, 375] width 123 height 30
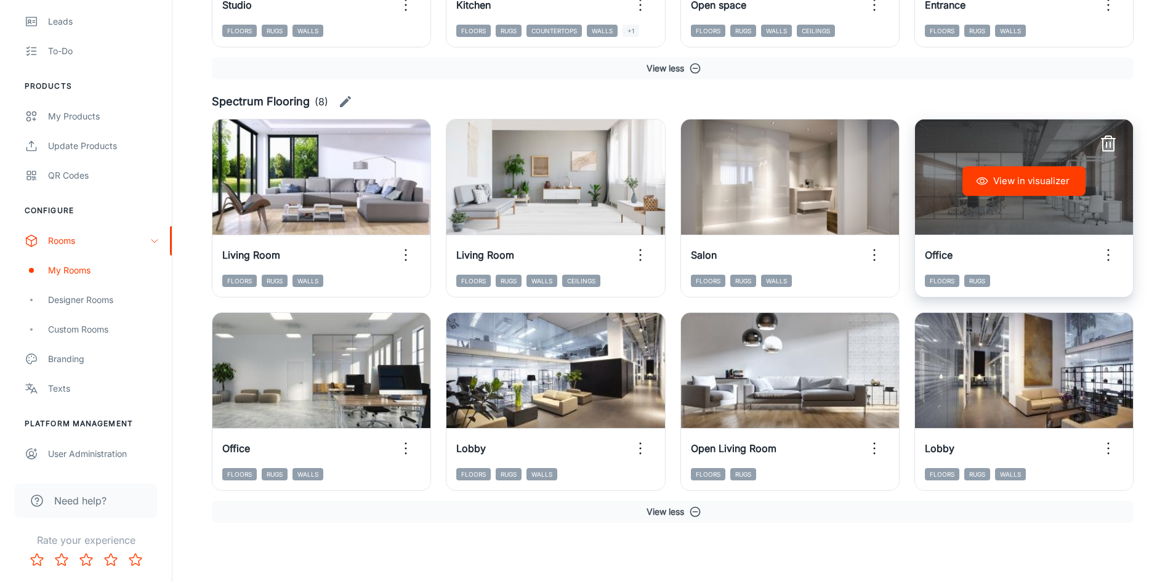
click at [1110, 141] on icon "button" at bounding box center [1108, 144] width 20 height 20
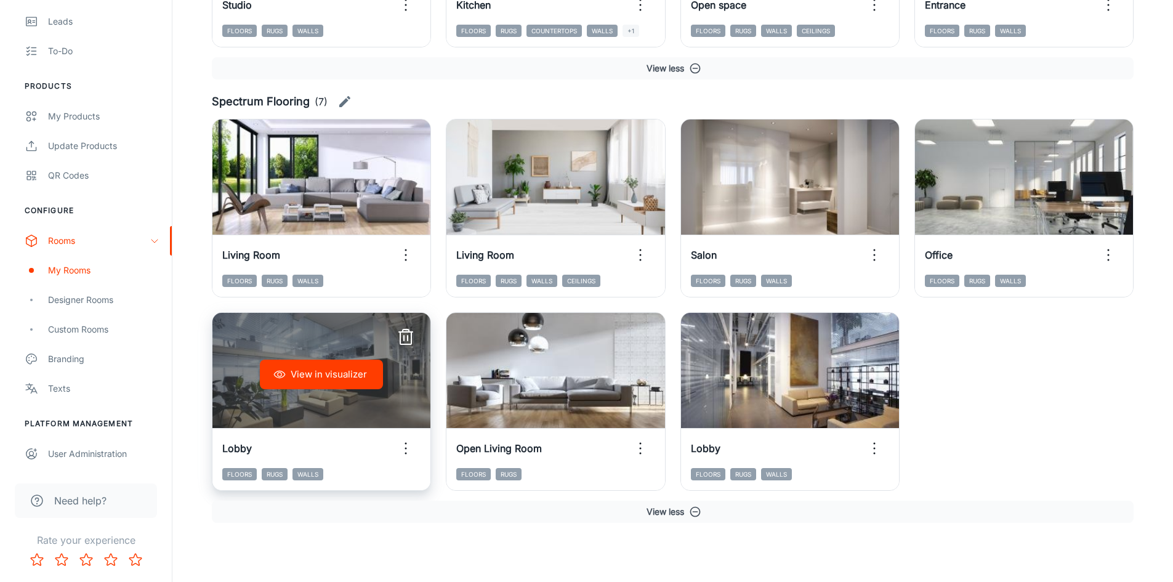
click at [349, 377] on button "View in visualizer" at bounding box center [321, 375] width 123 height 30
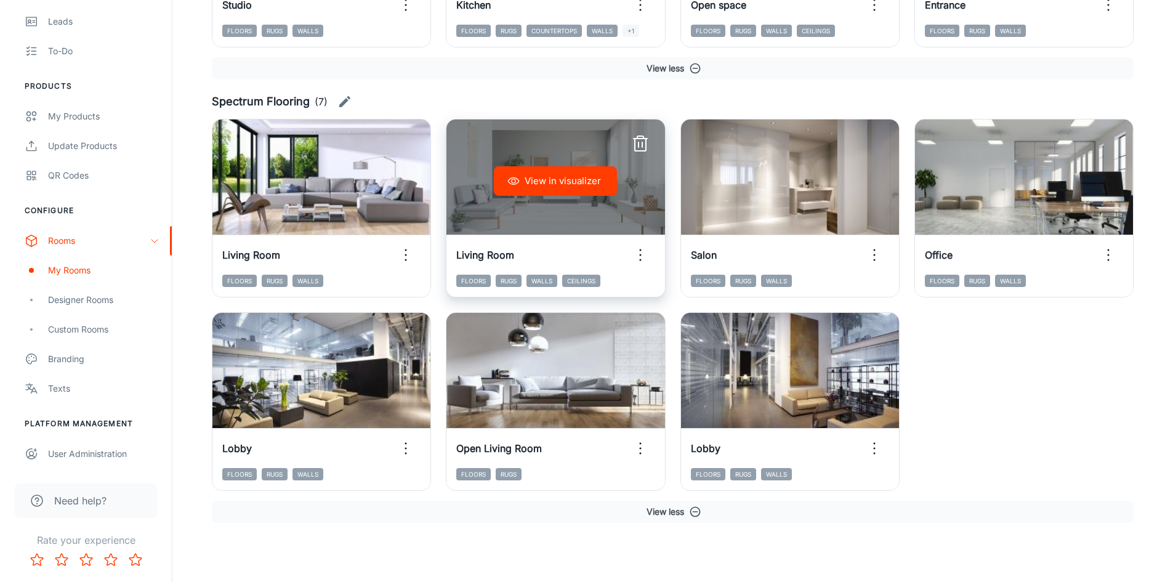
click at [637, 144] on icon "button" at bounding box center [640, 144] width 20 height 20
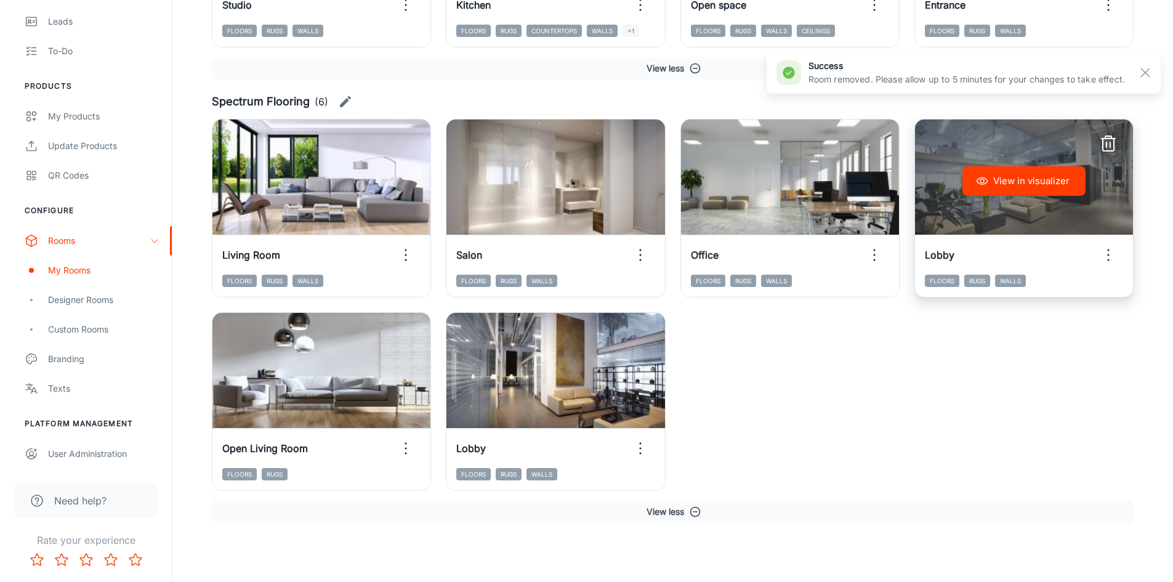
click at [1104, 140] on icon "button" at bounding box center [1108, 144] width 20 height 20
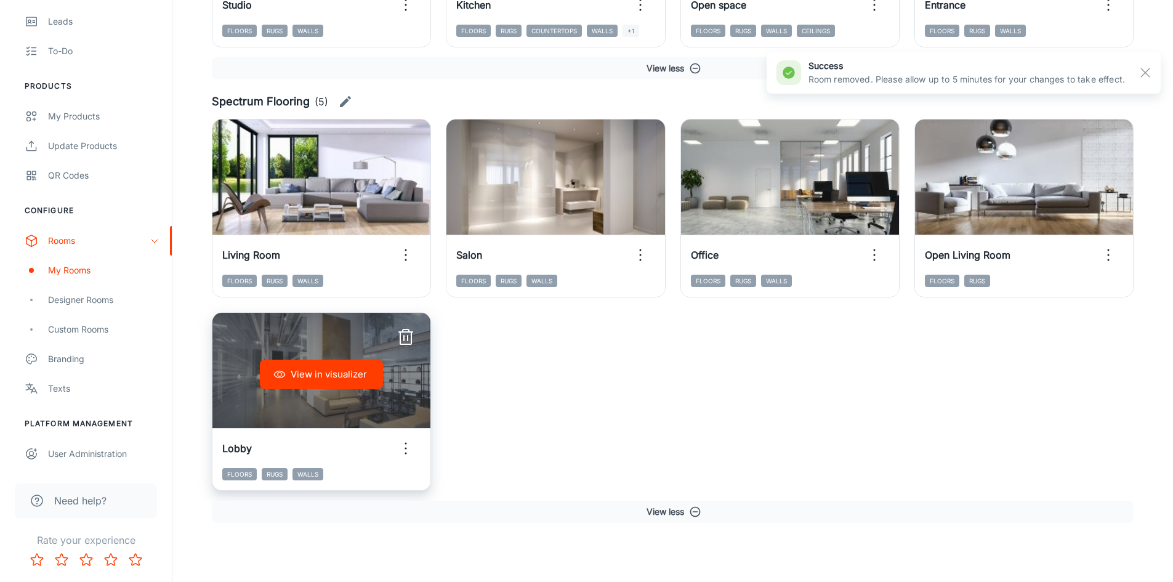
click at [403, 332] on line "button" at bounding box center [406, 332] width 14 height 0
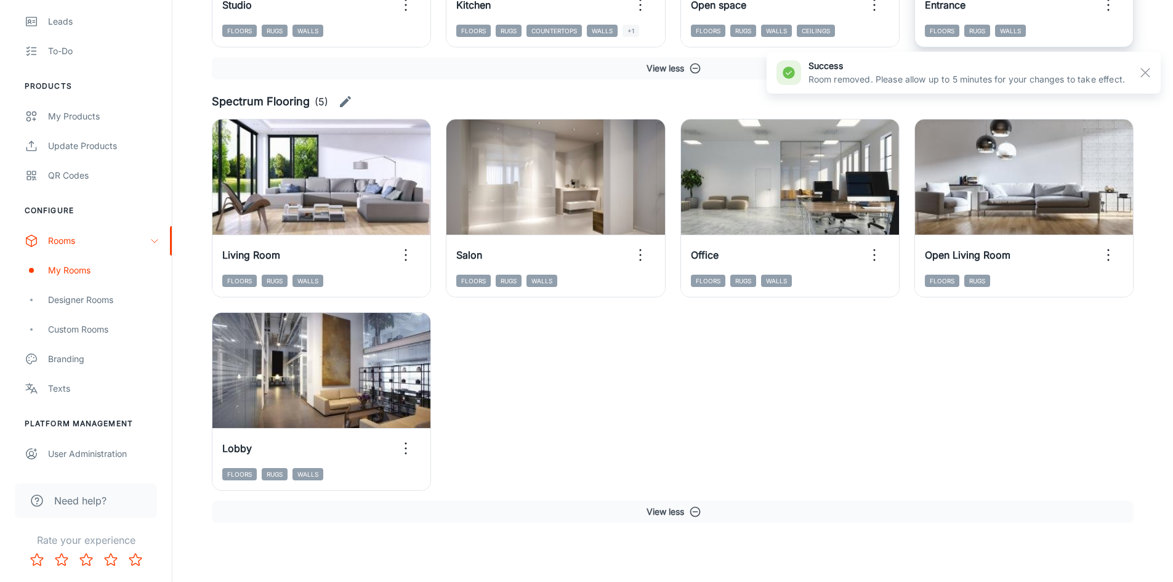
scroll to position [1462, 0]
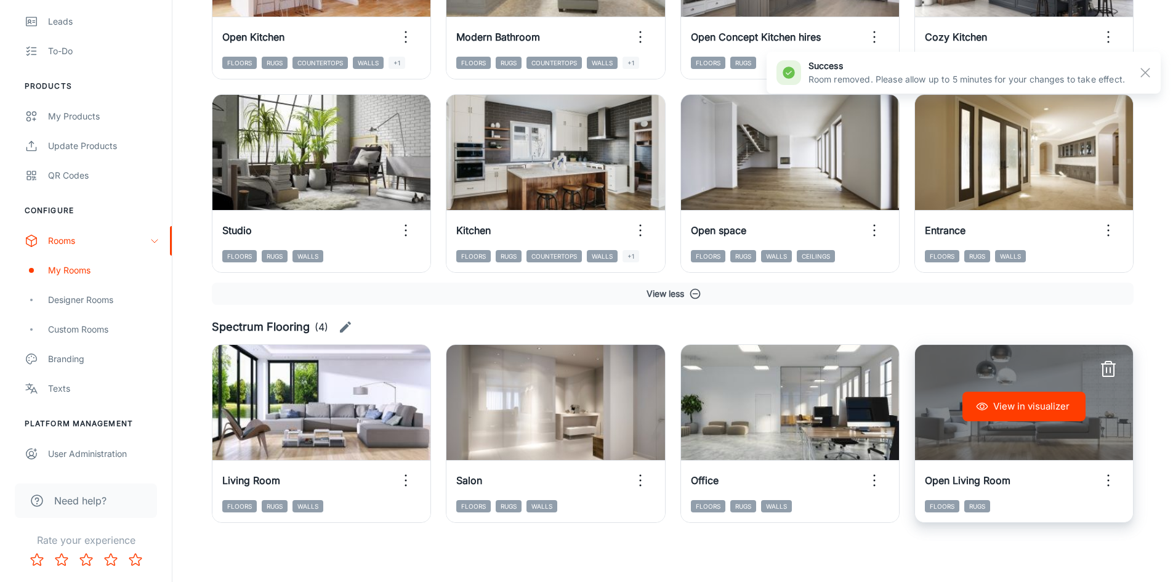
click at [1107, 365] on icon "button" at bounding box center [1108, 370] width 20 height 20
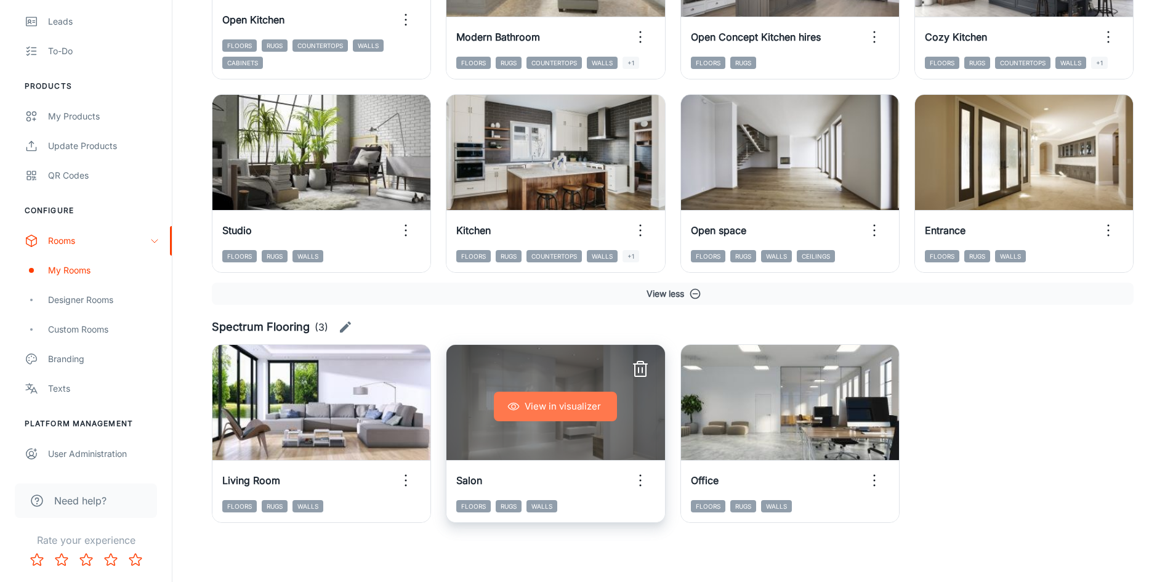
click at [574, 414] on button "View in visualizer" at bounding box center [555, 407] width 123 height 30
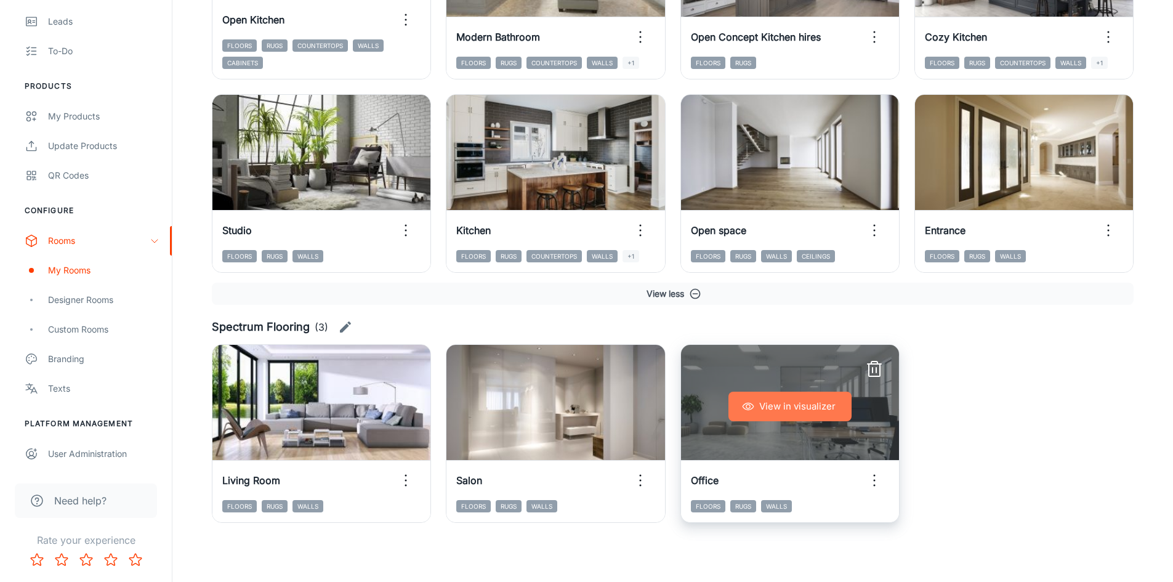
click at [795, 404] on button "View in visualizer" at bounding box center [789, 407] width 123 height 30
